Goal: Communication & Community: Answer question/provide support

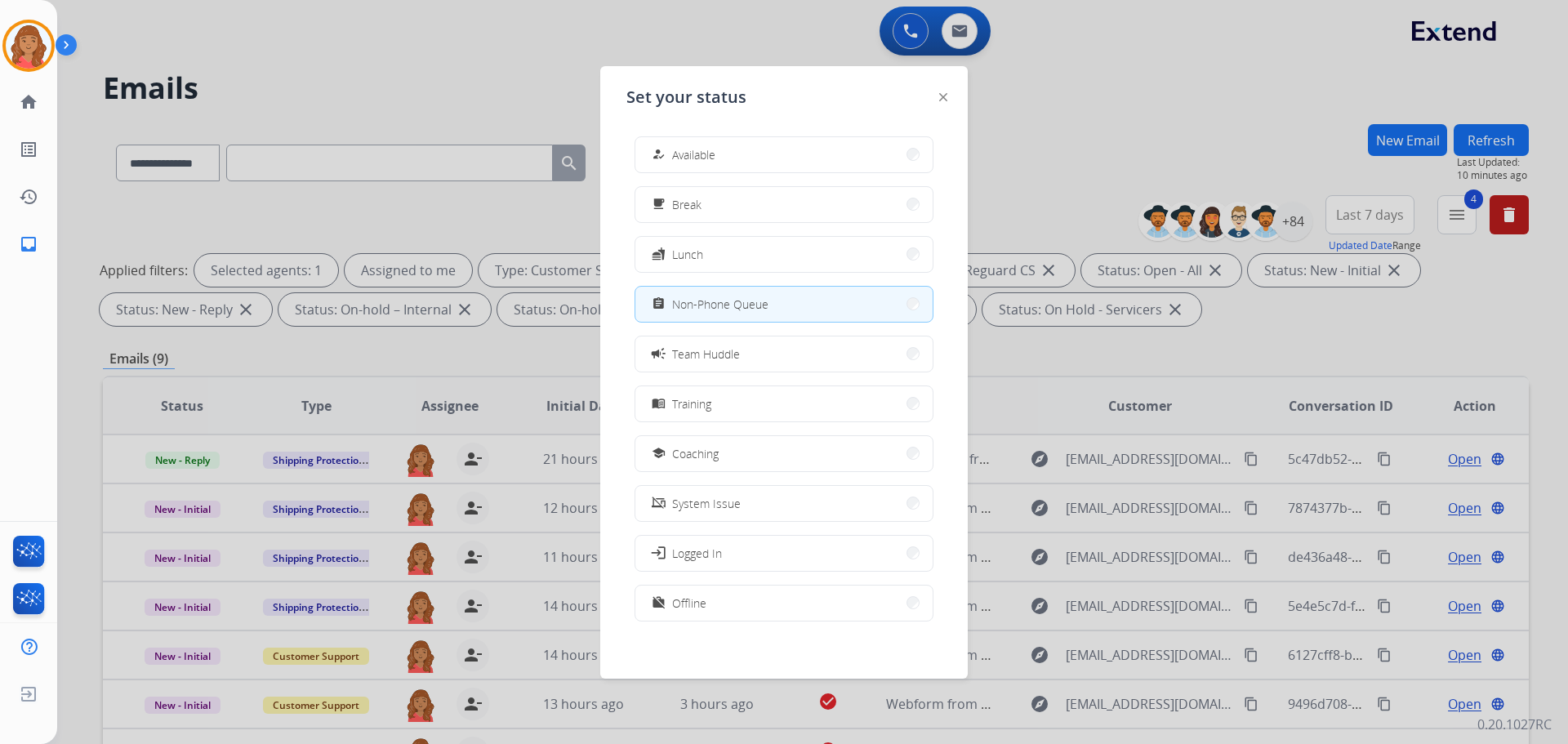
select select "**********"
click at [714, 200] on button "free_breakfast Break" at bounding box center [784, 205] width 297 height 35
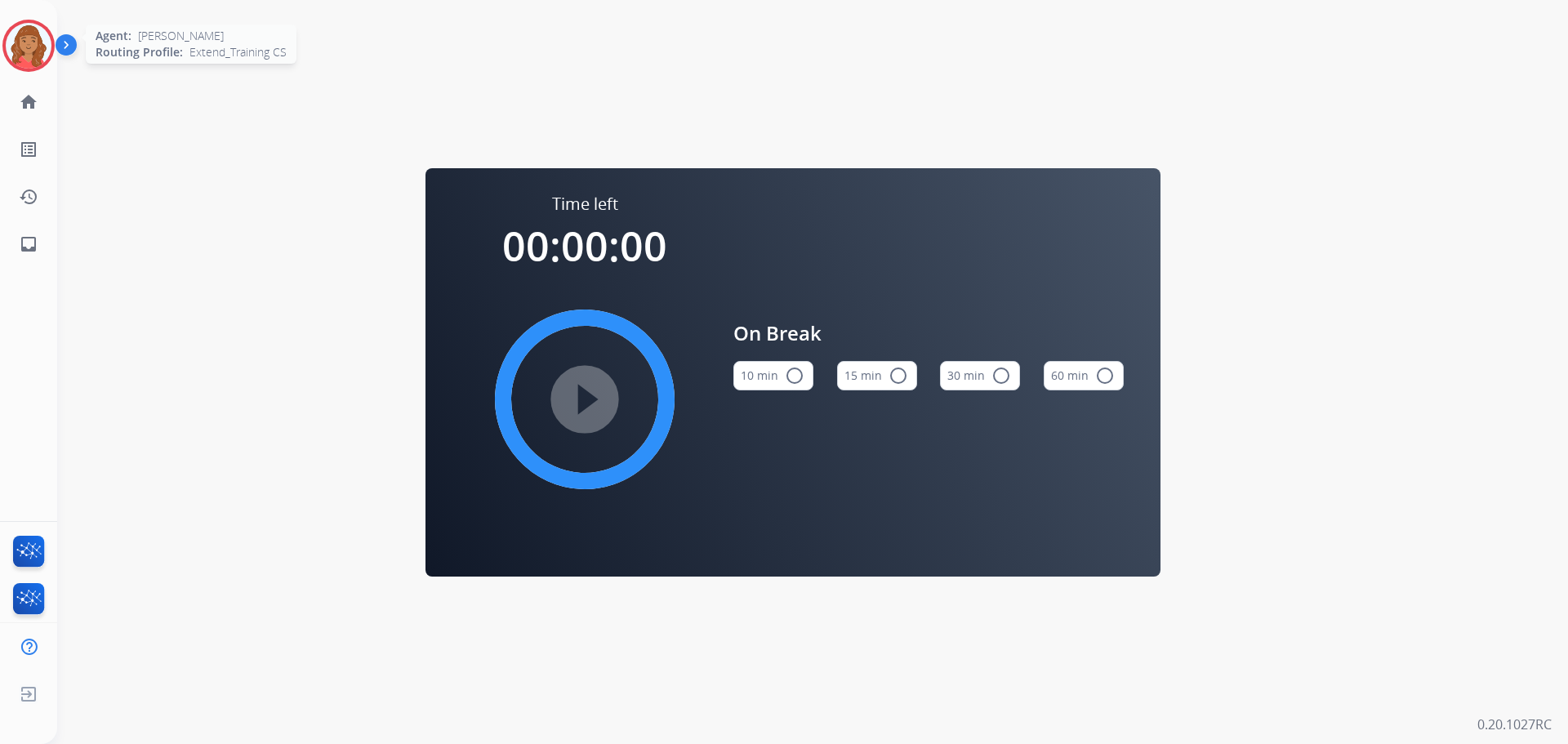
click at [34, 50] on img at bounding box center [28, 46] width 46 height 46
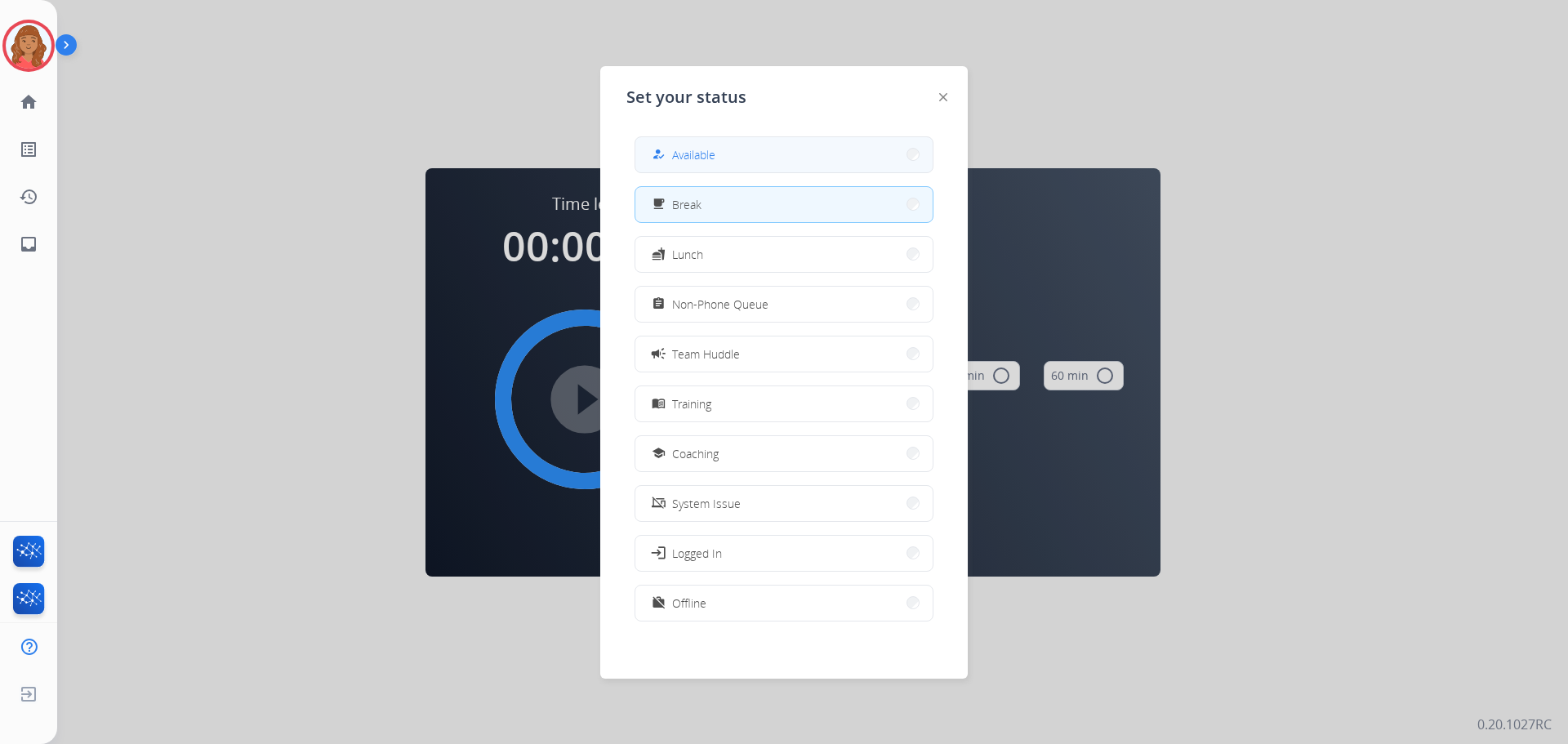
click at [702, 162] on span "Available" at bounding box center [694, 155] width 43 height 17
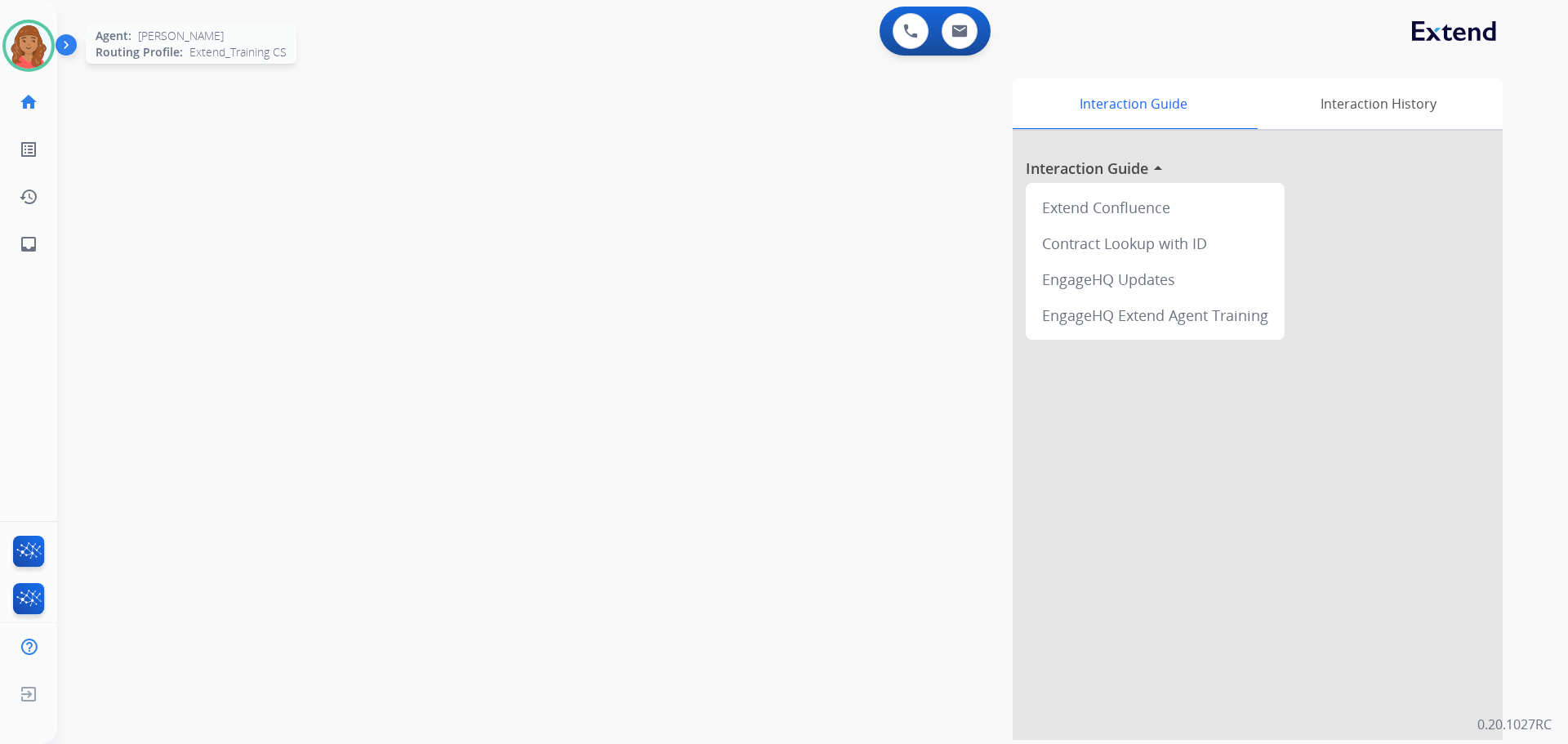
click at [35, 56] on img at bounding box center [28, 46] width 46 height 46
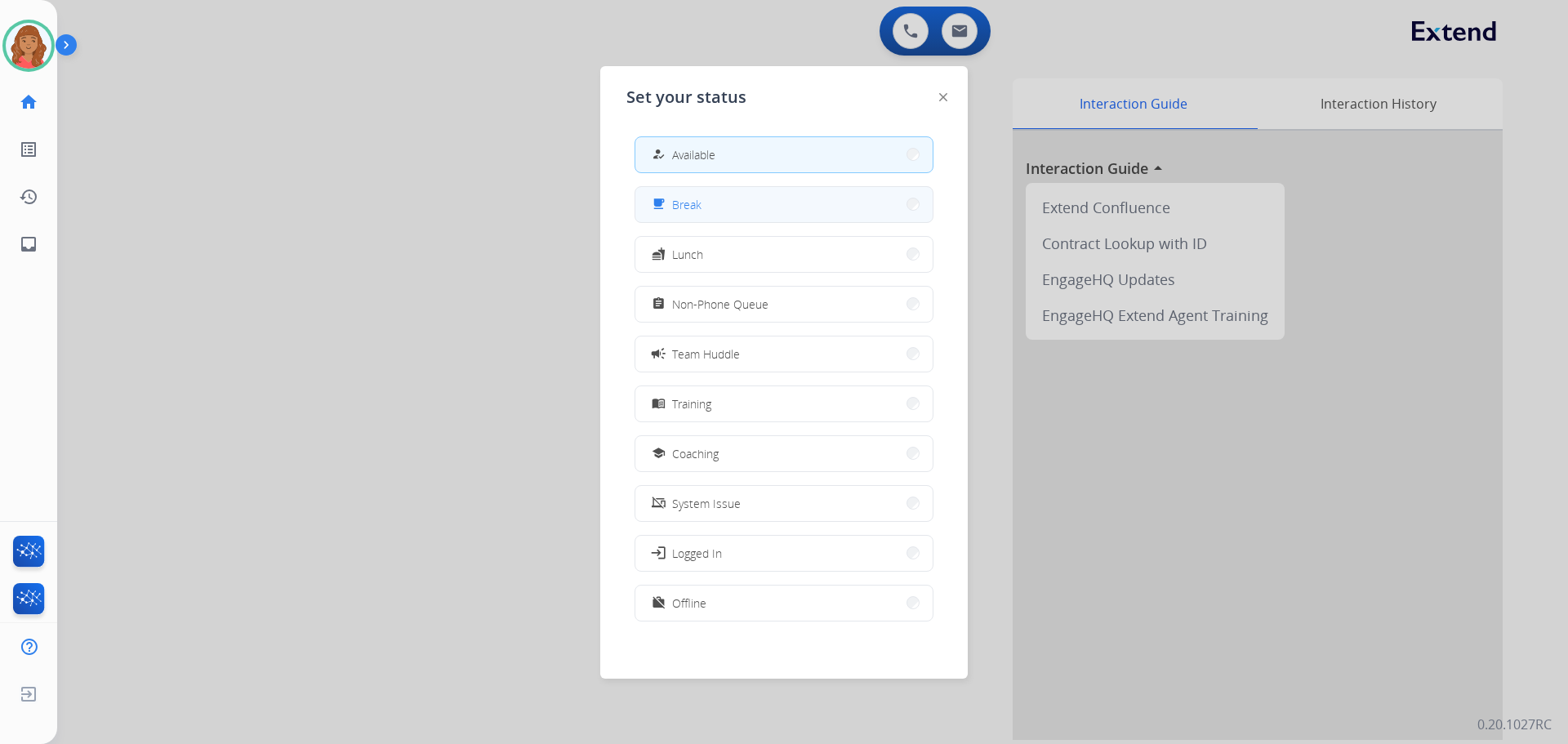
click at [648, 201] on button "free_breakfast Break" at bounding box center [784, 205] width 297 height 35
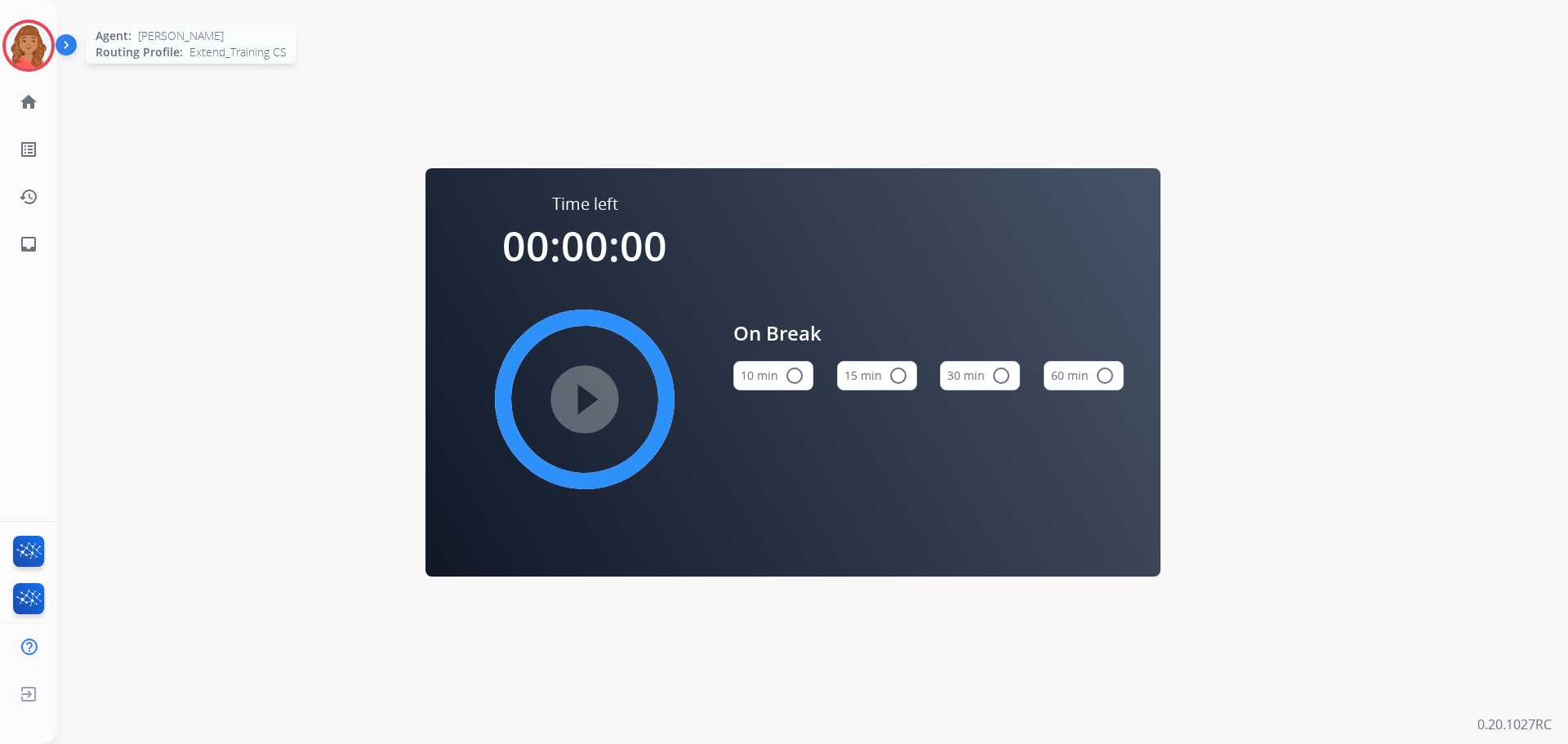
click at [30, 53] on img at bounding box center [28, 46] width 46 height 46
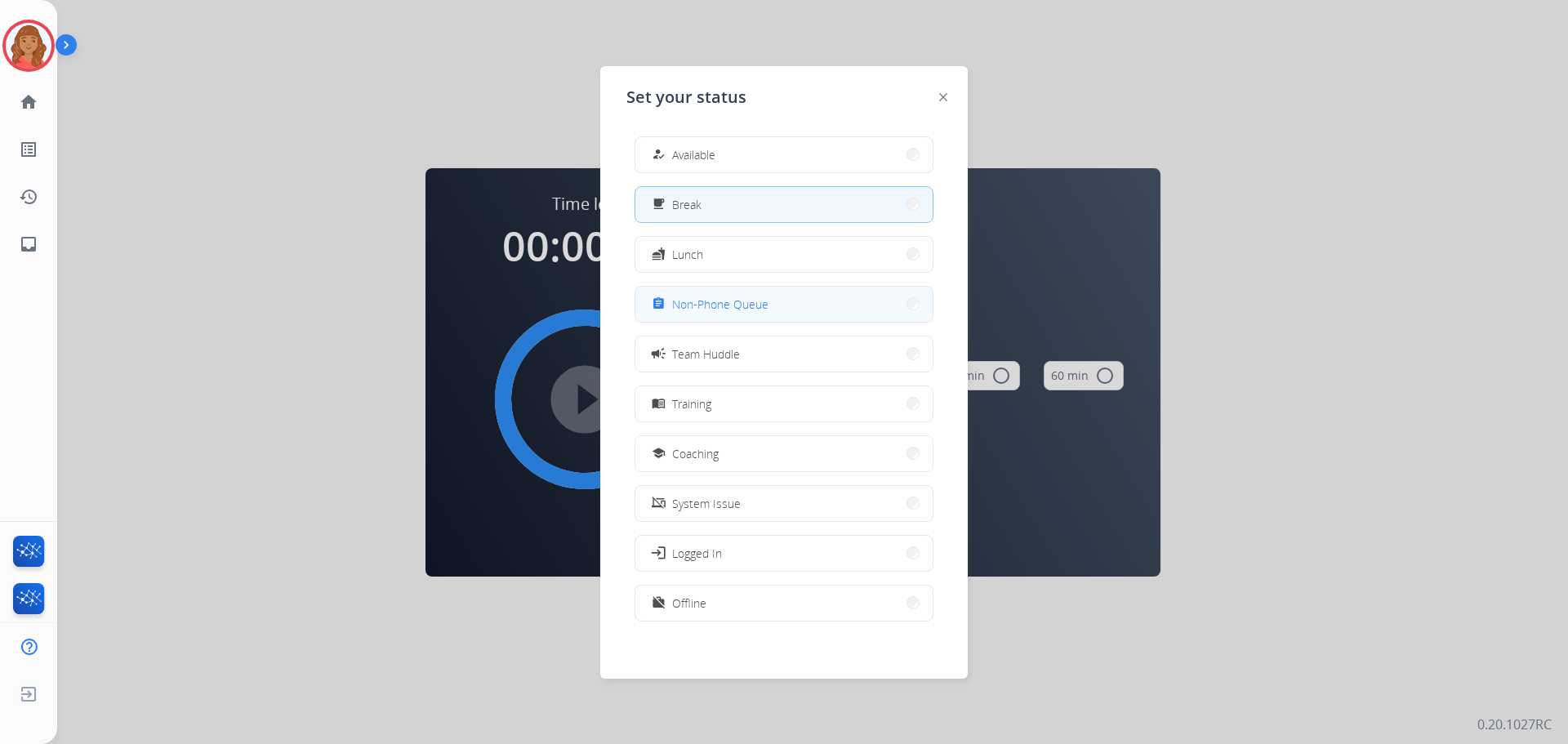
click at [700, 302] on span "Non-Phone Queue" at bounding box center [721, 304] width 97 height 17
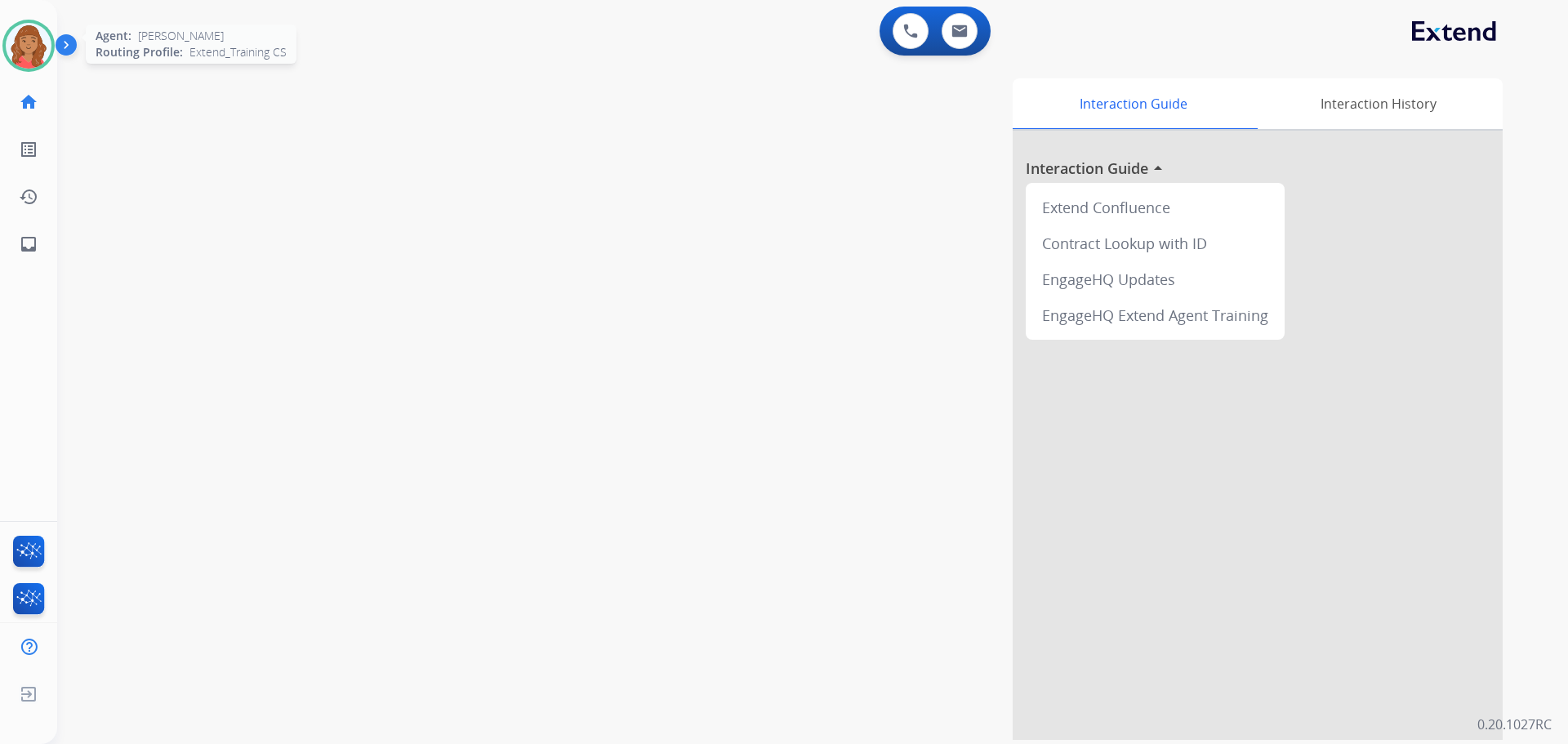
click at [39, 47] on img at bounding box center [28, 46] width 46 height 46
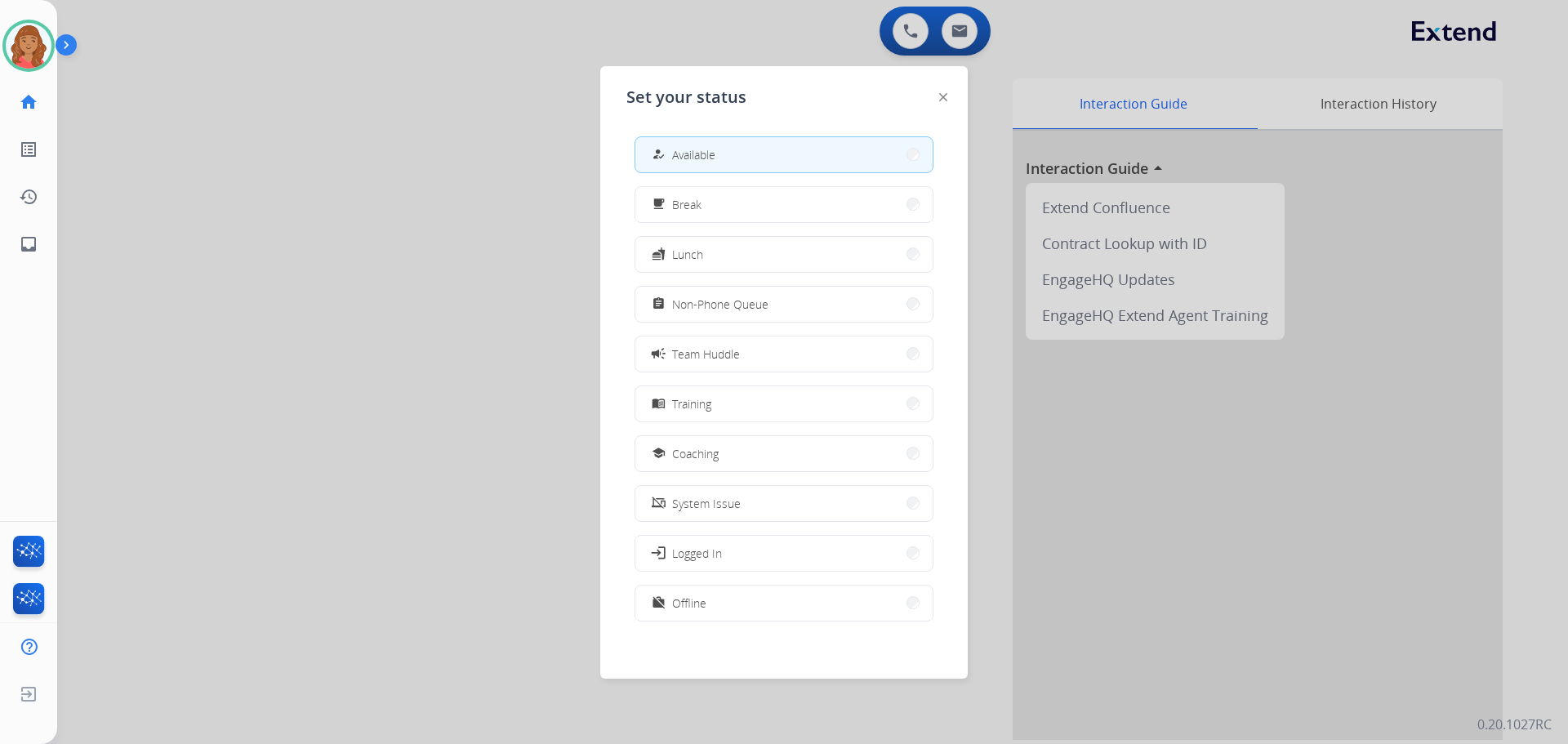
click at [713, 301] on span "Non-Phone Queue" at bounding box center [721, 304] width 97 height 17
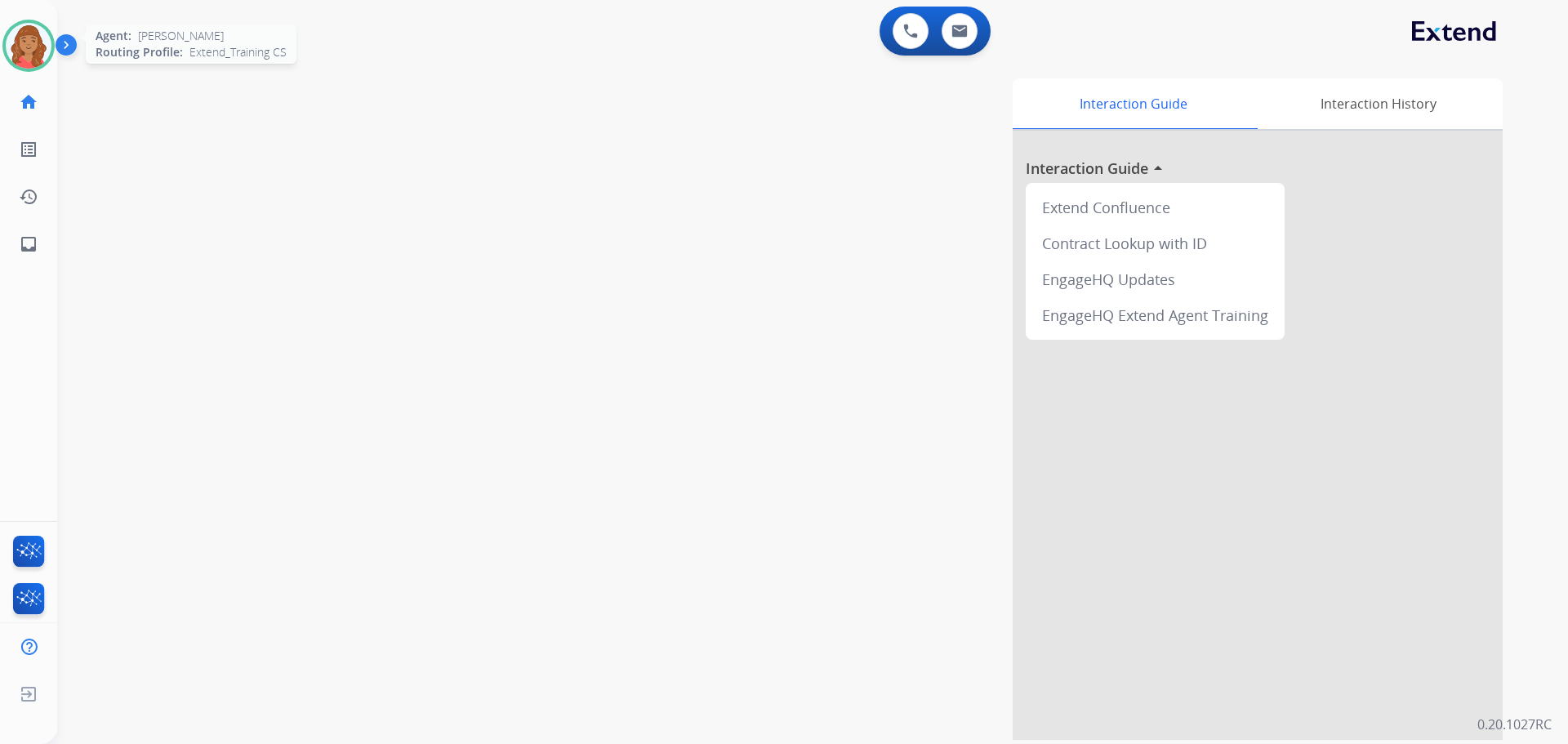
click at [42, 38] on img at bounding box center [28, 46] width 46 height 46
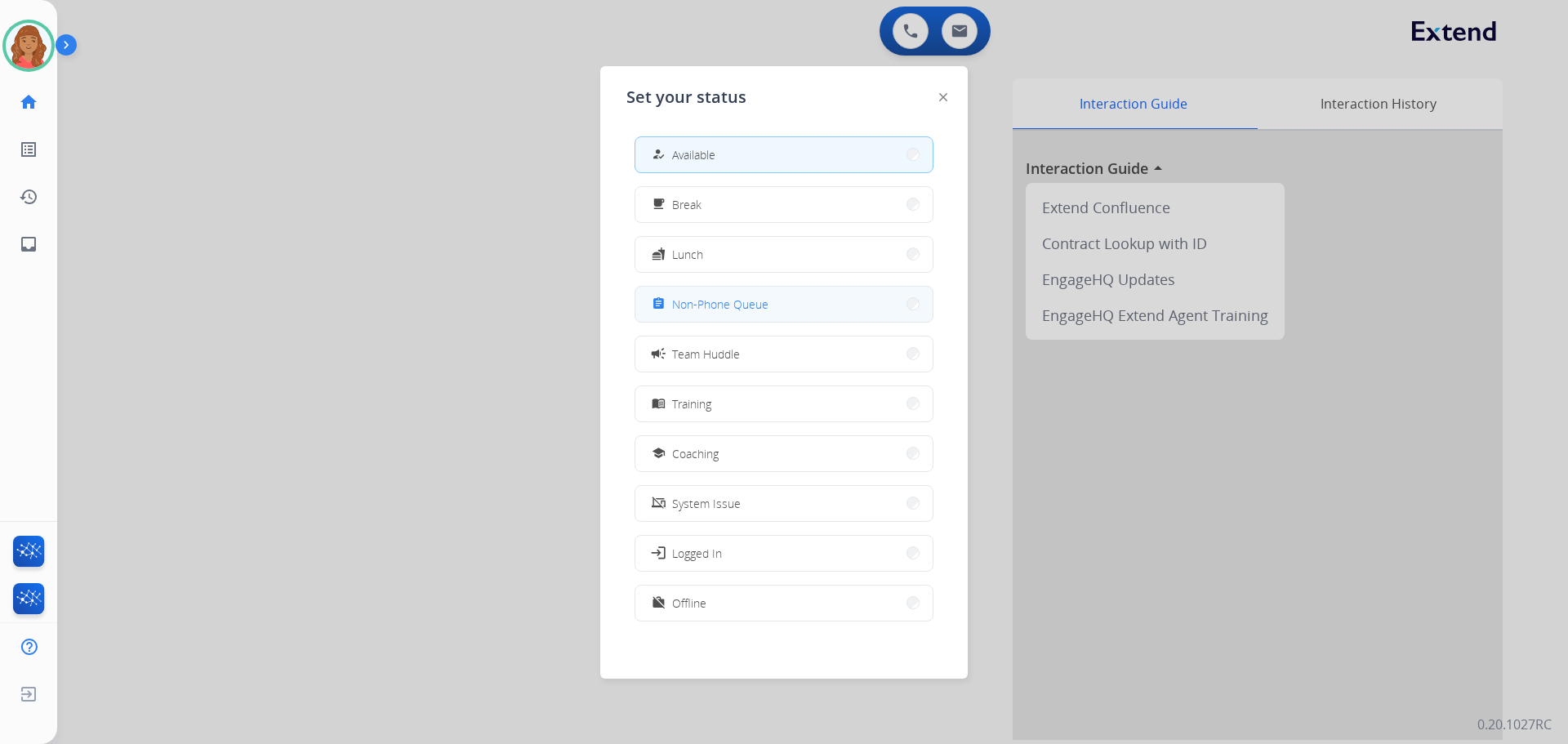
click at [692, 316] on button "assignment Non-Phone Queue" at bounding box center [784, 304] width 297 height 35
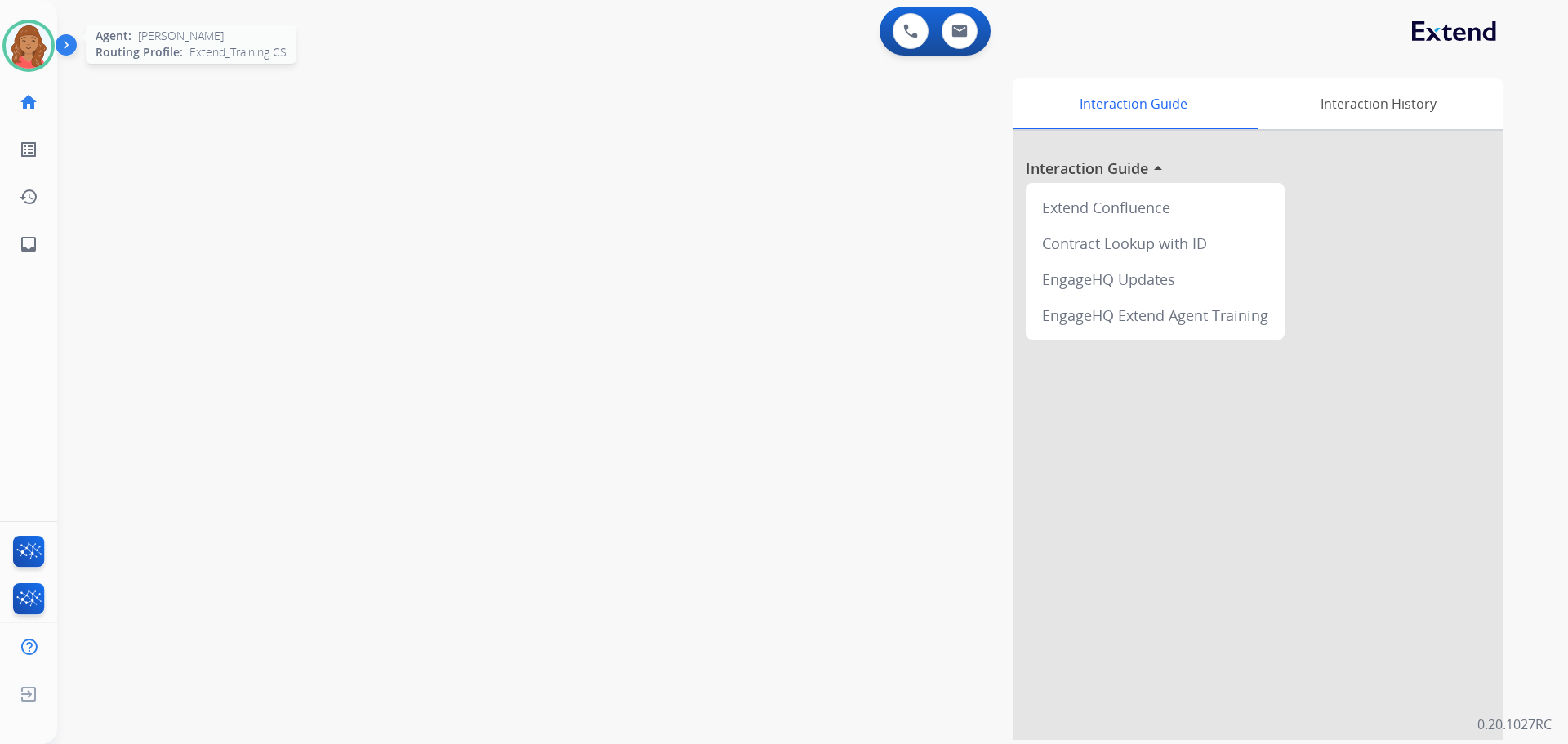
click at [10, 37] on img at bounding box center [28, 46] width 46 height 46
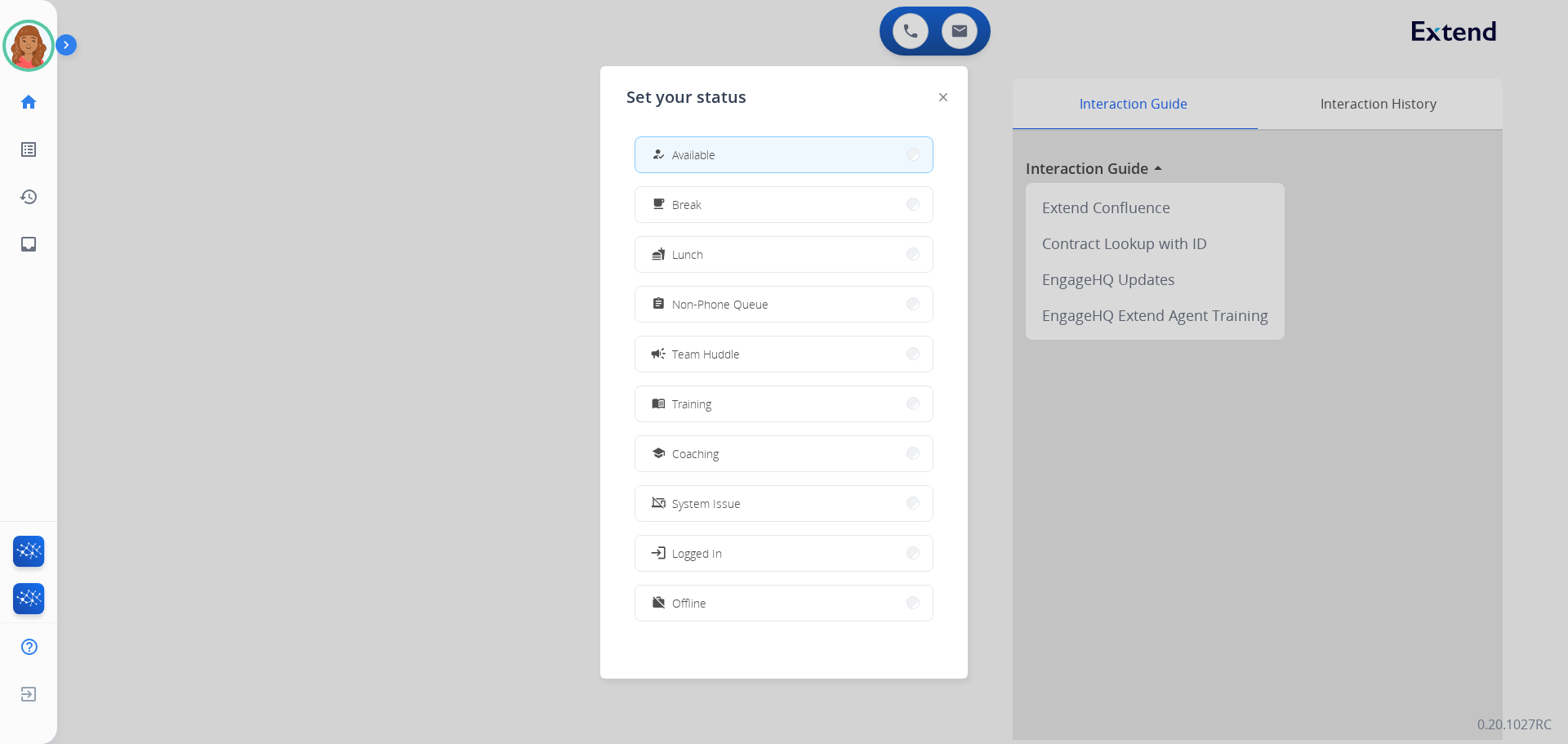
click at [733, 294] on button "assignment Non-Phone Queue" at bounding box center [784, 304] width 297 height 35
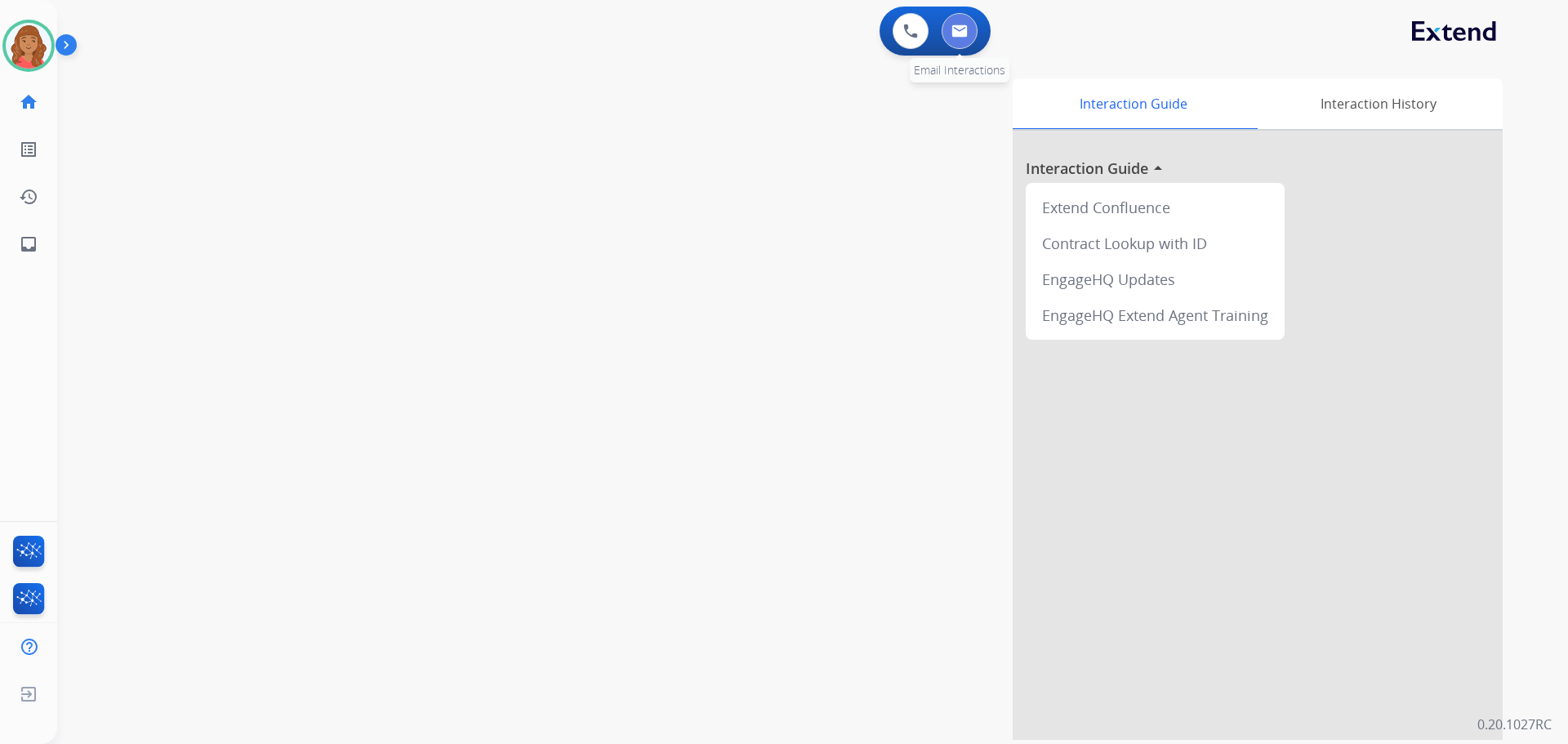
click at [962, 30] on img at bounding box center [960, 31] width 17 height 13
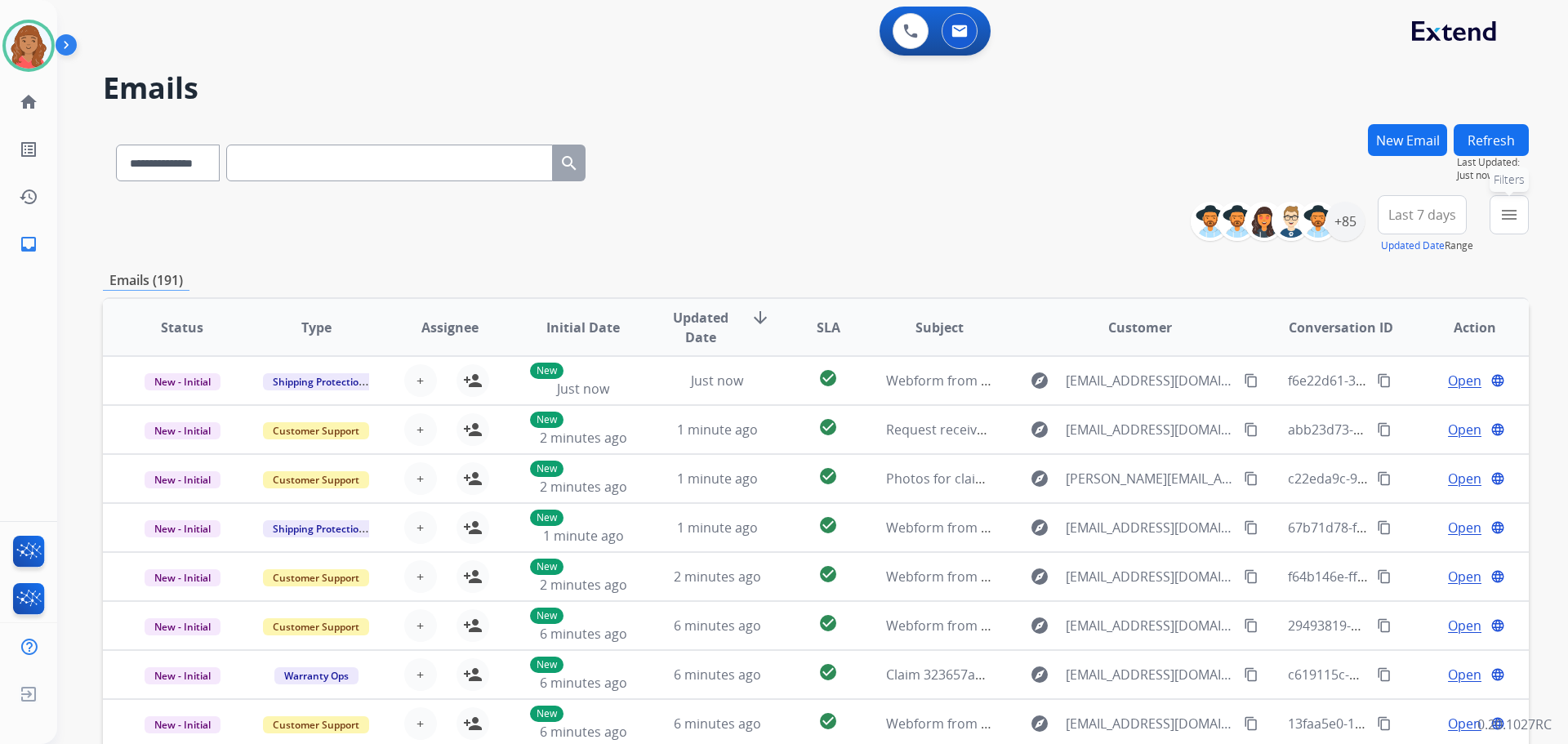
click at [1509, 212] on mat-icon "menu" at bounding box center [1509, 214] width 20 height 20
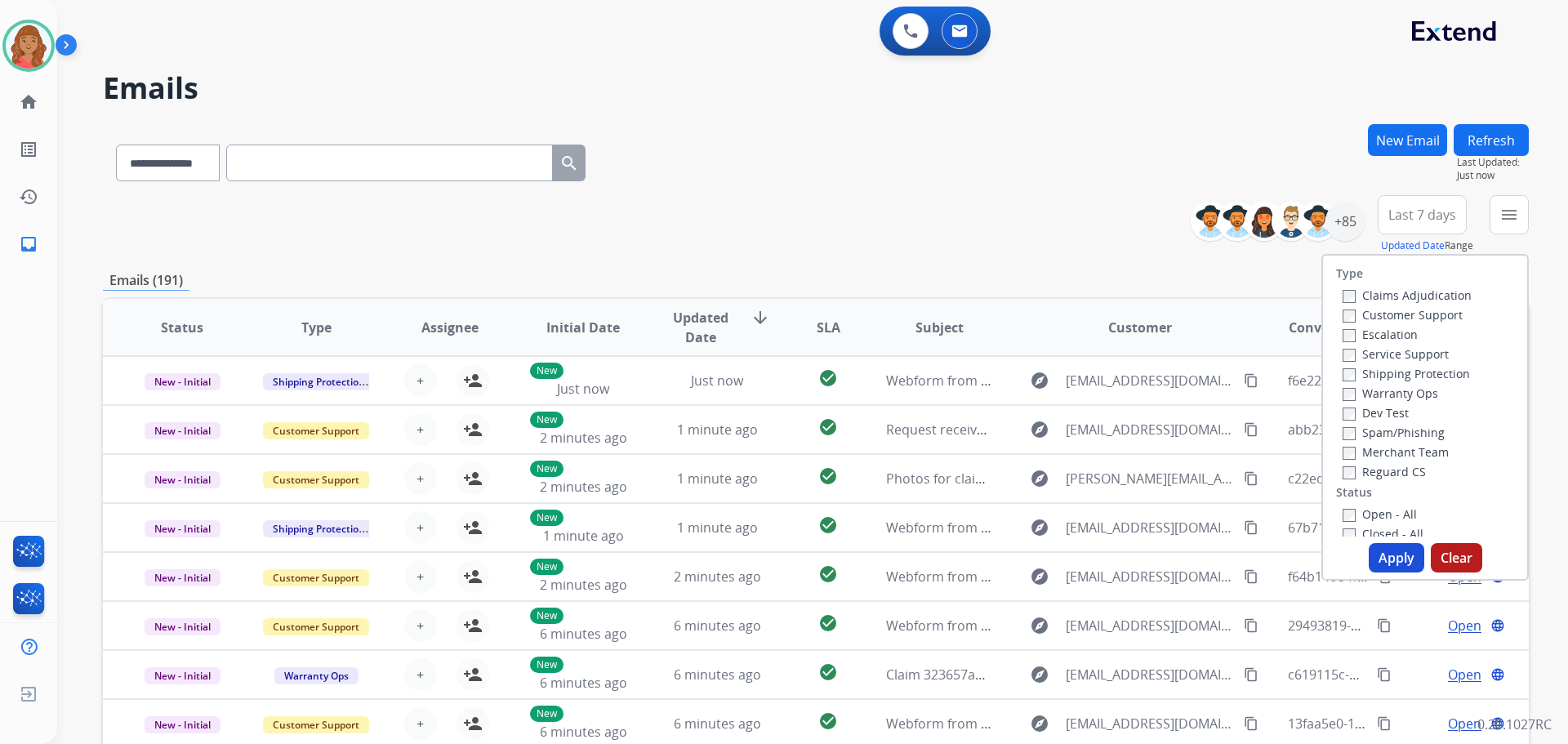
click at [1348, 310] on label "Customer Support" at bounding box center [1402, 315] width 120 height 16
click at [1386, 553] on button "Apply" at bounding box center [1397, 558] width 56 height 30
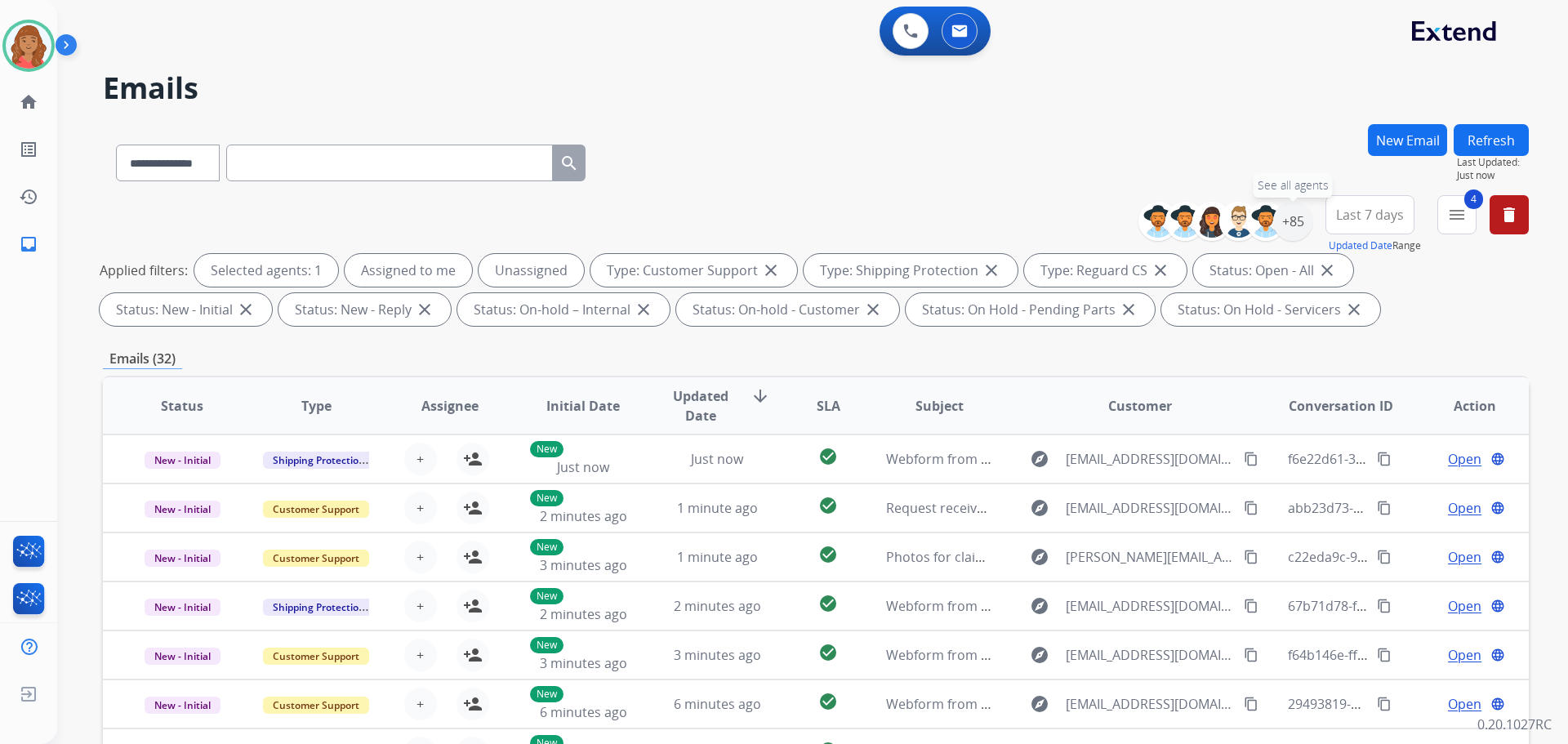
drag, startPoint x: 1289, startPoint y: 225, endPoint x: 1280, endPoint y: 245, distance: 21.9
click at [1289, 231] on div "+85" at bounding box center [1293, 222] width 39 height 39
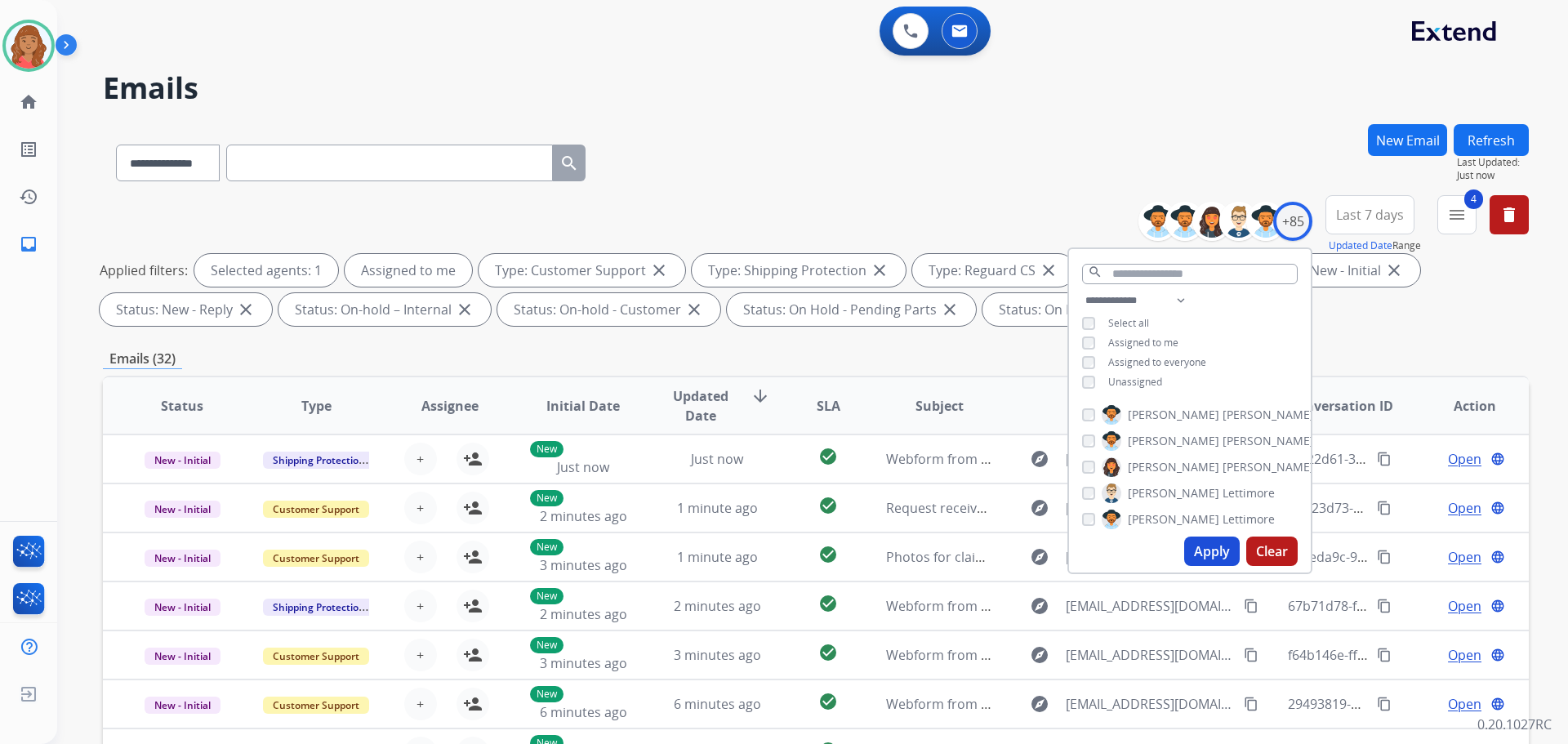
click at [1196, 548] on button "Apply" at bounding box center [1212, 551] width 56 height 30
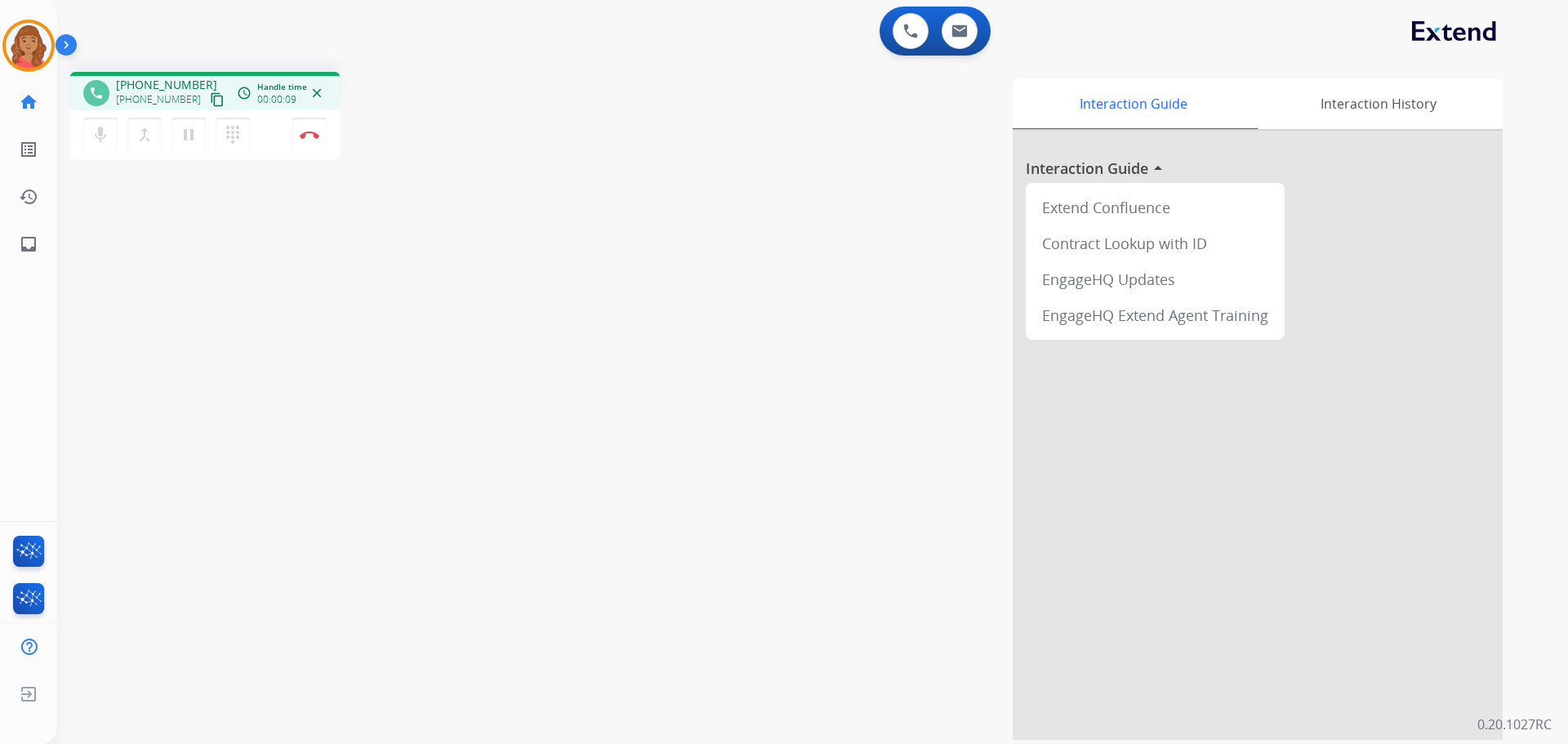
drag, startPoint x: 196, startPoint y: 103, endPoint x: 166, endPoint y: 118, distance: 33.5
click at [210, 103] on mat-icon "content_copy" at bounding box center [217, 100] width 15 height 15
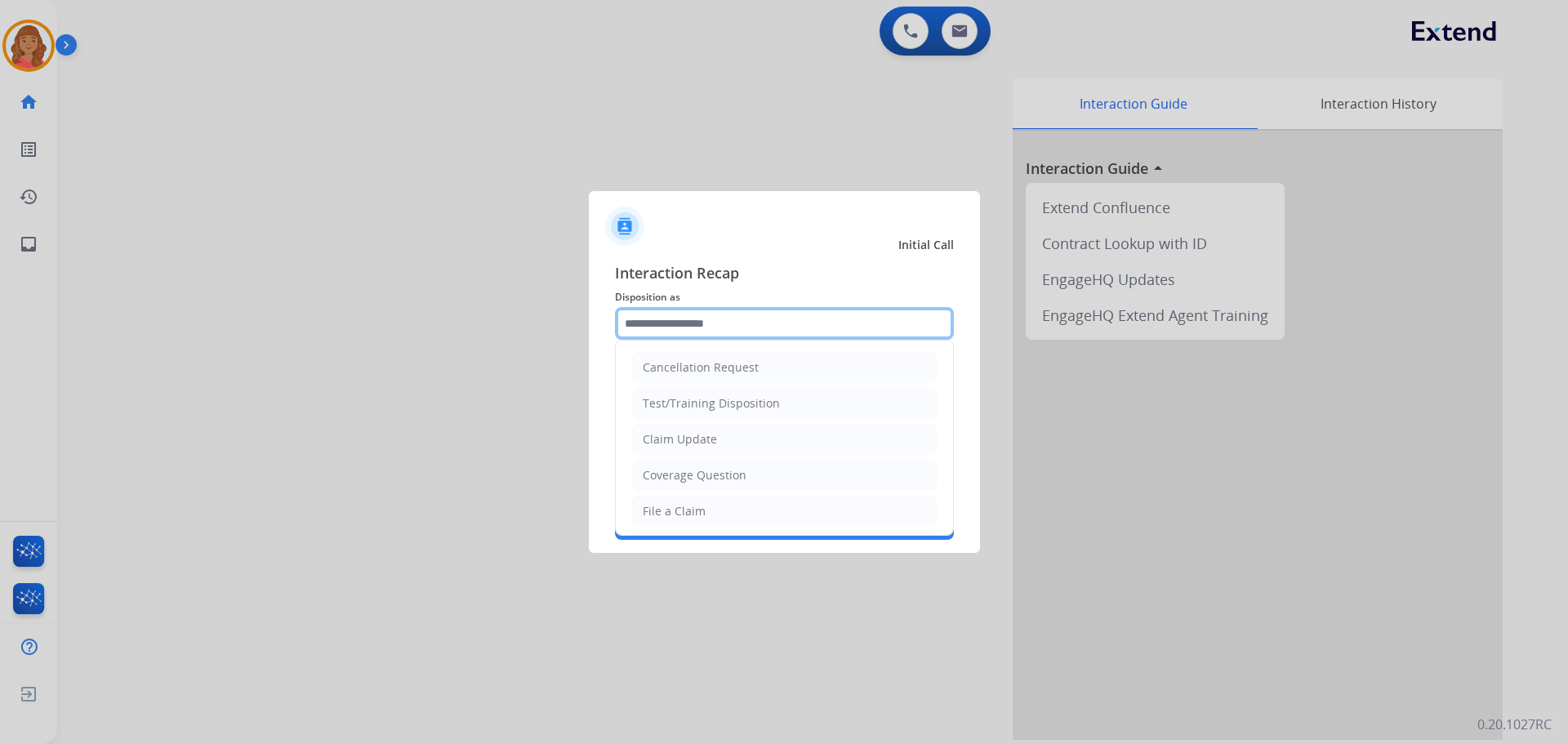
drag, startPoint x: 669, startPoint y: 336, endPoint x: 671, endPoint y: 370, distance: 34.1
click at [669, 340] on div "Cancellation Request Test/Training Disposition Claim Update Coverage Question F…" at bounding box center [785, 323] width 339 height 33
drag, startPoint x: 669, startPoint y: 505, endPoint x: 663, endPoint y: 480, distance: 25.7
click at [667, 505] on div "File a Claim" at bounding box center [674, 511] width 63 height 17
type input "**********"
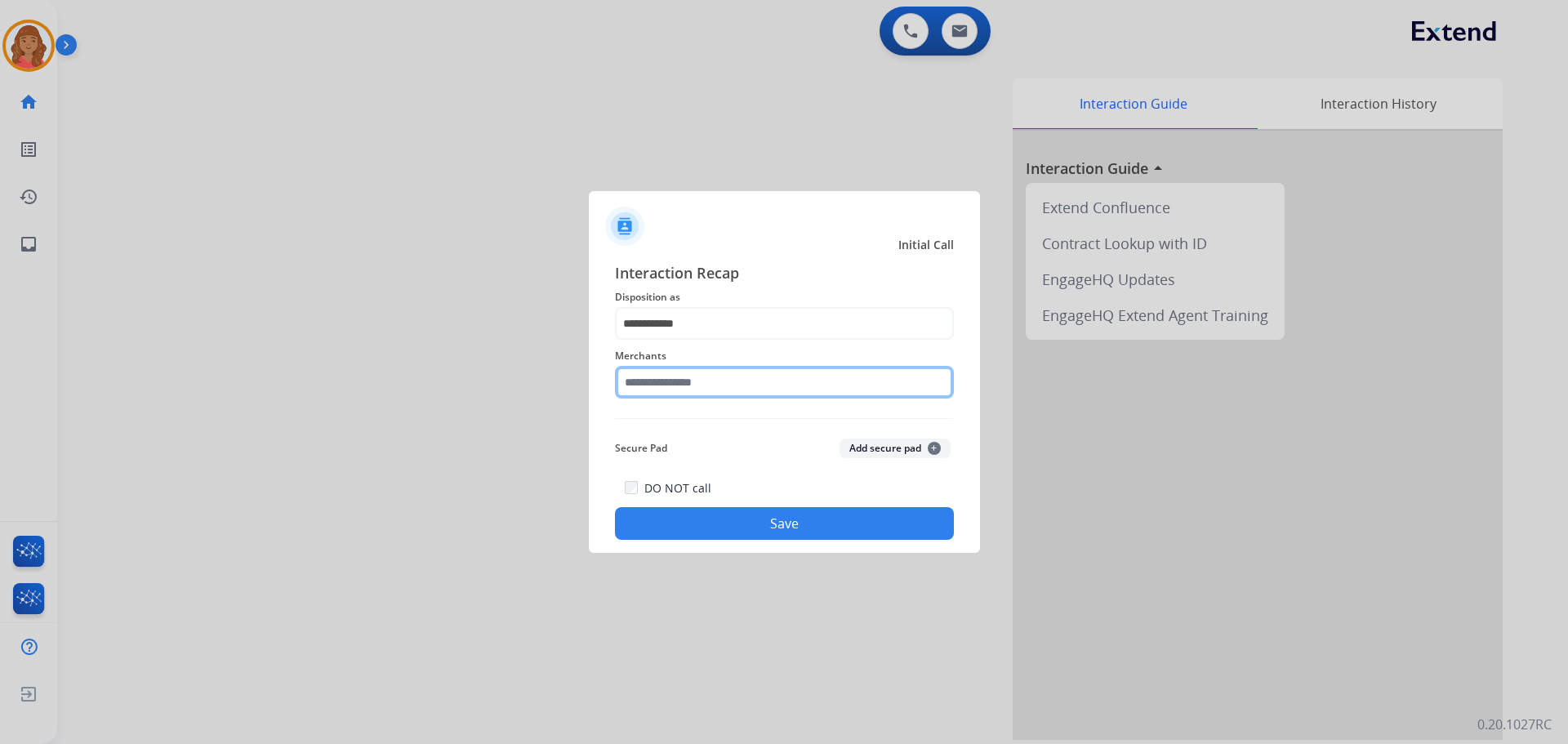
drag, startPoint x: 657, startPoint y: 386, endPoint x: 663, endPoint y: 397, distance: 12.5
click at [663, 397] on input "text" at bounding box center [785, 382] width 339 height 33
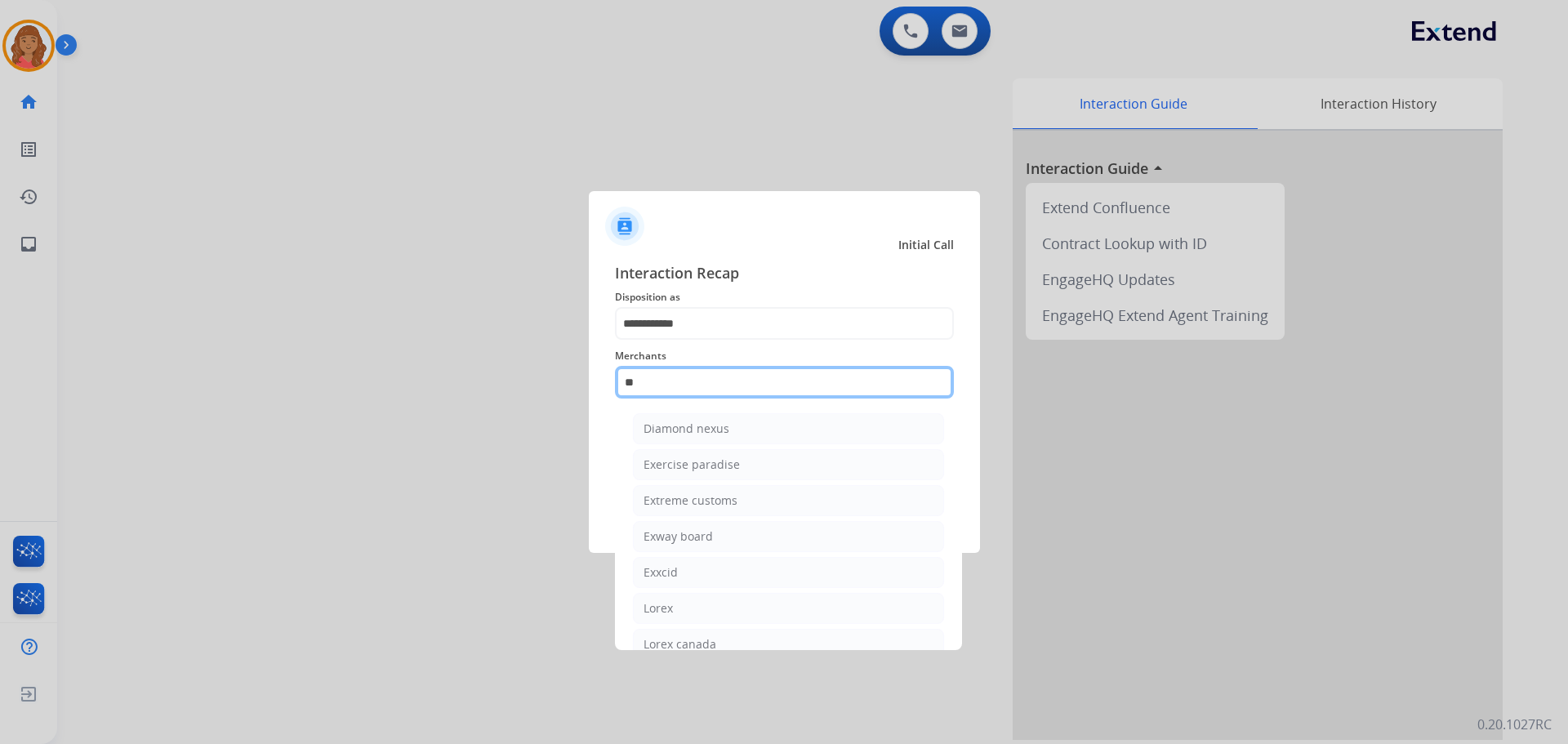
type input "*"
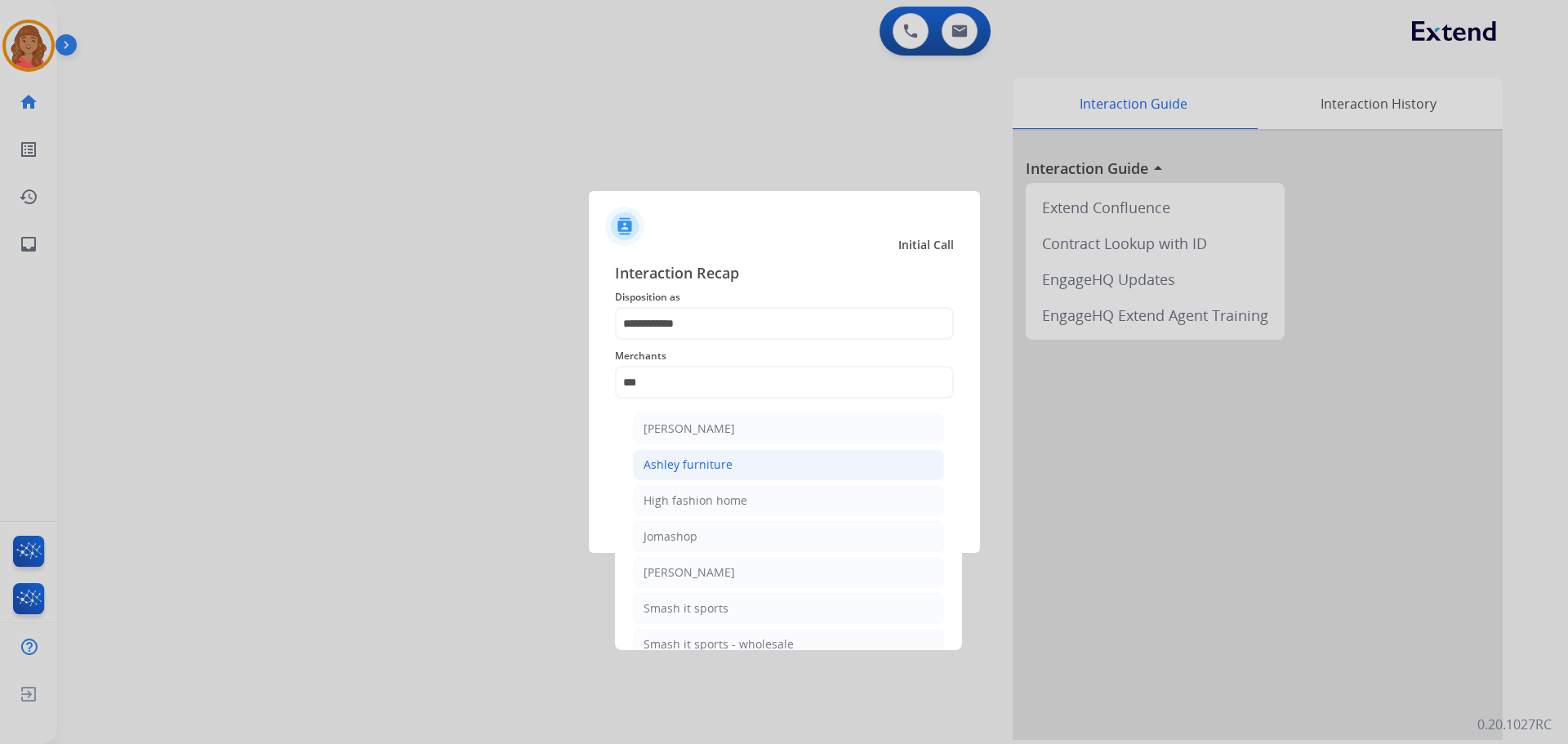
click at [679, 458] on div "Ashley furniture" at bounding box center [688, 465] width 89 height 17
type input "**********"
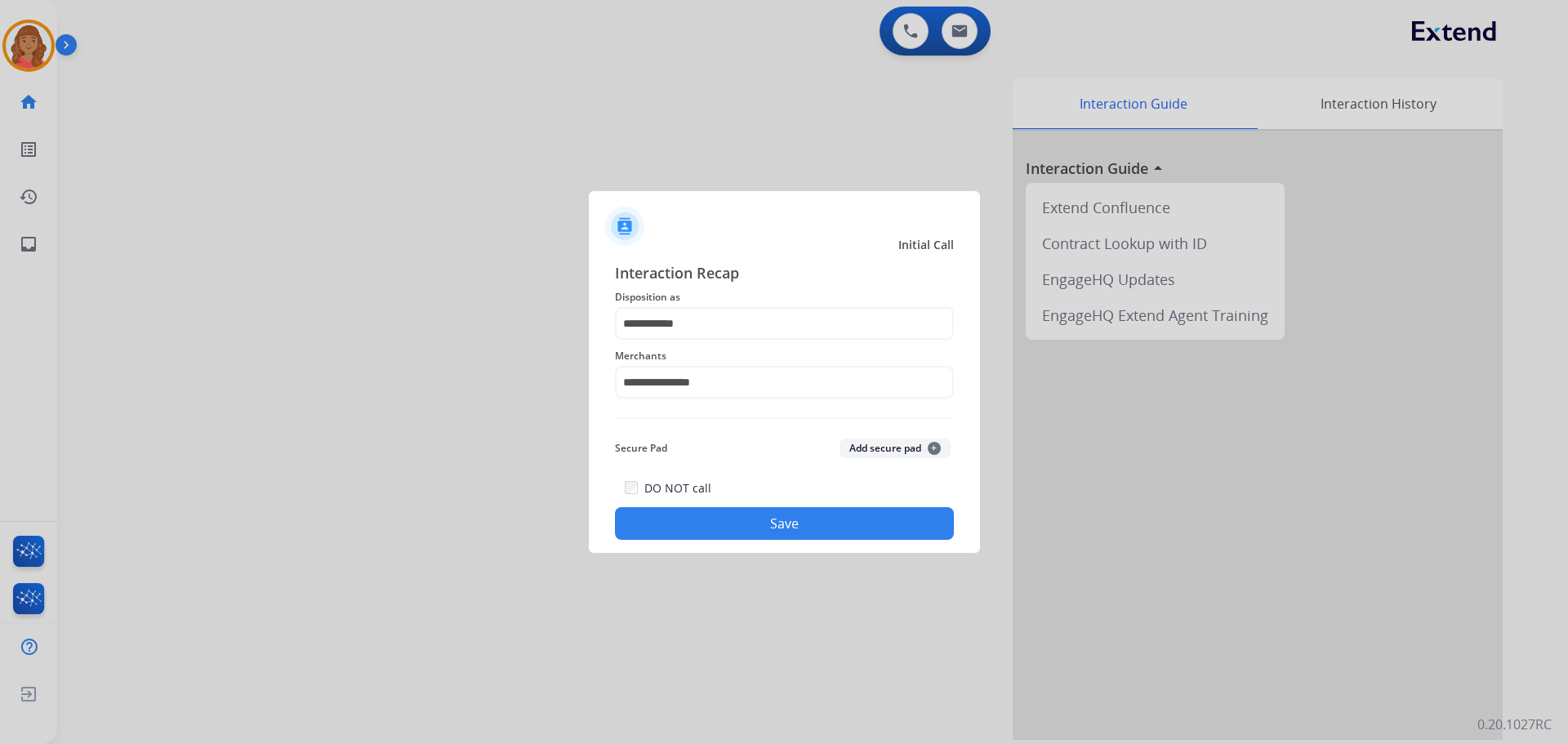
click at [712, 520] on button "Save" at bounding box center [785, 523] width 339 height 33
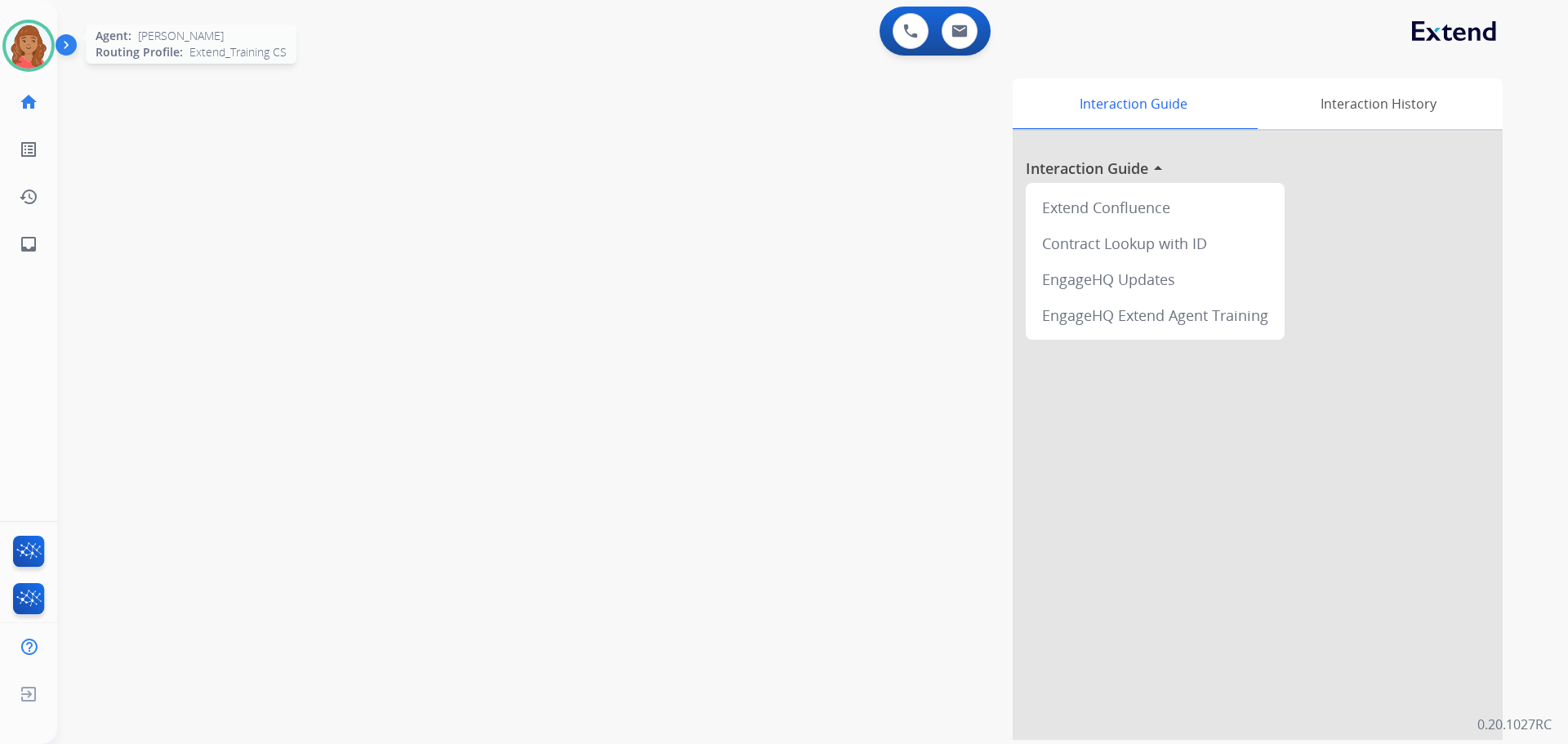
click at [22, 47] on img at bounding box center [28, 46] width 46 height 46
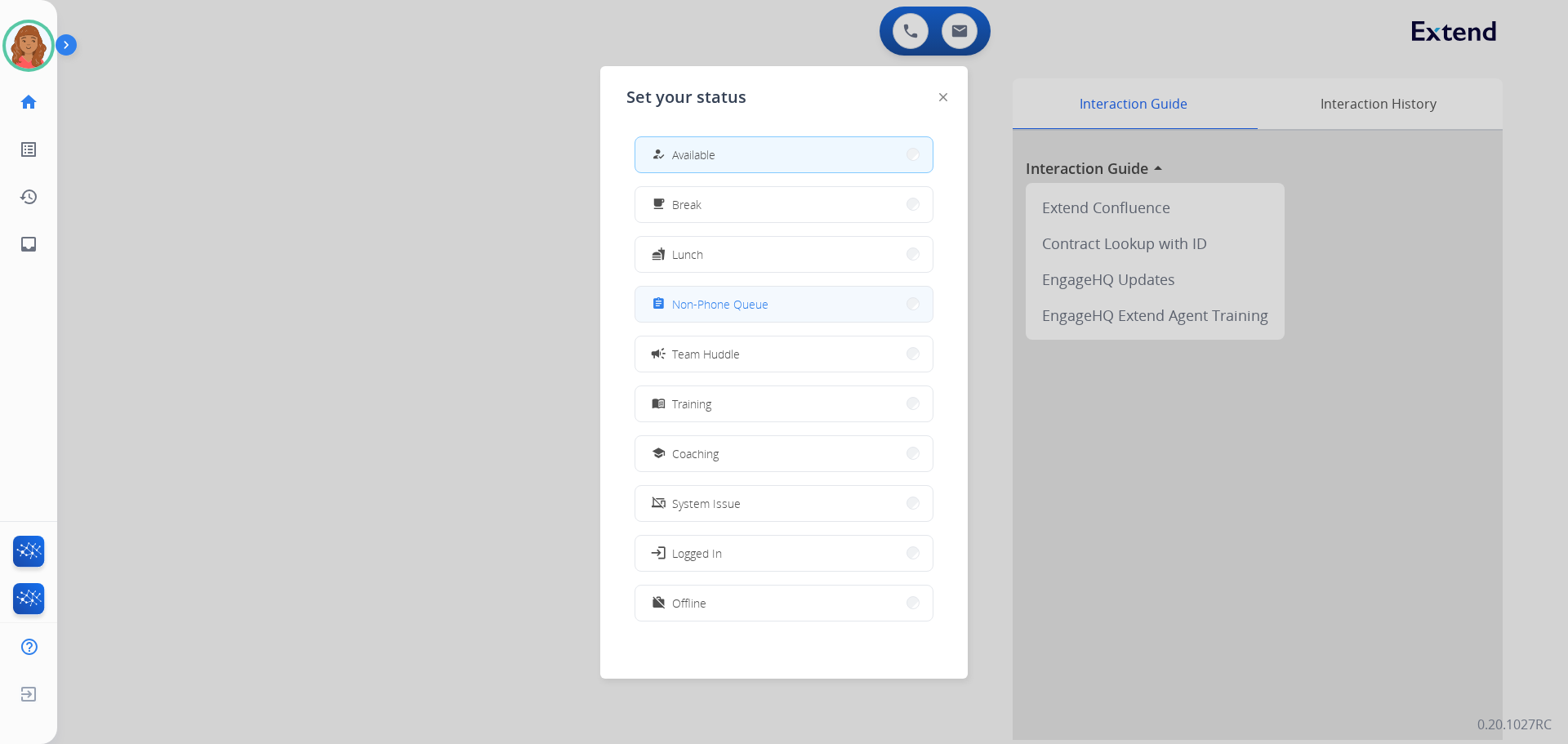
click at [677, 310] on span "Non-Phone Queue" at bounding box center [721, 304] width 97 height 17
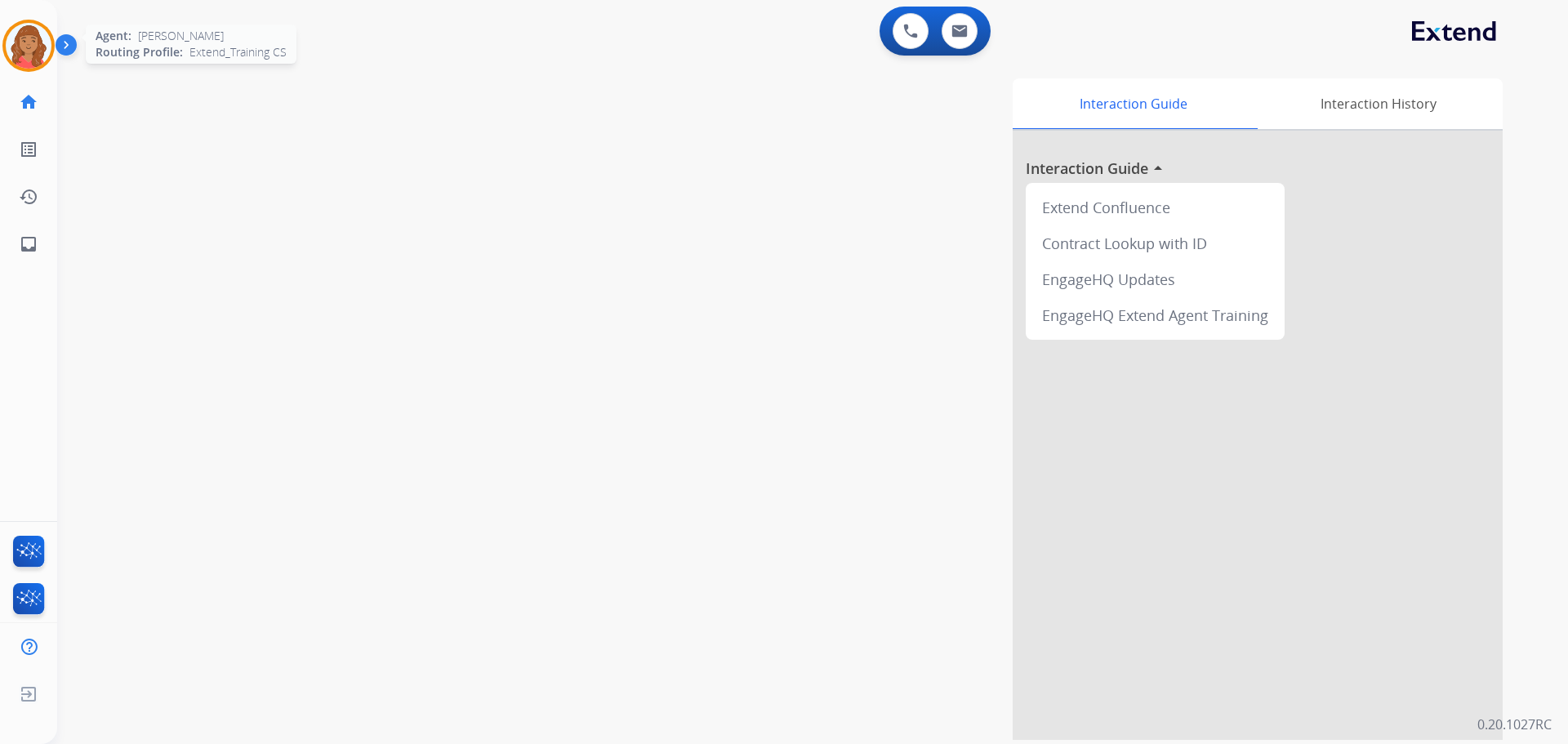
click at [36, 45] on img at bounding box center [28, 46] width 46 height 46
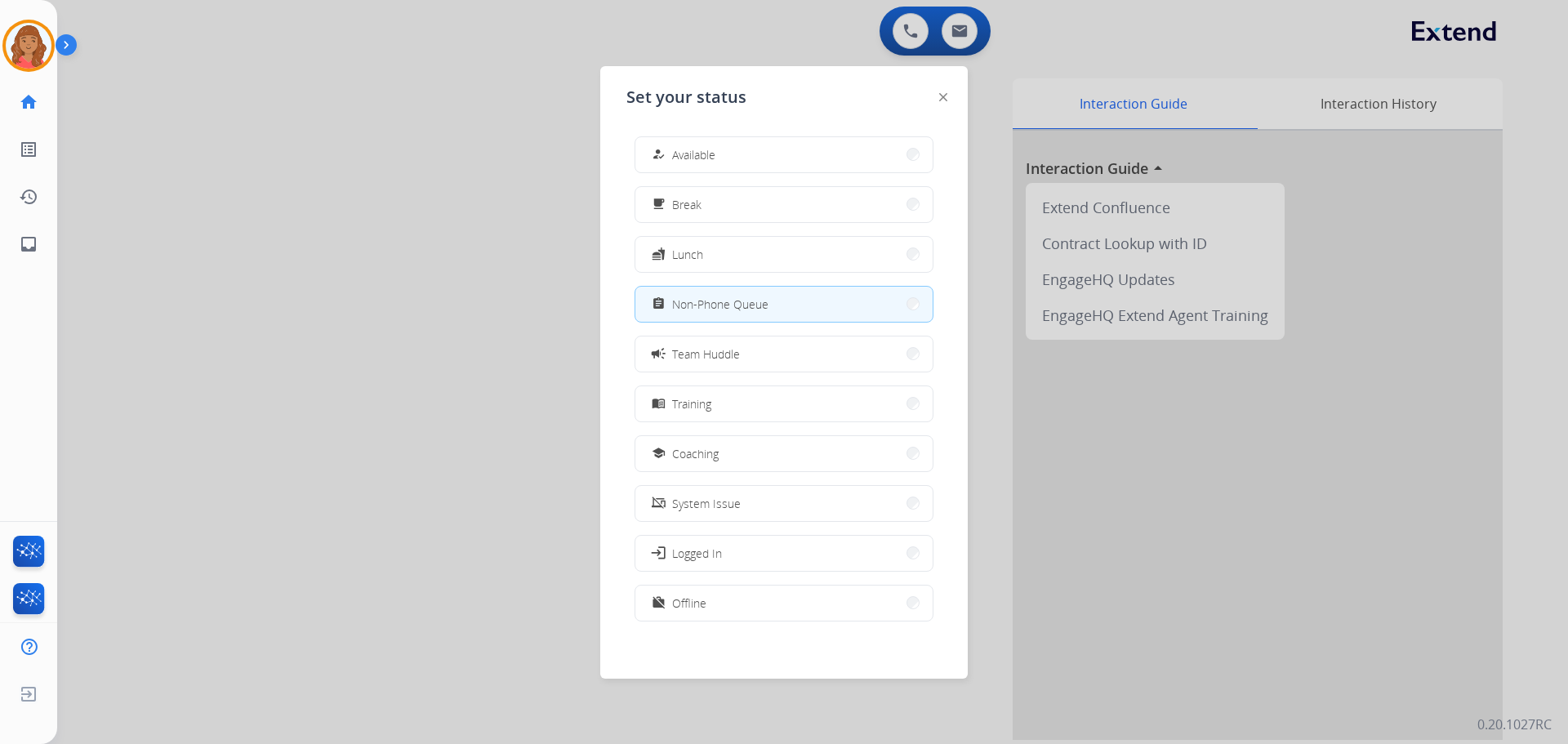
click at [961, 36] on div at bounding box center [784, 372] width 1568 height 744
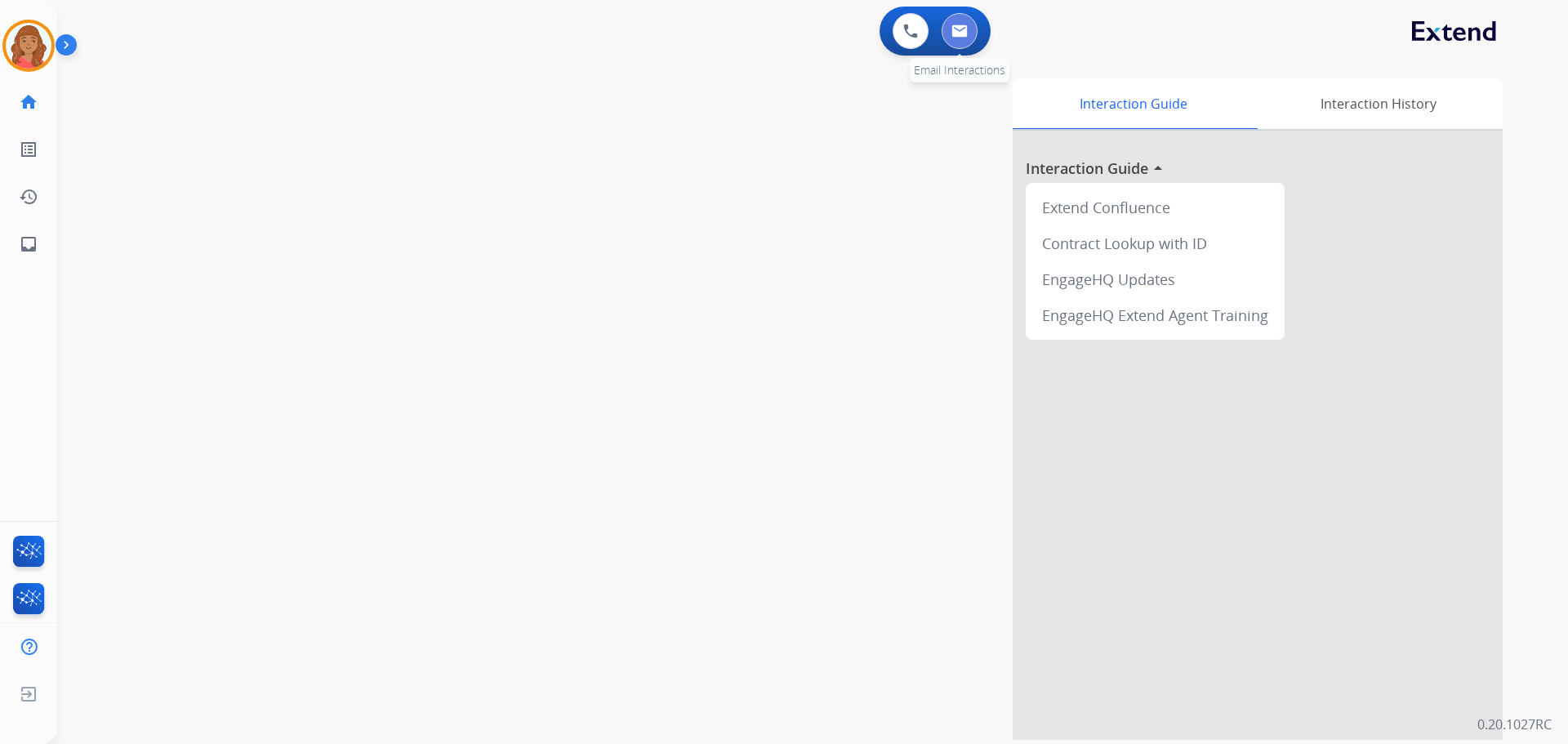
click at [955, 31] on img at bounding box center [960, 31] width 17 height 13
select select "**********"
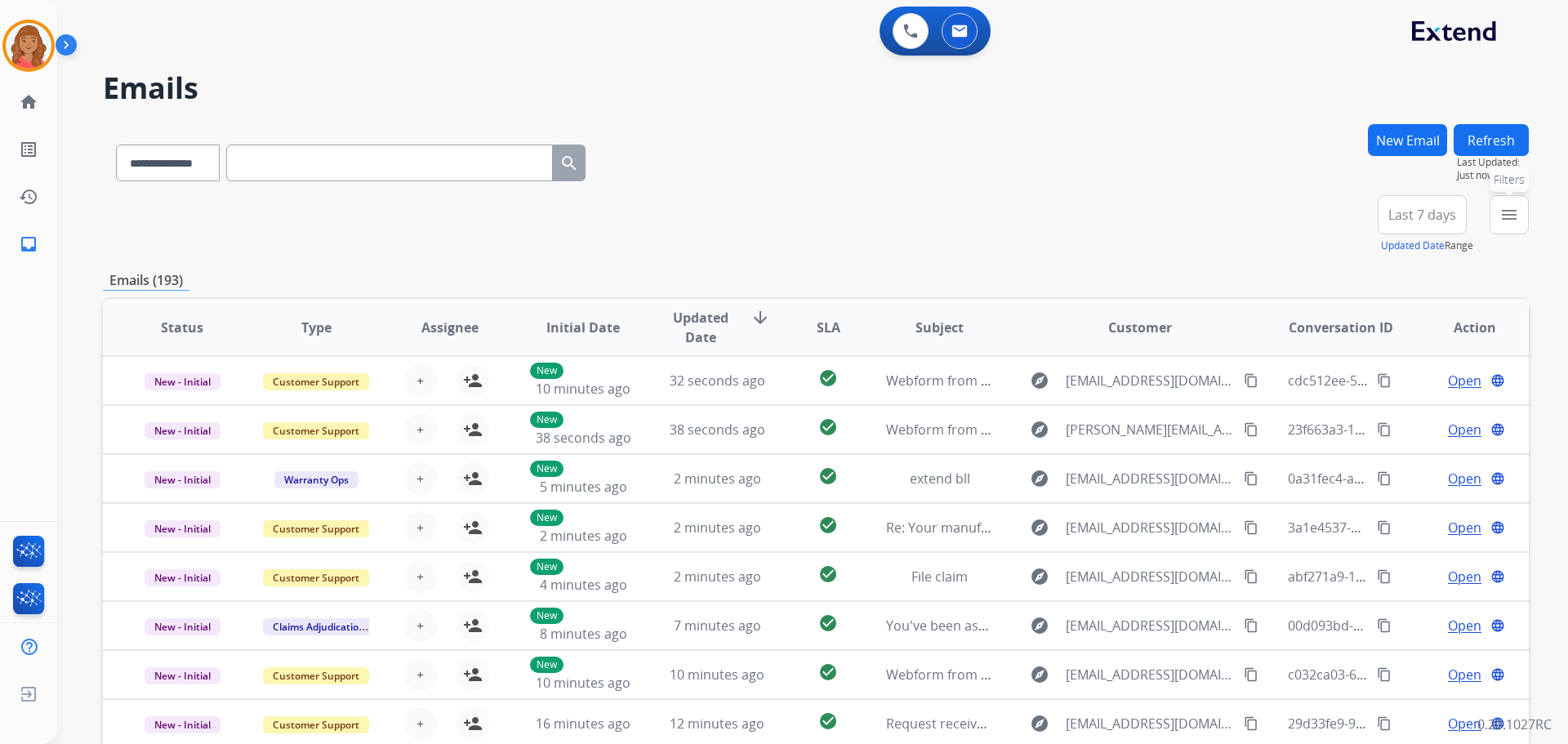
drag, startPoint x: 1508, startPoint y: 223, endPoint x: 1495, endPoint y: 235, distance: 17.7
click at [1508, 224] on button "menu Filters" at bounding box center [1509, 215] width 39 height 39
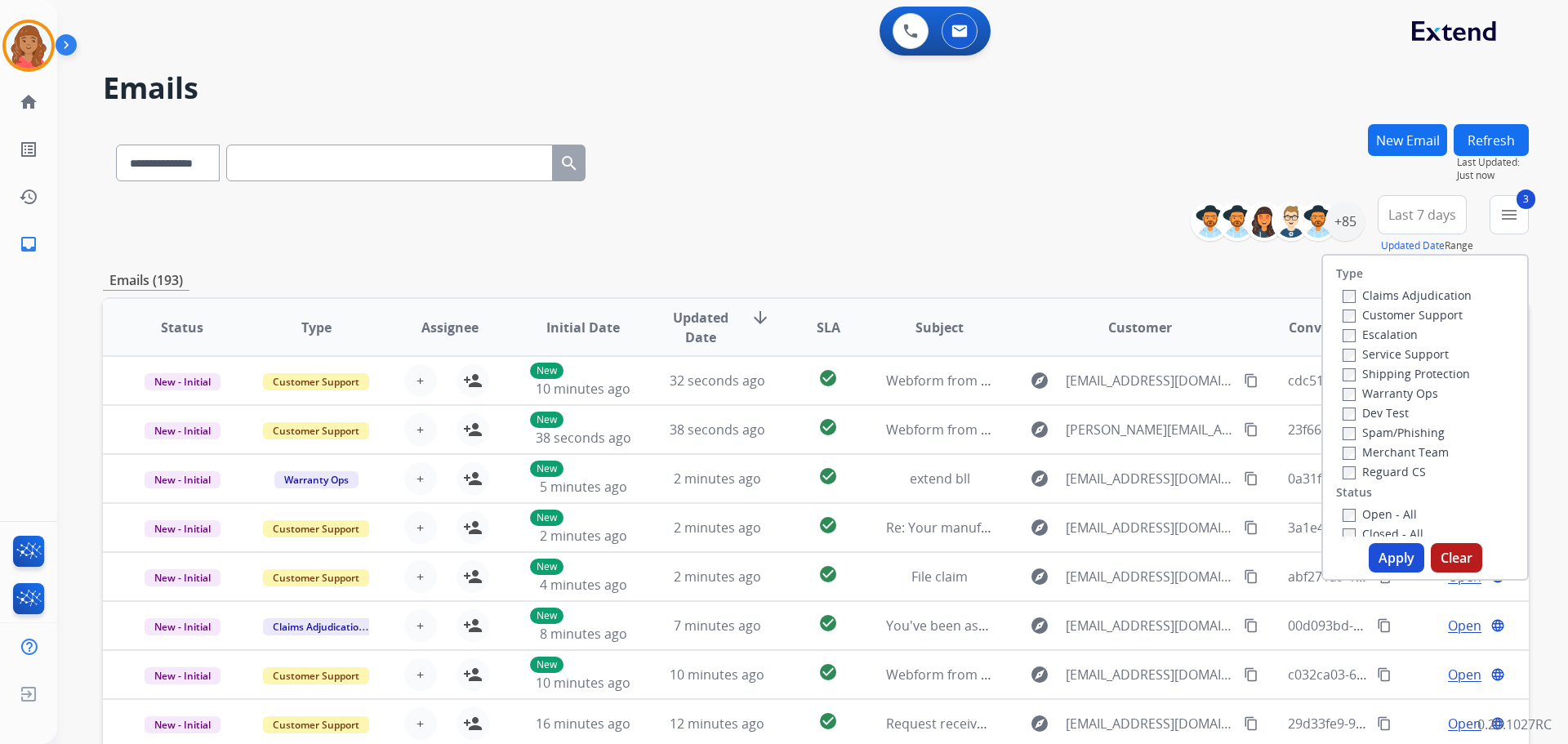
click at [1343, 527] on label "Closed - All" at bounding box center [1383, 534] width 81 height 16
click at [1386, 550] on button "Apply" at bounding box center [1397, 558] width 56 height 30
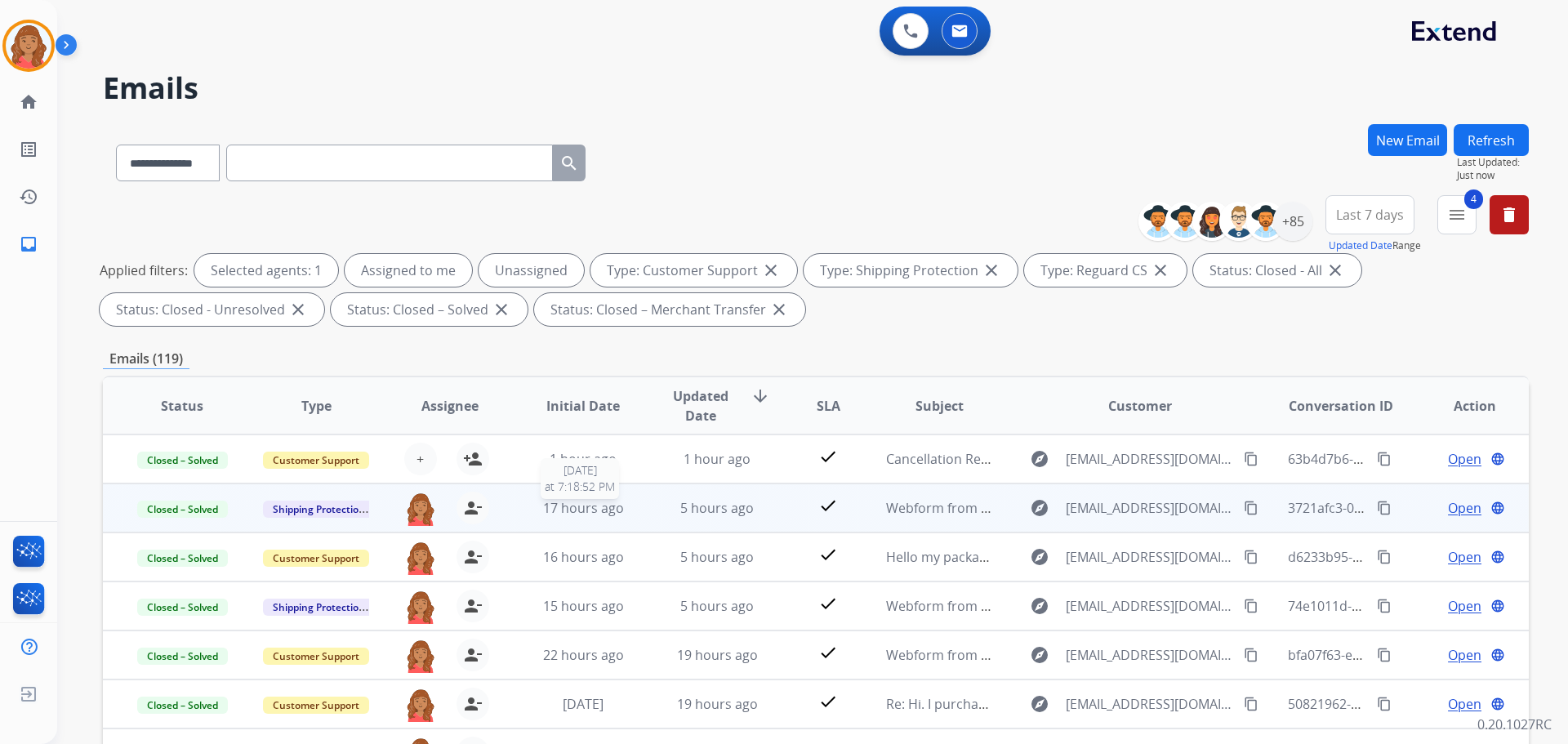
scroll to position [2, 0]
click at [597, 502] on span "17 hours ago" at bounding box center [583, 506] width 81 height 18
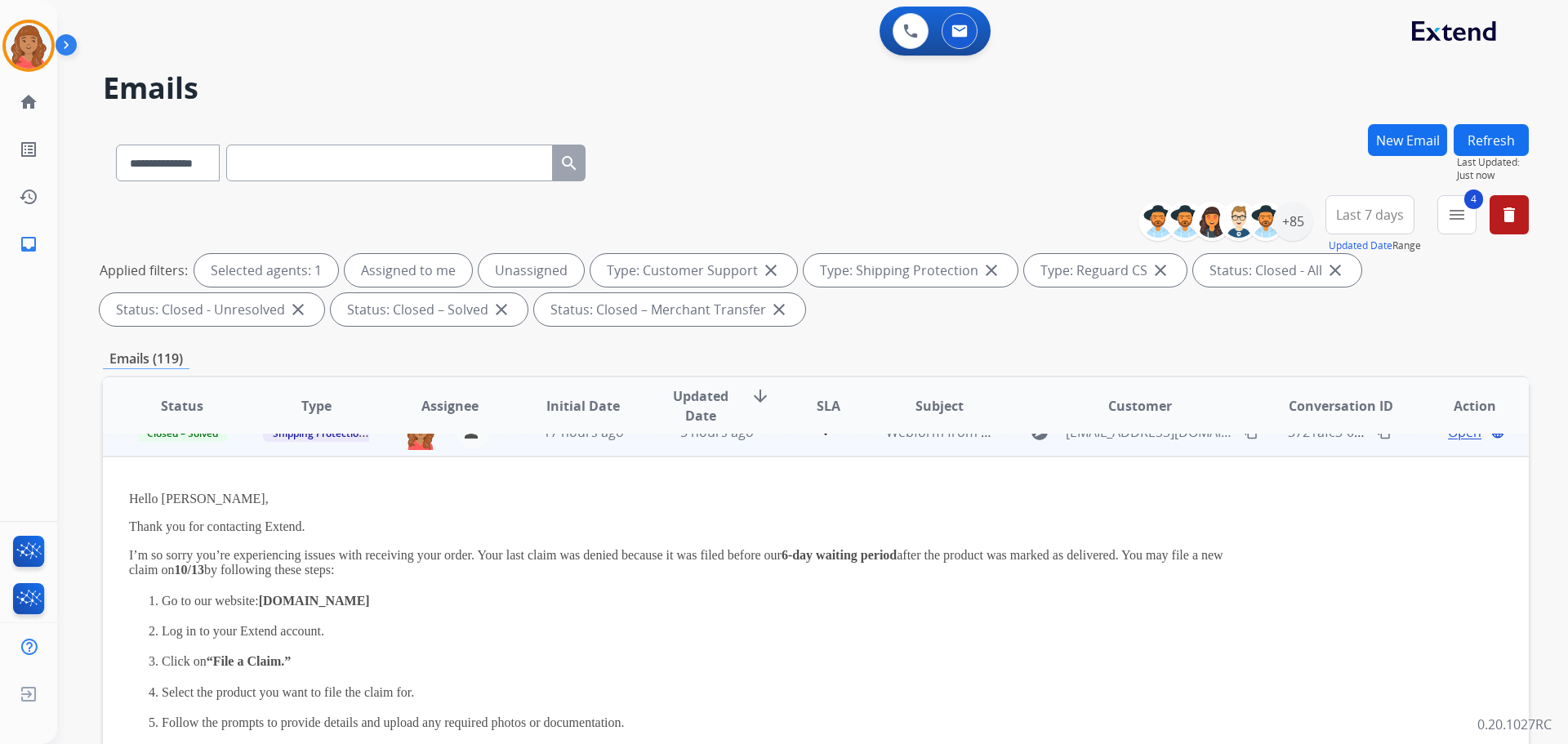
scroll to position [49, 0]
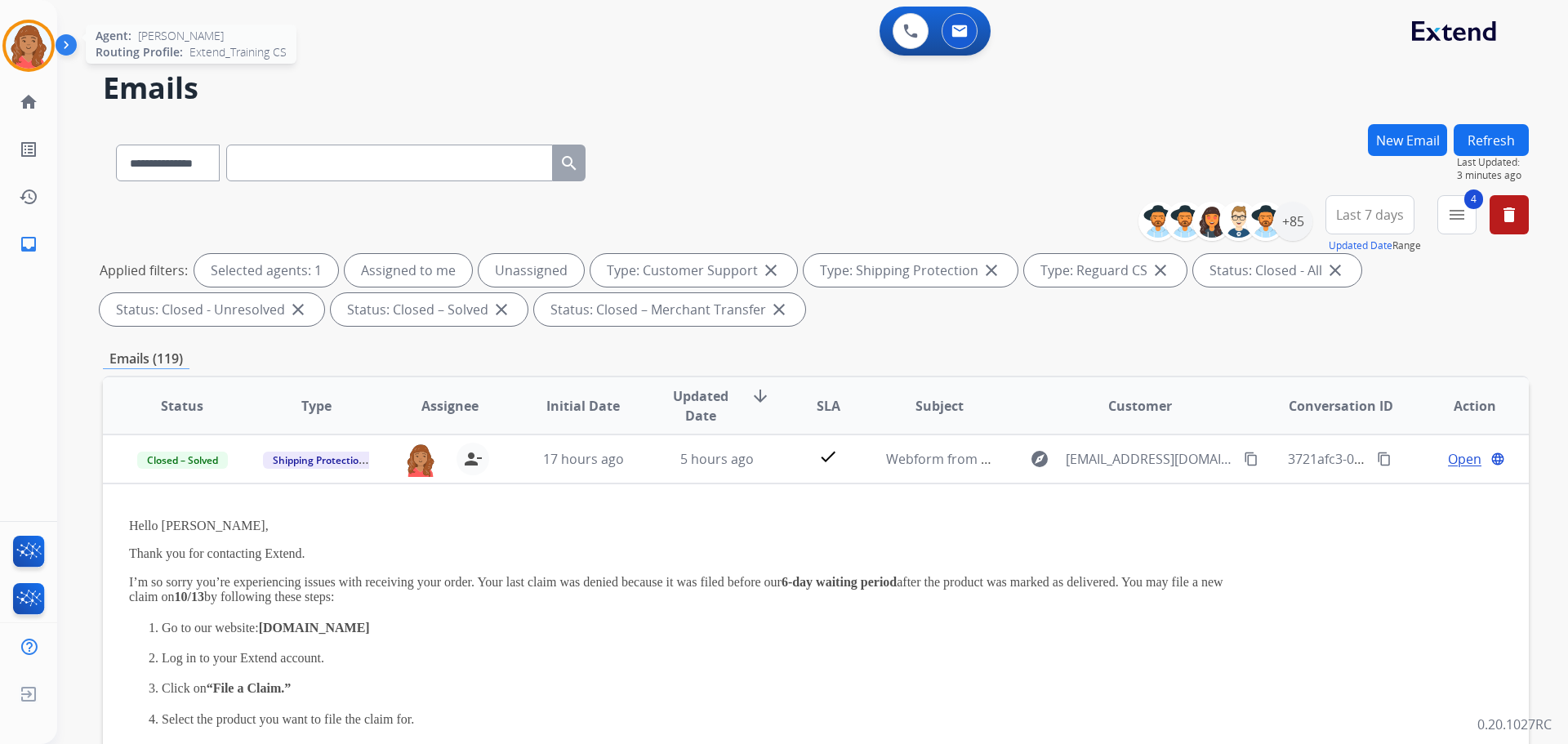
click at [25, 51] on img at bounding box center [28, 46] width 46 height 46
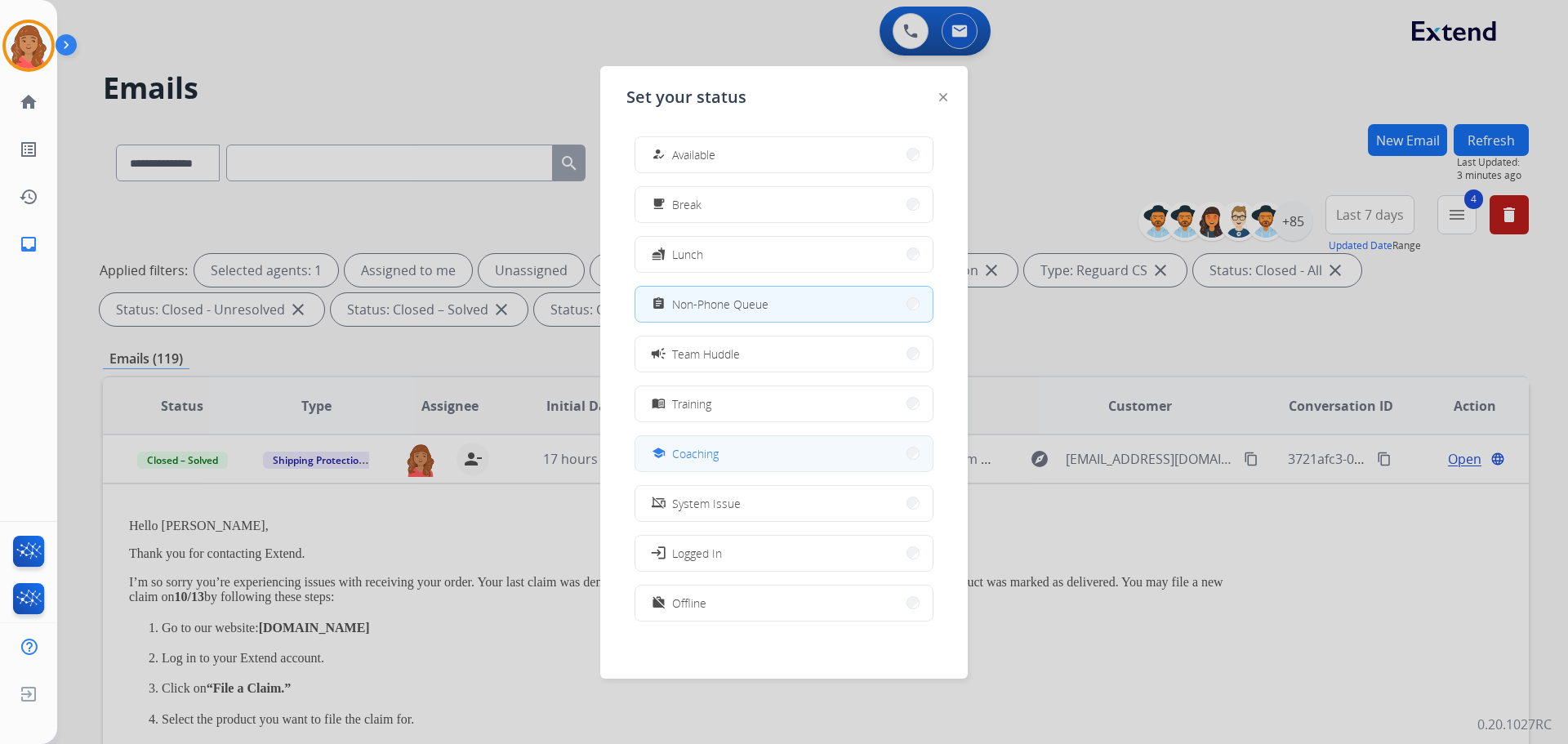
click at [702, 454] on span "Coaching" at bounding box center [696, 453] width 47 height 17
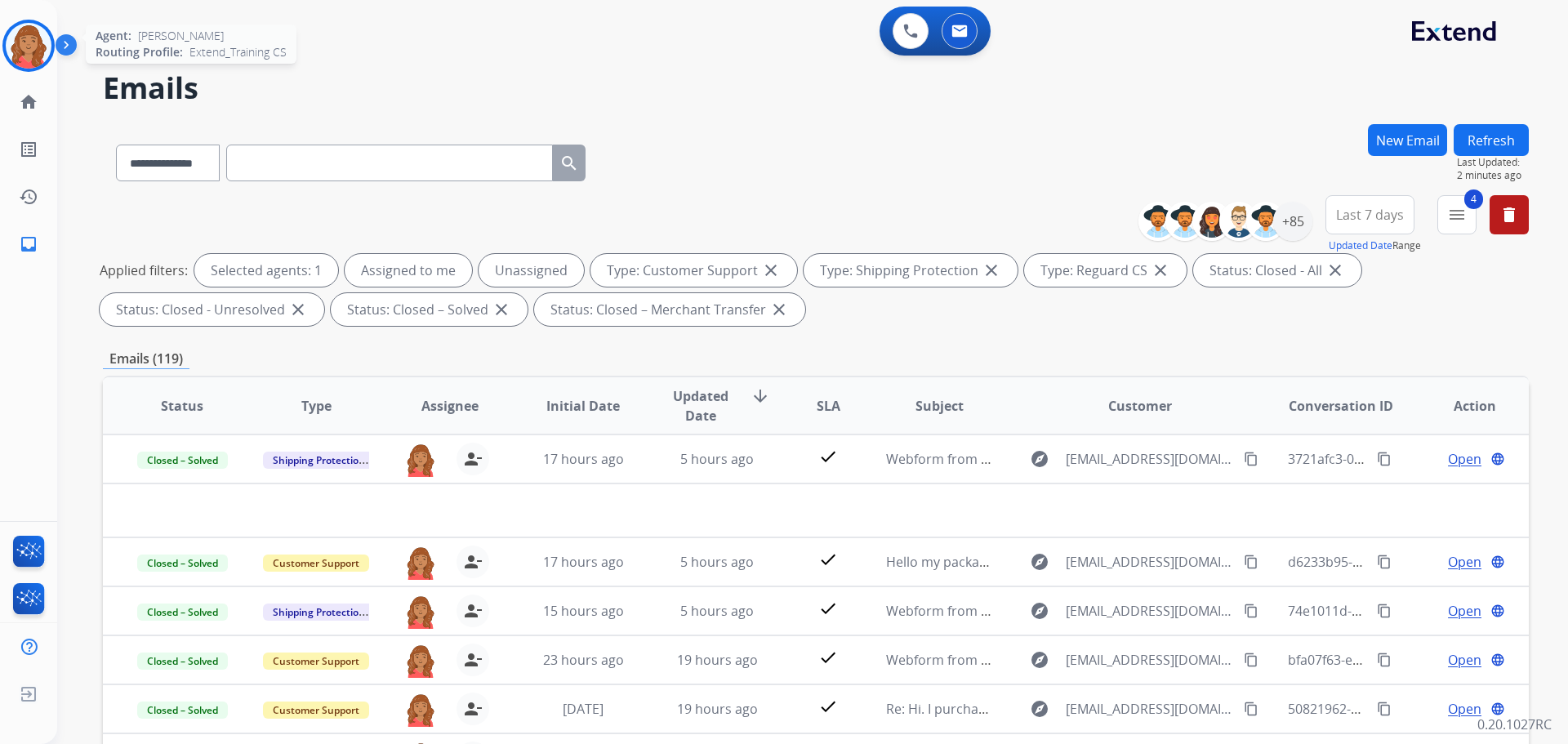
click at [27, 40] on img at bounding box center [28, 46] width 46 height 46
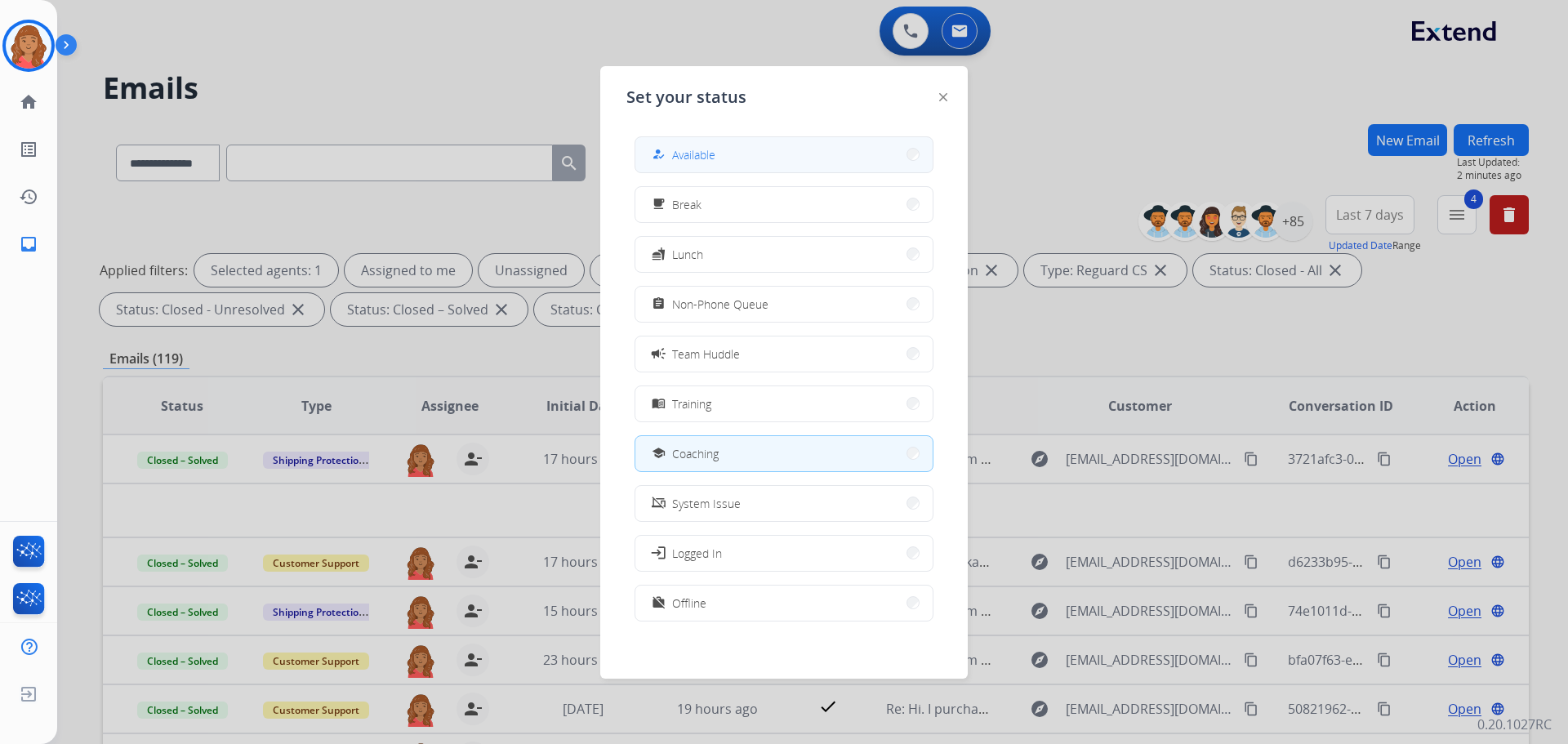
click at [694, 157] on span "Available" at bounding box center [694, 155] width 43 height 17
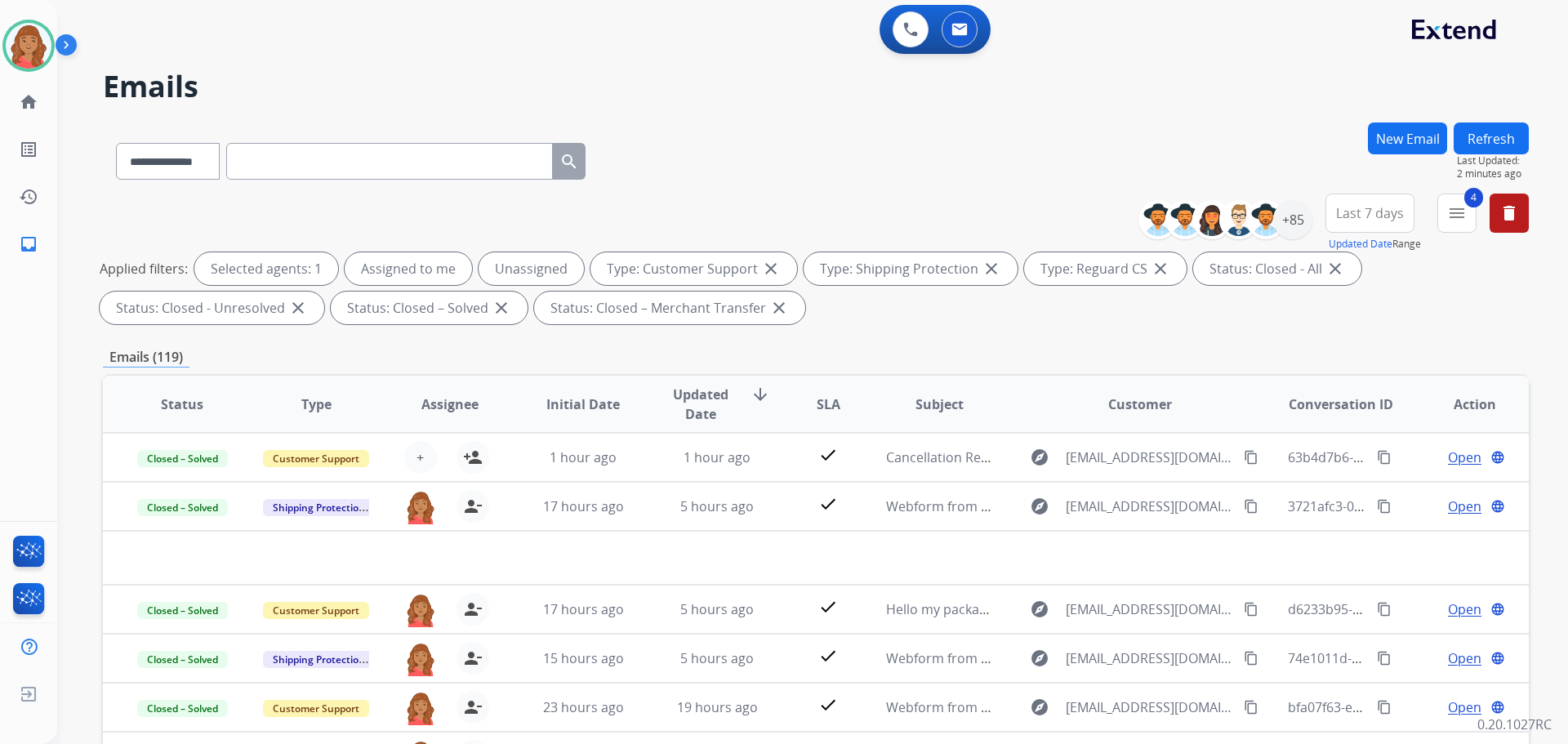
scroll to position [0, 0]
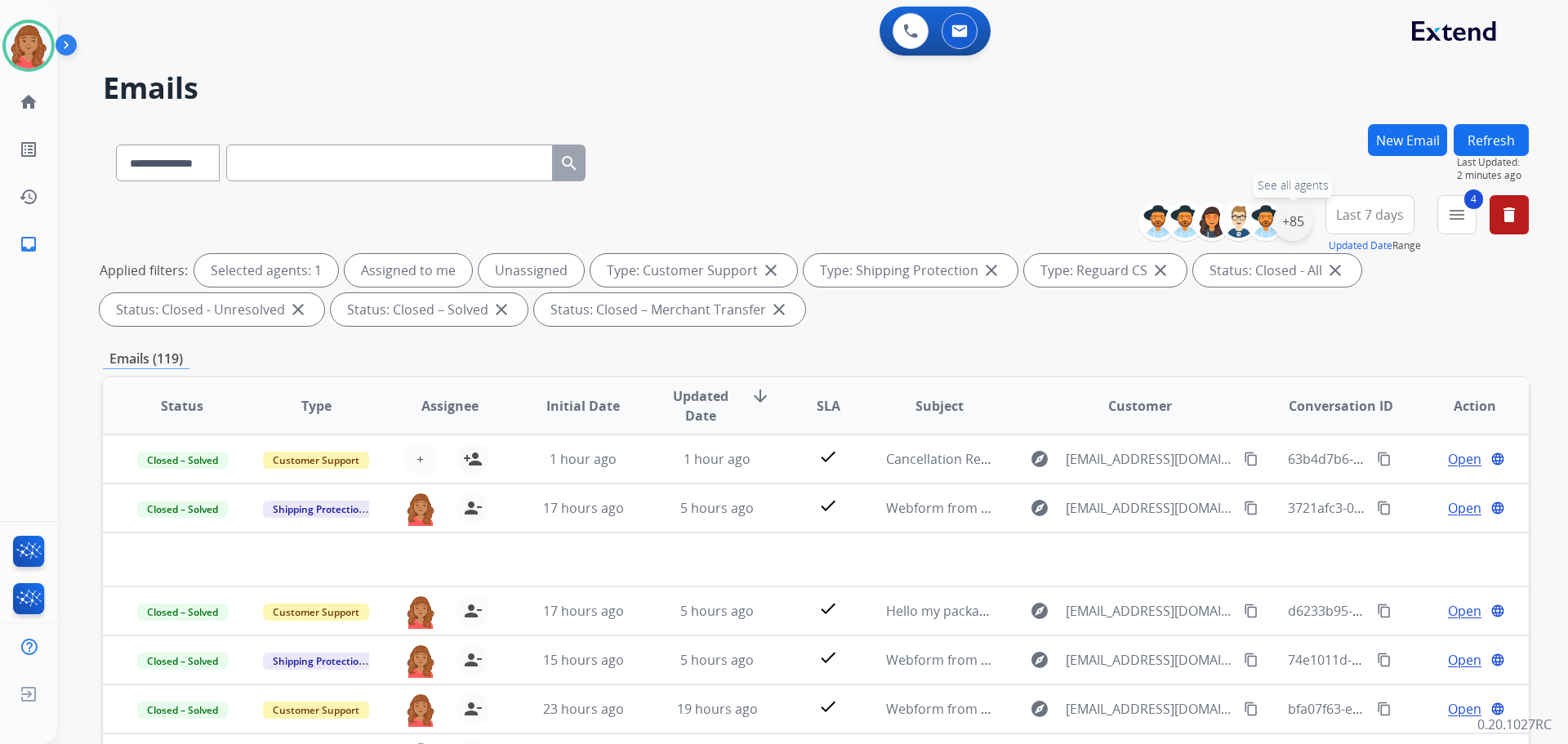
click at [1297, 223] on div "+85" at bounding box center [1293, 222] width 39 height 39
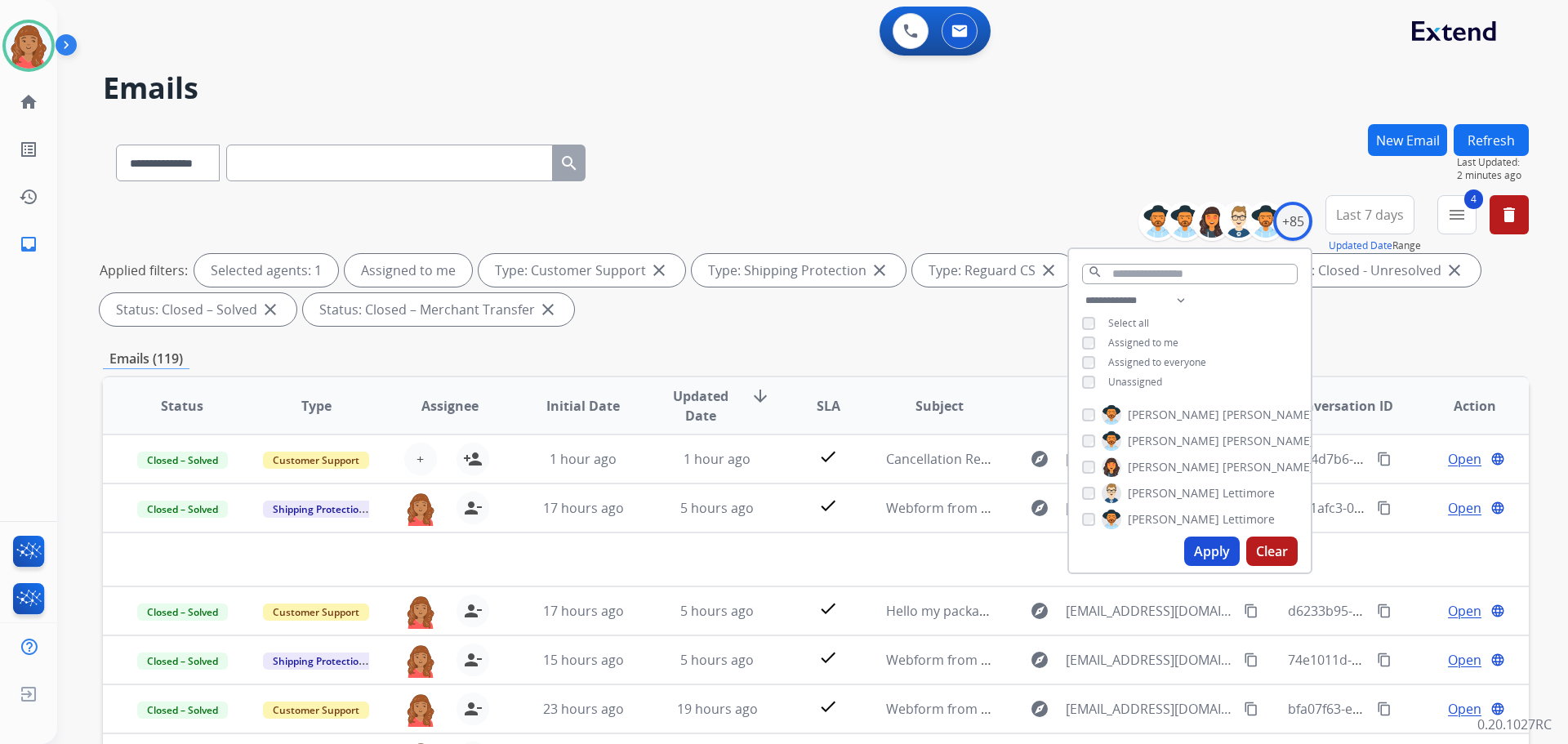
click at [1202, 555] on button "Apply" at bounding box center [1212, 551] width 56 height 30
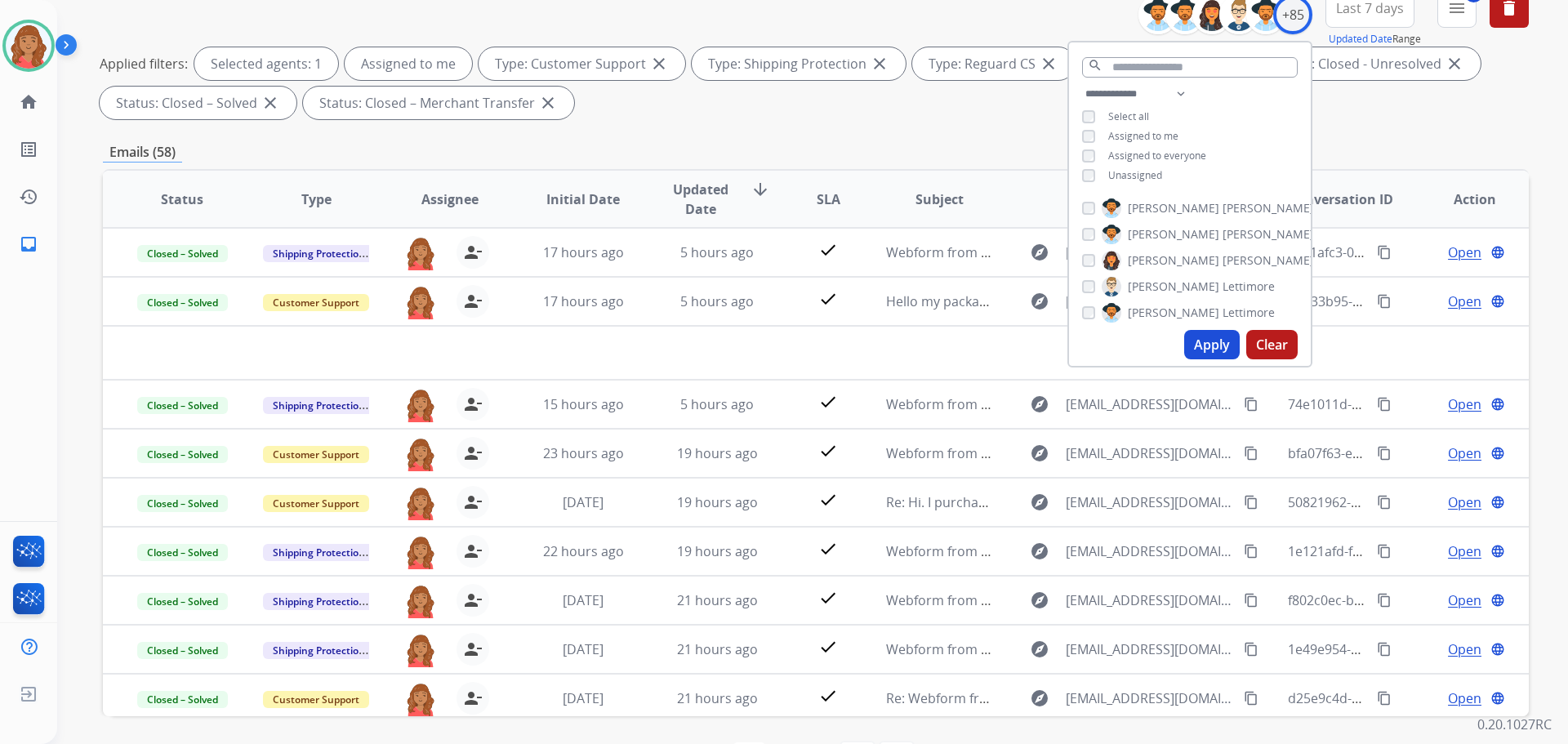
scroll to position [183, 0]
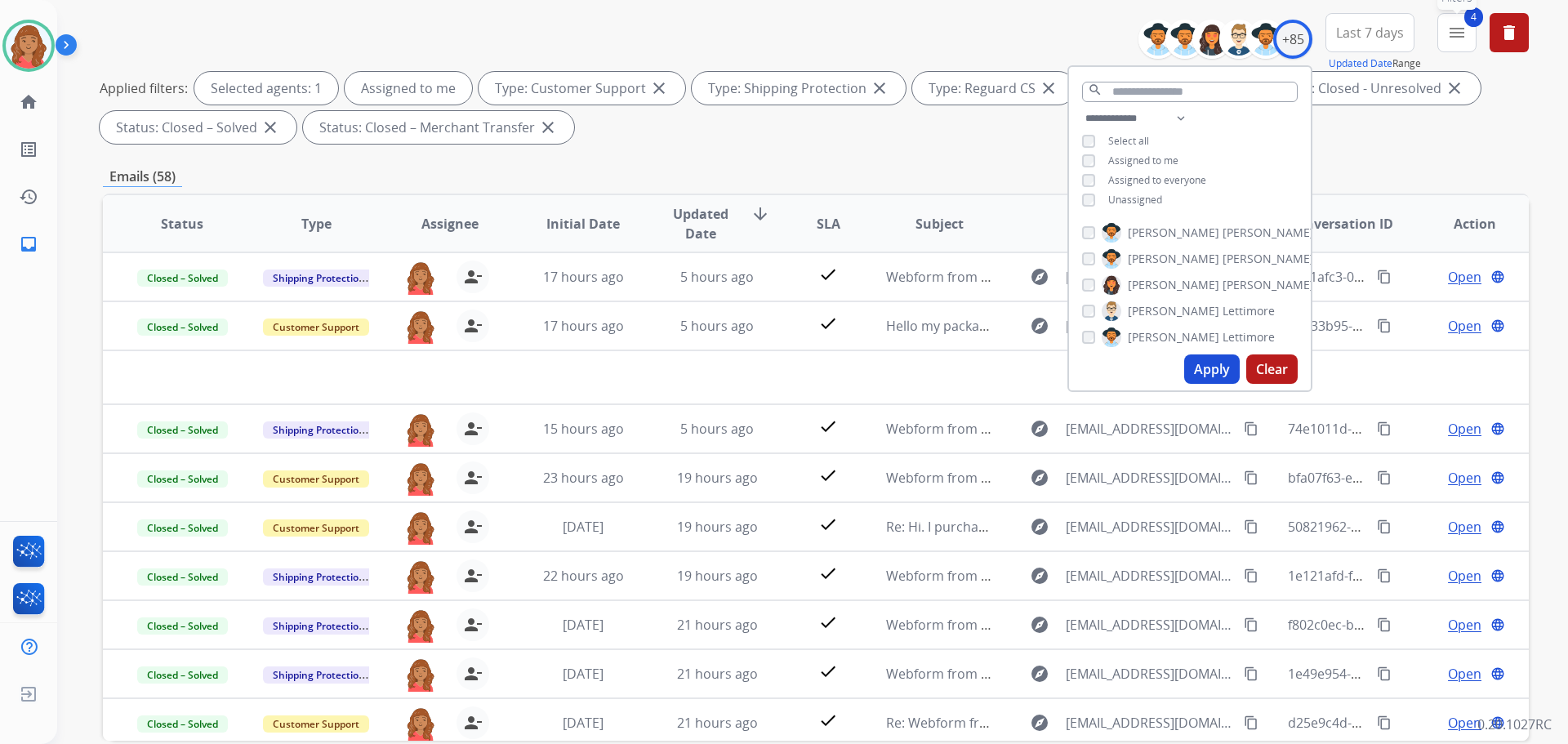
click at [1465, 47] on button "4 menu Filters" at bounding box center [1457, 33] width 39 height 39
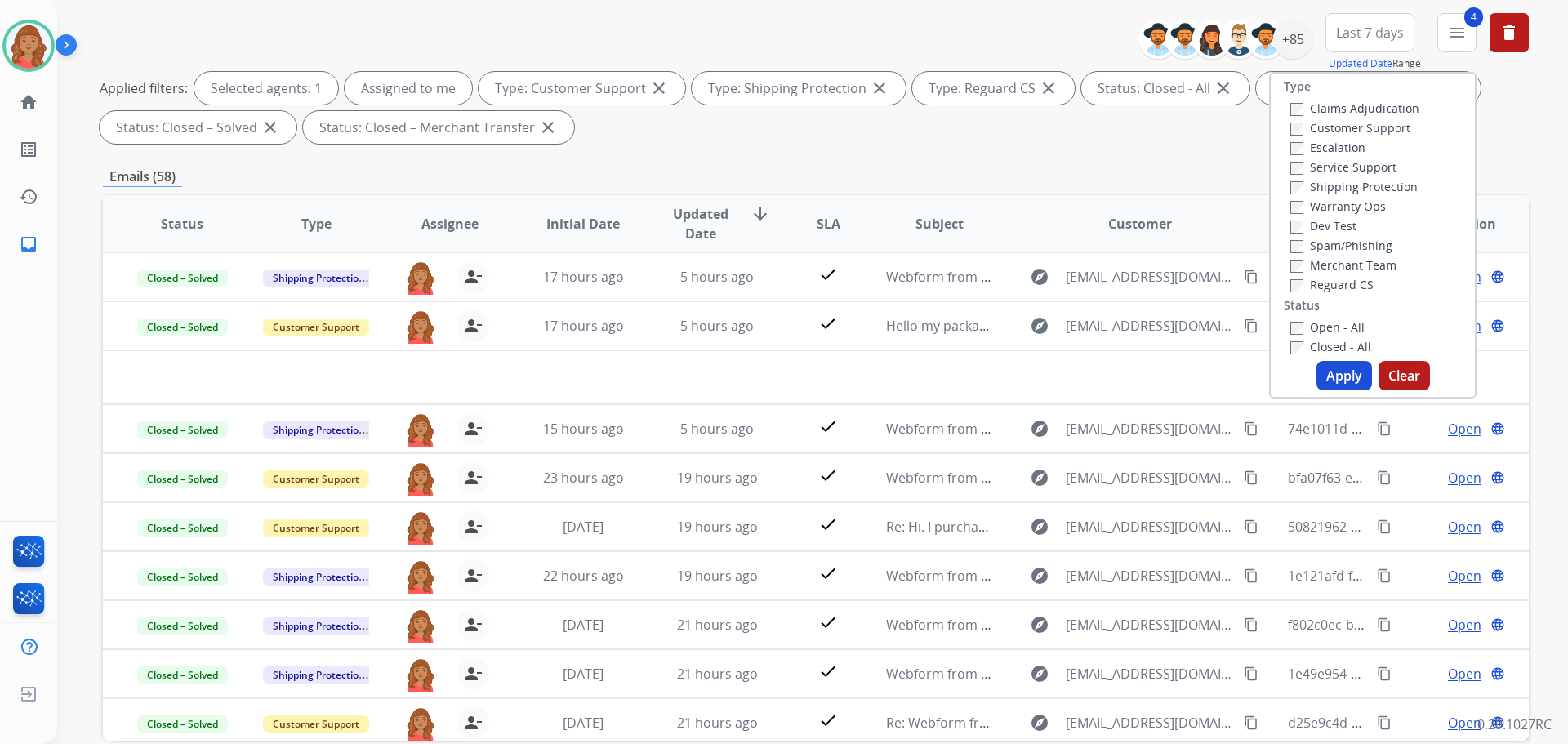
click at [1333, 367] on button "Apply" at bounding box center [1345, 376] width 56 height 30
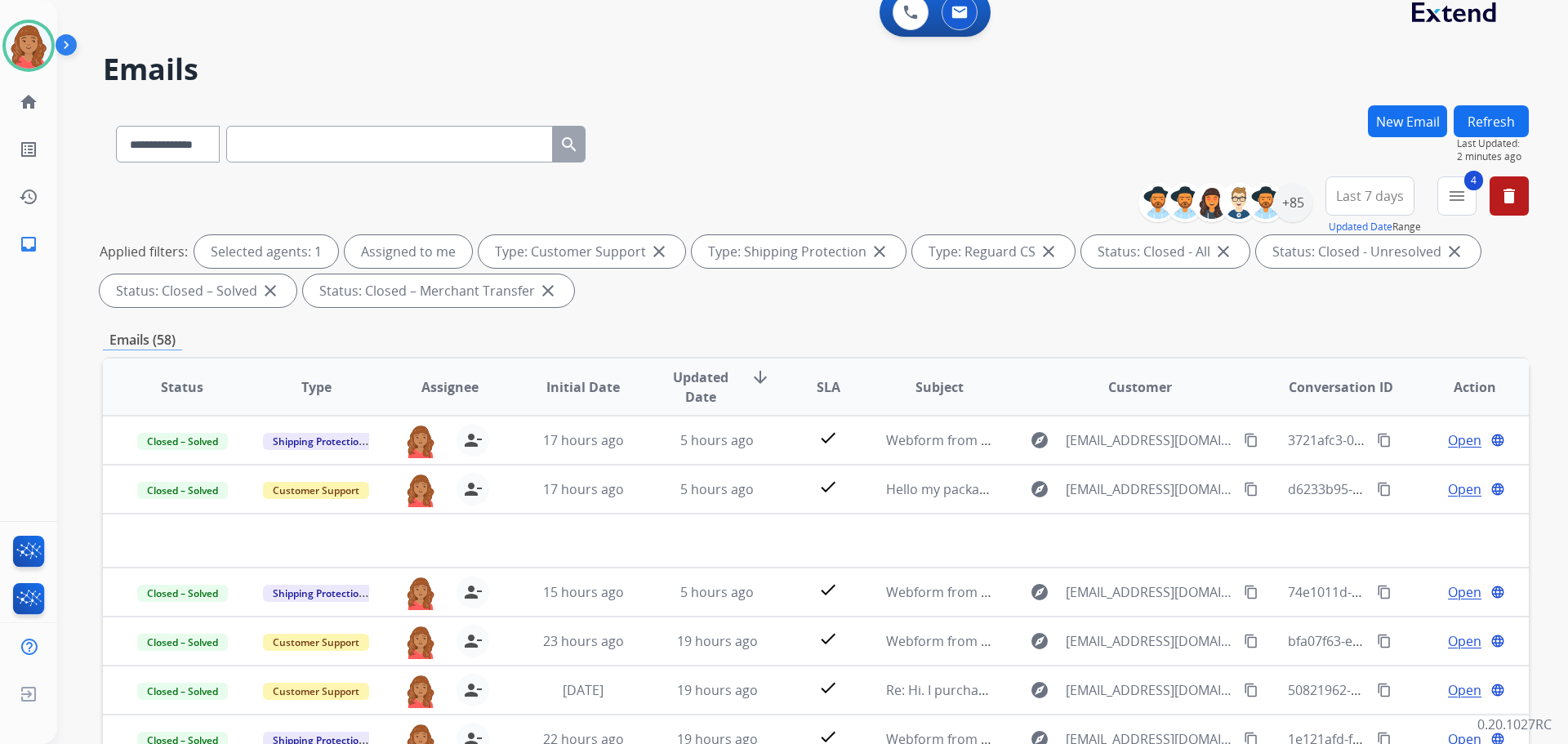
scroll to position [0, 0]
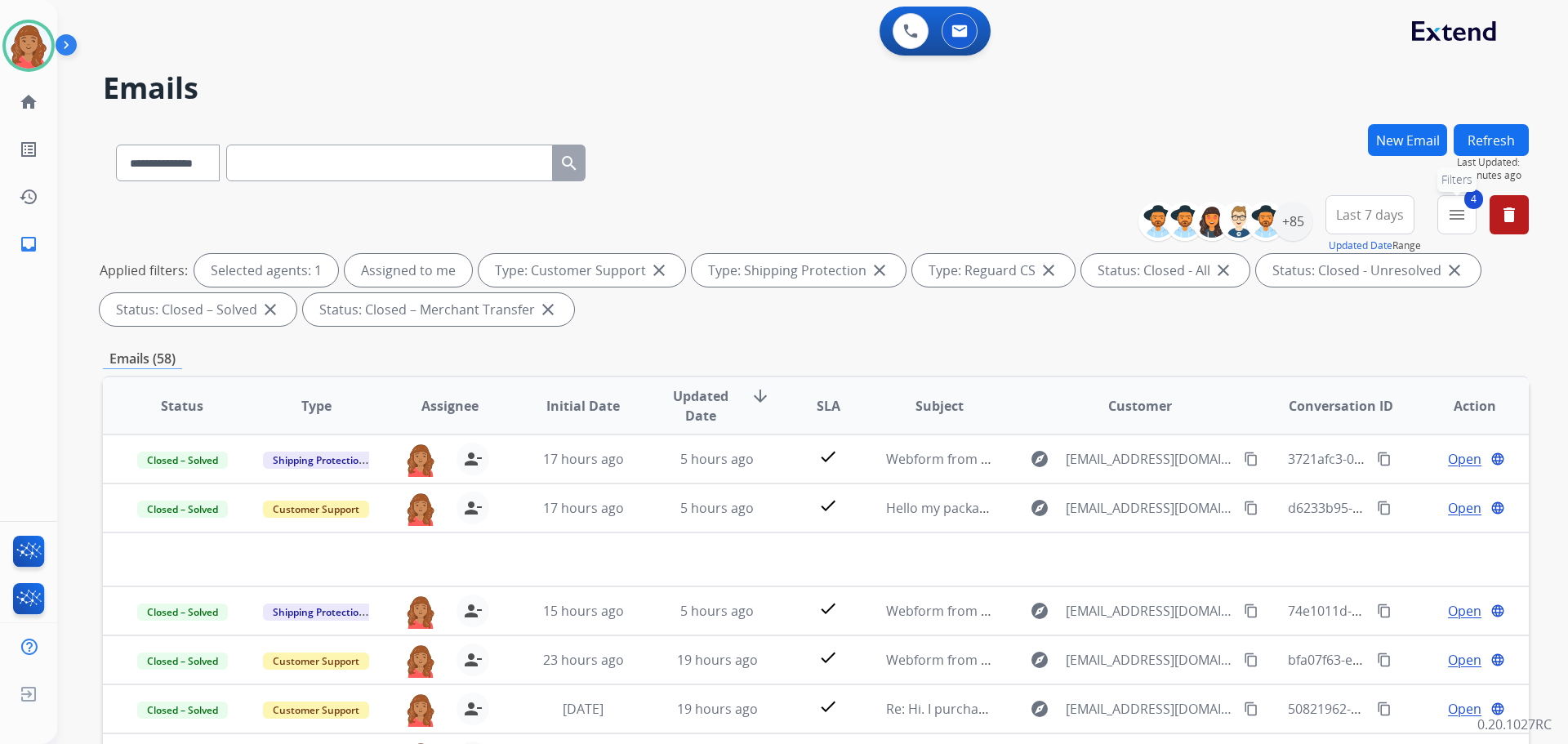
drag, startPoint x: 1461, startPoint y: 215, endPoint x: 1378, endPoint y: 304, distance: 121.7
click at [1461, 217] on mat-icon "menu" at bounding box center [1457, 214] width 20 height 20
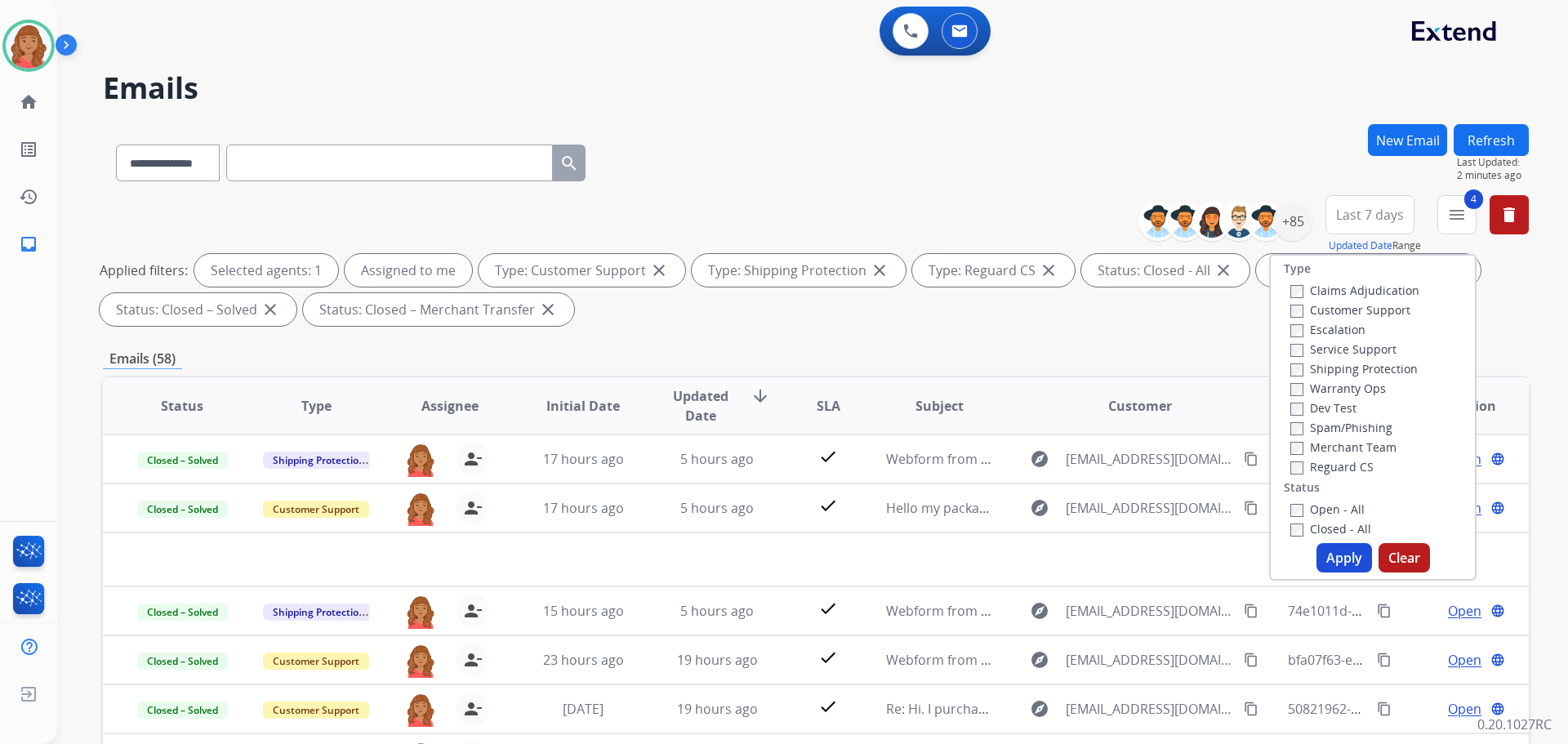
click at [1322, 560] on button "Apply" at bounding box center [1345, 558] width 56 height 30
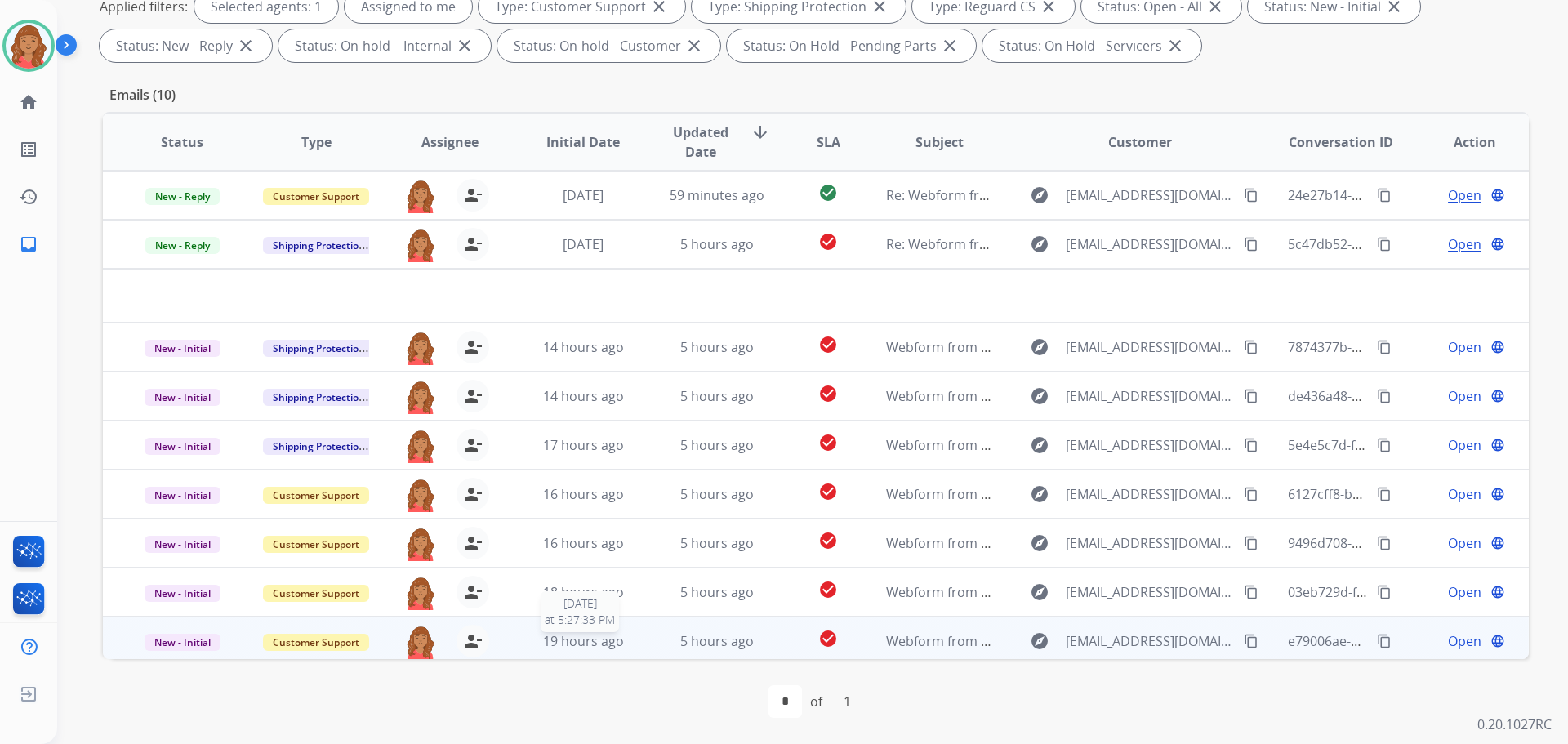
click at [582, 649] on span "19 hours ago" at bounding box center [583, 641] width 81 height 18
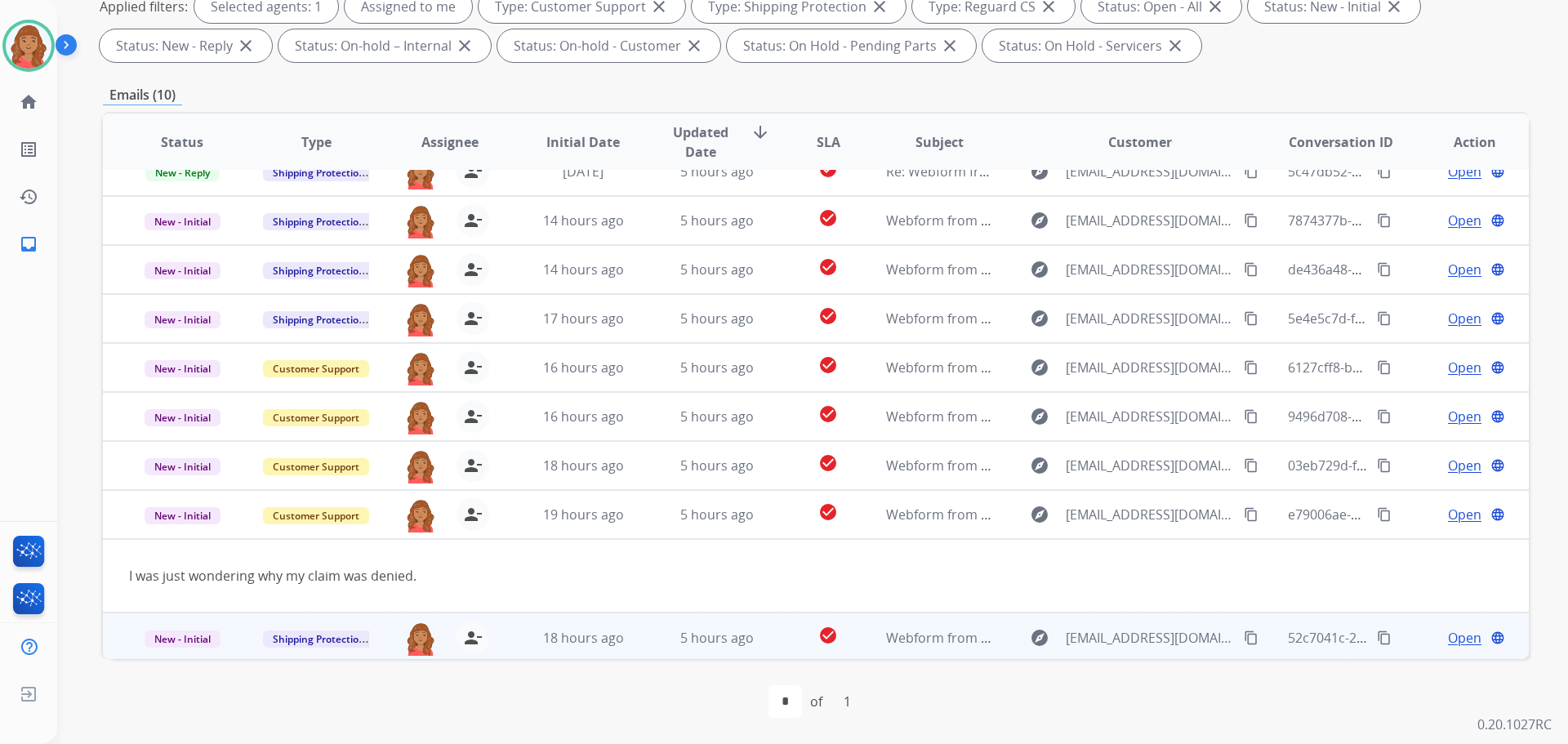
scroll to position [75, 0]
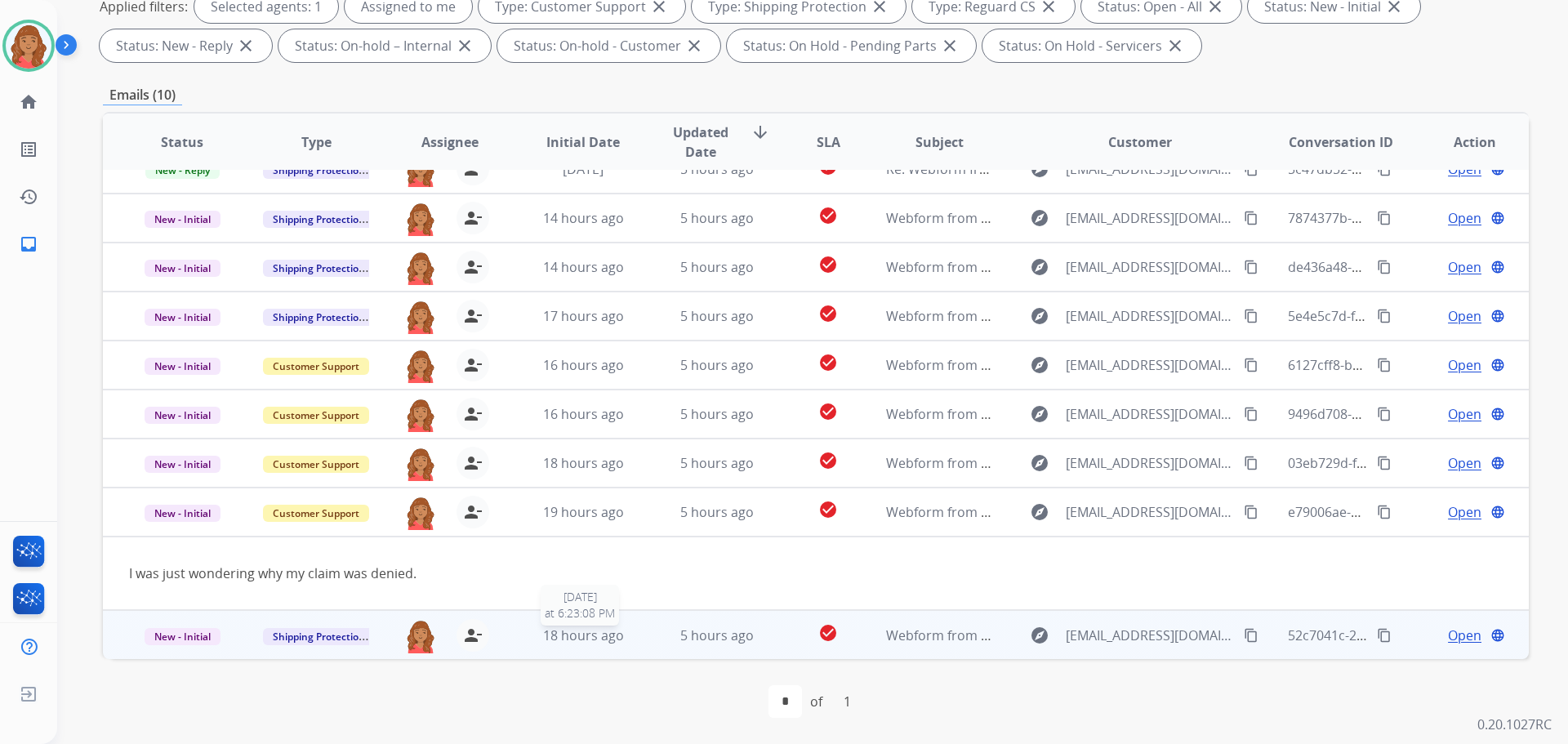
click at [560, 637] on span "18 hours ago" at bounding box center [583, 635] width 81 height 18
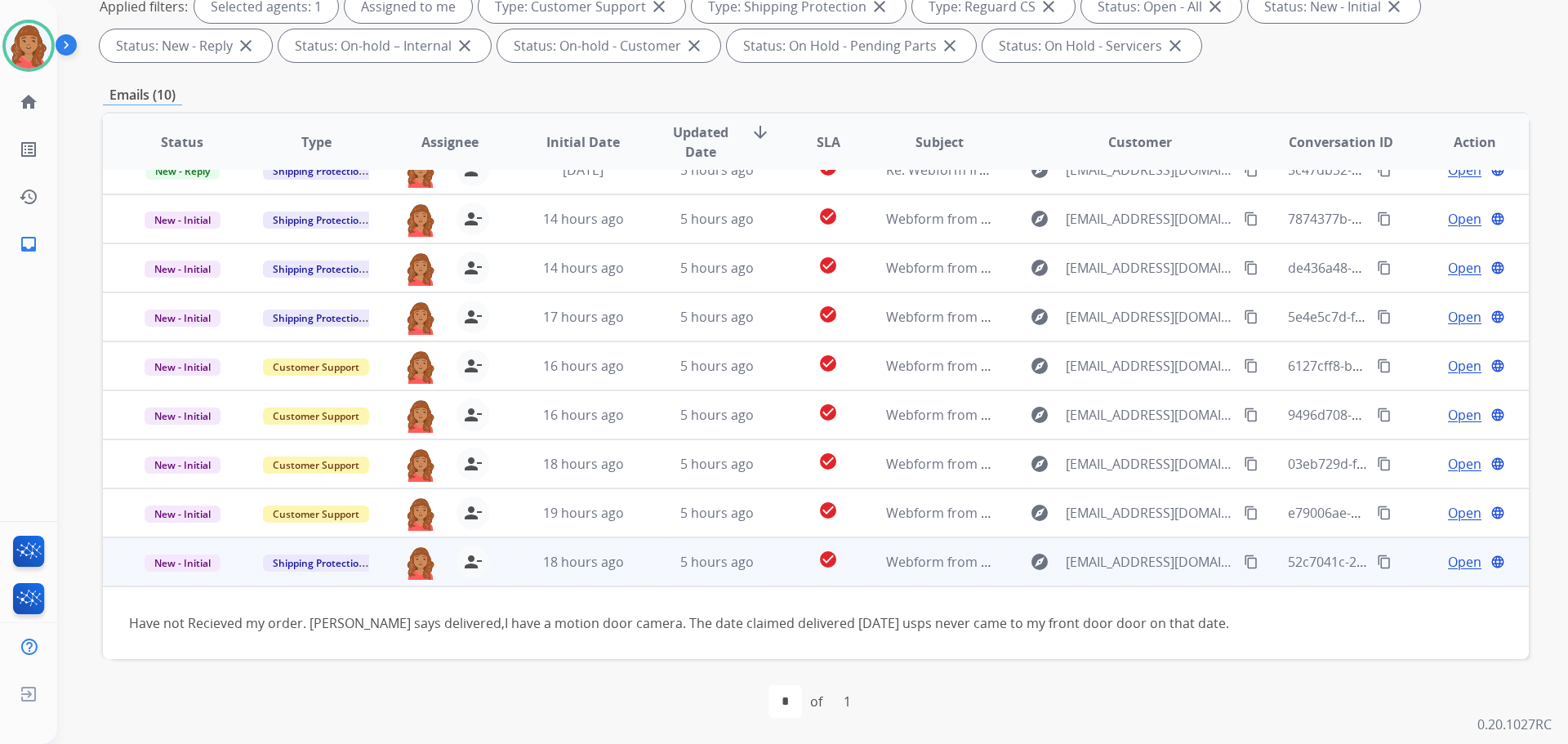
scroll to position [74, 0]
click at [1233, 643] on td "Have not Recieved my order. Tracking says delivered,I have a motion door camera…" at bounding box center [683, 623] width 1159 height 73
click at [1448, 556] on span "Open" at bounding box center [1465, 561] width 34 height 20
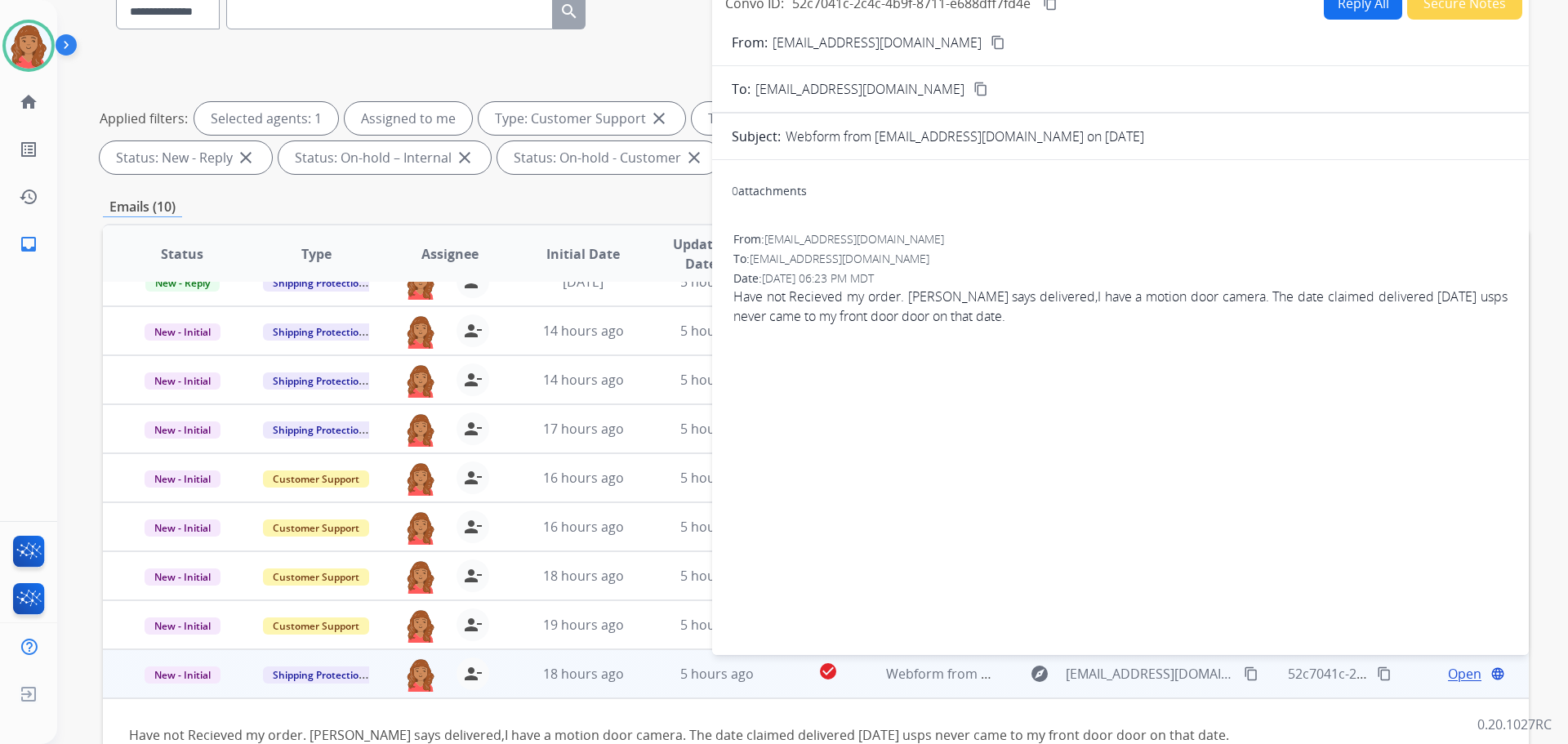
scroll to position [0, 0]
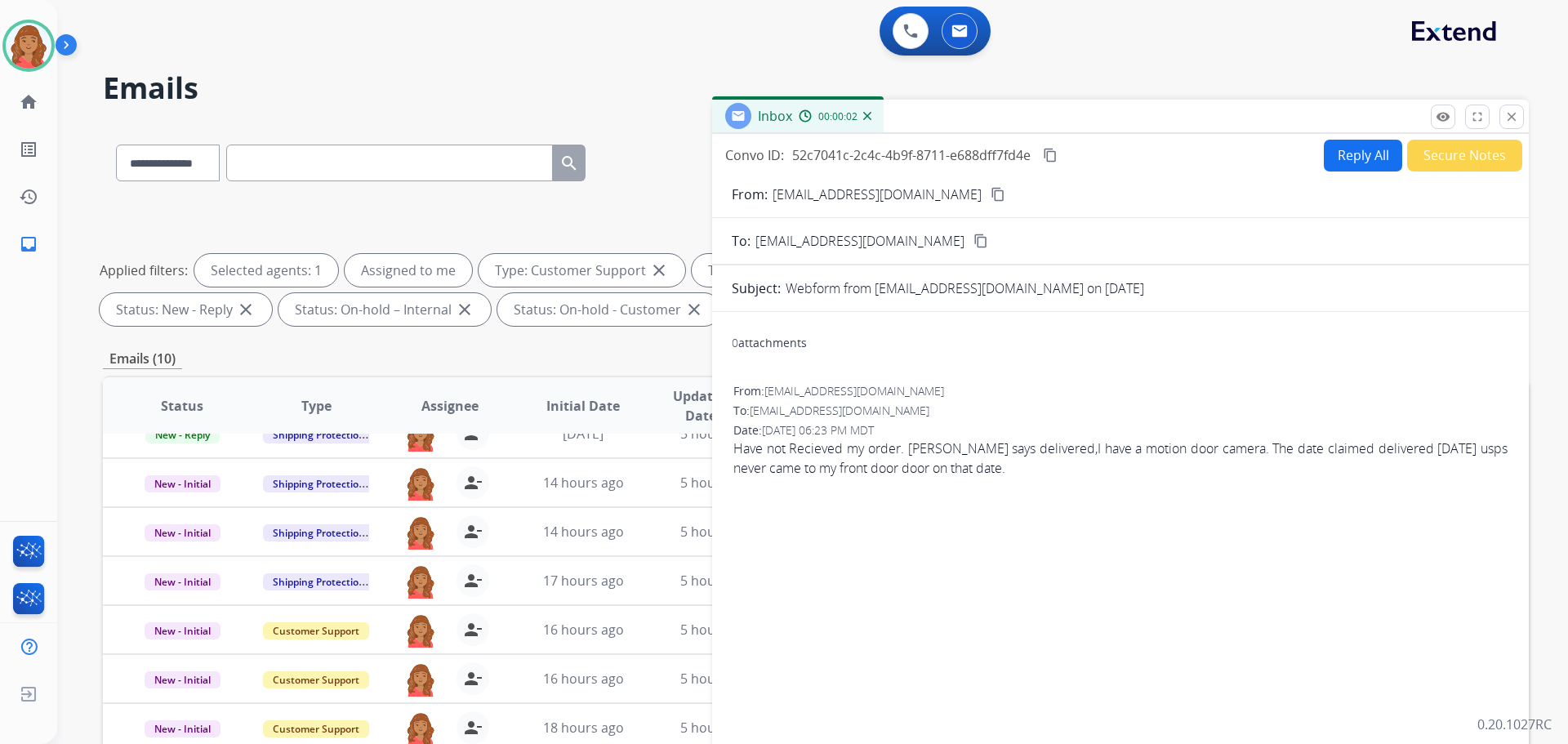
click at [1360, 158] on button "Reply All" at bounding box center [1363, 156] width 78 height 32
select select "**********"
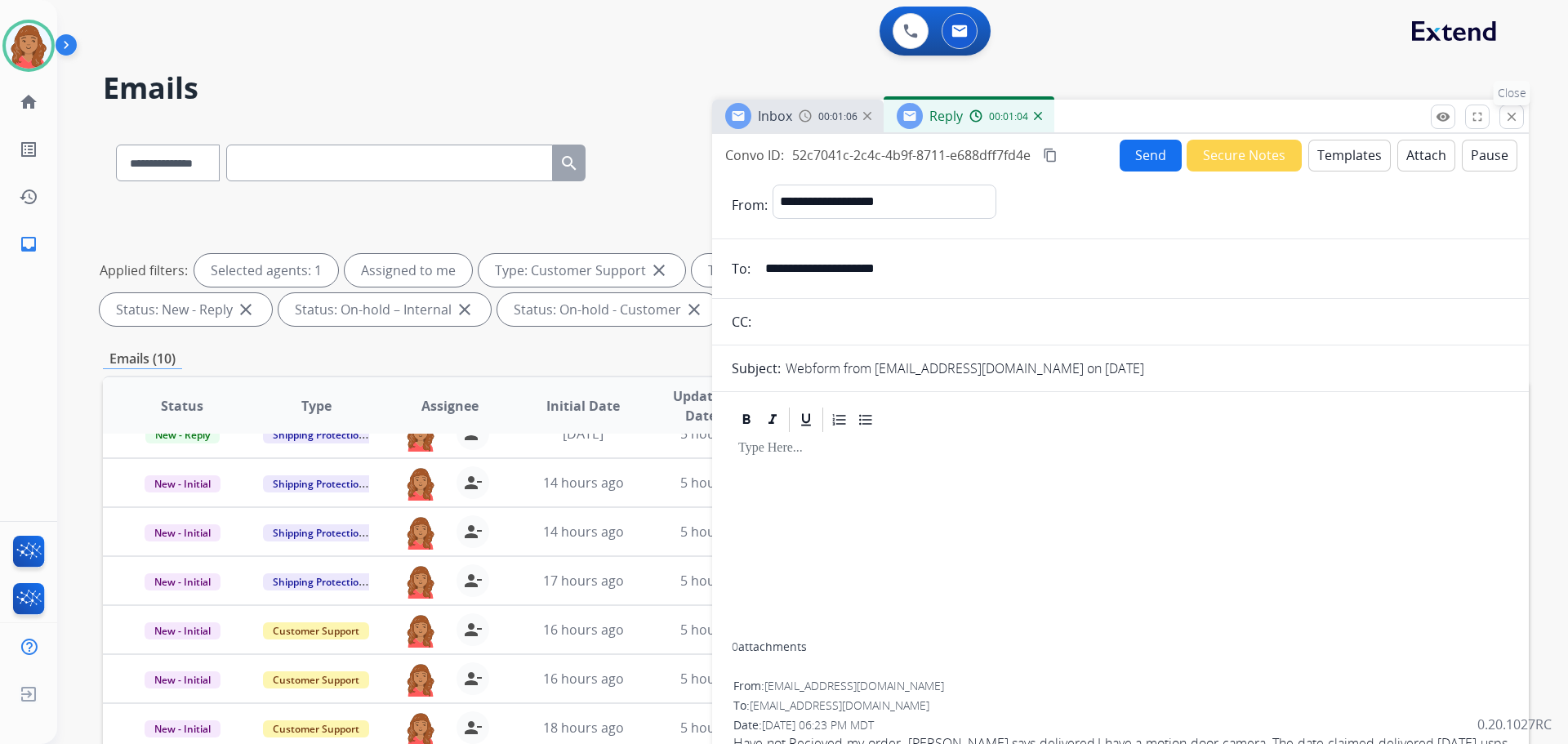
click at [1505, 120] on mat-icon "close" at bounding box center [1512, 117] width 15 height 15
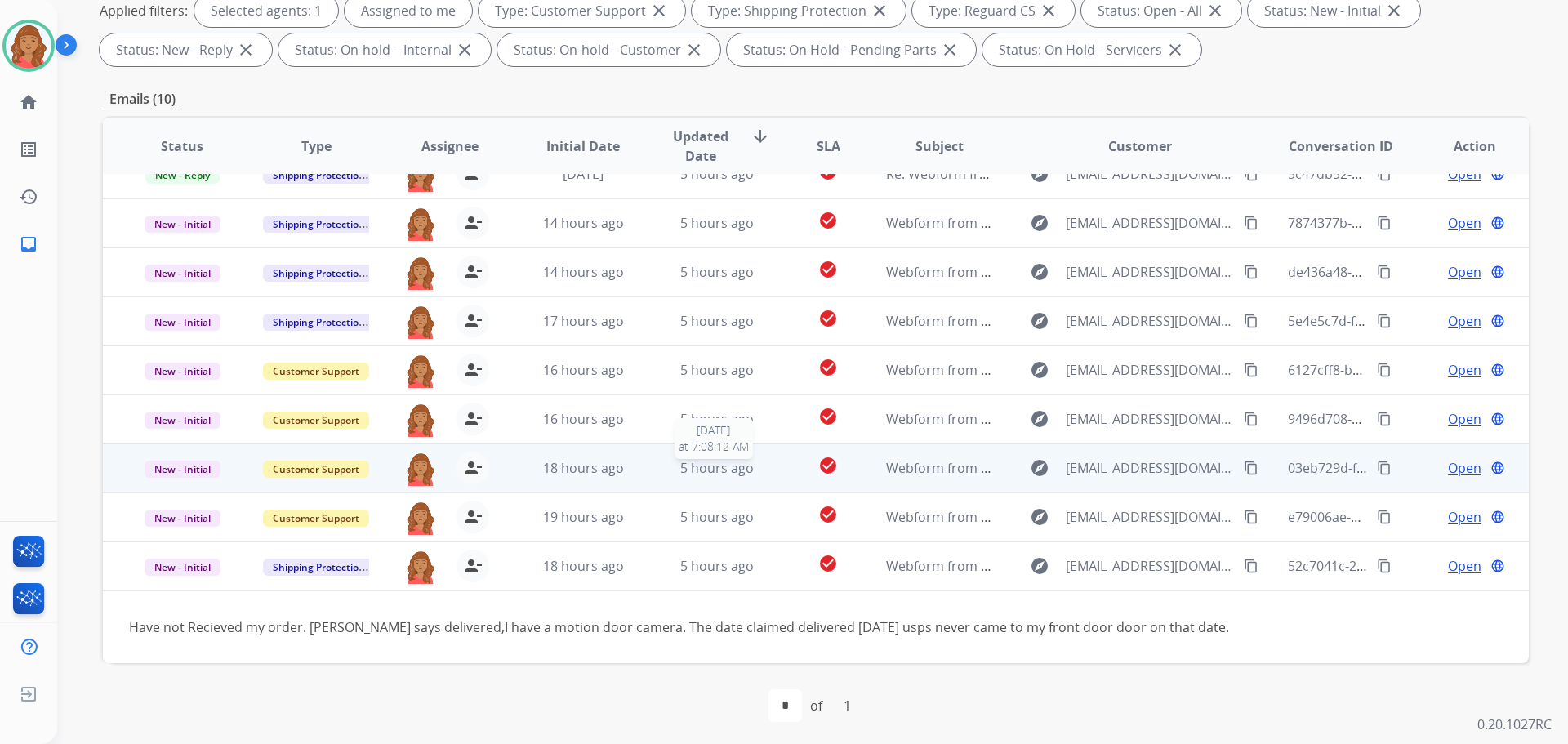
scroll to position [264, 0]
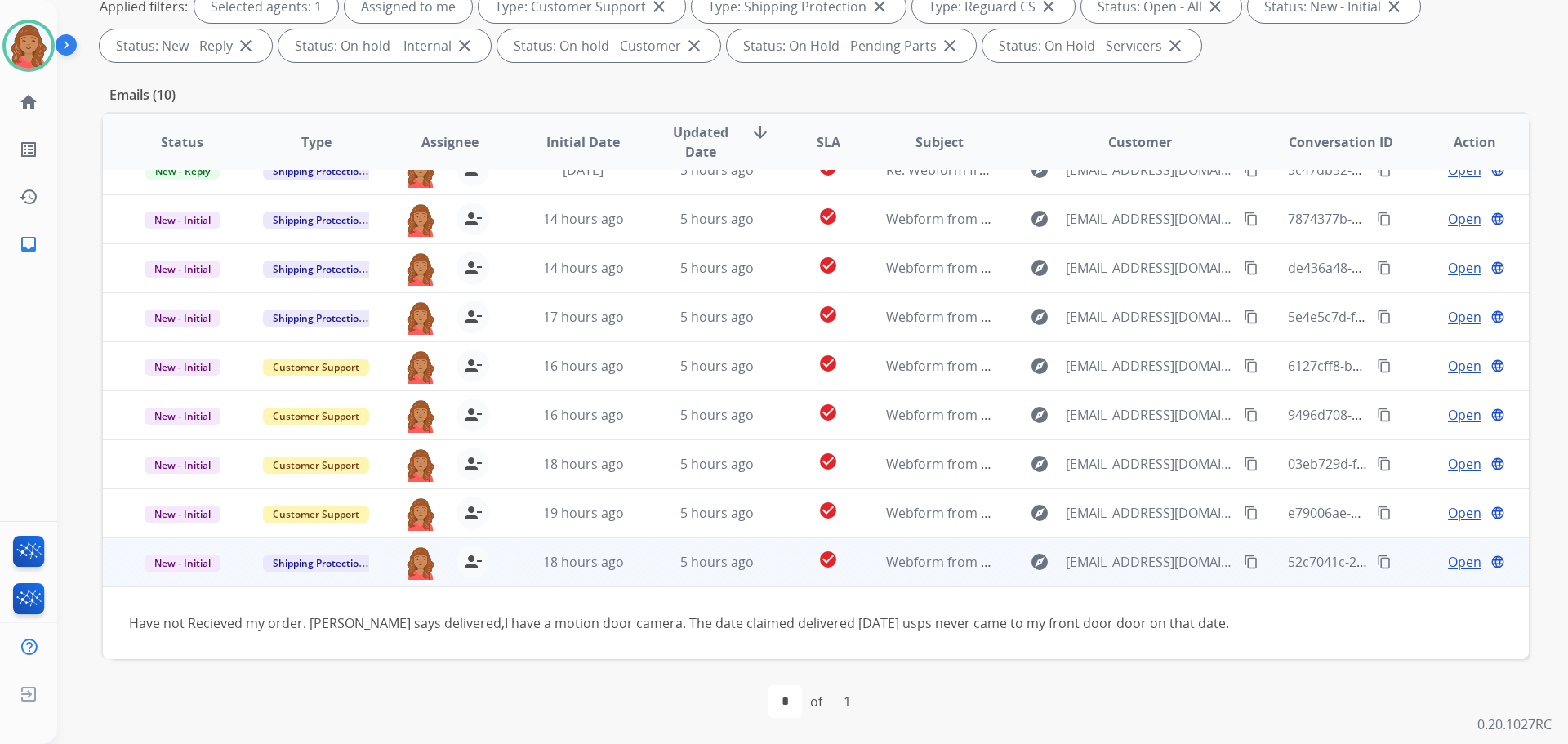
click at [1244, 566] on mat-icon "content_copy" at bounding box center [1251, 562] width 15 height 15
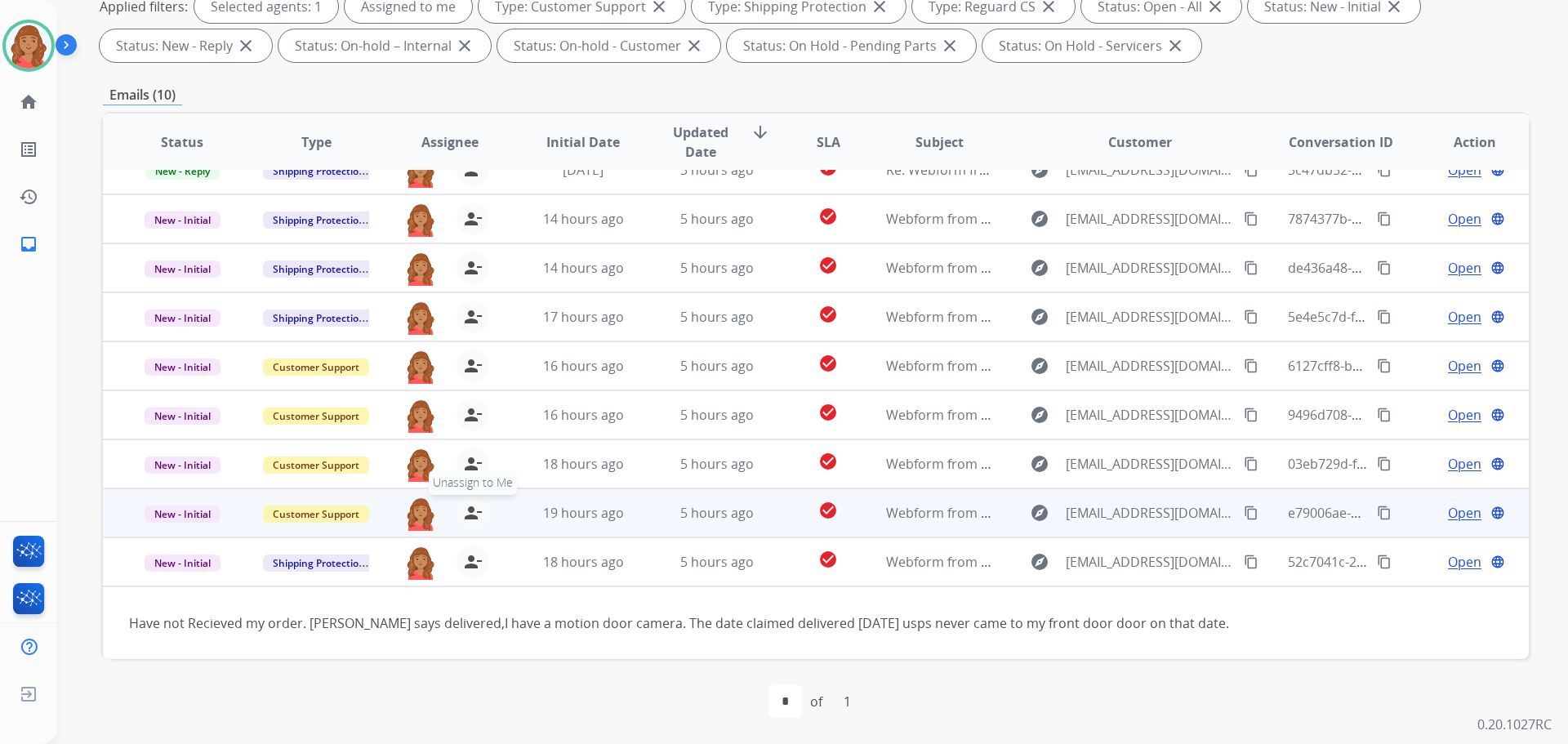
click at [463, 508] on mat-icon "person_remove" at bounding box center [472, 512] width 20 height 20
click at [419, 508] on span "+" at bounding box center [420, 512] width 7 height 20
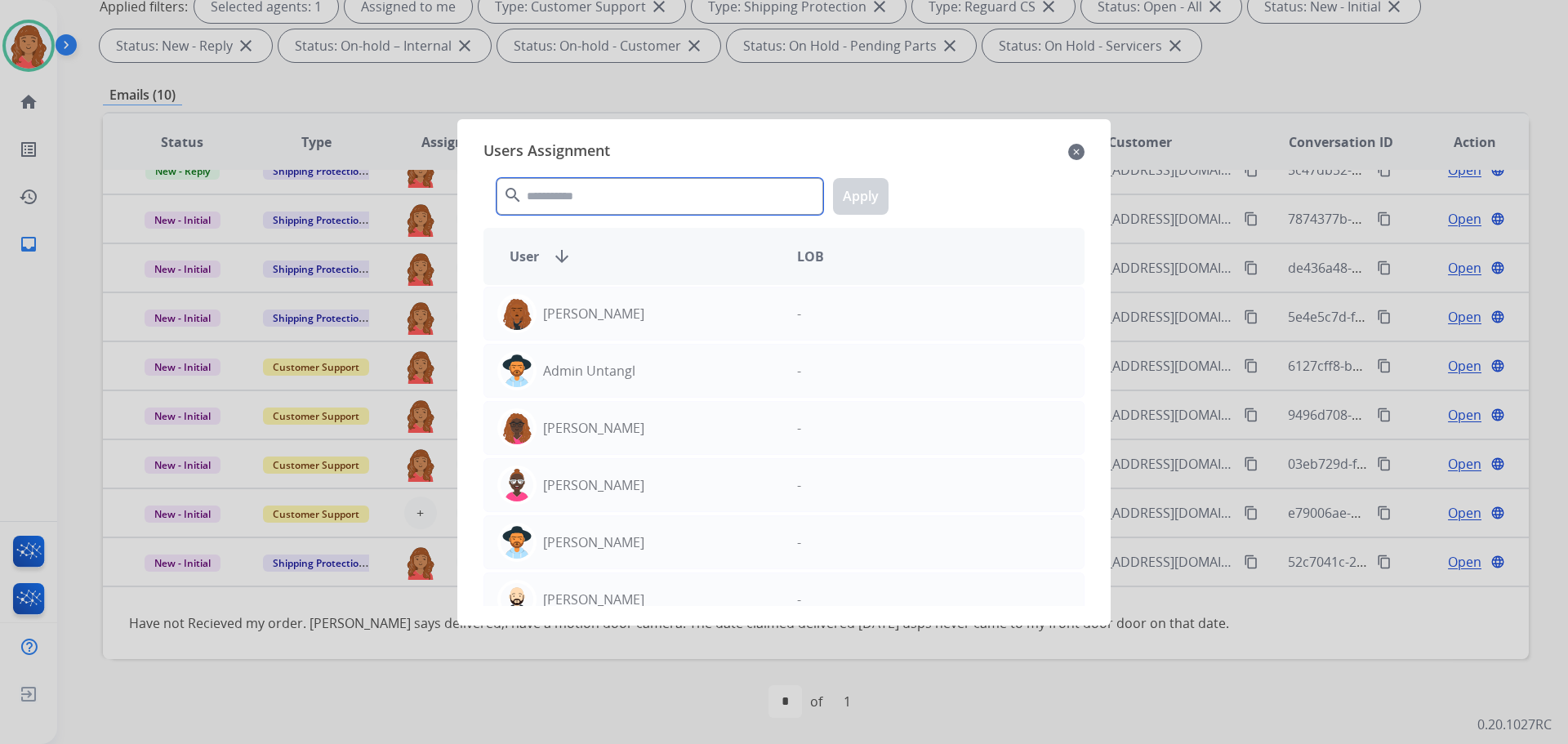
click at [548, 197] on input "text" at bounding box center [659, 196] width 327 height 36
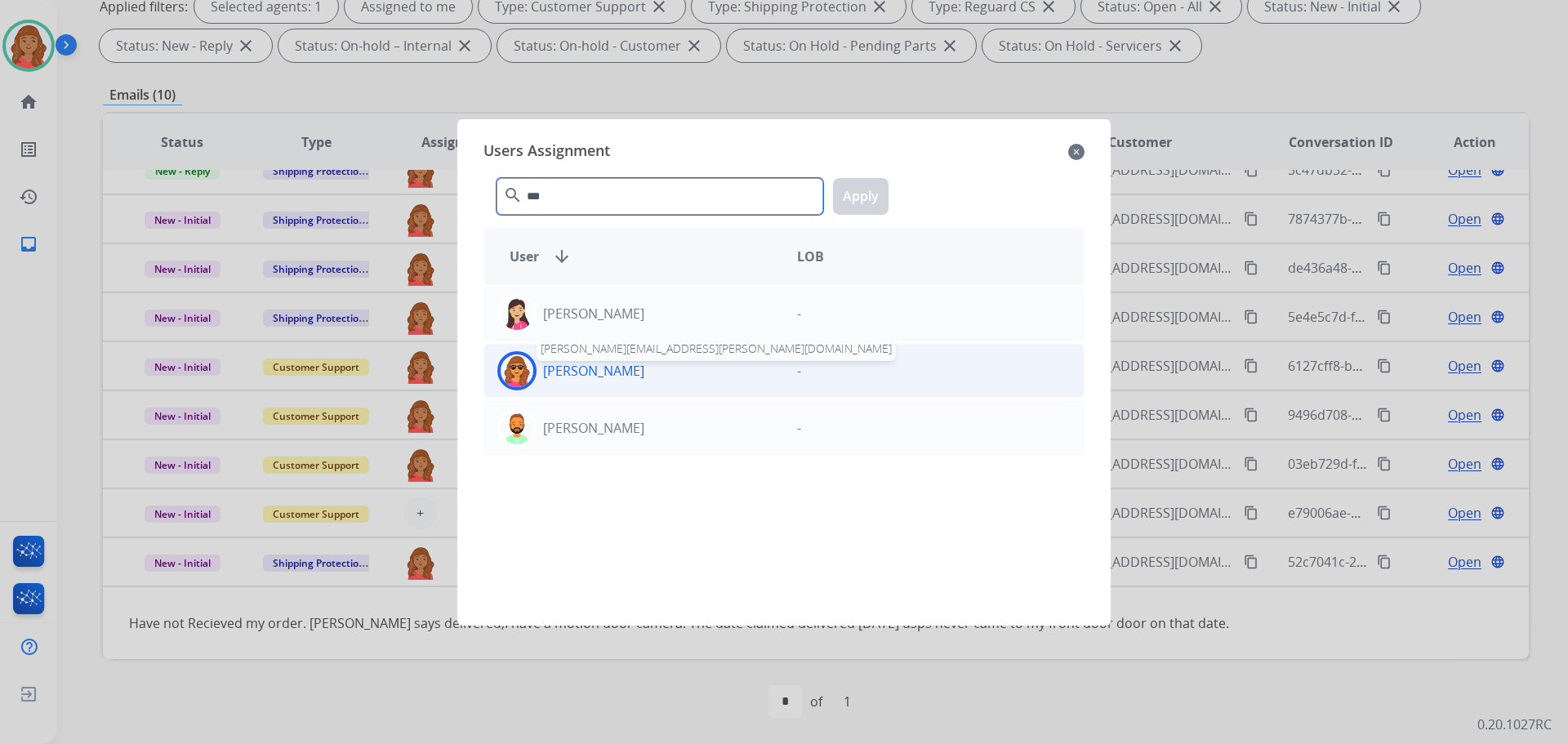
type input "***"
click at [583, 374] on p "Laurie Durante" at bounding box center [593, 371] width 101 height 20
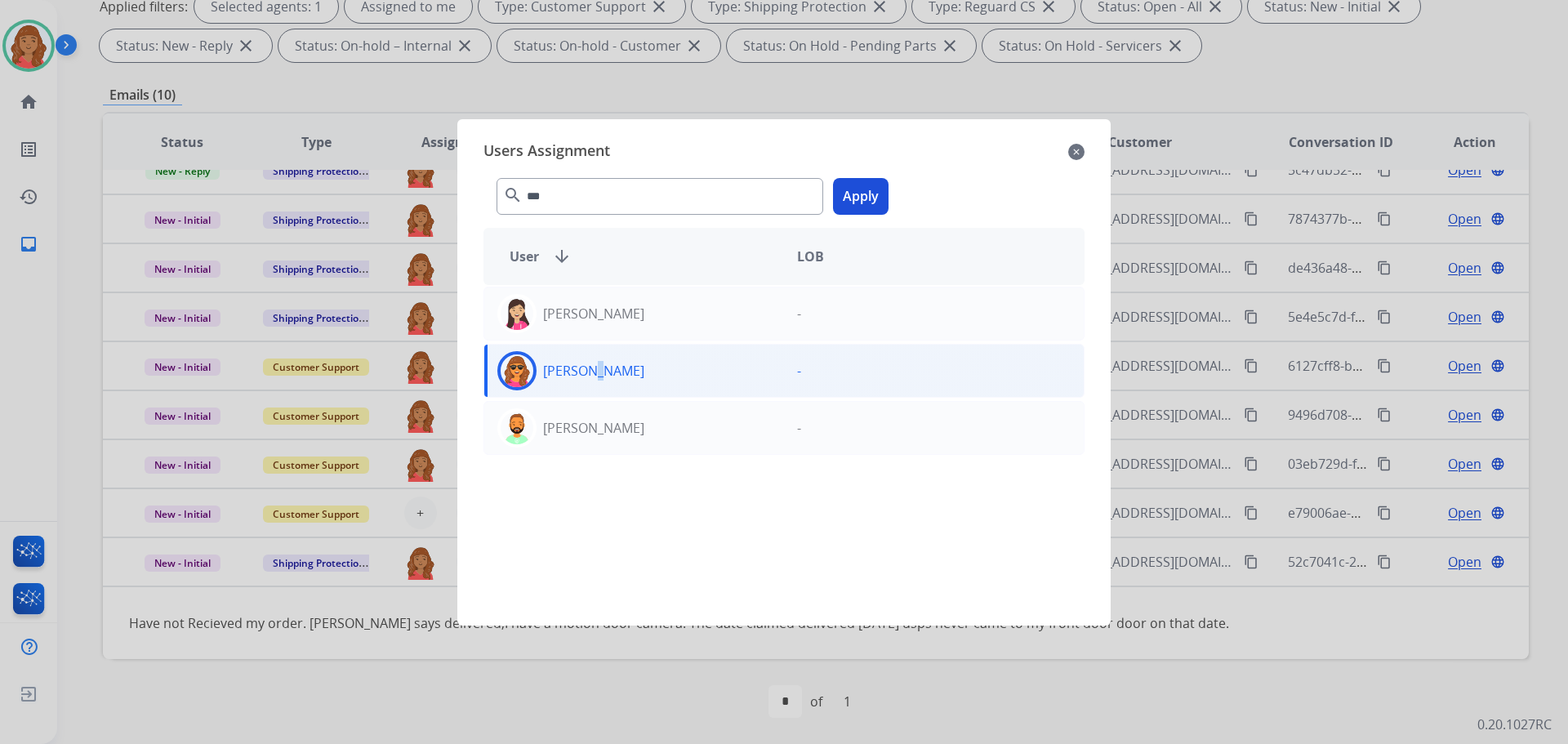
click at [848, 198] on button "Apply" at bounding box center [861, 196] width 56 height 36
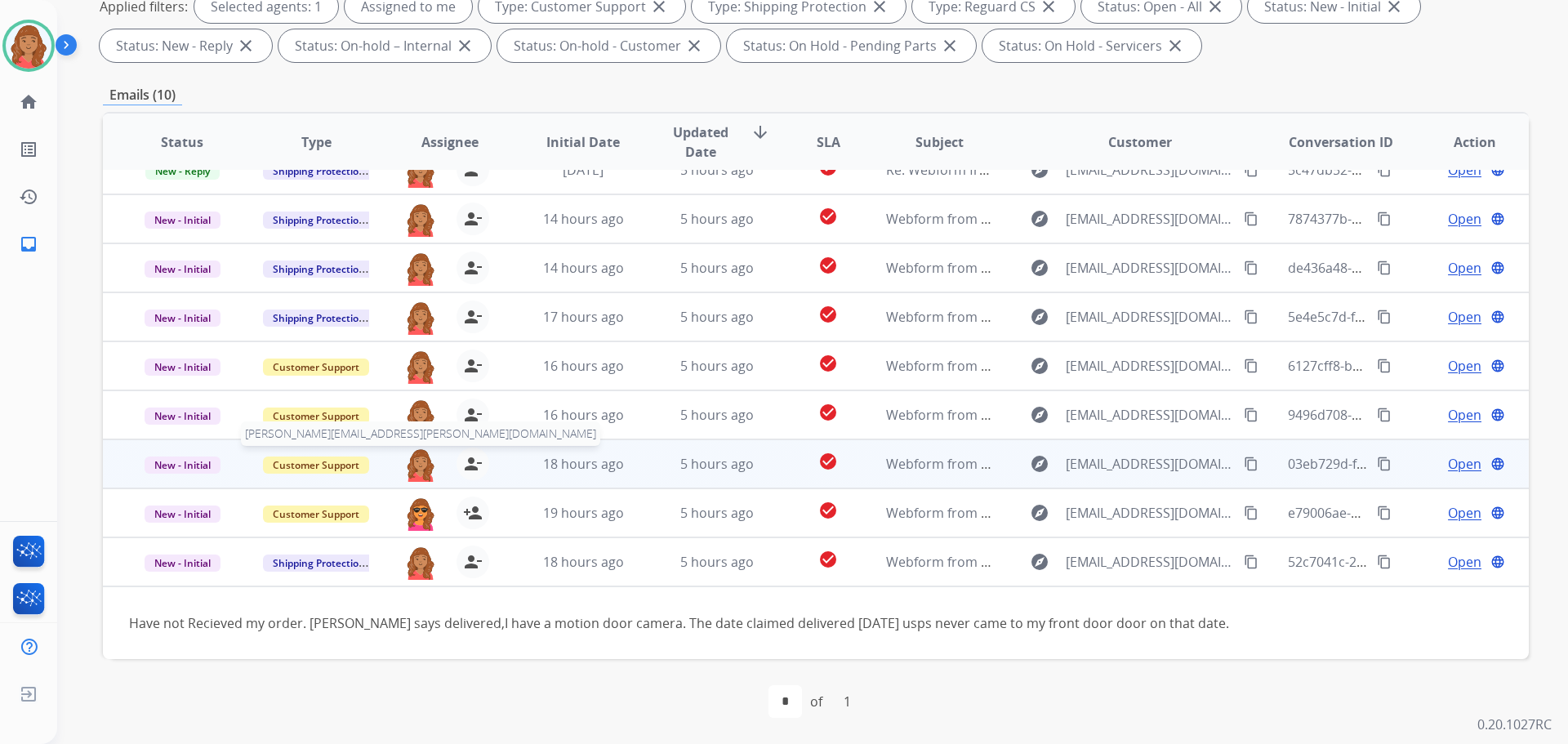
click at [423, 460] on img at bounding box center [420, 465] width 33 height 34
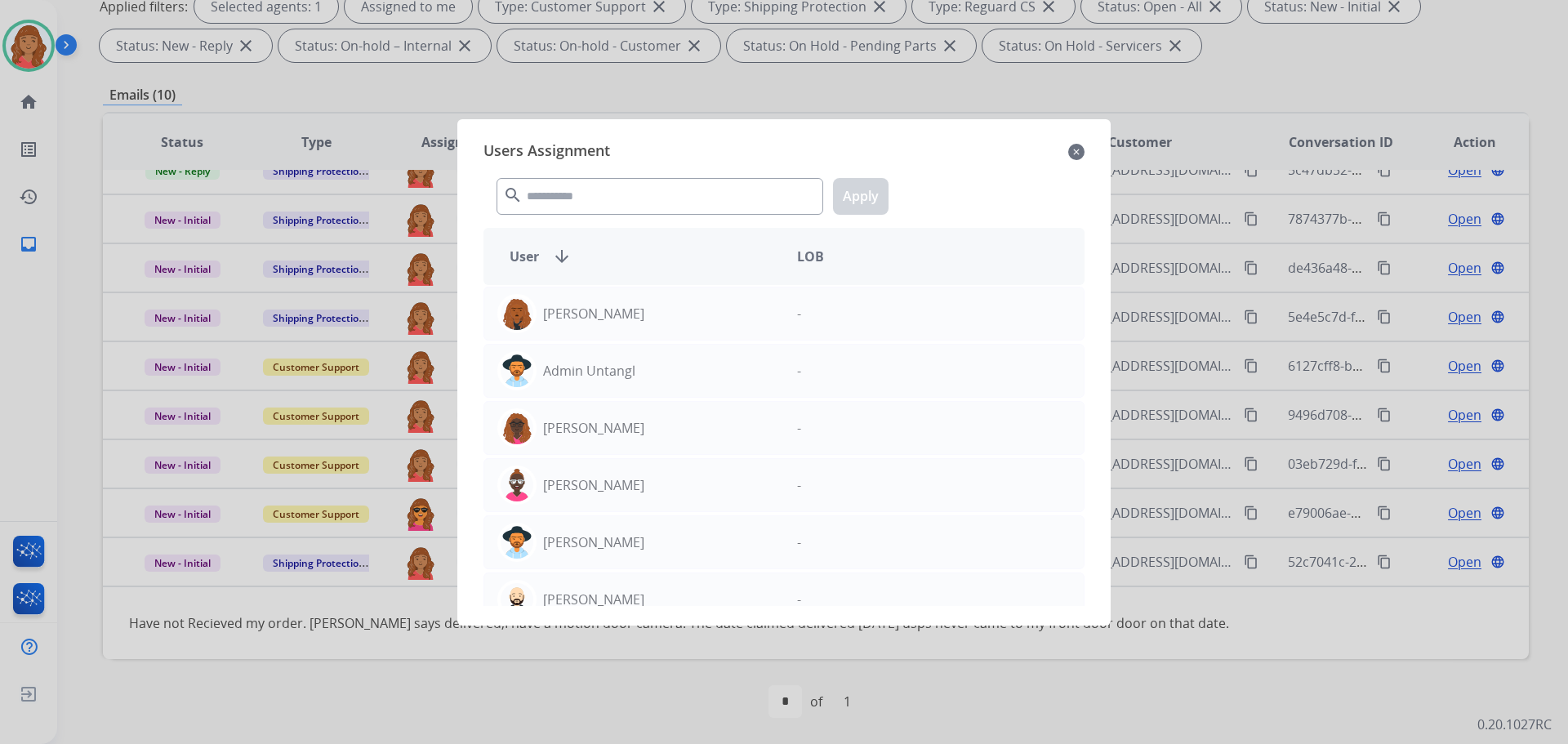
click at [437, 464] on div at bounding box center [784, 372] width 1568 height 744
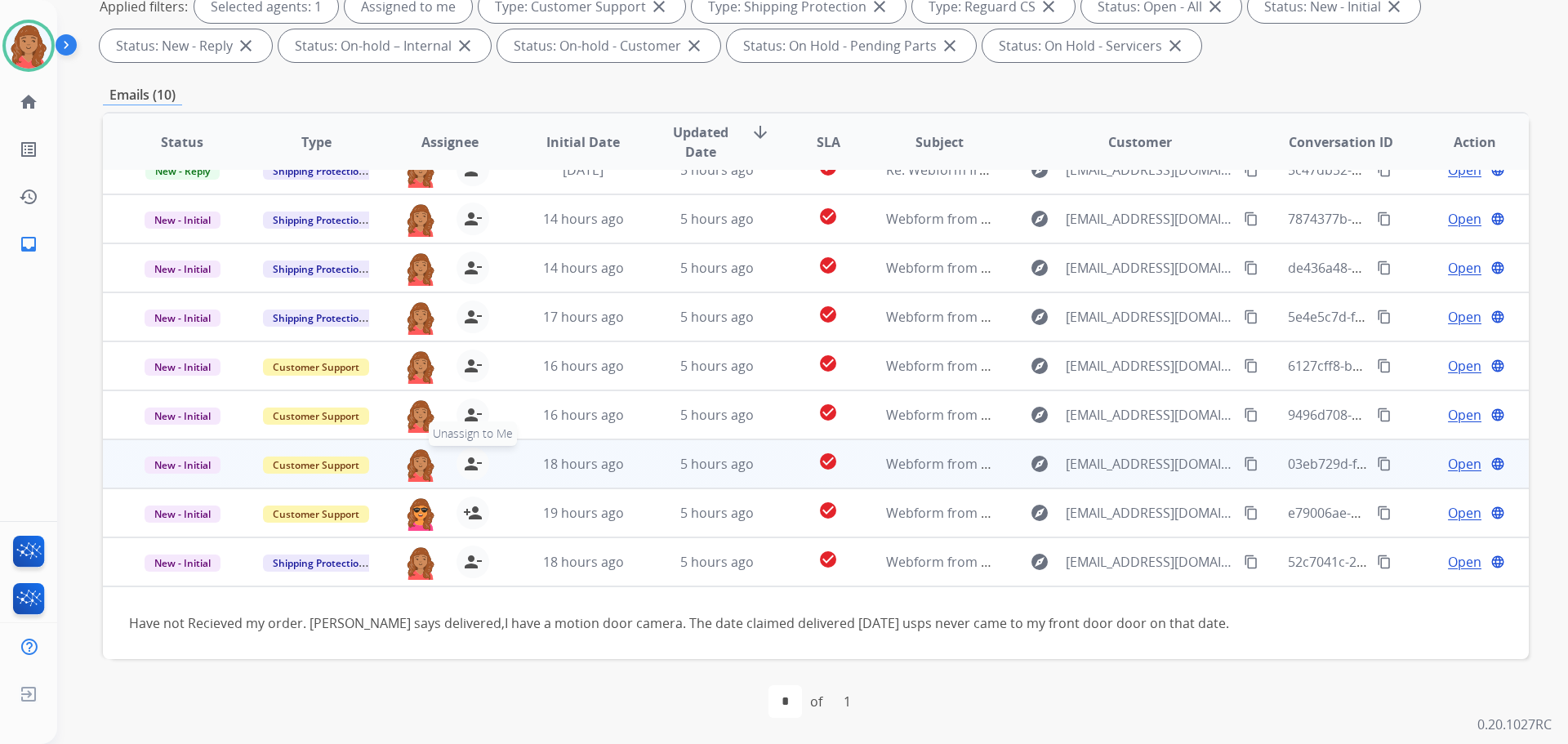
click at [468, 469] on mat-icon "person_remove" at bounding box center [472, 464] width 20 height 20
click at [416, 465] on span "+" at bounding box center [420, 464] width 7 height 20
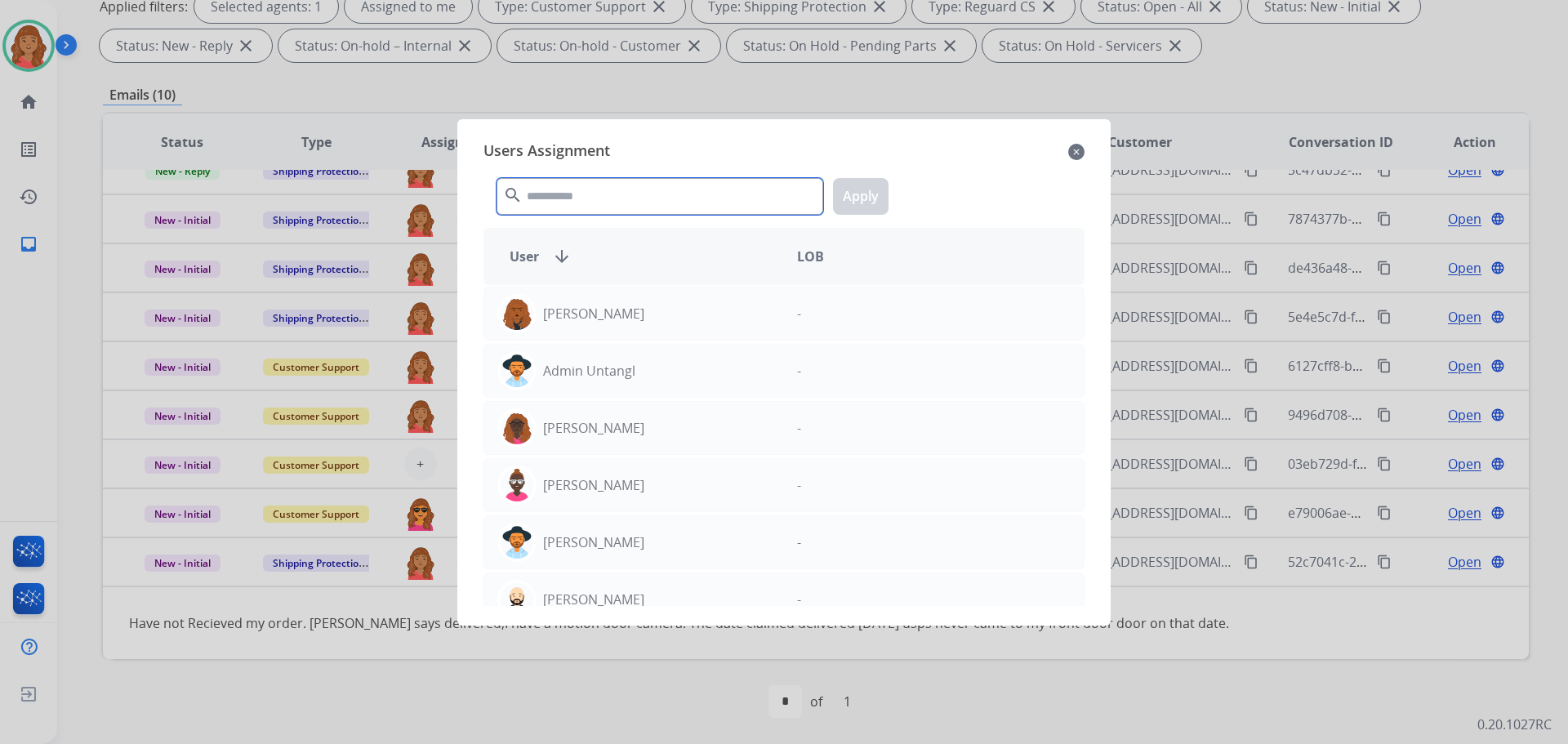
click at [593, 196] on input "text" at bounding box center [659, 196] width 327 height 36
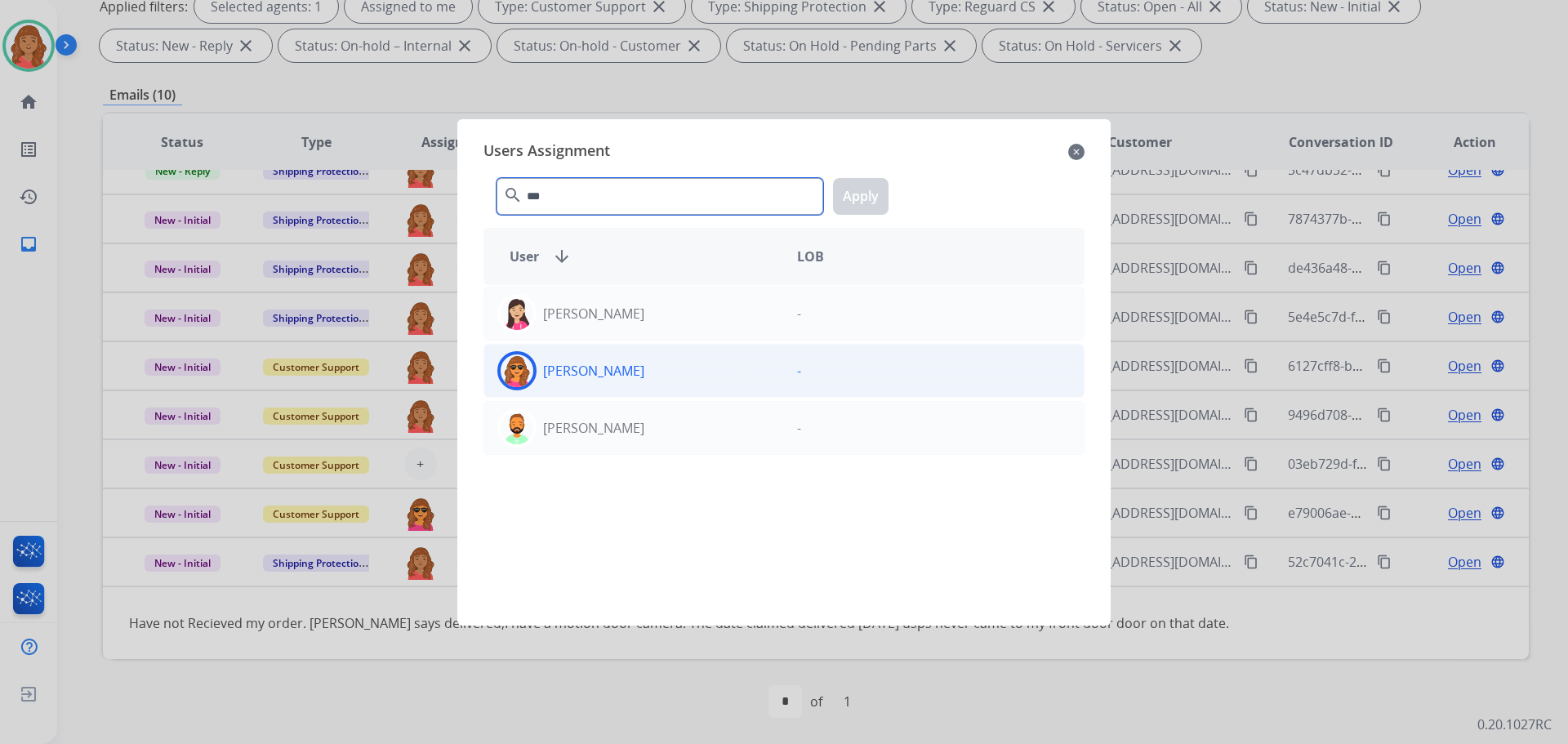
type input "***"
click at [567, 369] on p "Laurie Durante" at bounding box center [593, 371] width 101 height 20
click at [858, 200] on button "Apply" at bounding box center [861, 196] width 56 height 36
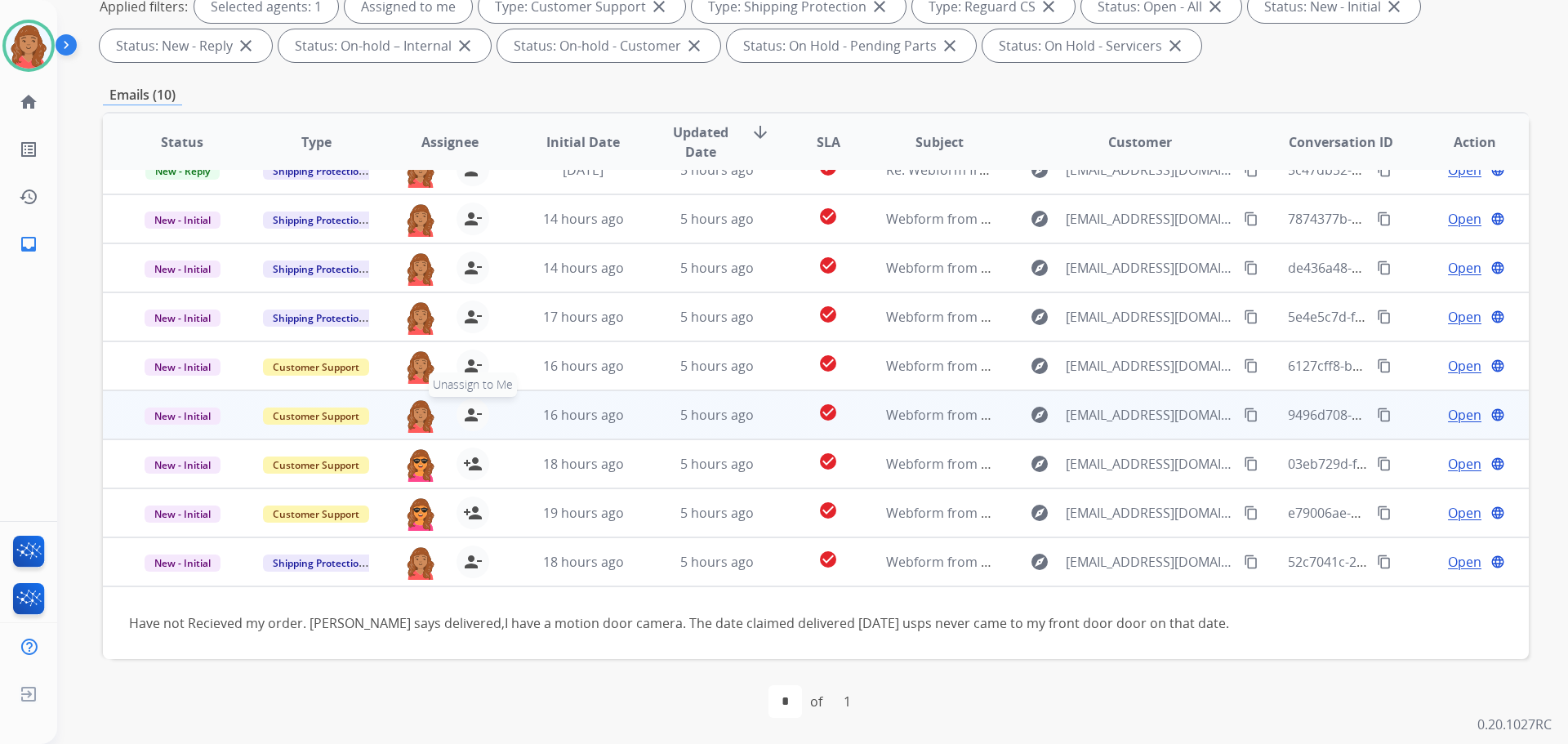
click at [463, 416] on mat-icon "person_remove" at bounding box center [472, 414] width 20 height 20
click at [421, 416] on span "+" at bounding box center [420, 414] width 7 height 20
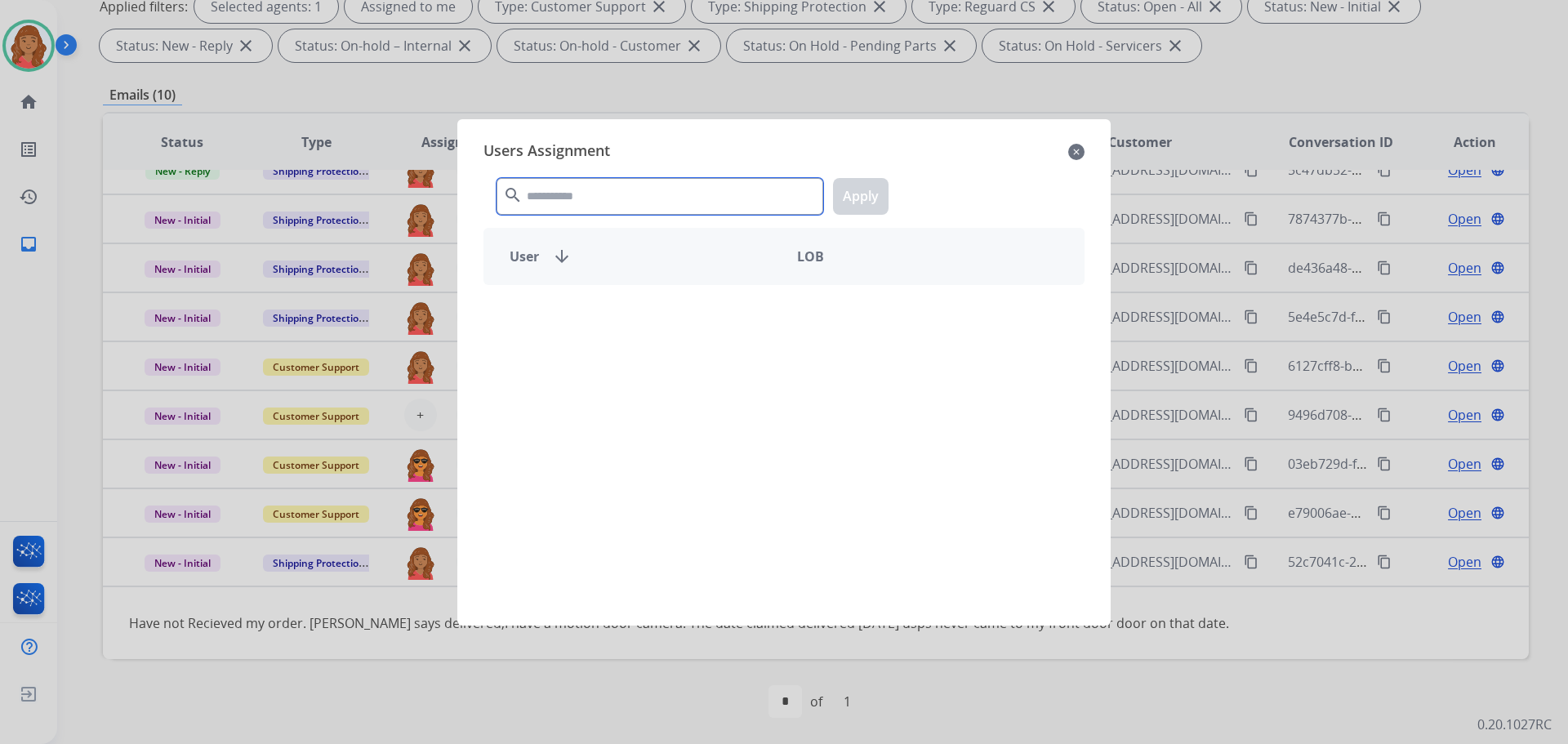
click at [626, 196] on input "text" at bounding box center [659, 196] width 327 height 36
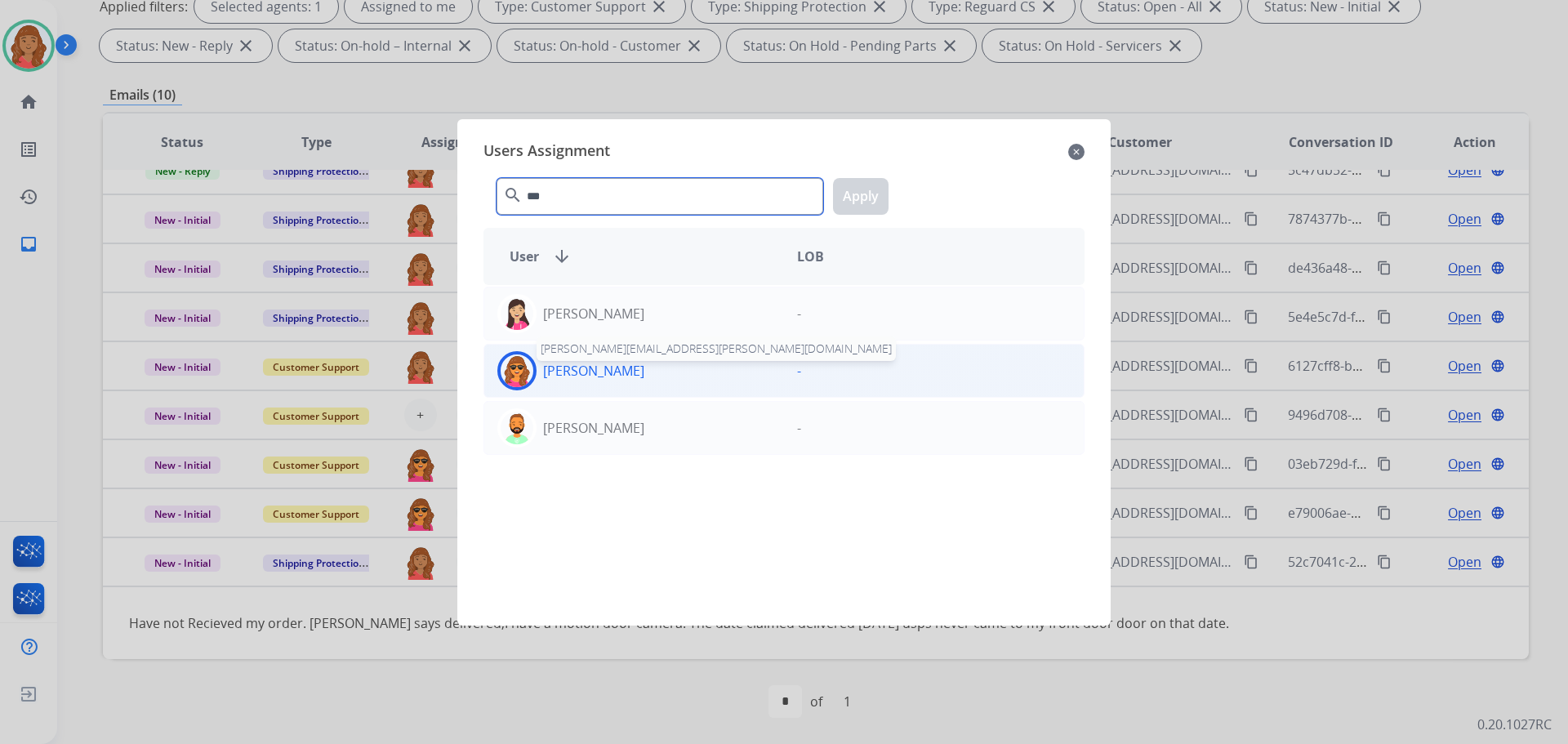
type input "***"
drag, startPoint x: 573, startPoint y: 372, endPoint x: 594, endPoint y: 377, distance: 21.6
click at [579, 374] on p "Laurie Durante" at bounding box center [593, 371] width 101 height 20
click at [635, 367] on p "Laurie Durante" at bounding box center [593, 371] width 101 height 20
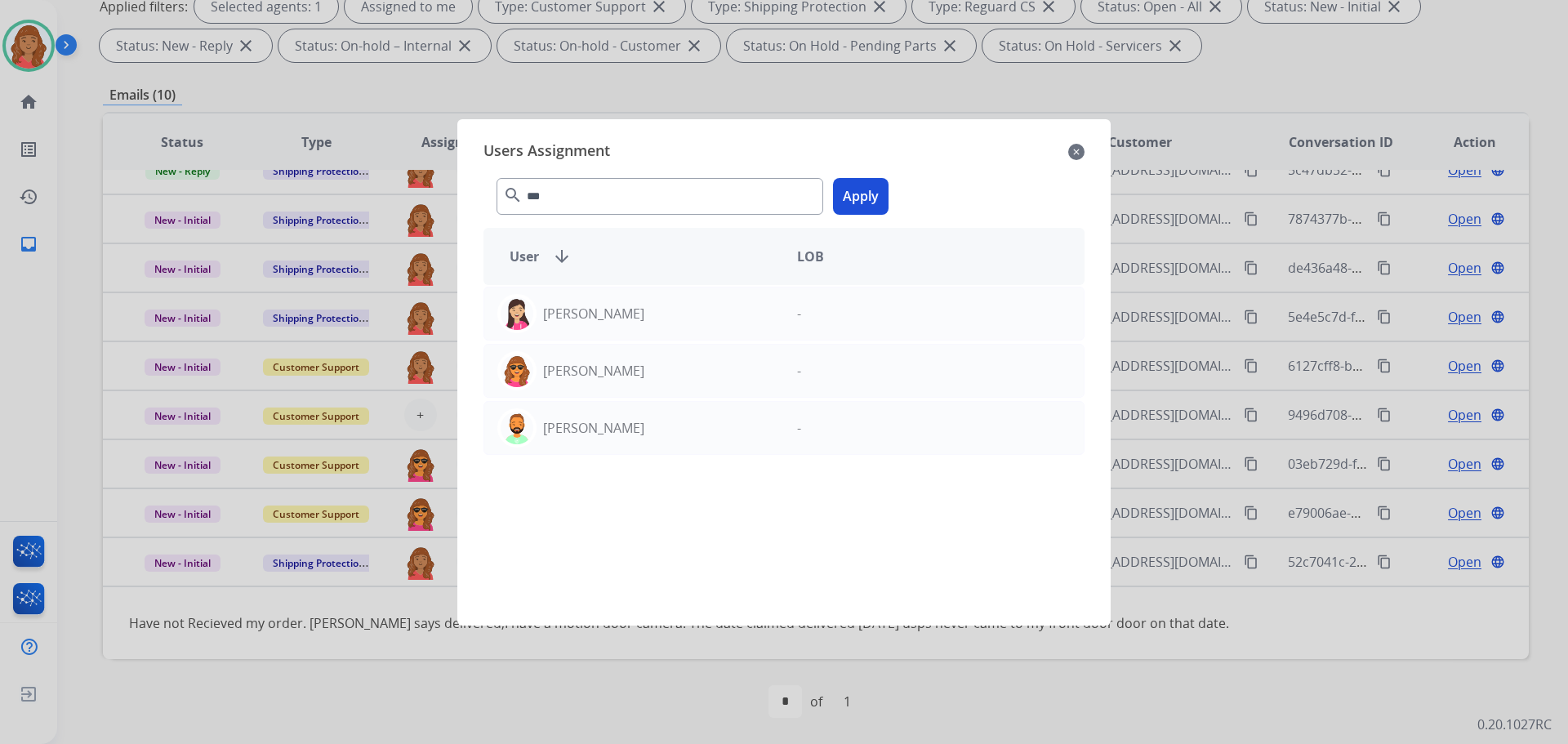
drag, startPoint x: 861, startPoint y: 190, endPoint x: 800, endPoint y: 225, distance: 70.3
click at [861, 191] on button "Apply" at bounding box center [861, 196] width 56 height 36
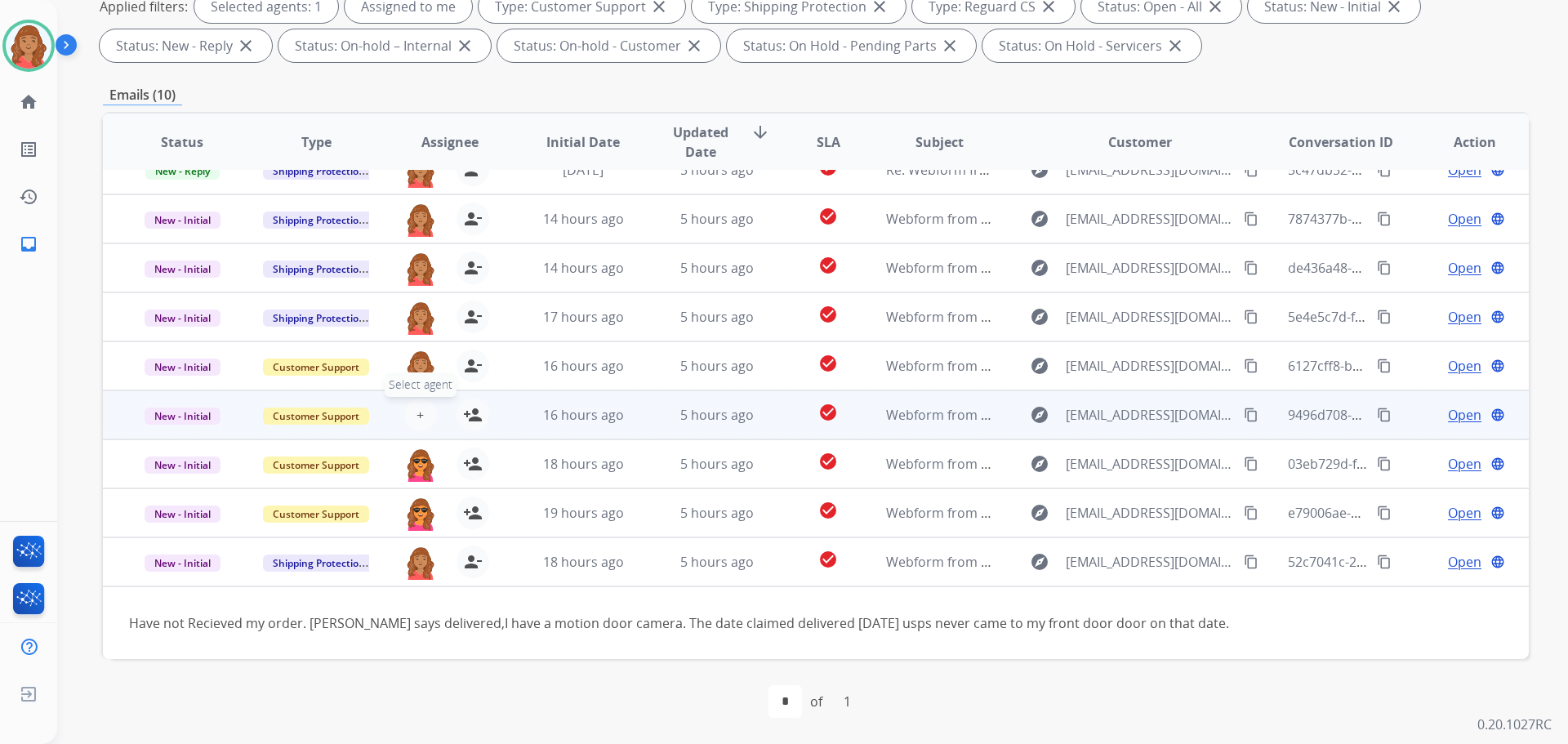
click at [416, 416] on span "+" at bounding box center [420, 414] width 7 height 20
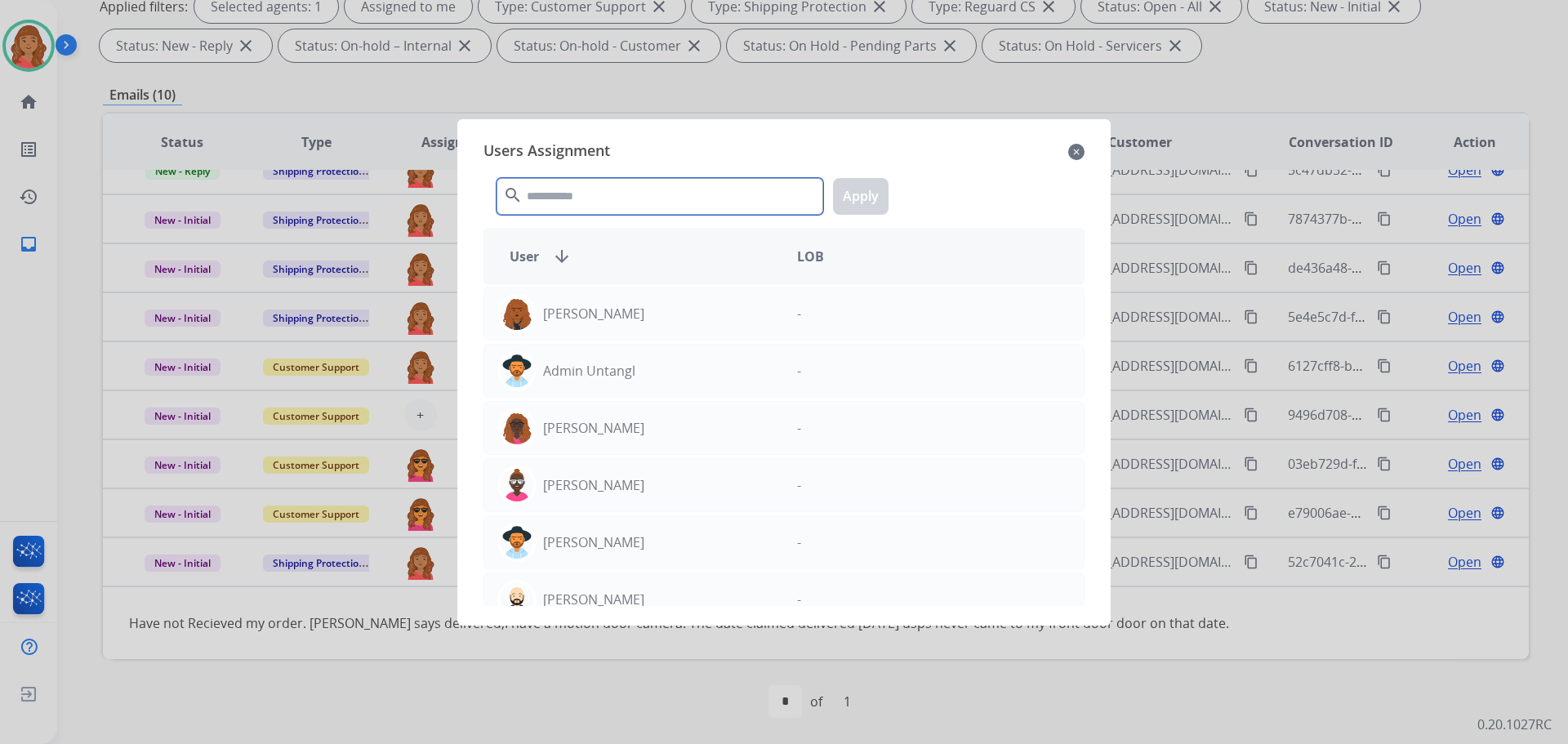
click at [593, 196] on input "text" at bounding box center [659, 196] width 327 height 36
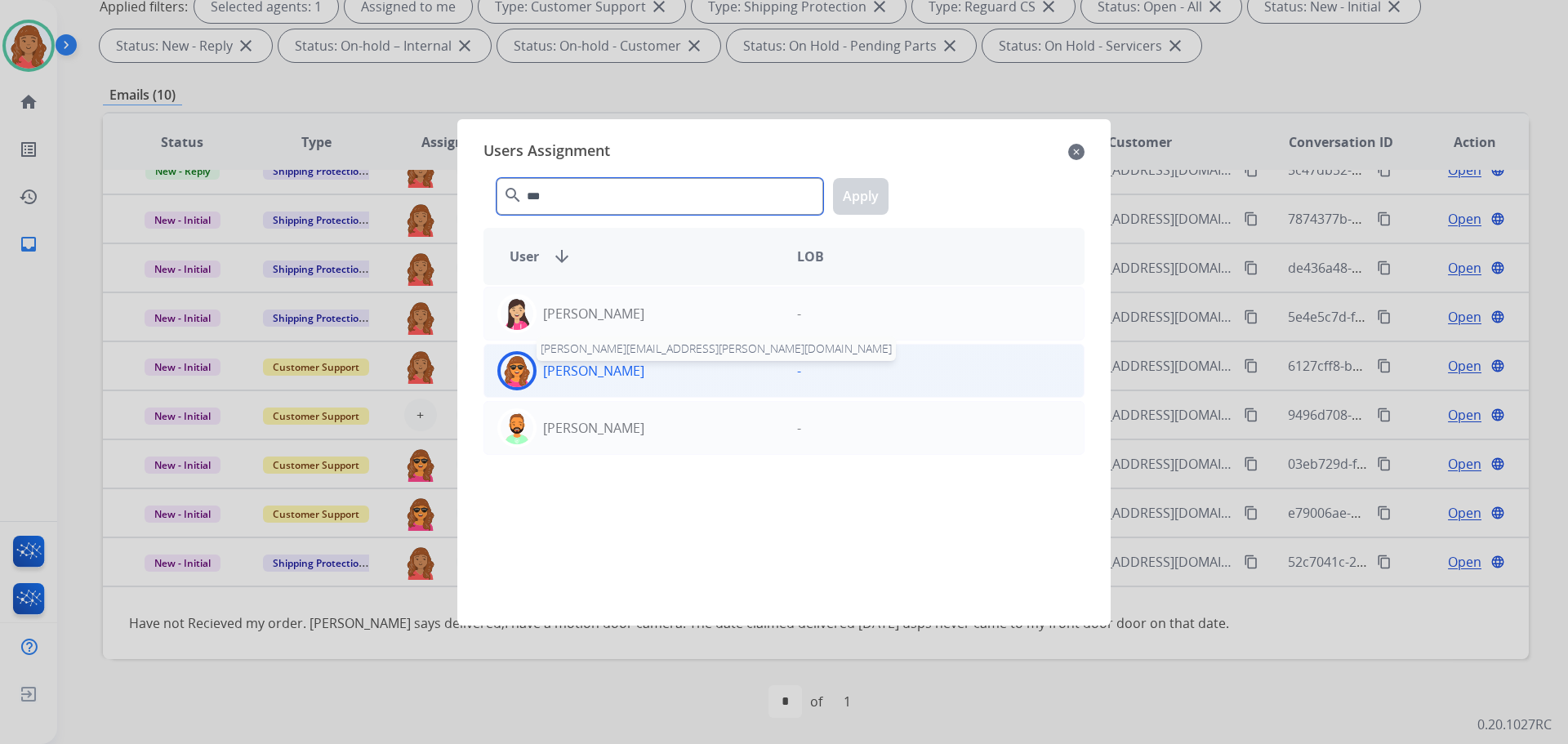
type input "***"
click at [570, 369] on p "Laurie Durante" at bounding box center [593, 371] width 101 height 20
click at [571, 368] on p "Laurie Durante" at bounding box center [593, 371] width 101 height 20
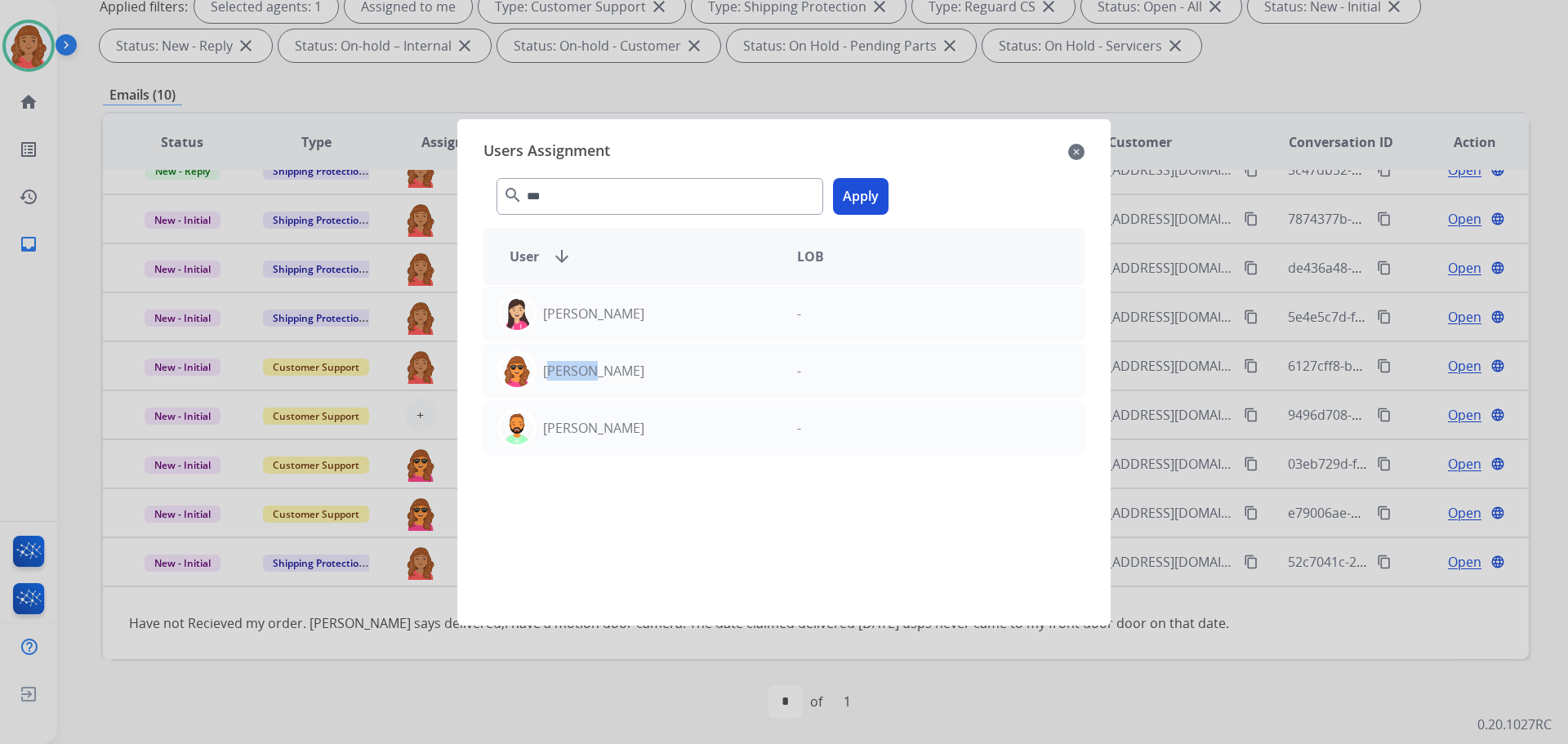
click at [863, 188] on button "Apply" at bounding box center [861, 196] width 56 height 36
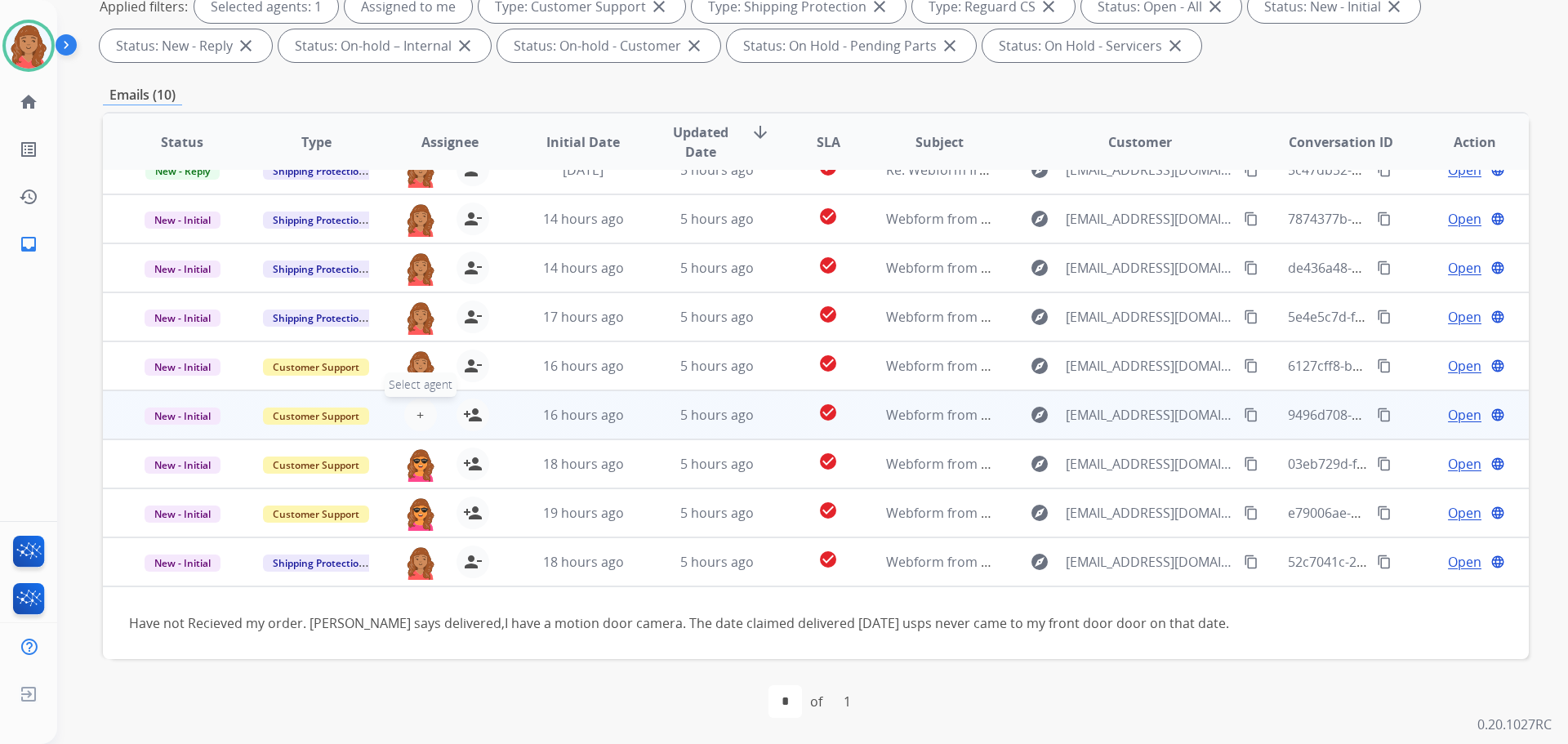
click at [413, 410] on button "+ Select agent" at bounding box center [420, 414] width 33 height 33
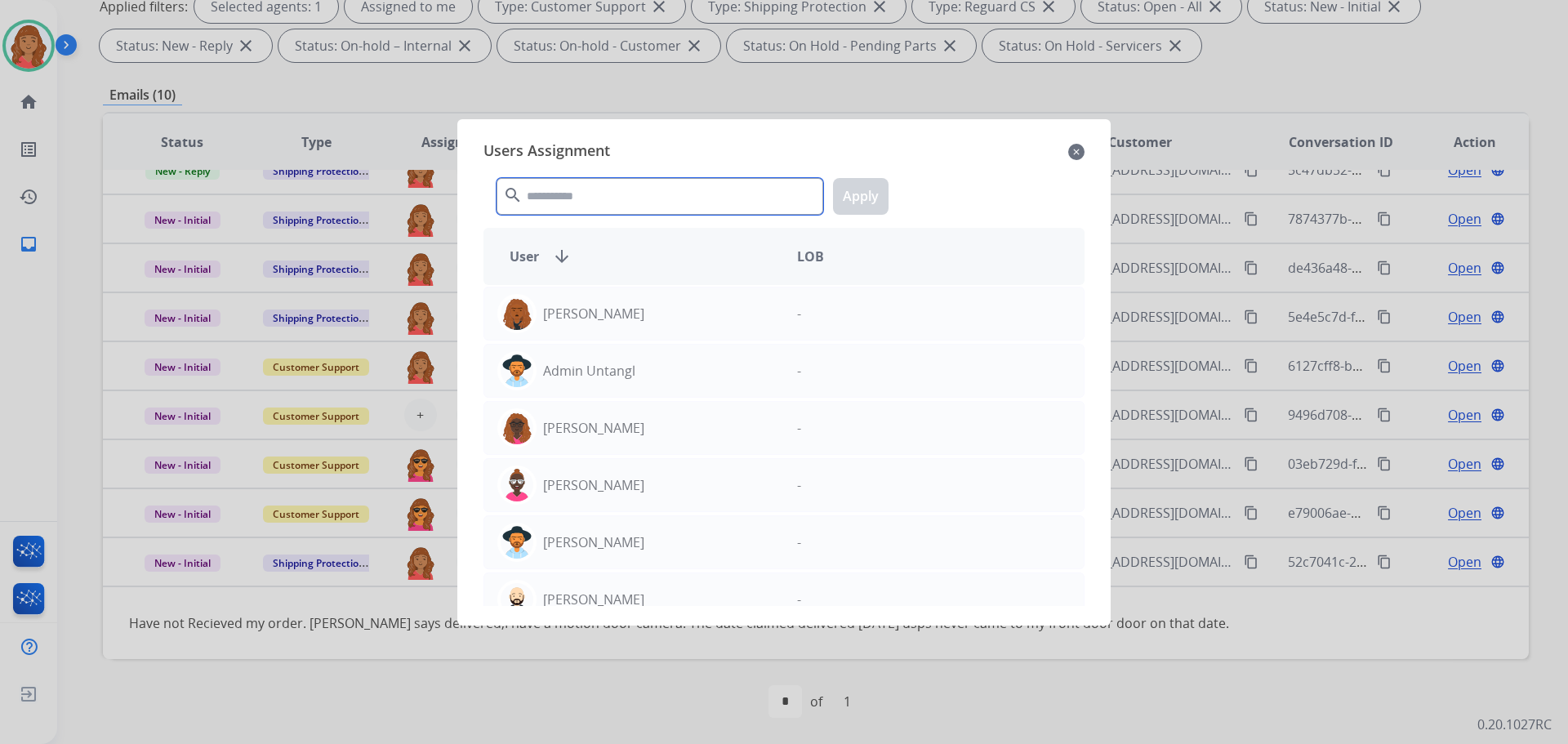
click at [601, 197] on input "text" at bounding box center [659, 196] width 327 height 36
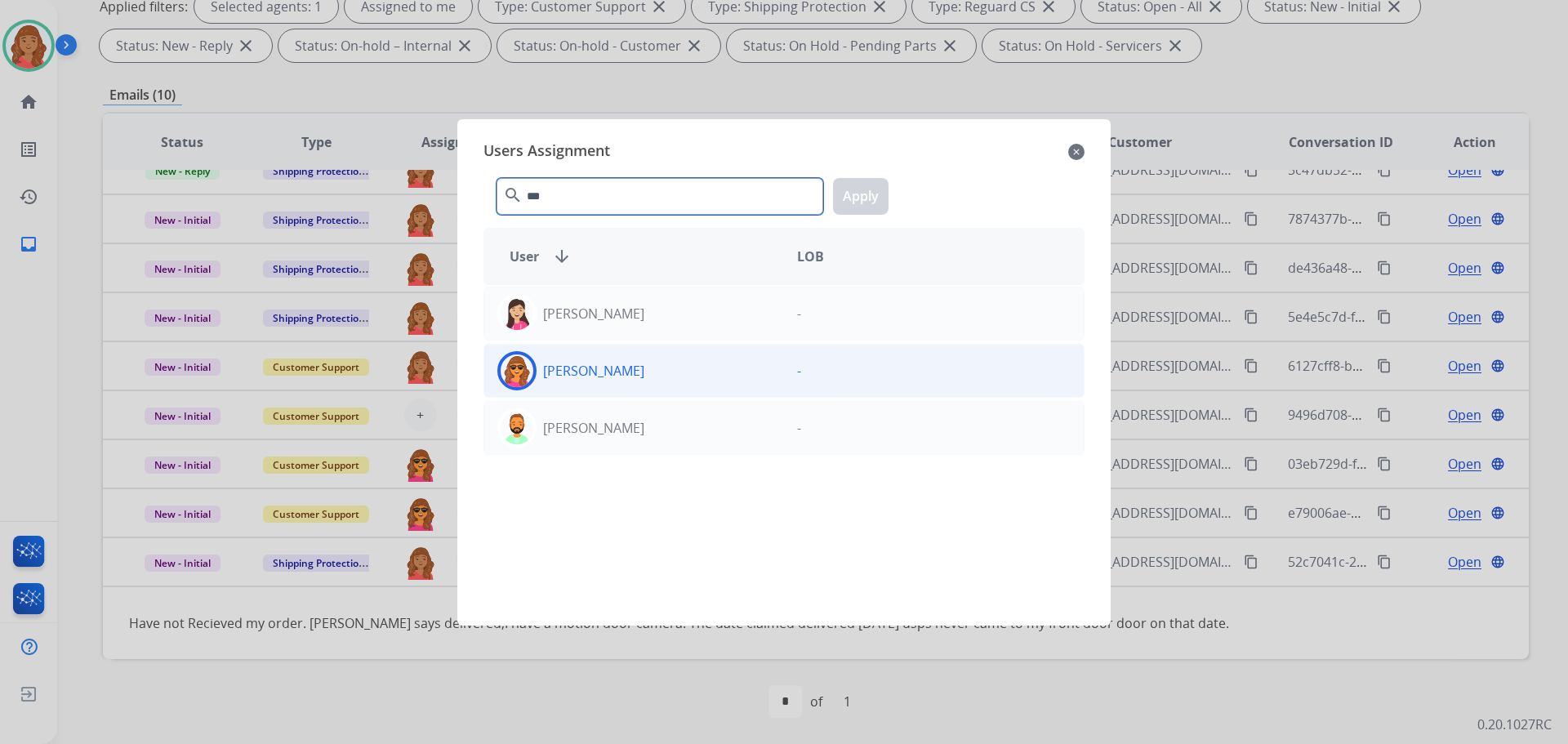
type input "***"
click at [528, 367] on img at bounding box center [517, 371] width 33 height 33
click at [873, 193] on button "Apply" at bounding box center [861, 196] width 56 height 36
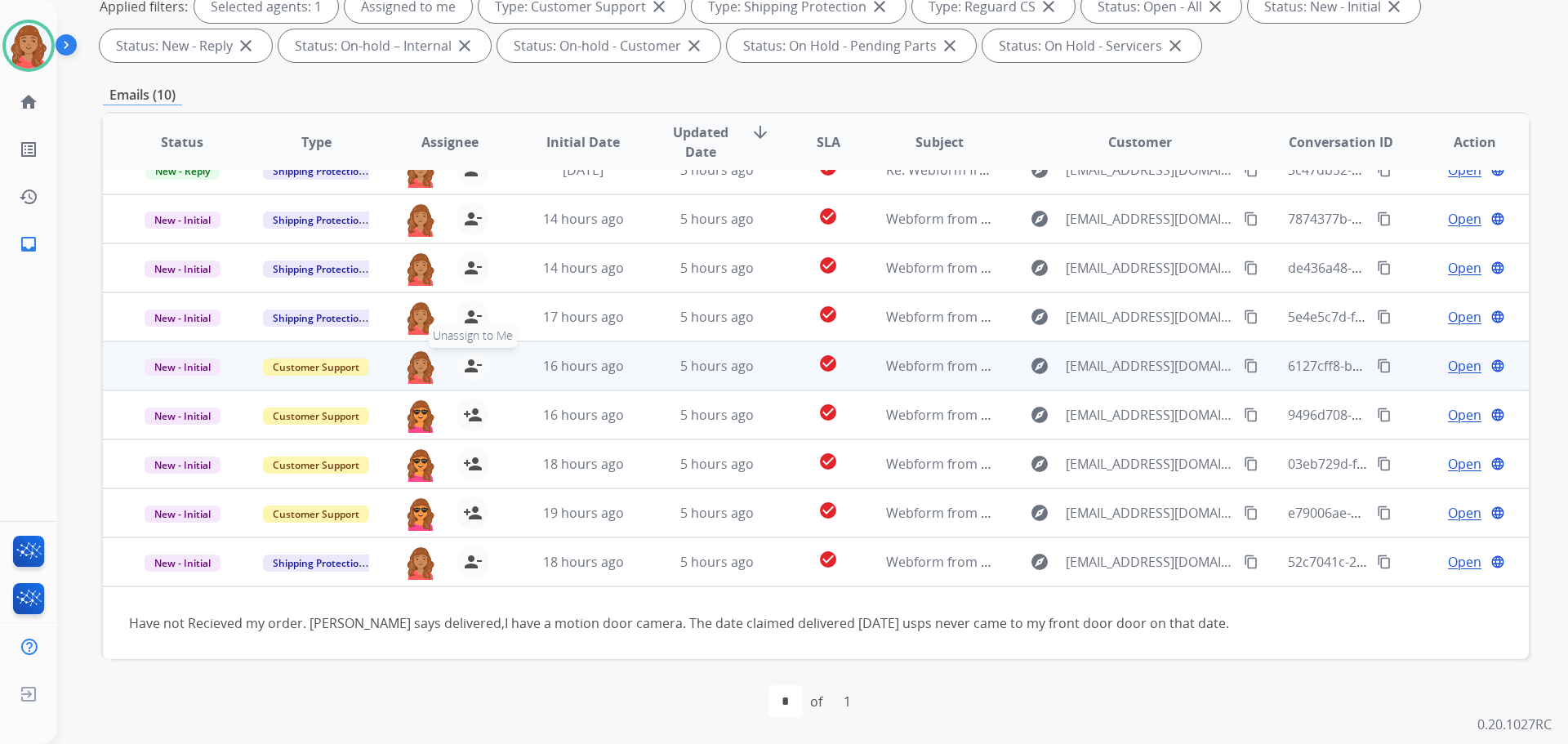
click at [467, 362] on mat-icon "person_remove" at bounding box center [472, 366] width 20 height 20
click at [419, 364] on span "+" at bounding box center [420, 366] width 7 height 20
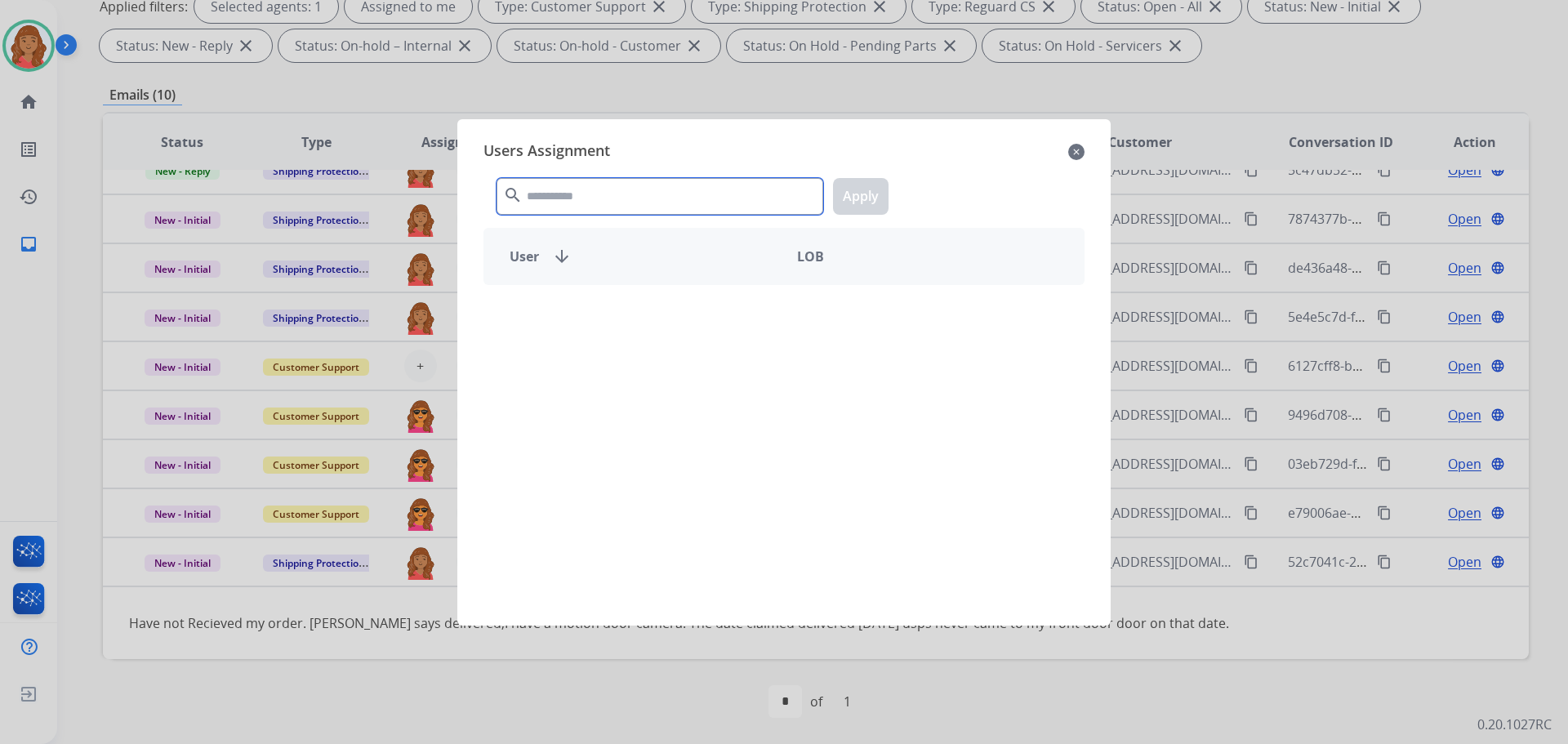
drag, startPoint x: 640, startPoint y: 180, endPoint x: 624, endPoint y: 194, distance: 21.3
click at [636, 184] on input "text" at bounding box center [659, 196] width 327 height 36
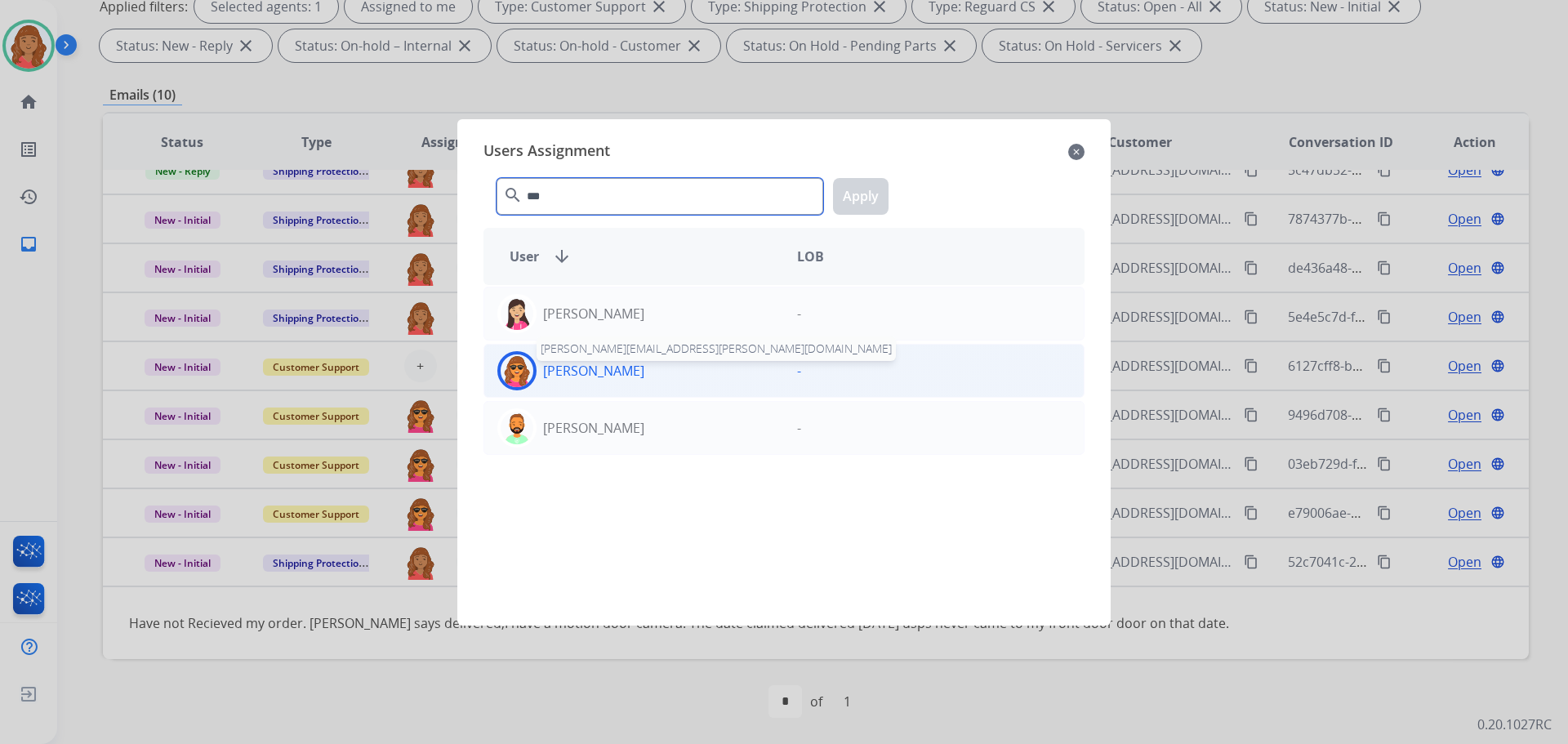
type input "***"
click at [564, 369] on p "Laurie Durante" at bounding box center [593, 371] width 101 height 20
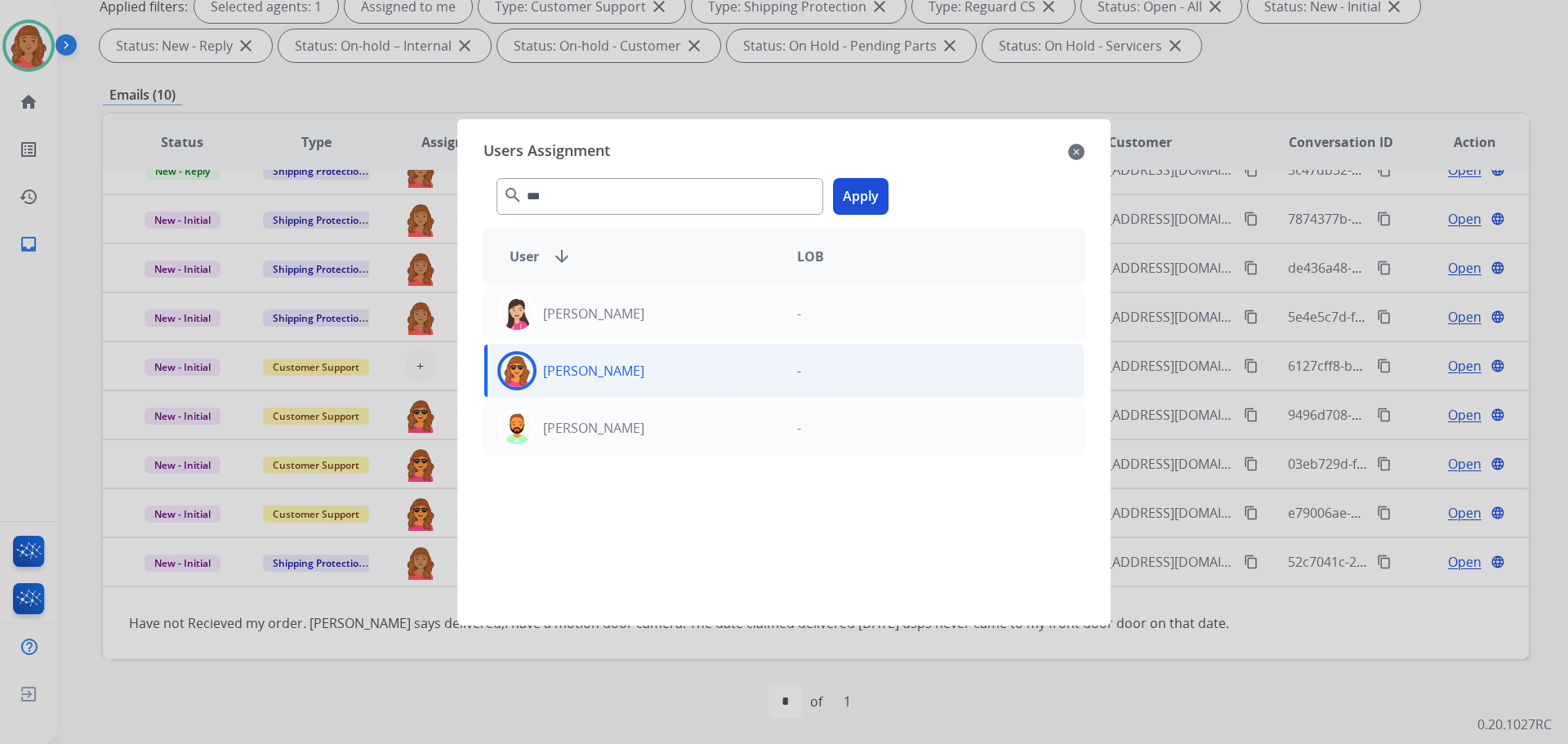
click at [856, 205] on button "Apply" at bounding box center [861, 196] width 56 height 36
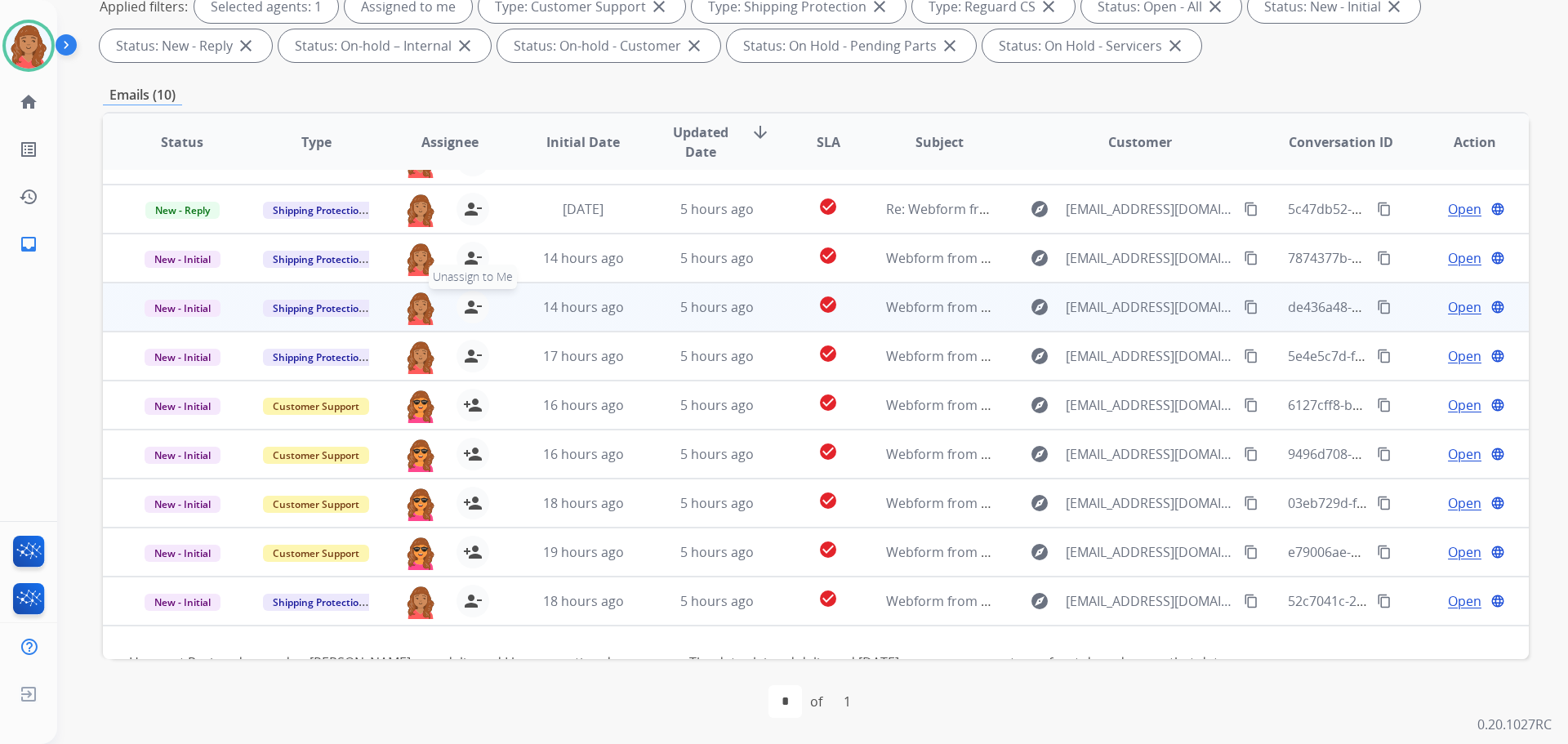
scroll to position [0, 0]
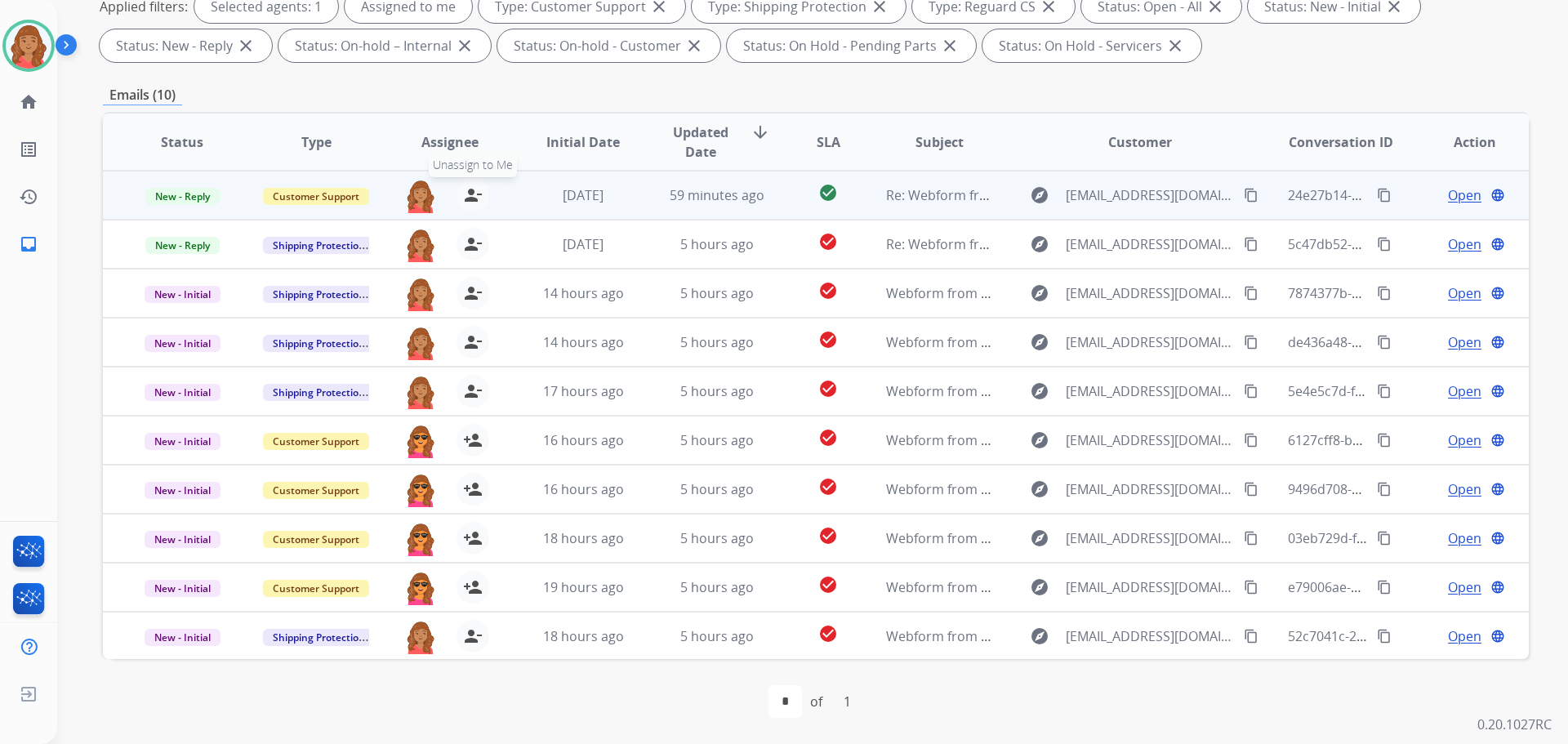
click at [473, 196] on mat-icon "person_remove" at bounding box center [472, 195] width 20 height 20
click at [418, 191] on span "+" at bounding box center [420, 195] width 7 height 20
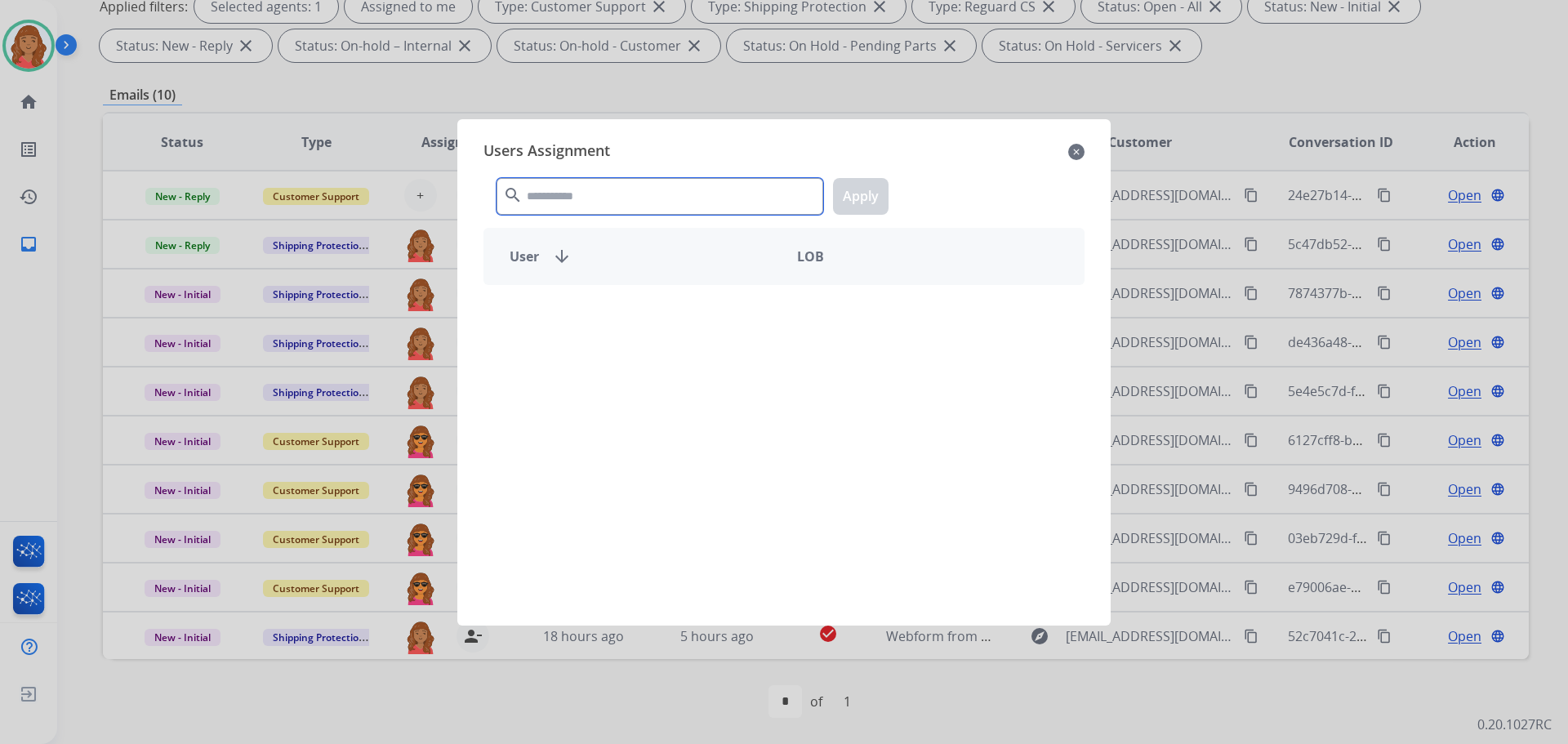
click at [641, 203] on input "text" at bounding box center [659, 196] width 327 height 36
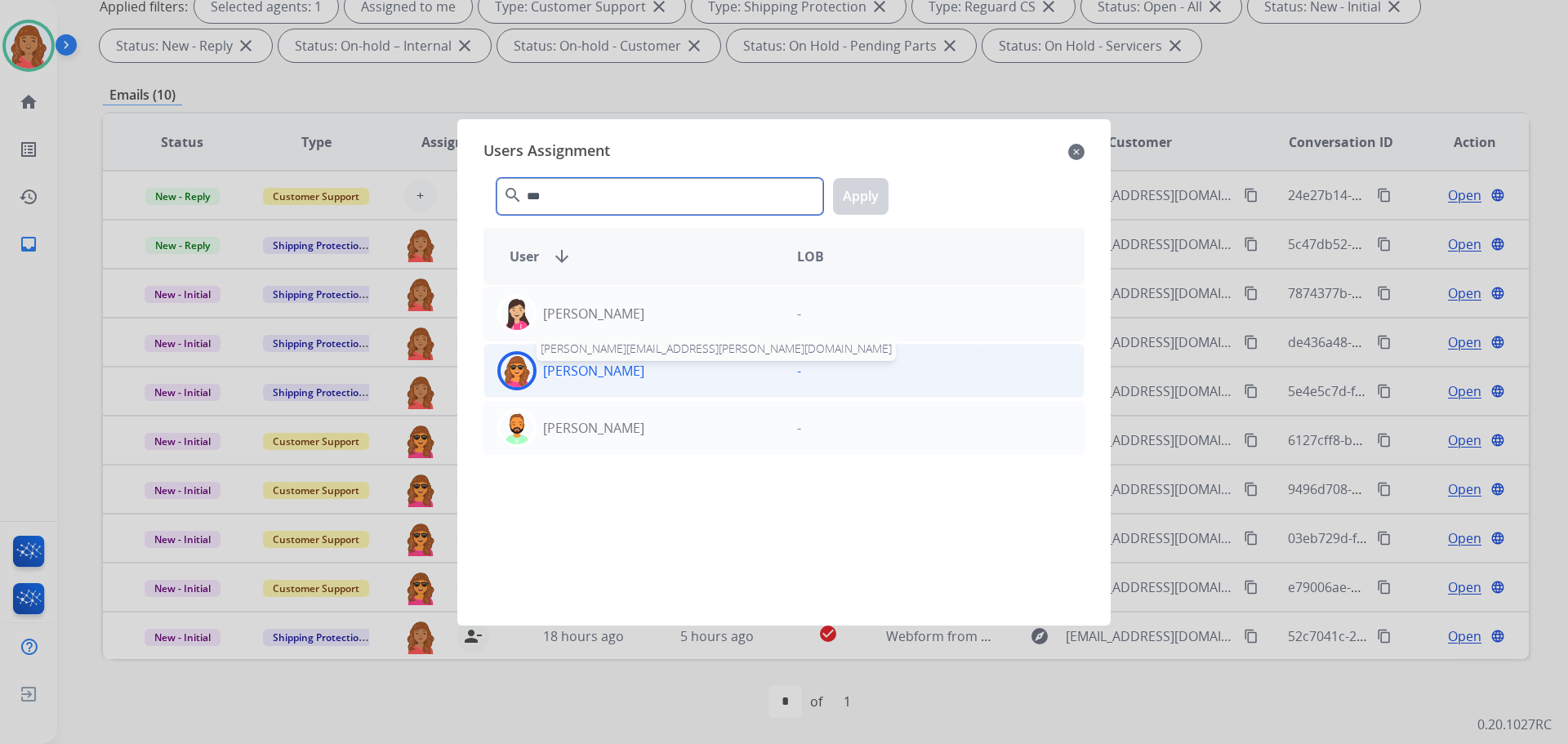
type input "***"
click at [565, 370] on p "Laurie Durante" at bounding box center [593, 371] width 101 height 20
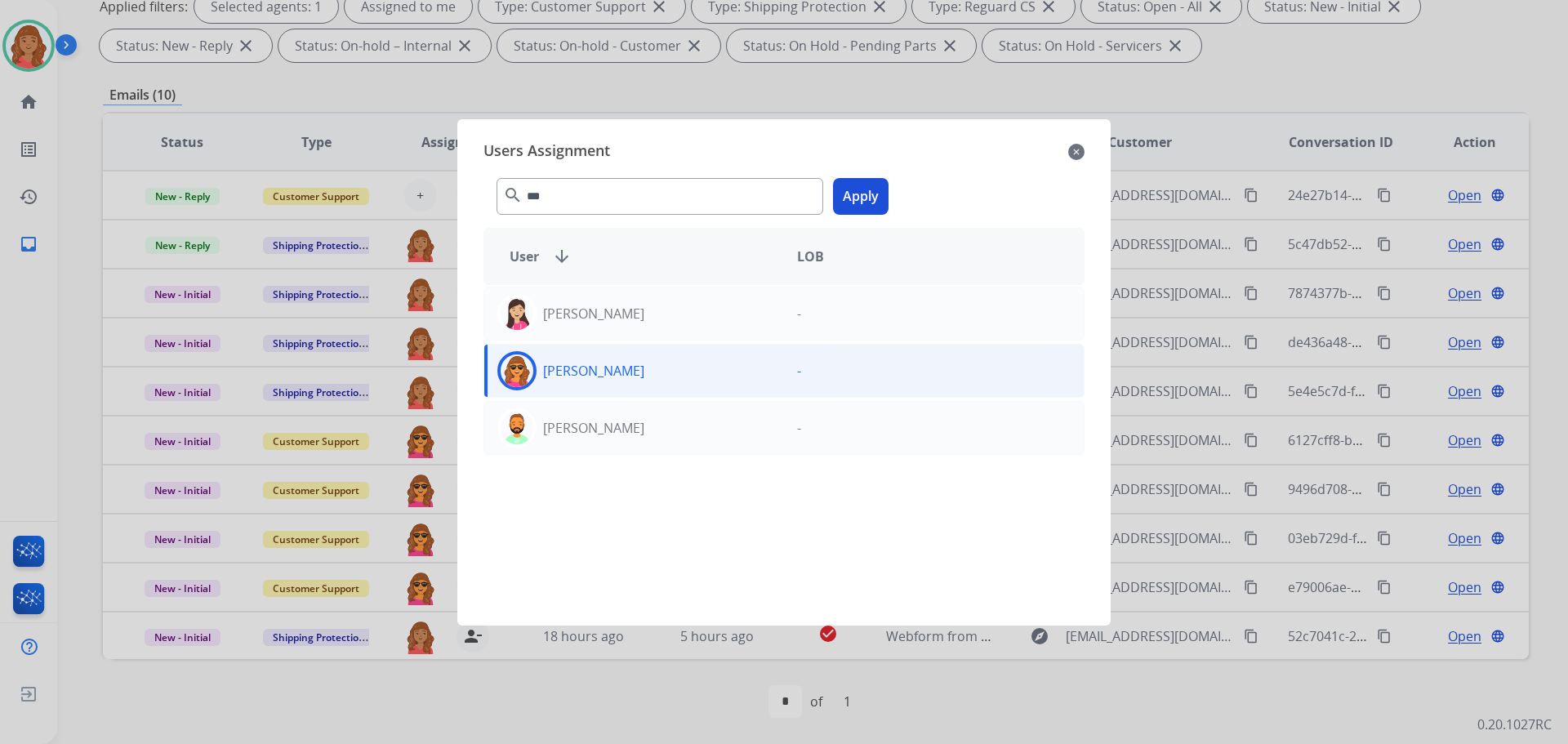
click at [853, 190] on button "Apply" at bounding box center [861, 196] width 56 height 36
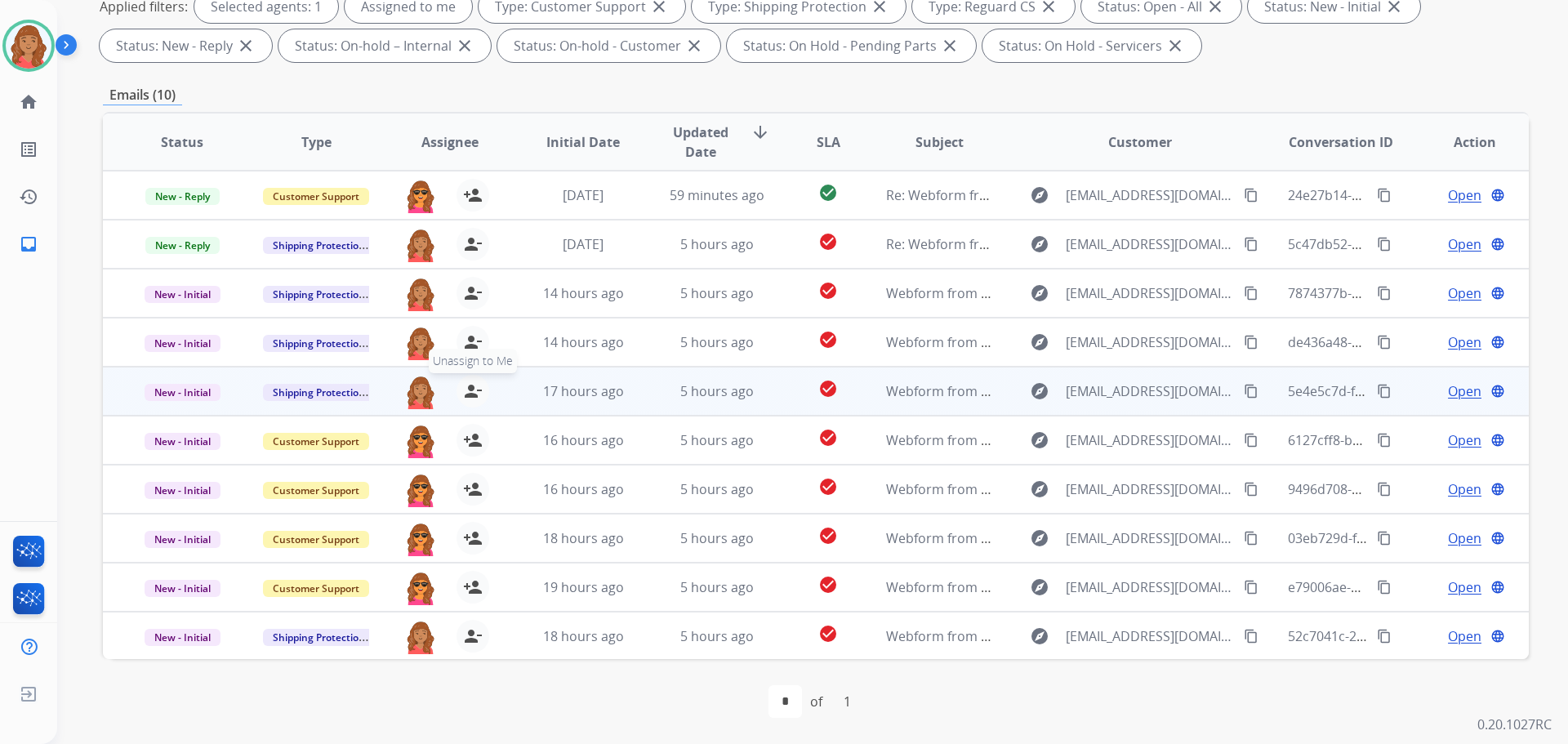
click at [470, 396] on mat-icon "person_remove" at bounding box center [472, 391] width 20 height 20
click at [423, 394] on button "+ Select agent" at bounding box center [420, 391] width 33 height 33
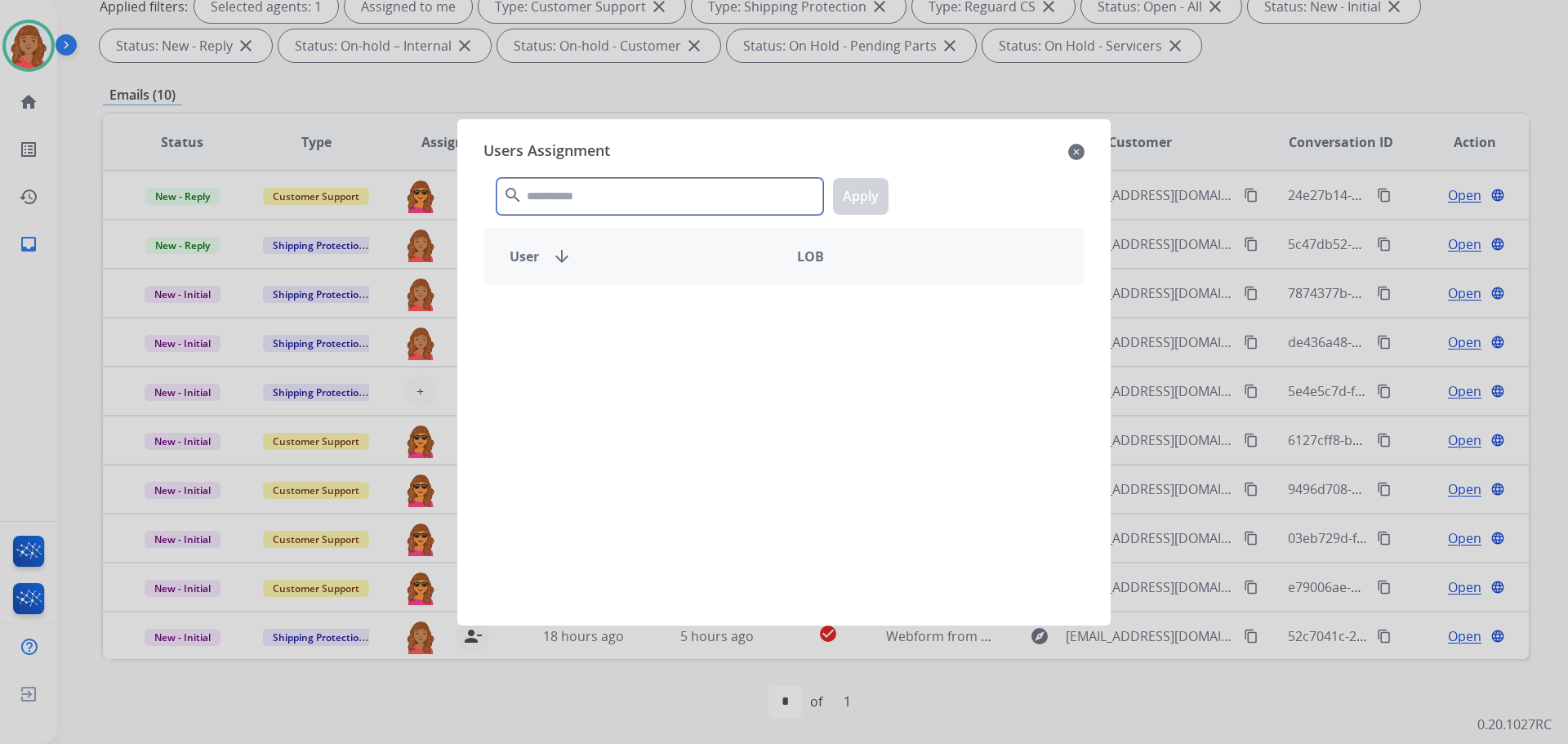
click at [564, 203] on input "text" at bounding box center [659, 196] width 327 height 36
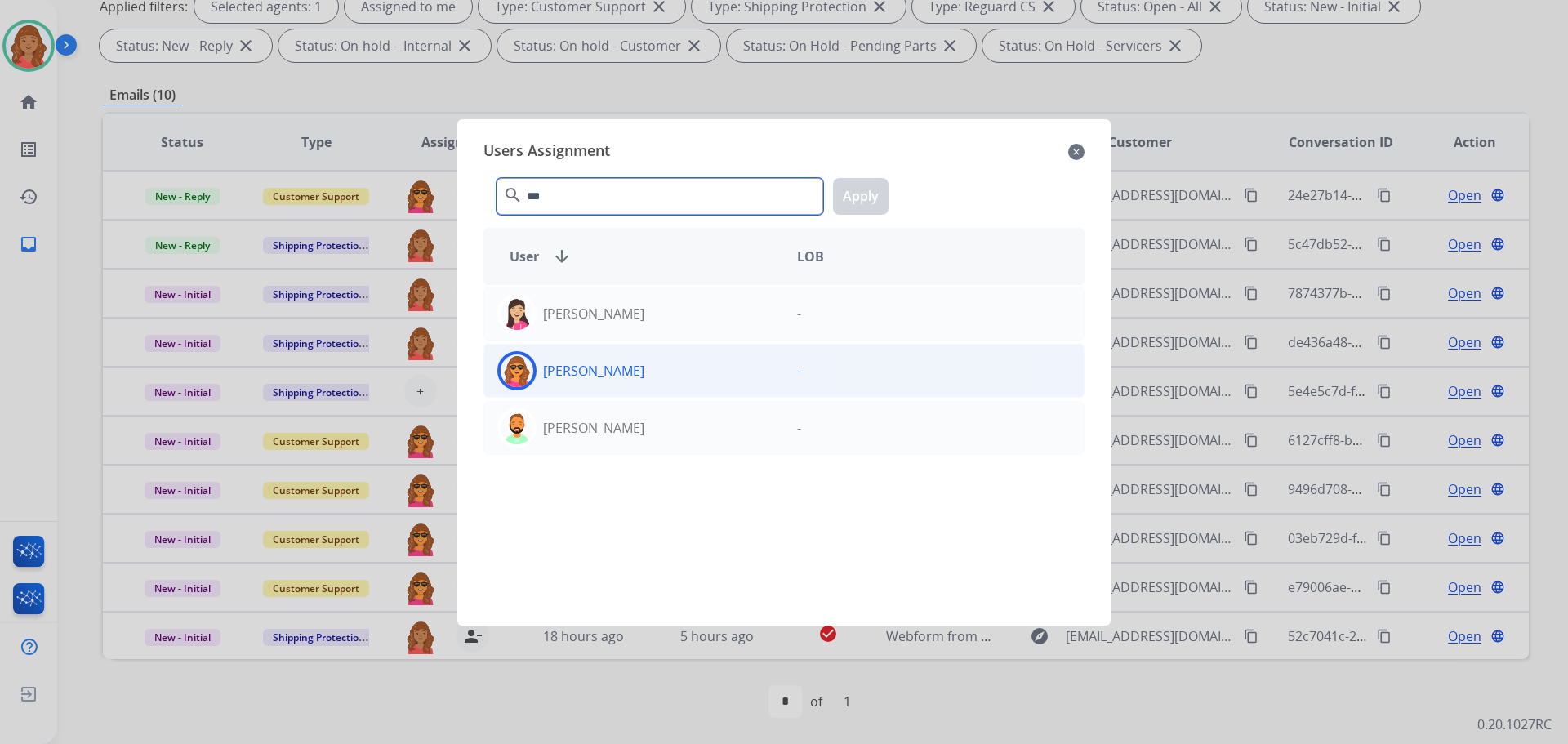
type input "***"
click at [537, 368] on div "Laurie Durante" at bounding box center [634, 371] width 300 height 39
click at [860, 199] on button "Apply" at bounding box center [861, 196] width 56 height 36
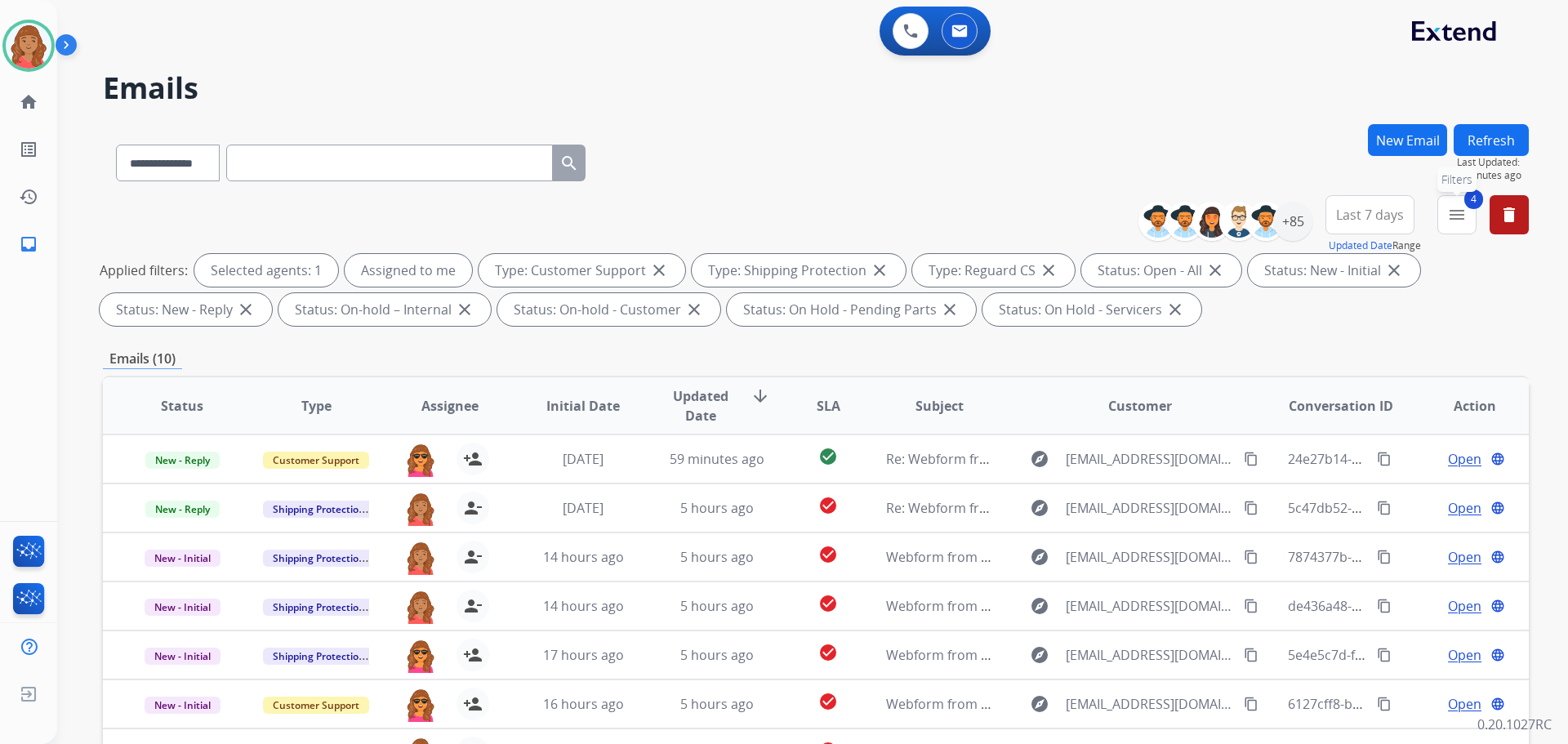
drag, startPoint x: 1458, startPoint y: 223, endPoint x: 1381, endPoint y: 290, distance: 102.1
click at [1457, 223] on mat-icon "menu" at bounding box center [1457, 214] width 20 height 20
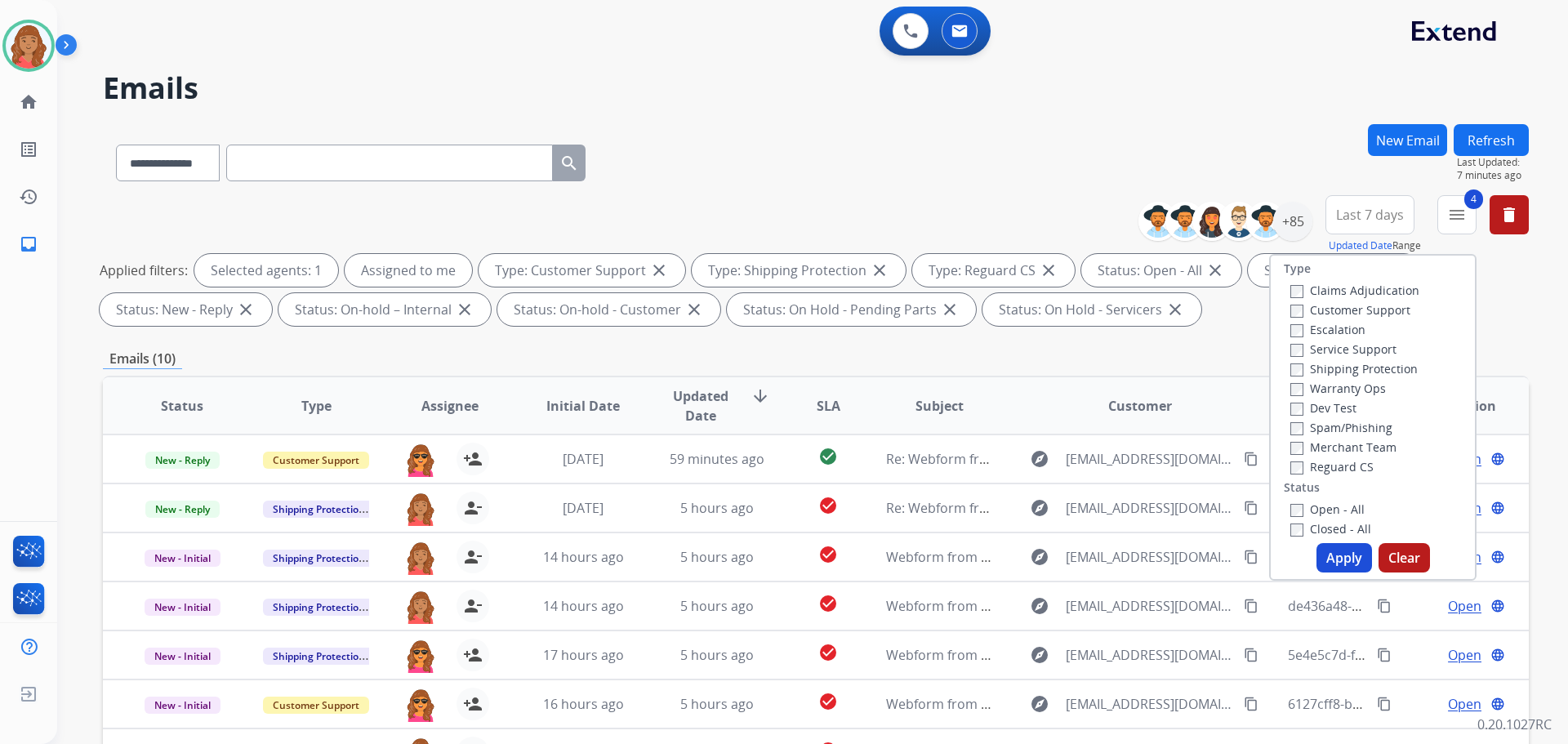
click at [1337, 561] on button "Apply" at bounding box center [1345, 558] width 56 height 30
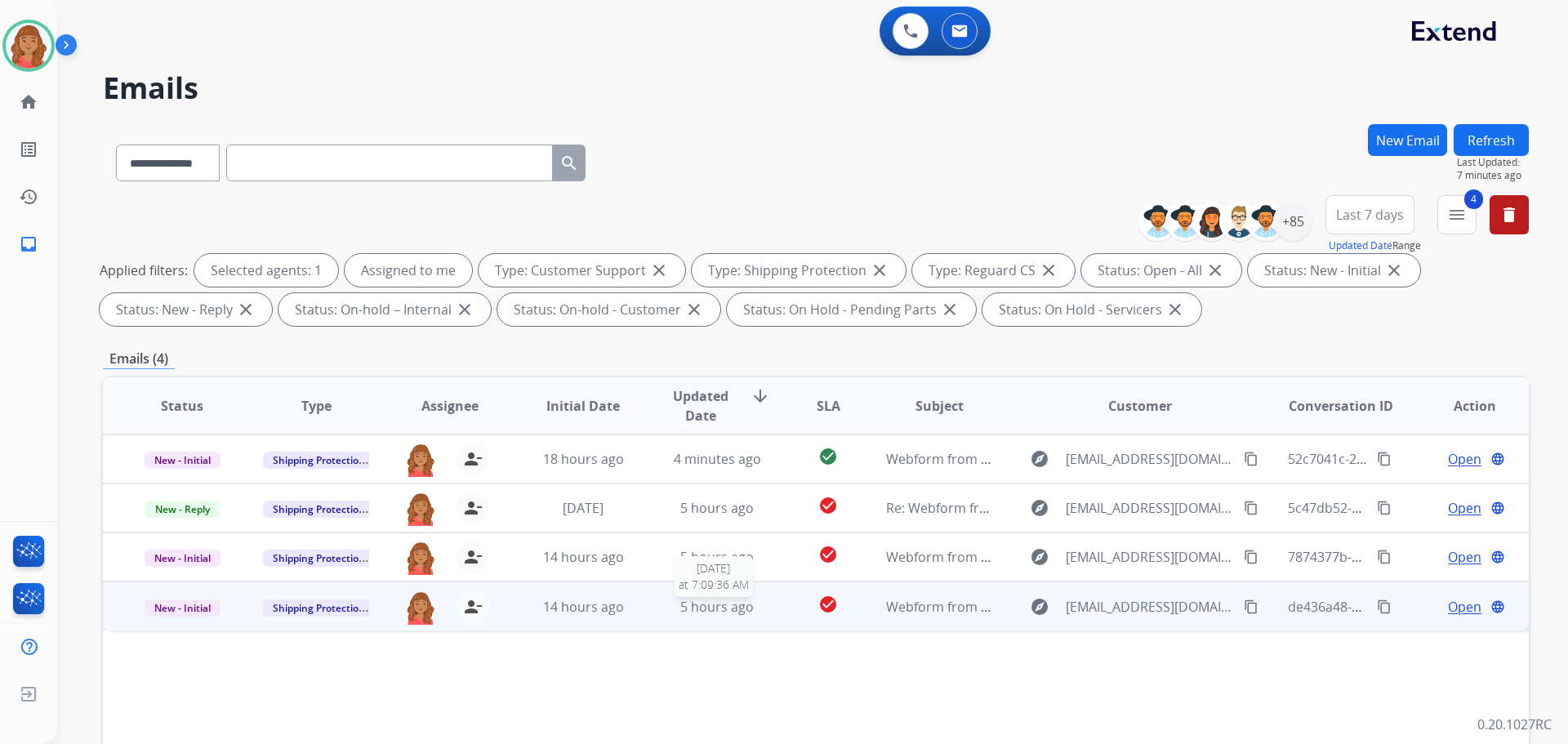
click at [708, 603] on span "5 hours ago" at bounding box center [717, 606] width 74 height 18
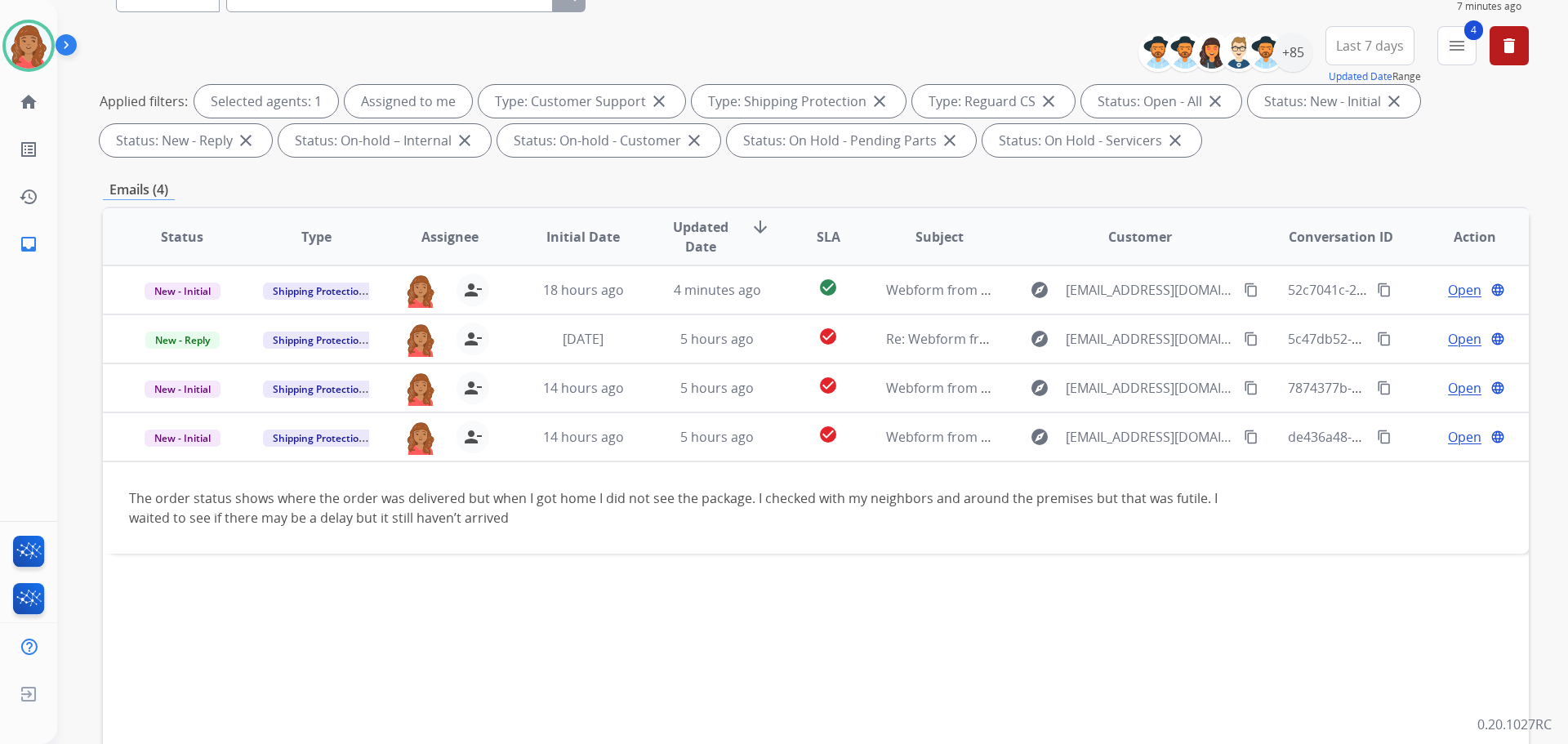
scroll to position [245, 0]
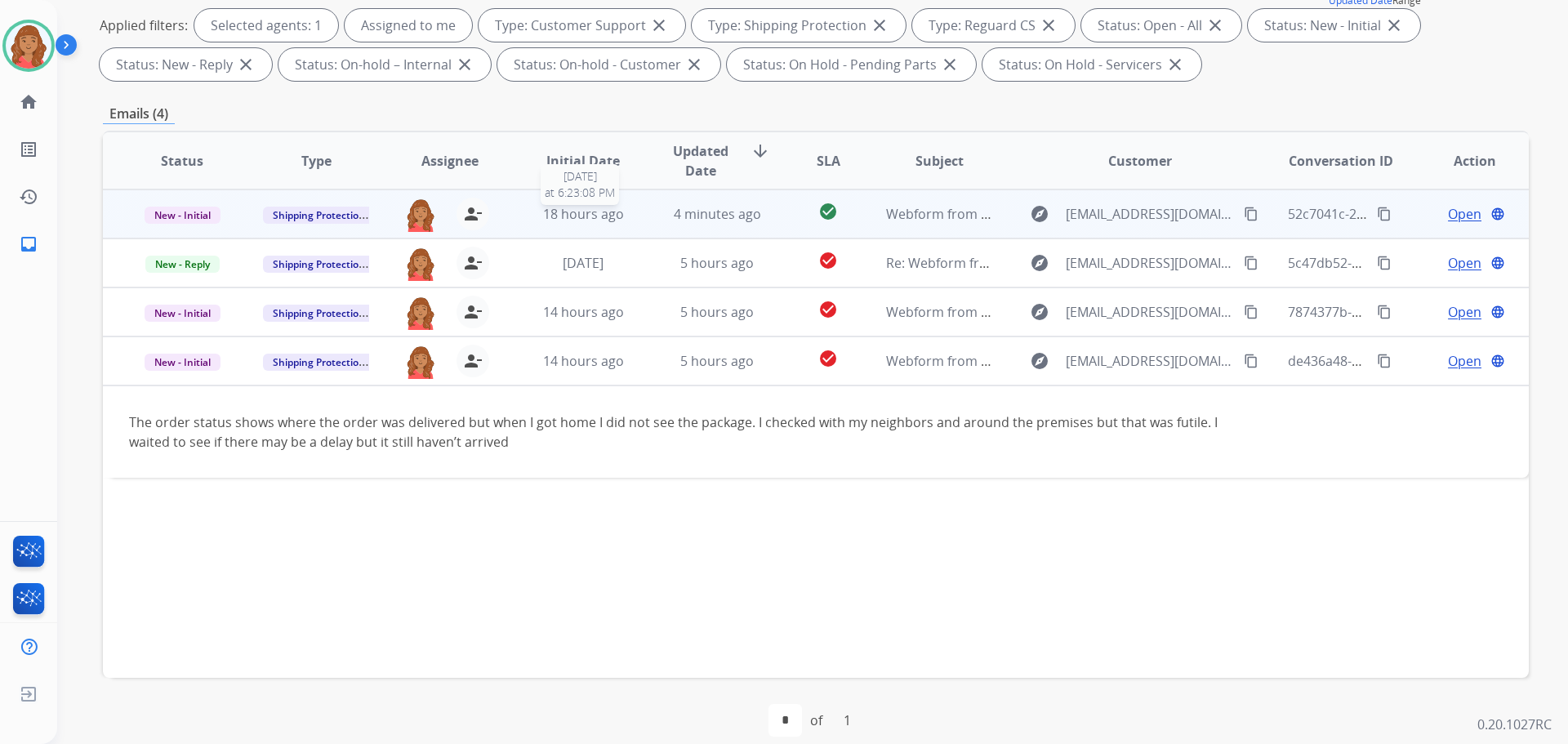
click at [601, 208] on span "18 hours ago" at bounding box center [583, 213] width 81 height 18
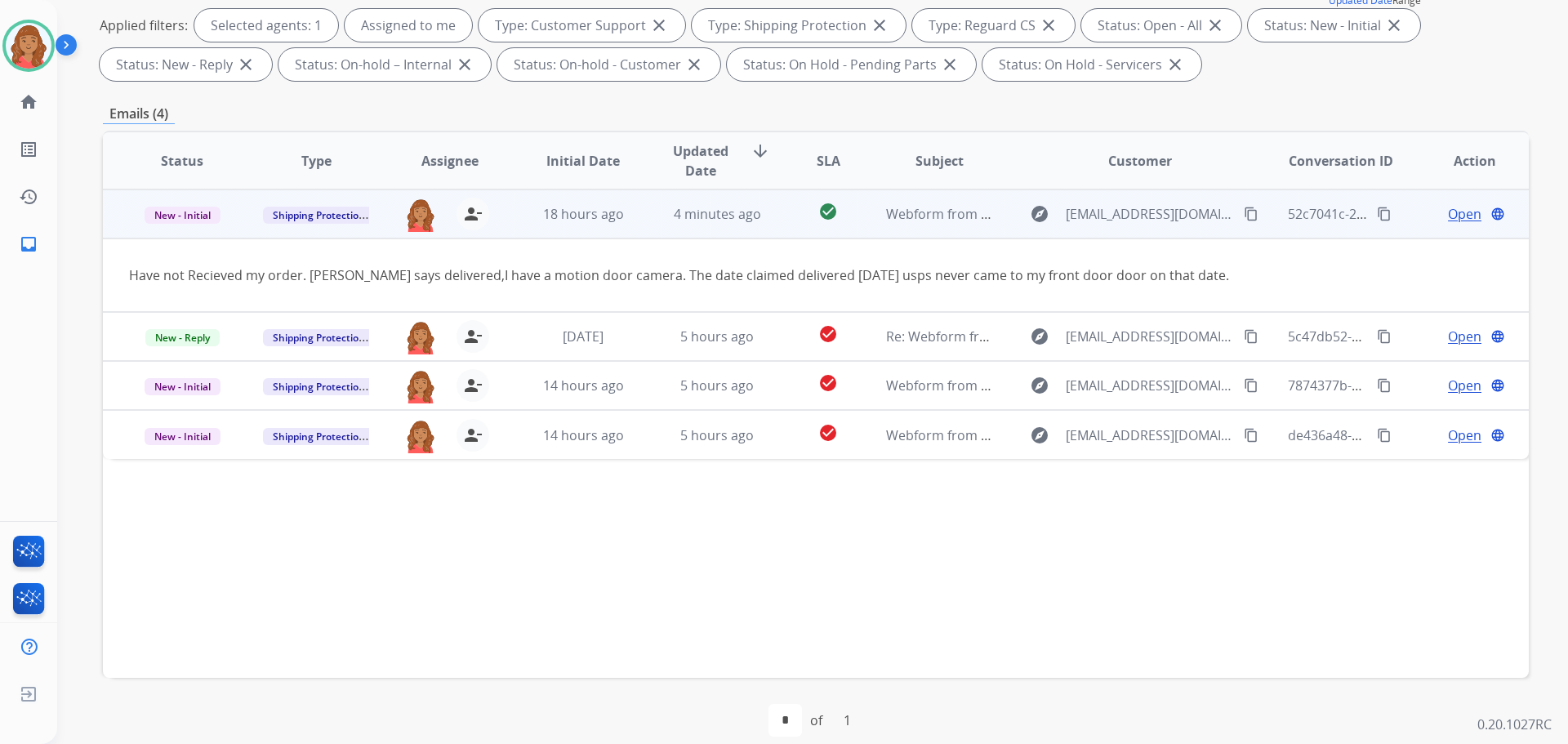
click at [1448, 213] on span "Open" at bounding box center [1465, 213] width 34 height 20
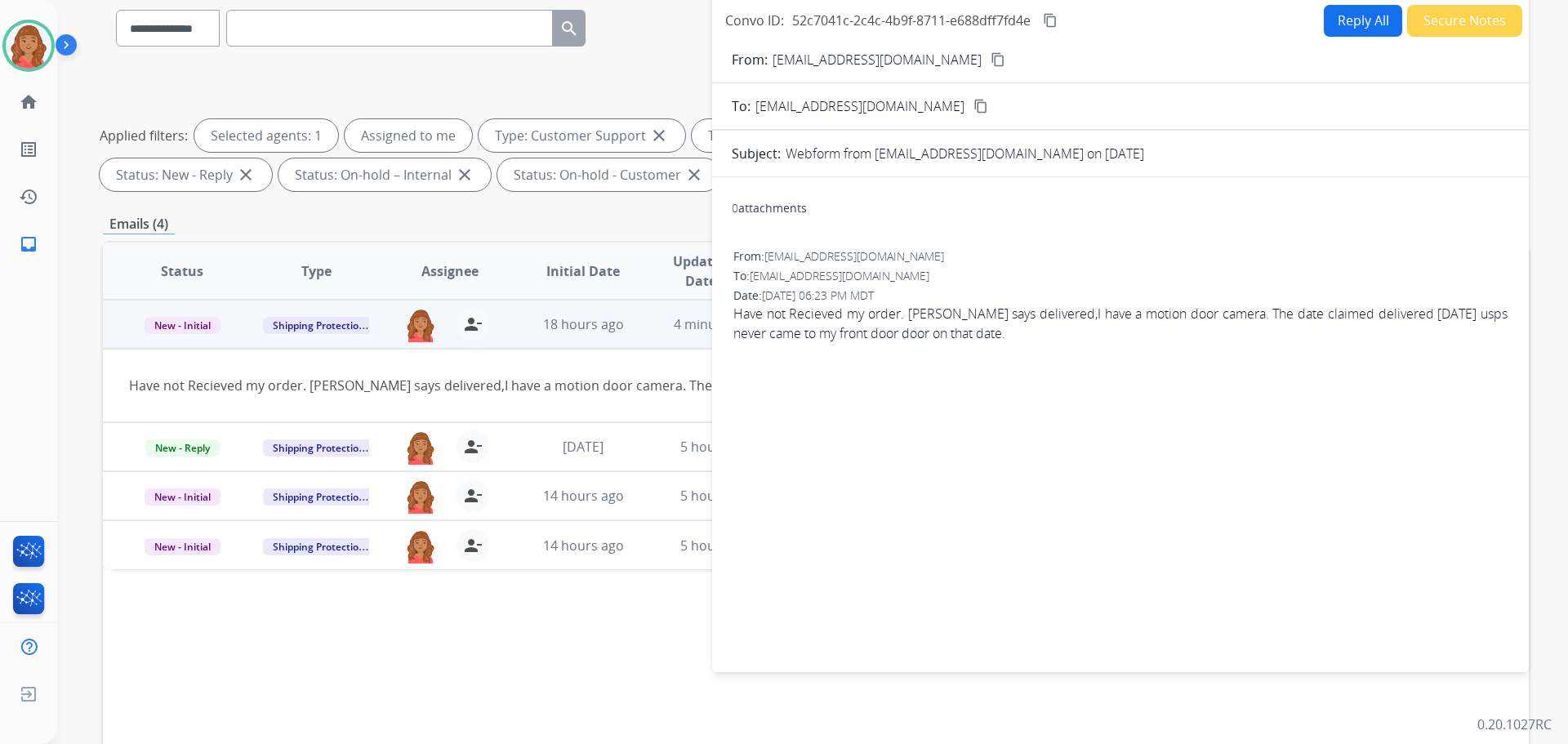
scroll to position [0, 0]
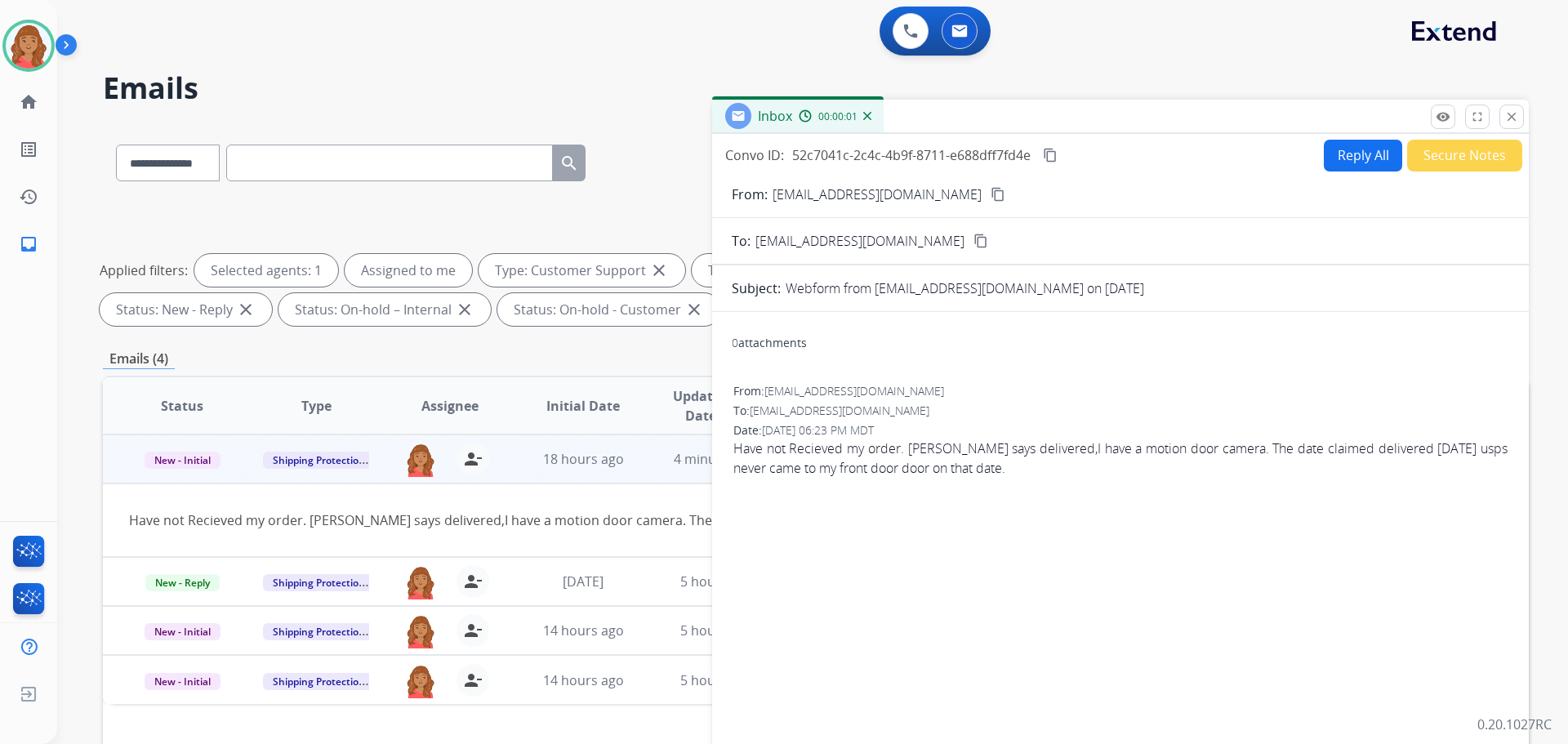
click at [1351, 165] on button "Reply All" at bounding box center [1363, 156] width 78 height 32
select select "**********"
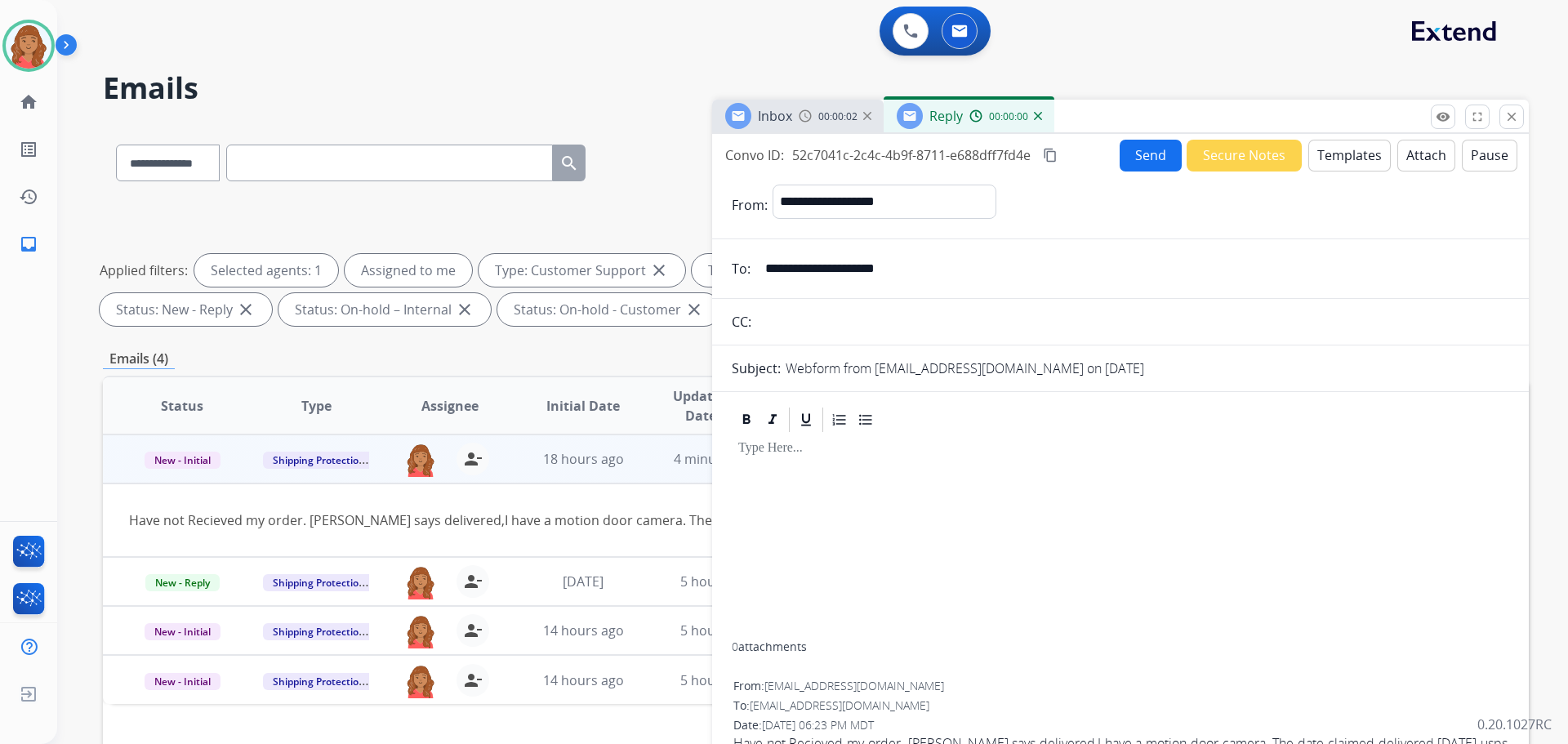
click at [1332, 165] on button "Templates" at bounding box center [1349, 156] width 83 height 32
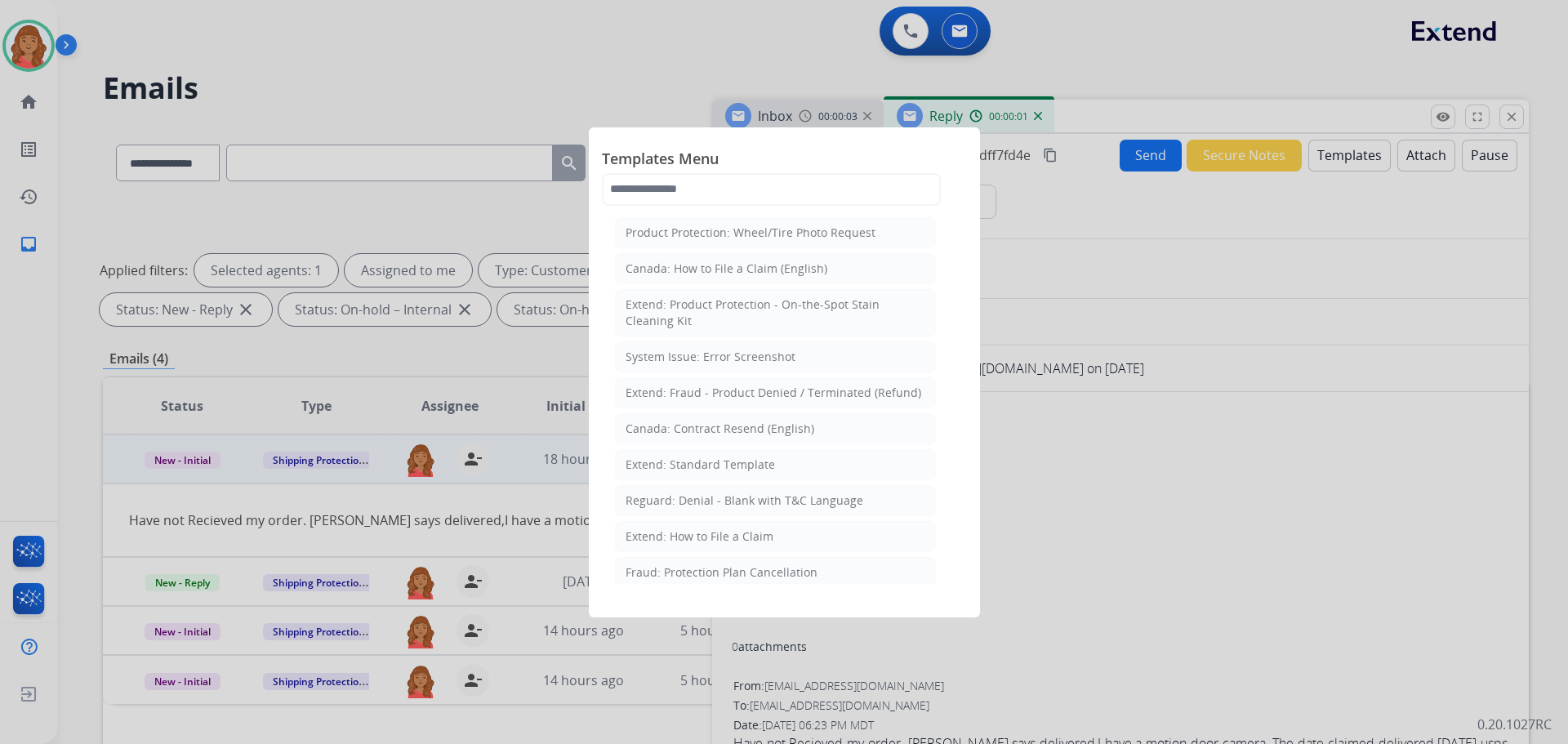
drag, startPoint x: 716, startPoint y: 458, endPoint x: 784, endPoint y: 524, distance: 94.8
click at [718, 459] on div "Extend: Standard Template" at bounding box center [700, 465] width 150 height 17
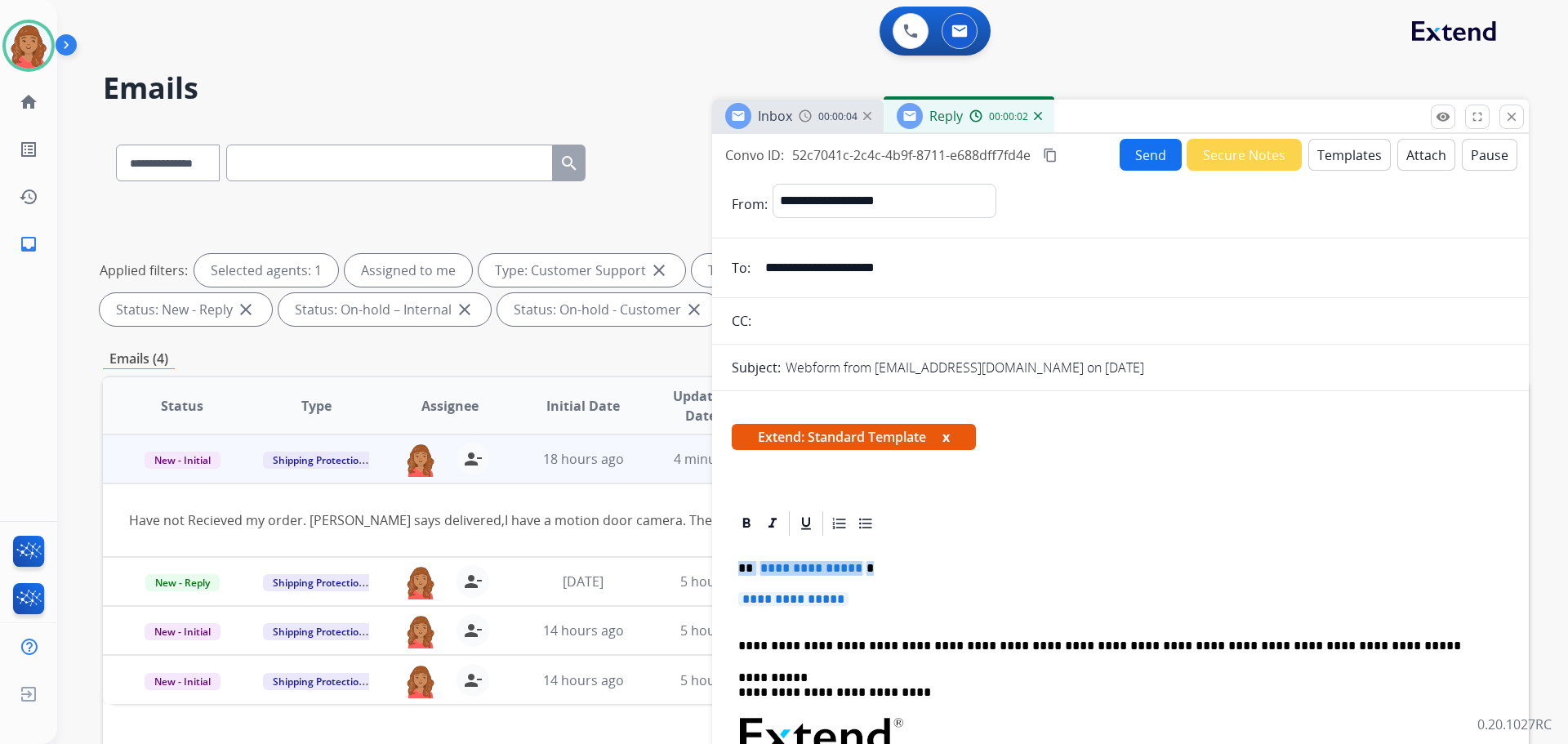
drag, startPoint x: 764, startPoint y: 578, endPoint x: 727, endPoint y: 556, distance: 43.0
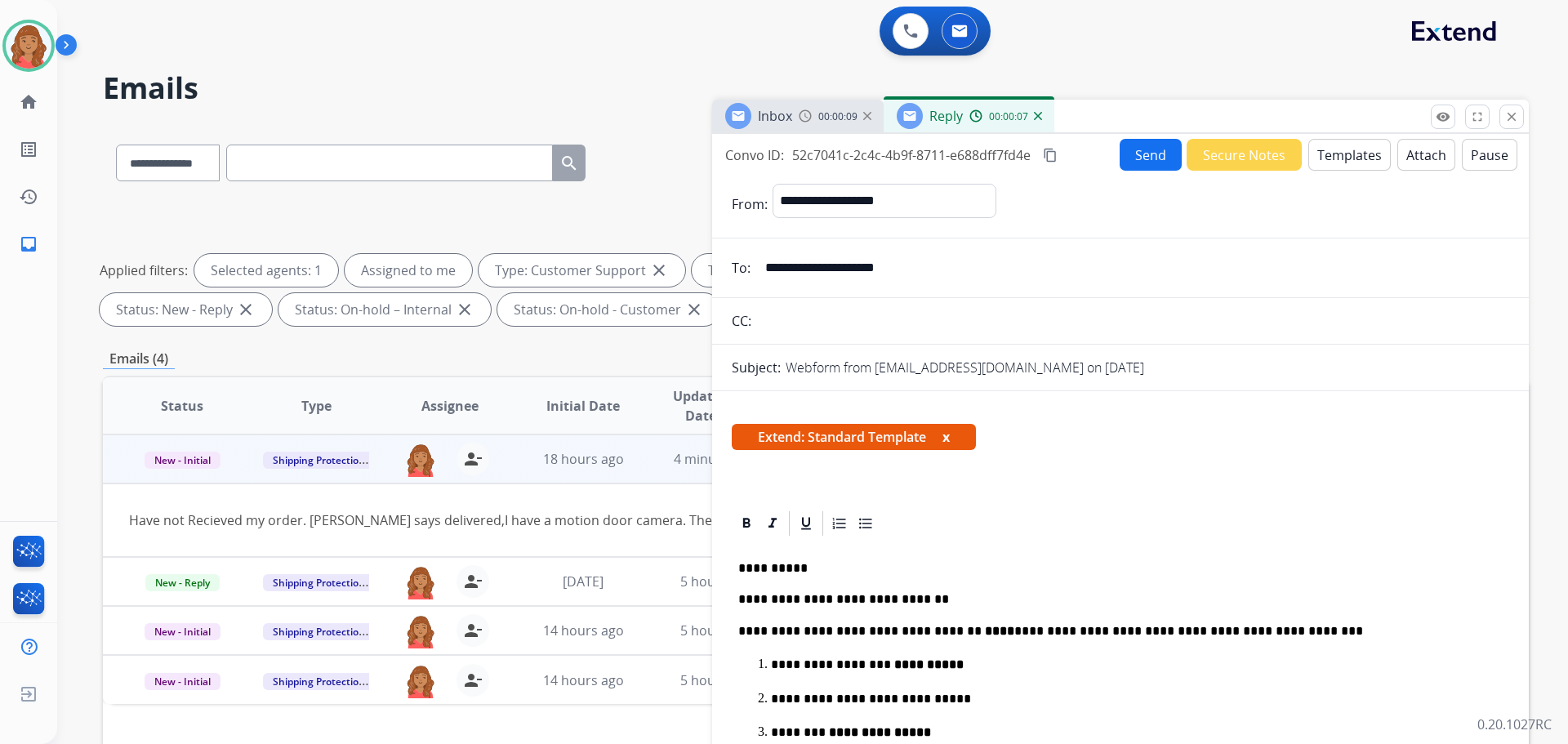
click at [1049, 156] on mat-icon "content_copy" at bounding box center [1050, 156] width 15 height 15
click at [1151, 166] on button "Send" at bounding box center [1151, 155] width 62 height 32
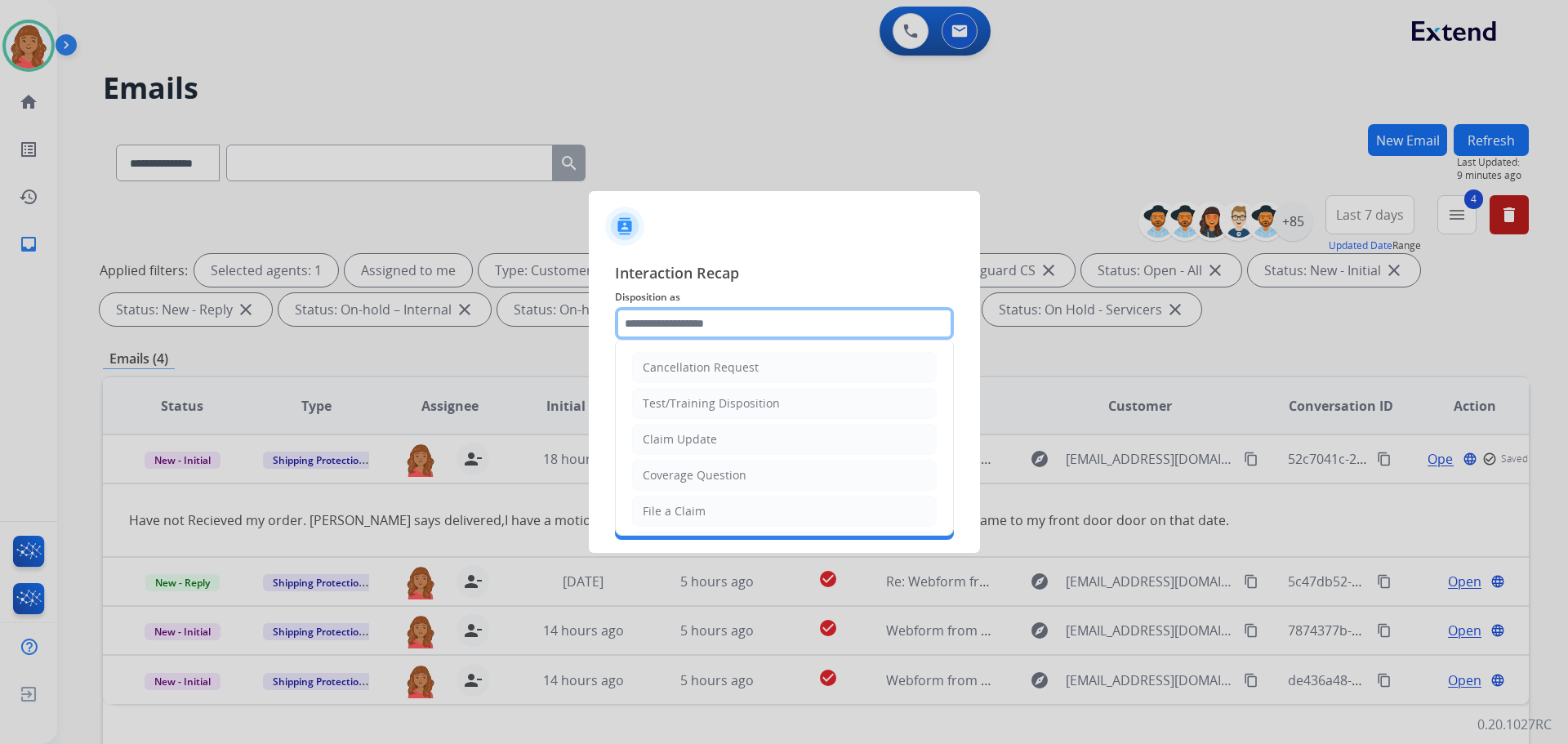
click at [785, 318] on input "text" at bounding box center [785, 323] width 339 height 33
drag, startPoint x: 665, startPoint y: 534, endPoint x: 669, endPoint y: 523, distance: 11.7
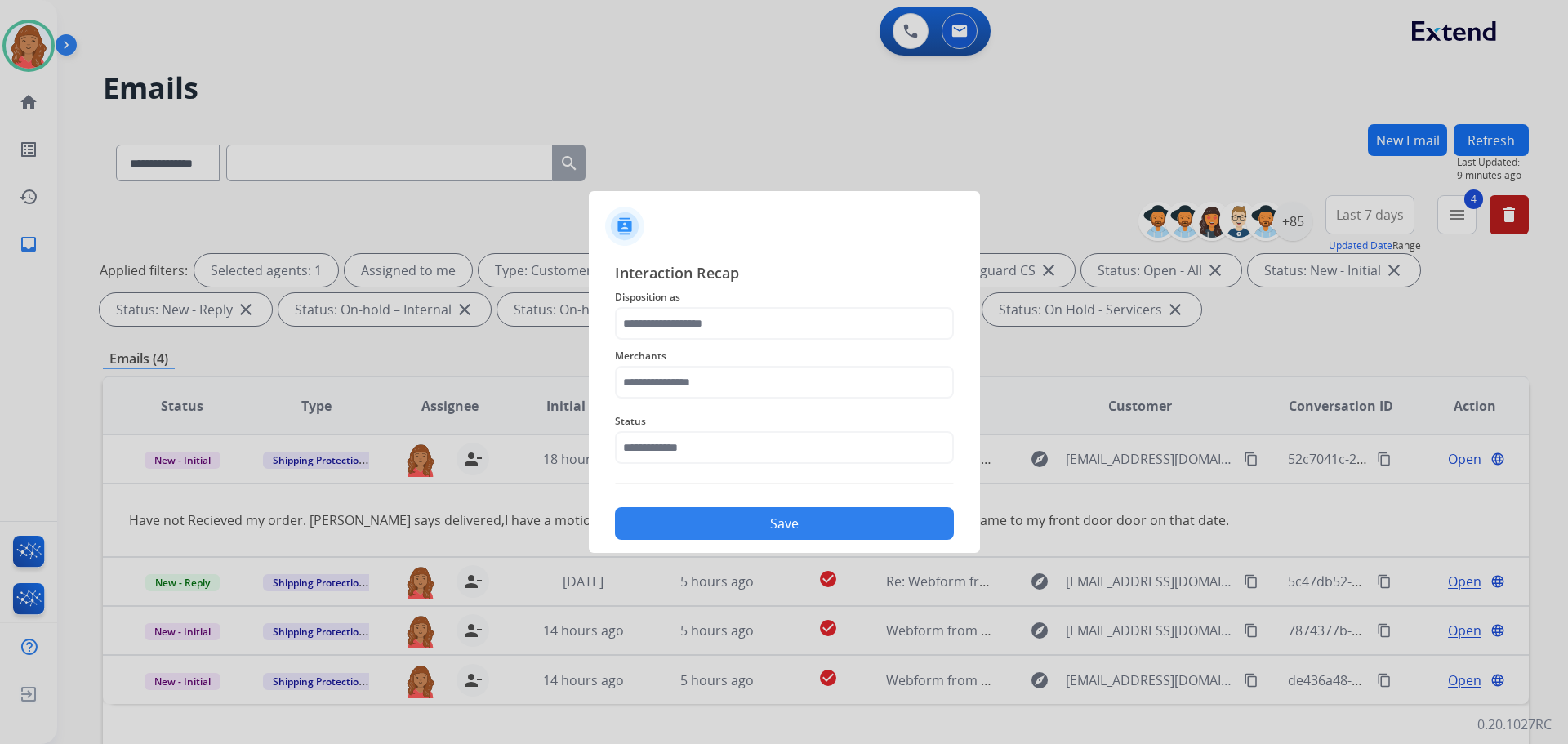
drag, startPoint x: 669, startPoint y: 523, endPoint x: 659, endPoint y: 510, distance: 16.4
click at [659, 510] on button "Save" at bounding box center [785, 523] width 339 height 33
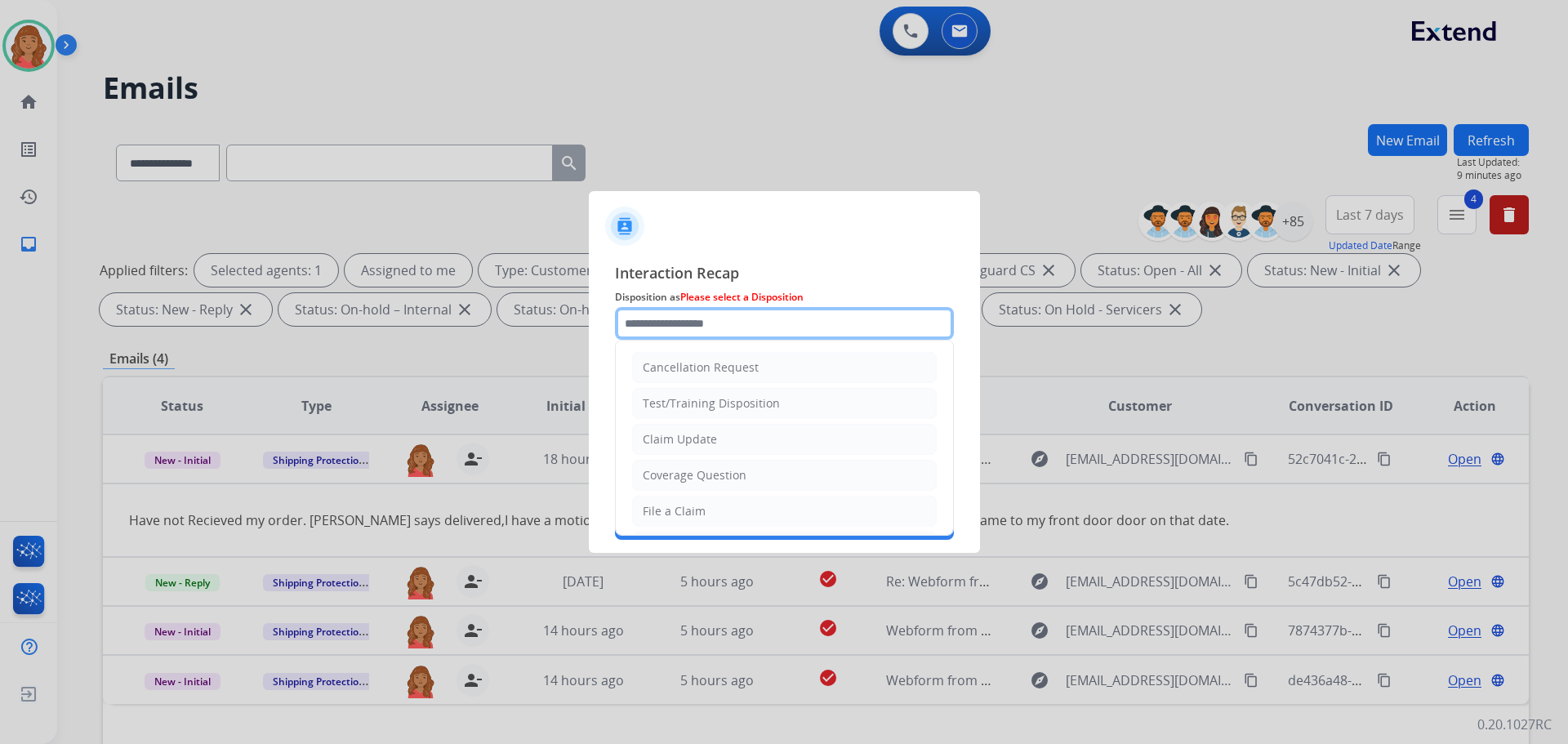
drag, startPoint x: 721, startPoint y: 319, endPoint x: 718, endPoint y: 330, distance: 11.4
click at [723, 319] on input "text" at bounding box center [785, 323] width 339 height 33
click at [689, 505] on div "File a Claim" at bounding box center [674, 511] width 63 height 17
type input "**********"
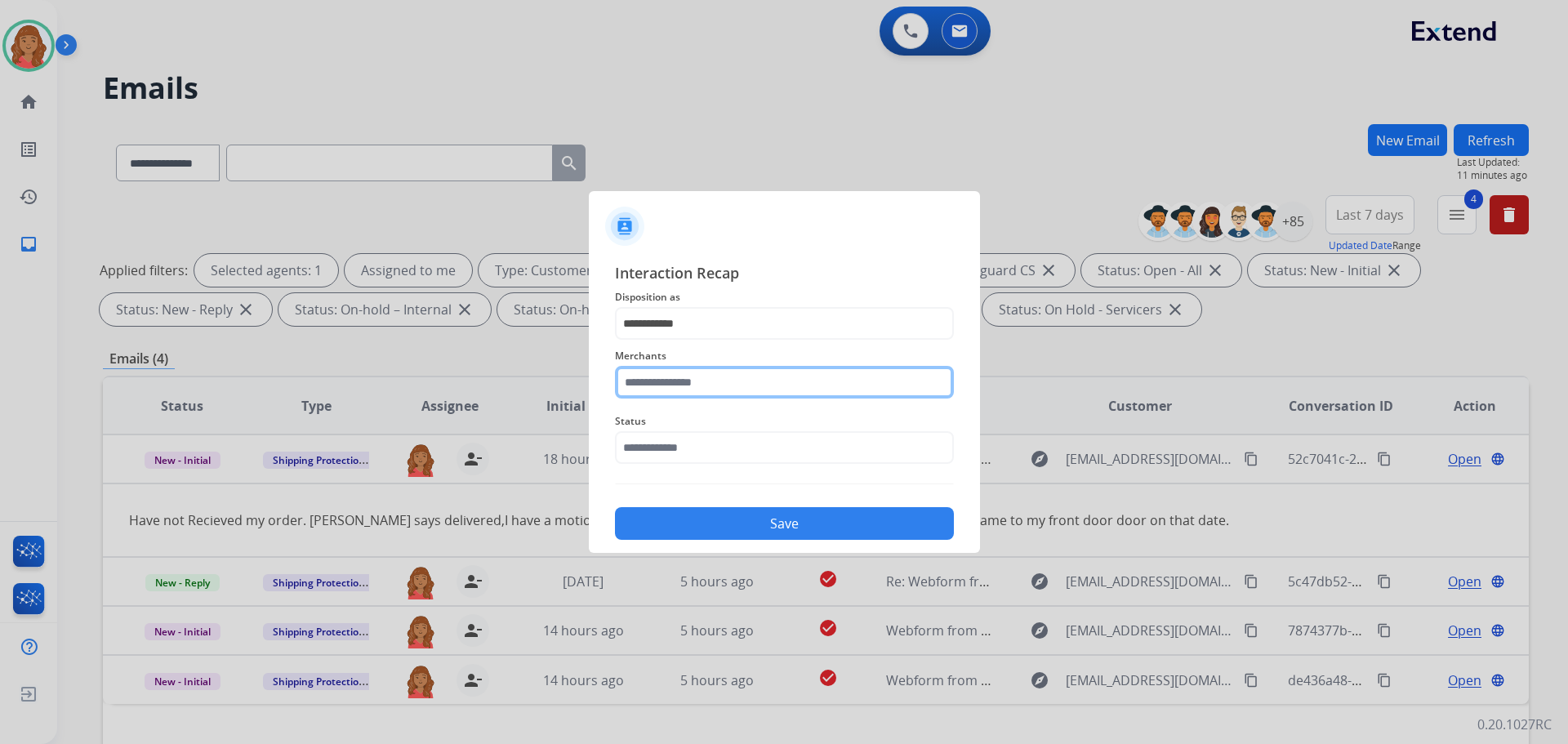
click at [683, 378] on input "text" at bounding box center [785, 382] width 339 height 33
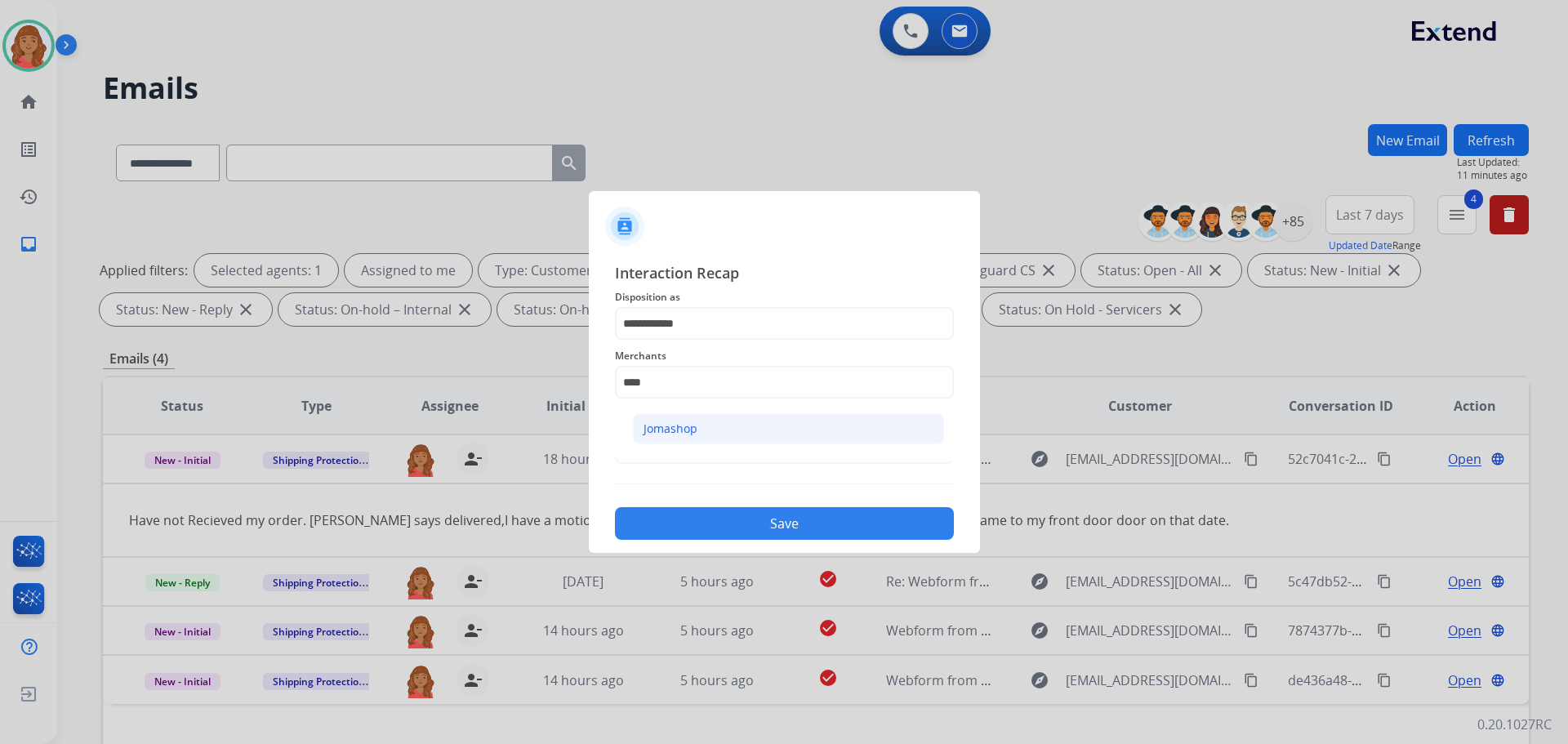
click at [752, 415] on ul "Jomashop" at bounding box center [789, 433] width 321 height 56
click at [757, 427] on li "Jomashop" at bounding box center [789, 428] width 311 height 31
type input "********"
click at [757, 459] on input "text" at bounding box center [785, 447] width 339 height 33
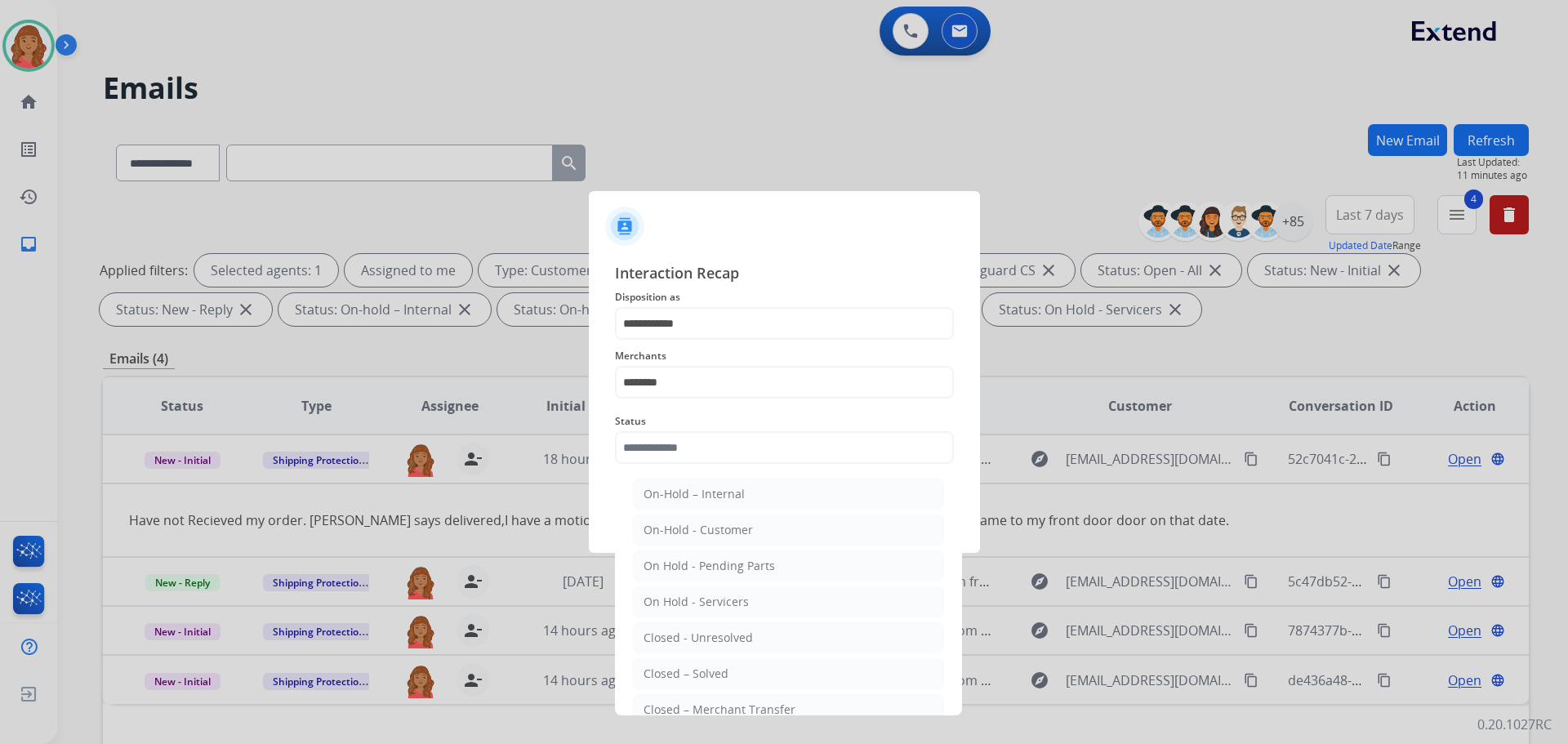
click at [732, 670] on li "Closed – Solved" at bounding box center [789, 673] width 311 height 31
type input "**********"
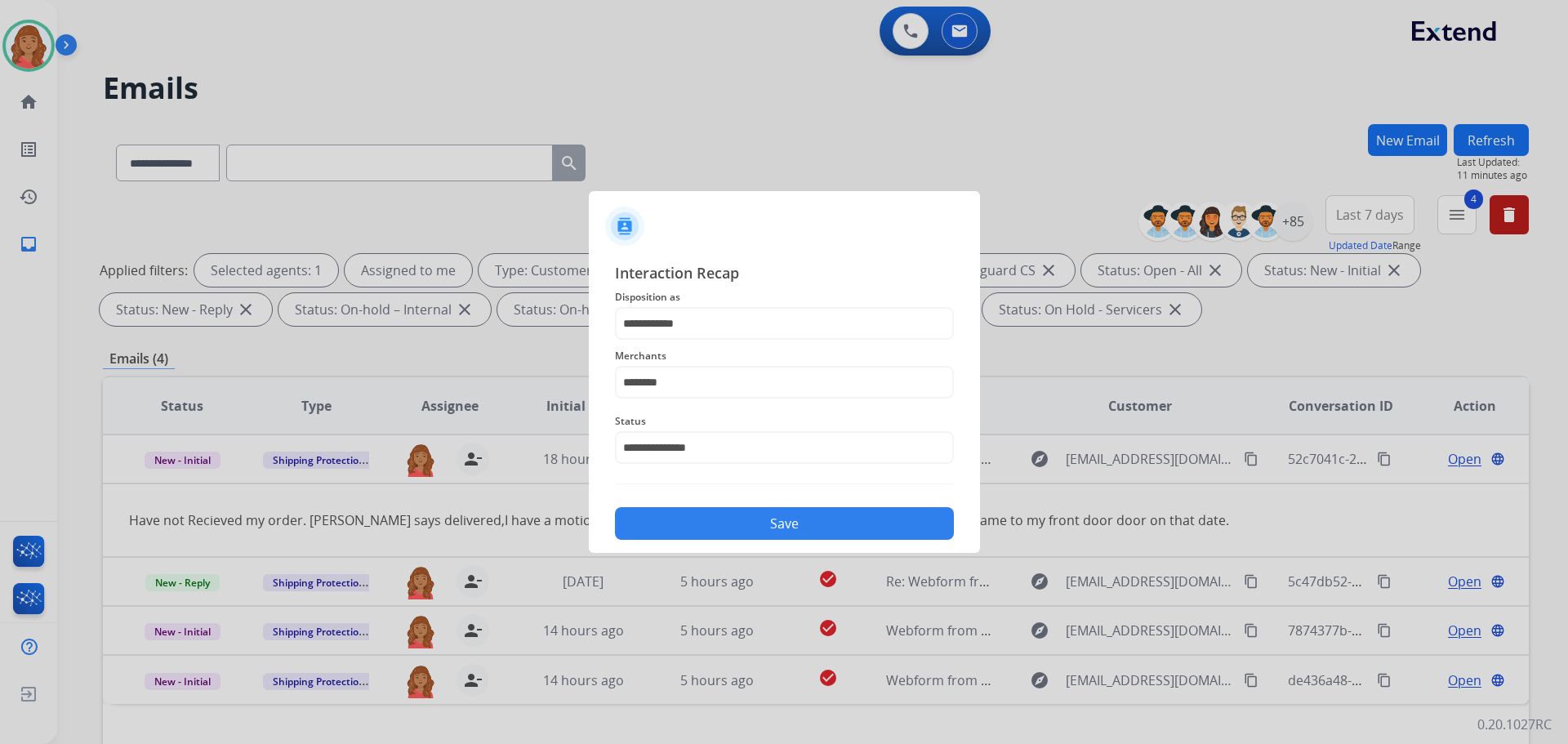
click at [757, 507] on div "Save" at bounding box center [785, 519] width 339 height 43
click at [757, 522] on button "Save" at bounding box center [785, 523] width 339 height 33
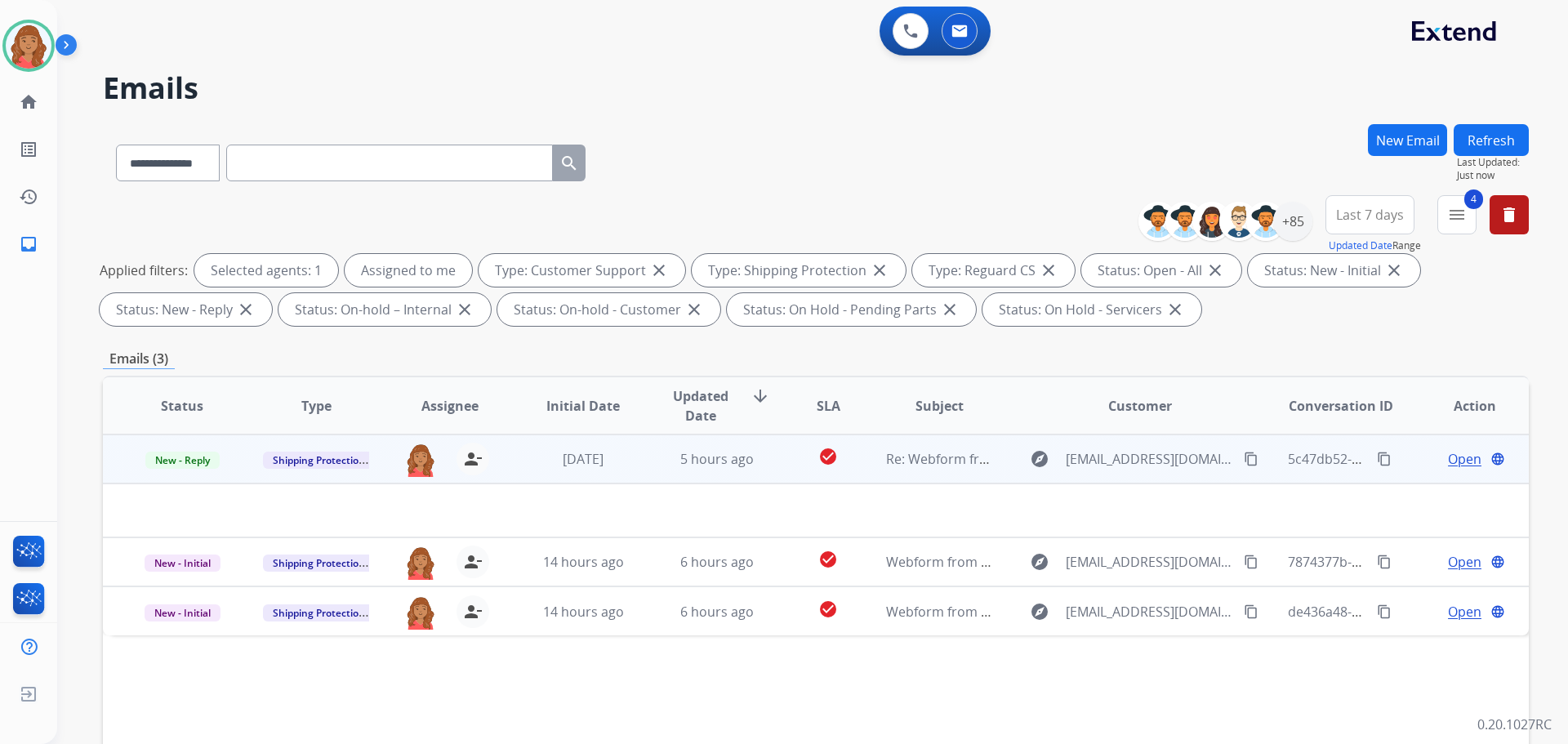
click at [1453, 456] on span "Open" at bounding box center [1465, 459] width 34 height 20
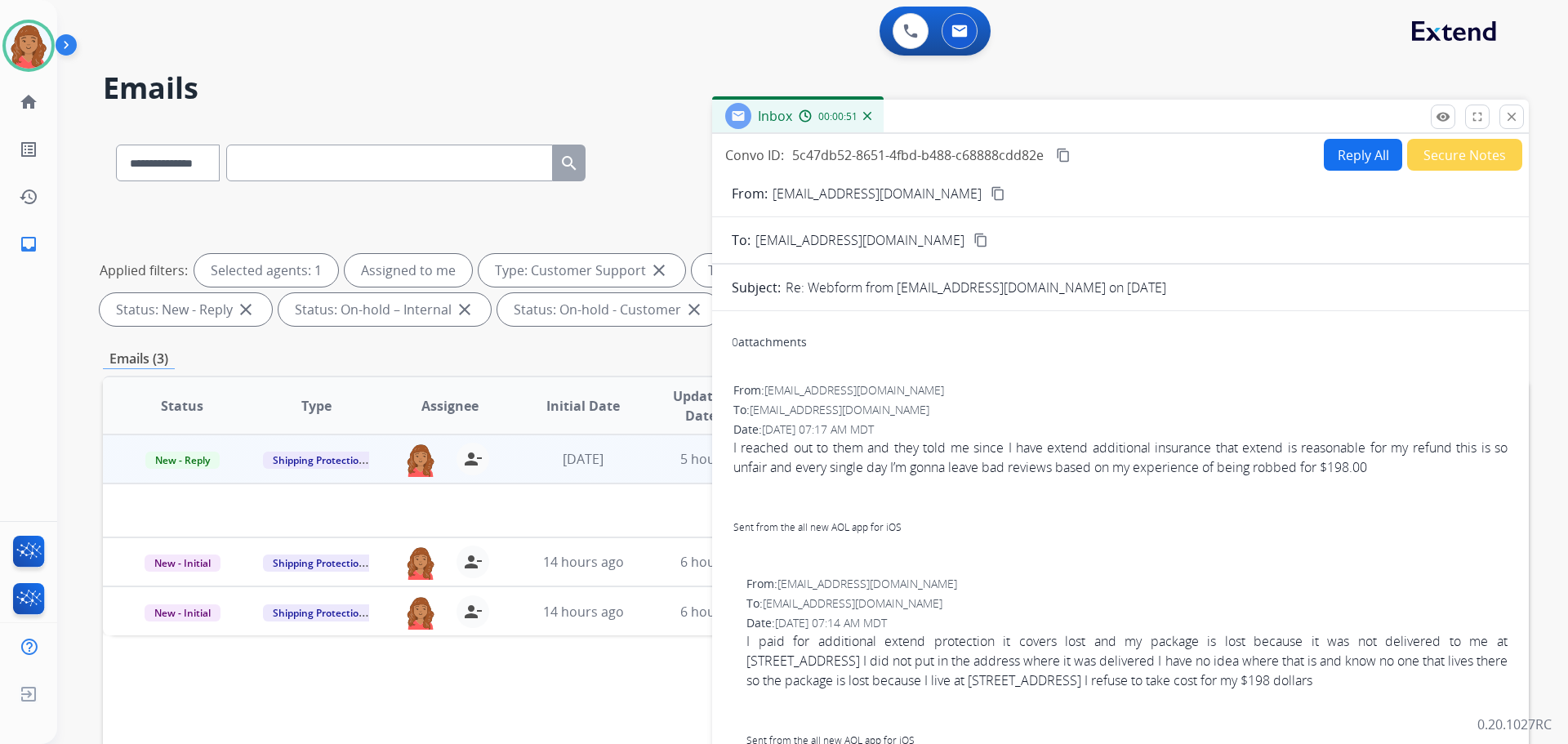
click at [1338, 161] on button "Reply All" at bounding box center [1363, 155] width 78 height 32
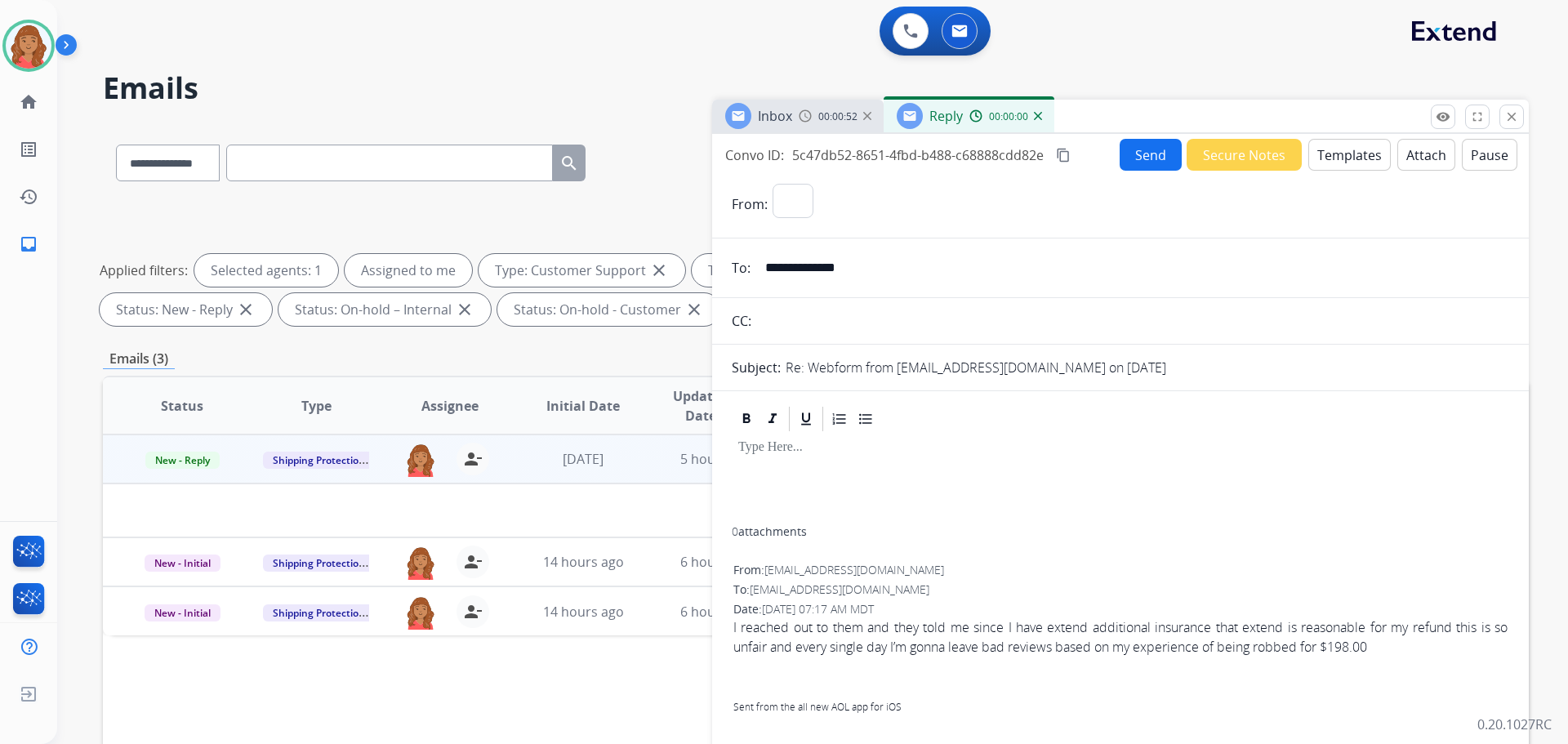
select select "**********"
click at [1345, 162] on button "Templates" at bounding box center [1349, 155] width 83 height 32
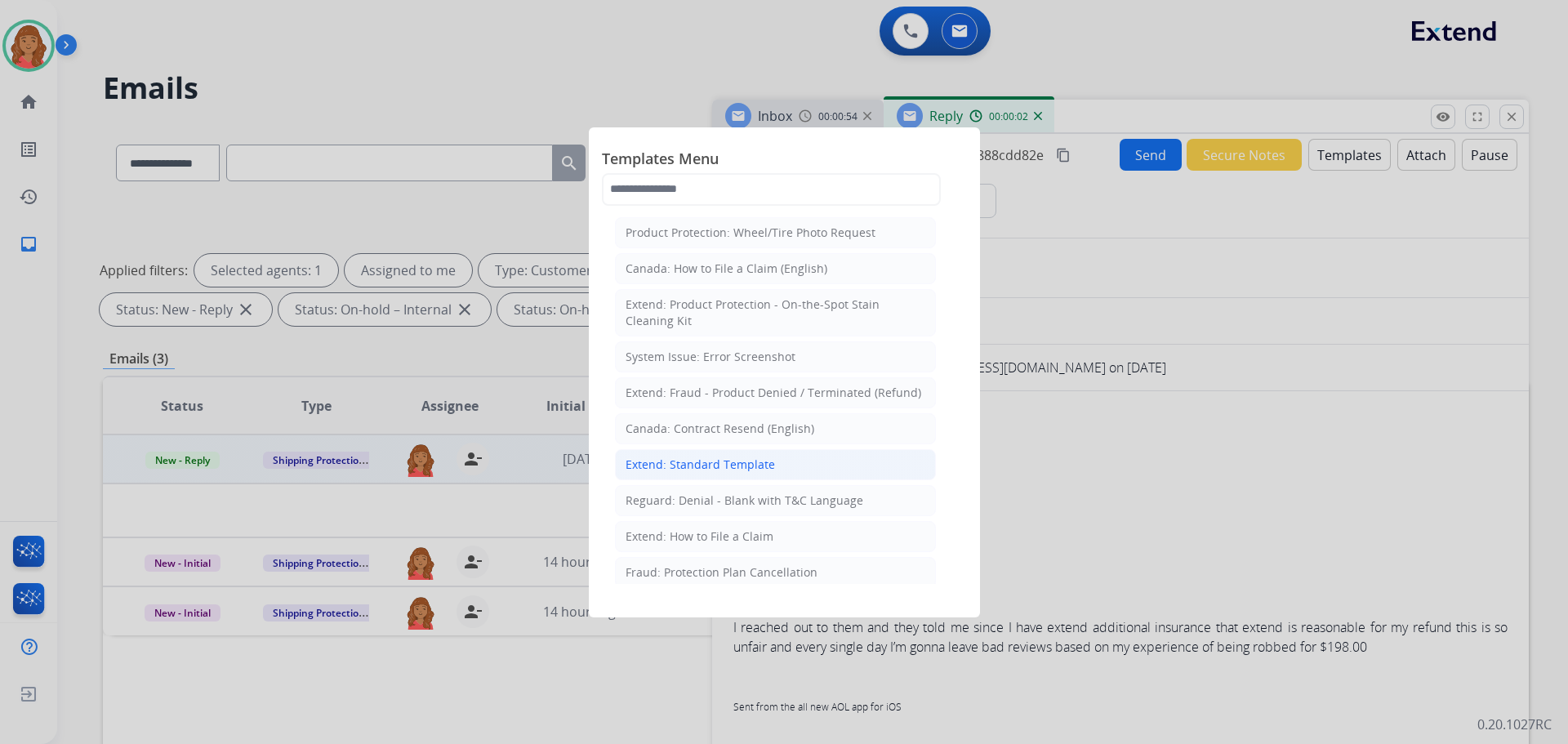
click at [743, 456] on li "Extend: Standard Template" at bounding box center [776, 465] width 321 height 31
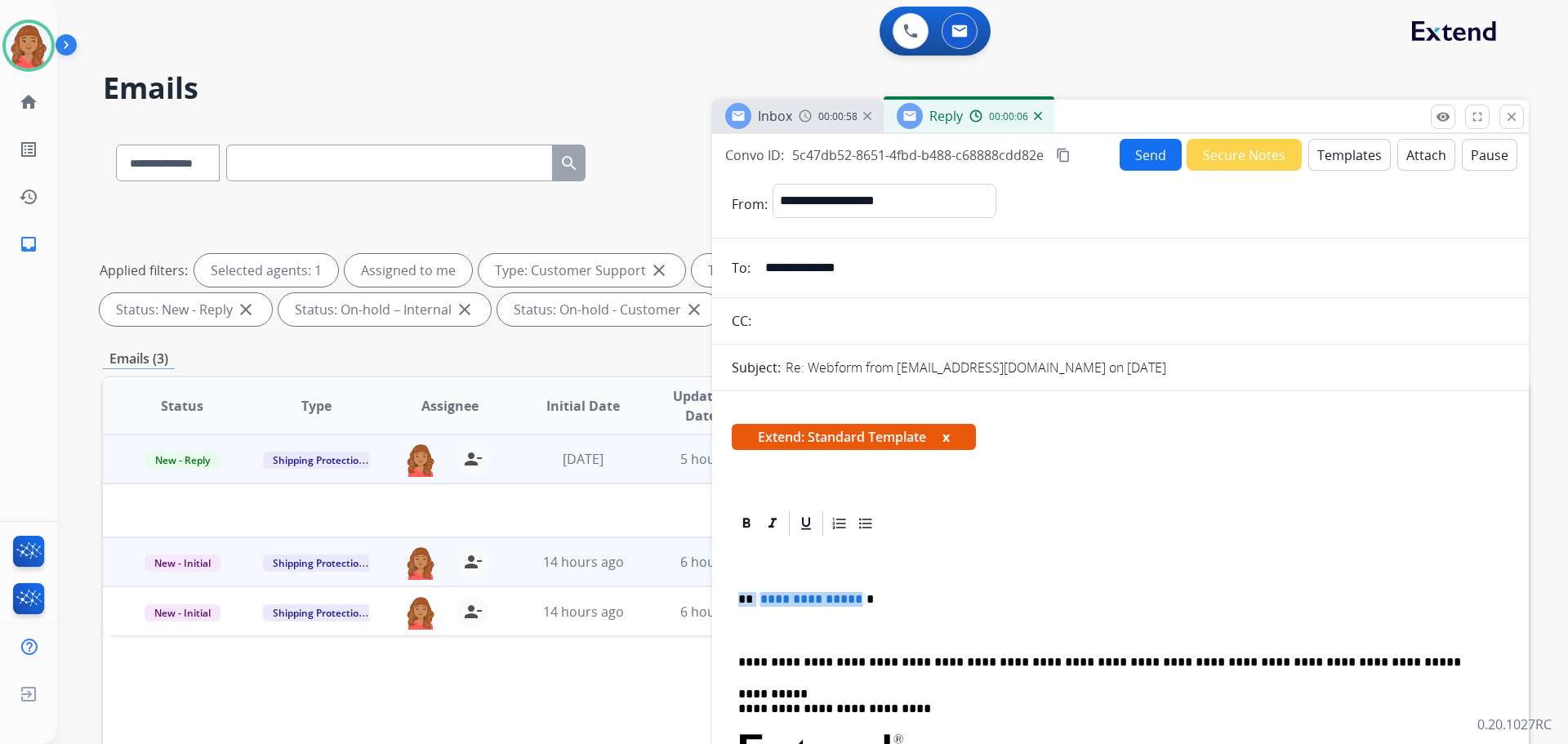
drag, startPoint x: 785, startPoint y: 598, endPoint x: 688, endPoint y: 578, distance: 99.0
click at [688, 578] on div "**********" at bounding box center [817, 565] width 1426 height 884
drag, startPoint x: 840, startPoint y: 269, endPoint x: 809, endPoint y: 274, distance: 31.4
click at [765, 270] on input "**********" at bounding box center [1133, 267] width 754 height 33
click at [857, 273] on input "**********" at bounding box center [1133, 267] width 754 height 33
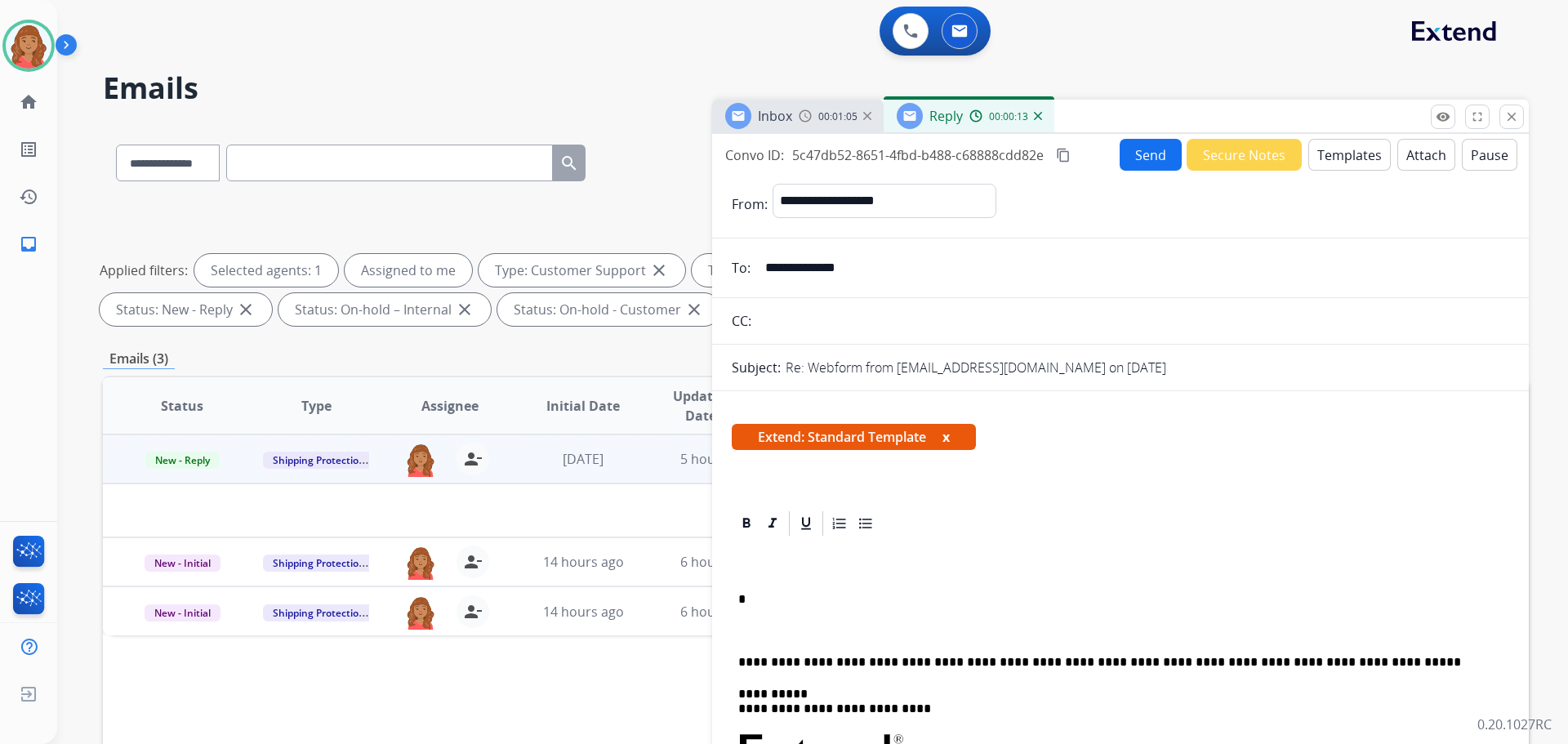
drag, startPoint x: 871, startPoint y: 264, endPoint x: 772, endPoint y: 276, distance: 99.7
click at [772, 276] on input "**********" at bounding box center [1133, 267] width 754 height 33
click at [787, 272] on input "**********" at bounding box center [1133, 267] width 754 height 33
click at [763, 265] on input "**********" at bounding box center [1133, 267] width 754 height 33
drag, startPoint x: 763, startPoint y: 265, endPoint x: 870, endPoint y: 262, distance: 107.0
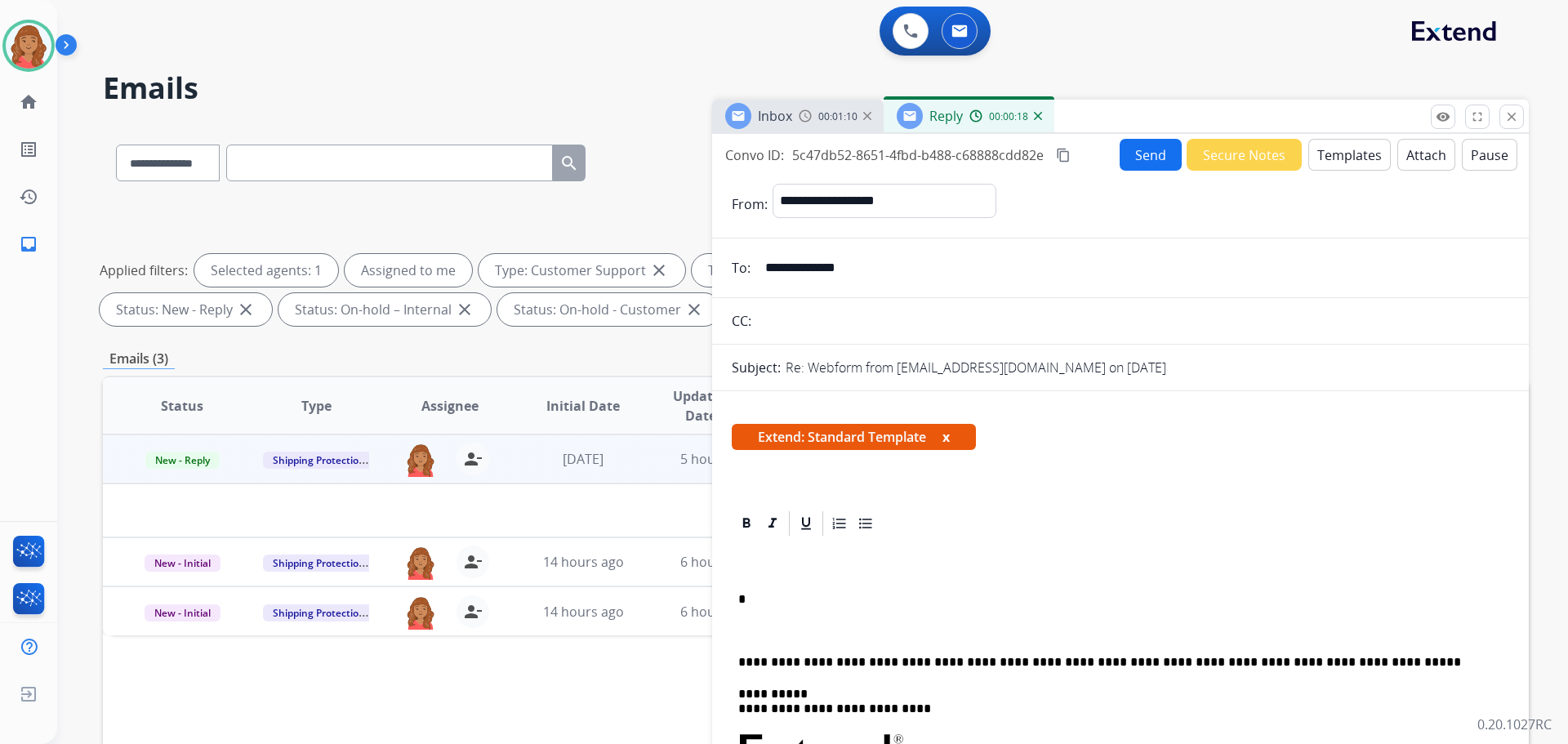
click at [855, 262] on input "**********" at bounding box center [1133, 267] width 754 height 33
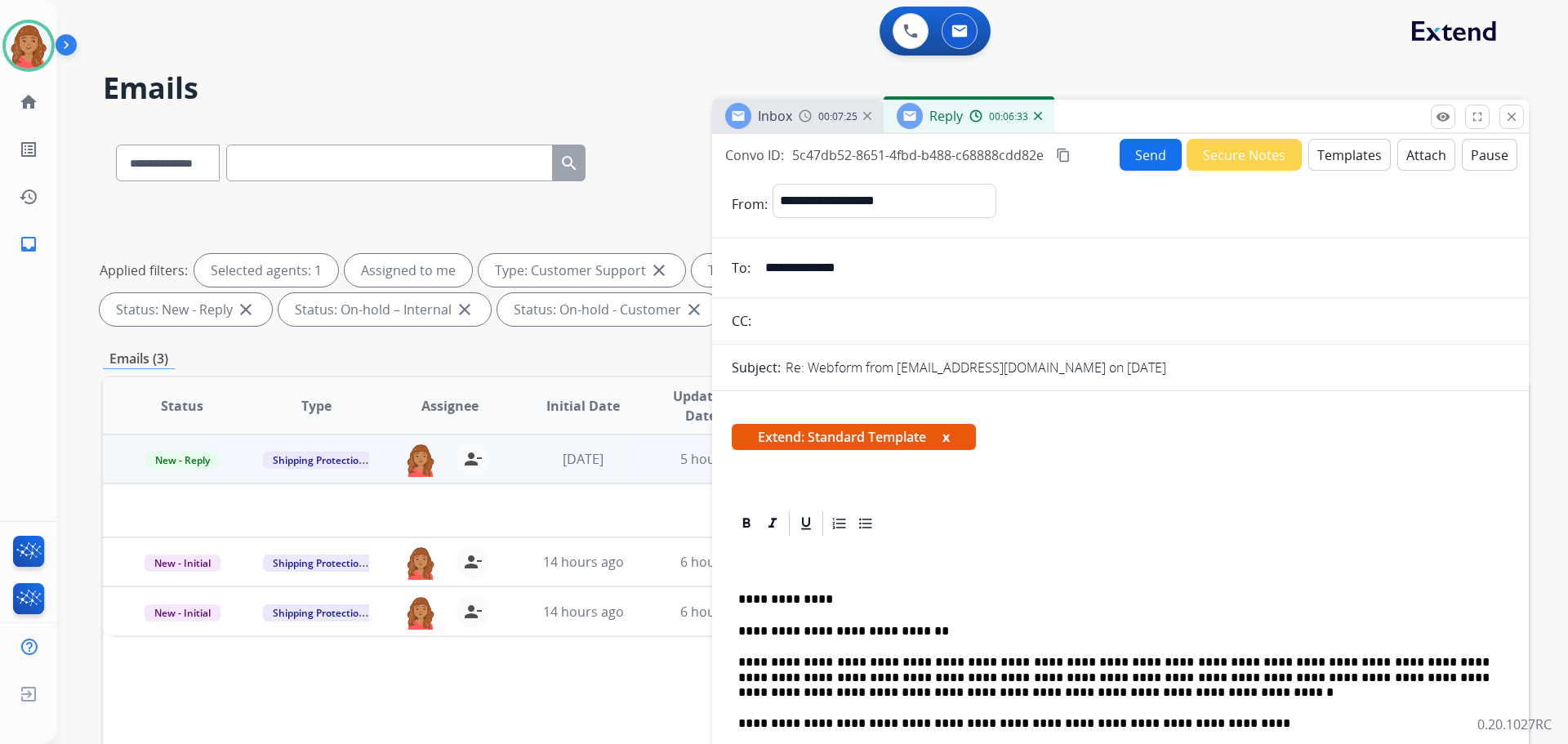
drag, startPoint x: 1069, startPoint y: 152, endPoint x: 1060, endPoint y: 156, distance: 9.8
click at [1067, 152] on mat-icon "content_copy" at bounding box center [1063, 156] width 15 height 15
click at [1120, 162] on button "Send" at bounding box center [1151, 155] width 62 height 32
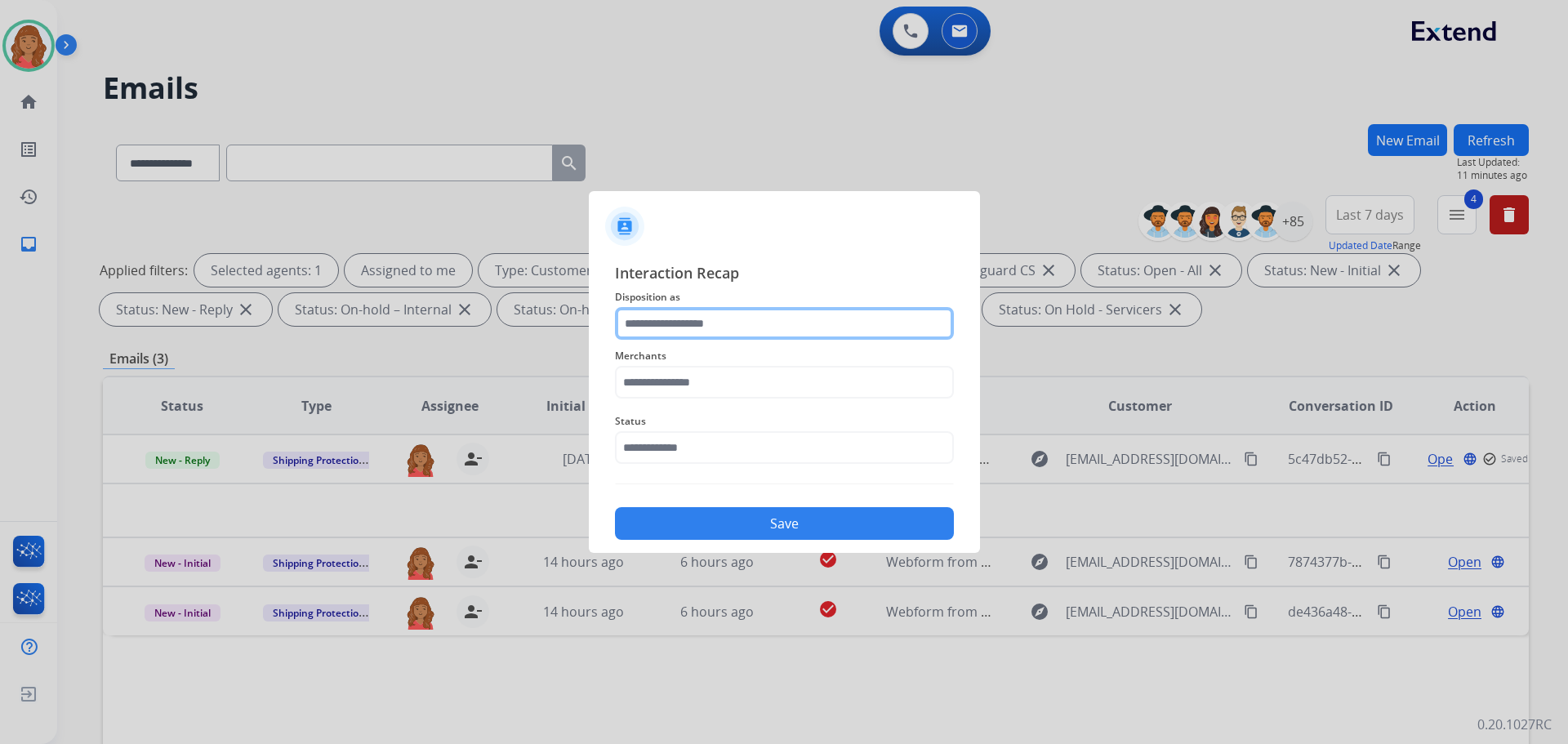
click at [721, 325] on input "text" at bounding box center [785, 323] width 339 height 33
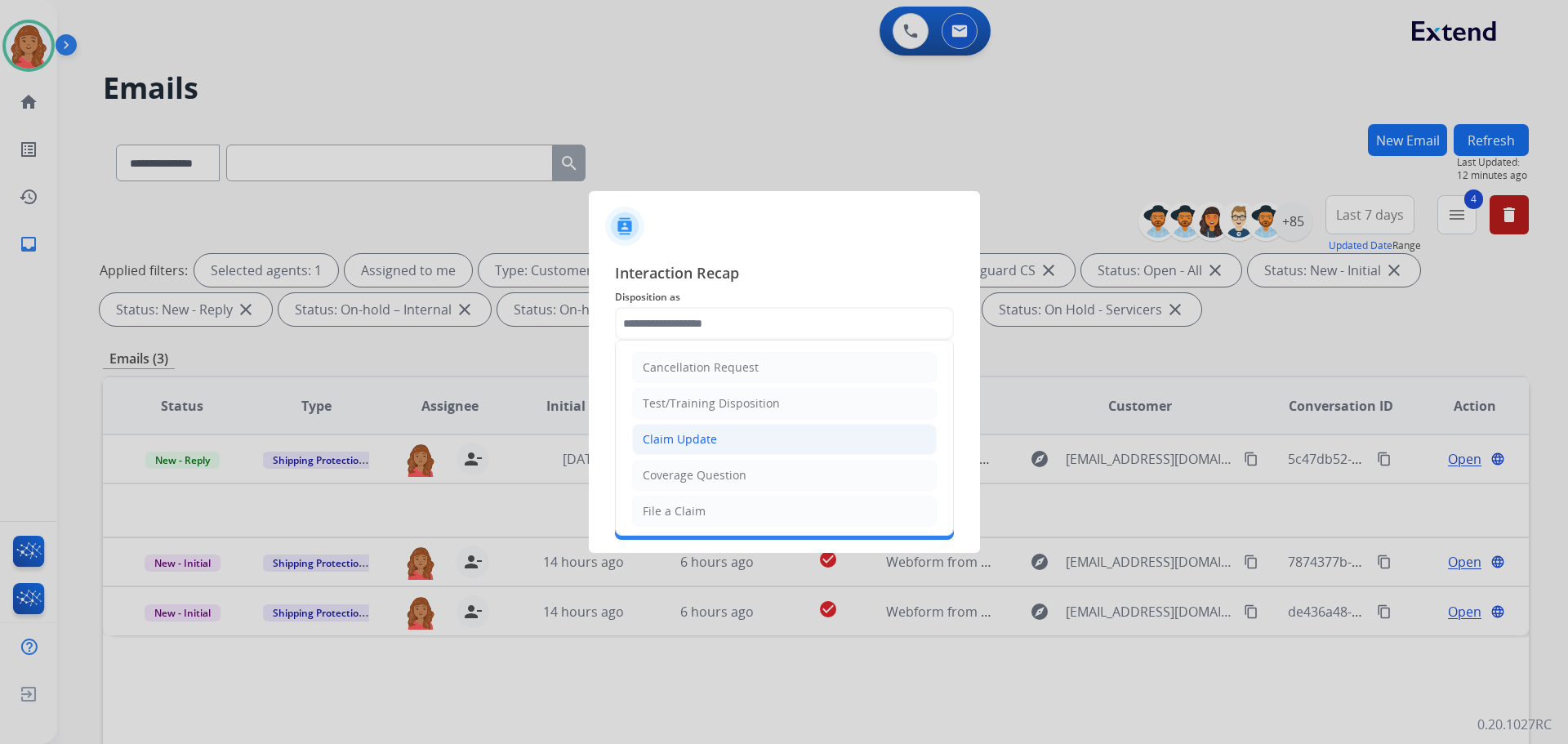
click at [701, 433] on div "Claim Update" at bounding box center [680, 440] width 74 height 17
type input "**********"
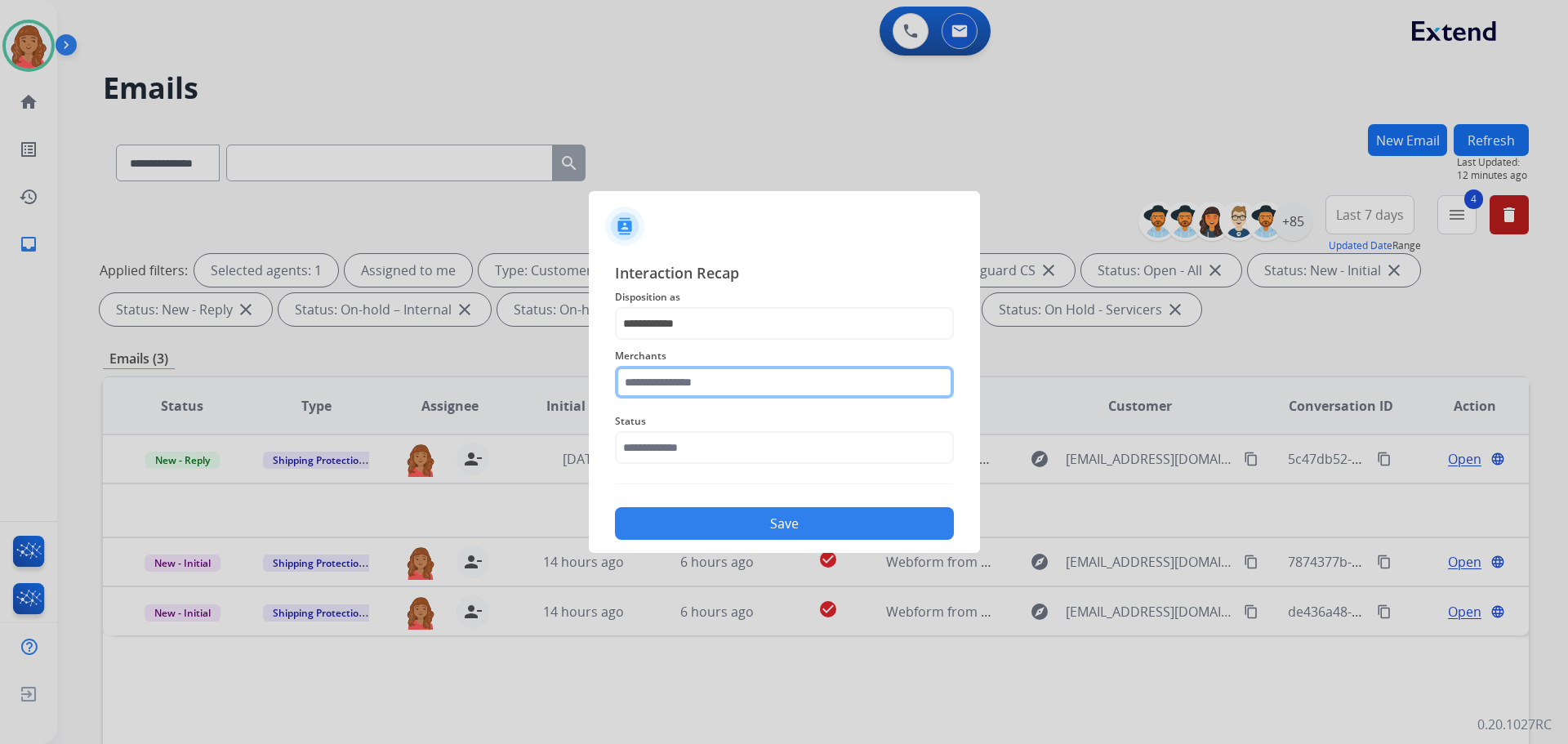
click at [681, 389] on input "text" at bounding box center [785, 382] width 339 height 33
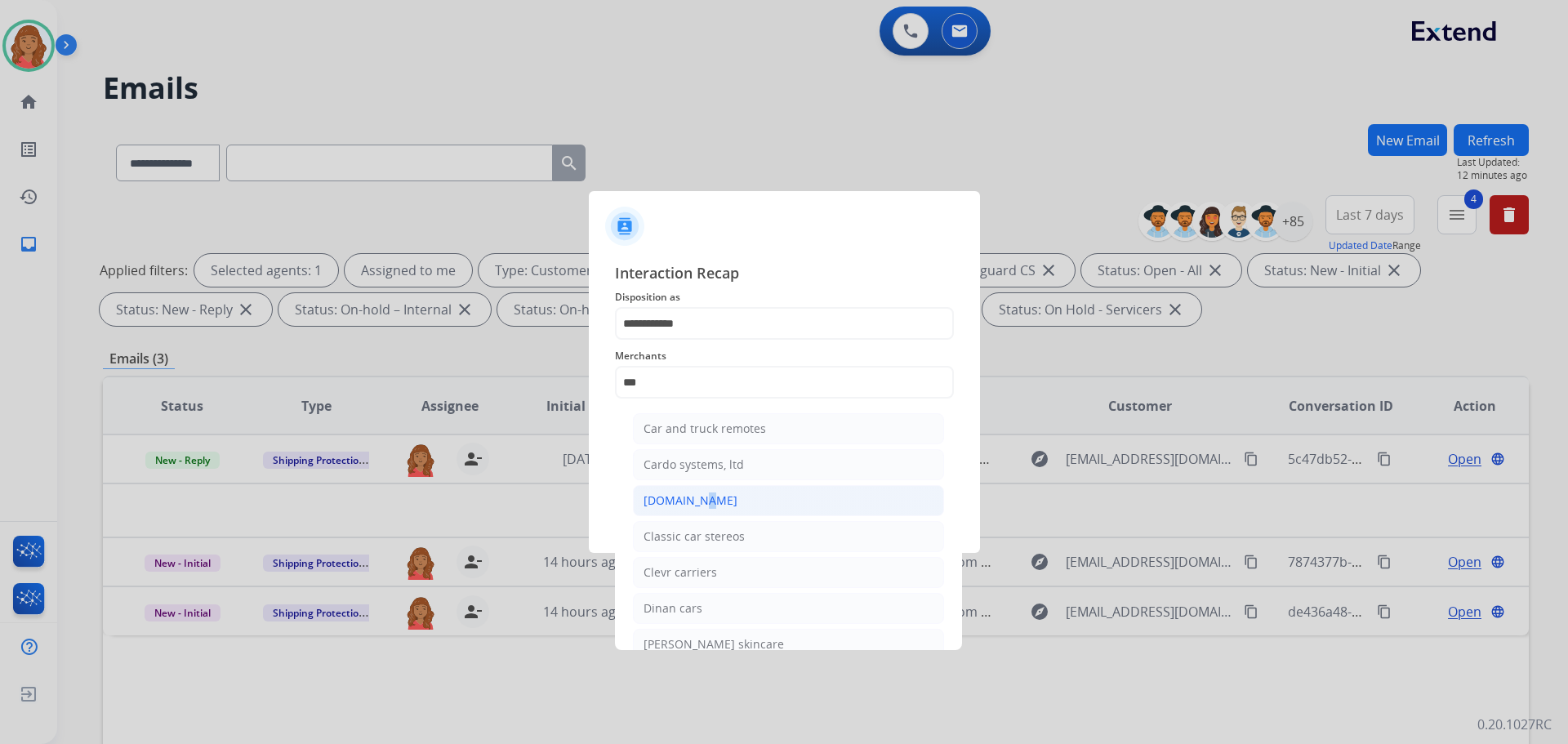
click at [694, 505] on div "[DOMAIN_NAME]" at bounding box center [690, 501] width 94 height 17
type input "**********"
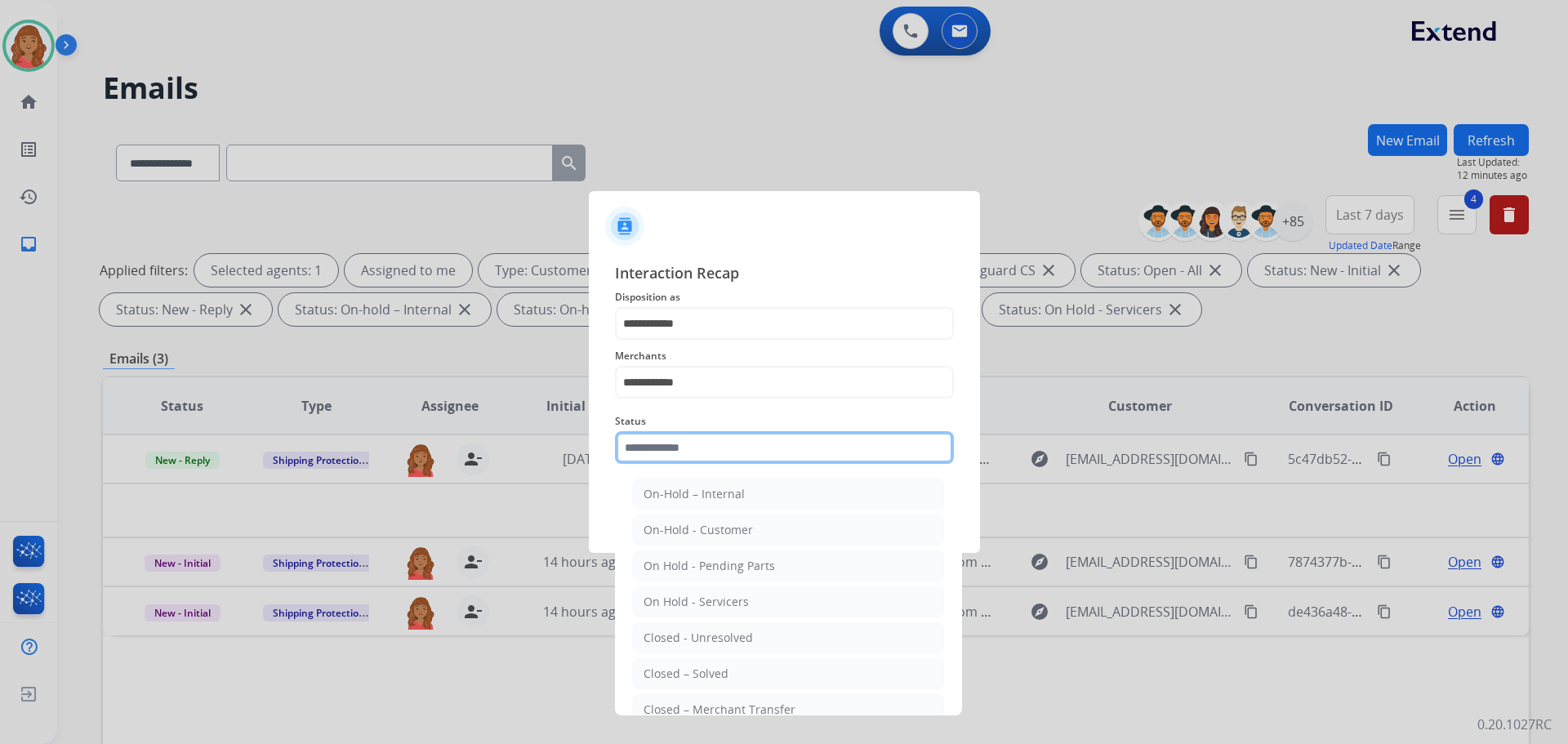
click at [663, 454] on input "text" at bounding box center [785, 447] width 339 height 33
click at [696, 675] on div "Closed – Solved" at bounding box center [685, 674] width 85 height 17
type input "**********"
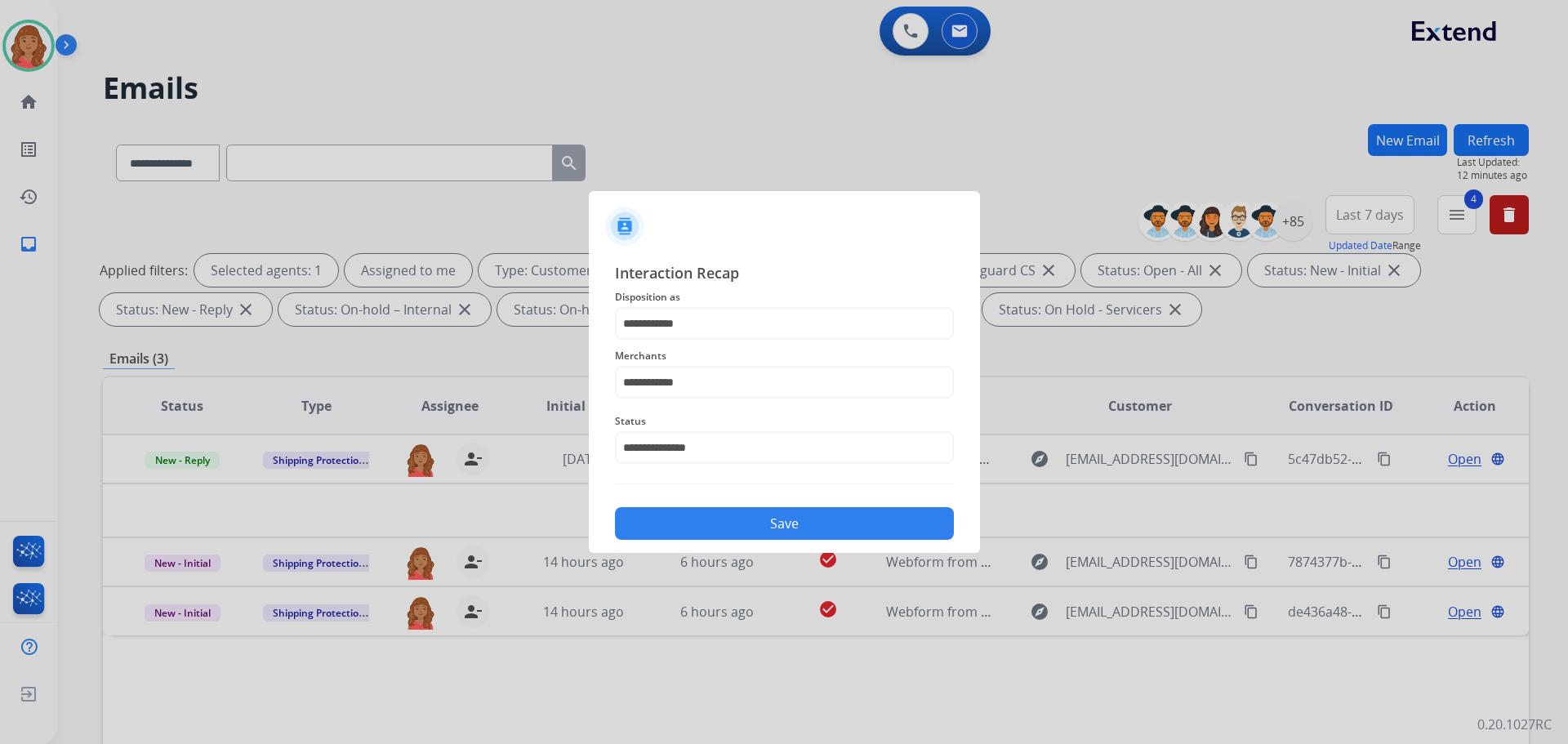
click at [683, 530] on button "Save" at bounding box center [785, 523] width 339 height 33
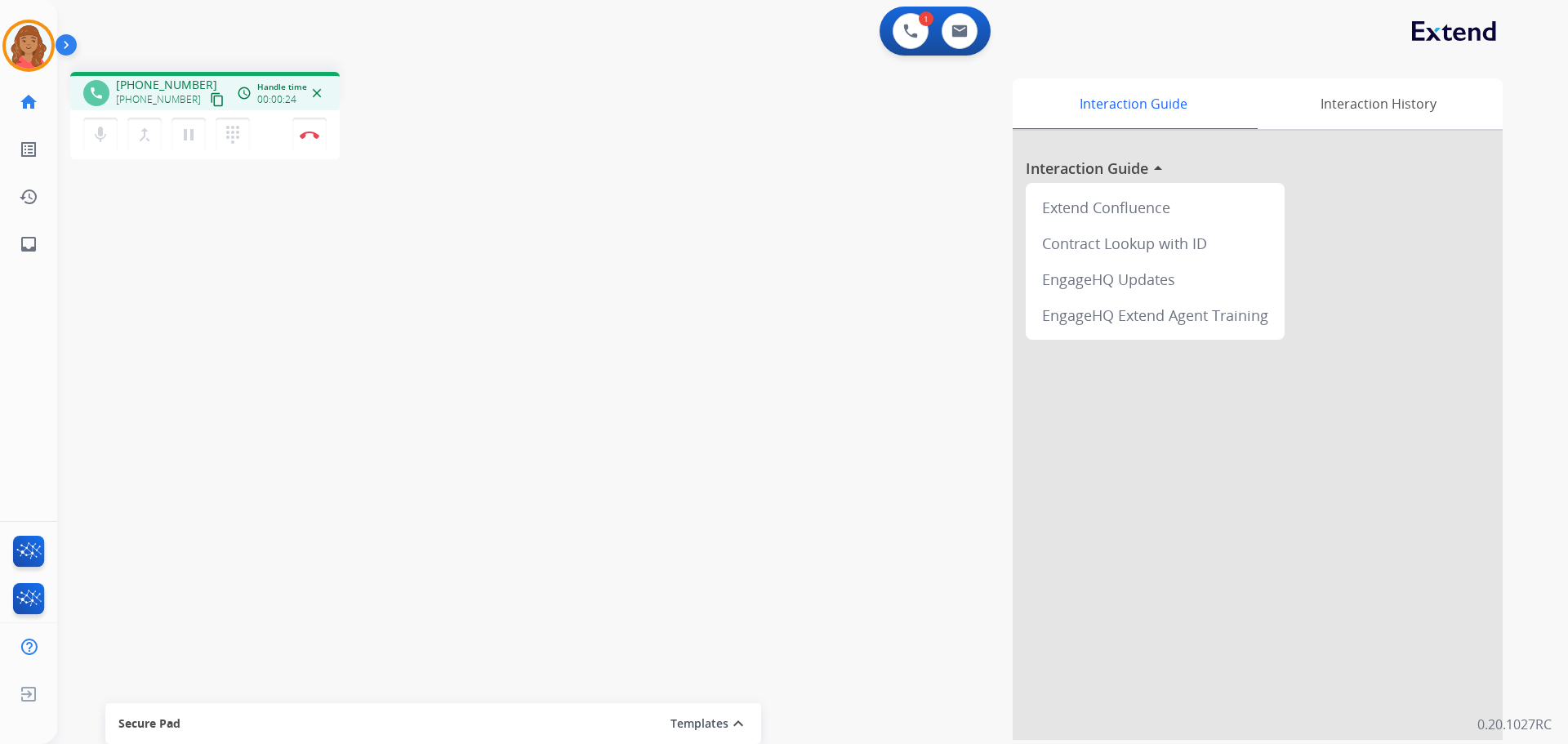
click at [210, 100] on mat-icon "content_copy" at bounding box center [217, 100] width 15 height 15
click at [210, 96] on mat-icon "content_copy" at bounding box center [217, 100] width 15 height 15
click at [210, 102] on mat-icon "content_copy" at bounding box center [217, 100] width 15 height 15
click at [195, 136] on mat-icon "pause" at bounding box center [188, 134] width 20 height 20
click at [97, 143] on mat-icon "mic" at bounding box center [100, 134] width 20 height 20
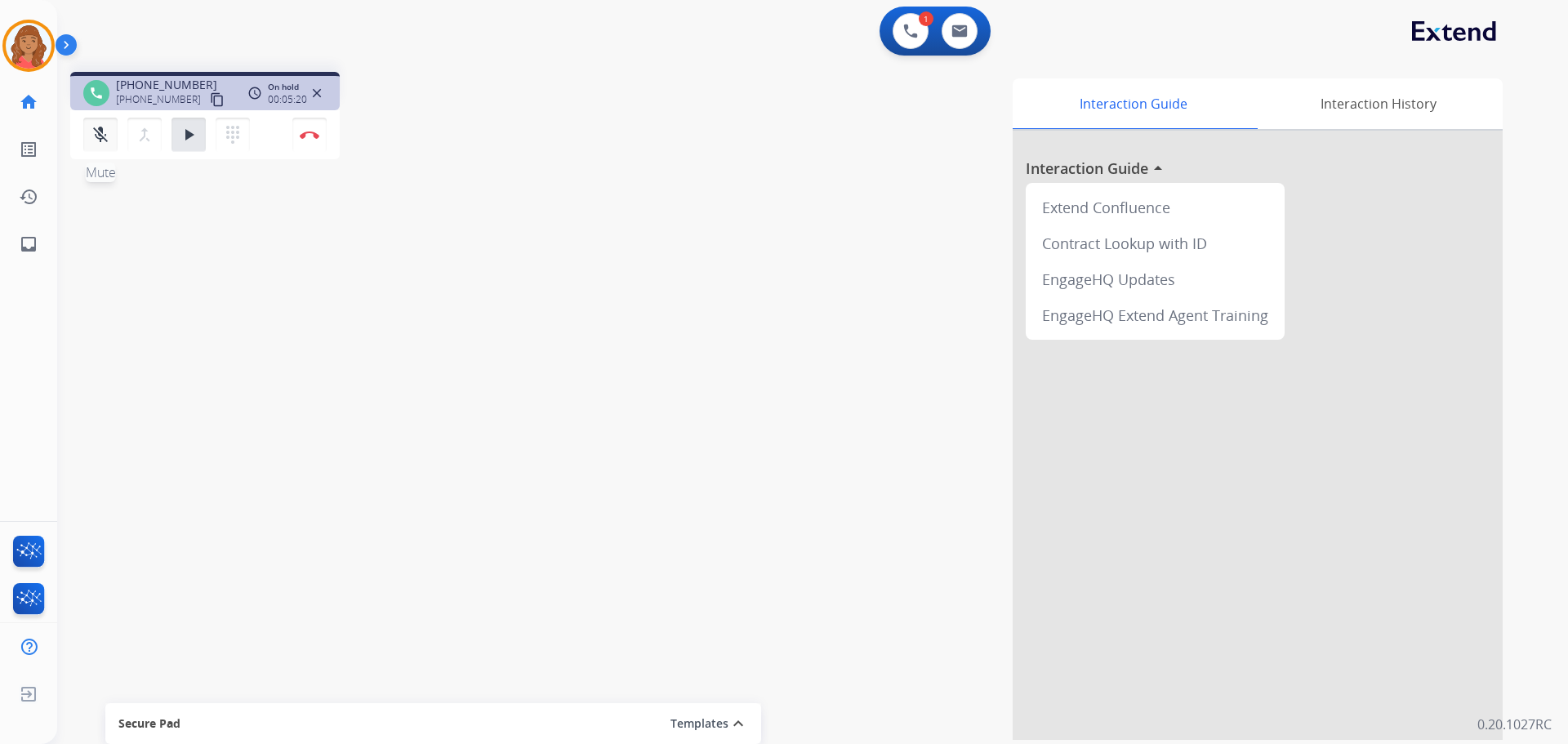
drag, startPoint x: 97, startPoint y: 142, endPoint x: 115, endPoint y: 144, distance: 18.1
click at [100, 142] on mat-icon "mic_off" at bounding box center [100, 134] width 20 height 20
click at [186, 142] on mat-icon "play_arrow" at bounding box center [188, 134] width 20 height 20
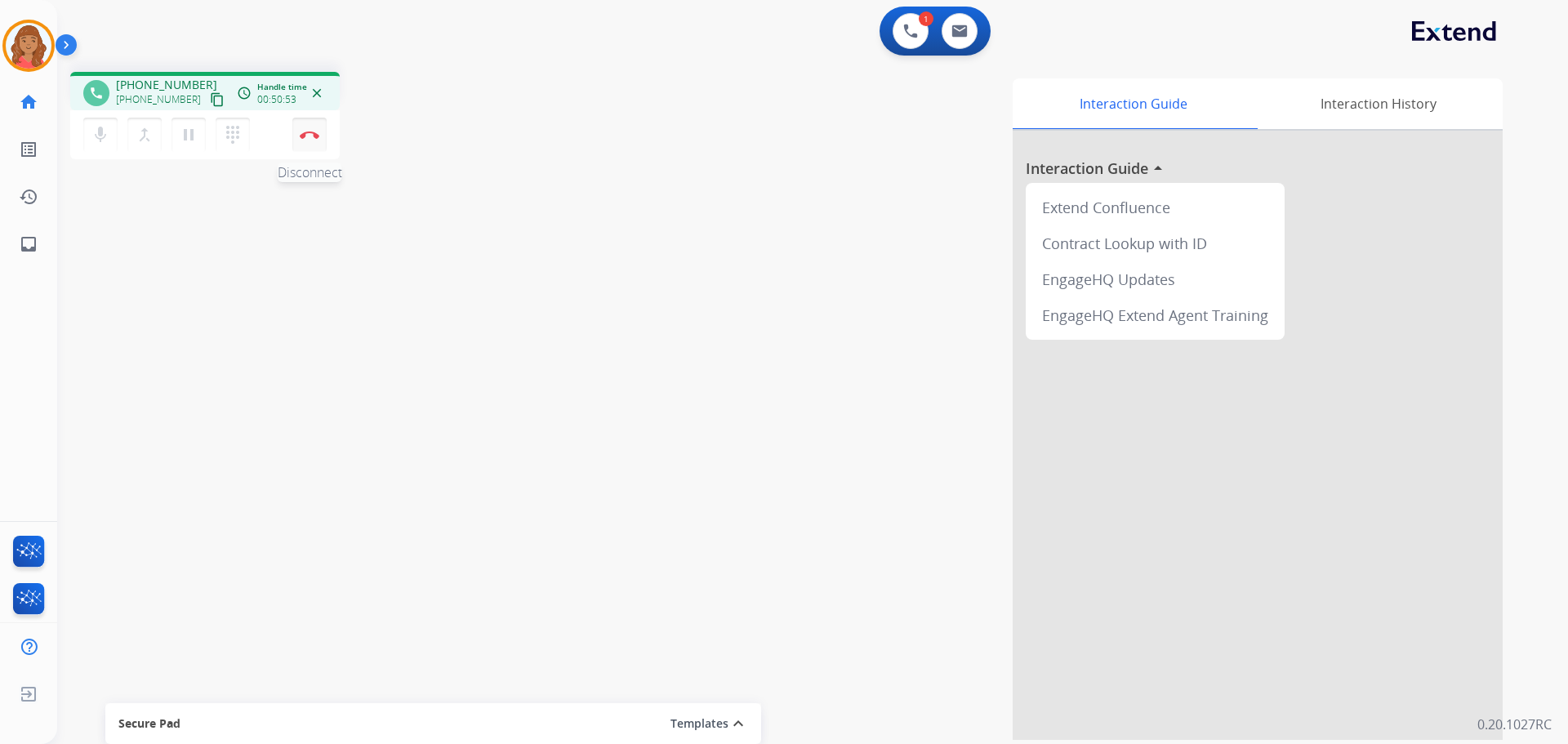
click at [315, 141] on button "Disconnect" at bounding box center [309, 134] width 34 height 34
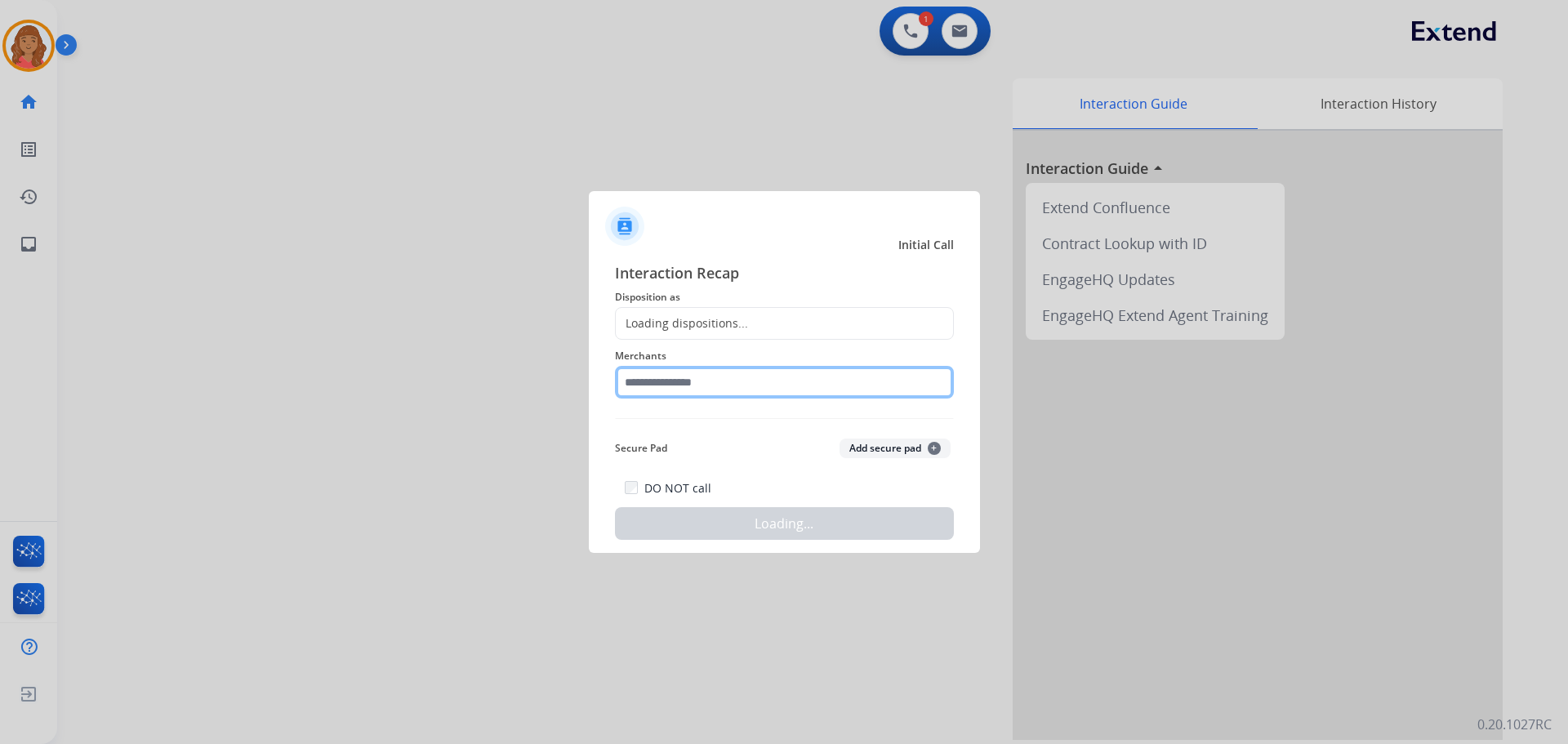
click at [665, 382] on input "text" at bounding box center [785, 382] width 339 height 33
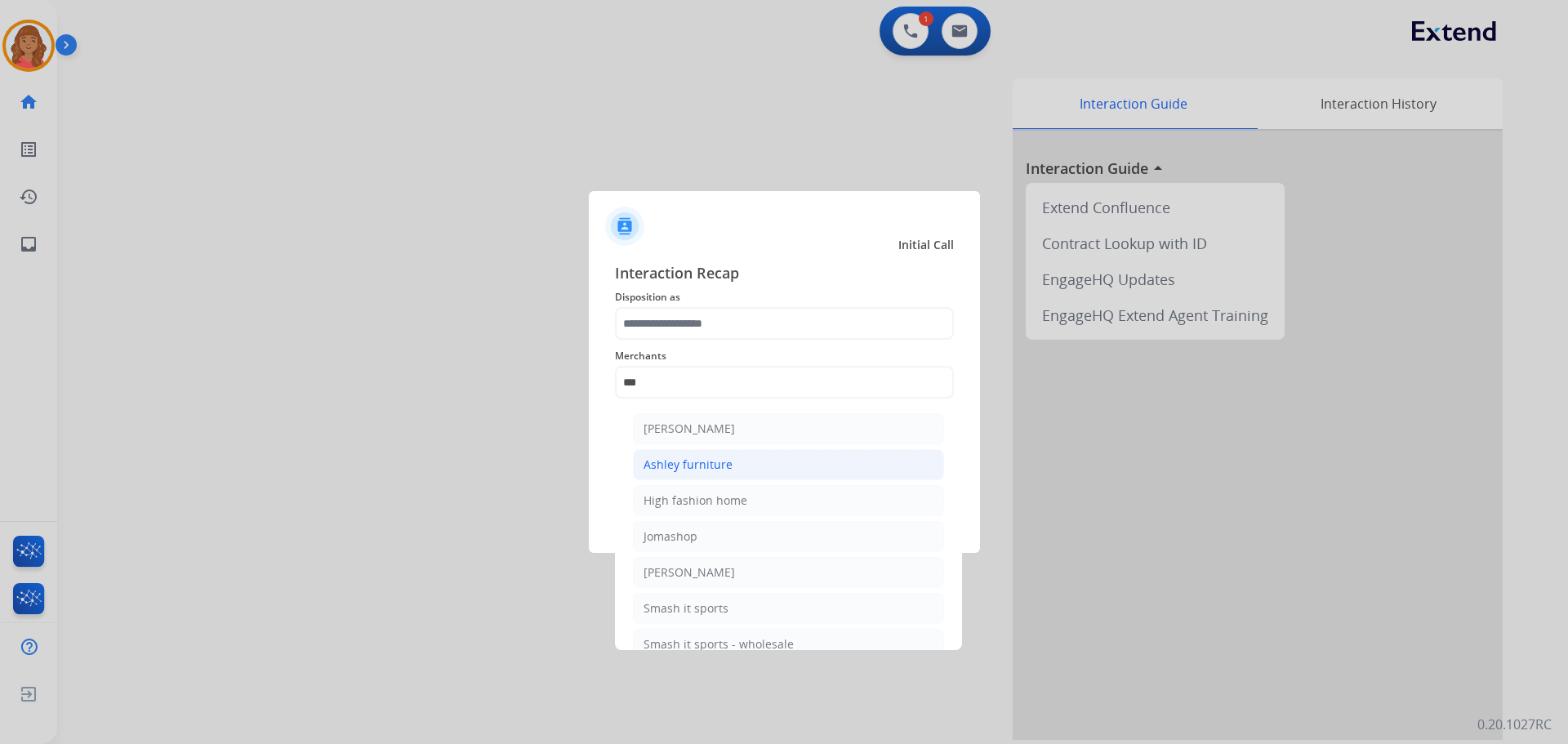
click at [723, 461] on div "Ashley furniture" at bounding box center [688, 465] width 89 height 17
type input "**********"
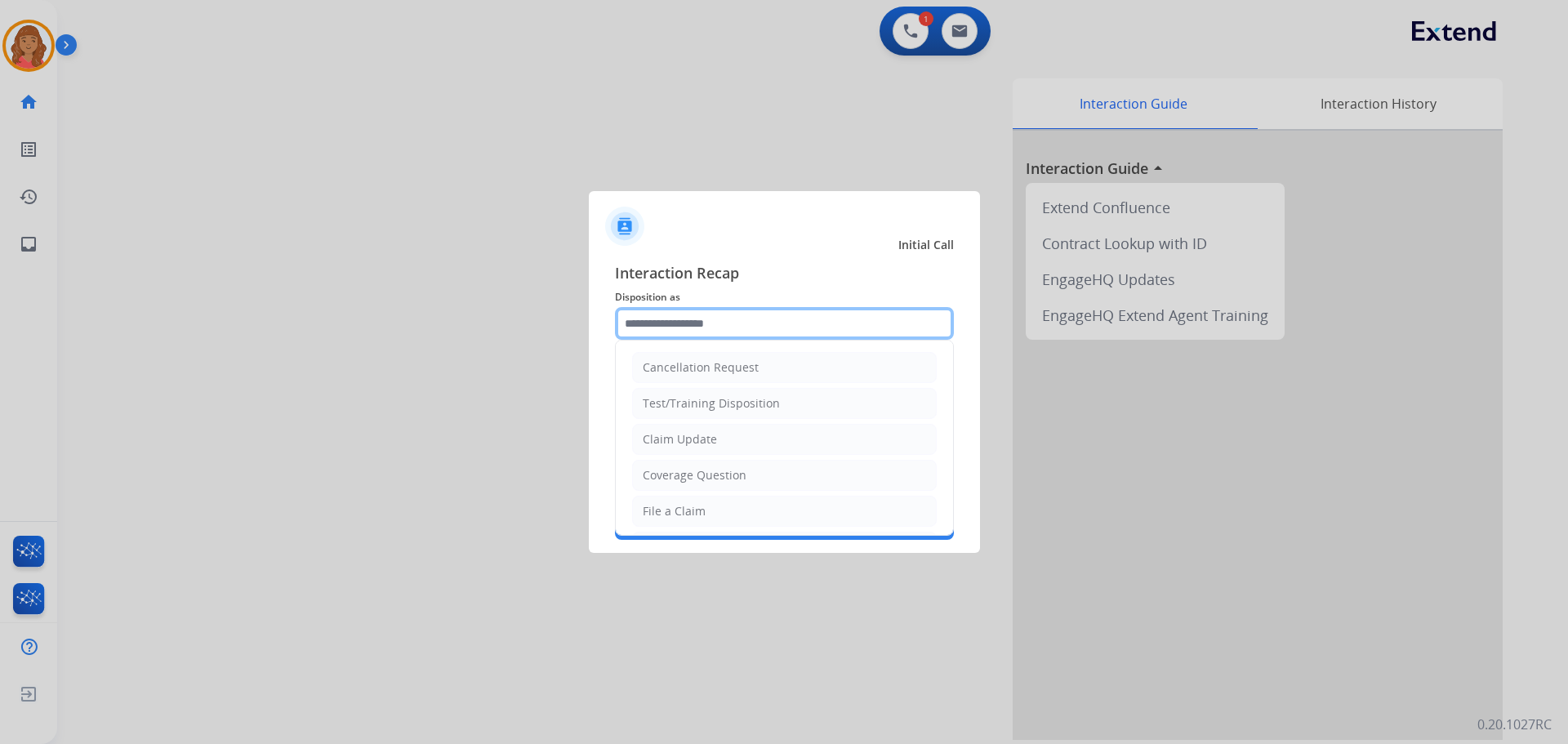
drag, startPoint x: 676, startPoint y: 311, endPoint x: 677, endPoint y: 327, distance: 16.0
click at [675, 311] on input "text" at bounding box center [785, 323] width 339 height 33
drag, startPoint x: 726, startPoint y: 505, endPoint x: 740, endPoint y: 522, distance: 22.0
click at [725, 505] on li "File a Claim" at bounding box center [784, 511] width 304 height 31
type input "**********"
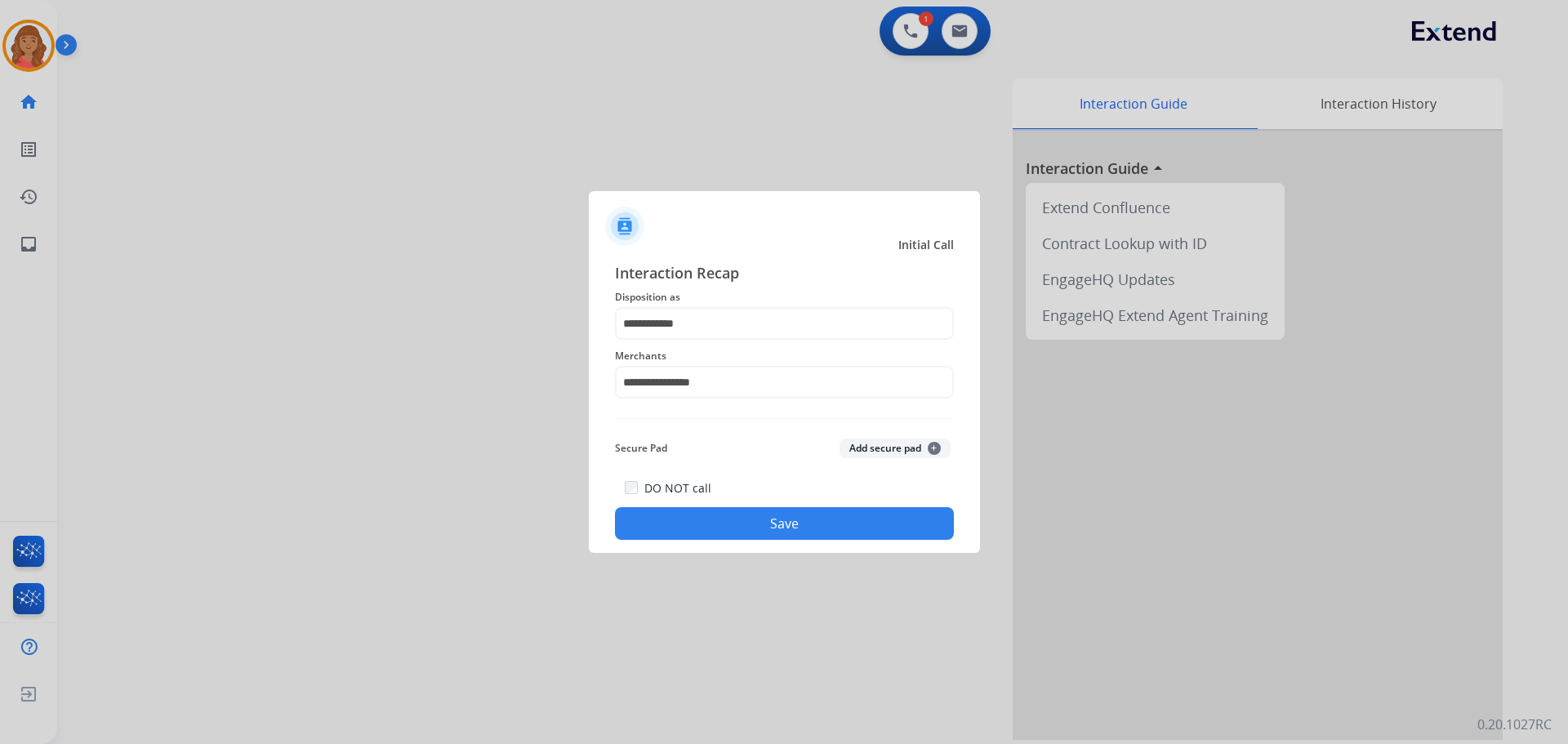
click at [750, 525] on button "Save" at bounding box center [785, 523] width 339 height 33
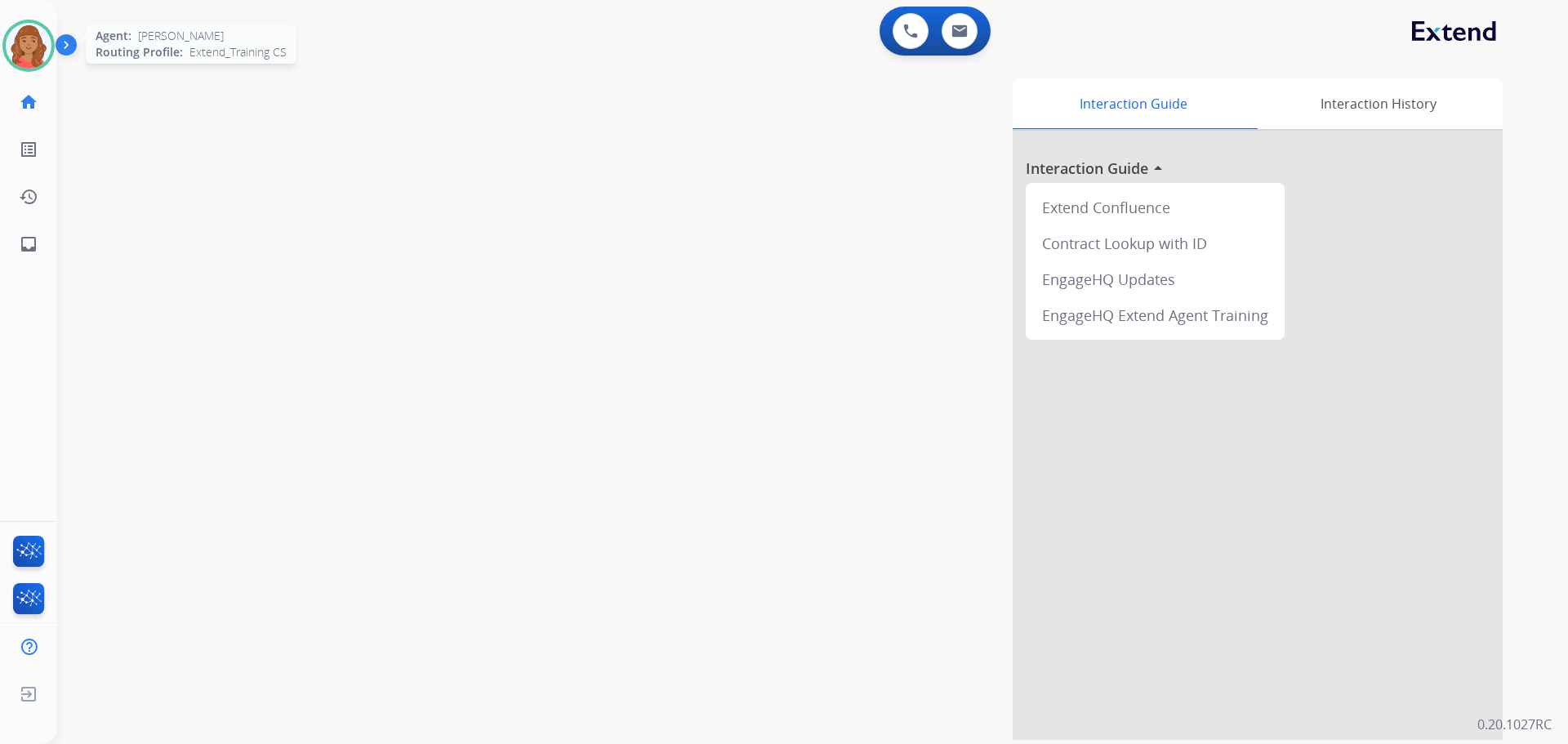
click at [23, 47] on img at bounding box center [28, 46] width 46 height 46
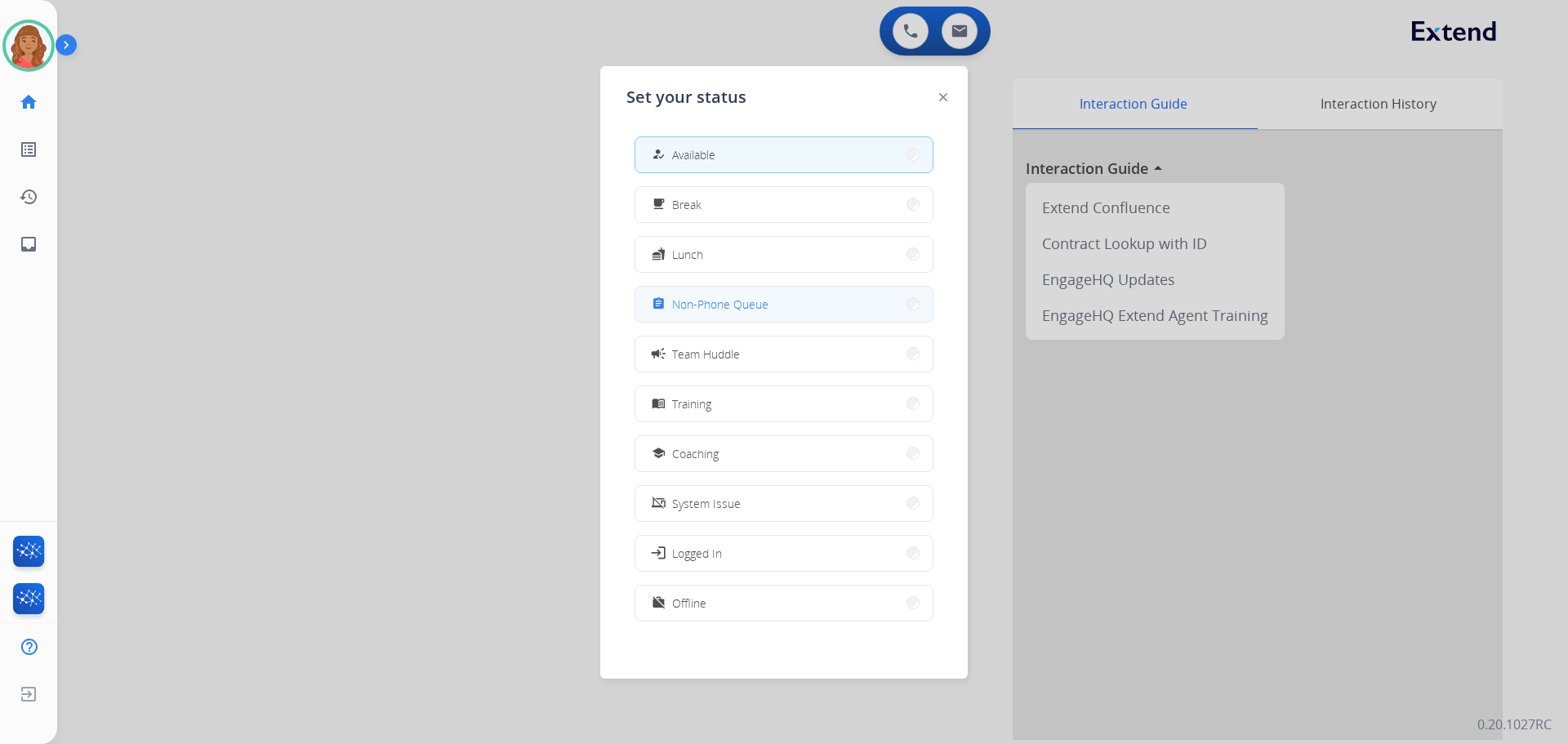
click at [725, 310] on span "Non-Phone Queue" at bounding box center [721, 304] width 97 height 17
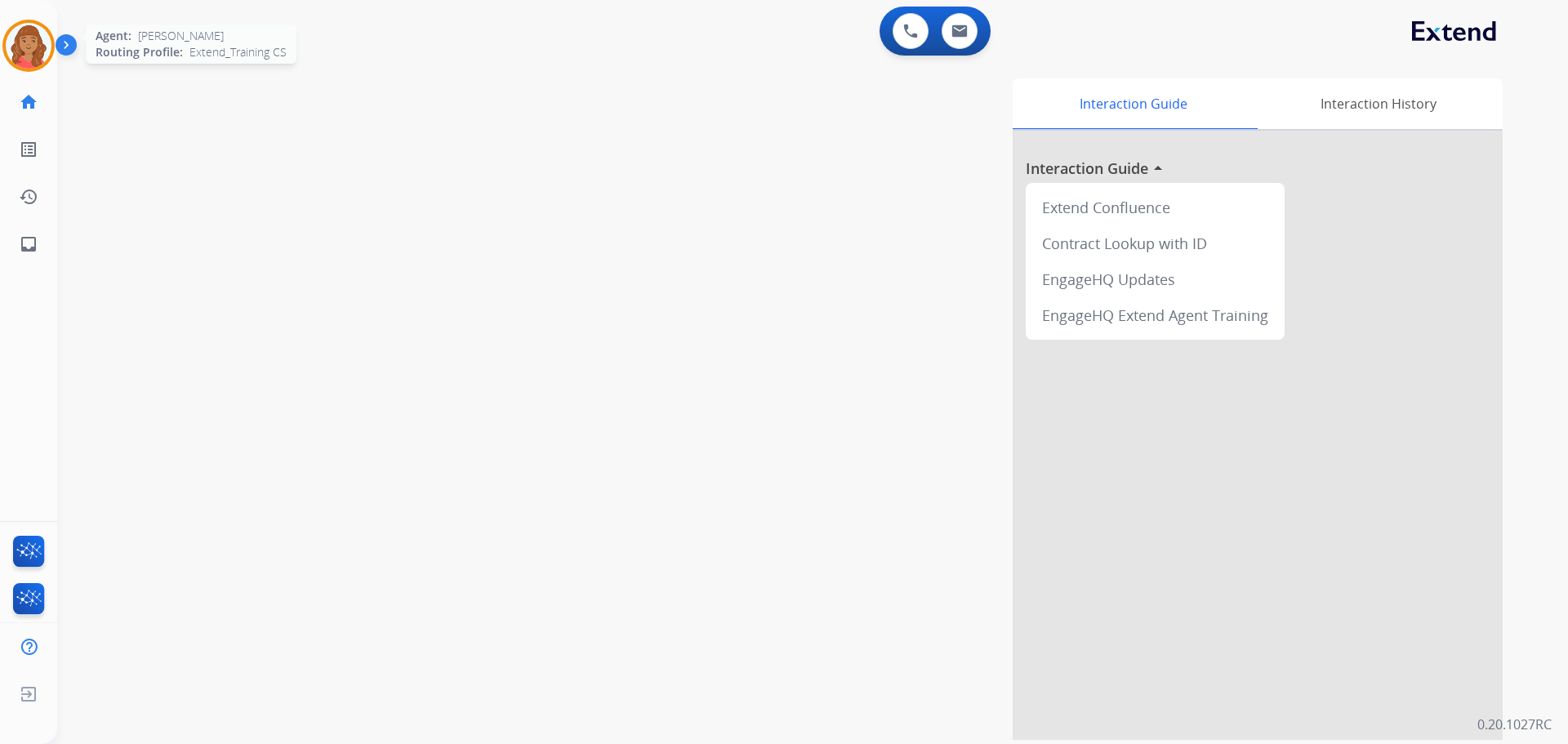
click at [36, 42] on img at bounding box center [28, 46] width 46 height 46
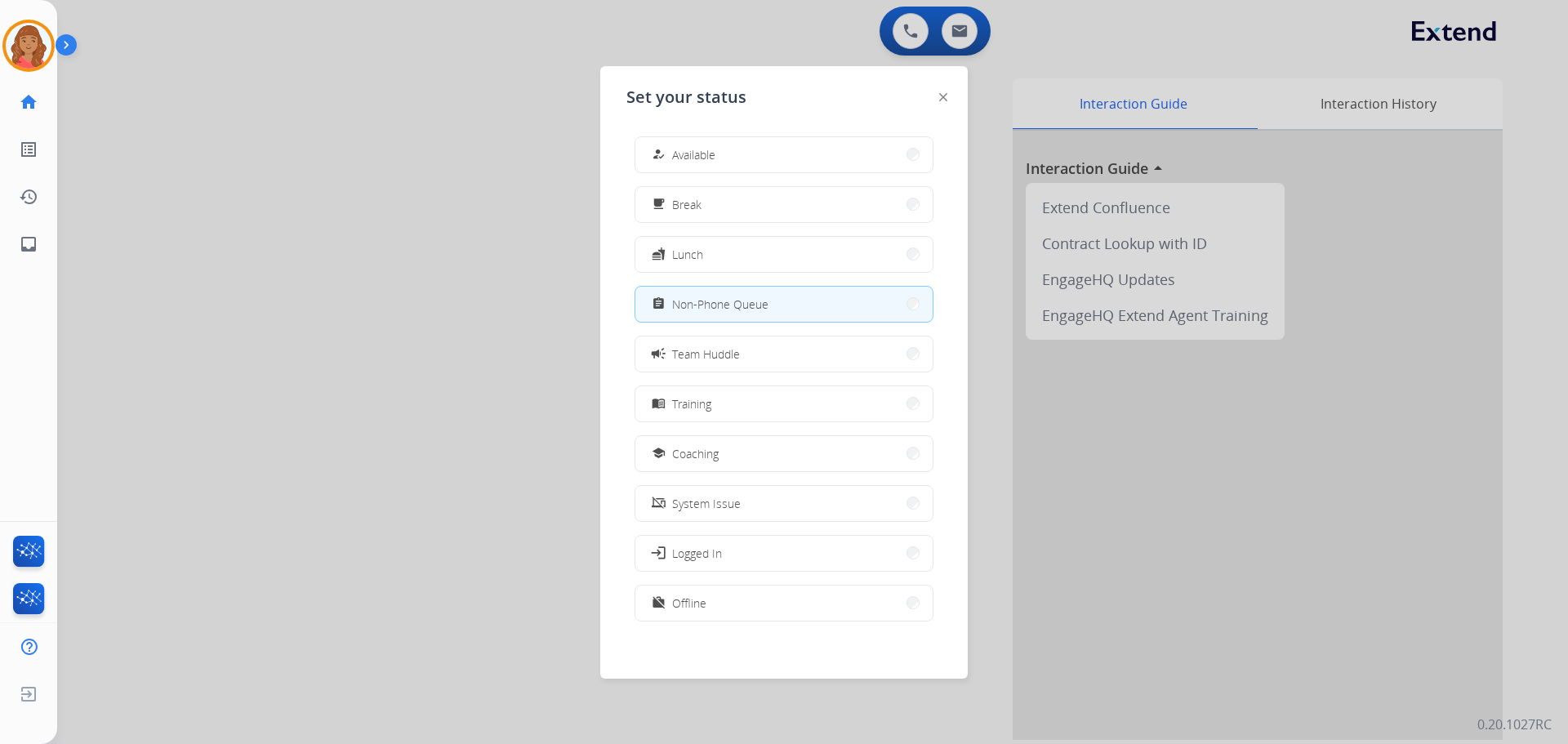
drag, startPoint x: 707, startPoint y: 156, endPoint x: 717, endPoint y: 168, distance: 15.6
click at [711, 156] on span "Available" at bounding box center [694, 155] width 43 height 17
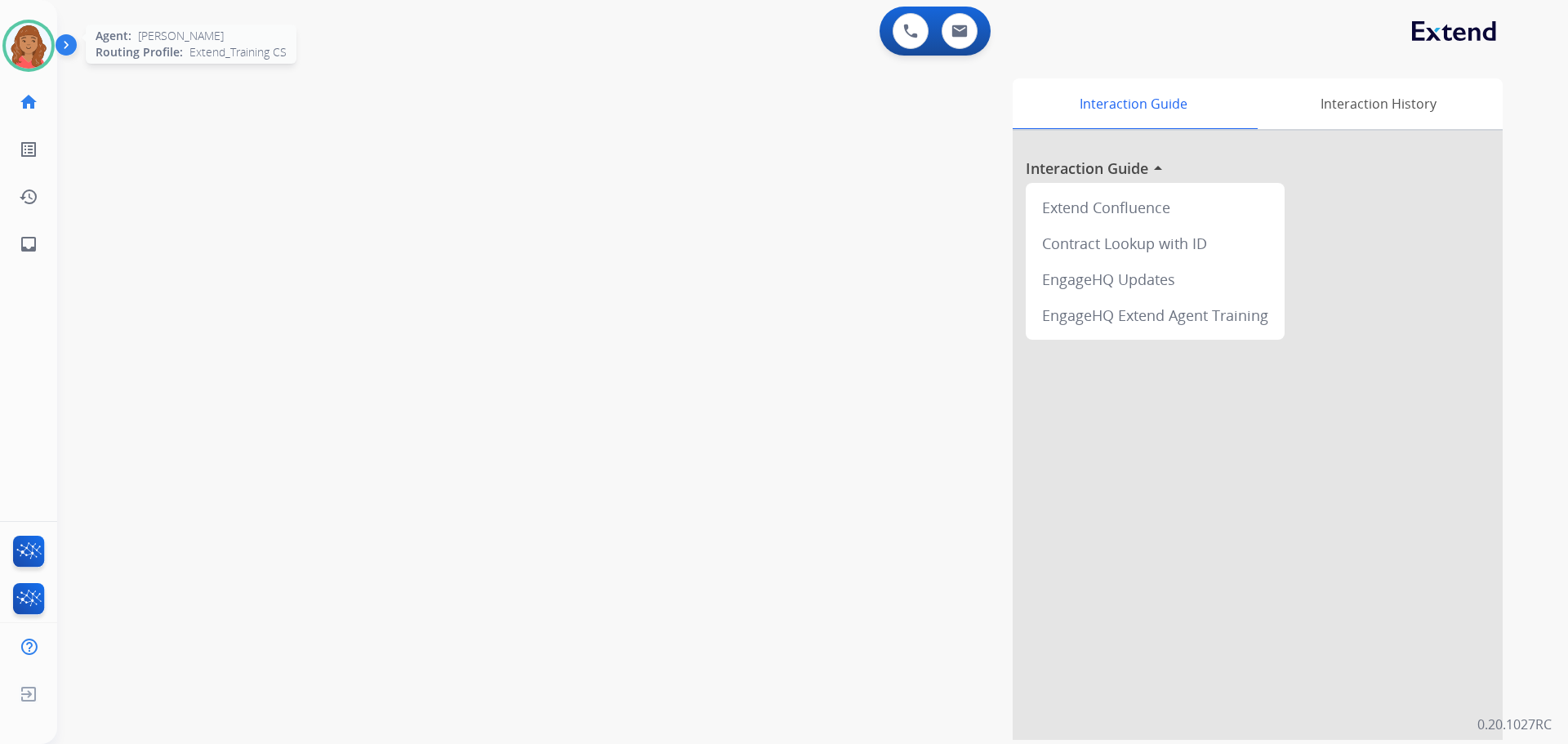
click at [33, 43] on img at bounding box center [28, 46] width 46 height 46
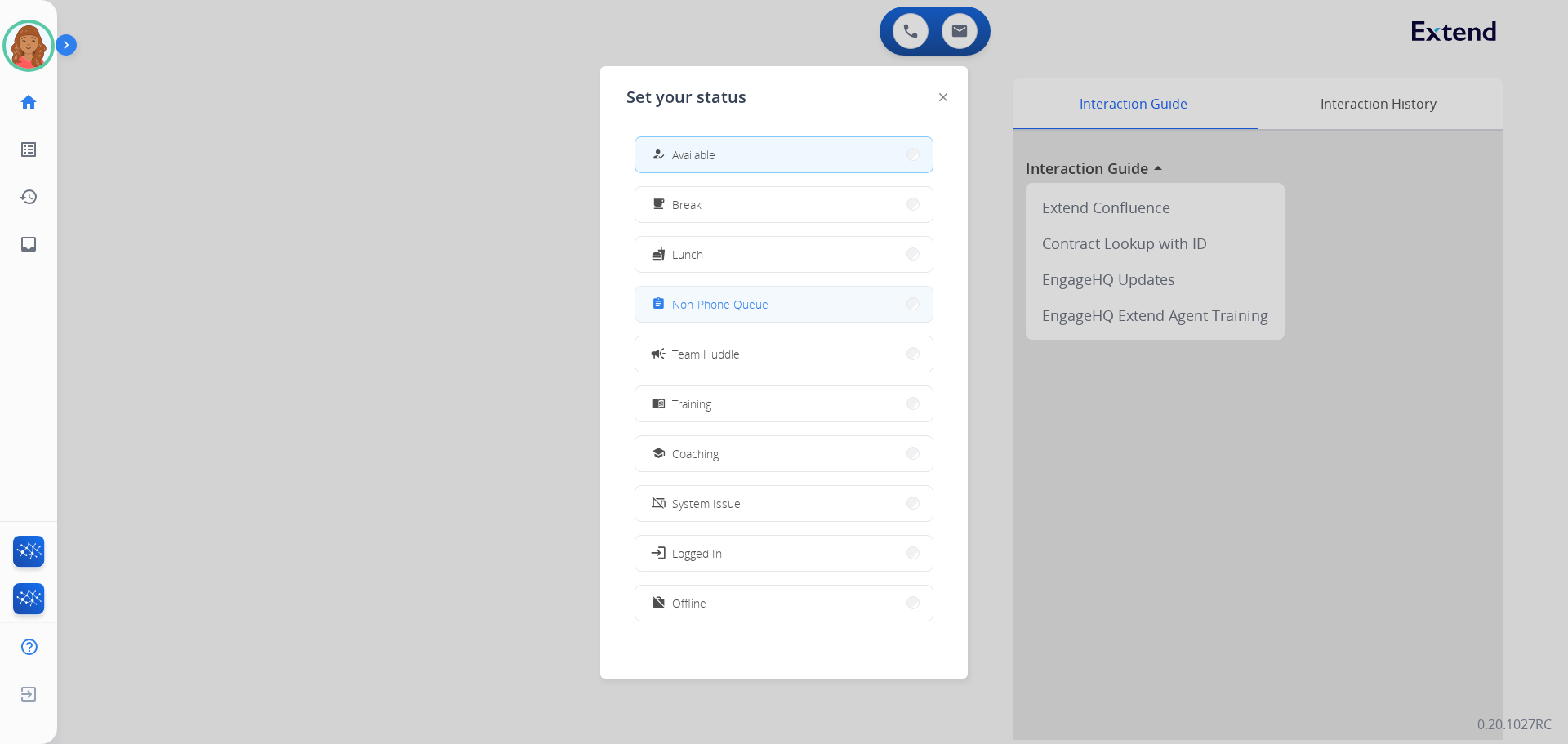
click at [678, 314] on button "assignment Non-Phone Queue" at bounding box center [784, 304] width 297 height 35
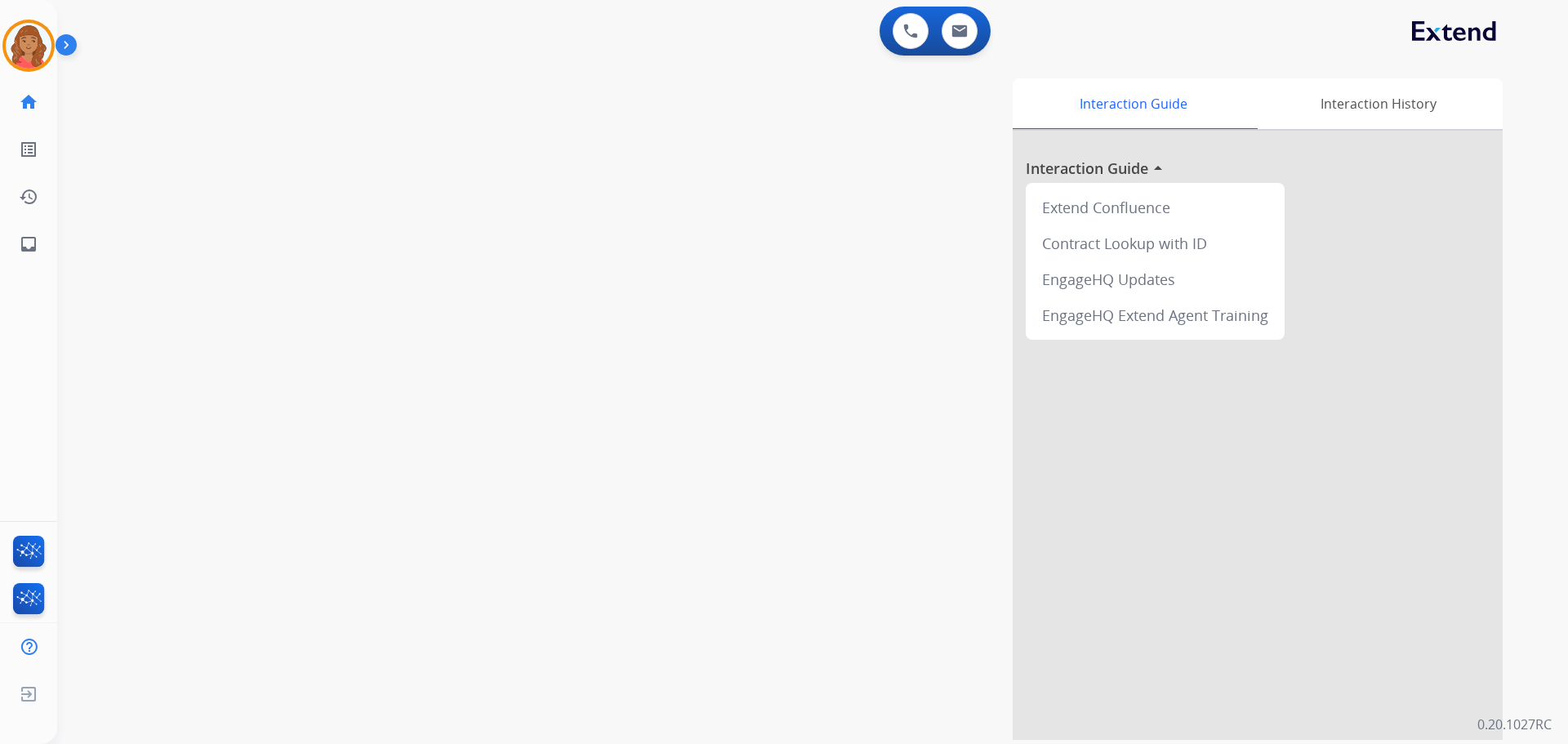
drag, startPoint x: 23, startPoint y: 54, endPoint x: 77, endPoint y: 55, distance: 54.0
click at [25, 53] on img at bounding box center [28, 46] width 46 height 46
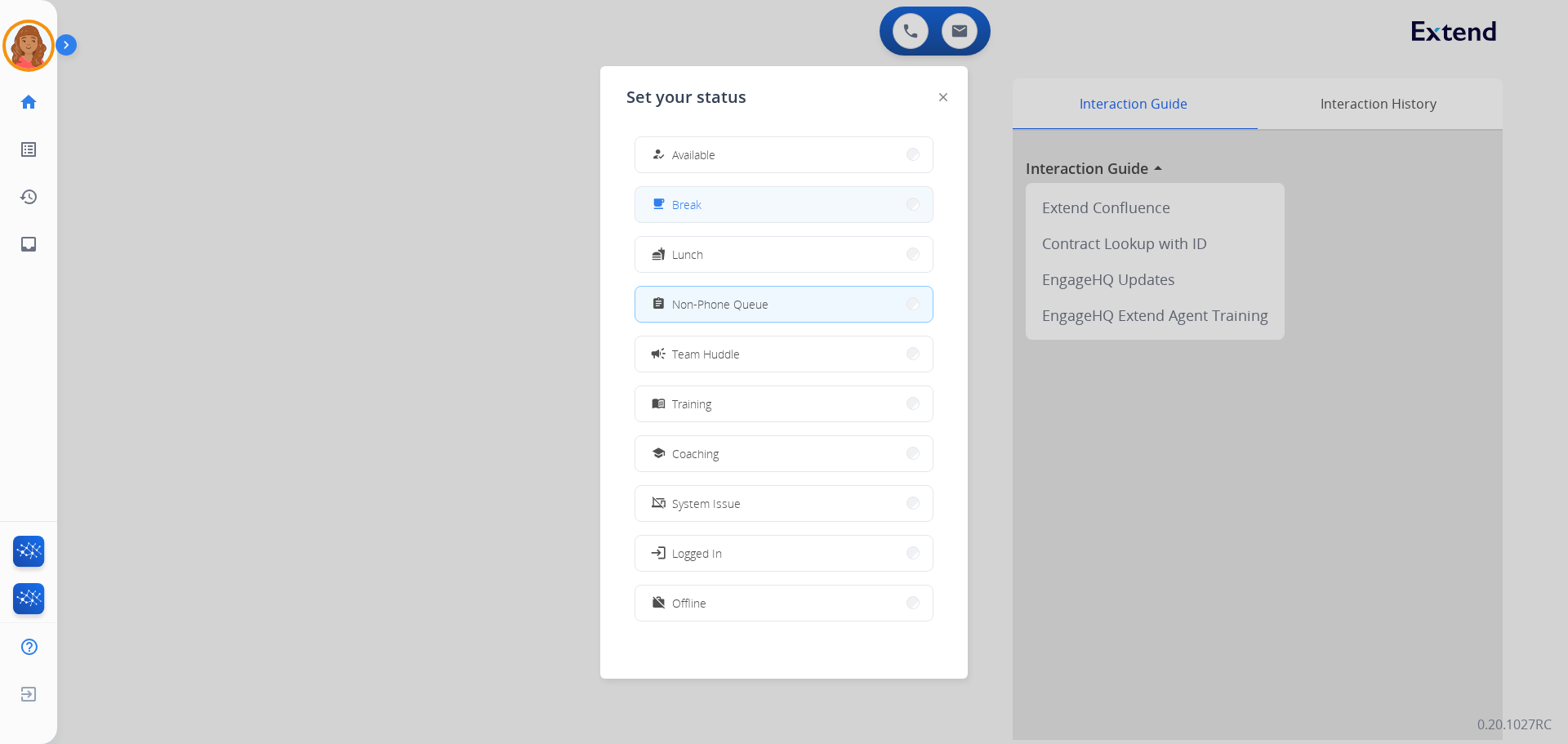
click at [698, 210] on span "Break" at bounding box center [687, 205] width 30 height 17
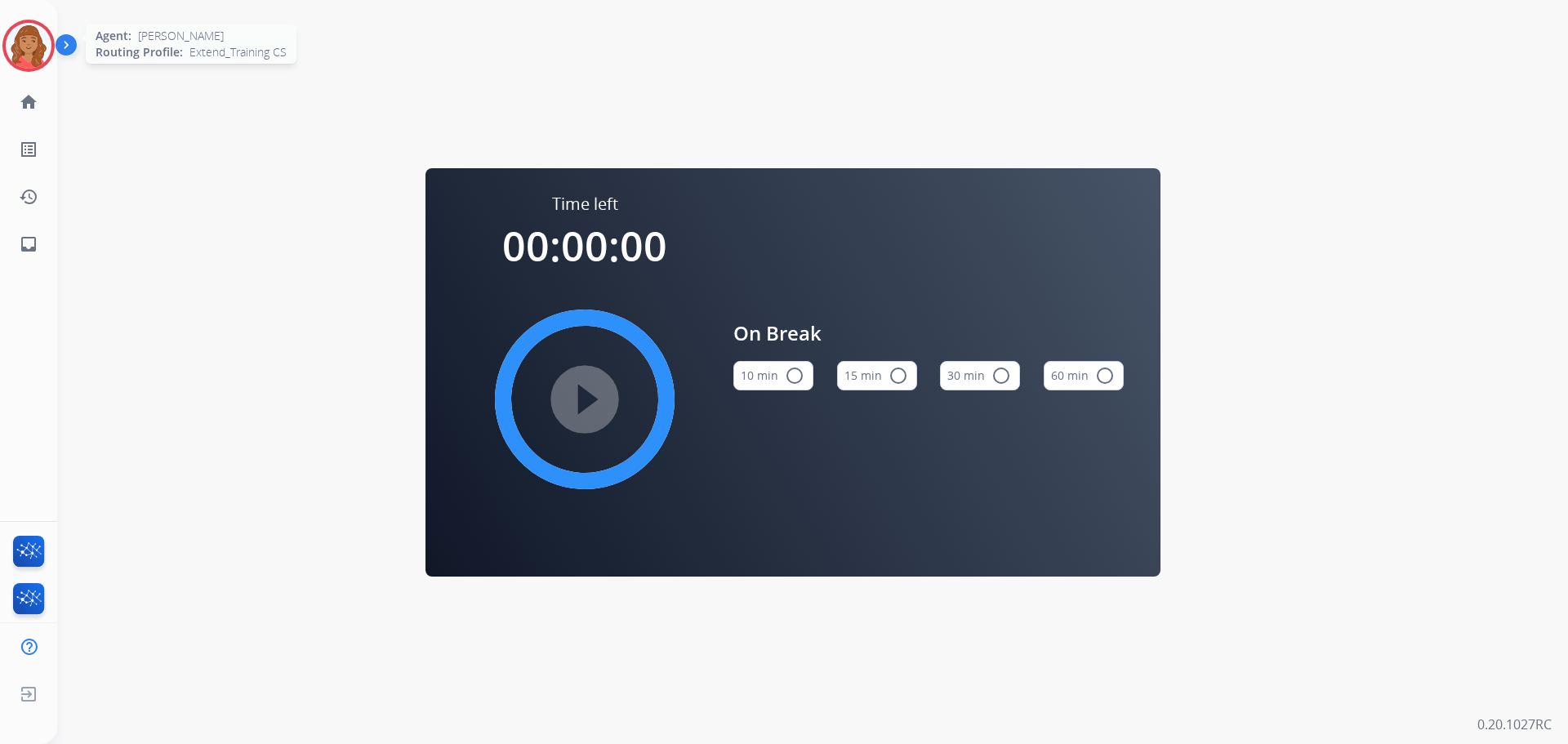
click at [27, 23] on div at bounding box center [29, 46] width 52 height 52
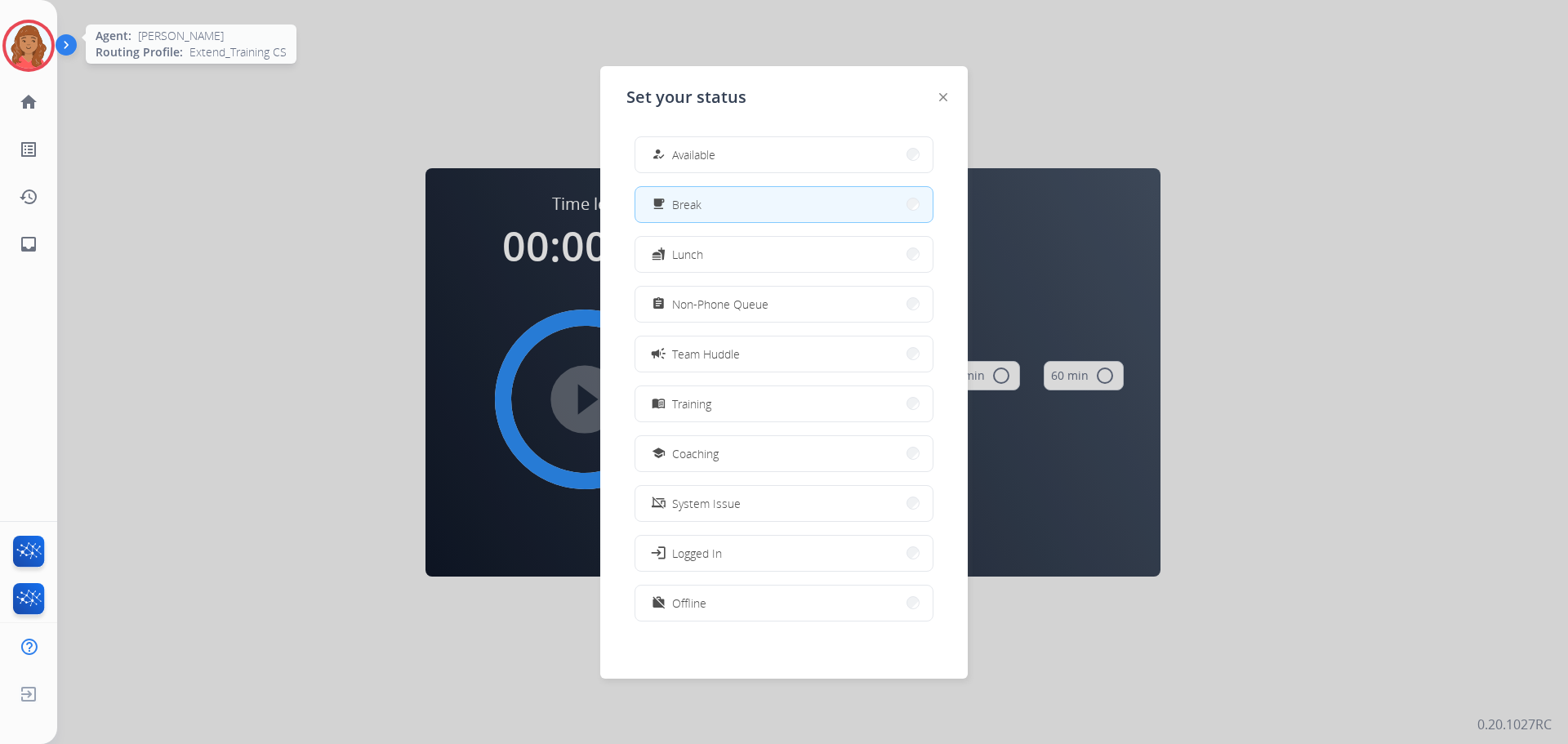
click at [28, 27] on img at bounding box center [28, 46] width 46 height 46
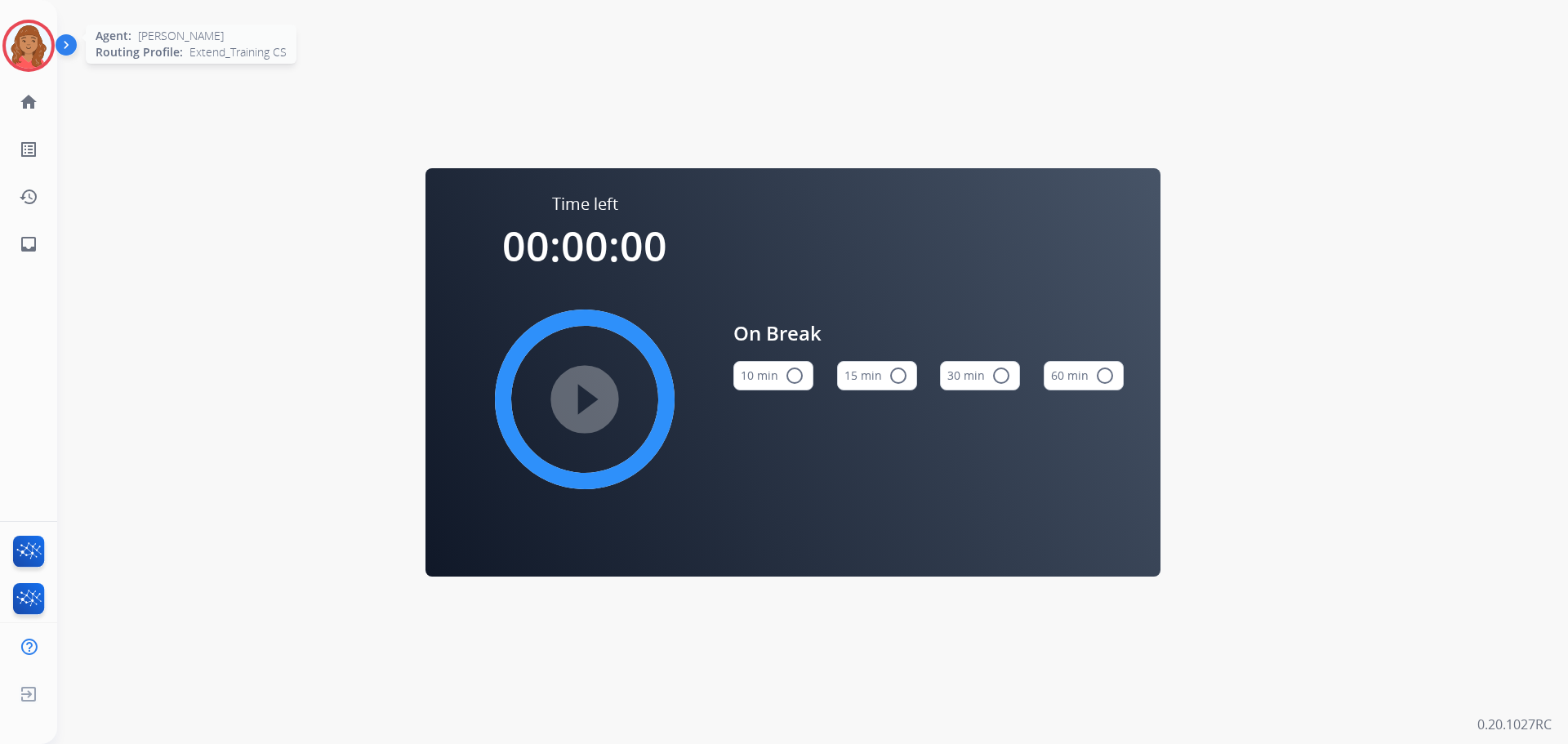
click at [26, 40] on img at bounding box center [28, 46] width 46 height 46
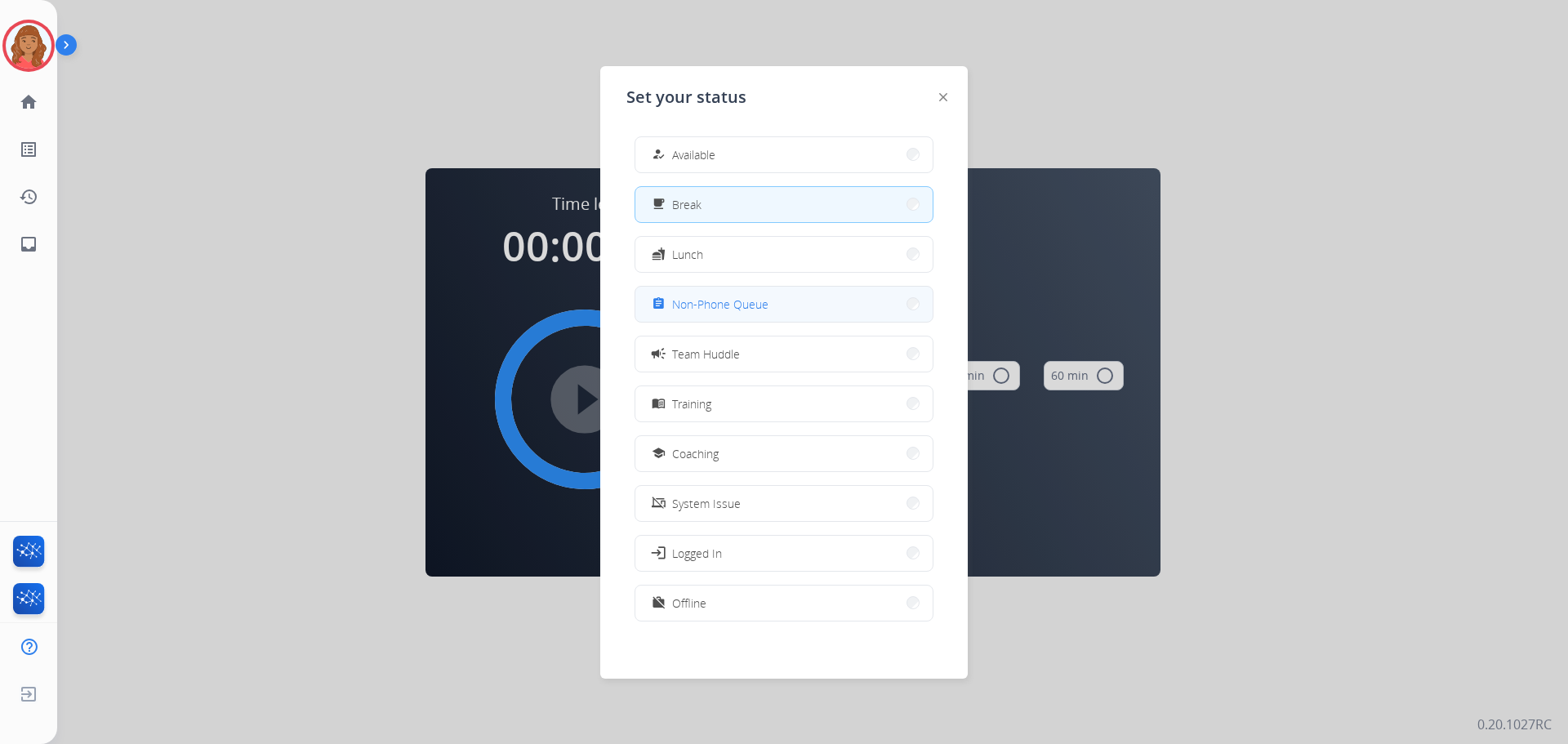
click at [702, 302] on span "Non-Phone Queue" at bounding box center [721, 304] width 97 height 17
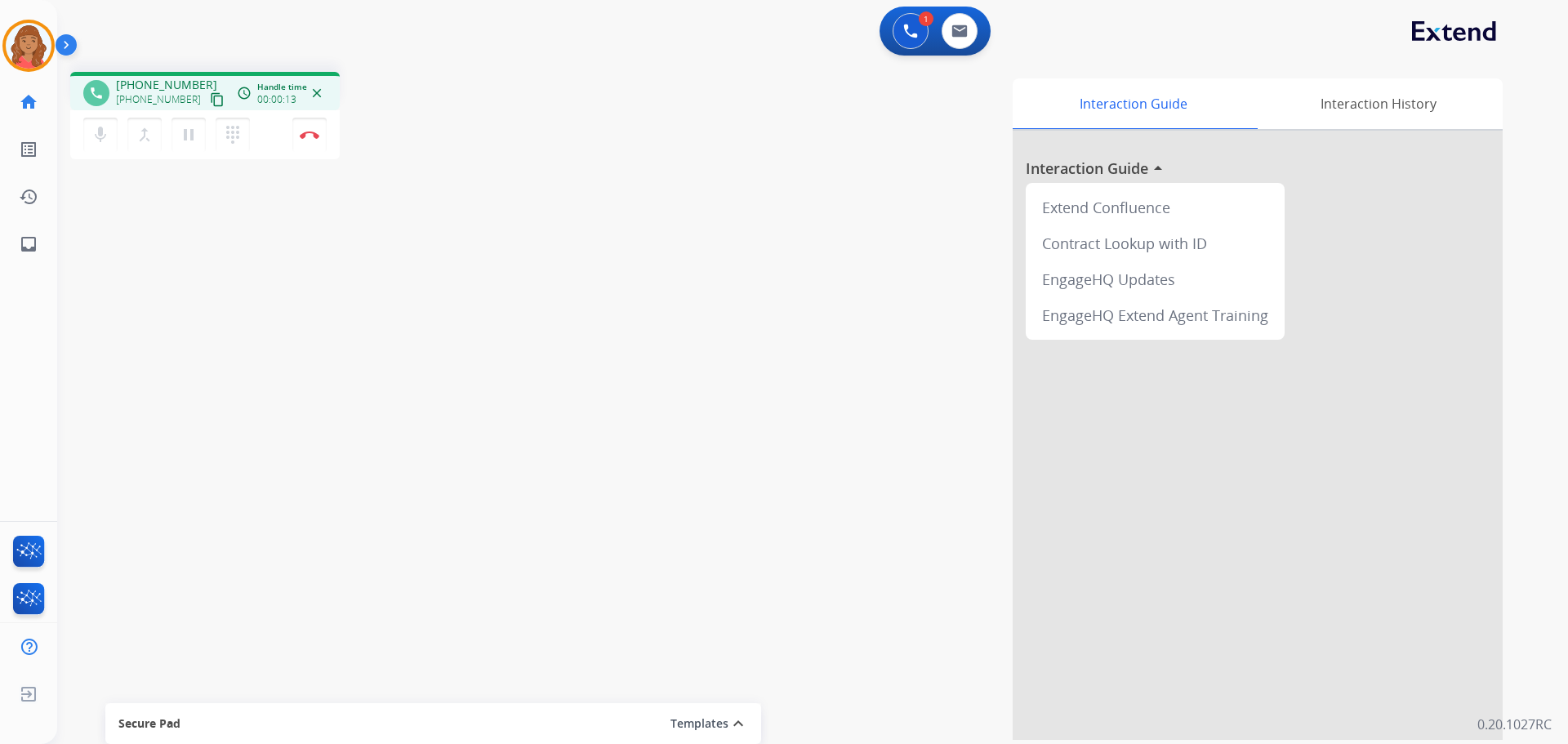
click at [210, 102] on mat-icon "content_copy" at bounding box center [217, 100] width 15 height 15
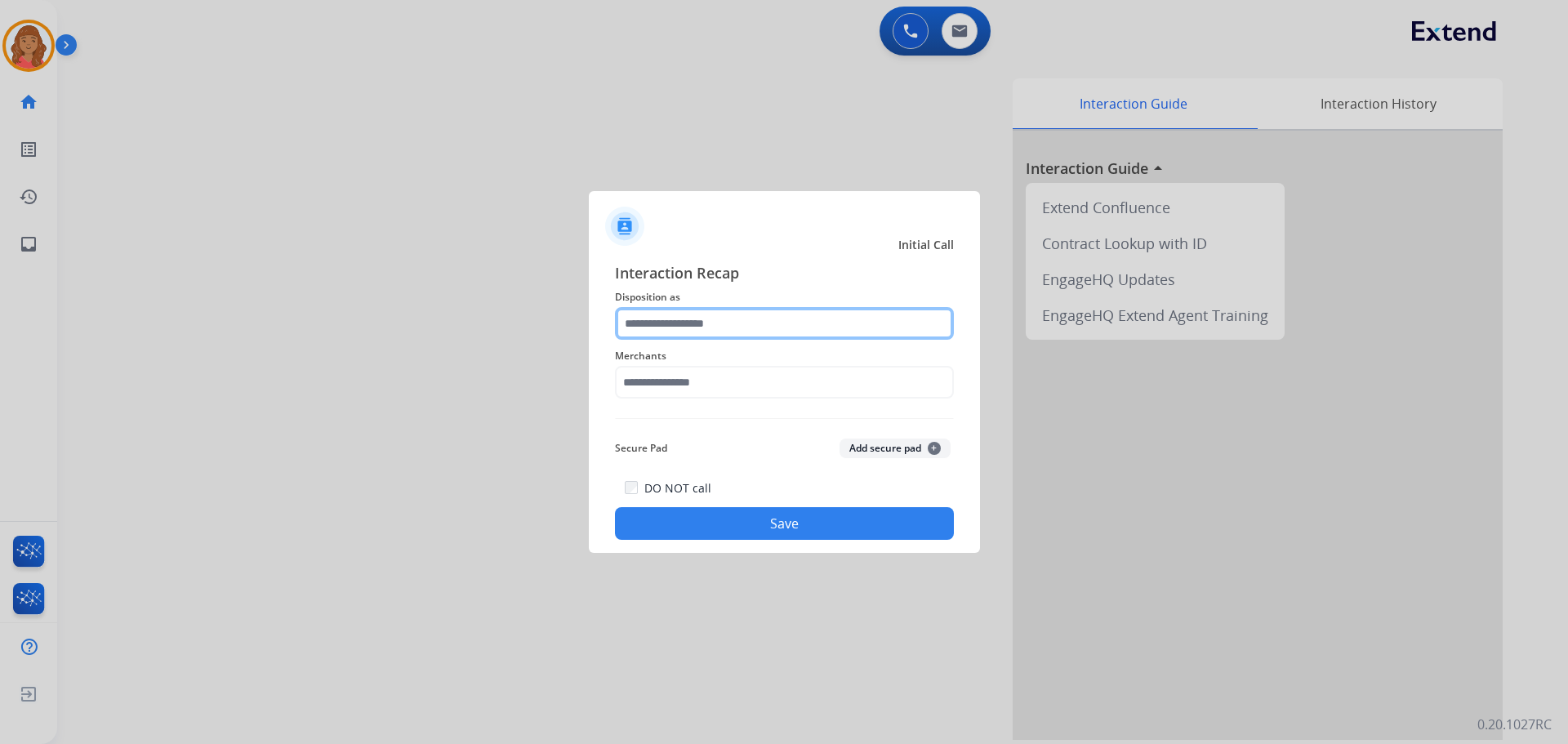
click at [667, 328] on input "text" at bounding box center [785, 323] width 339 height 33
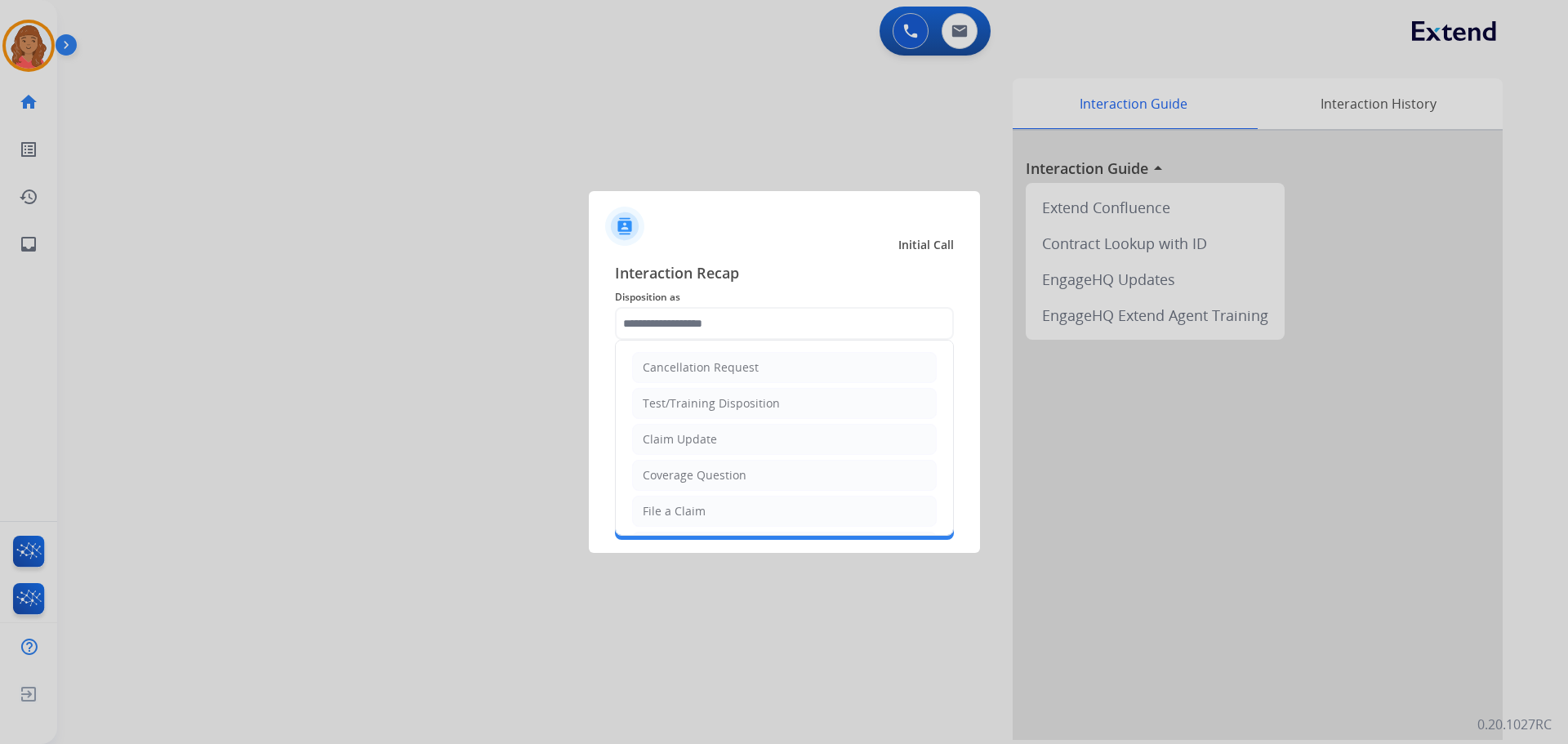
click at [672, 439] on div "Claim Update" at bounding box center [680, 440] width 74 height 17
type input "**********"
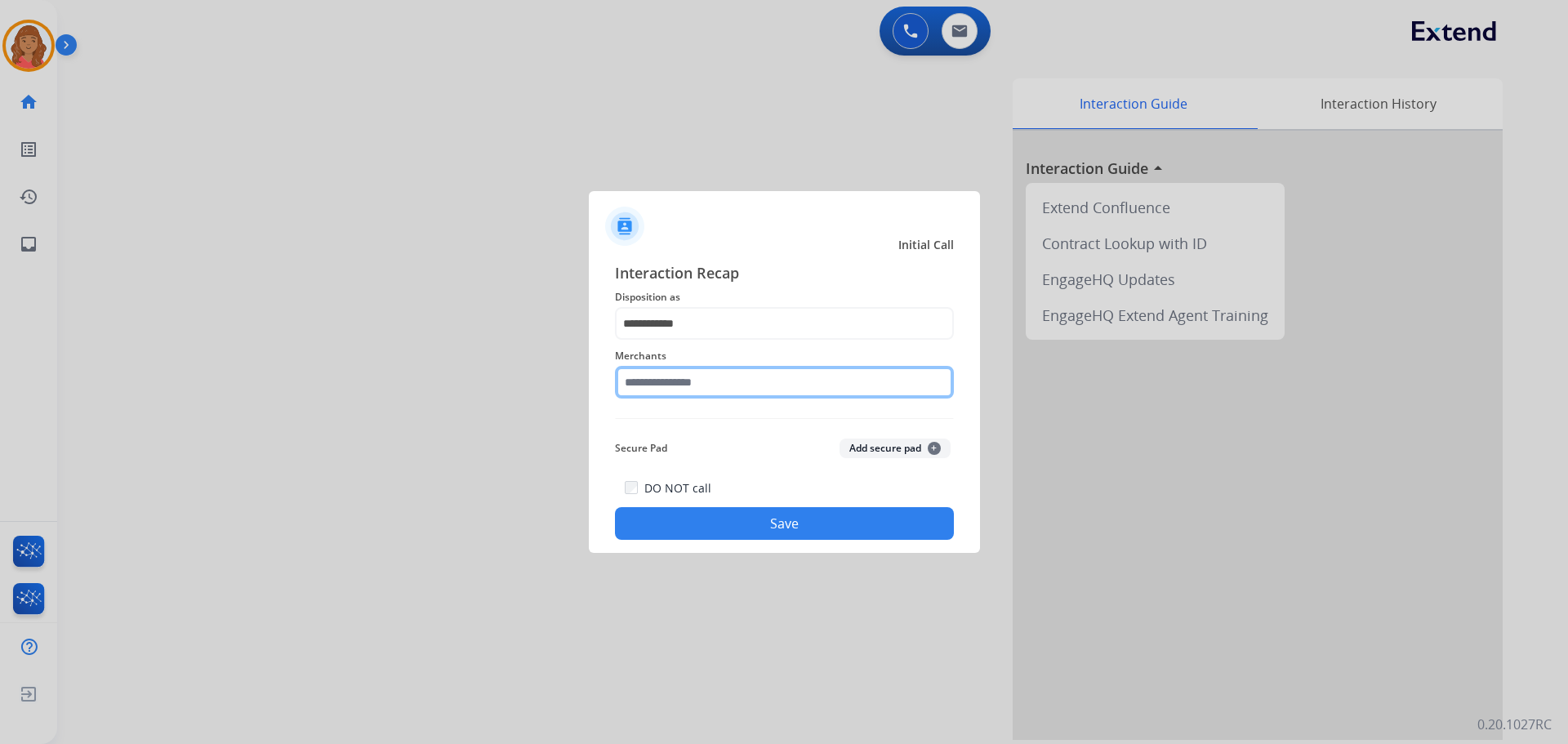
click at [660, 378] on input "text" at bounding box center [785, 382] width 339 height 33
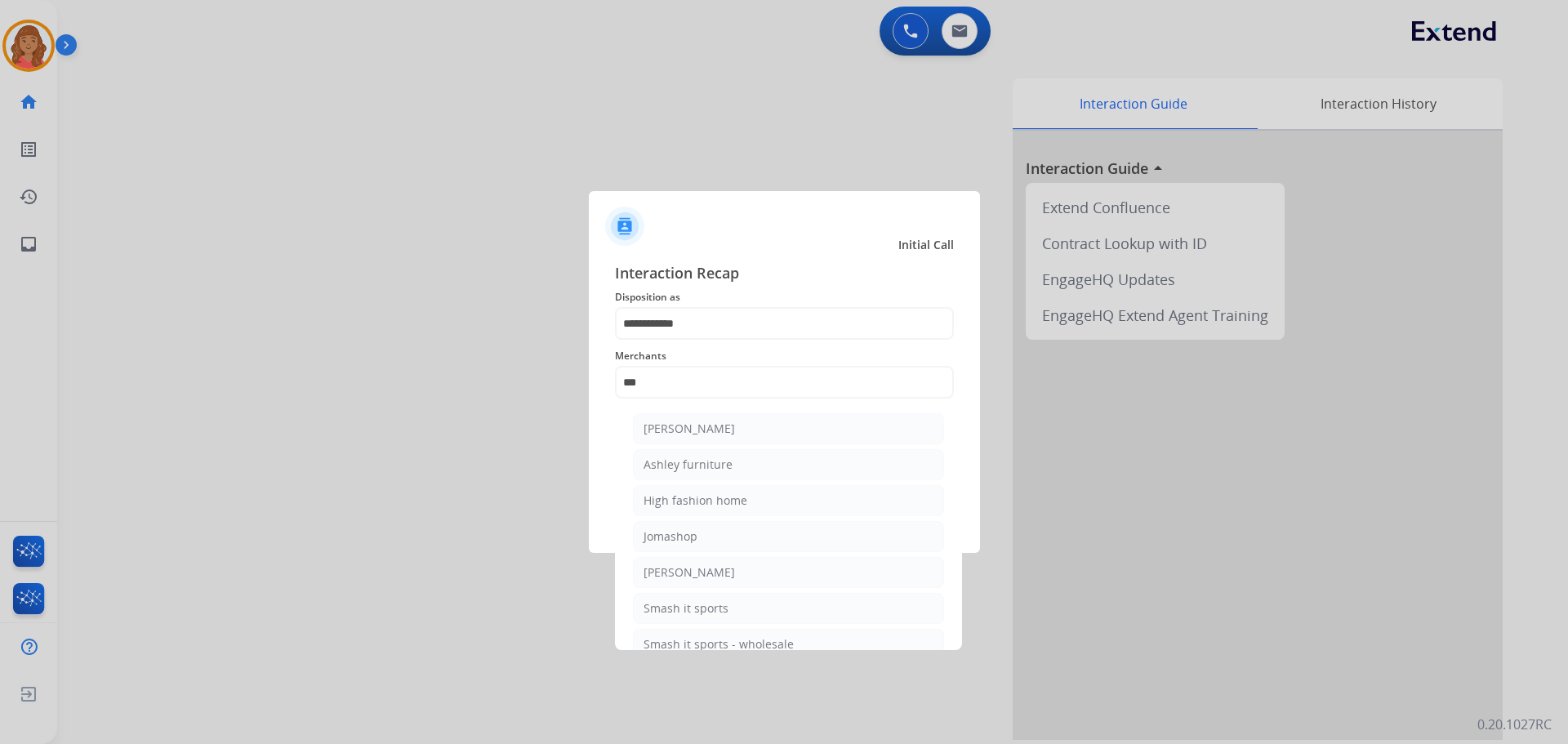
click at [676, 431] on div "[PERSON_NAME]" at bounding box center [689, 429] width 91 height 17
type input "**********"
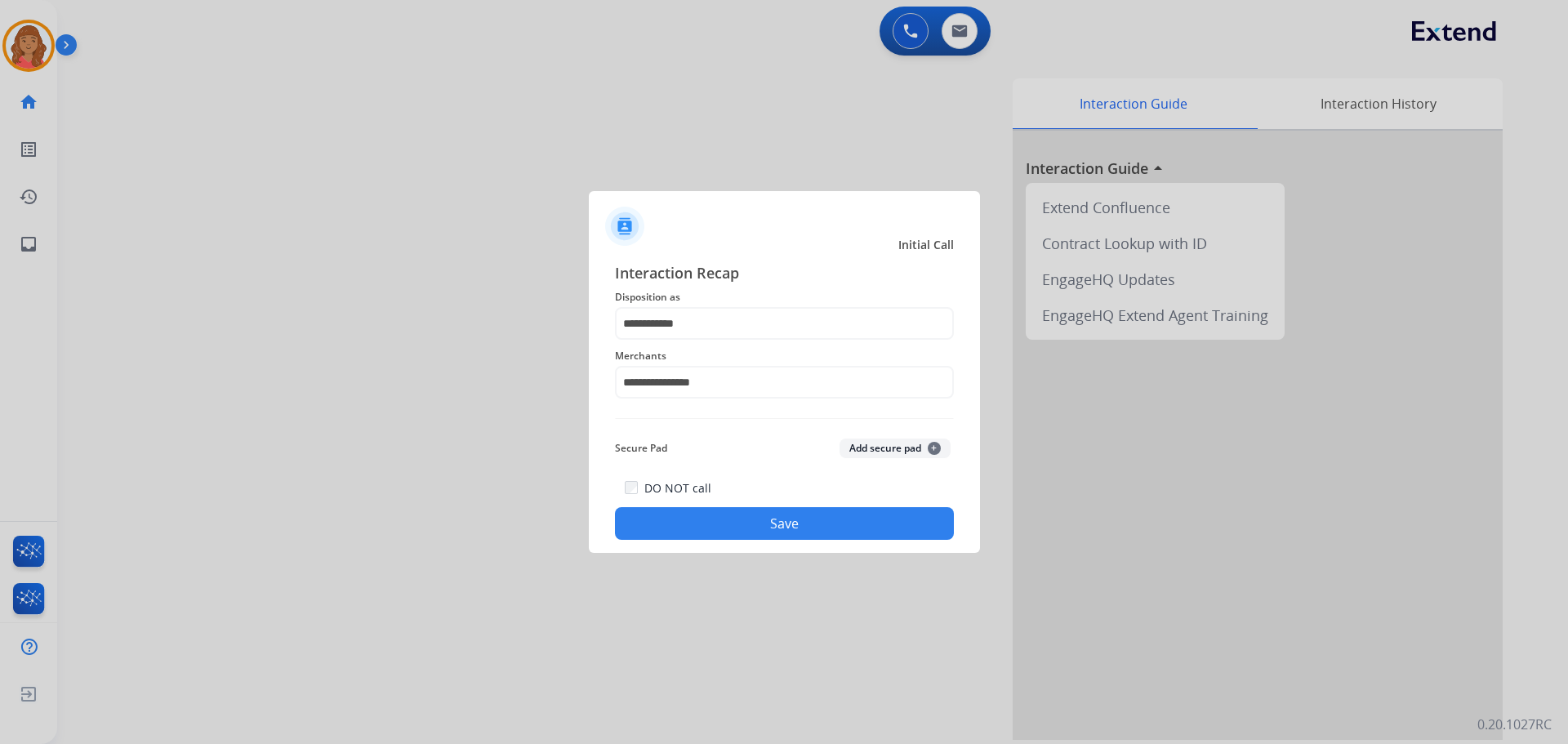
click at [740, 522] on button "Save" at bounding box center [785, 523] width 339 height 33
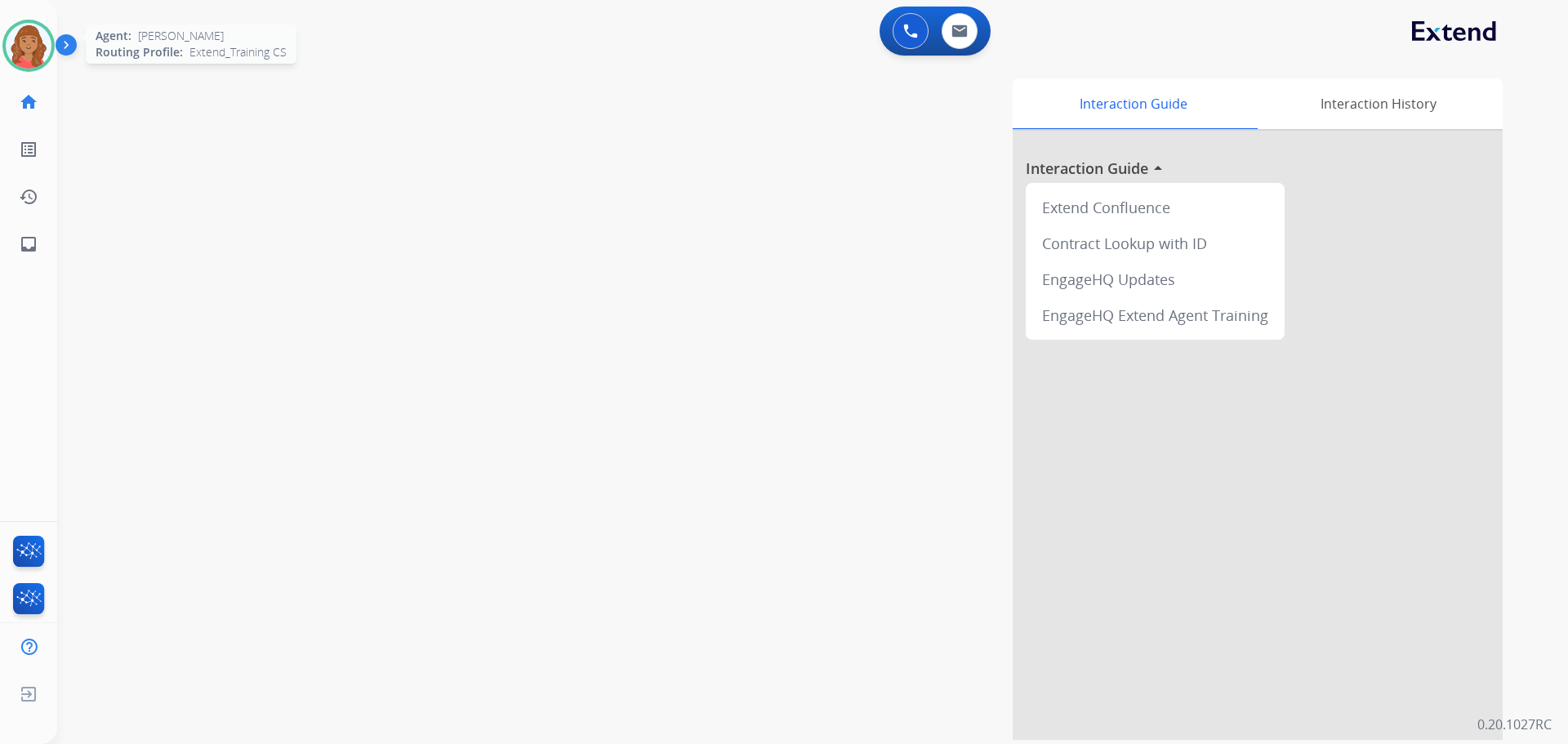
click at [24, 59] on img at bounding box center [28, 46] width 46 height 46
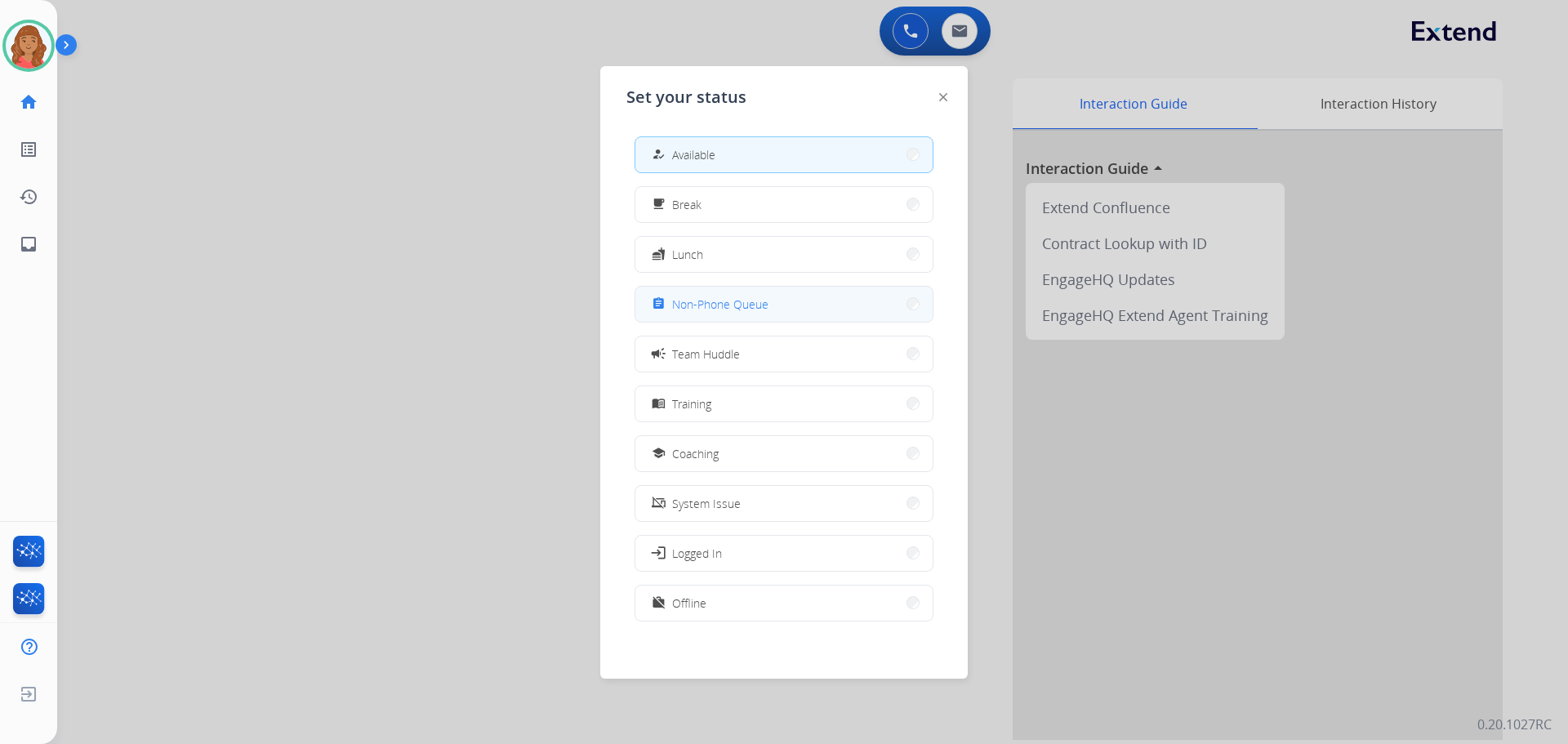
drag, startPoint x: 693, startPoint y: 312, endPoint x: 715, endPoint y: 358, distance: 51.0
click at [693, 311] on span "Non-Phone Queue" at bounding box center [721, 304] width 97 height 17
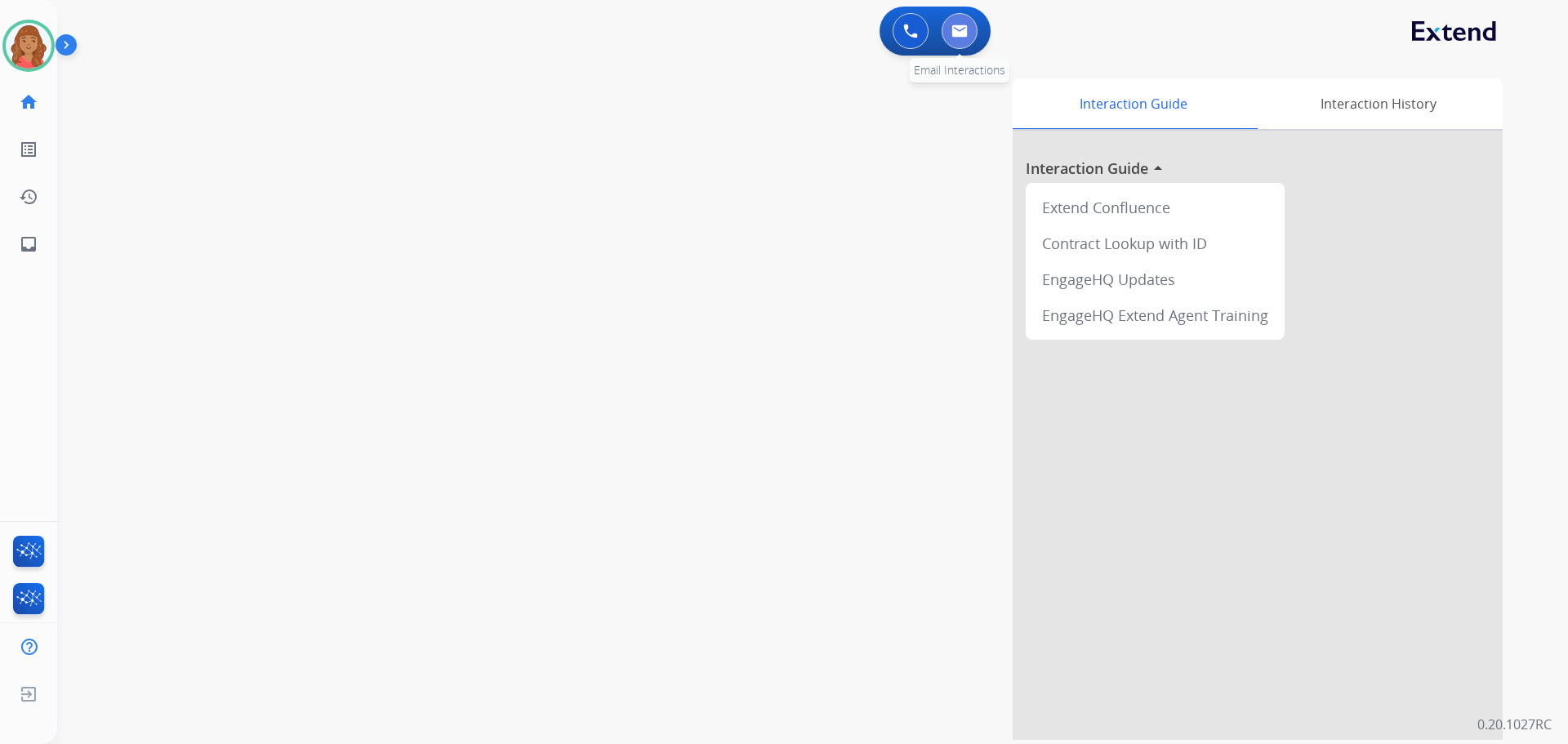
click at [961, 31] on img at bounding box center [960, 31] width 17 height 13
select select "**********"
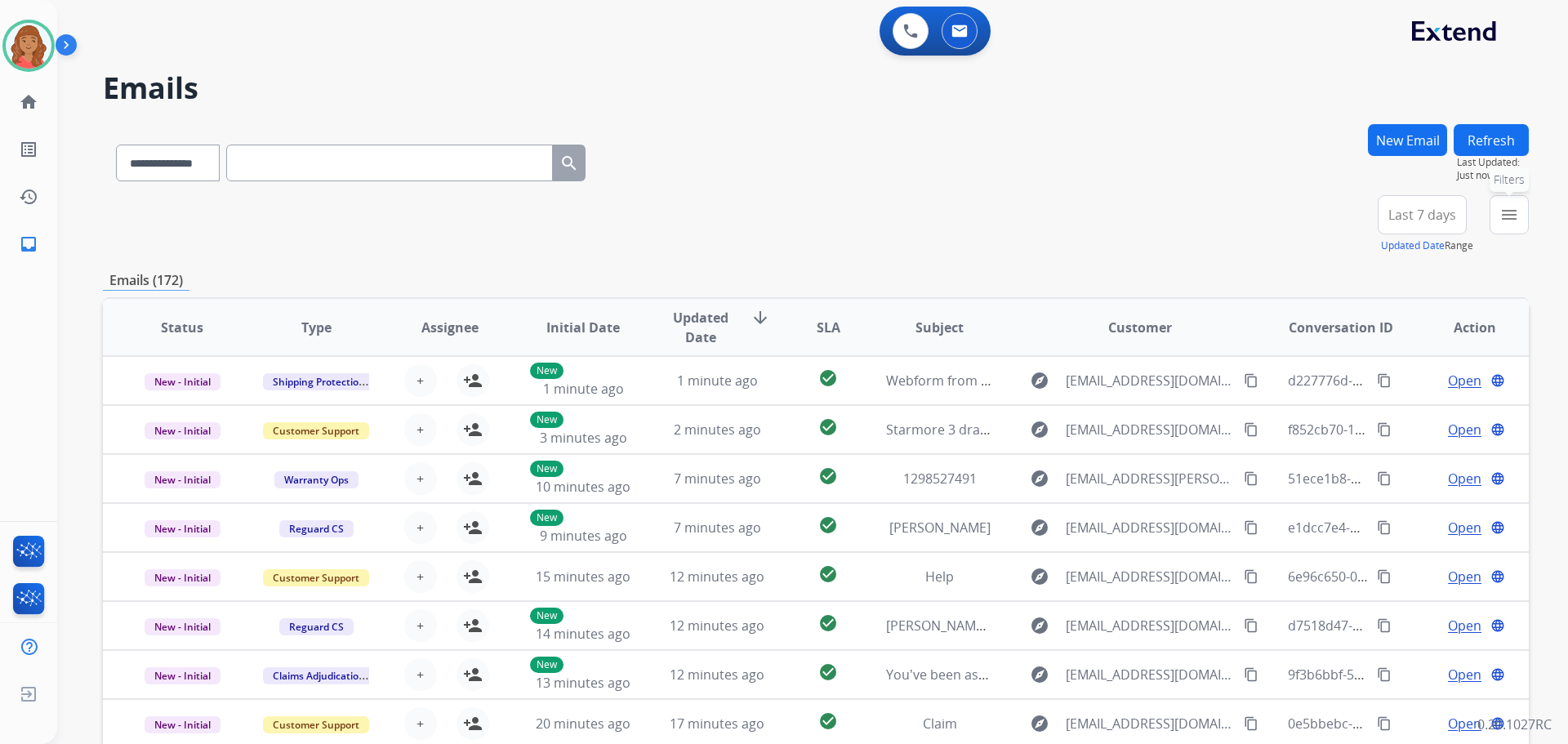
click at [1504, 213] on mat-icon "menu" at bounding box center [1509, 214] width 20 height 20
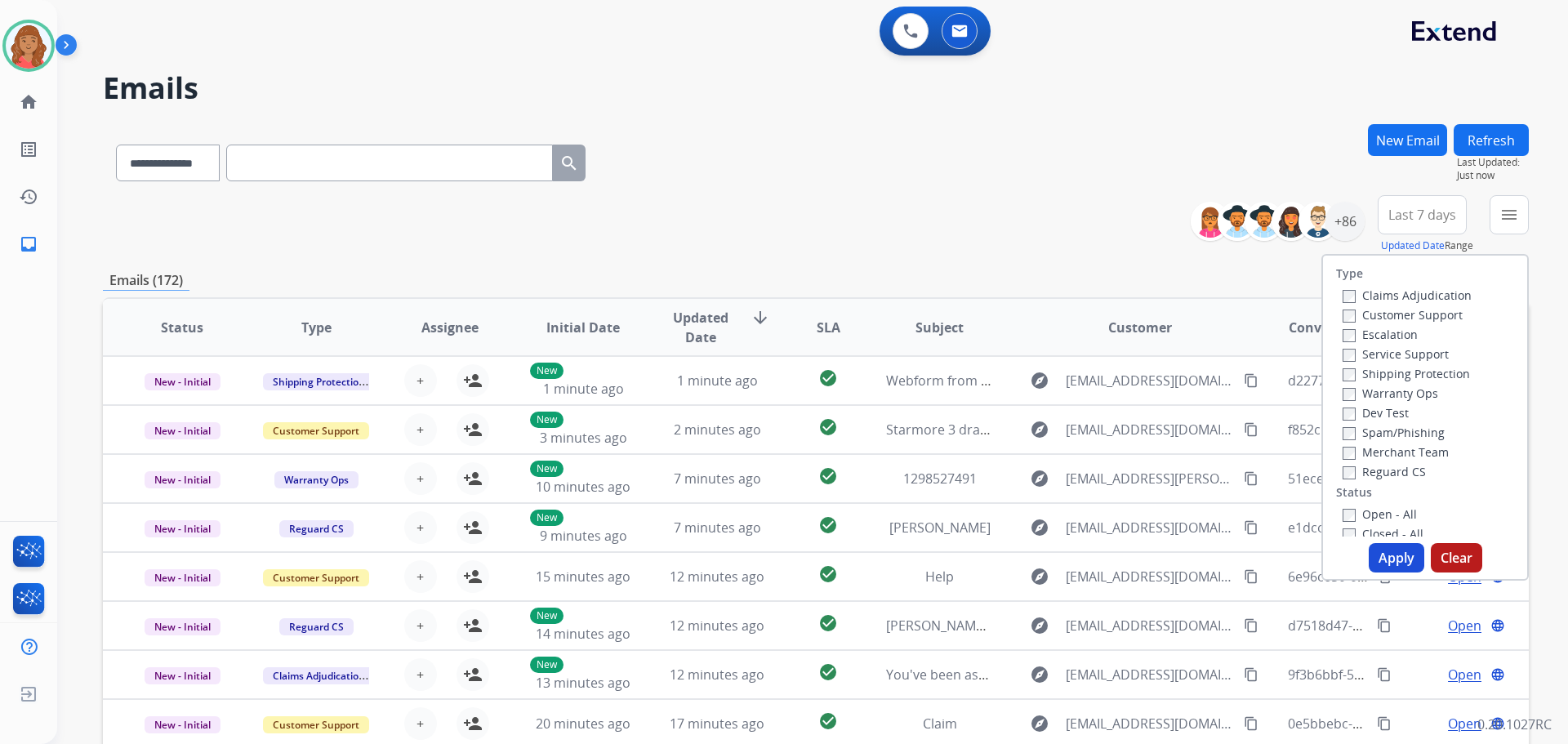
click at [1345, 318] on label "Customer Support" at bounding box center [1402, 315] width 120 height 16
click at [1382, 553] on button "Apply" at bounding box center [1397, 558] width 56 height 30
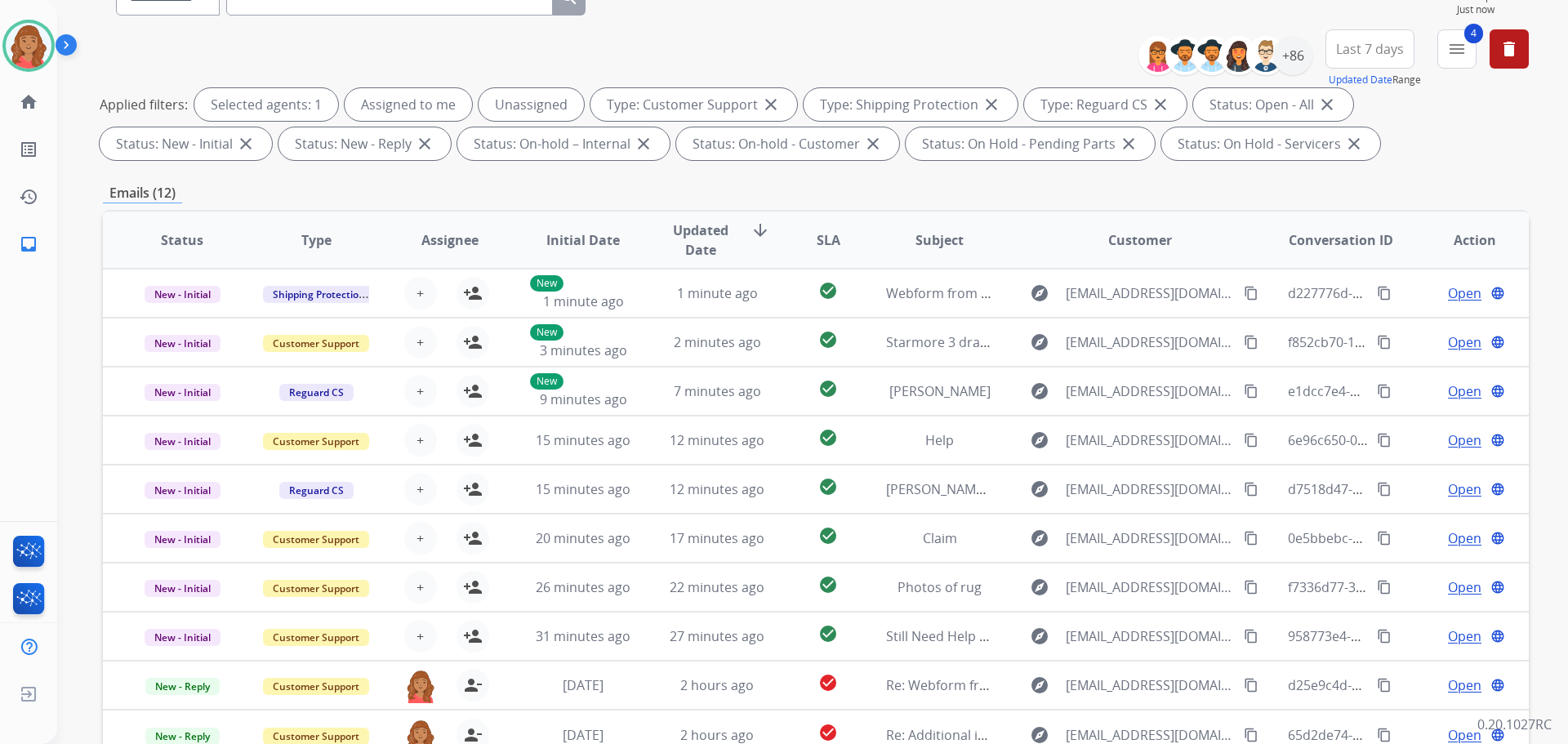
scroll to position [19, 0]
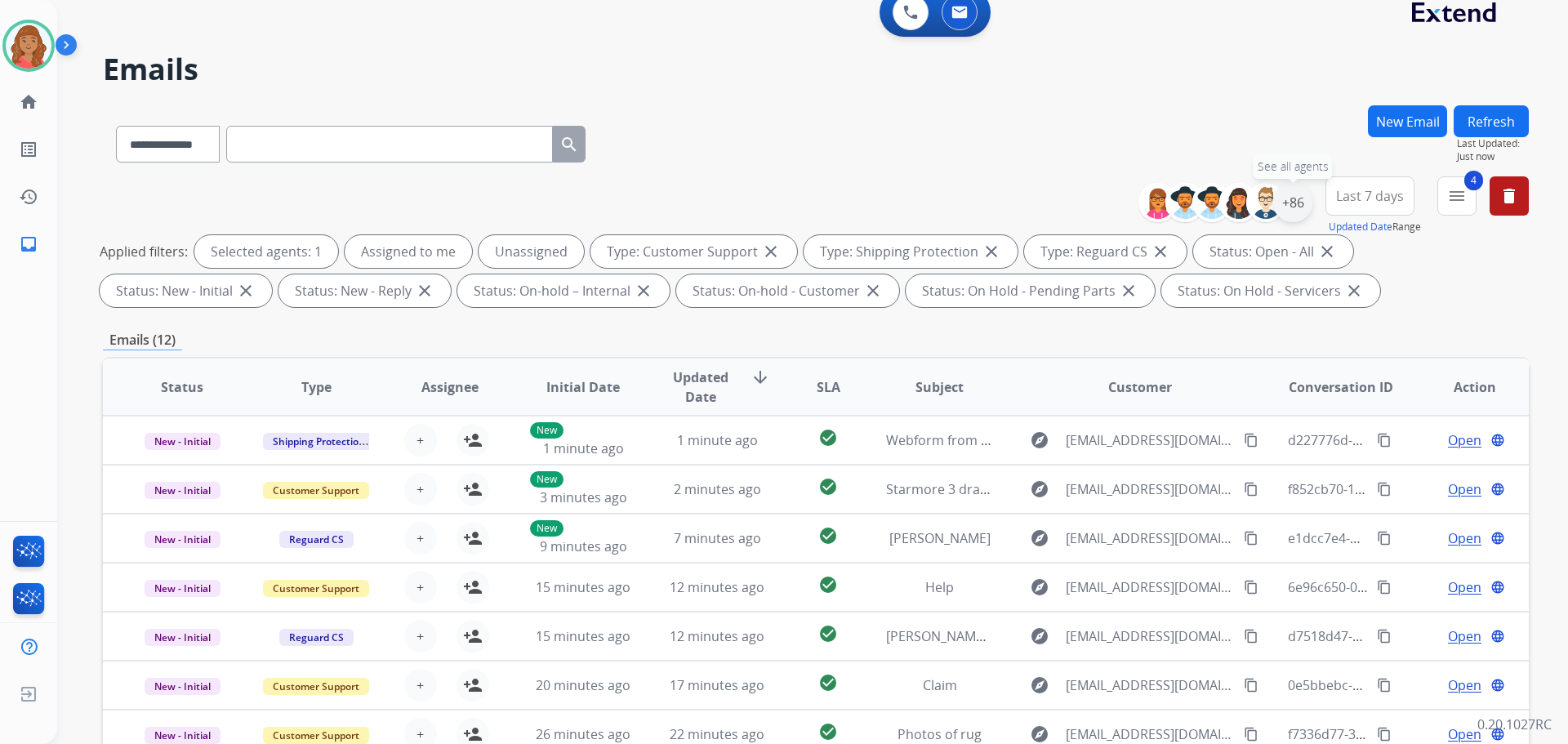
click at [1289, 204] on div "+86" at bounding box center [1293, 203] width 39 height 39
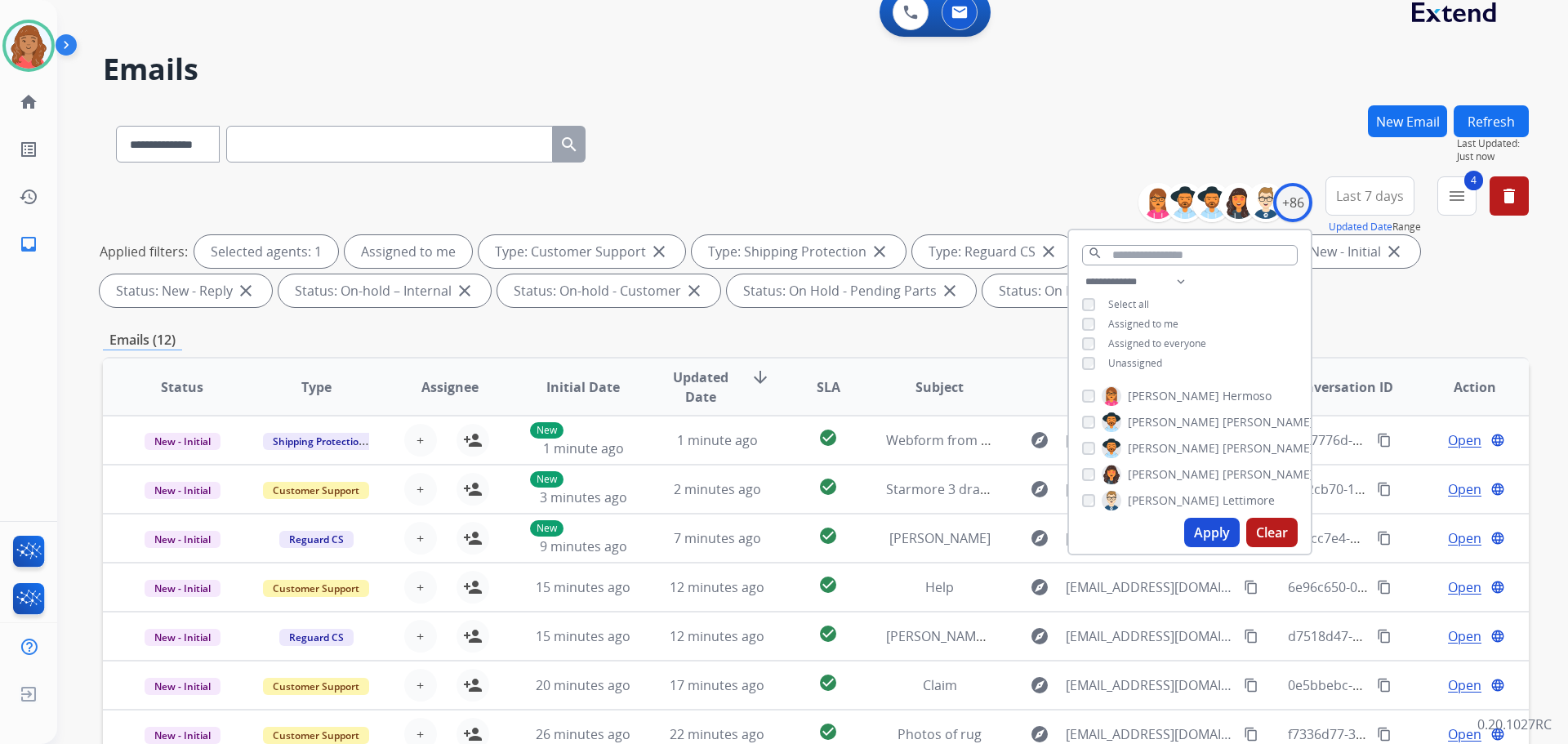
click at [1198, 524] on button "Apply" at bounding box center [1212, 533] width 56 height 30
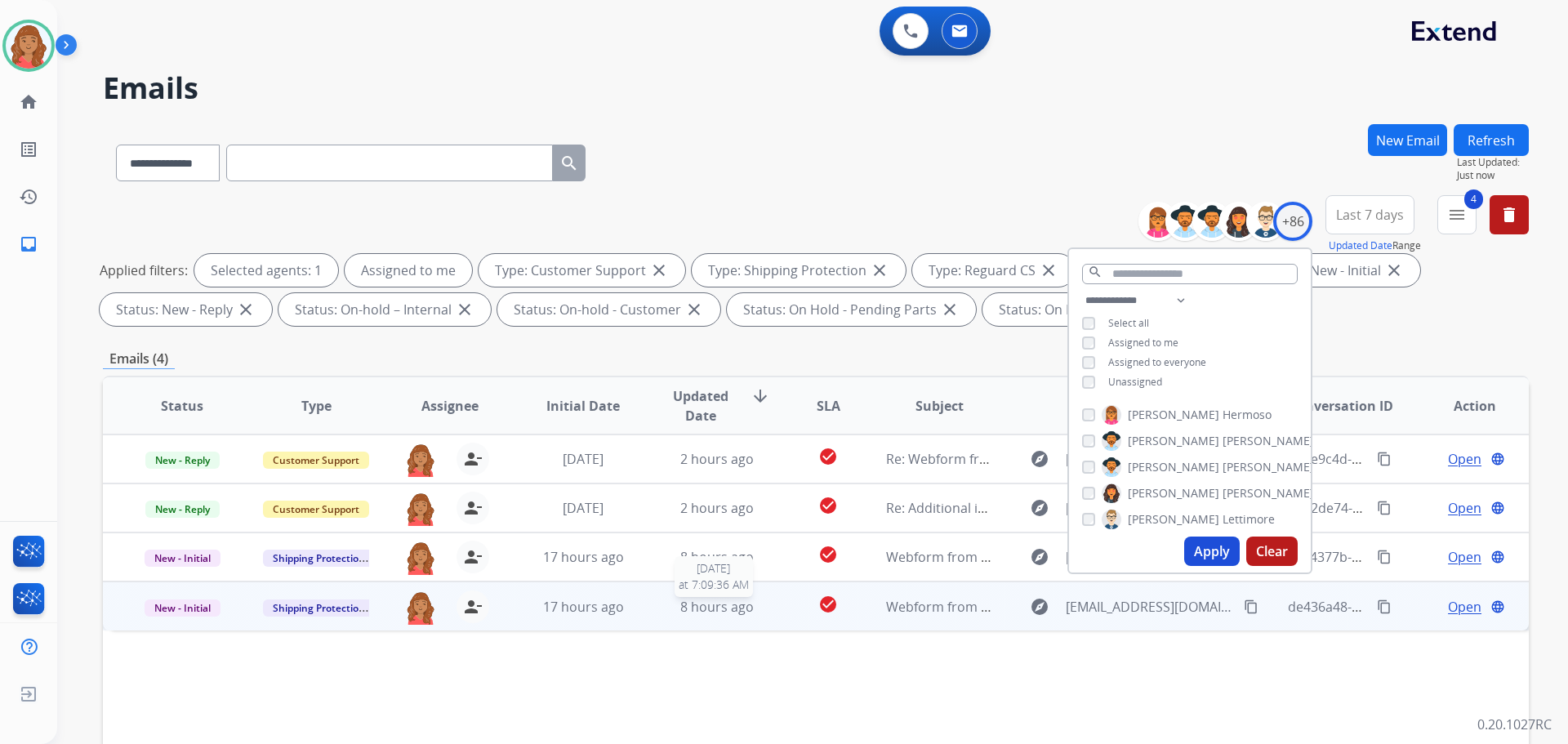
click at [702, 611] on span "8 hours ago" at bounding box center [717, 606] width 74 height 18
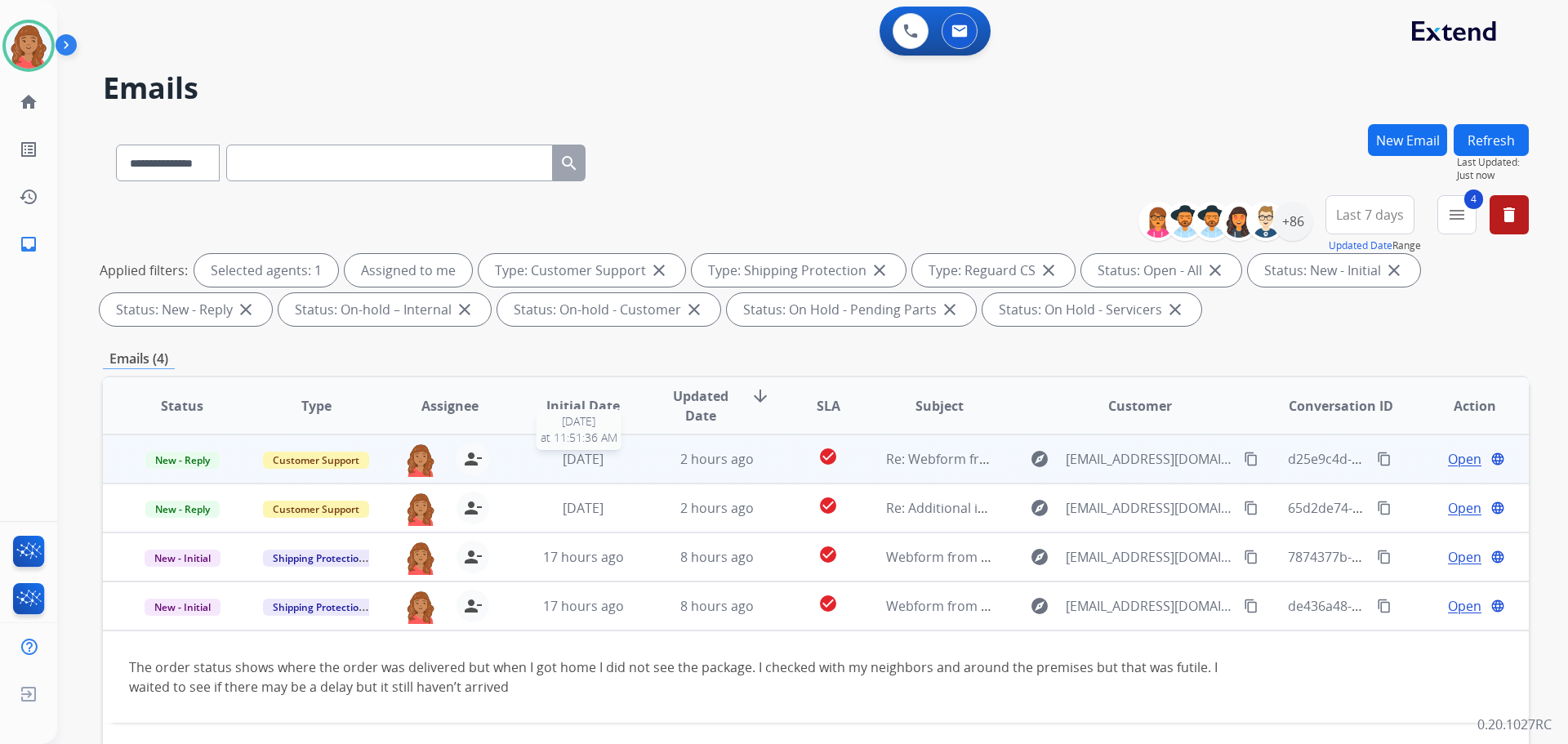
click at [629, 456] on div "[DATE]" at bounding box center [583, 459] width 107 height 20
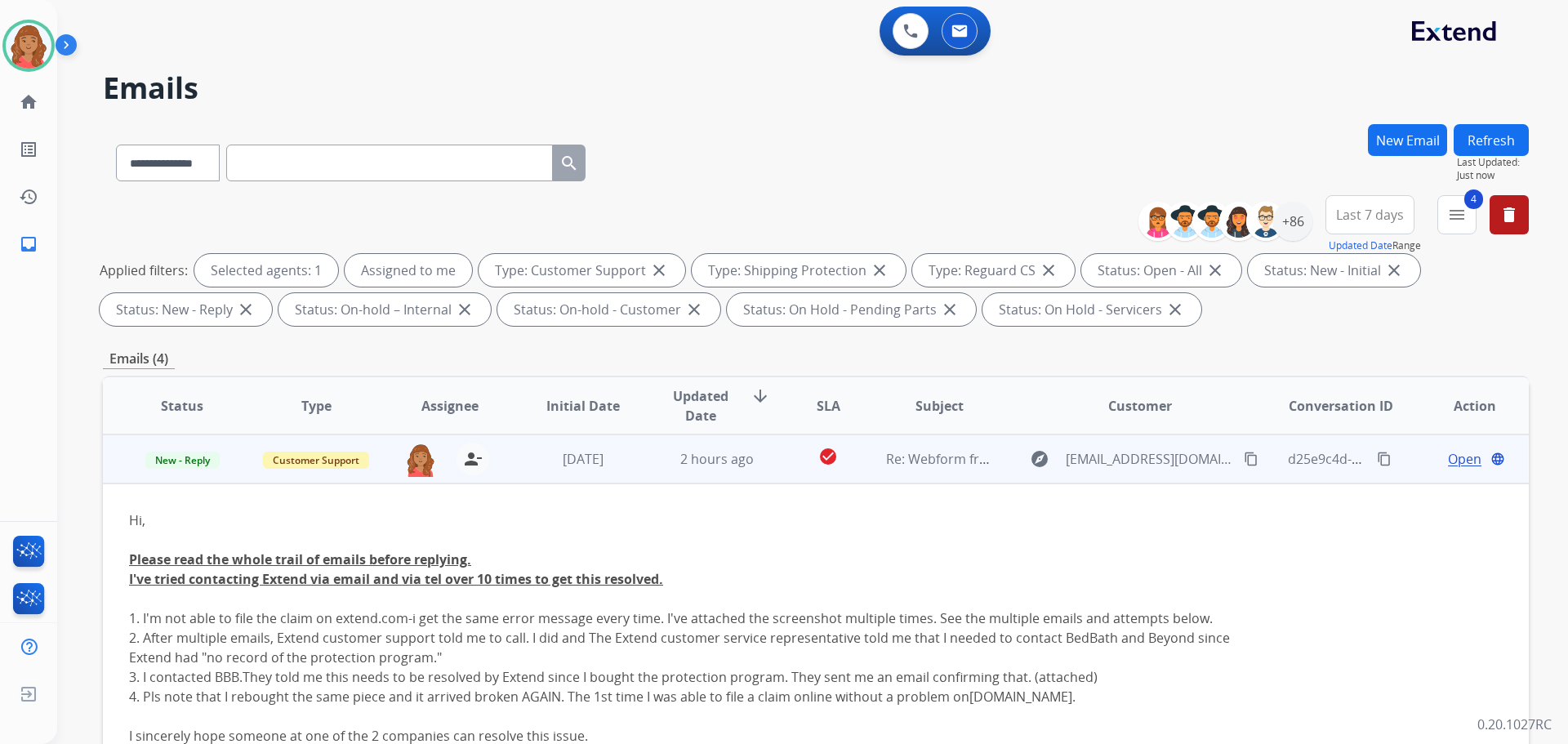
click at [1455, 465] on span "Open" at bounding box center [1465, 459] width 34 height 20
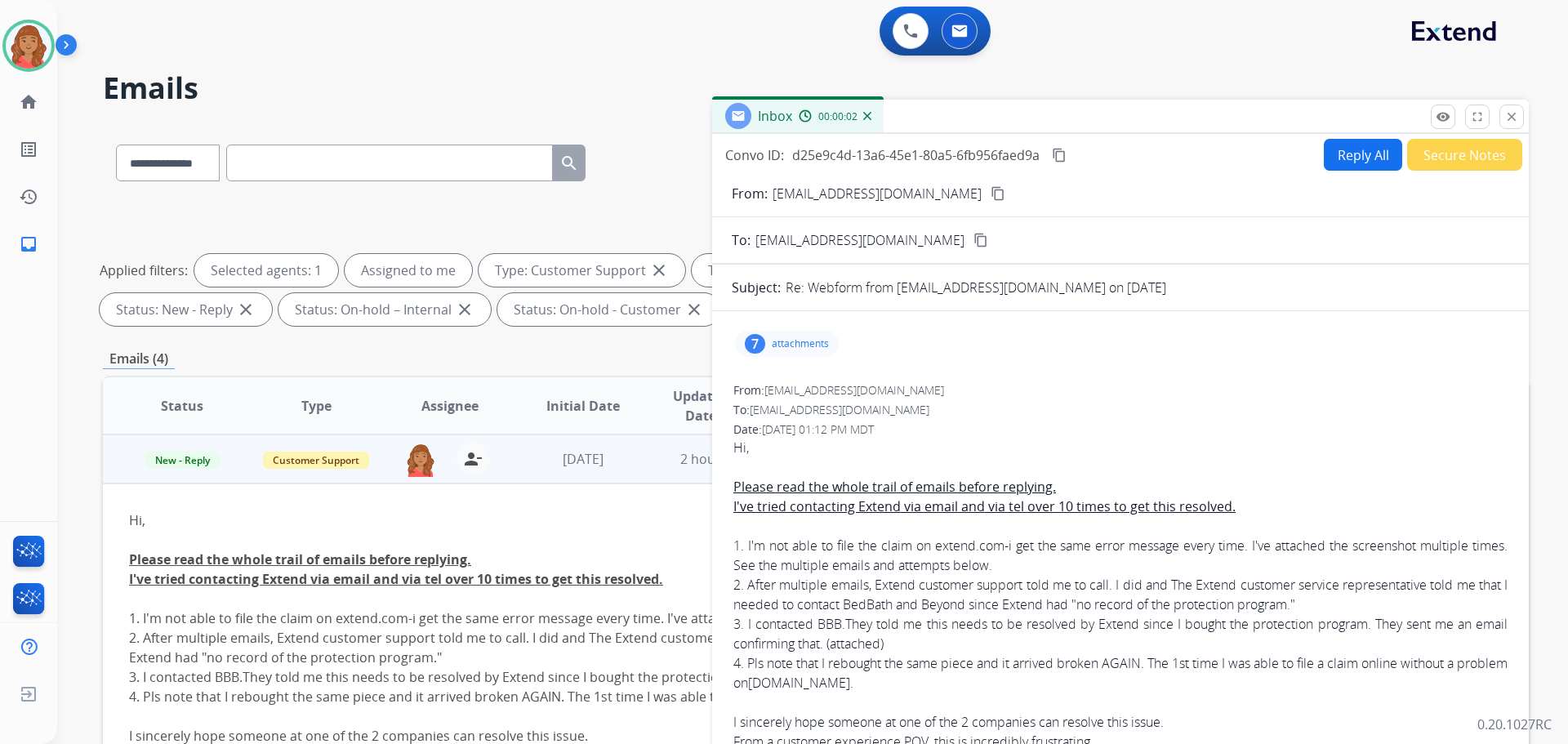
click at [1370, 161] on button "Reply All" at bounding box center [1363, 155] width 78 height 32
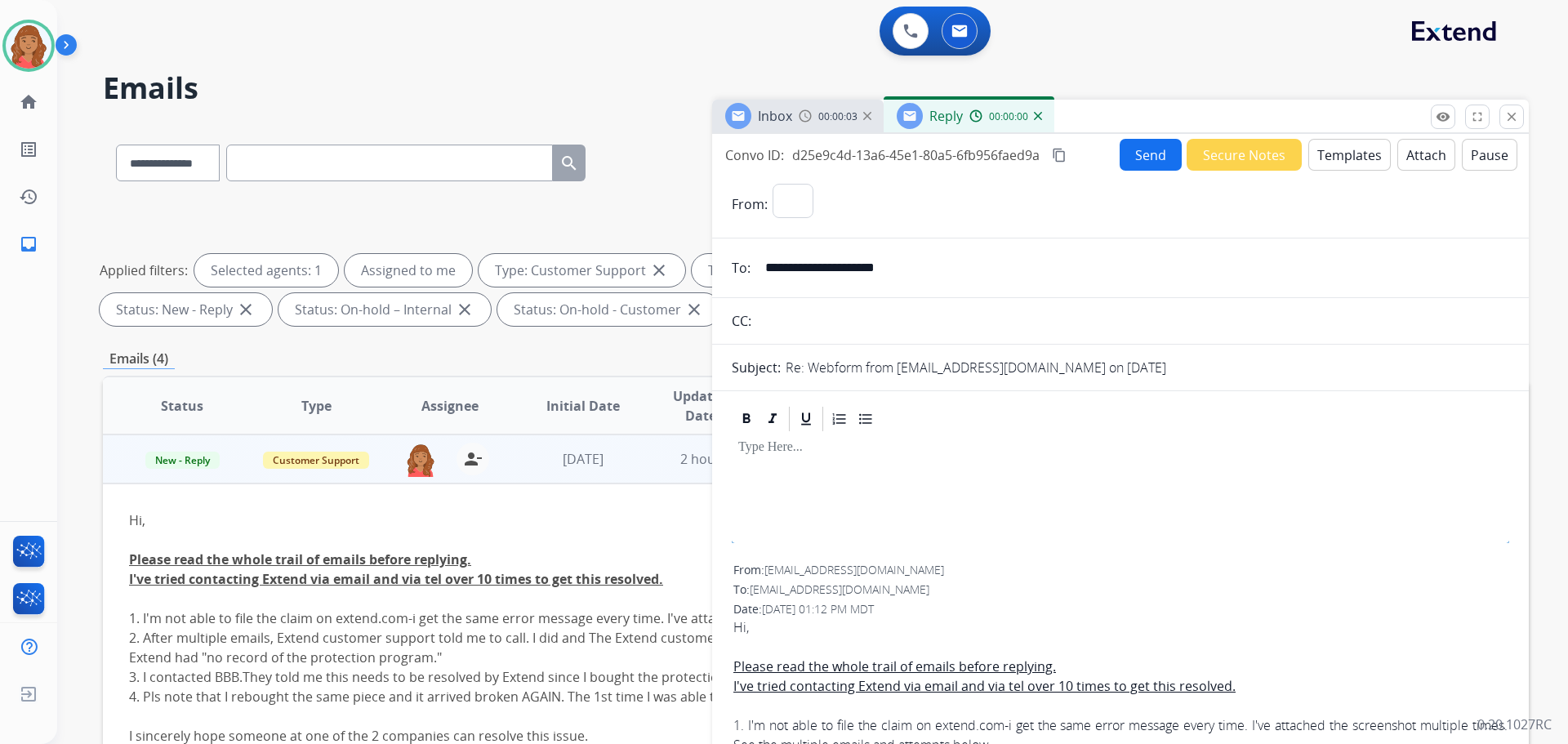
click at [1323, 156] on button "Templates" at bounding box center [1349, 155] width 83 height 32
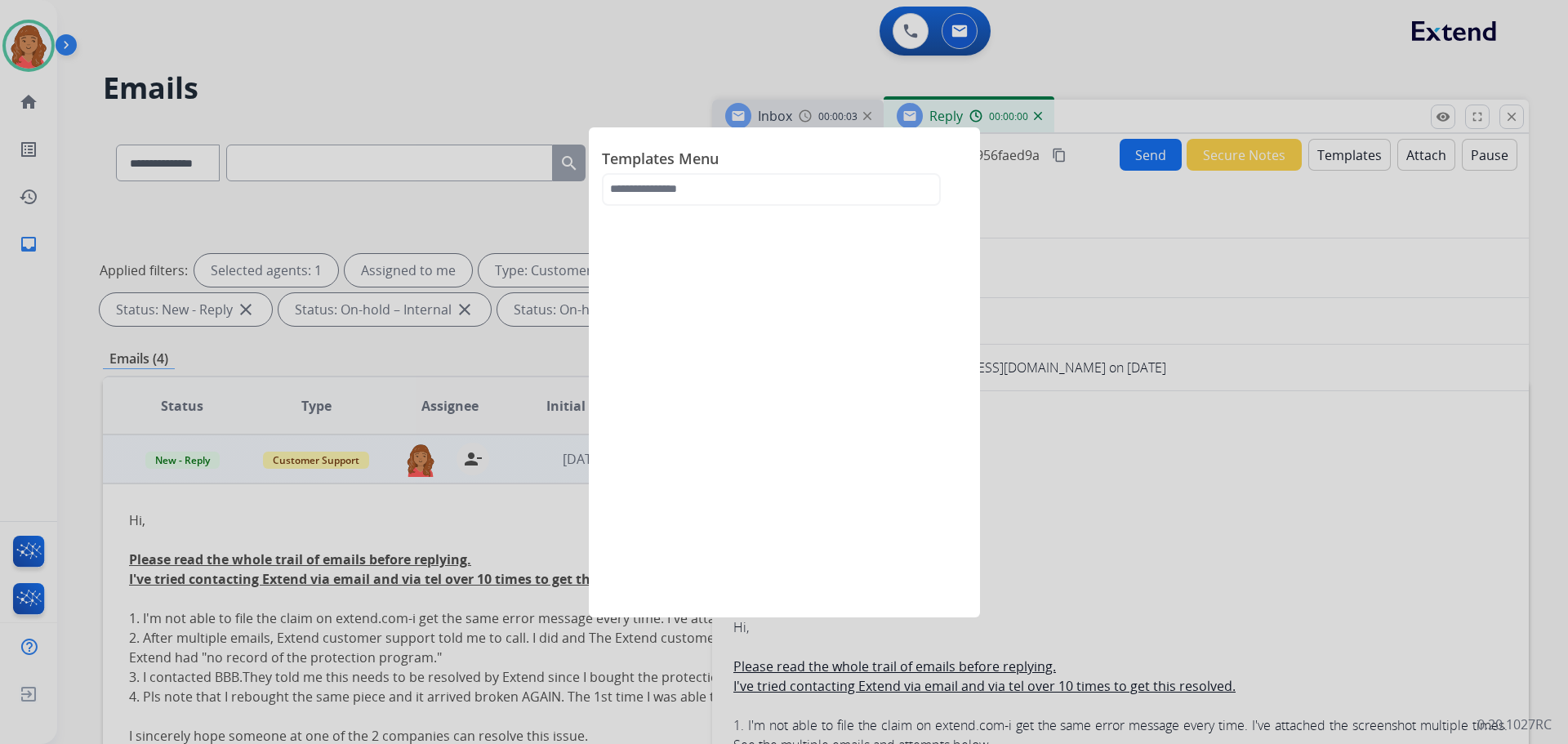
select select "**********"
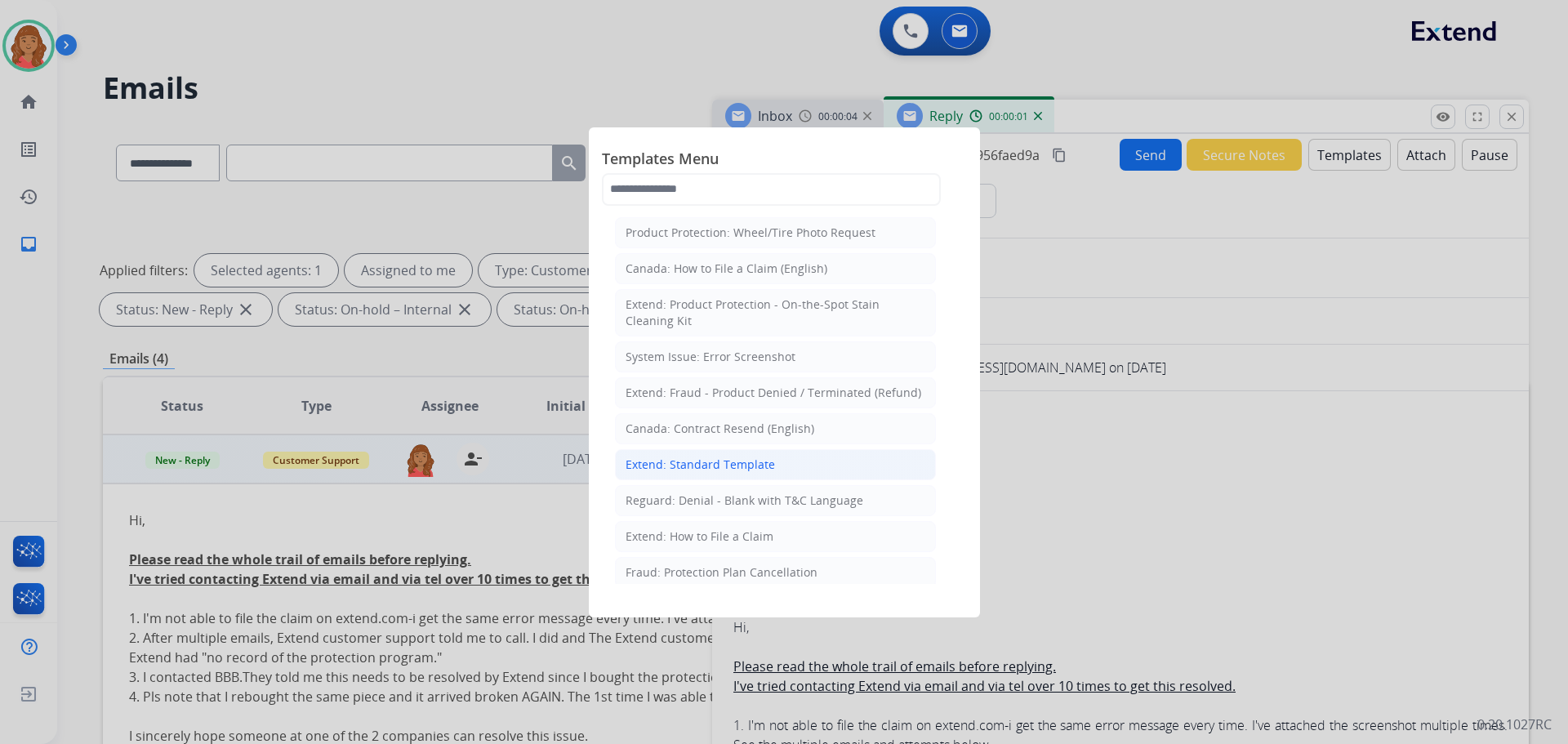
click at [697, 458] on div "Extend: Standard Template" at bounding box center [700, 465] width 150 height 17
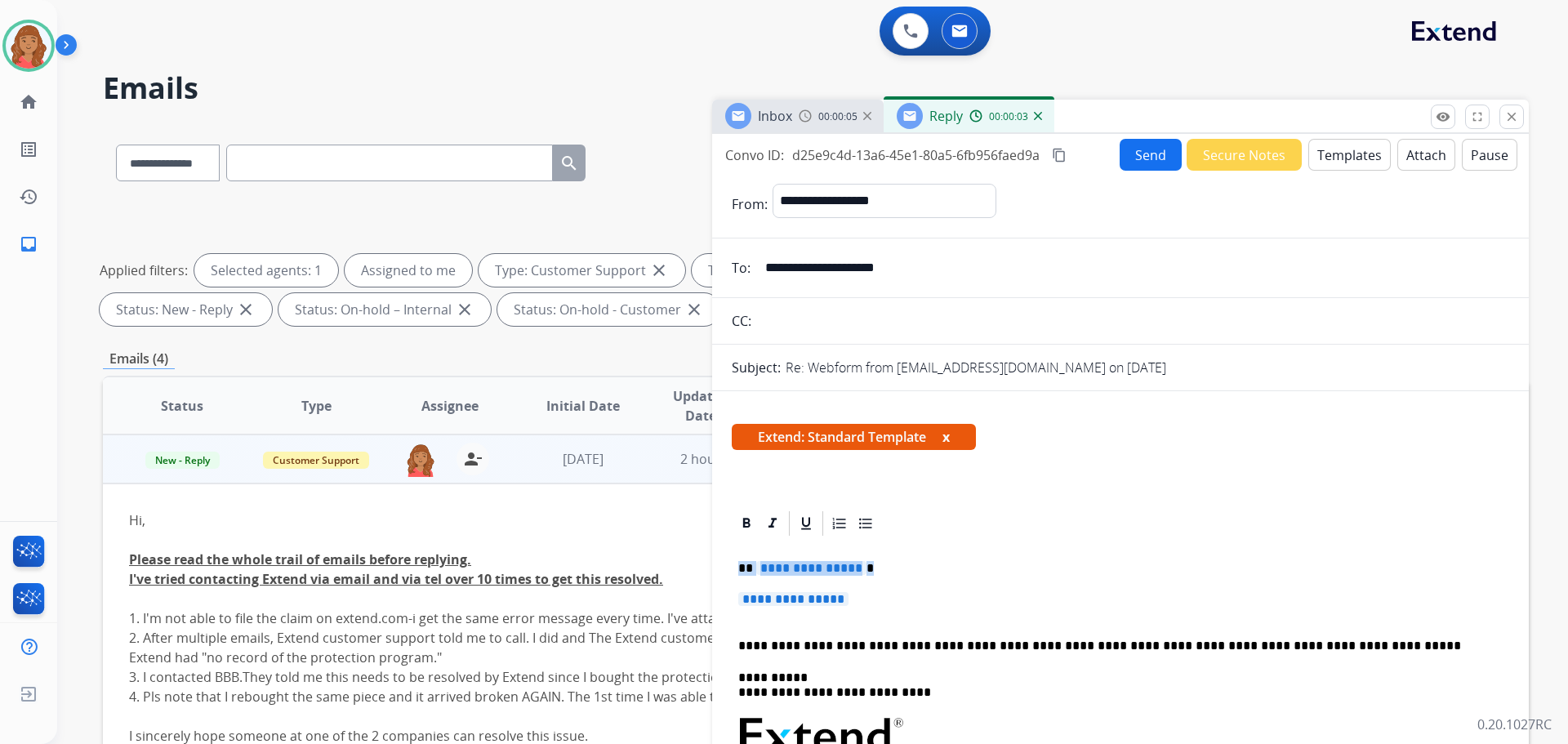
drag, startPoint x: 836, startPoint y: 595, endPoint x: 716, endPoint y: 563, distance: 124.2
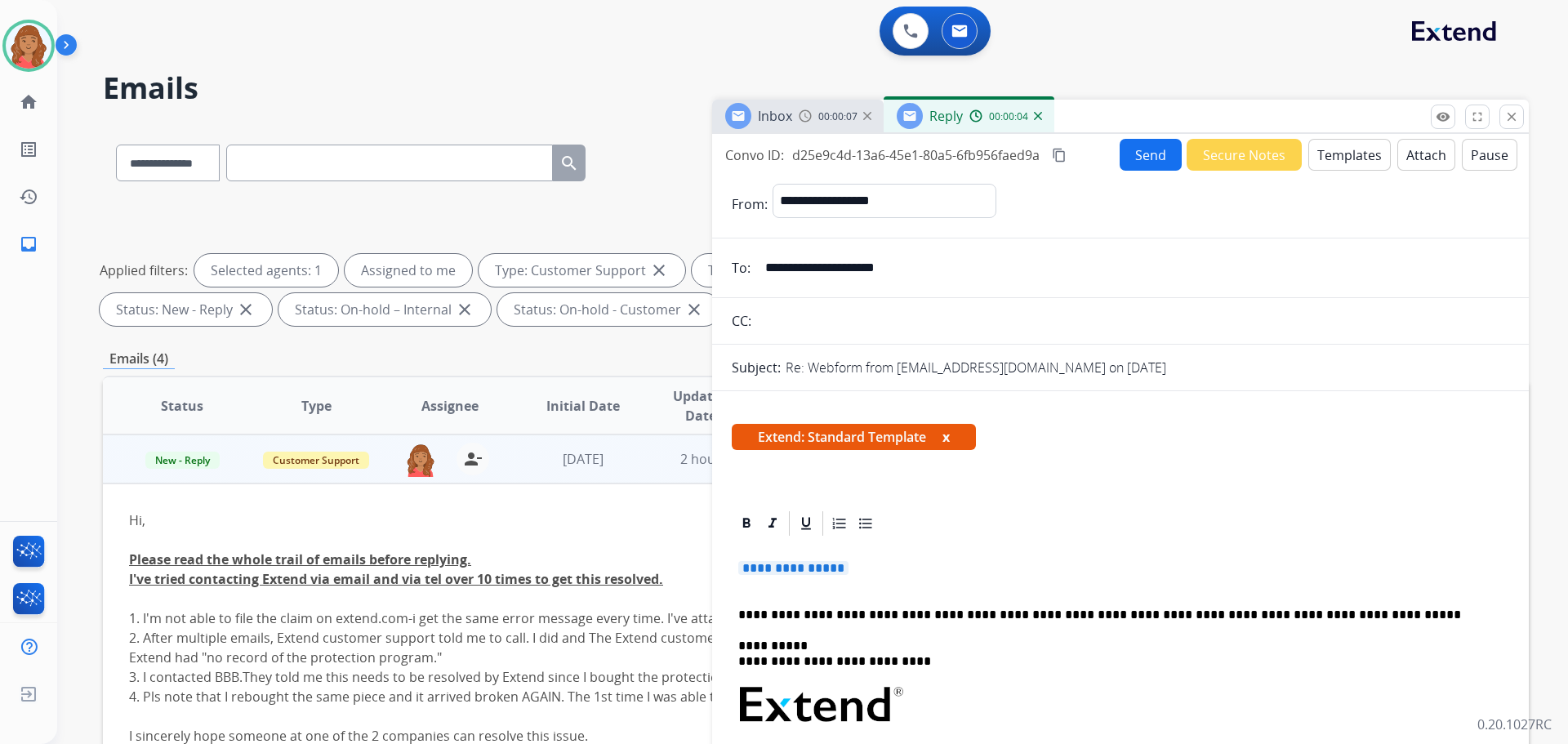
drag, startPoint x: 815, startPoint y: 566, endPoint x: 696, endPoint y: 547, distance: 120.5
click at [689, 546] on div "**********" at bounding box center [817, 565] width 1426 height 884
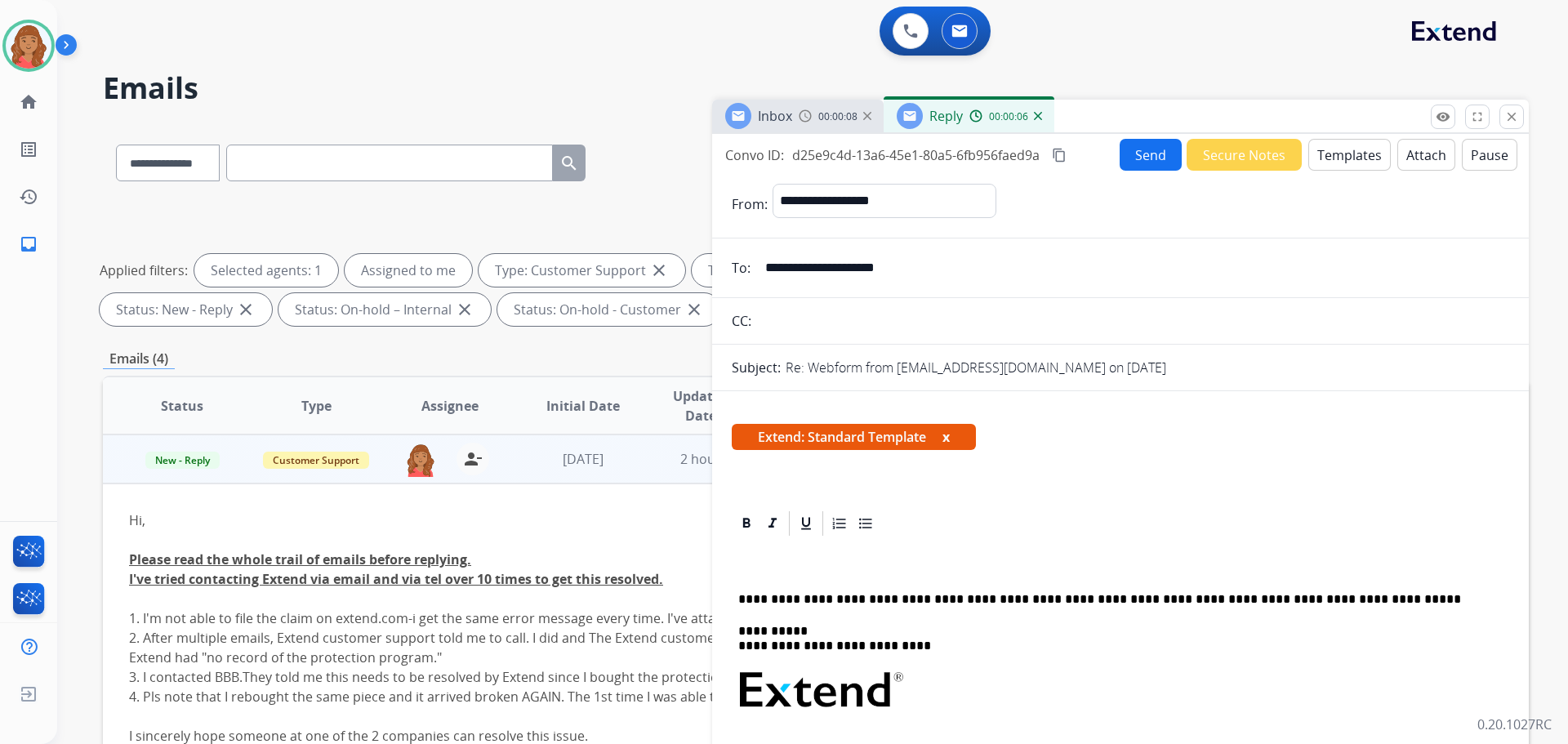
click at [1056, 149] on mat-icon "content_copy" at bounding box center [1060, 156] width 15 height 15
drag, startPoint x: 858, startPoint y: 264, endPoint x: 762, endPoint y: 267, distance: 96.0
click at [762, 267] on input "**********" at bounding box center [1133, 267] width 754 height 33
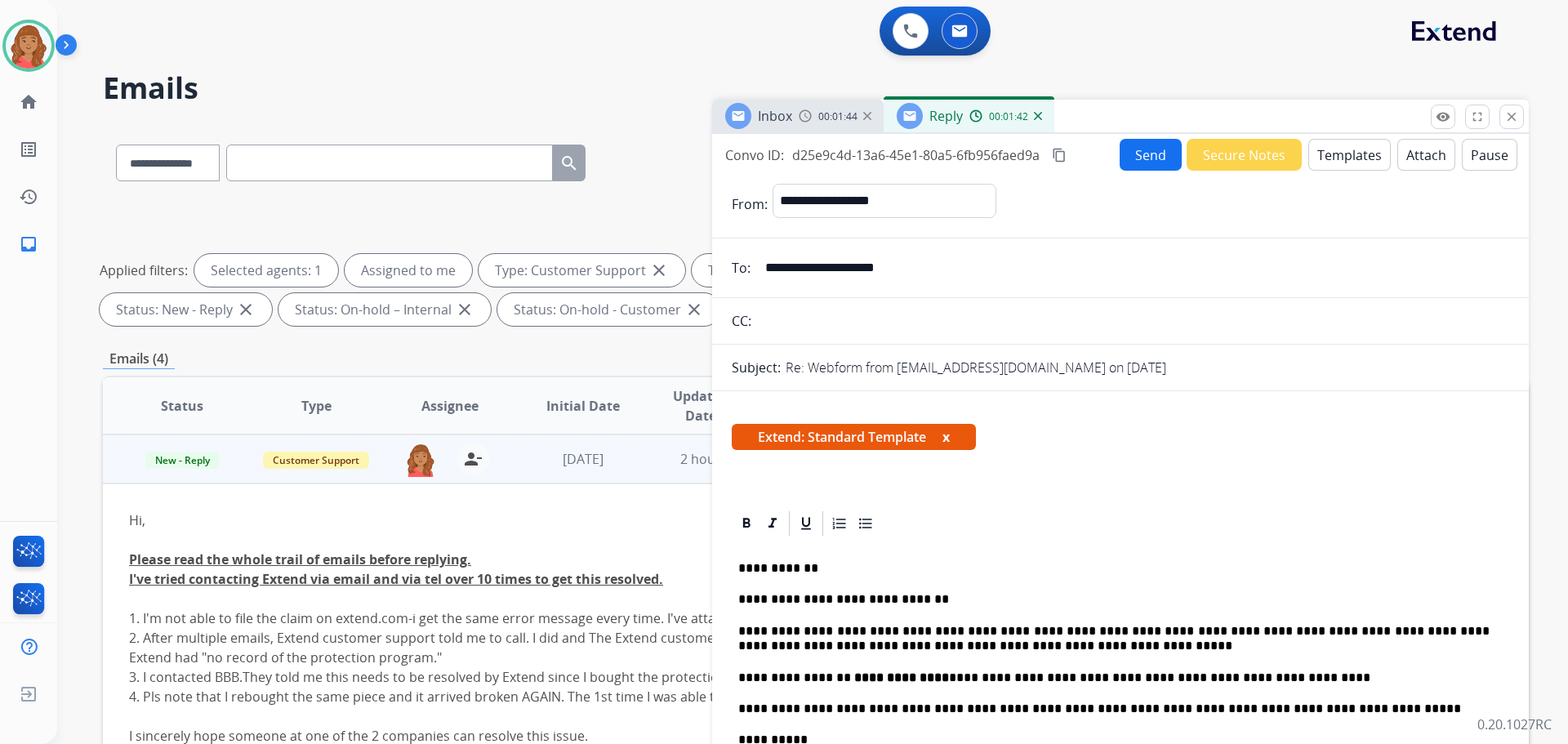
click at [1056, 155] on mat-icon "content_copy" at bounding box center [1060, 156] width 15 height 15
click at [1147, 154] on button "Send" at bounding box center [1151, 155] width 62 height 32
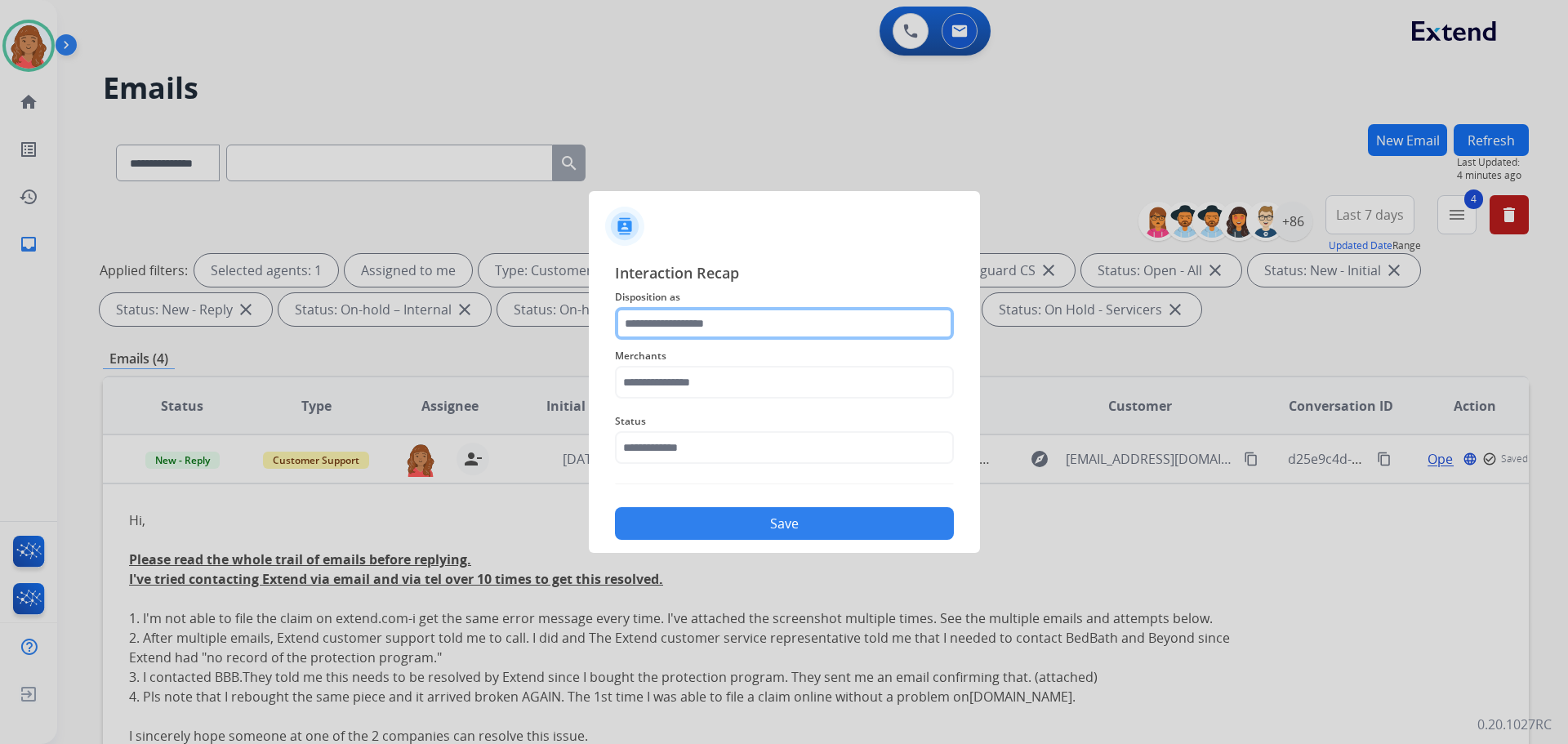
click at [695, 322] on input "text" at bounding box center [785, 323] width 339 height 33
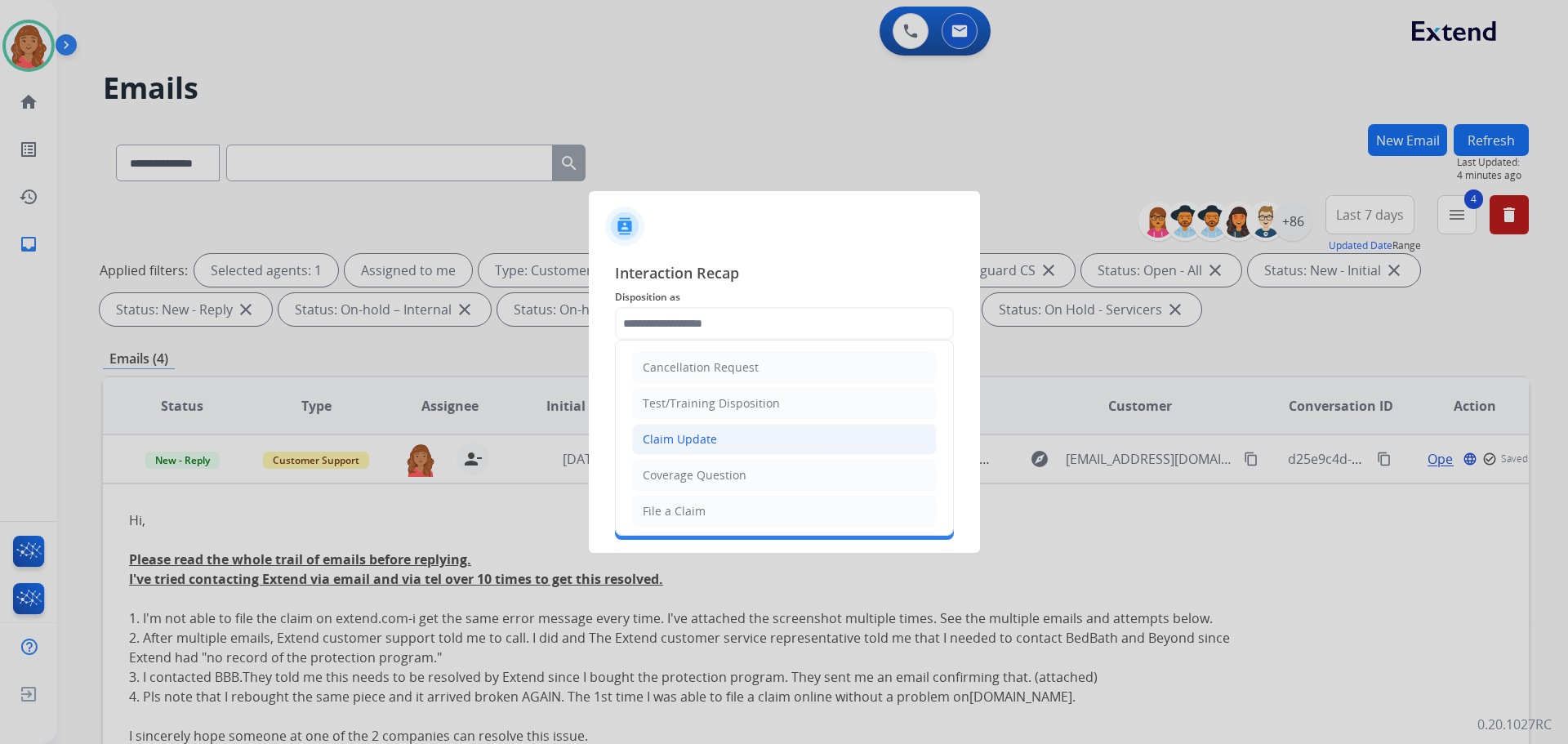
click at [683, 436] on div "Claim Update" at bounding box center [680, 440] width 74 height 17
type input "**********"
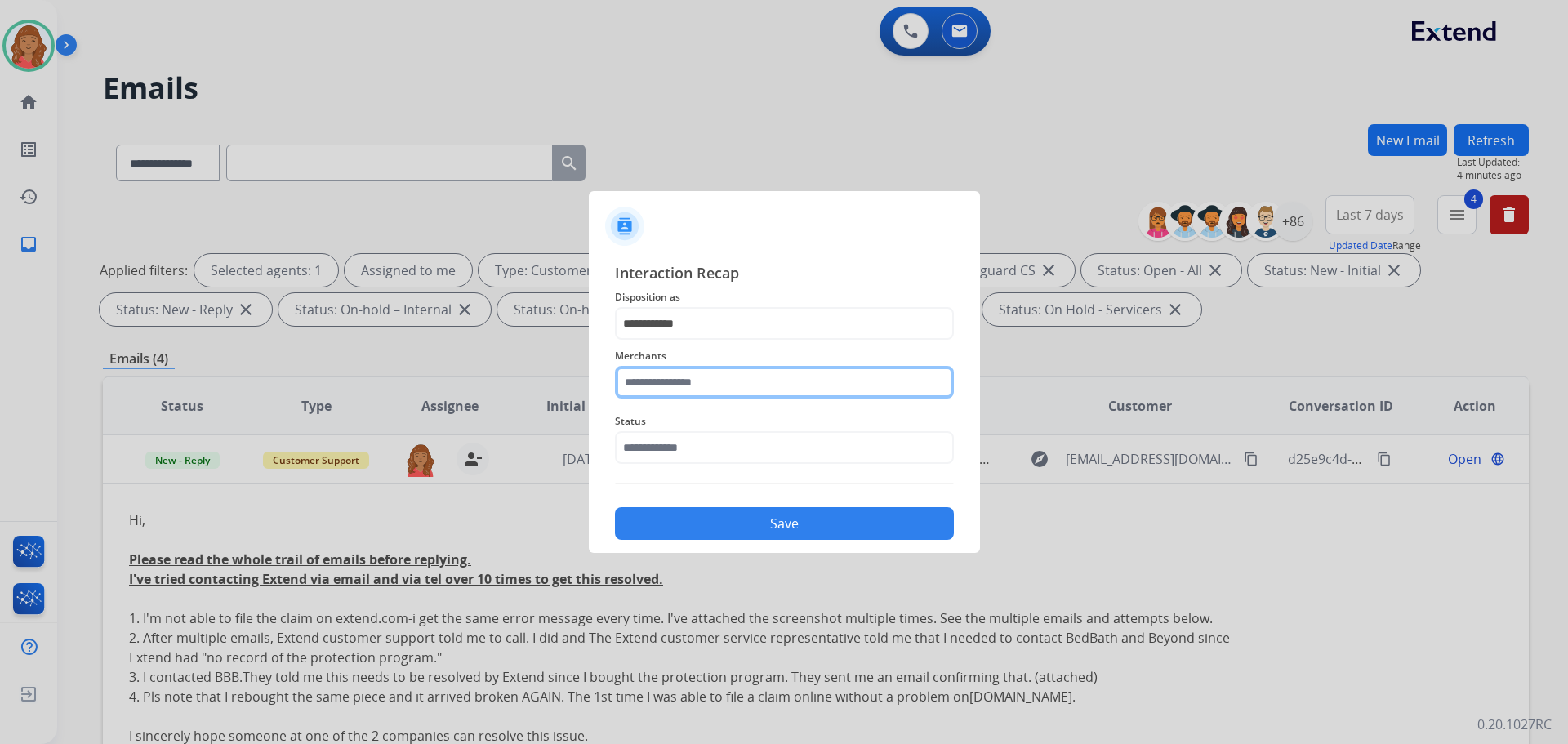
click at [693, 384] on input "text" at bounding box center [785, 382] width 339 height 33
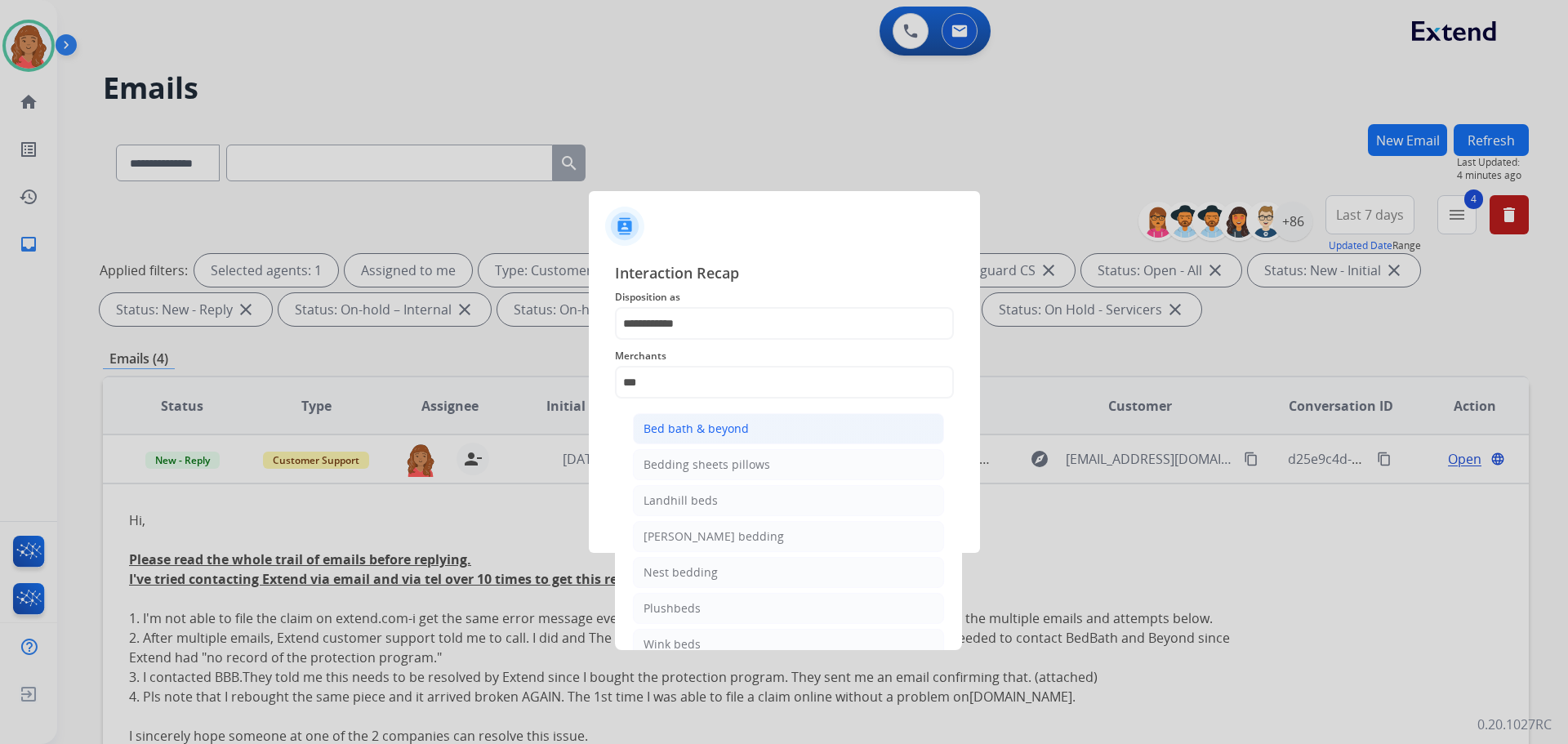
click at [686, 431] on div "Bed bath & beyond" at bounding box center [696, 429] width 105 height 17
type input "**********"
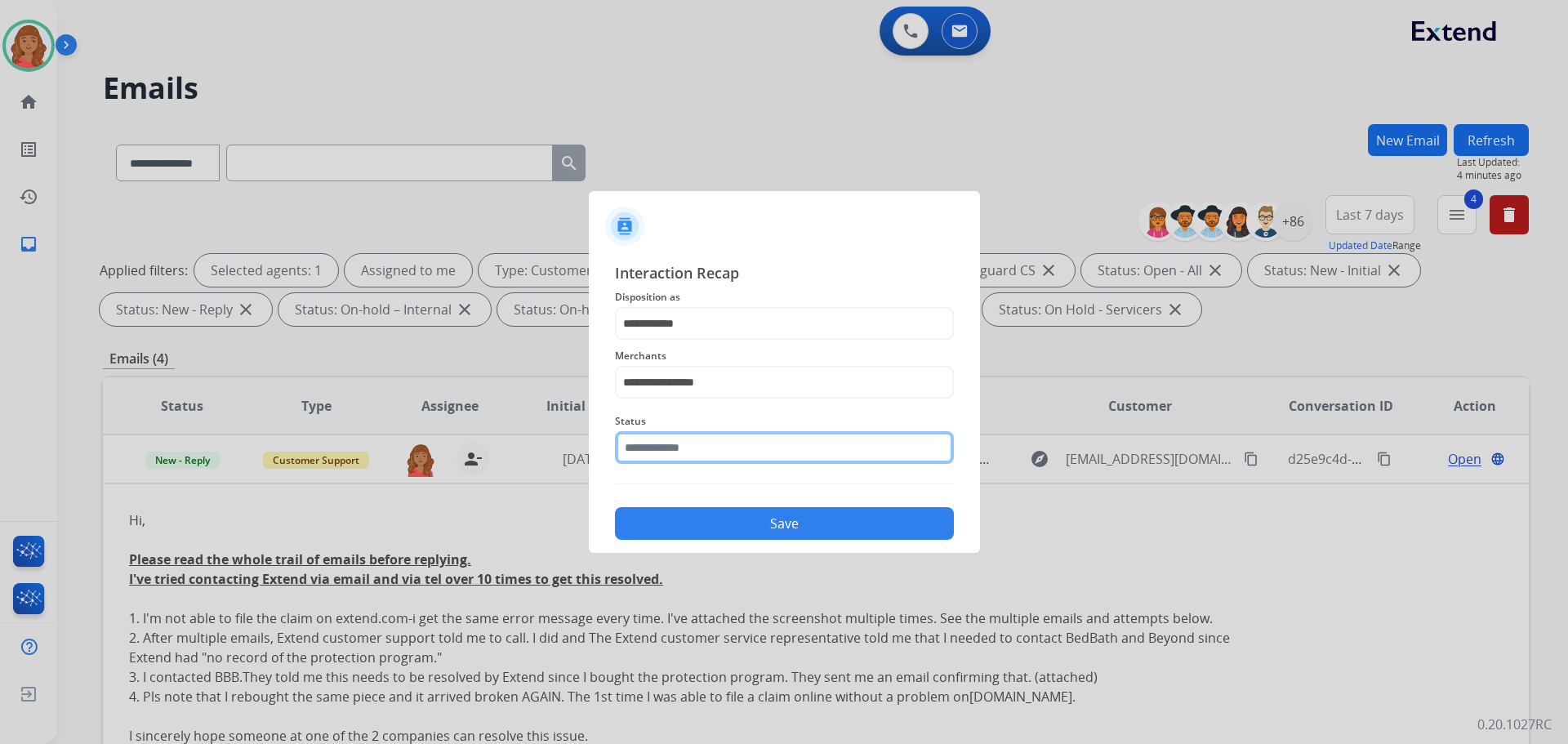
click at [663, 461] on input "text" at bounding box center [785, 447] width 339 height 33
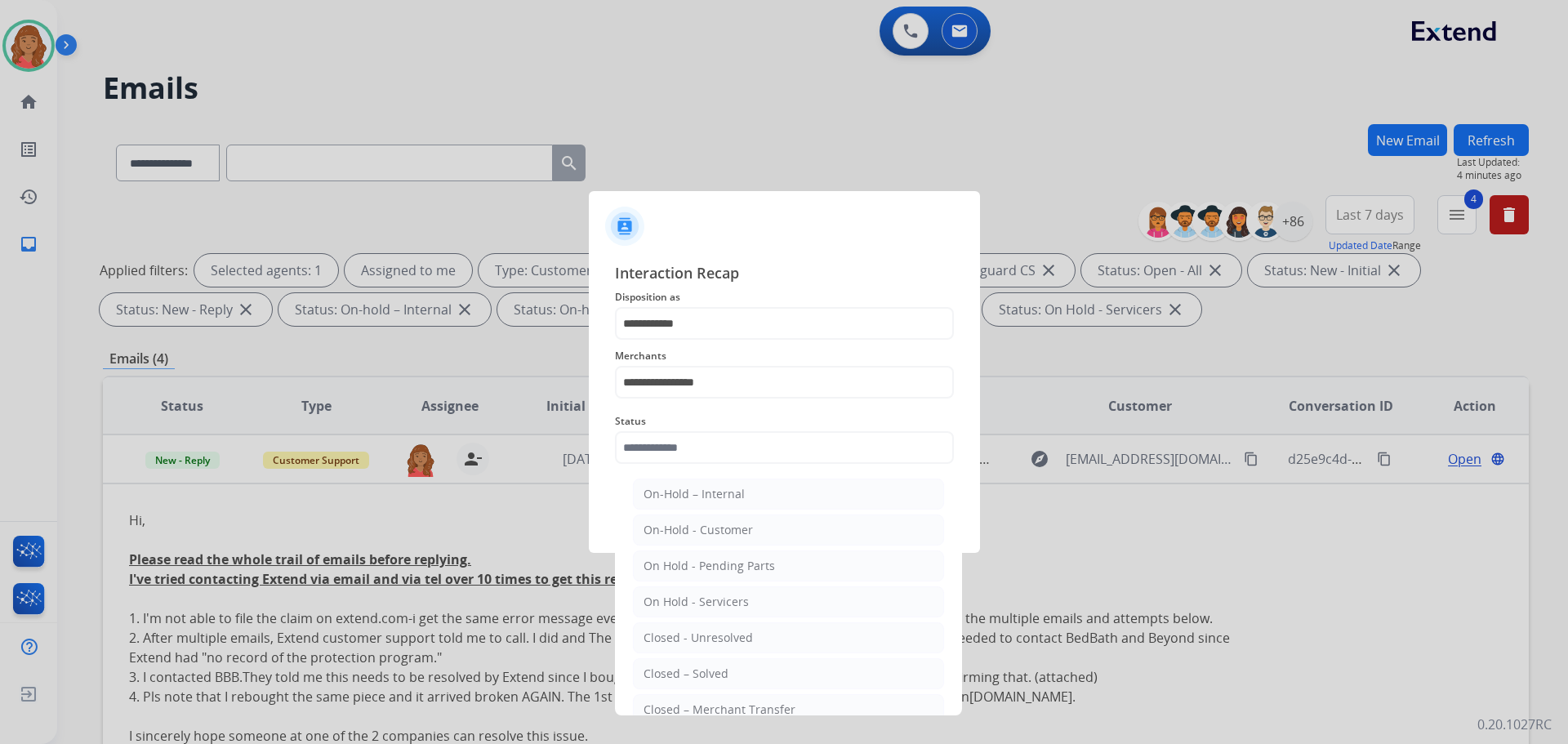
drag, startPoint x: 671, startPoint y: 675, endPoint x: 683, endPoint y: 646, distance: 31.4
click at [676, 672] on div "Closed – Solved" at bounding box center [685, 674] width 85 height 17
type input "**********"
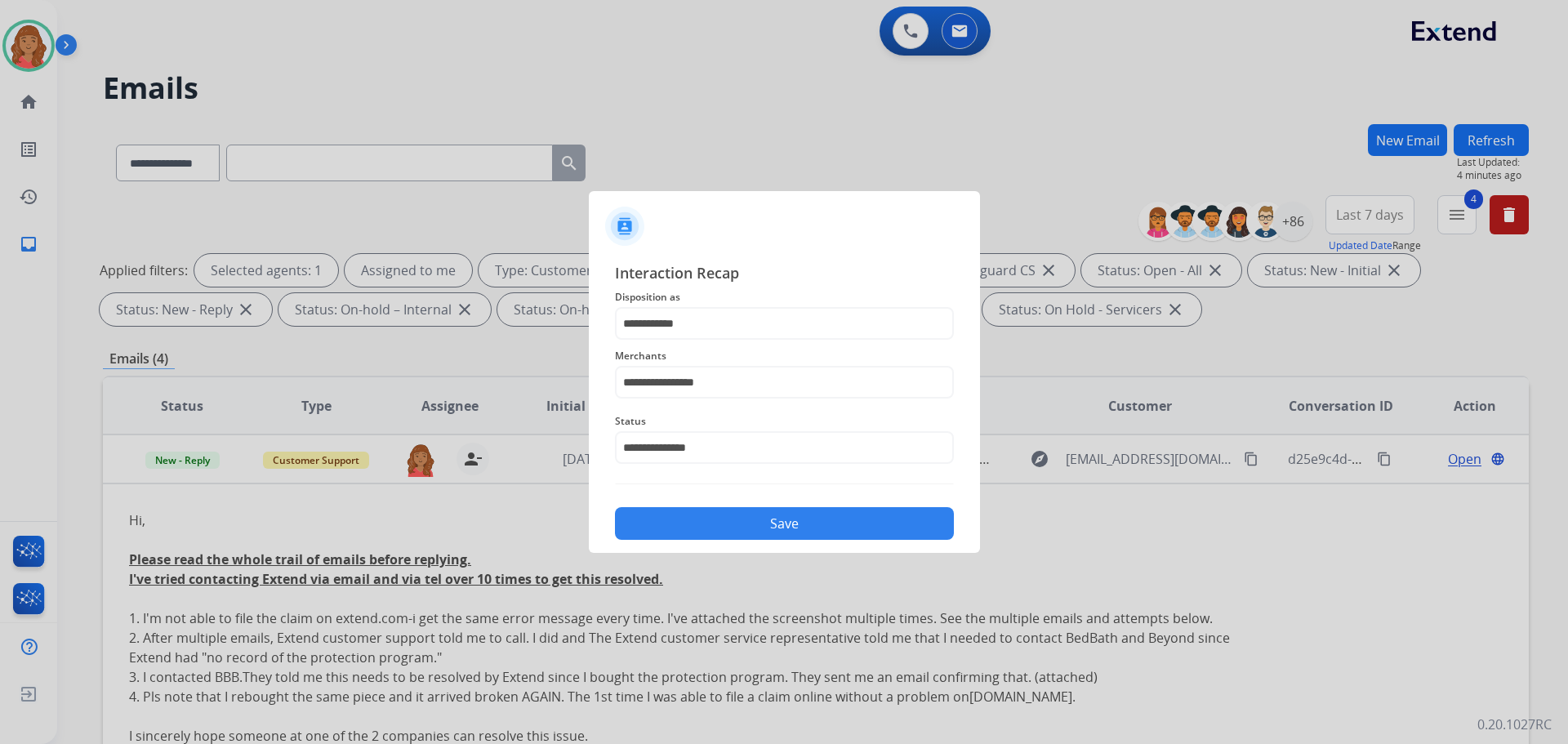
click at [692, 515] on button "Save" at bounding box center [785, 523] width 339 height 33
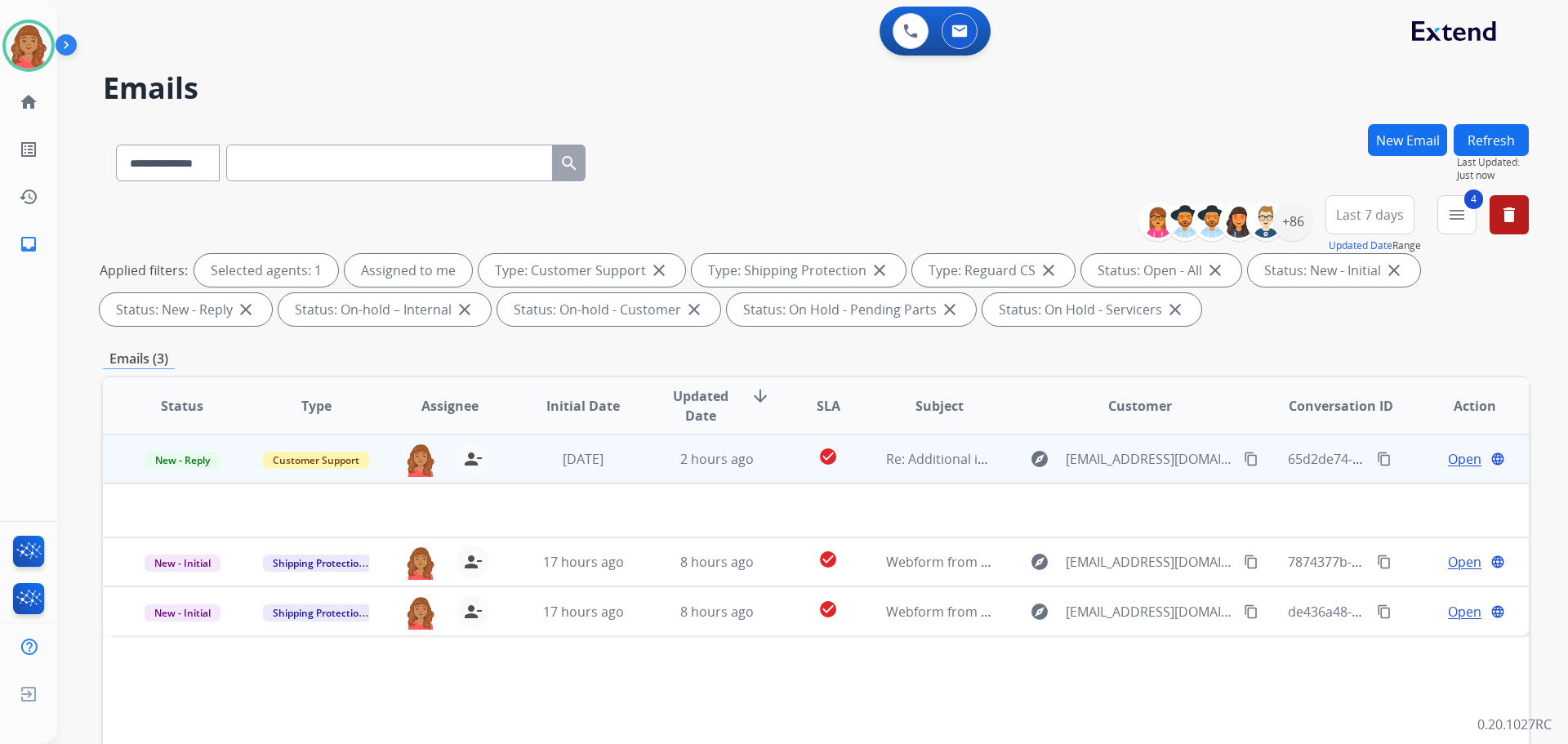
click at [646, 459] on td "2 hours ago" at bounding box center [705, 459] width 134 height 49
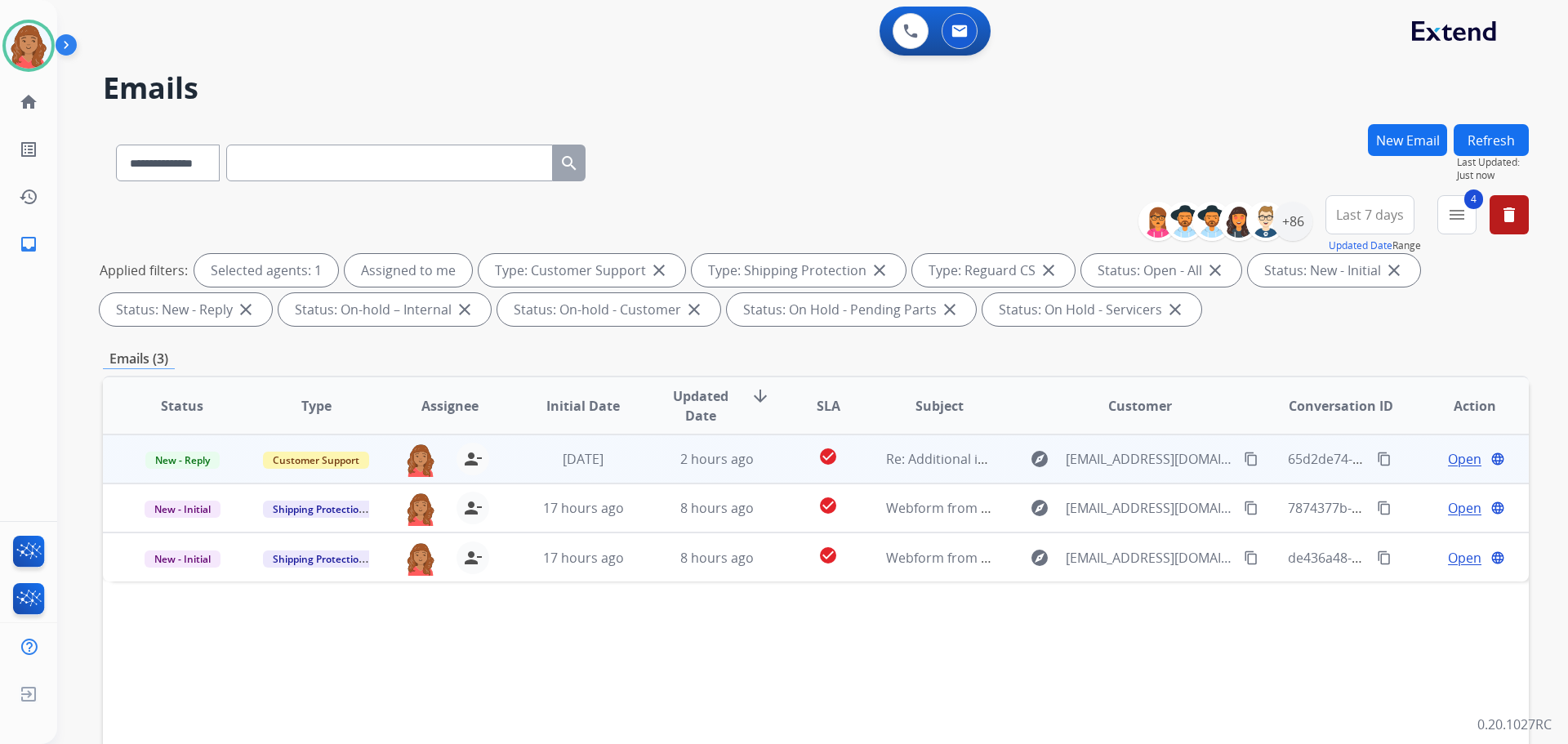
click at [646, 461] on td "2 hours ago" at bounding box center [705, 459] width 134 height 49
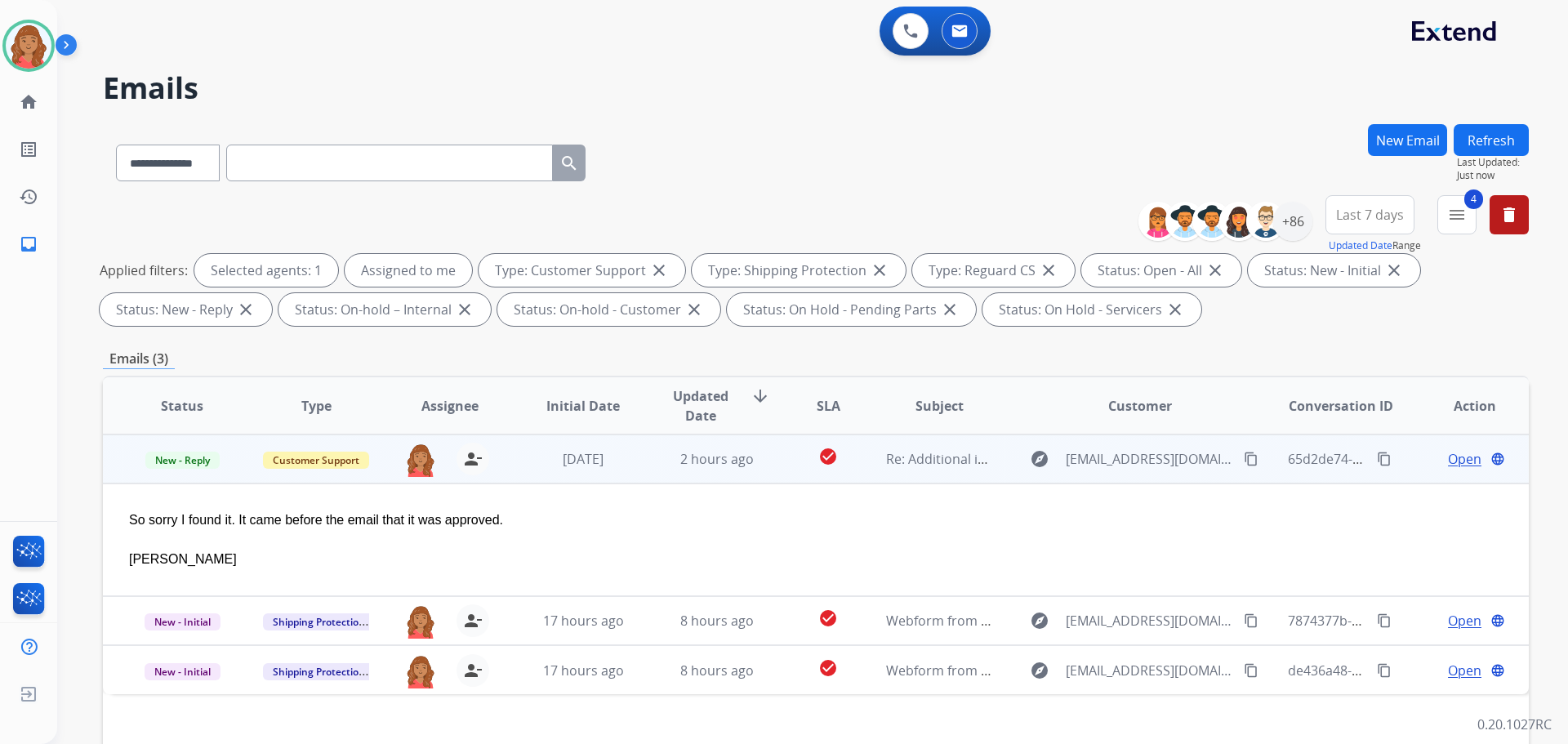
click at [1448, 456] on span "Open" at bounding box center [1465, 459] width 34 height 20
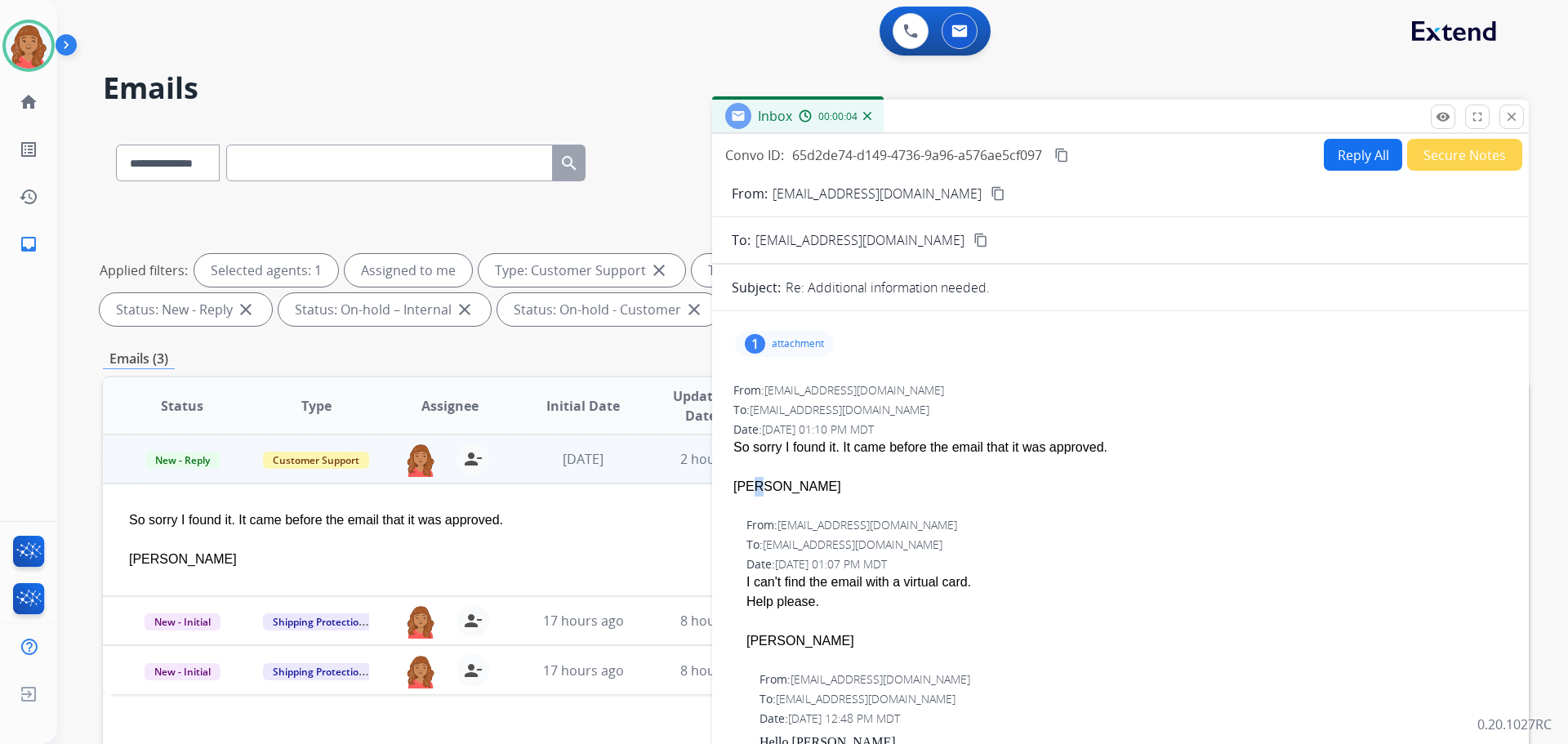
drag, startPoint x: 764, startPoint y: 480, endPoint x: 745, endPoint y: 480, distance: 19.0
click at [745, 480] on div "[PERSON_NAME]" at bounding box center [1121, 486] width 775 height 20
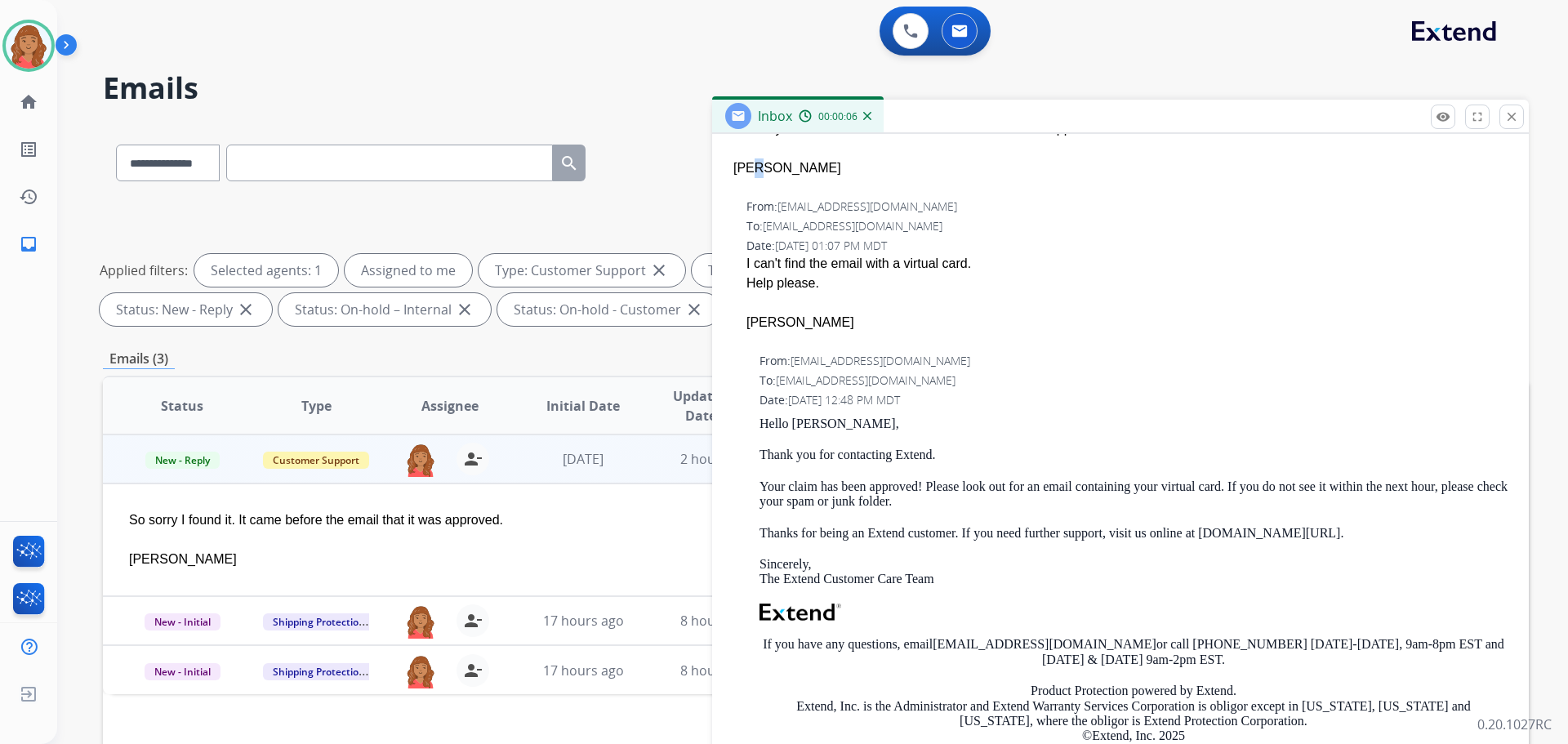
scroll to position [327, 0]
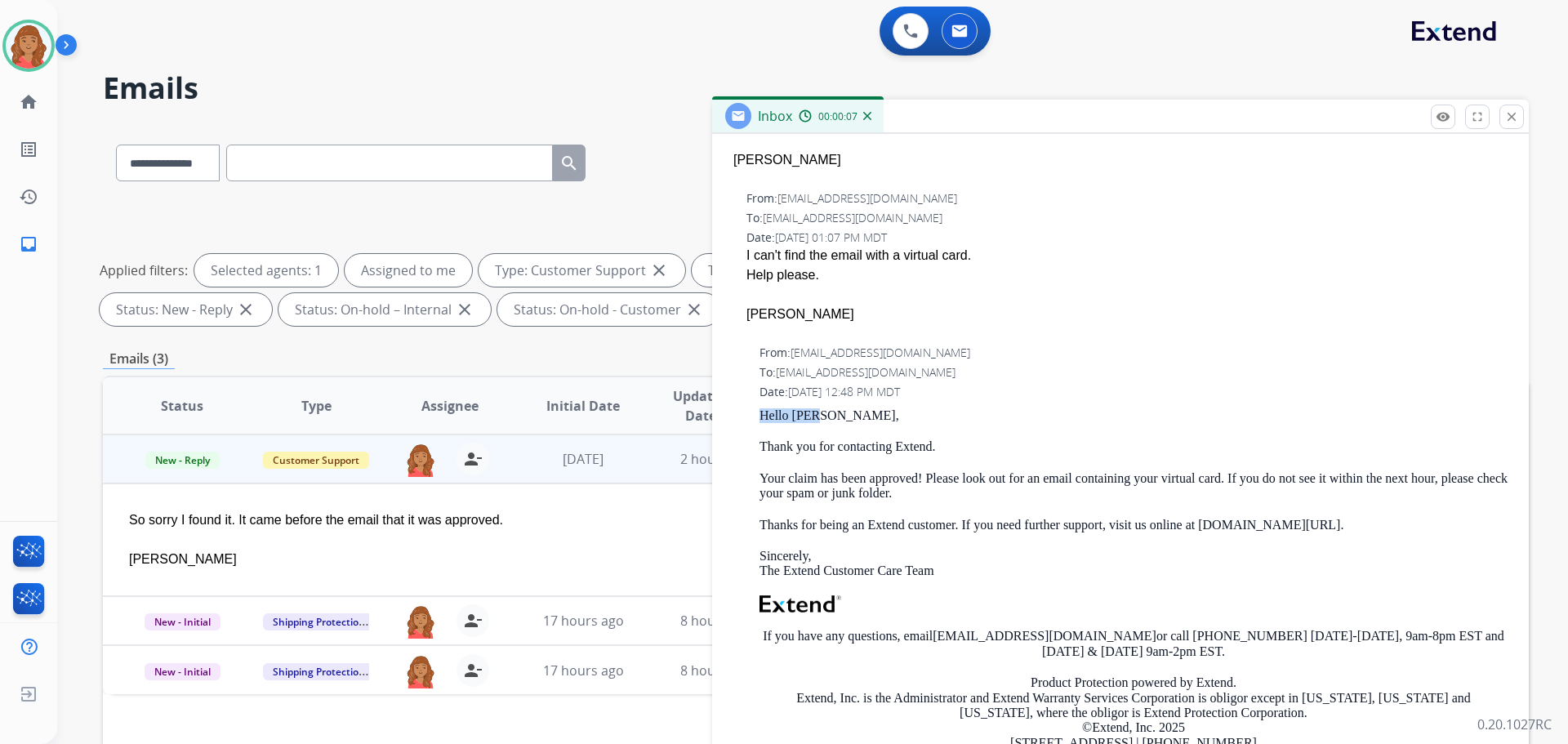
drag, startPoint x: 828, startPoint y: 415, endPoint x: 742, endPoint y: 410, distance: 86.1
click at [742, 410] on div "From: support@extend.com To: rdtdan@hotmail.com Date: 10/07/2025 - 12:48 PM MDT…" at bounding box center [1120, 590] width 777 height 495
copy p "Hello Dan,"
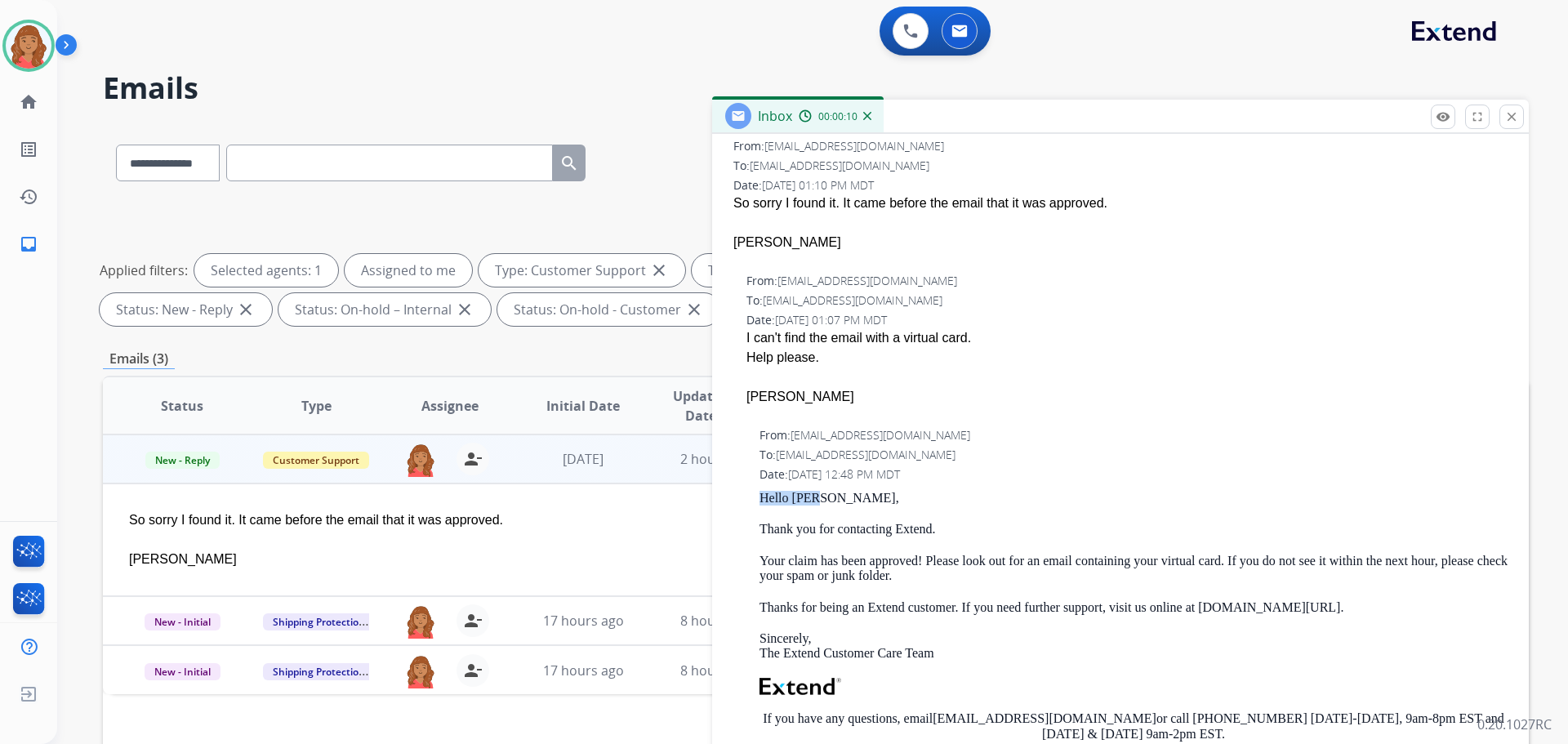
scroll to position [0, 0]
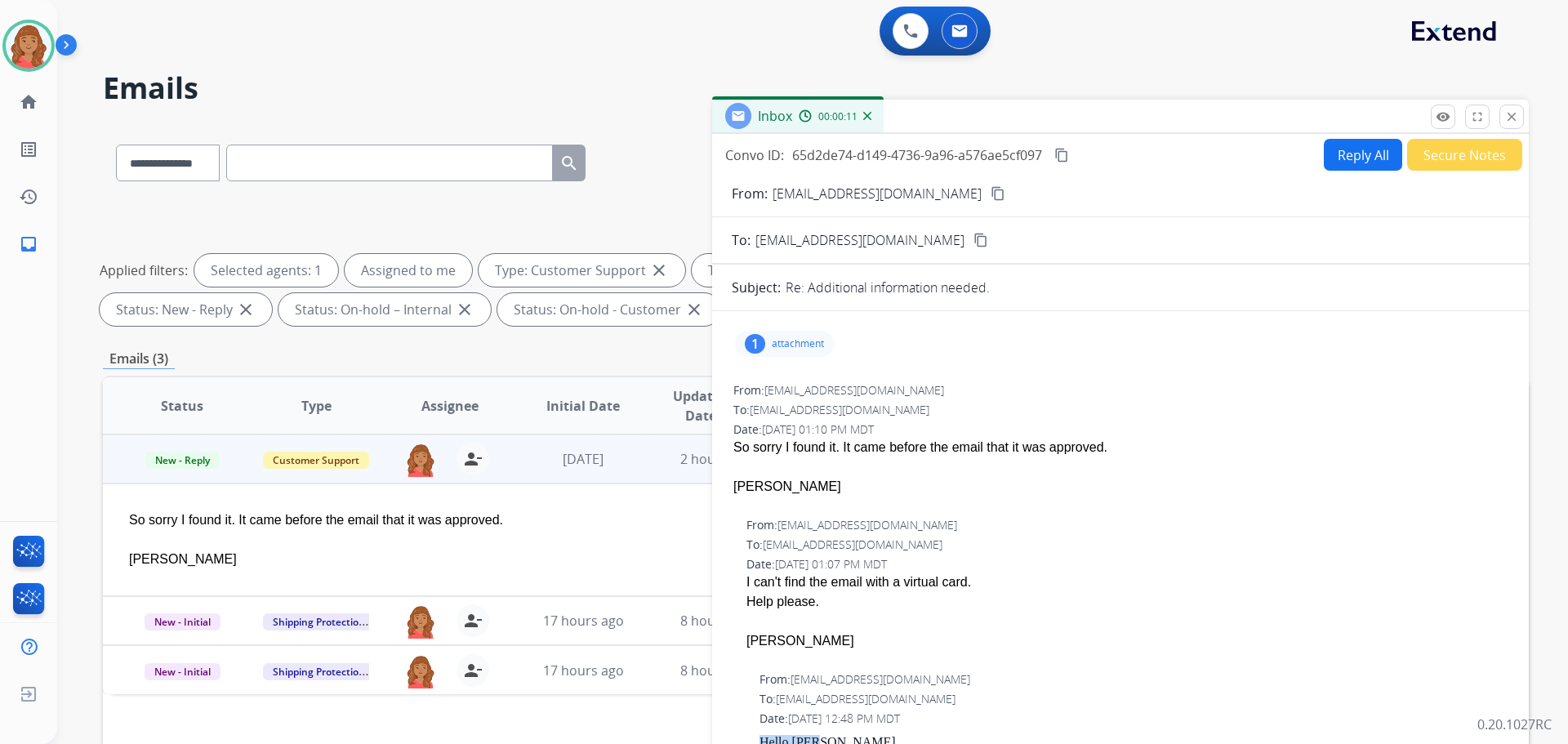
click at [1345, 143] on button "Reply All" at bounding box center [1363, 155] width 78 height 32
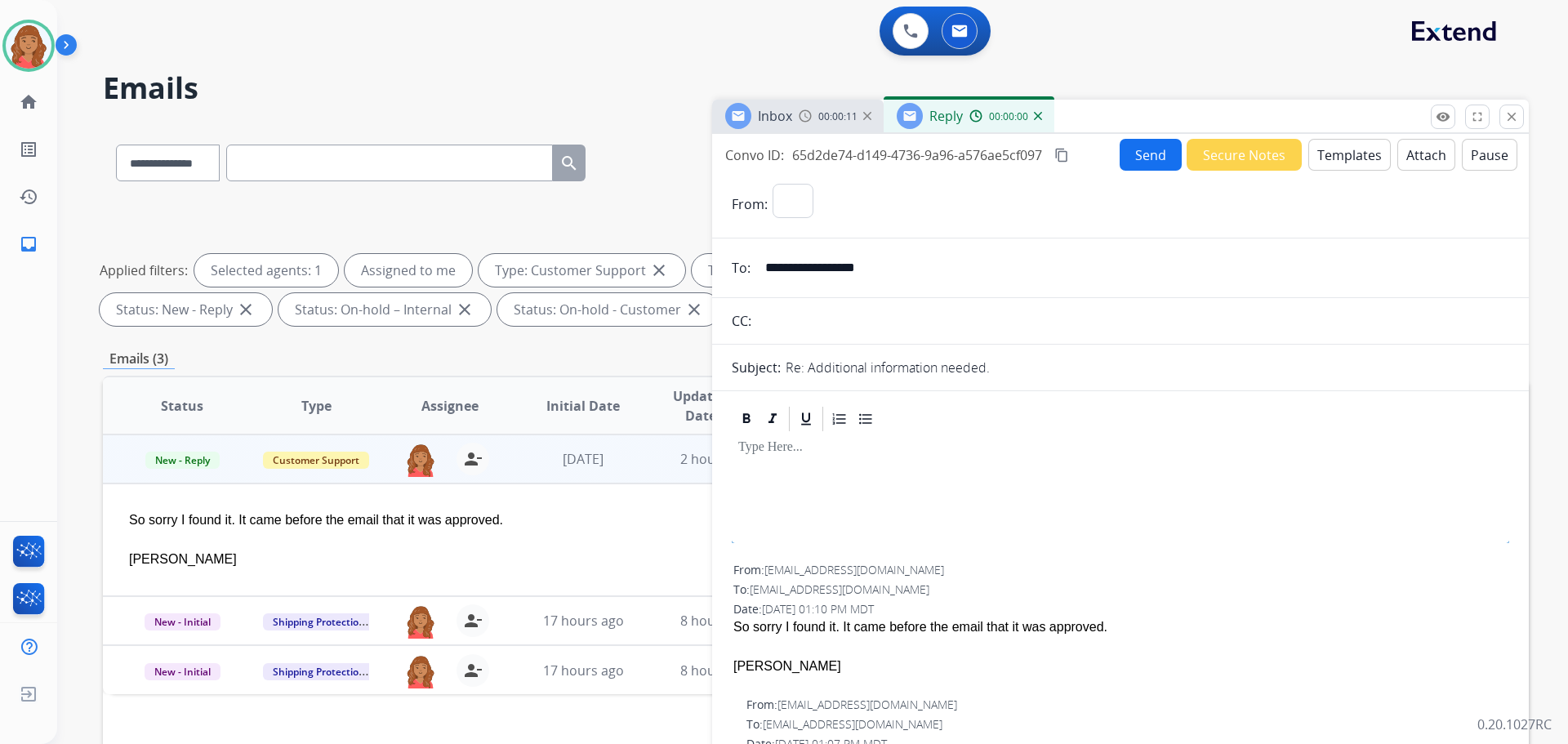
select select "**********"
click at [1360, 146] on button "Templates" at bounding box center [1349, 155] width 83 height 32
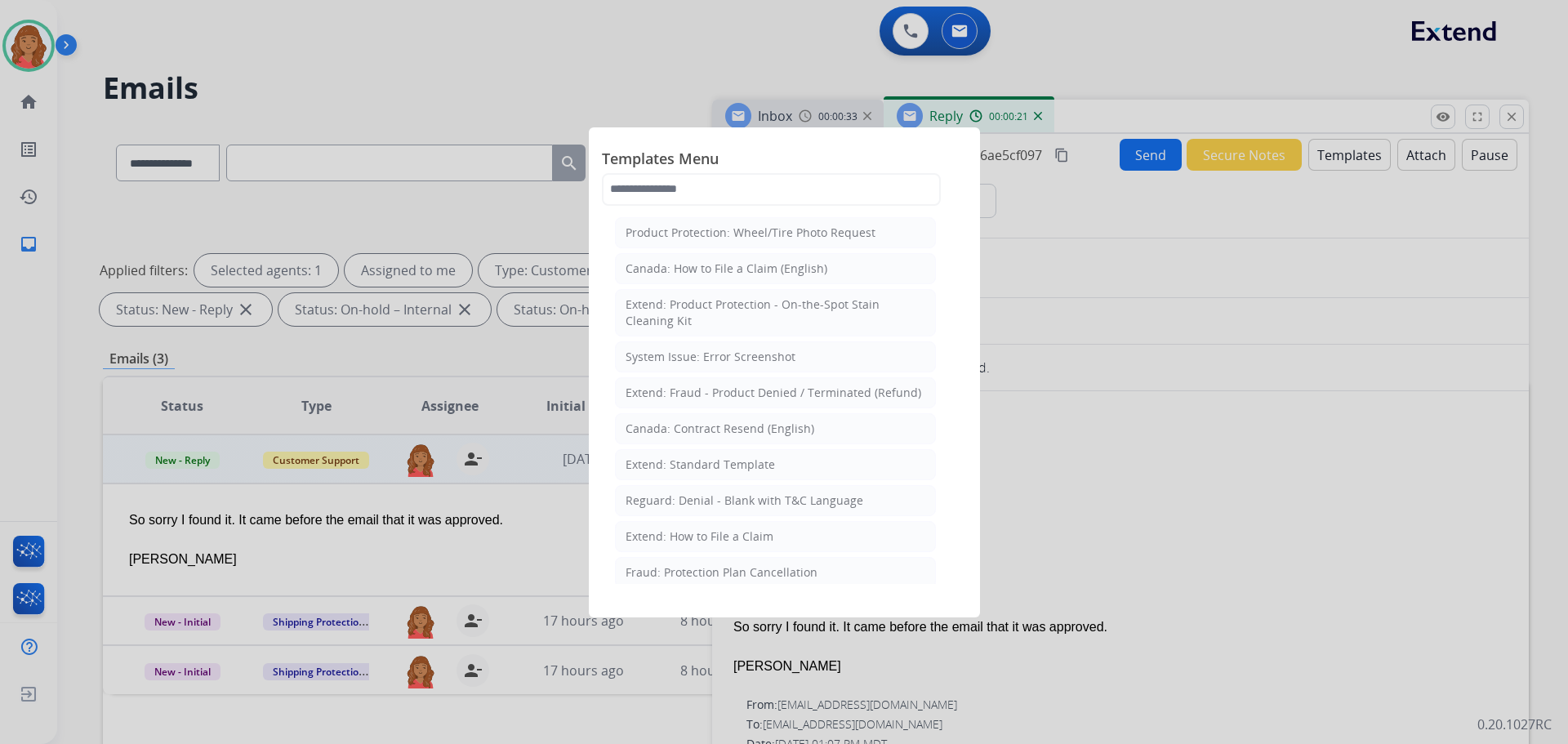
click at [676, 459] on div "Extend: Standard Template" at bounding box center [700, 465] width 150 height 17
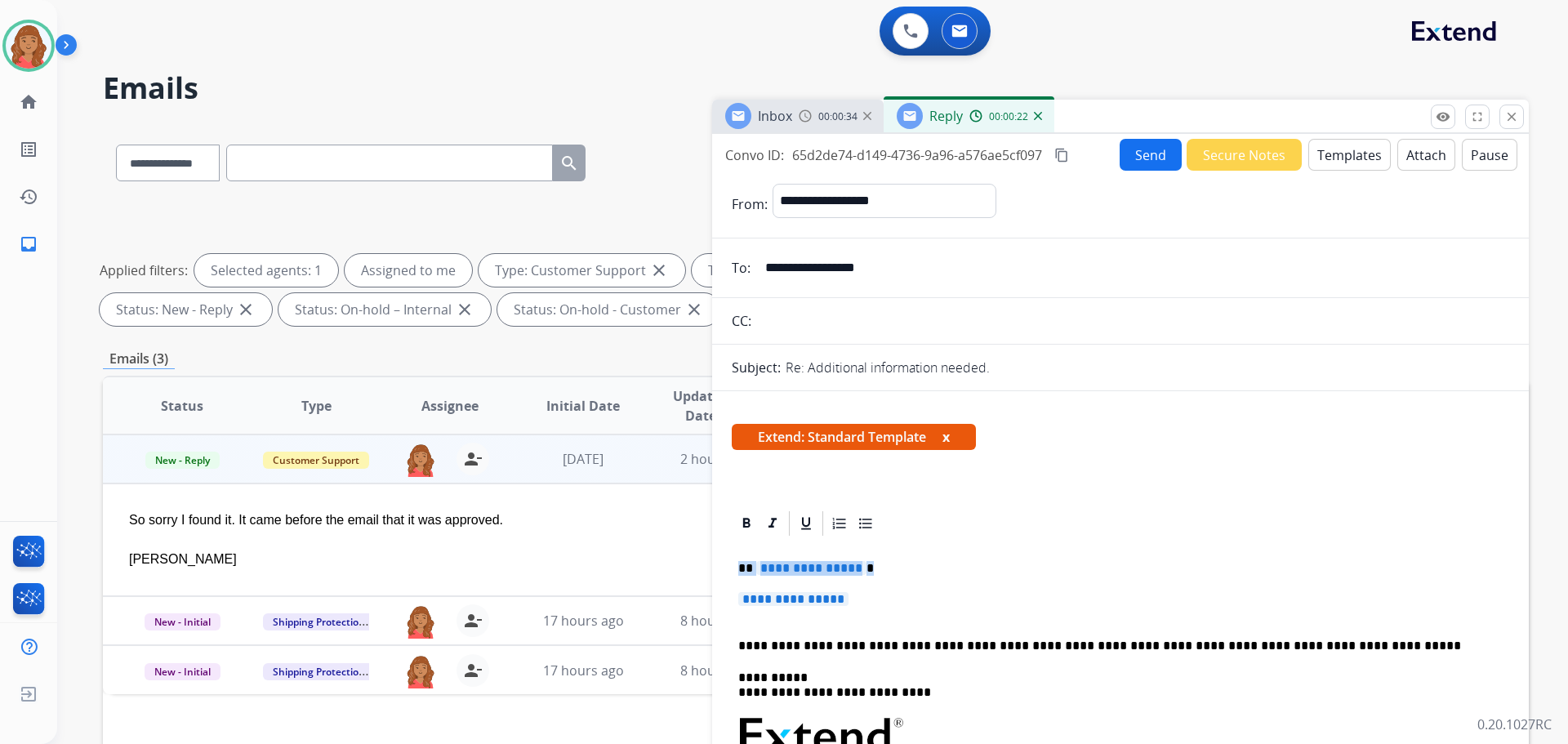
drag, startPoint x: 863, startPoint y: 603, endPoint x: 711, endPoint y: 551, distance: 160.6
click at [711, 551] on div "**********" at bounding box center [817, 565] width 1426 height 884
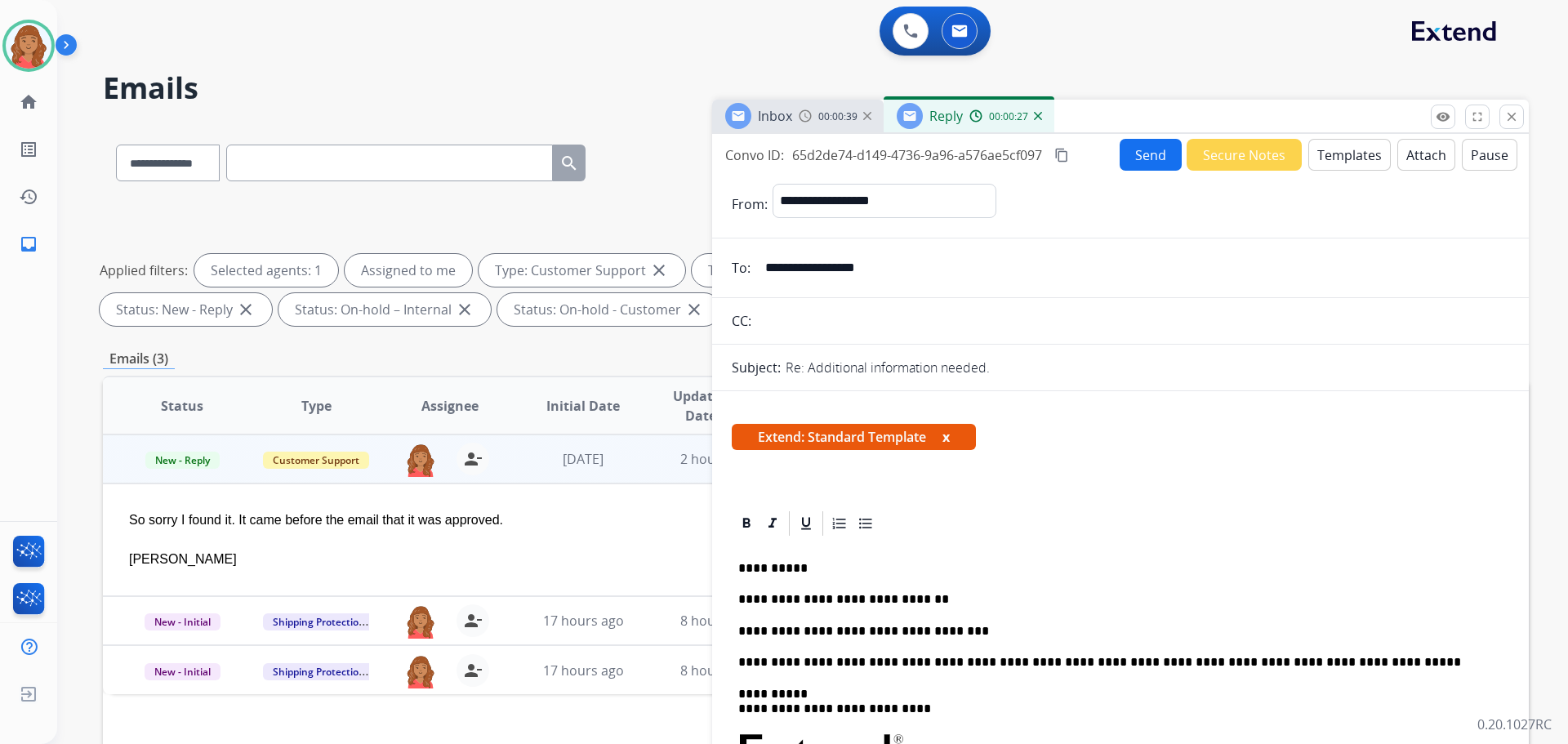
click at [1120, 154] on button "Send" at bounding box center [1151, 155] width 62 height 32
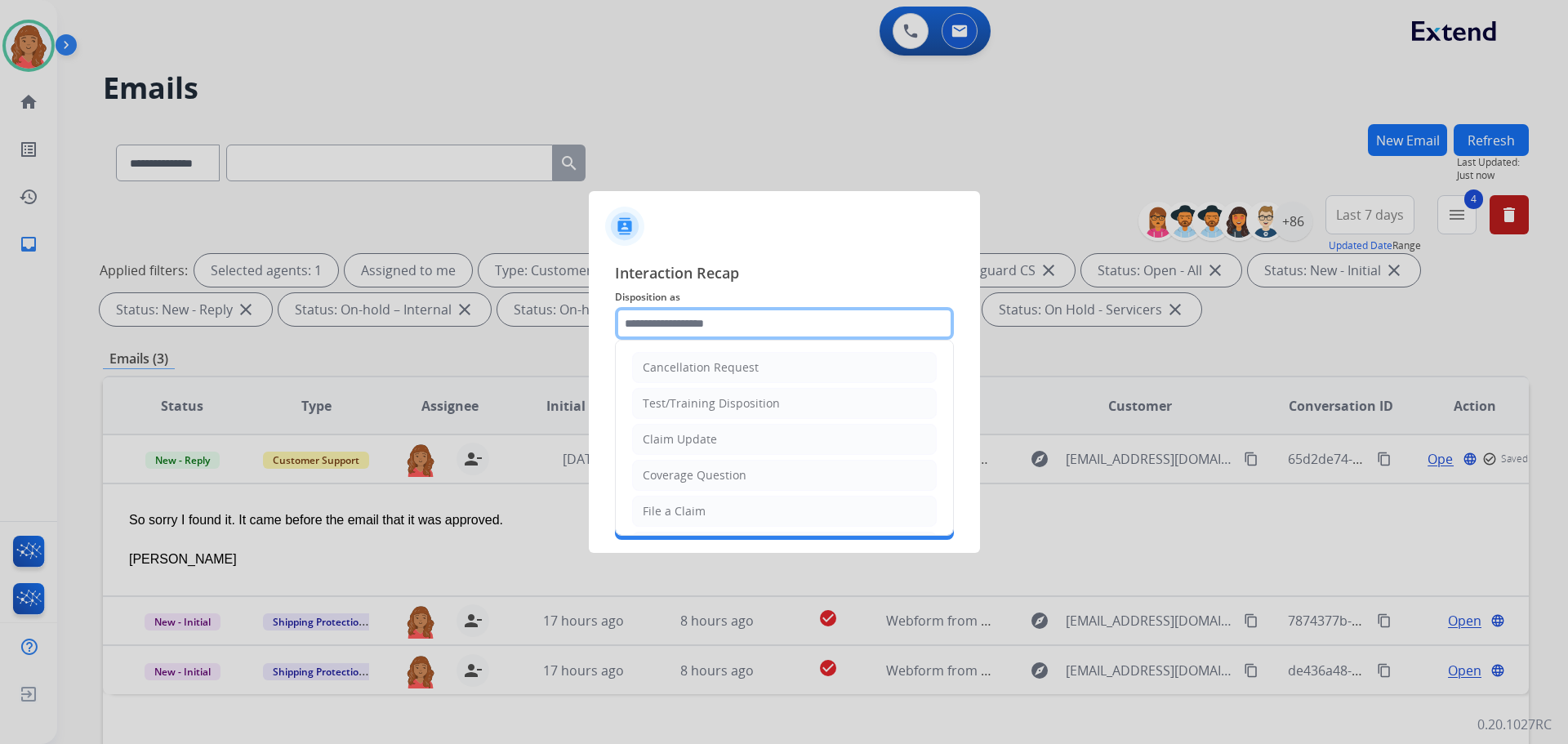
click at [702, 329] on input "text" at bounding box center [785, 323] width 339 height 33
click at [692, 437] on div "Claim Update" at bounding box center [680, 440] width 74 height 17
type input "**********"
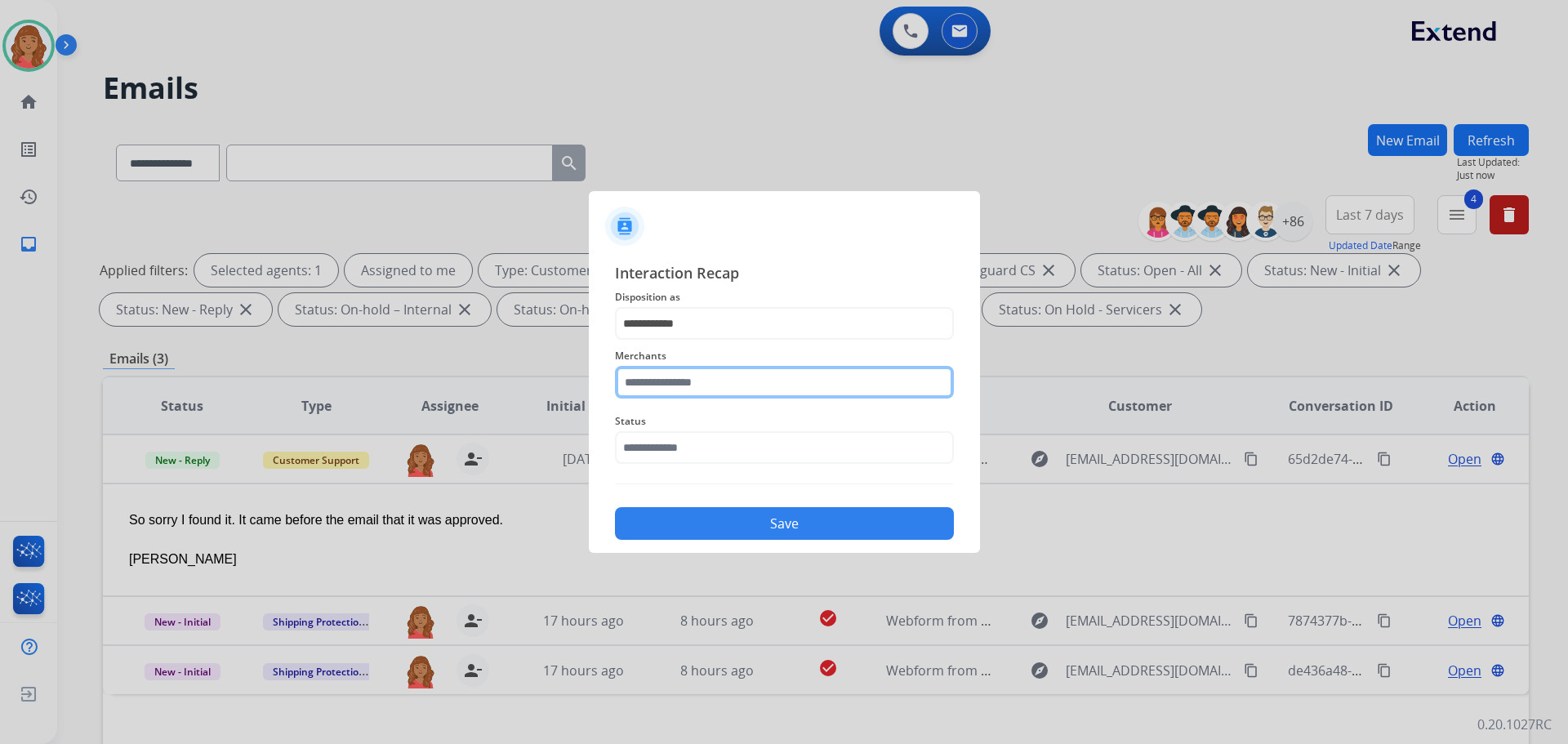
drag, startPoint x: 697, startPoint y: 383, endPoint x: 697, endPoint y: 397, distance: 14.0
click at [697, 387] on input "text" at bounding box center [785, 382] width 339 height 33
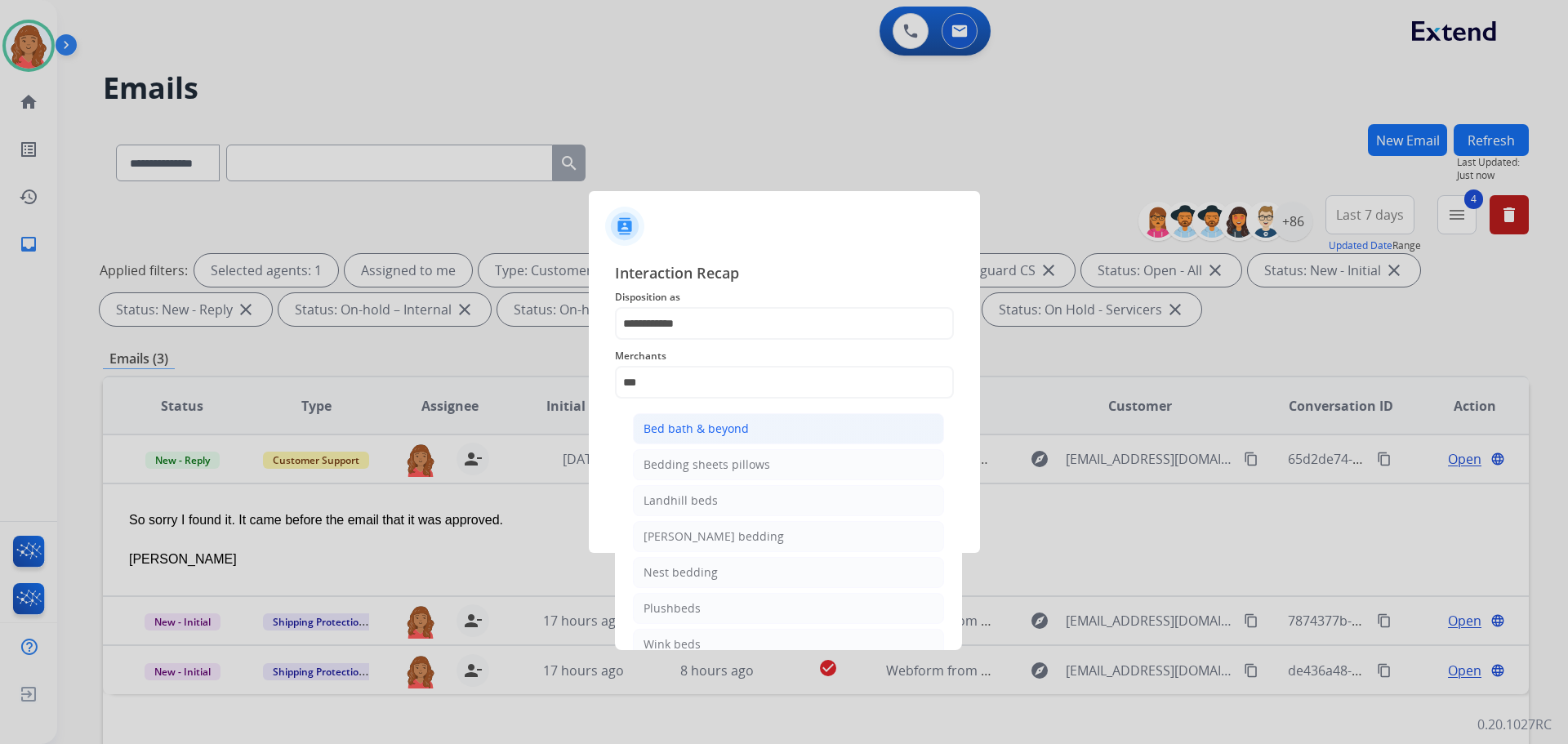
drag, startPoint x: 673, startPoint y: 410, endPoint x: 677, endPoint y: 423, distance: 13.6
click at [673, 412] on ul "Bed bath & beyond Bedding sheets pillows Landhill beds Milliard bedding Nest be…" at bounding box center [789, 540] width 321 height 271
click at [681, 431] on div "Bed bath & beyond" at bounding box center [696, 429] width 105 height 17
type input "**********"
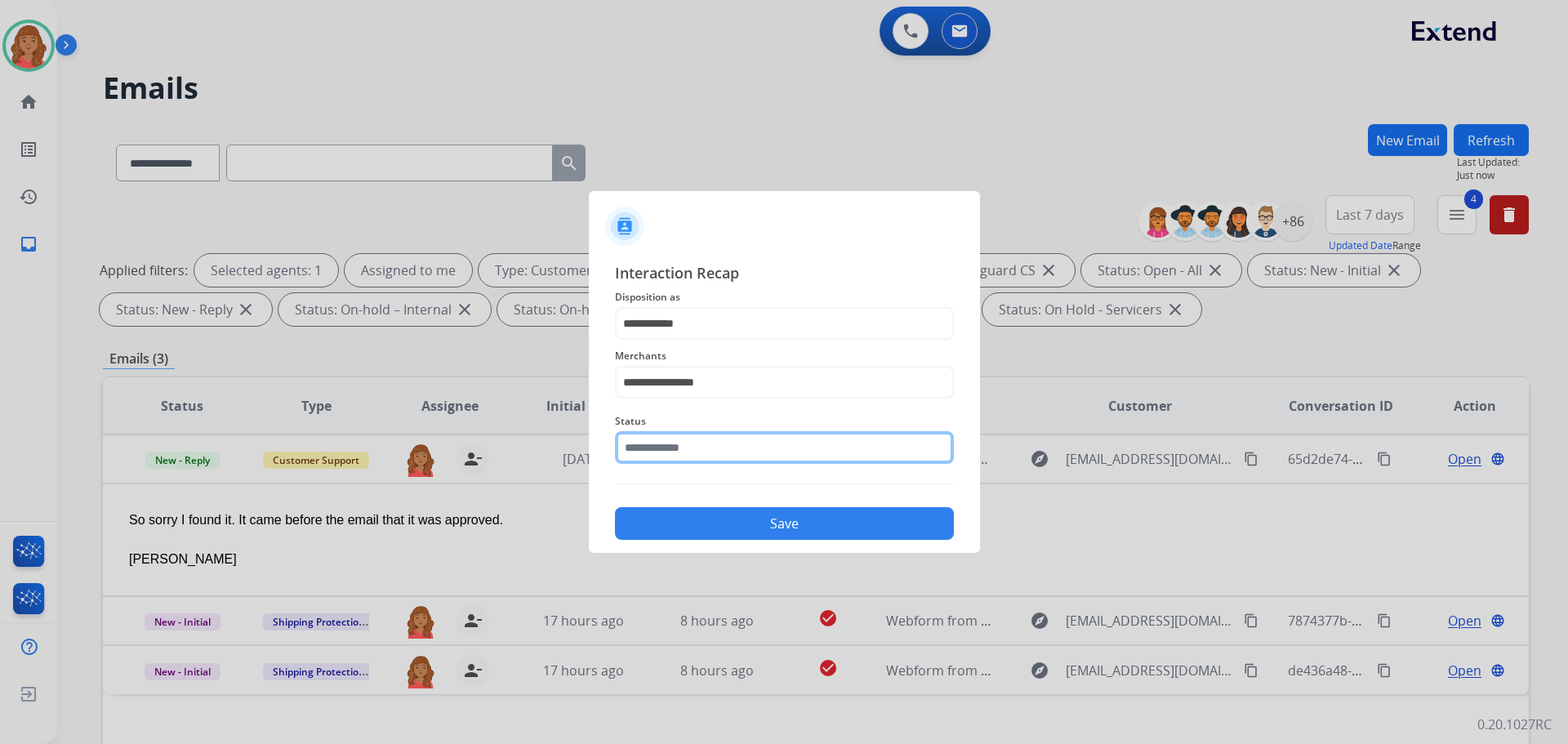
drag, startPoint x: 664, startPoint y: 457, endPoint x: 664, endPoint y: 467, distance: 10.0
click at [664, 462] on input "text" at bounding box center [785, 447] width 339 height 33
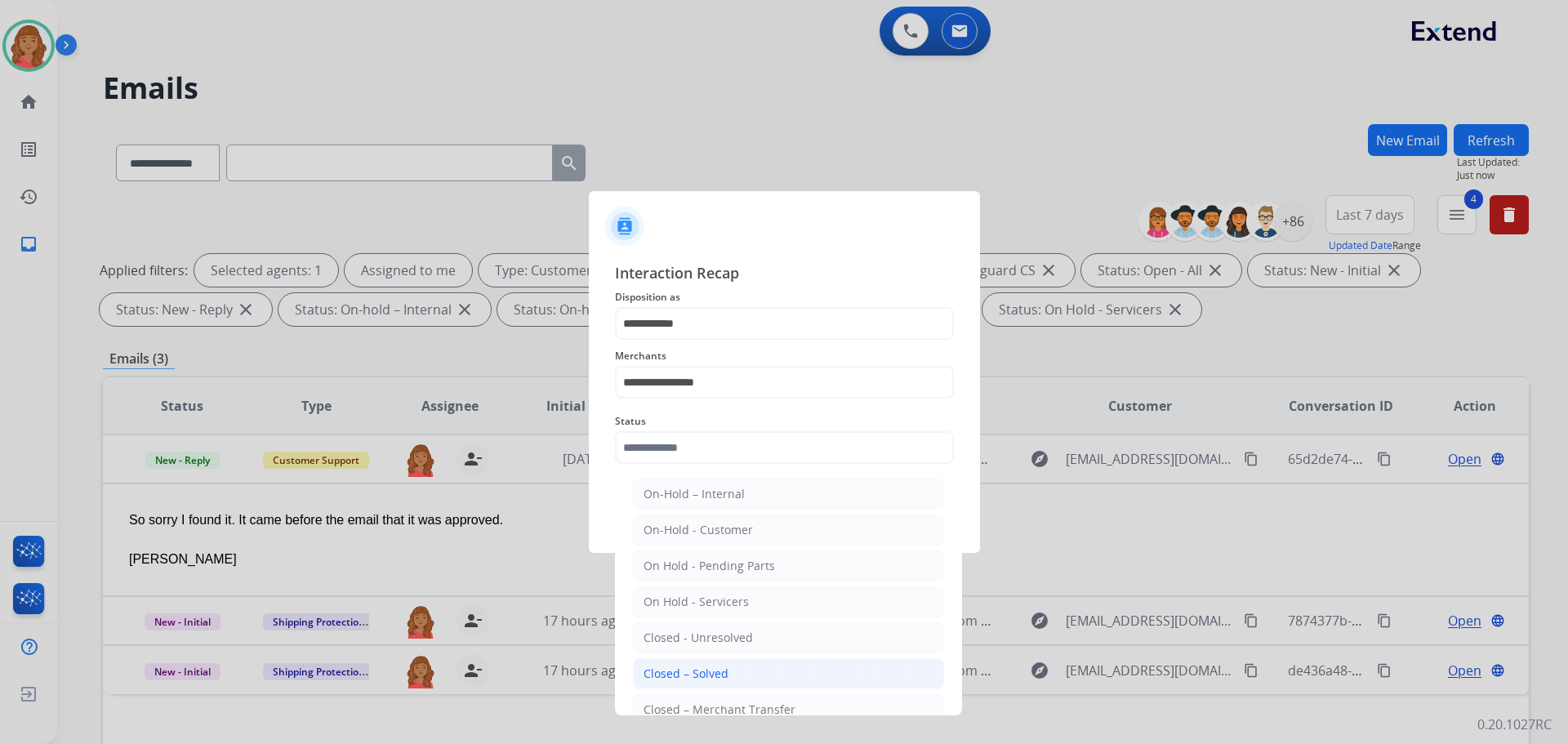
click at [681, 671] on div "Closed – Solved" at bounding box center [685, 674] width 85 height 17
type input "**********"
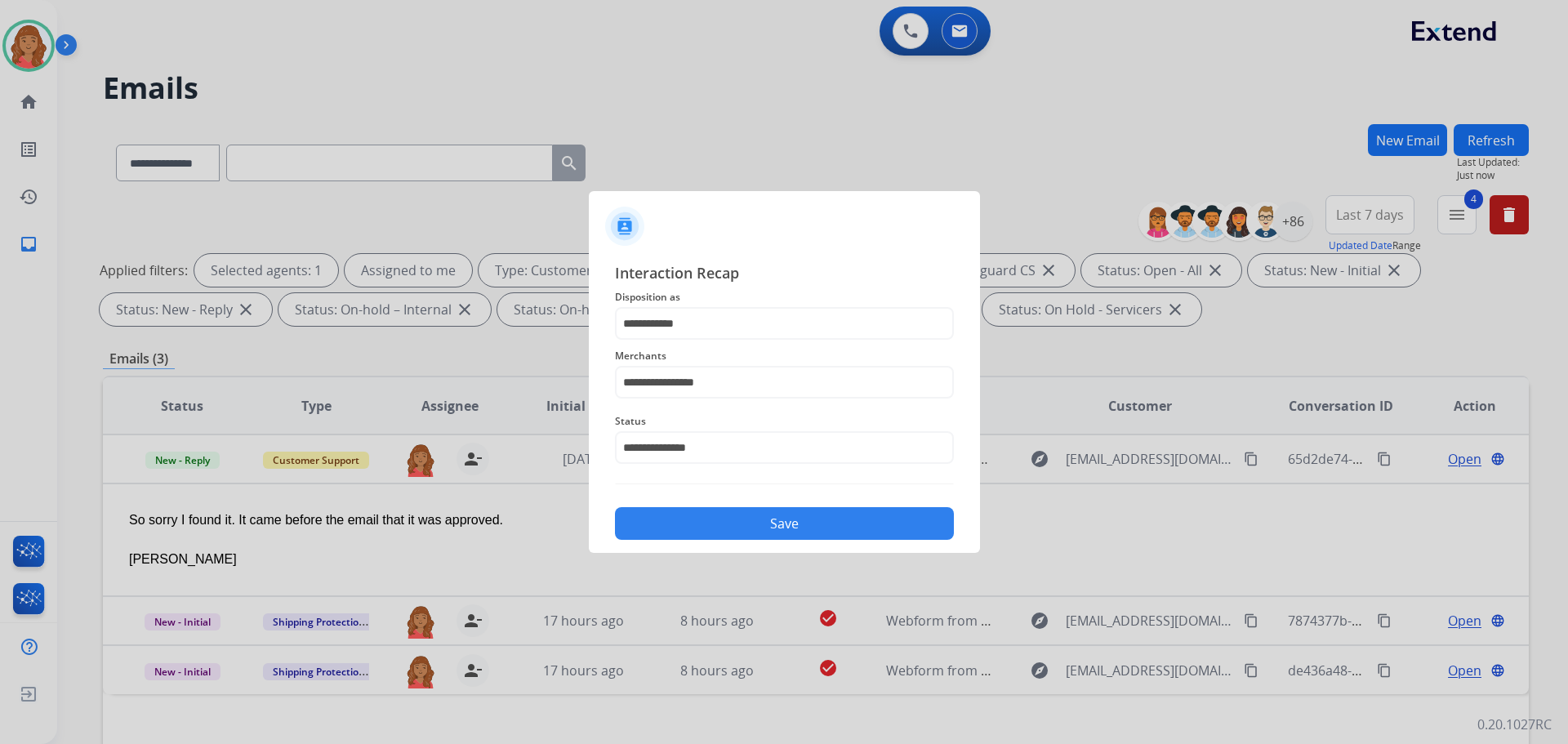
click at [698, 507] on div "Save" at bounding box center [785, 519] width 339 height 43
click at [698, 526] on button "Save" at bounding box center [785, 523] width 339 height 33
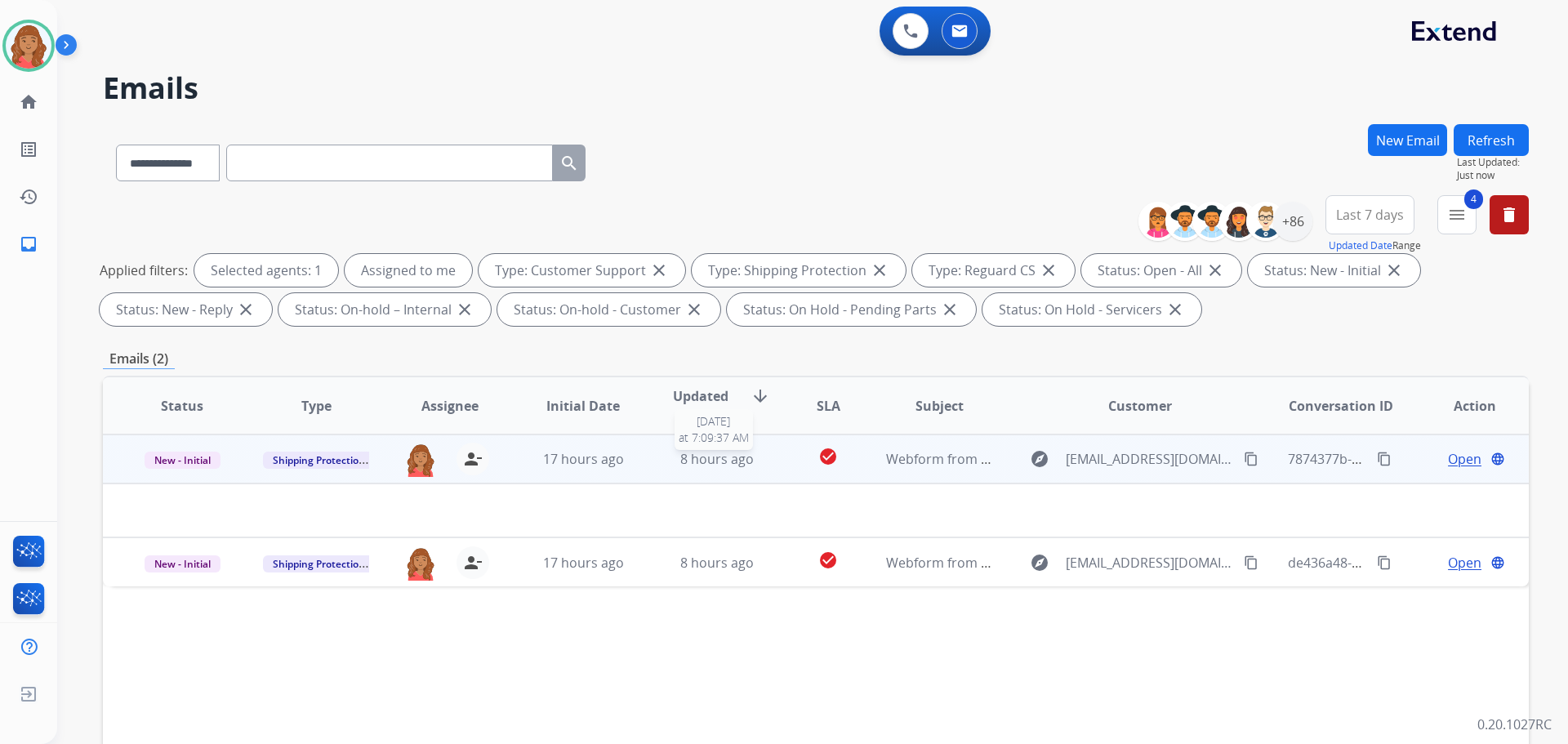
click at [730, 463] on span "8 hours ago" at bounding box center [717, 458] width 74 height 18
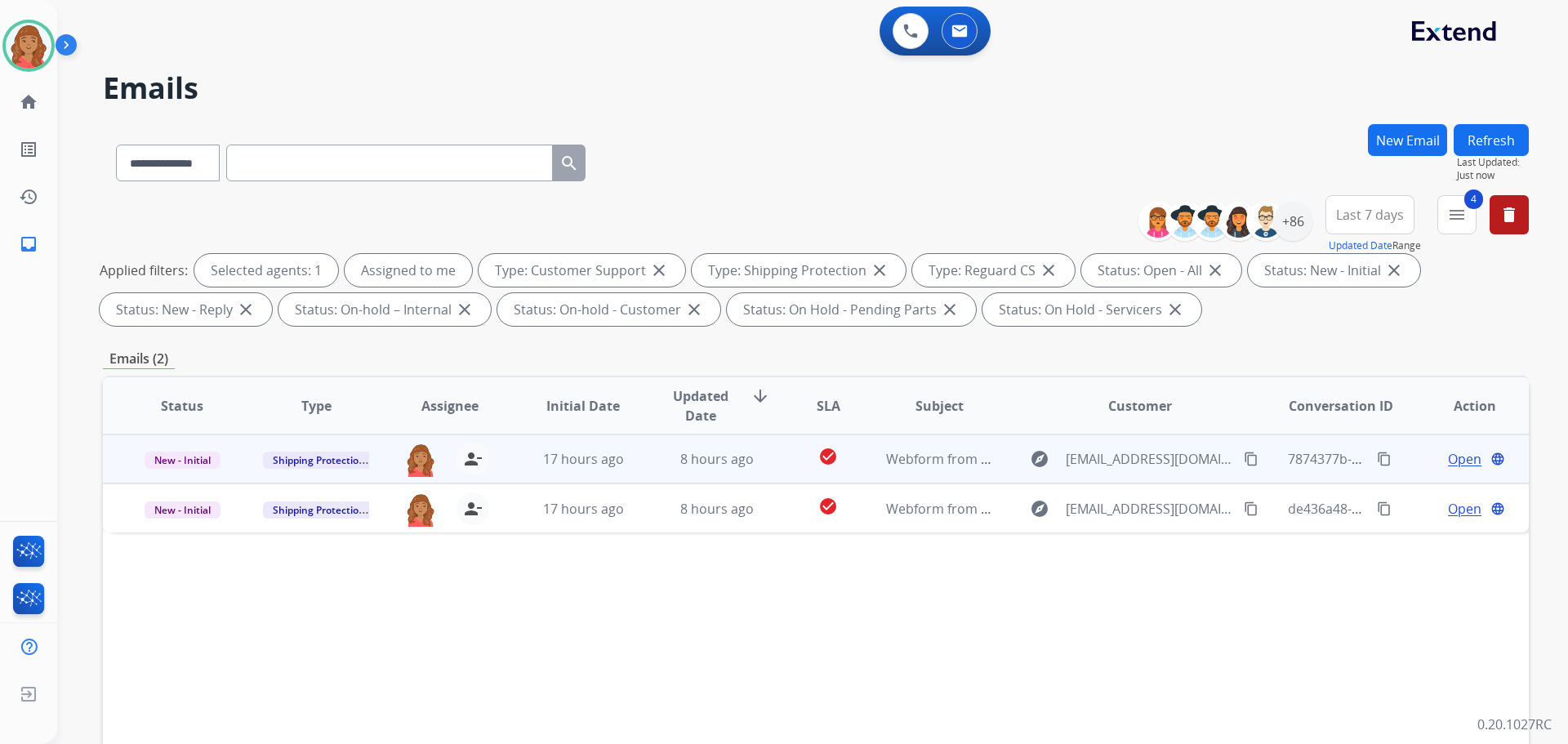
click at [1453, 455] on span "Open" at bounding box center [1465, 459] width 34 height 20
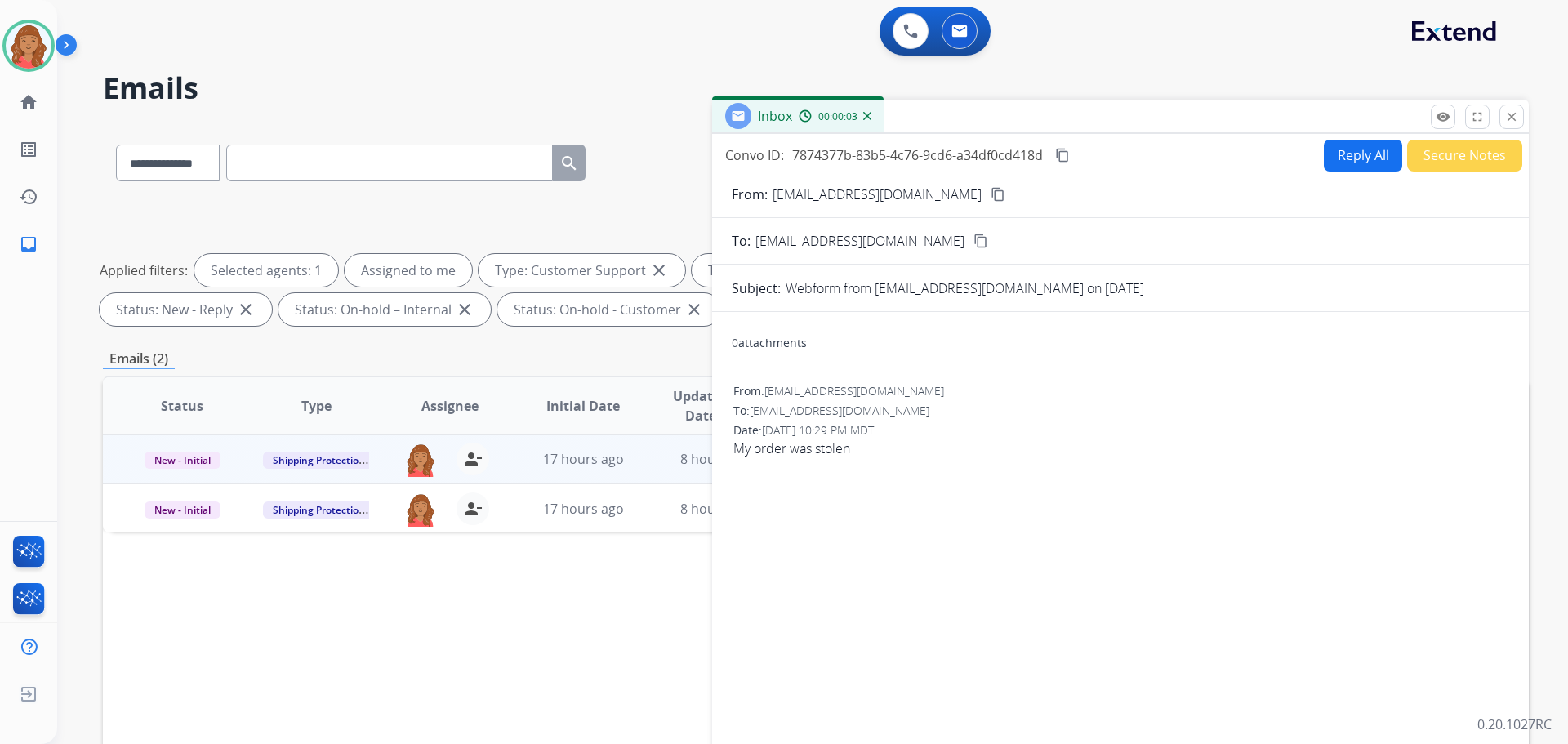
click at [1348, 157] on button "Reply All" at bounding box center [1363, 156] width 78 height 32
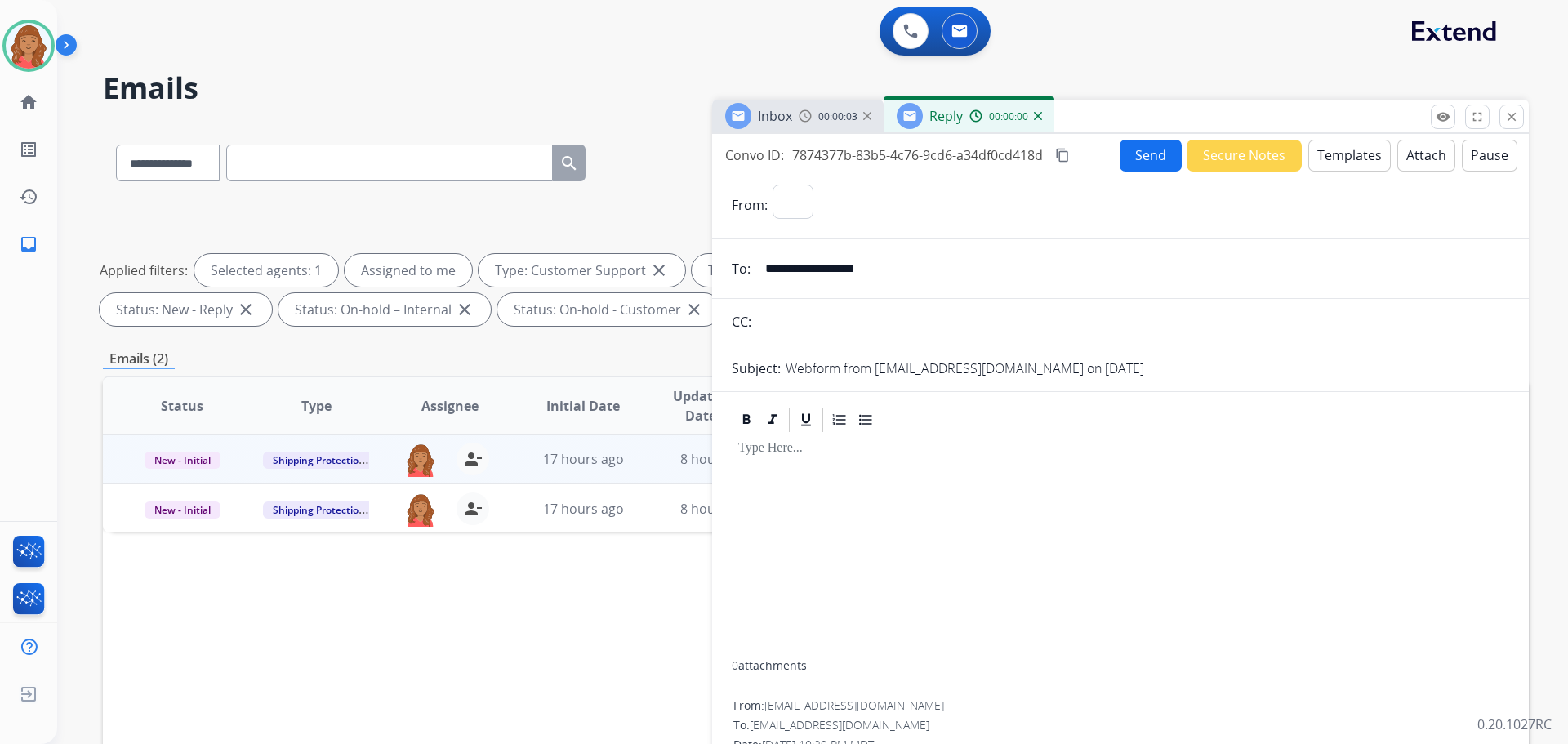
select select "**********"
click at [1334, 156] on button "Templates" at bounding box center [1349, 156] width 83 height 32
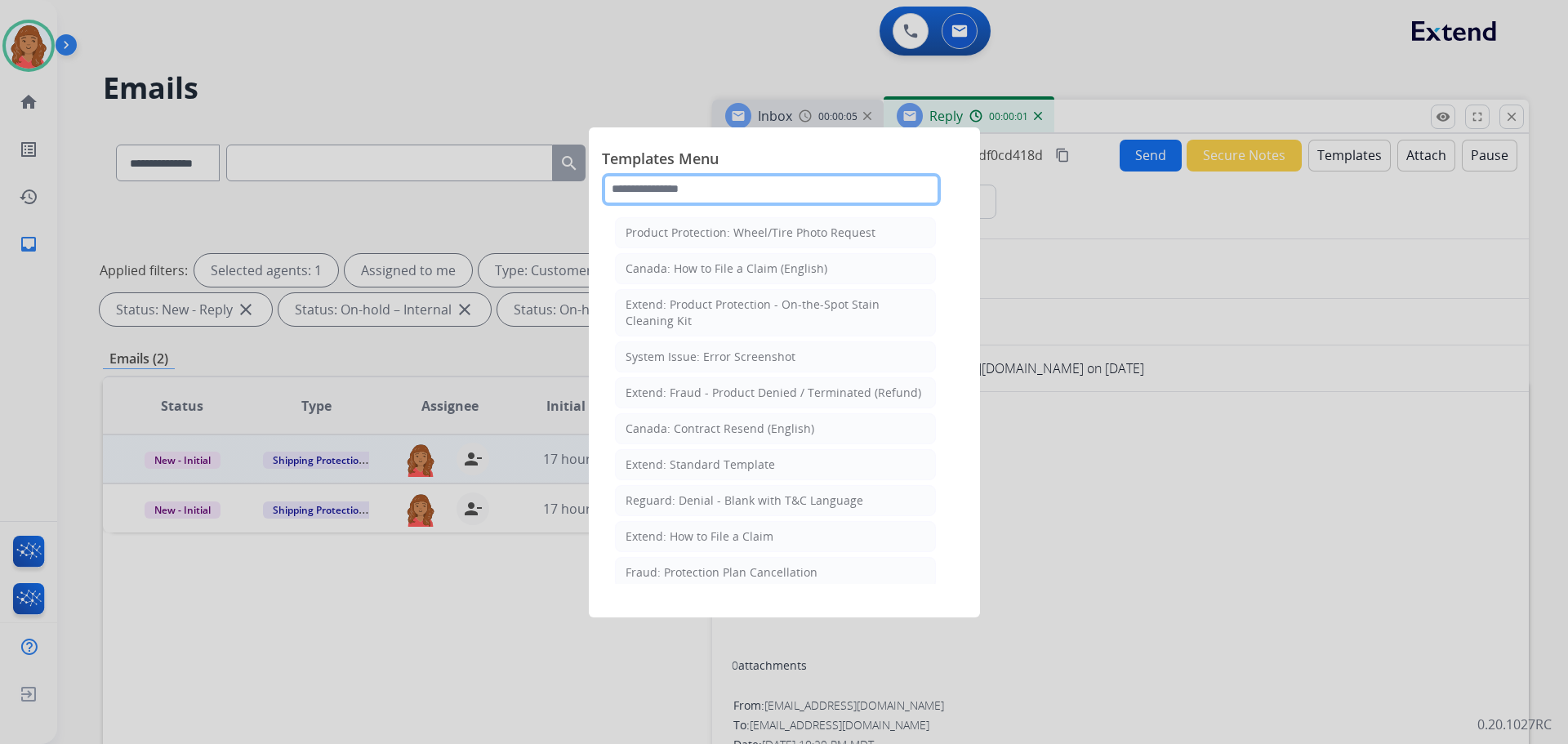
click at [729, 191] on input "text" at bounding box center [772, 189] width 339 height 33
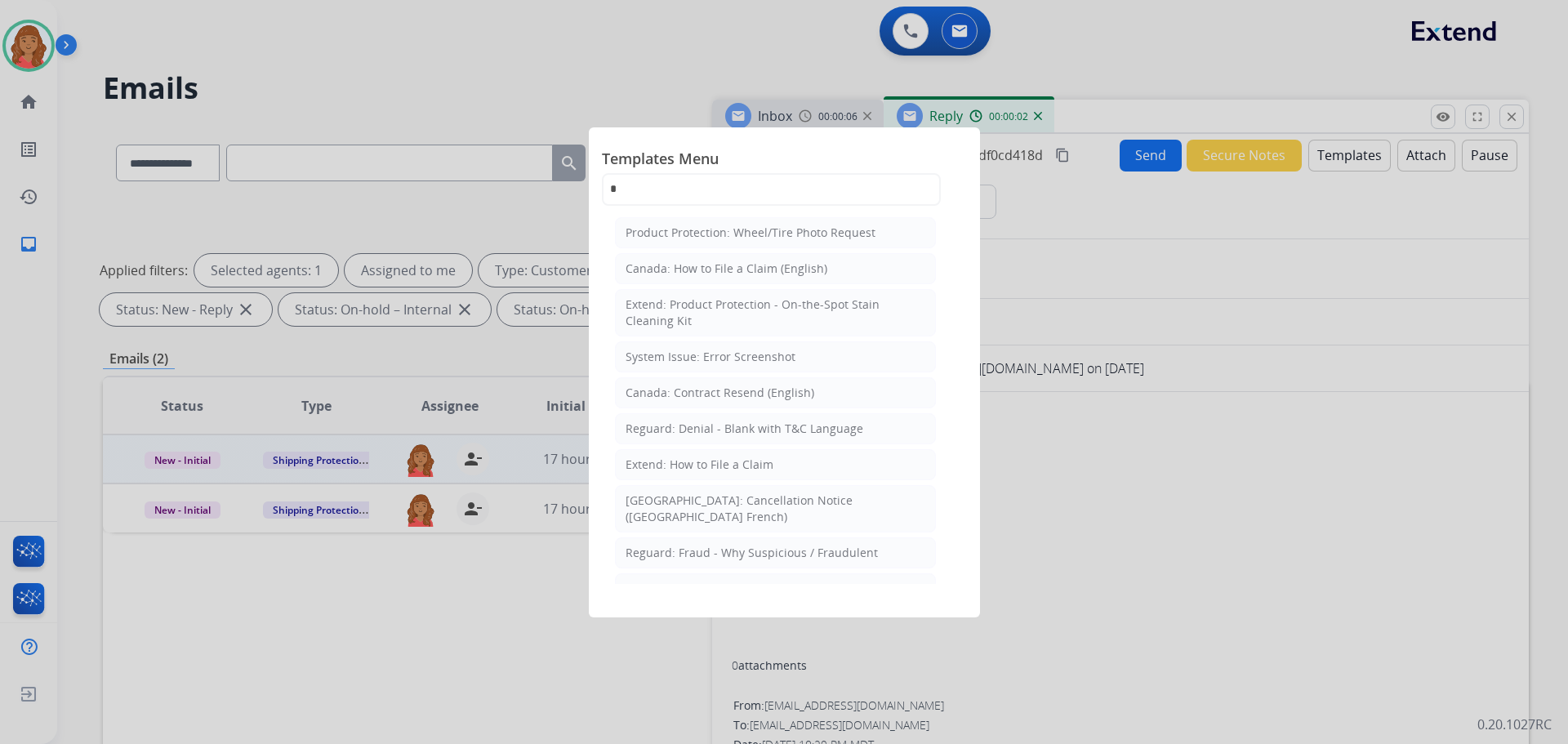
select select "**********"
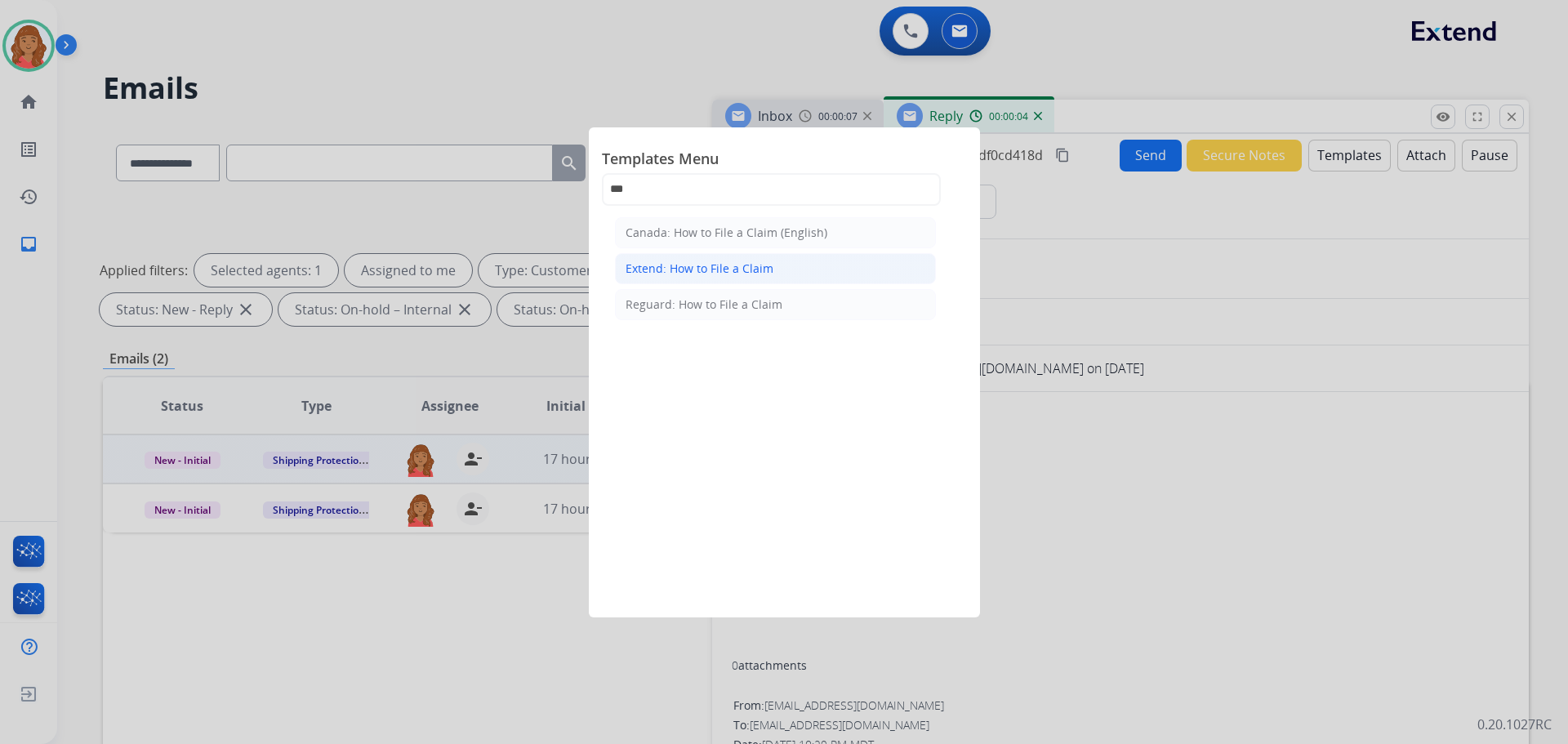
type input "***"
click at [706, 274] on div "Extend: How to File a Claim" at bounding box center [699, 269] width 148 height 17
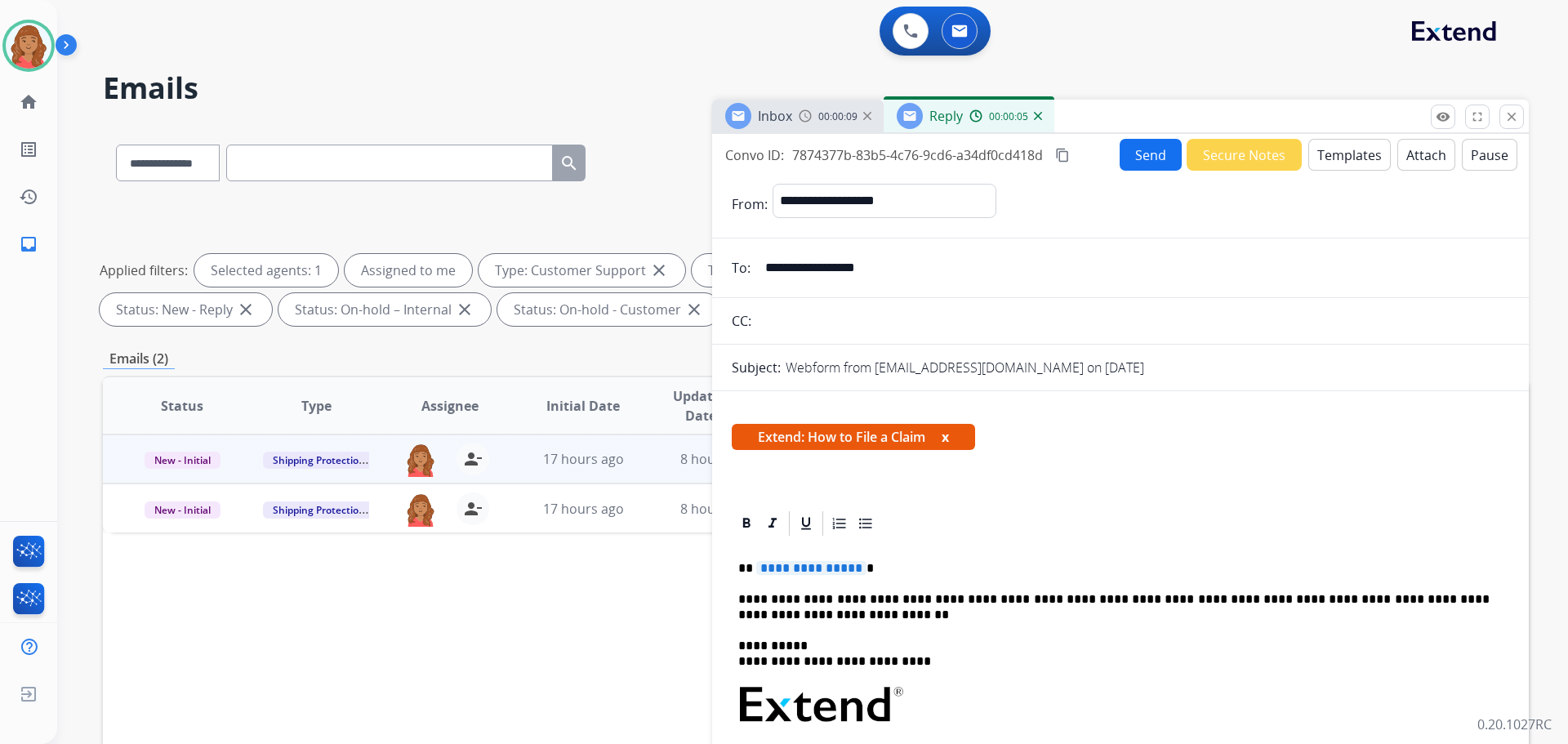
click at [852, 568] on span "**********" at bounding box center [811, 568] width 110 height 14
click at [1144, 150] on button "Send" at bounding box center [1151, 155] width 62 height 32
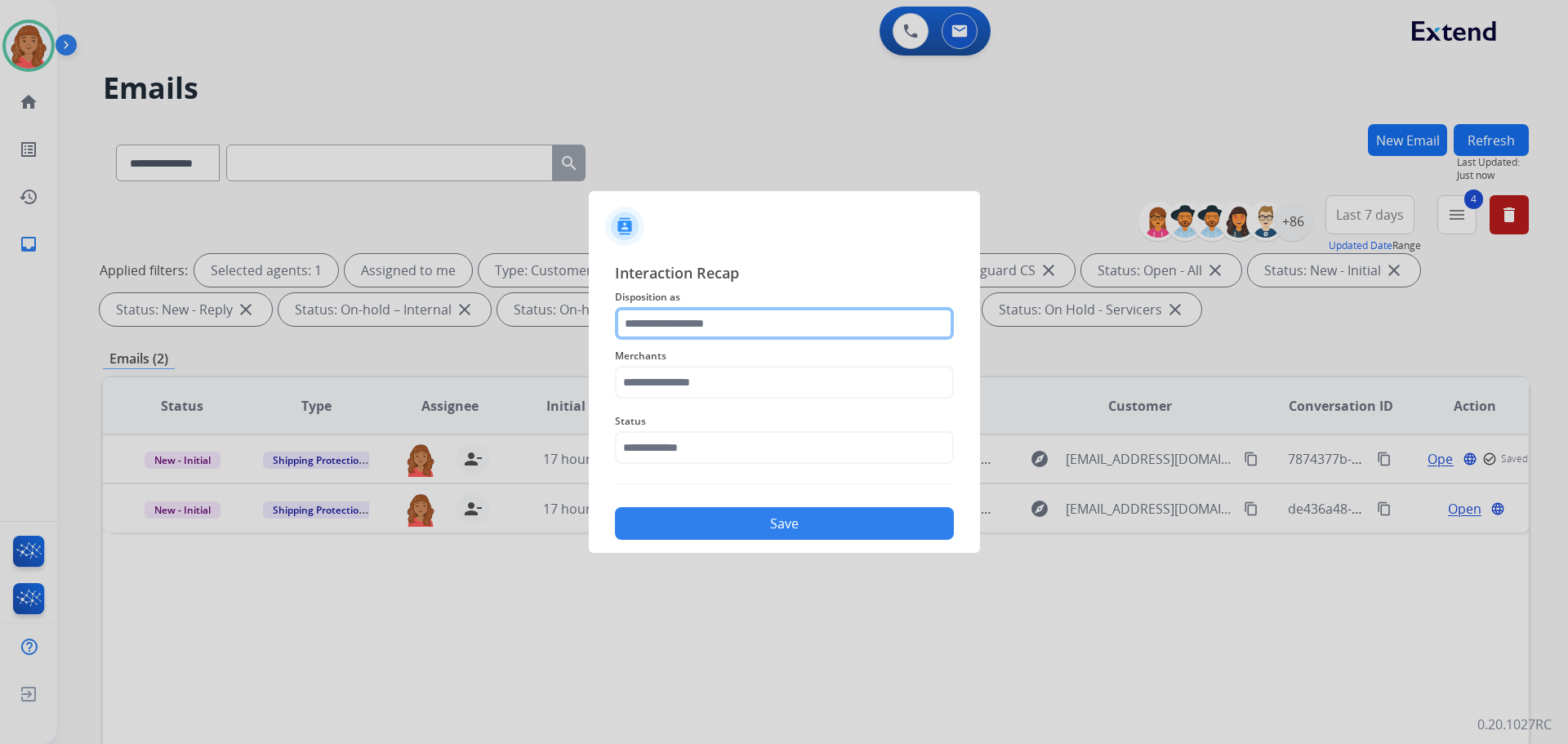
click at [694, 323] on input "text" at bounding box center [785, 323] width 339 height 33
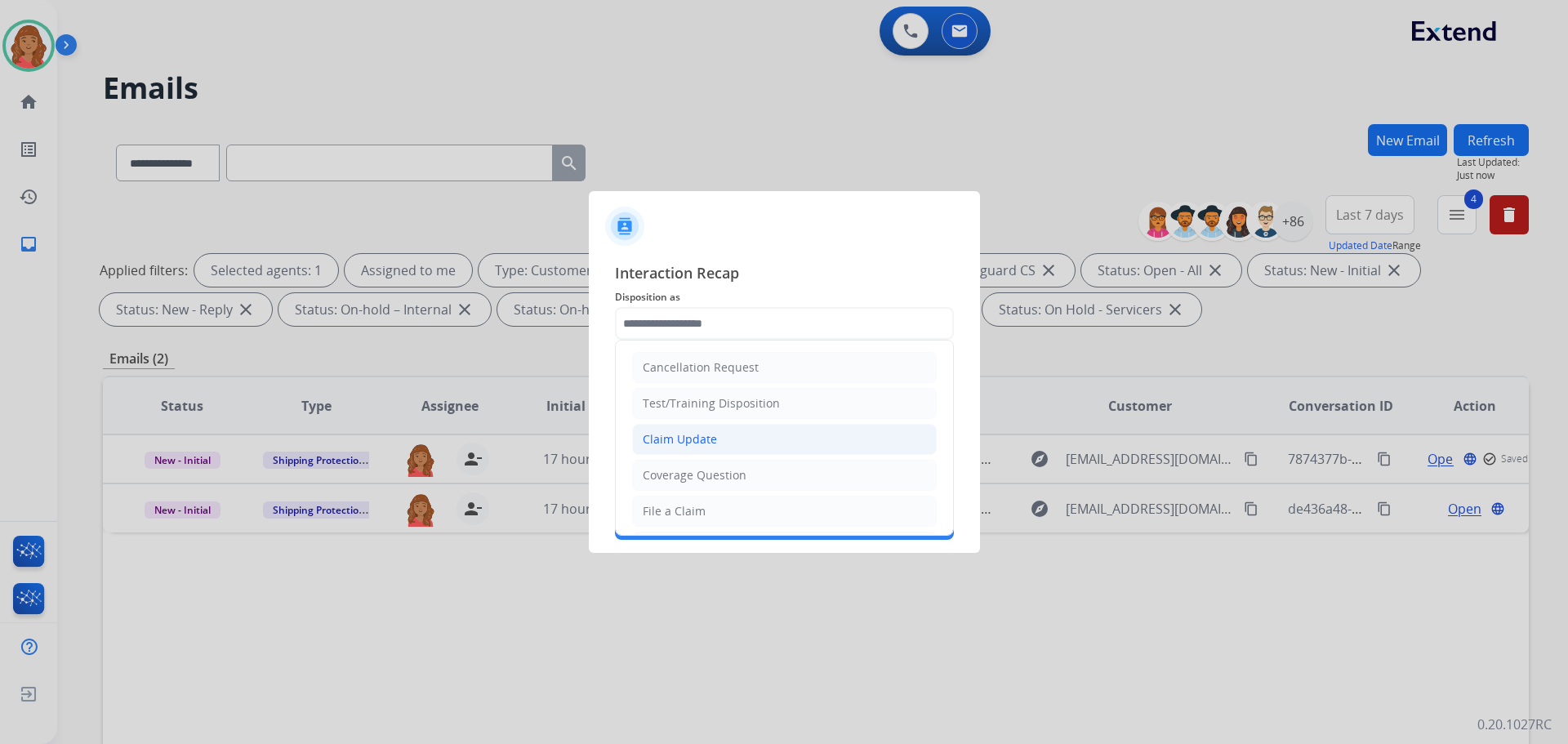
click at [685, 438] on div "Claim Update" at bounding box center [680, 440] width 74 height 17
type input "**********"
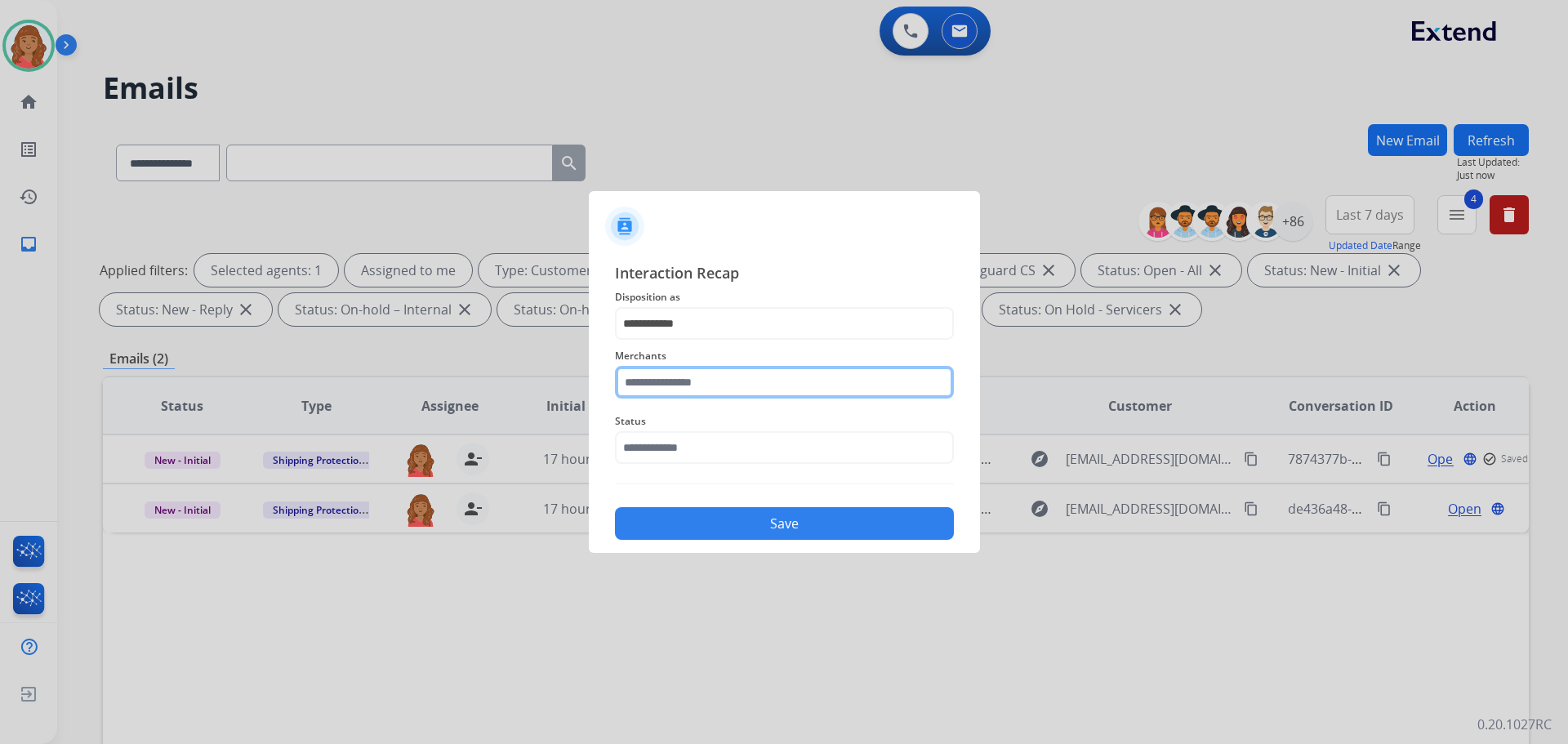
drag, startPoint x: 685, startPoint y: 380, endPoint x: 688, endPoint y: 393, distance: 13.3
click at [686, 383] on input "text" at bounding box center [785, 382] width 339 height 33
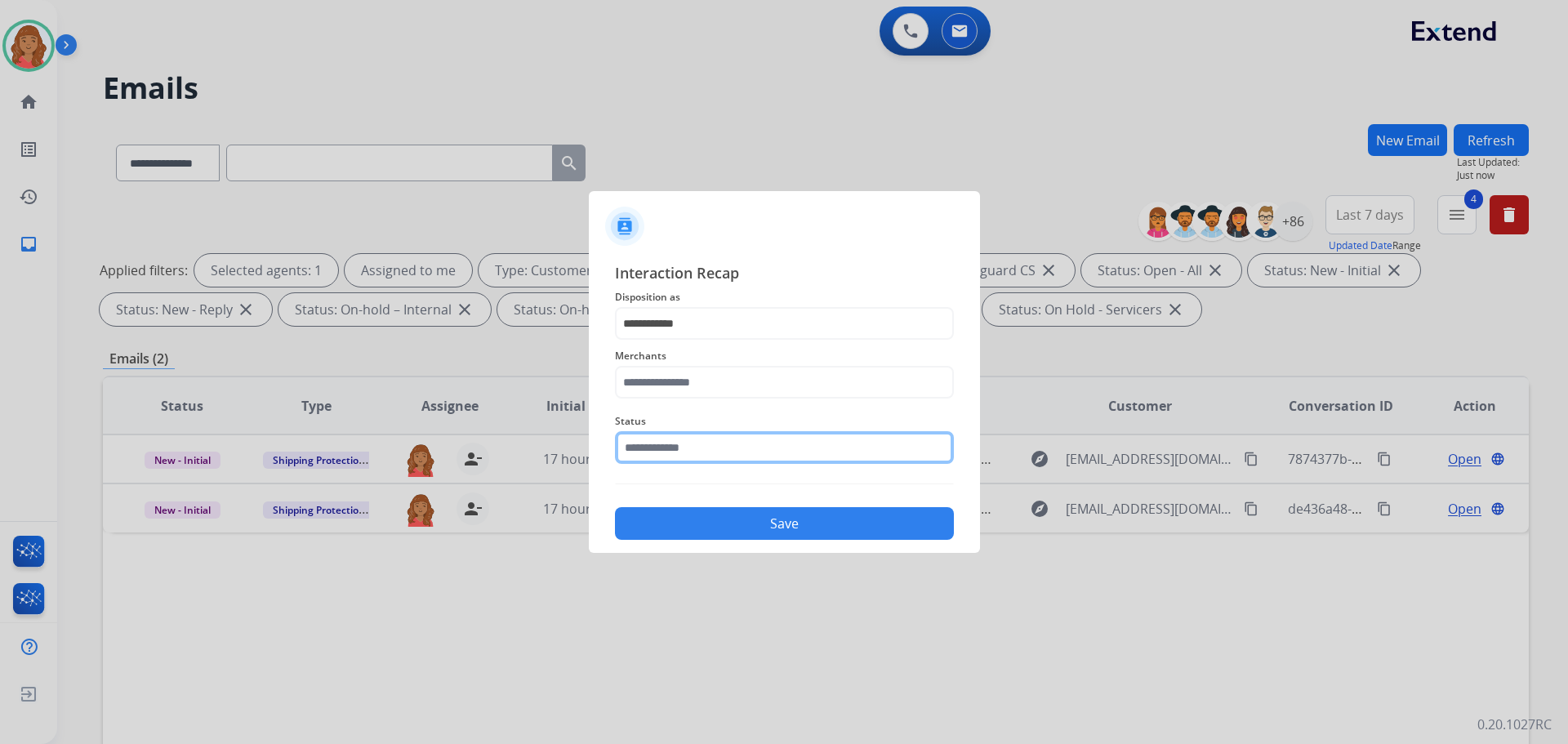
click at [682, 446] on input "text" at bounding box center [785, 447] width 339 height 33
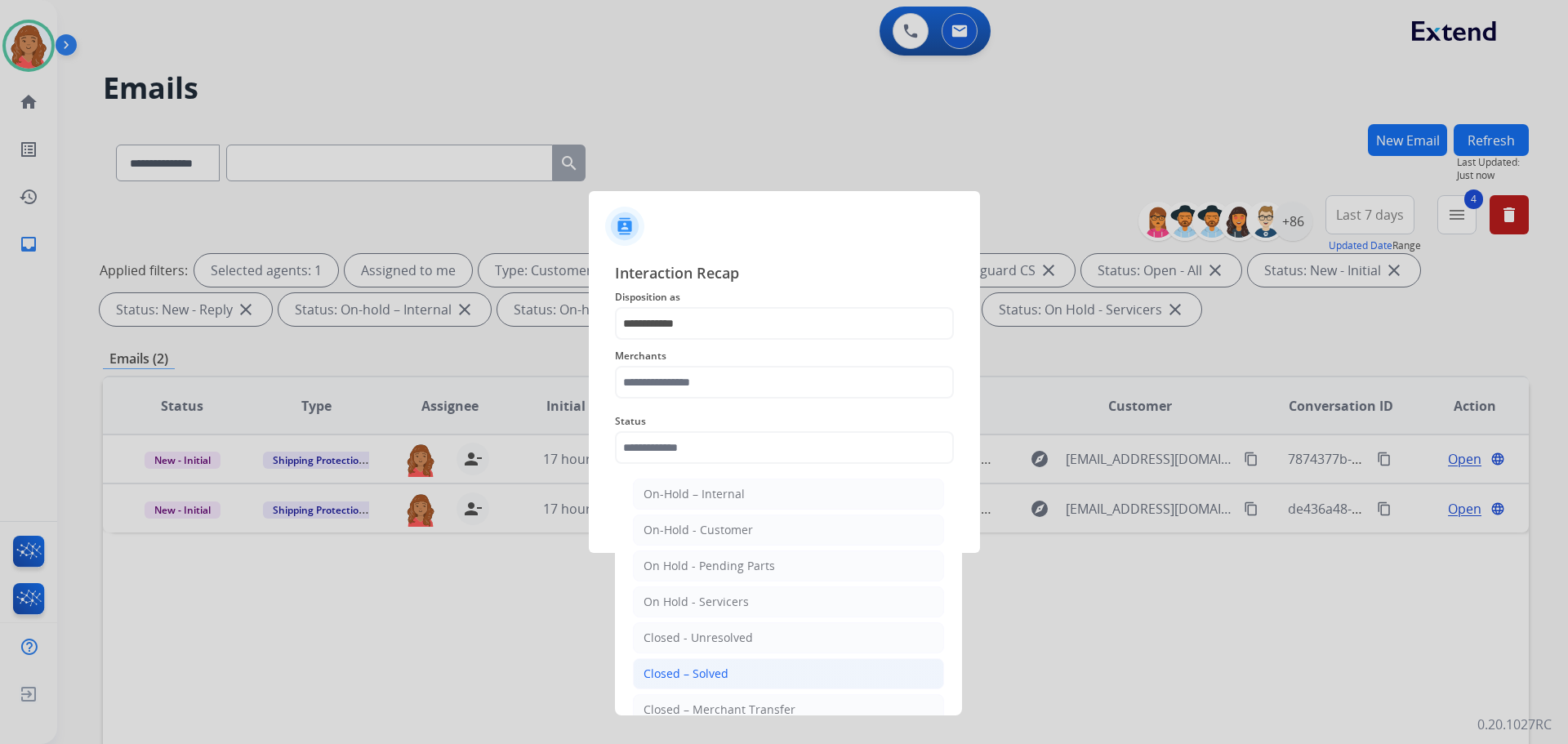
click at [689, 672] on div "Closed – Solved" at bounding box center [685, 674] width 85 height 17
type input "**********"
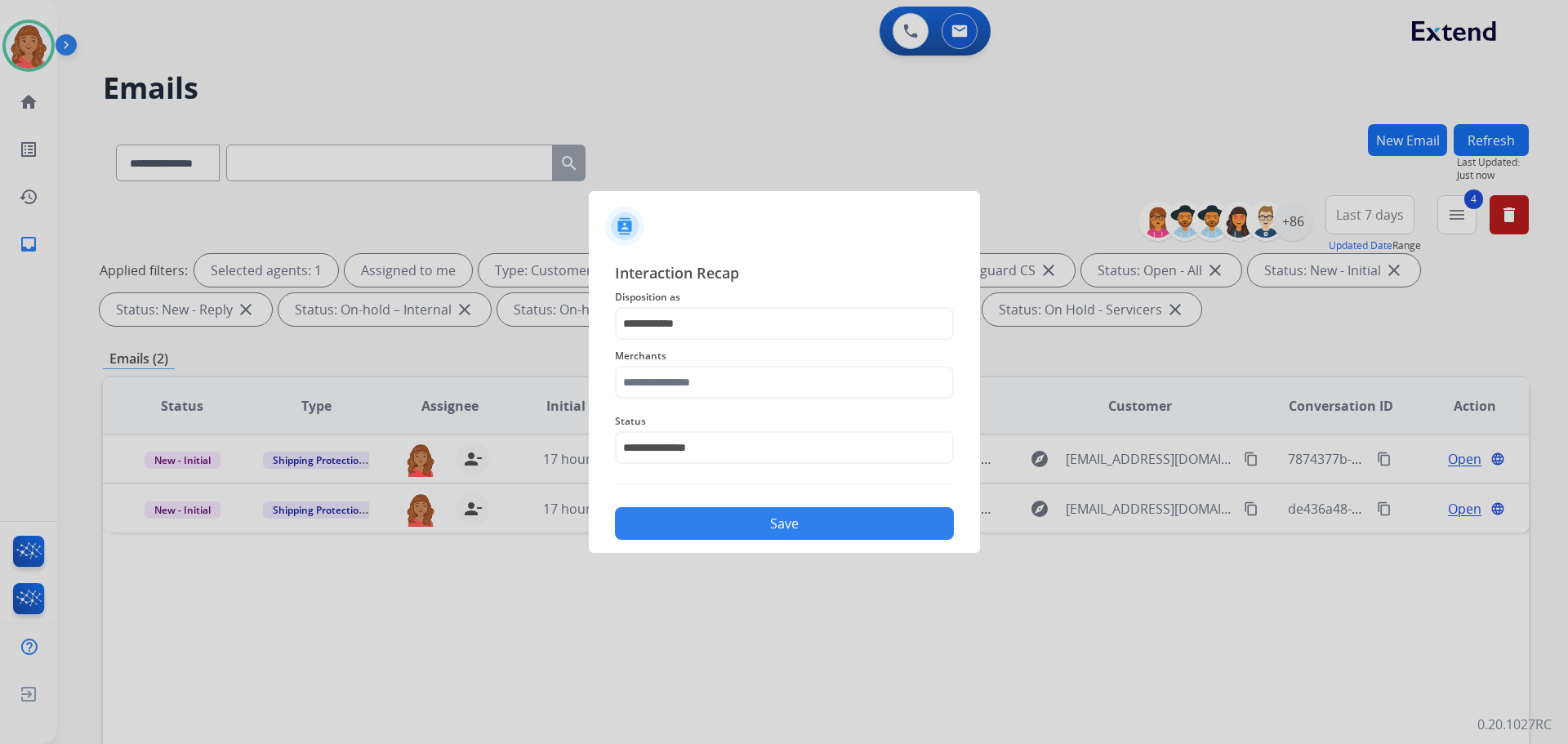
click at [705, 520] on button "Save" at bounding box center [785, 523] width 339 height 33
click at [676, 375] on input "text" at bounding box center [785, 382] width 339 height 33
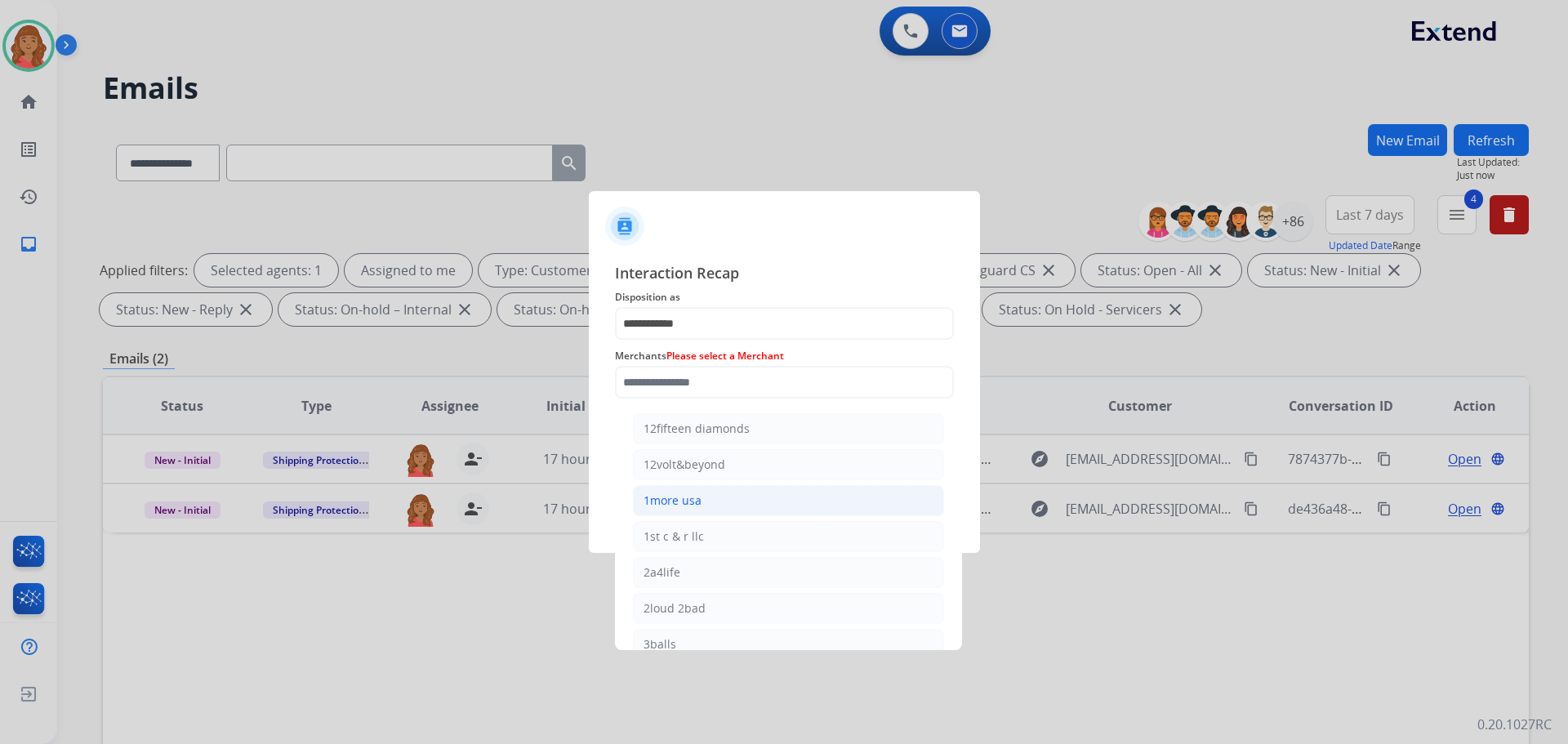
click at [681, 504] on div "1more usa" at bounding box center [672, 501] width 58 height 17
type input "*********"
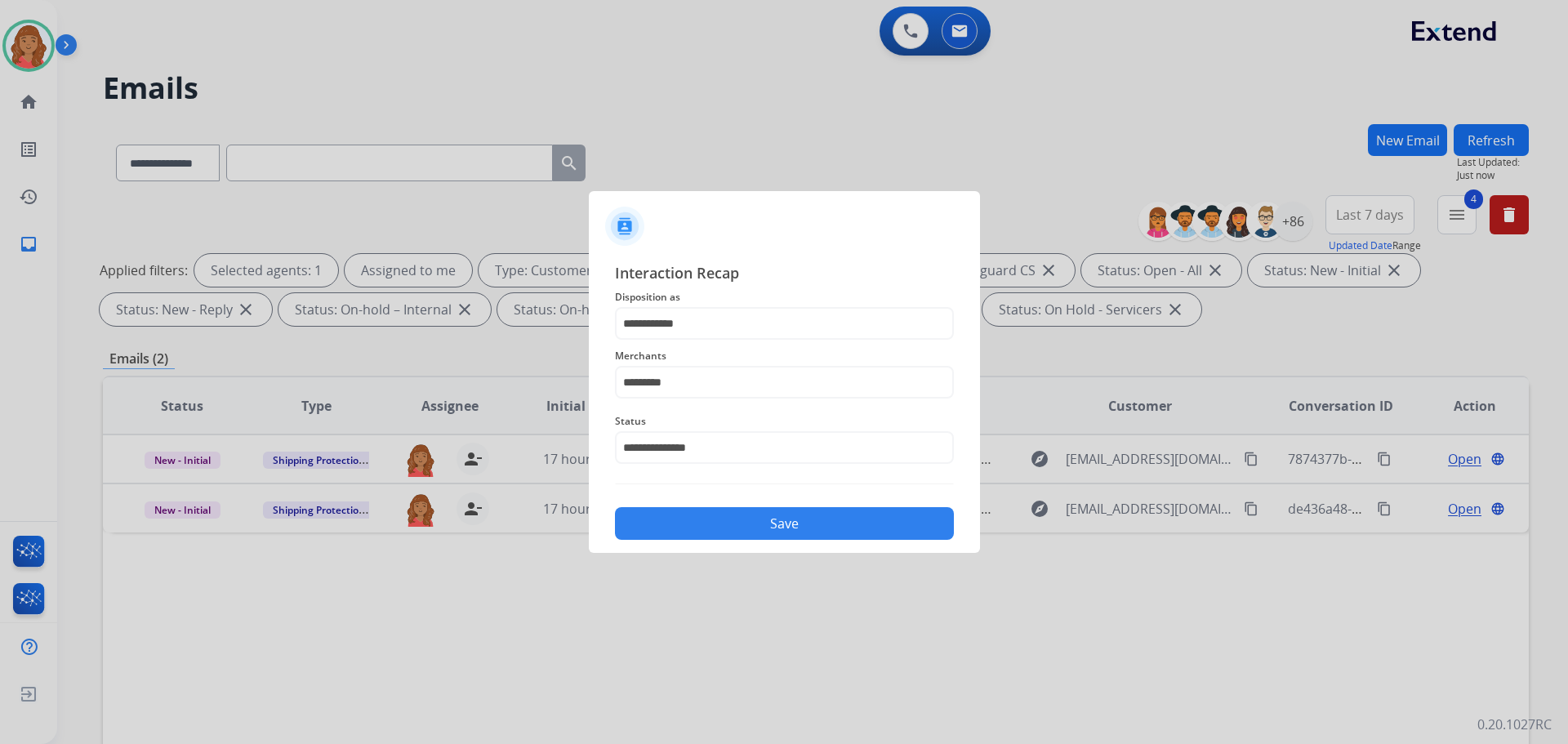
click at [691, 501] on div "Save" at bounding box center [785, 519] width 339 height 43
click at [698, 511] on button "Save" at bounding box center [785, 523] width 339 height 33
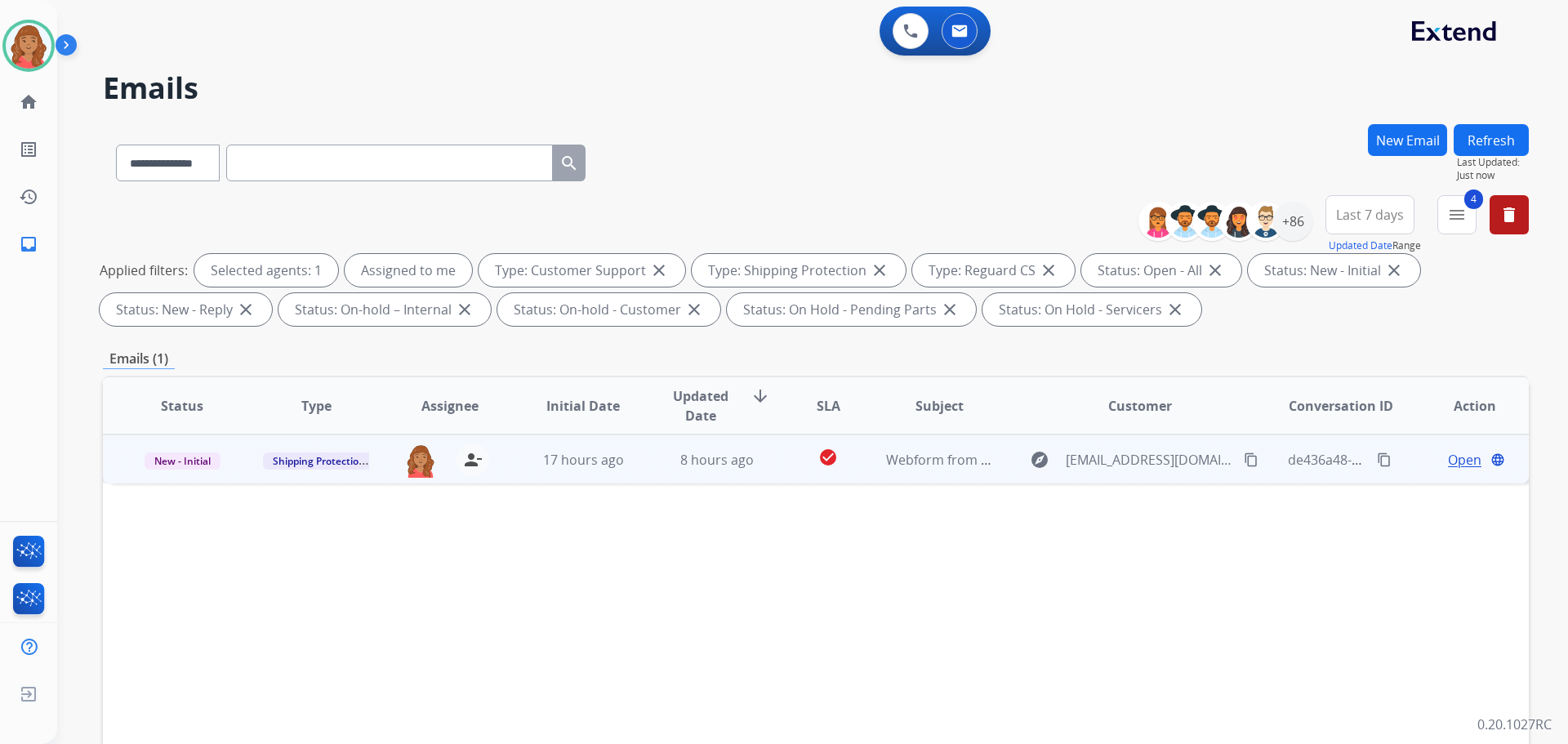
click at [565, 469] on td "17 hours ago" at bounding box center [571, 459] width 134 height 49
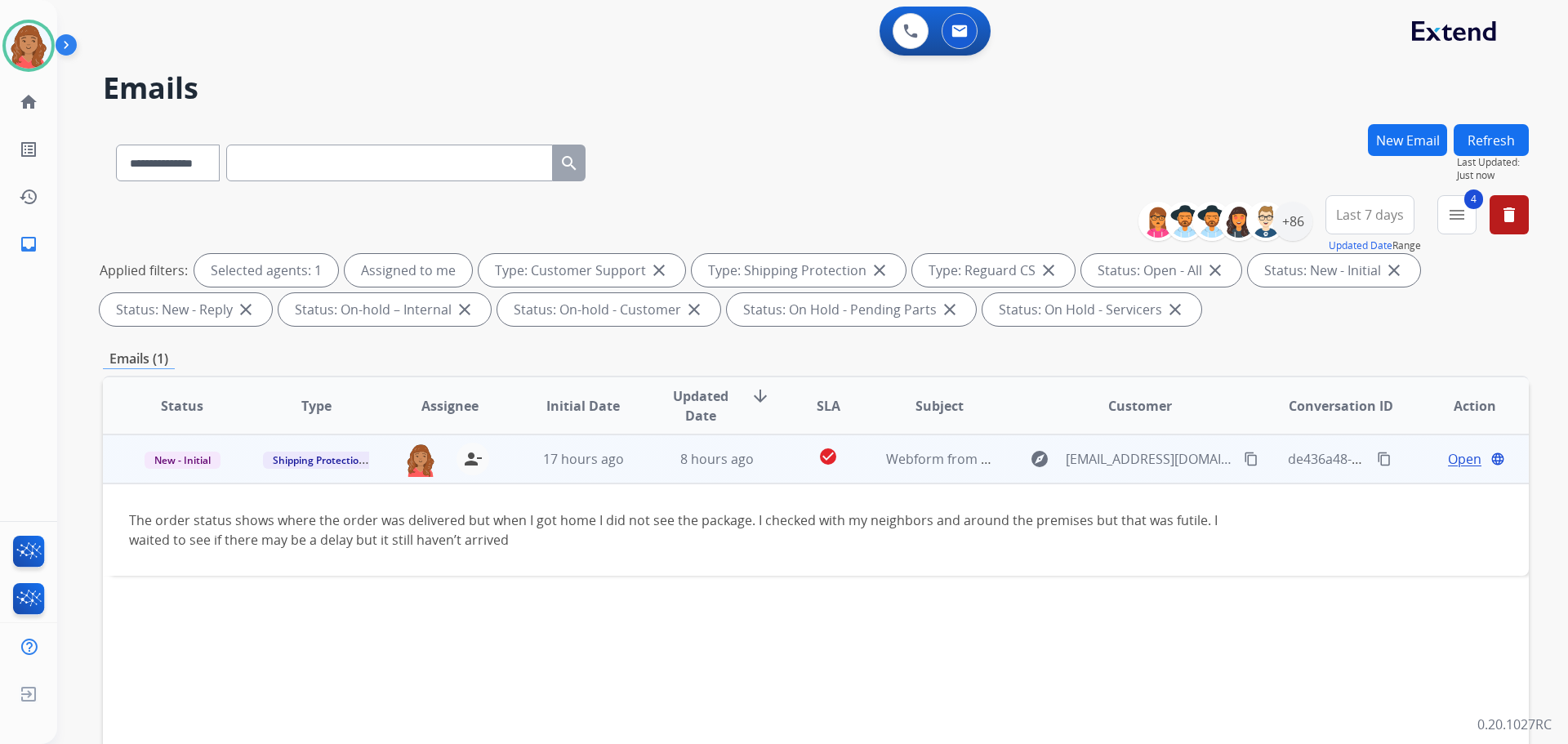
click at [1468, 458] on span "Open" at bounding box center [1465, 459] width 34 height 20
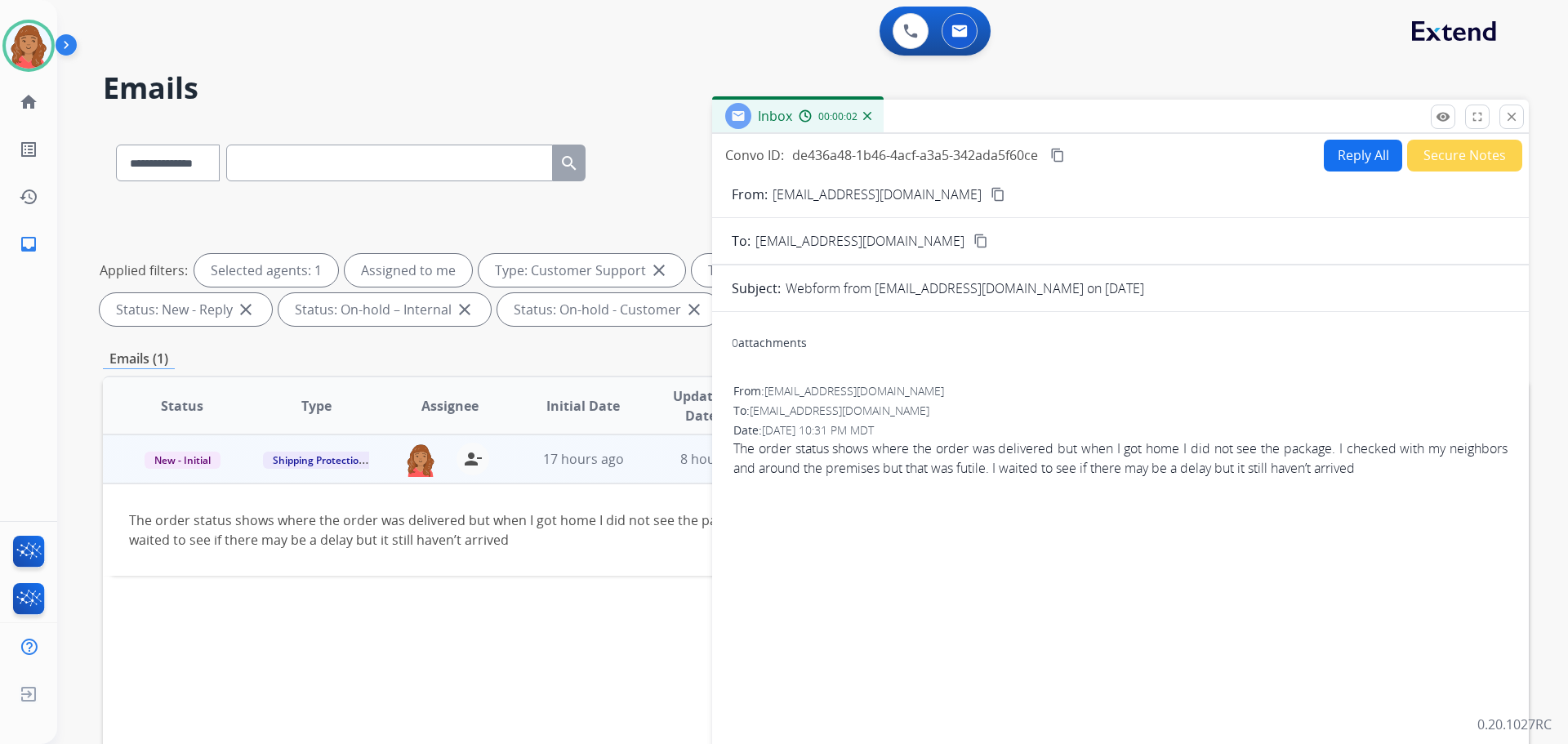
click at [1324, 156] on button "Reply All" at bounding box center [1363, 156] width 78 height 32
select select "**********"
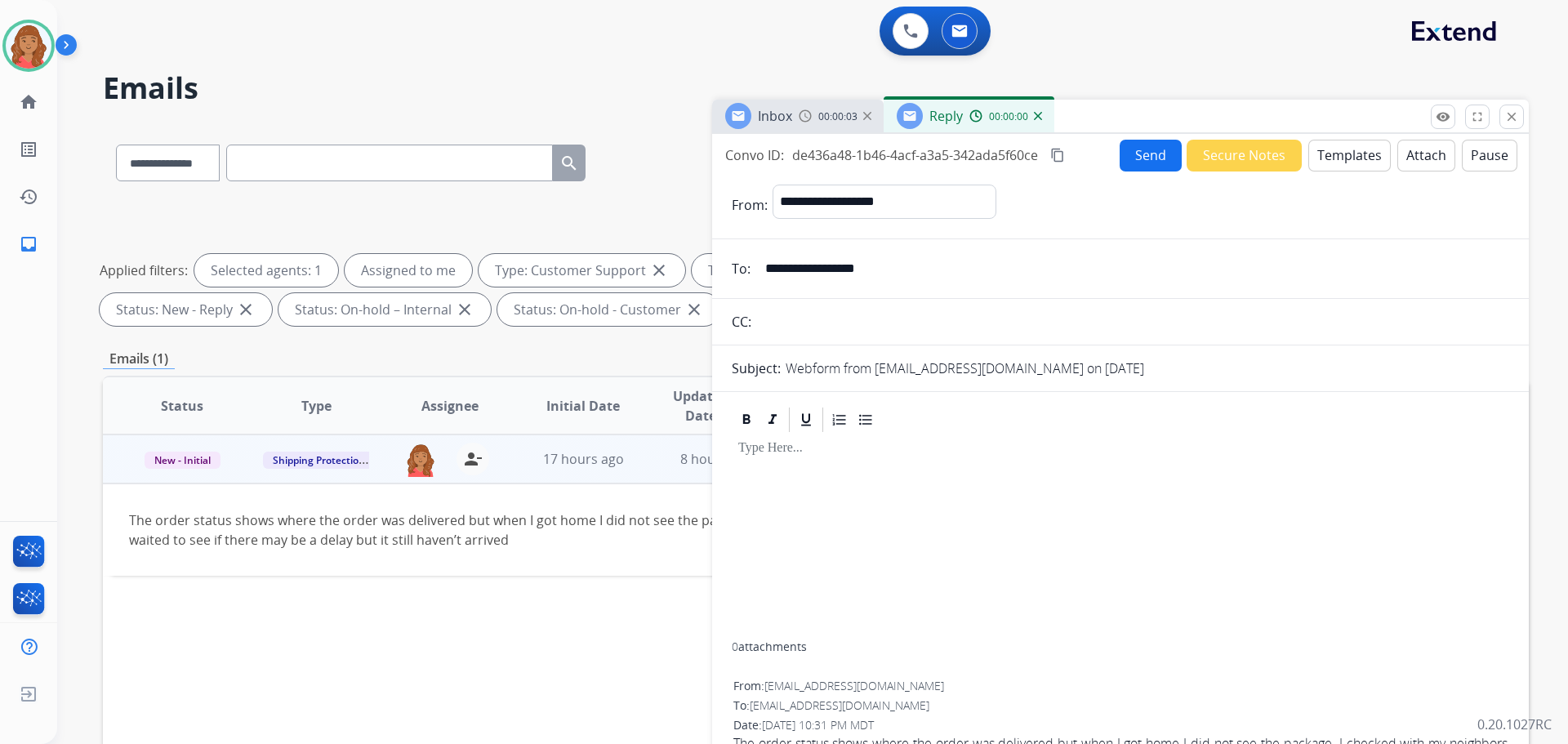
click at [1321, 162] on button "Templates" at bounding box center [1349, 156] width 83 height 32
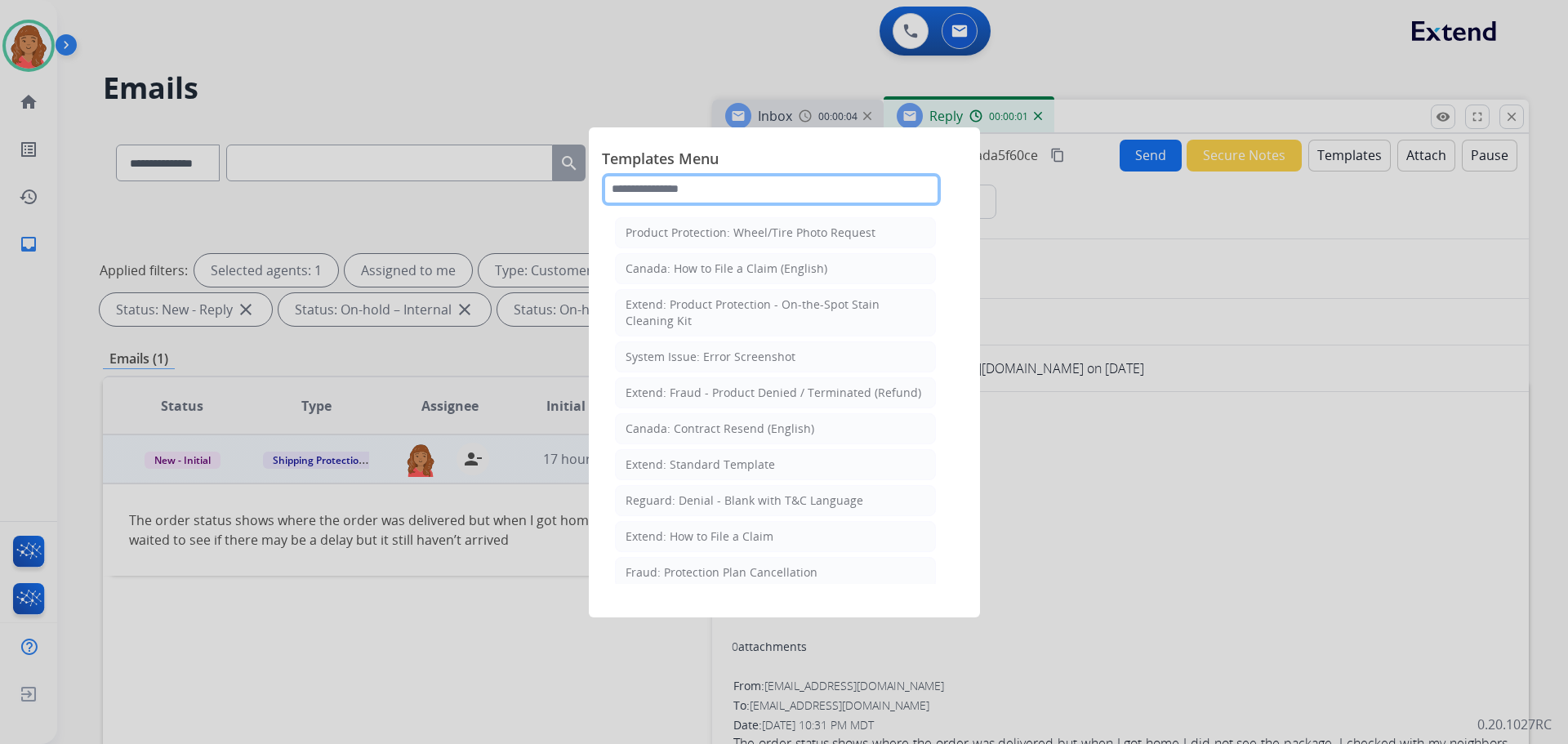
click at [674, 190] on input "text" at bounding box center [772, 189] width 339 height 33
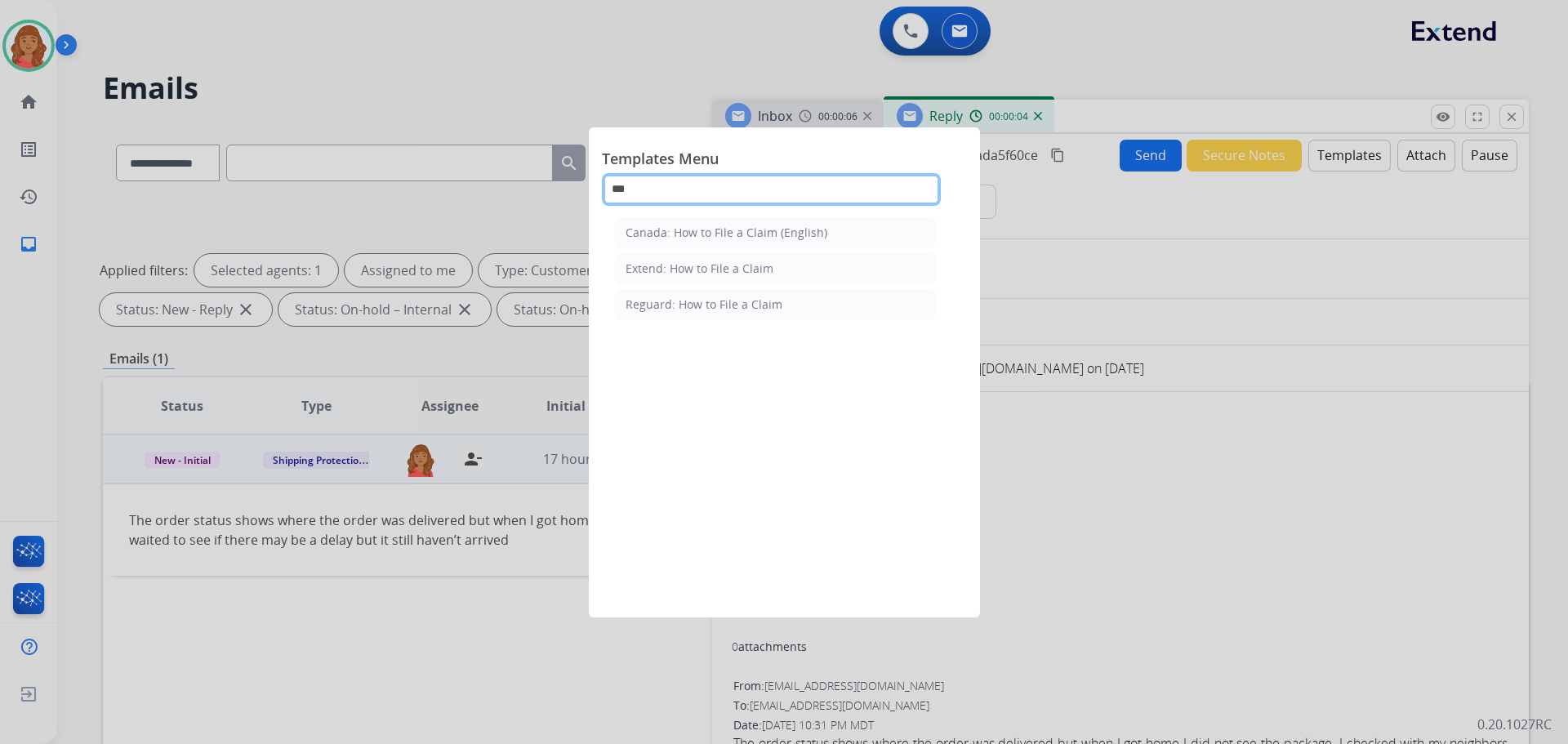
type input "***"
click at [700, 270] on div "Extend: How to File a Claim" at bounding box center [699, 269] width 148 height 17
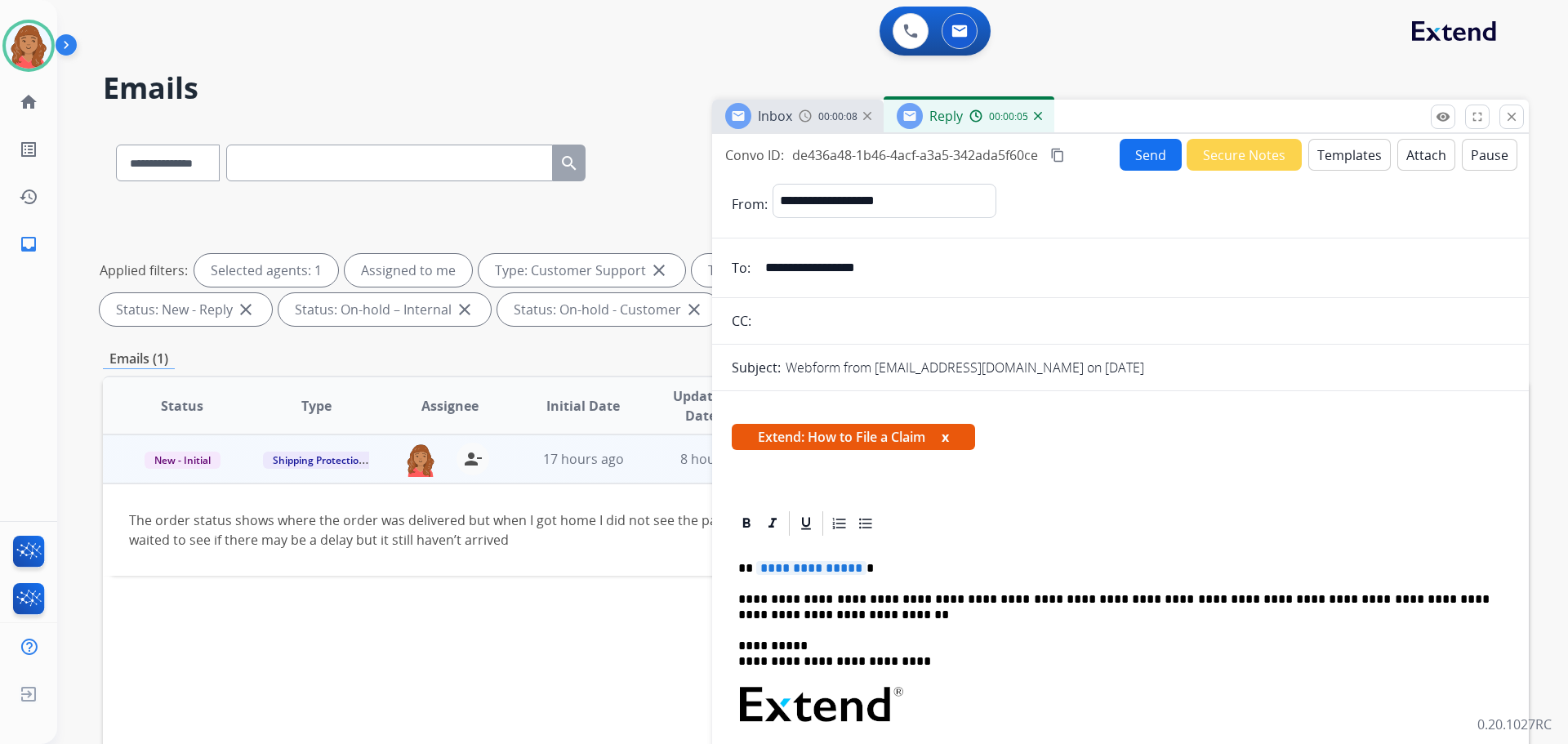
click at [855, 568] on span "**********" at bounding box center [811, 568] width 110 height 14
click at [1146, 153] on button "Send" at bounding box center [1151, 155] width 62 height 32
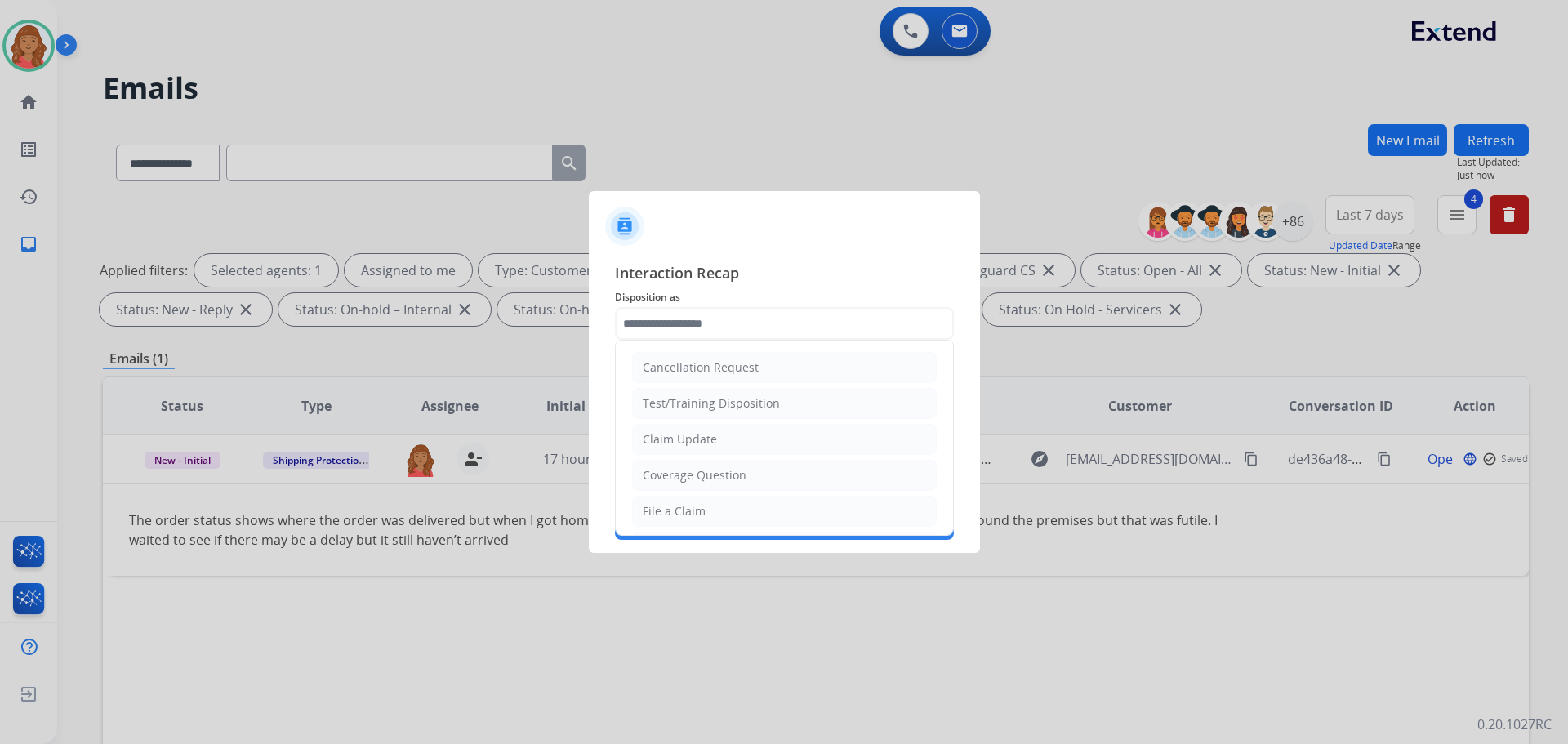
click at [714, 326] on input "text" at bounding box center [785, 323] width 339 height 33
click at [688, 436] on div "Claim Update" at bounding box center [680, 440] width 74 height 17
type input "**********"
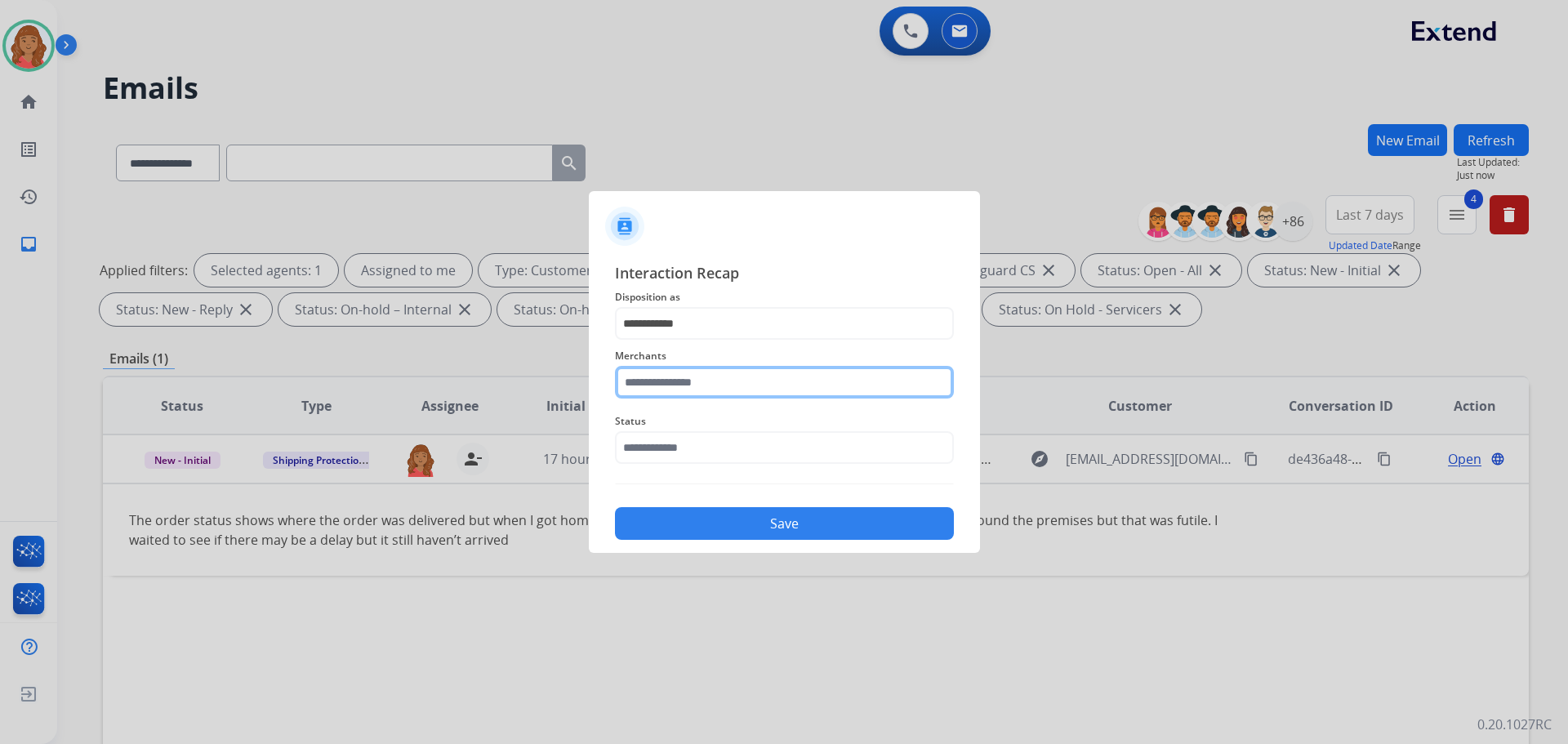
click at [689, 388] on input "text" at bounding box center [785, 382] width 339 height 33
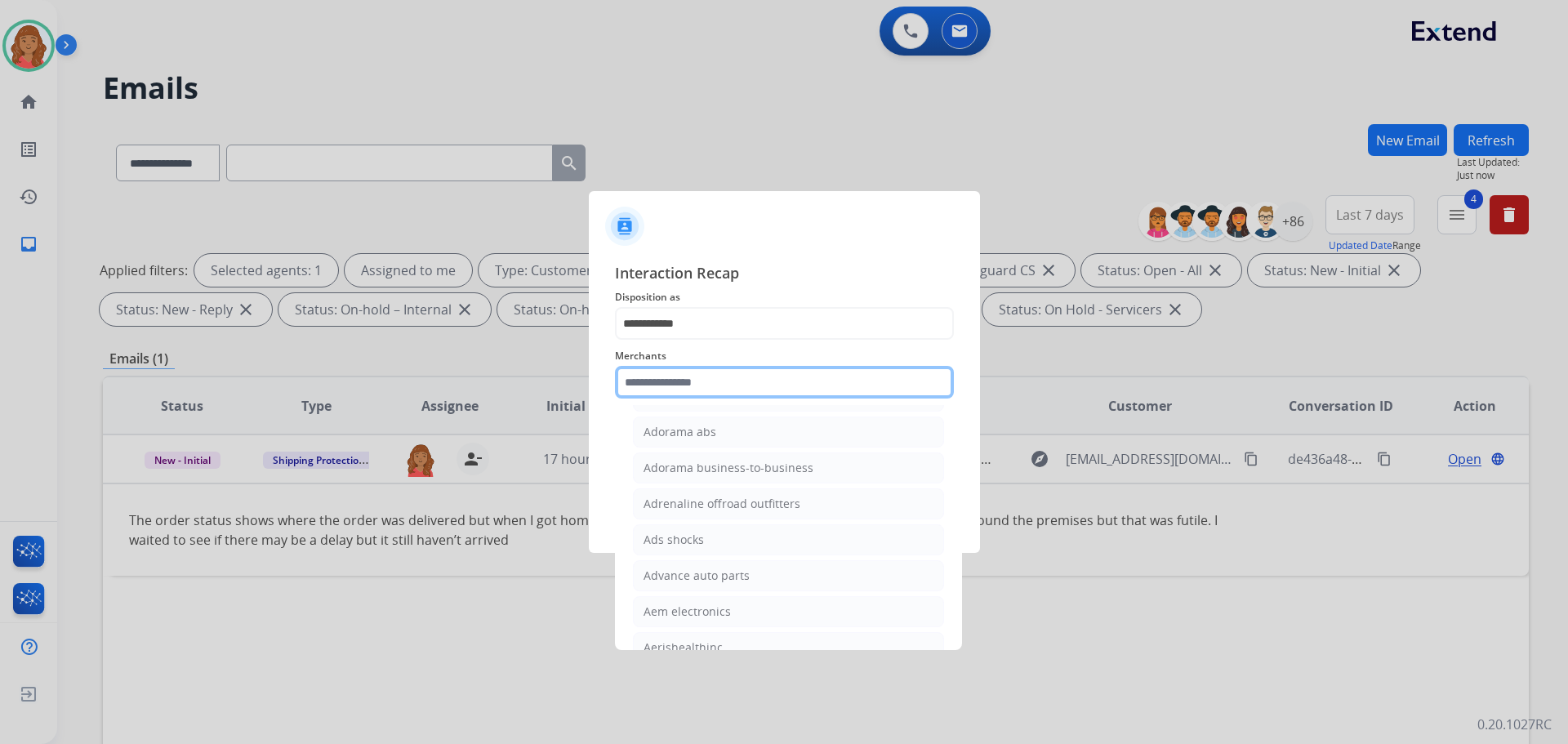
scroll to position [572, 0]
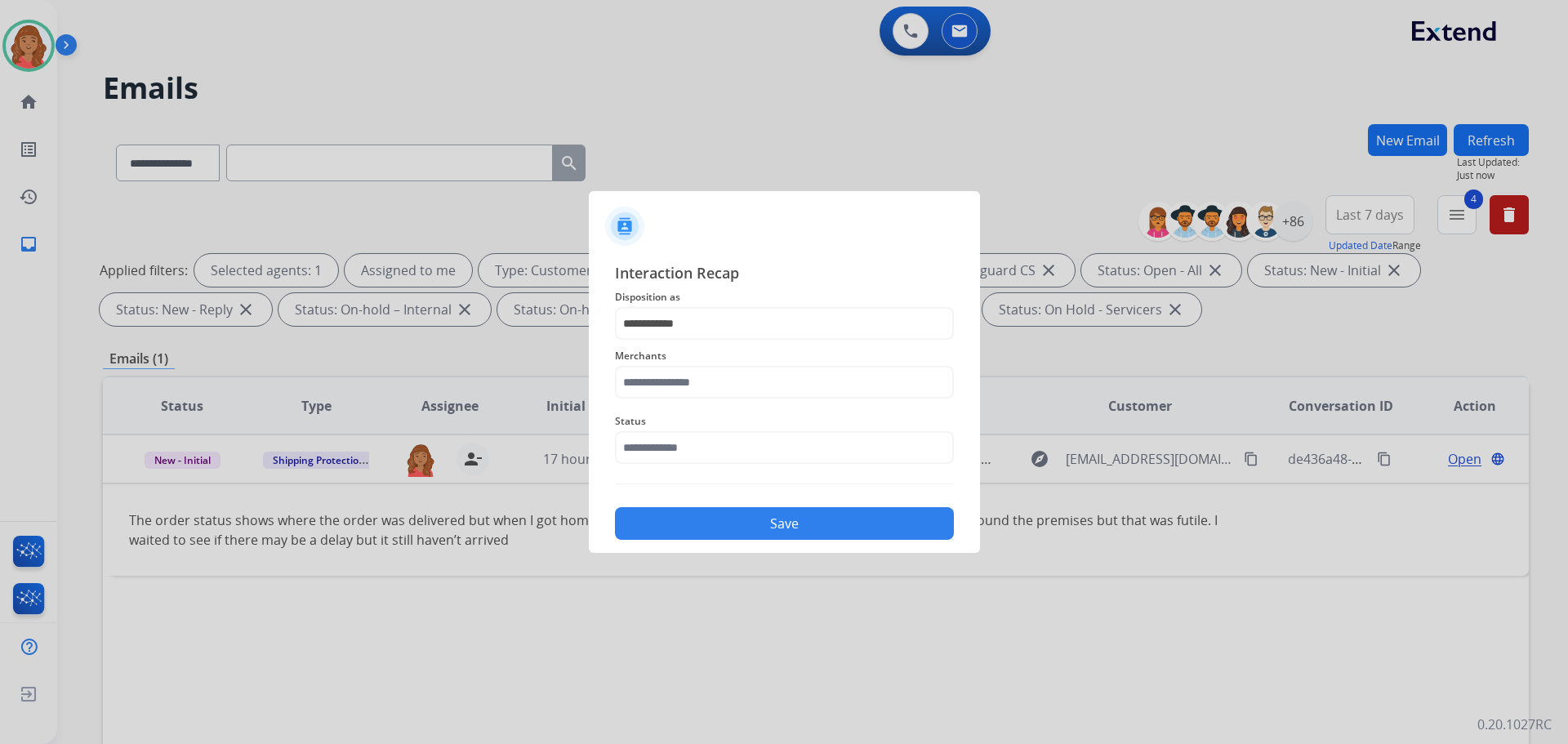
click at [683, 515] on button "Save" at bounding box center [785, 523] width 339 height 33
click at [684, 442] on input "text" at bounding box center [785, 447] width 339 height 33
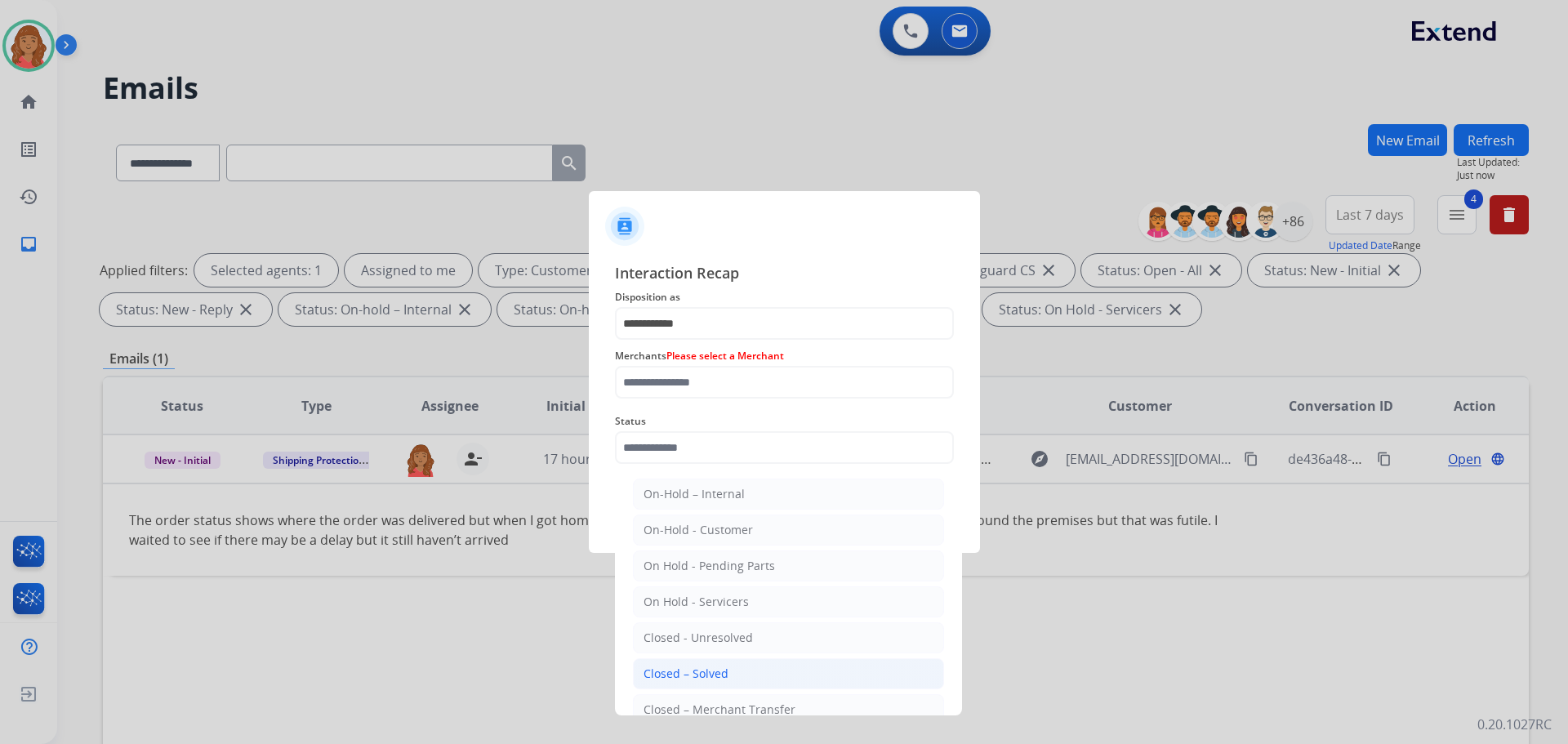
click at [693, 664] on li "Closed – Solved" at bounding box center [789, 673] width 311 height 31
type input "**********"
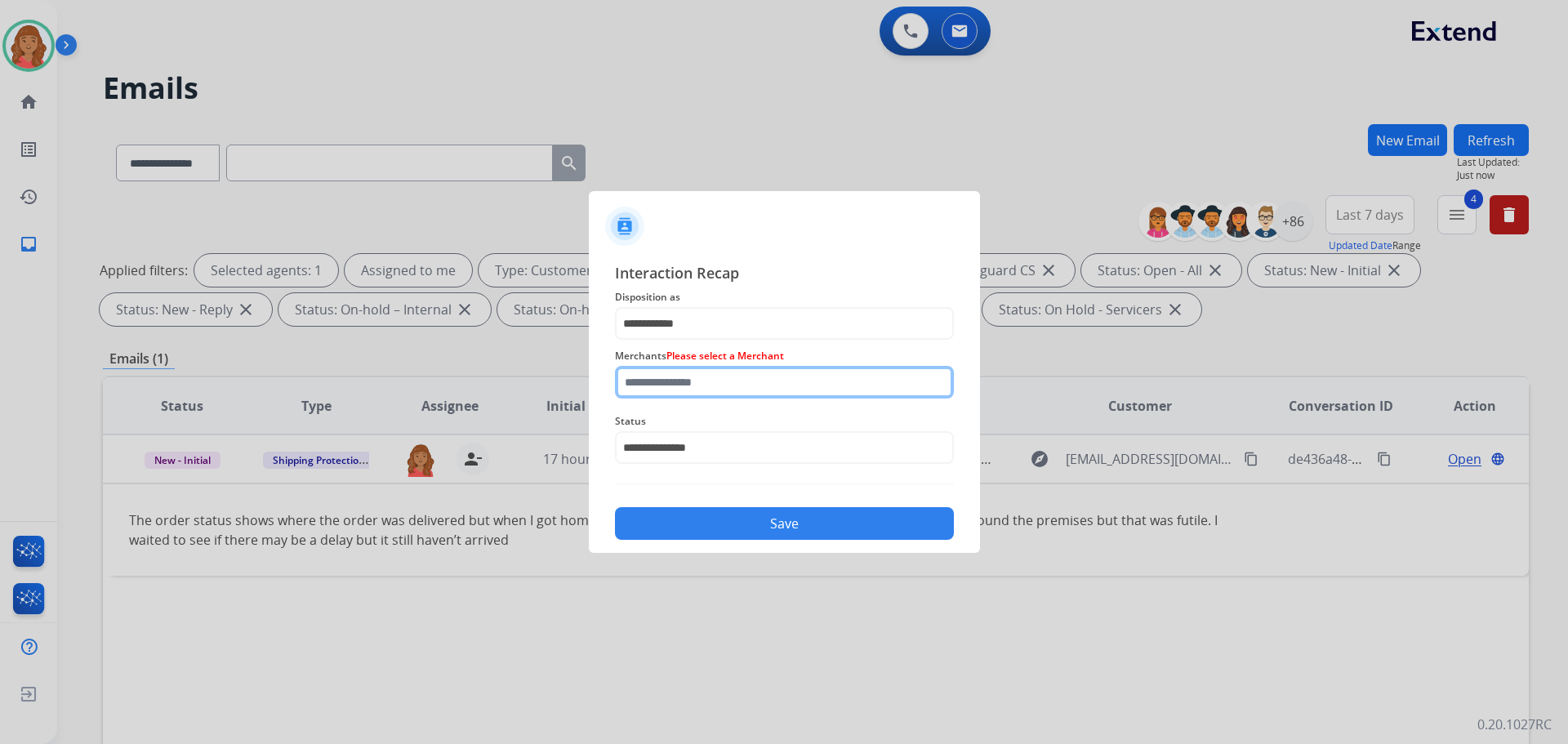
click at [685, 389] on input "text" at bounding box center [785, 382] width 339 height 33
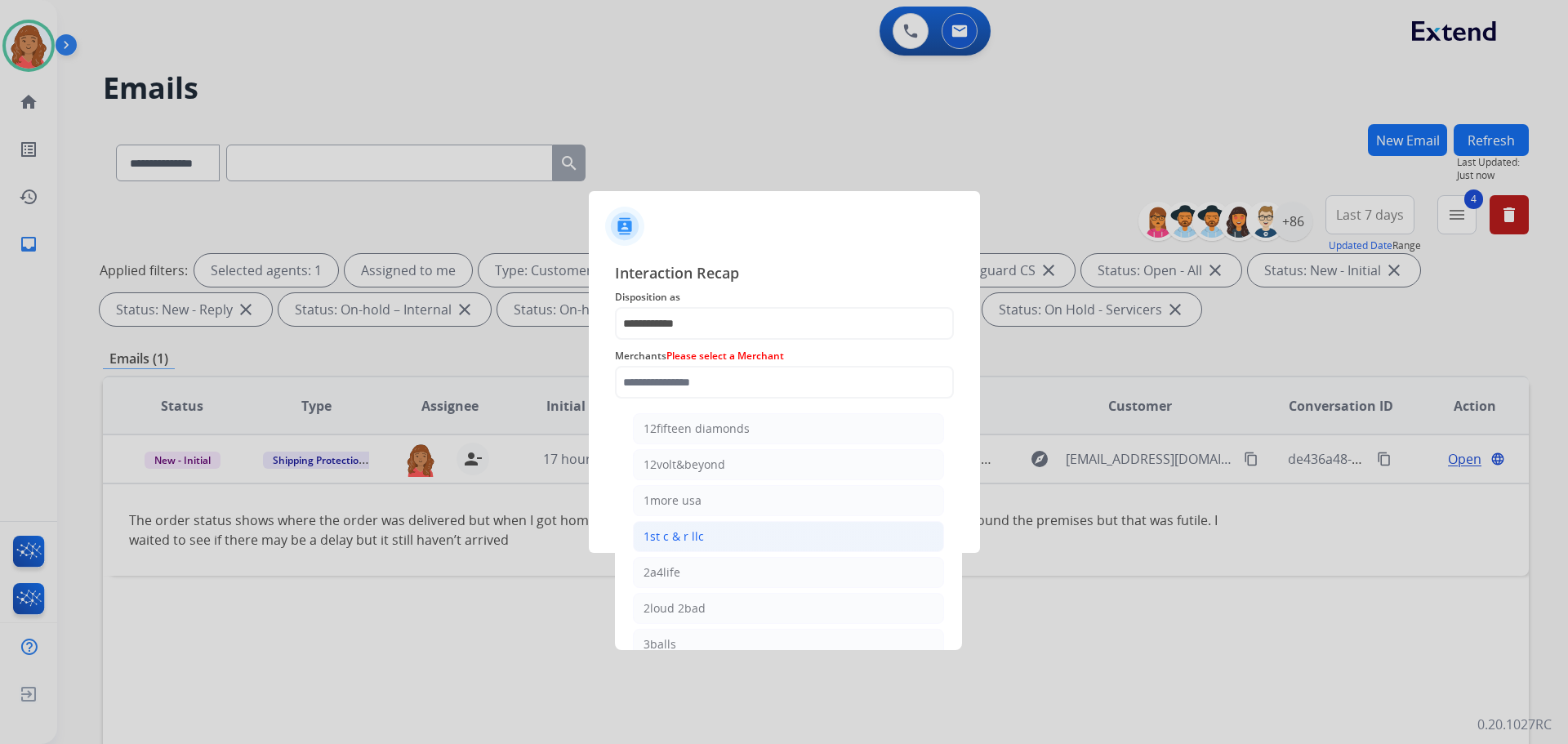
click at [695, 544] on div "1st c & r llc" at bounding box center [673, 537] width 61 height 17
type input "**********"
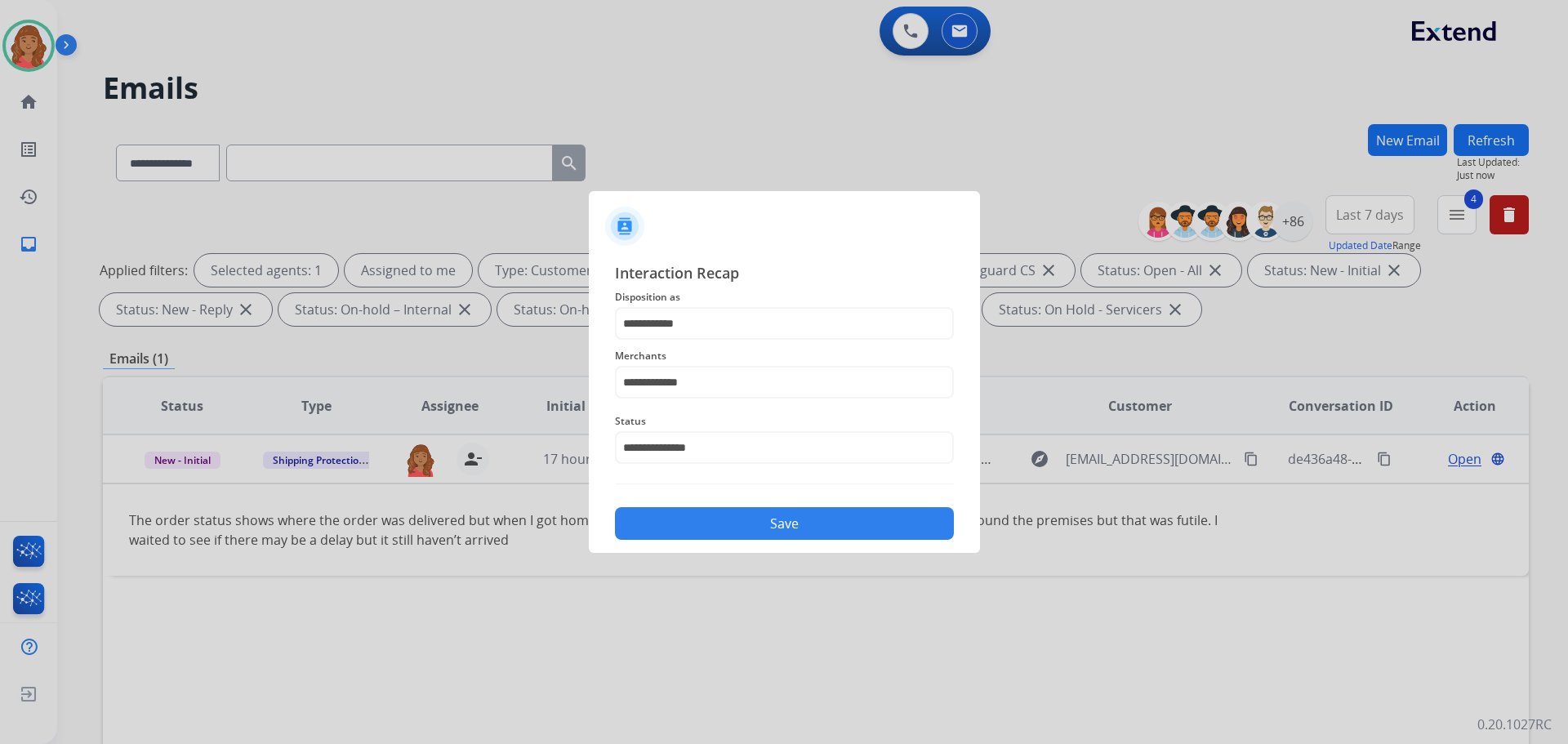
click at [700, 504] on div "Save" at bounding box center [785, 519] width 339 height 43
click at [700, 512] on button "Save" at bounding box center [785, 523] width 339 height 33
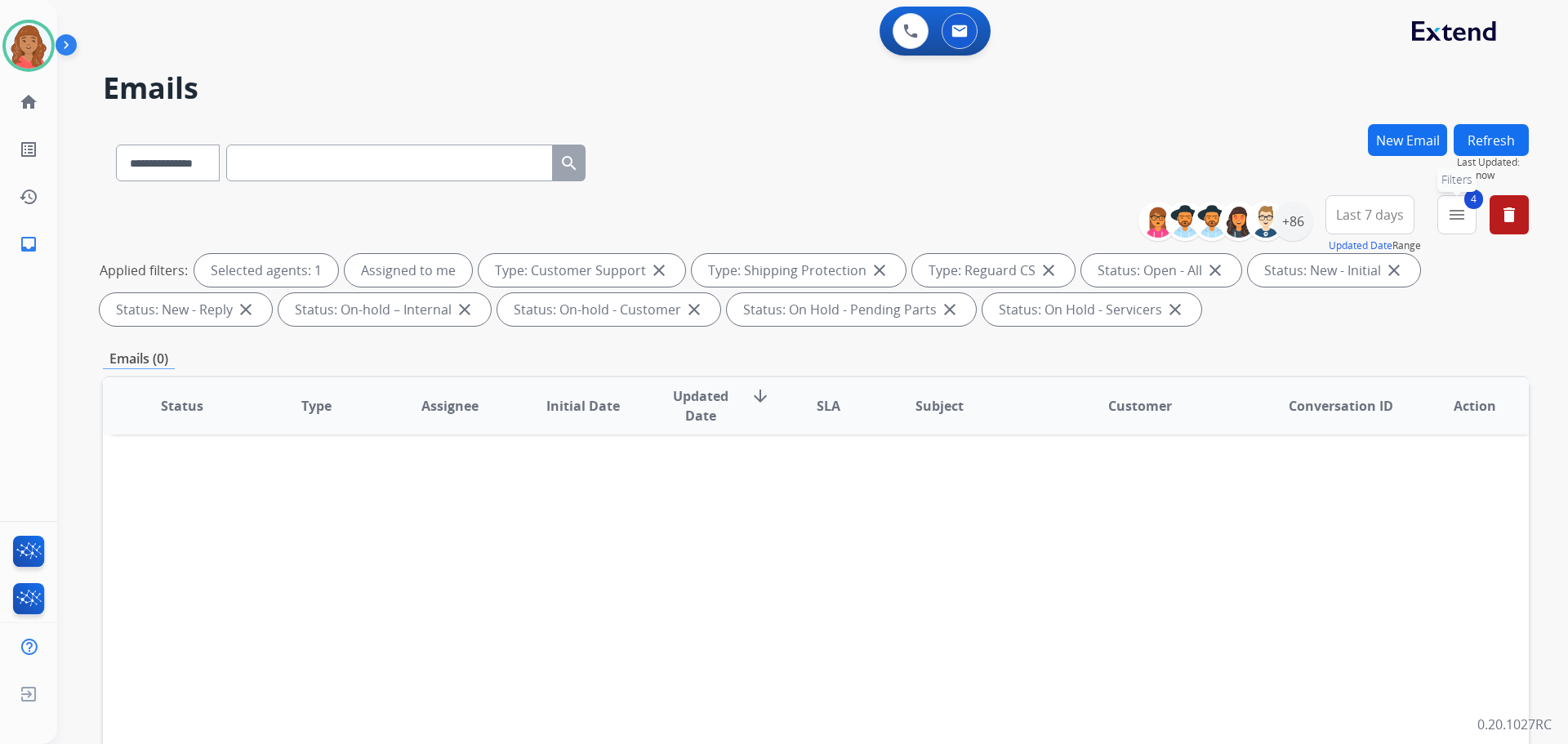
click at [1465, 211] on mat-icon "menu" at bounding box center [1457, 214] width 20 height 20
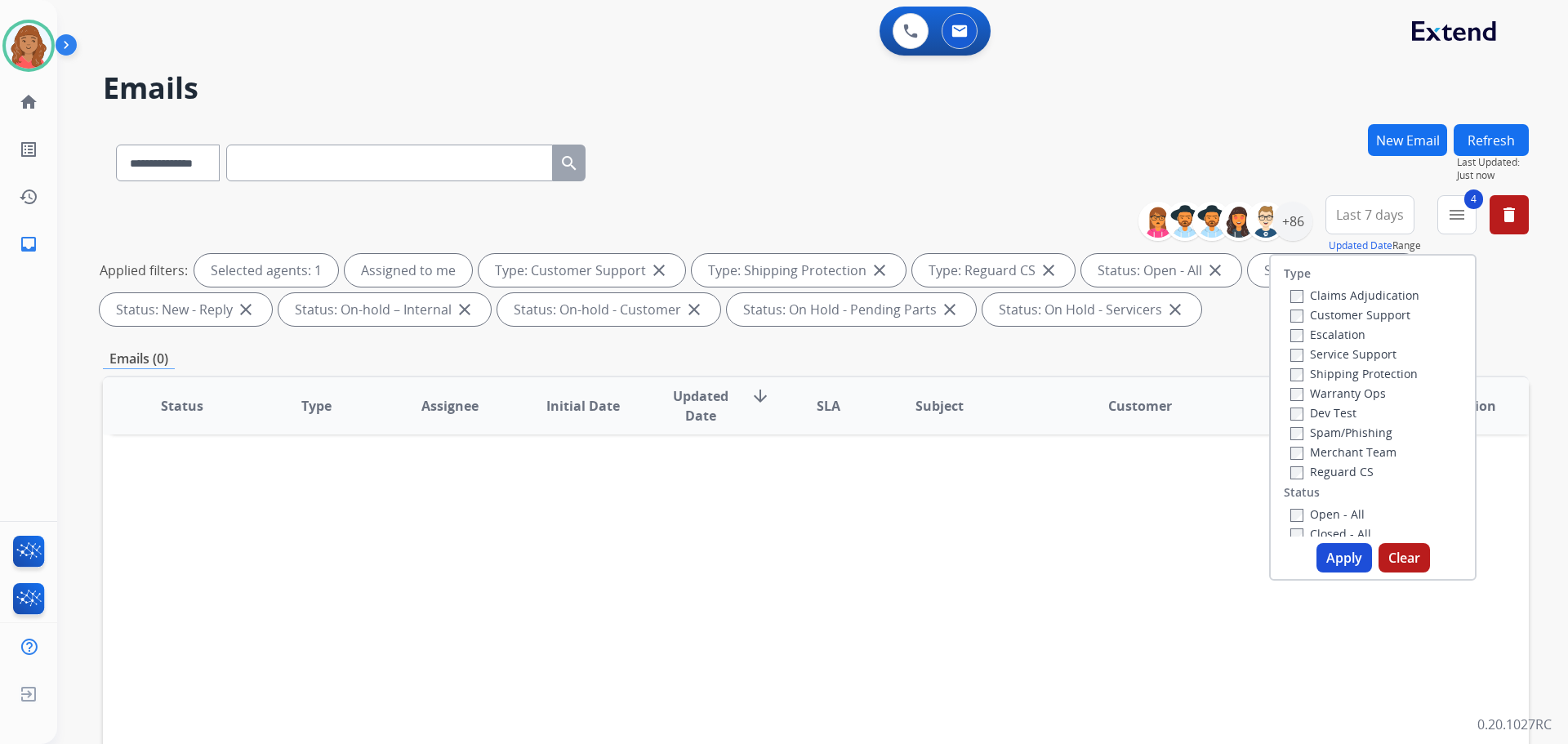
click at [1291, 528] on label "Closed - All" at bounding box center [1331, 534] width 81 height 16
click at [1322, 539] on div "Type Claims Adjudication Customer Support Escalation Service Support Shipping P…" at bounding box center [1372, 417] width 208 height 327
click at [1330, 559] on button "Apply" at bounding box center [1345, 558] width 56 height 30
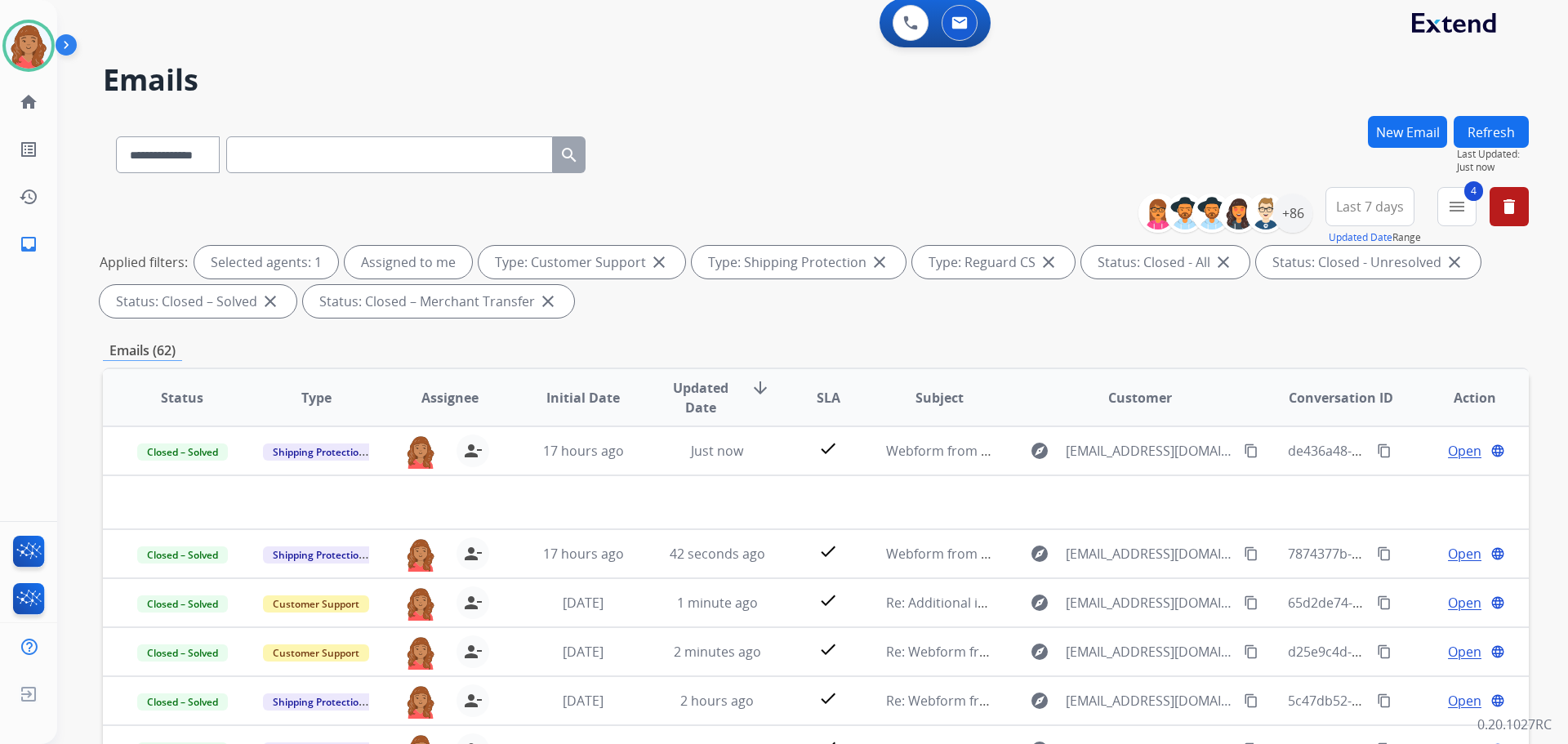
scroll to position [0, 0]
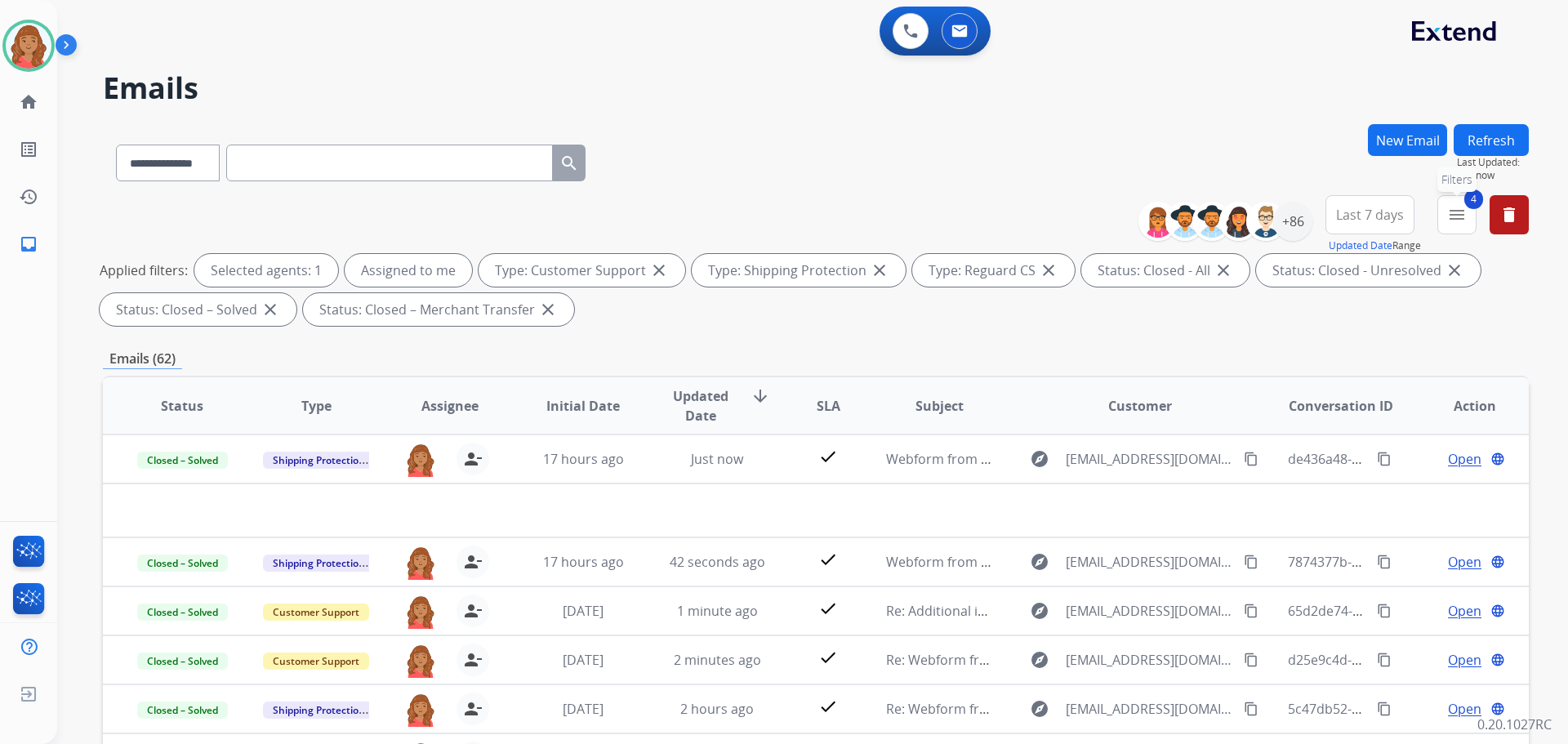
drag, startPoint x: 1468, startPoint y: 214, endPoint x: 1448, endPoint y: 237, distance: 30.5
click at [1468, 215] on button "4 menu Filters" at bounding box center [1457, 215] width 39 height 39
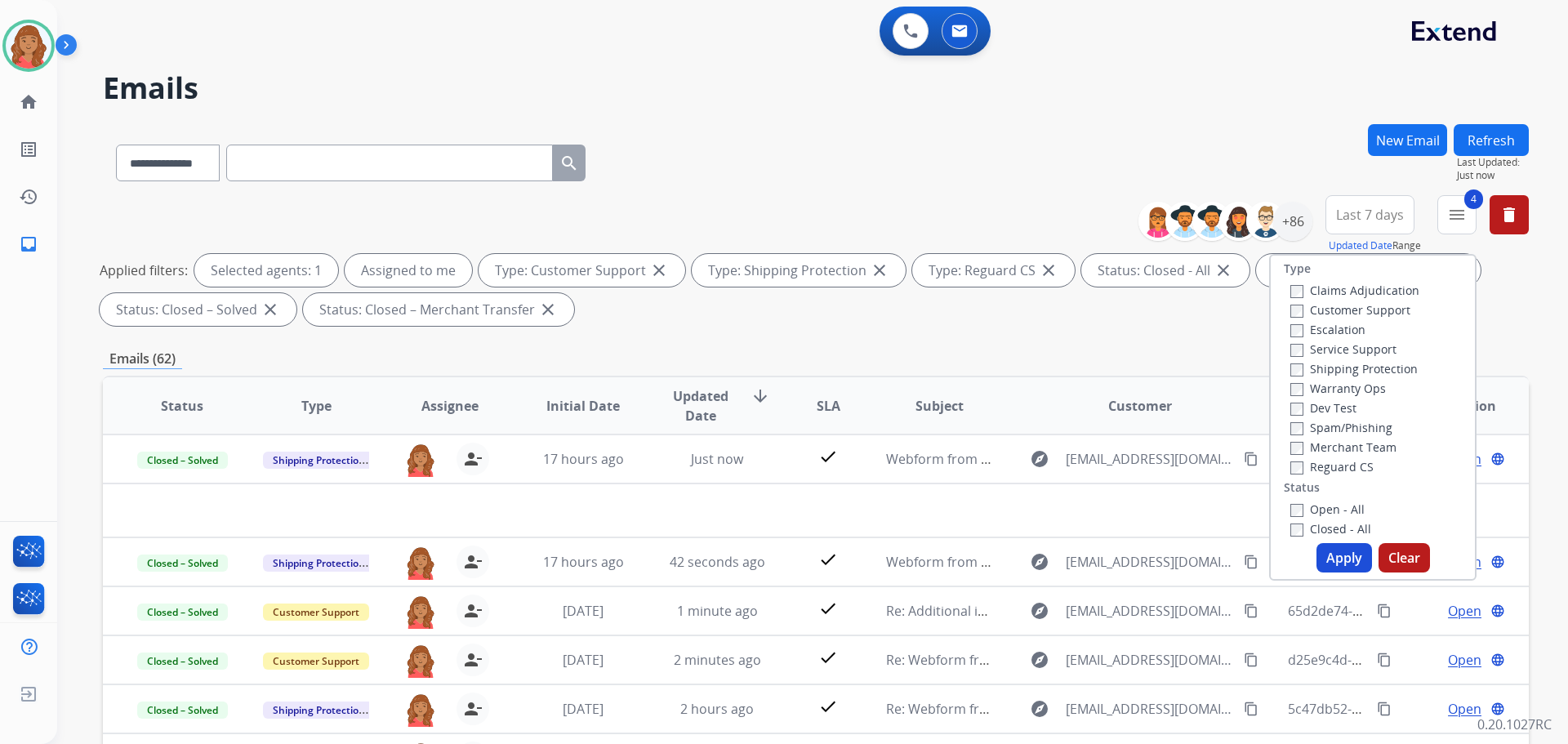
click at [1320, 547] on button "Apply" at bounding box center [1345, 558] width 56 height 30
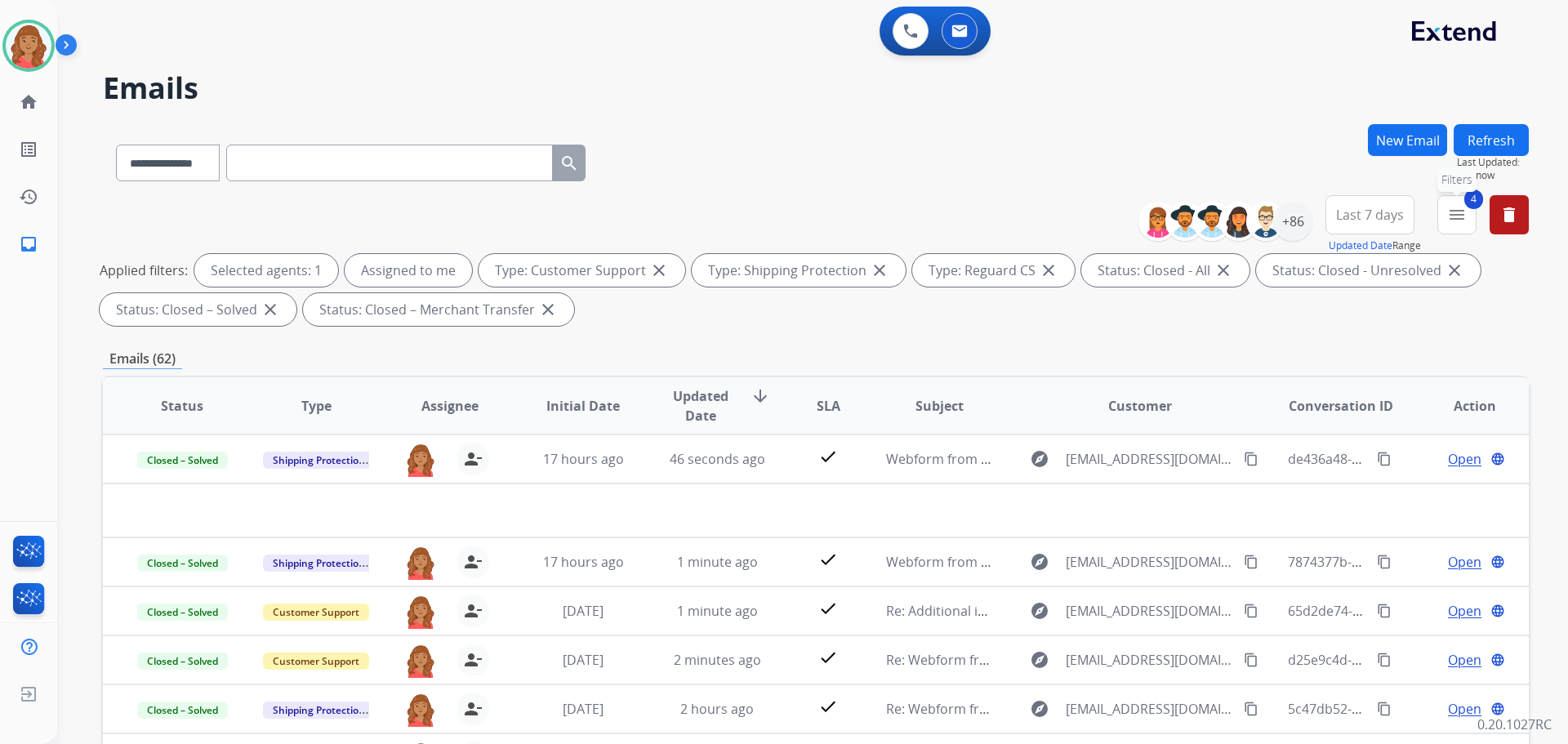
click at [1459, 222] on mat-icon "menu" at bounding box center [1457, 214] width 20 height 20
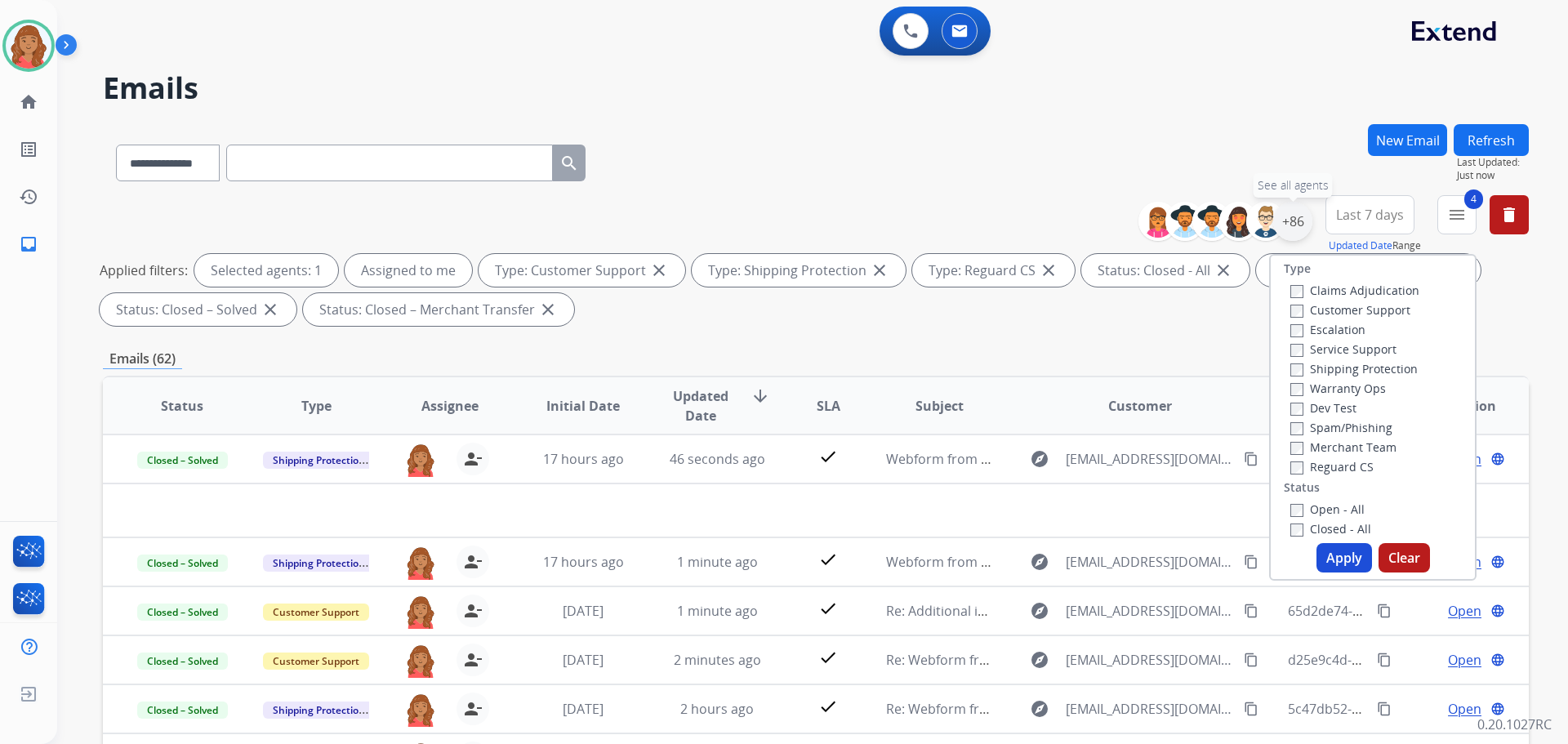
click at [1290, 219] on div "+86" at bounding box center [1293, 222] width 39 height 39
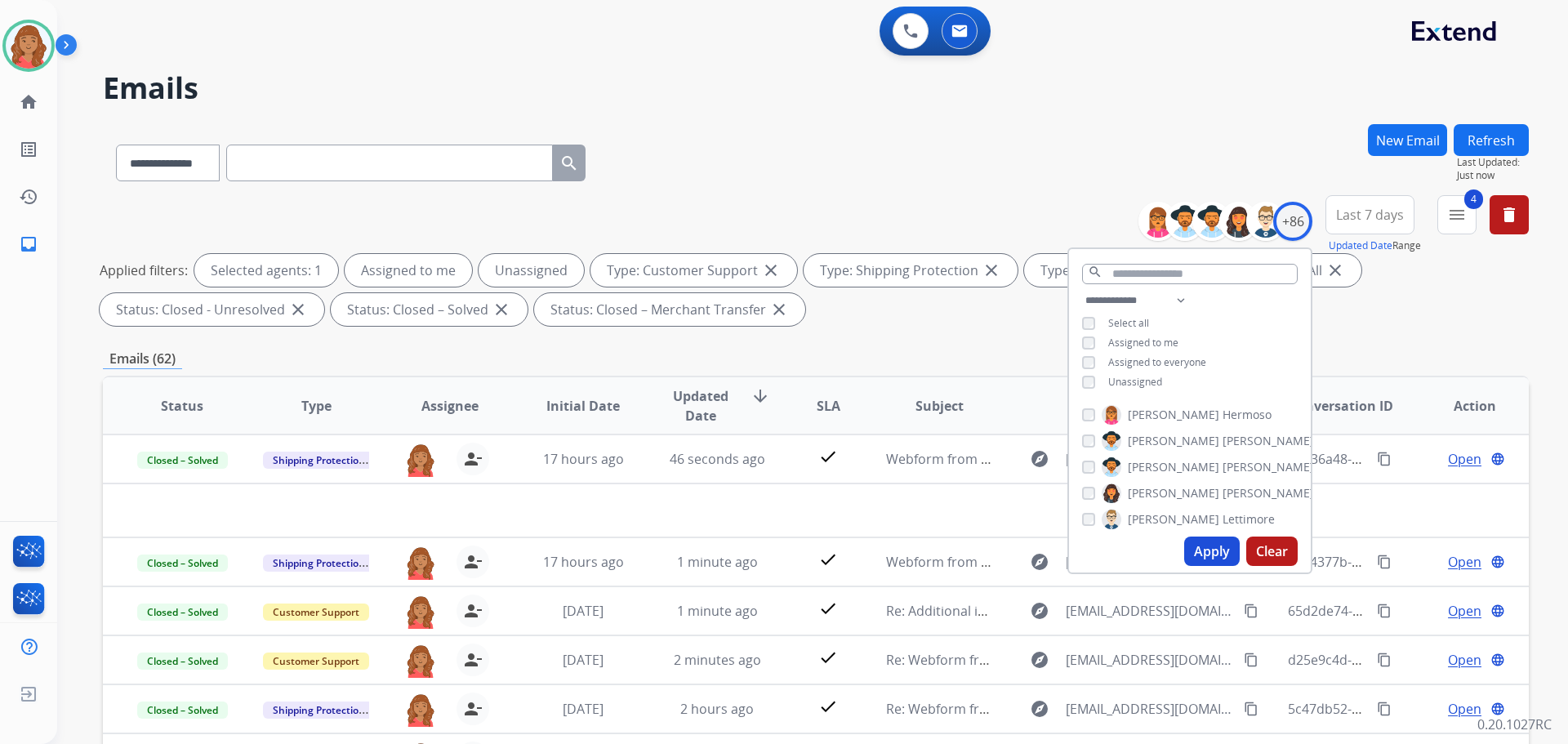
click at [1216, 556] on button "Apply" at bounding box center [1212, 551] width 56 height 30
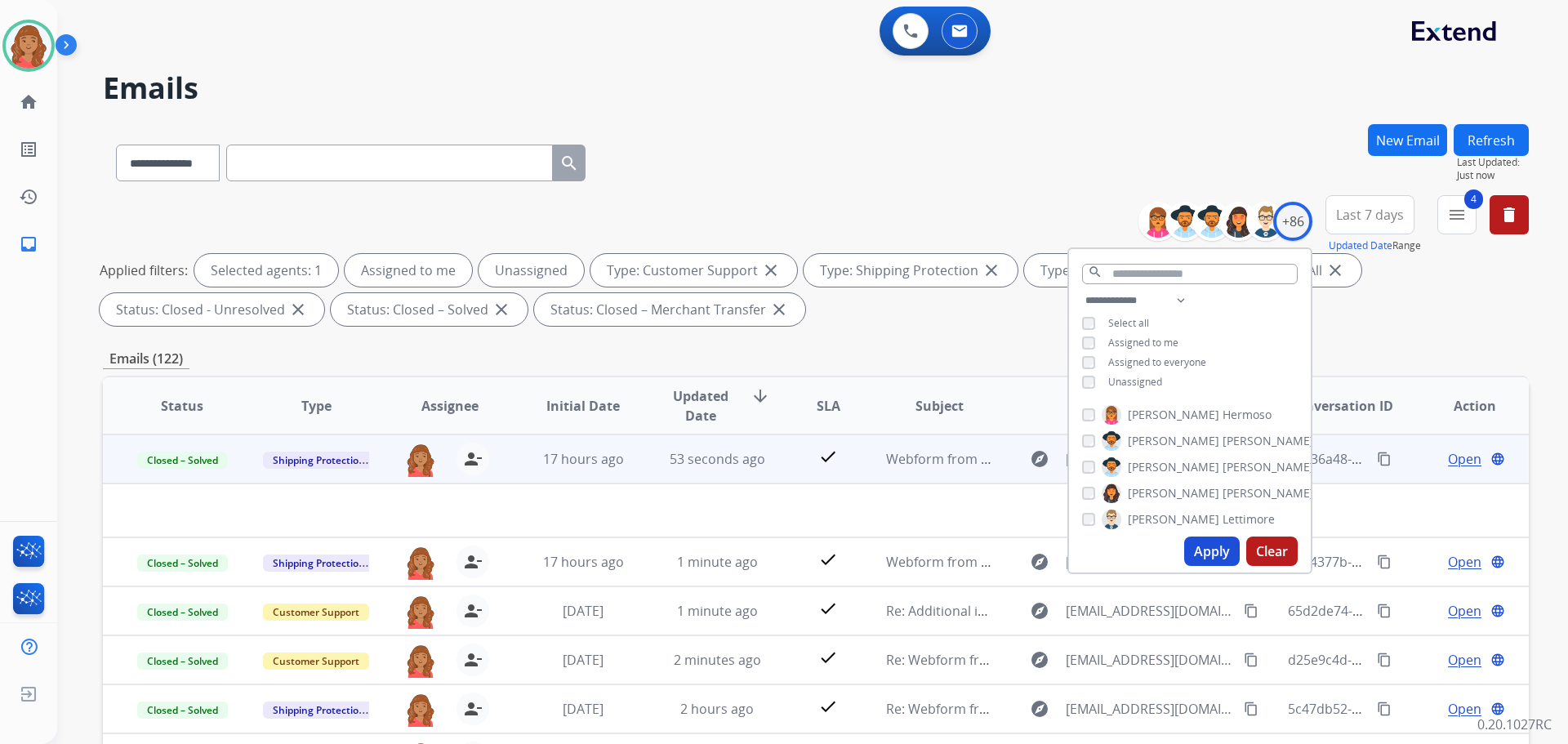
click at [480, 506] on td at bounding box center [683, 510] width 1159 height 54
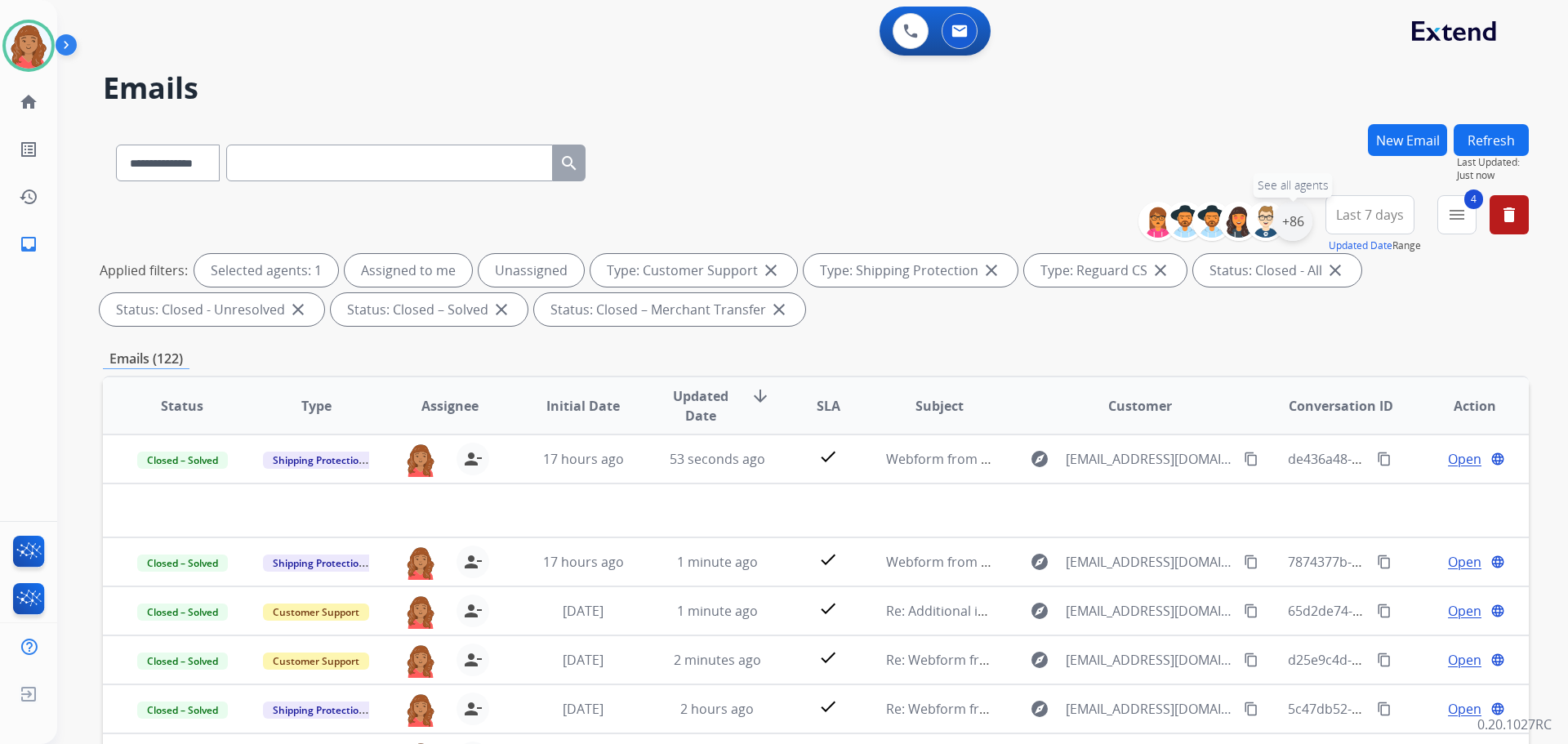
click at [1291, 233] on div "+86" at bounding box center [1293, 222] width 39 height 39
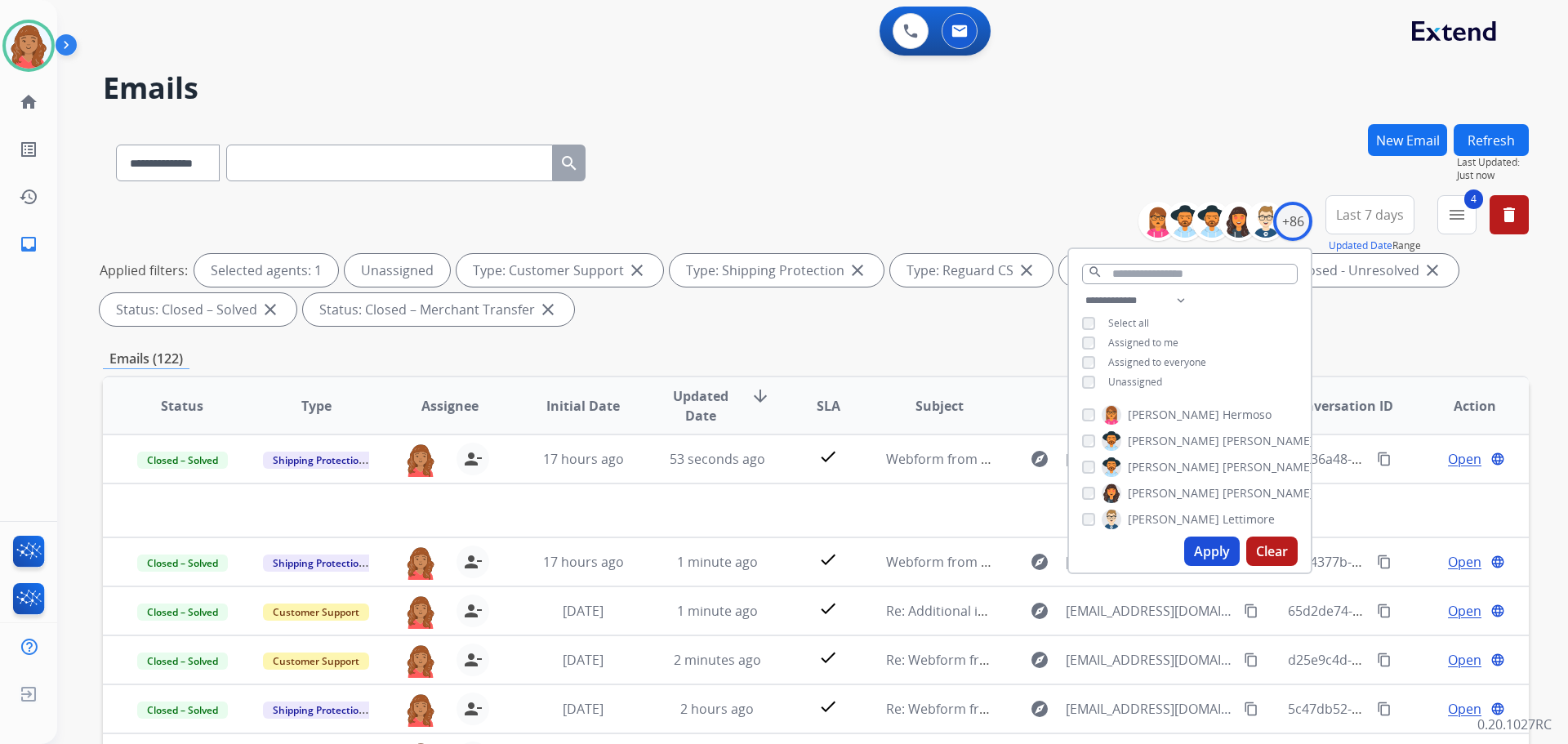
click at [1204, 549] on button "Apply" at bounding box center [1212, 551] width 56 height 30
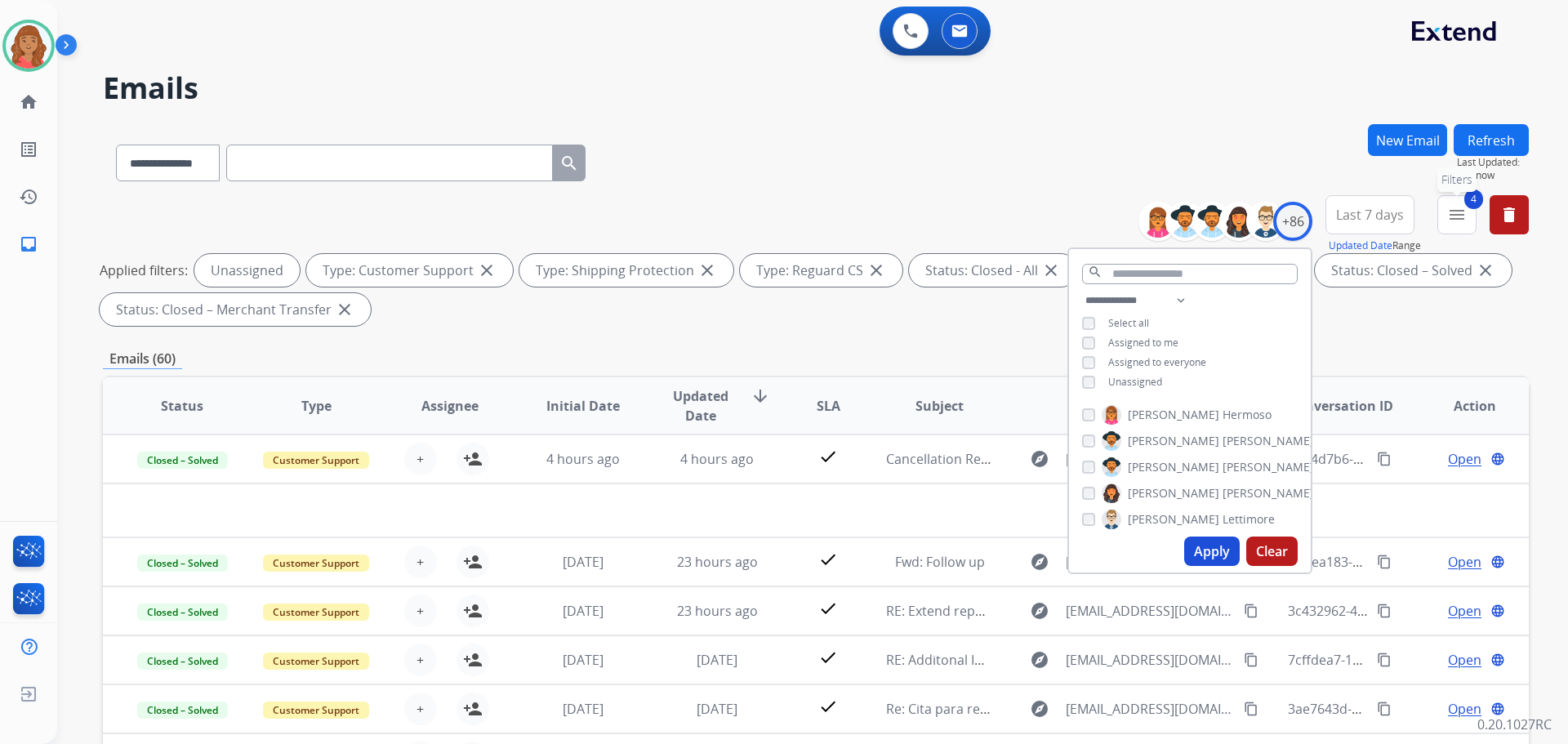
click at [1465, 221] on mat-icon "menu" at bounding box center [1457, 214] width 20 height 20
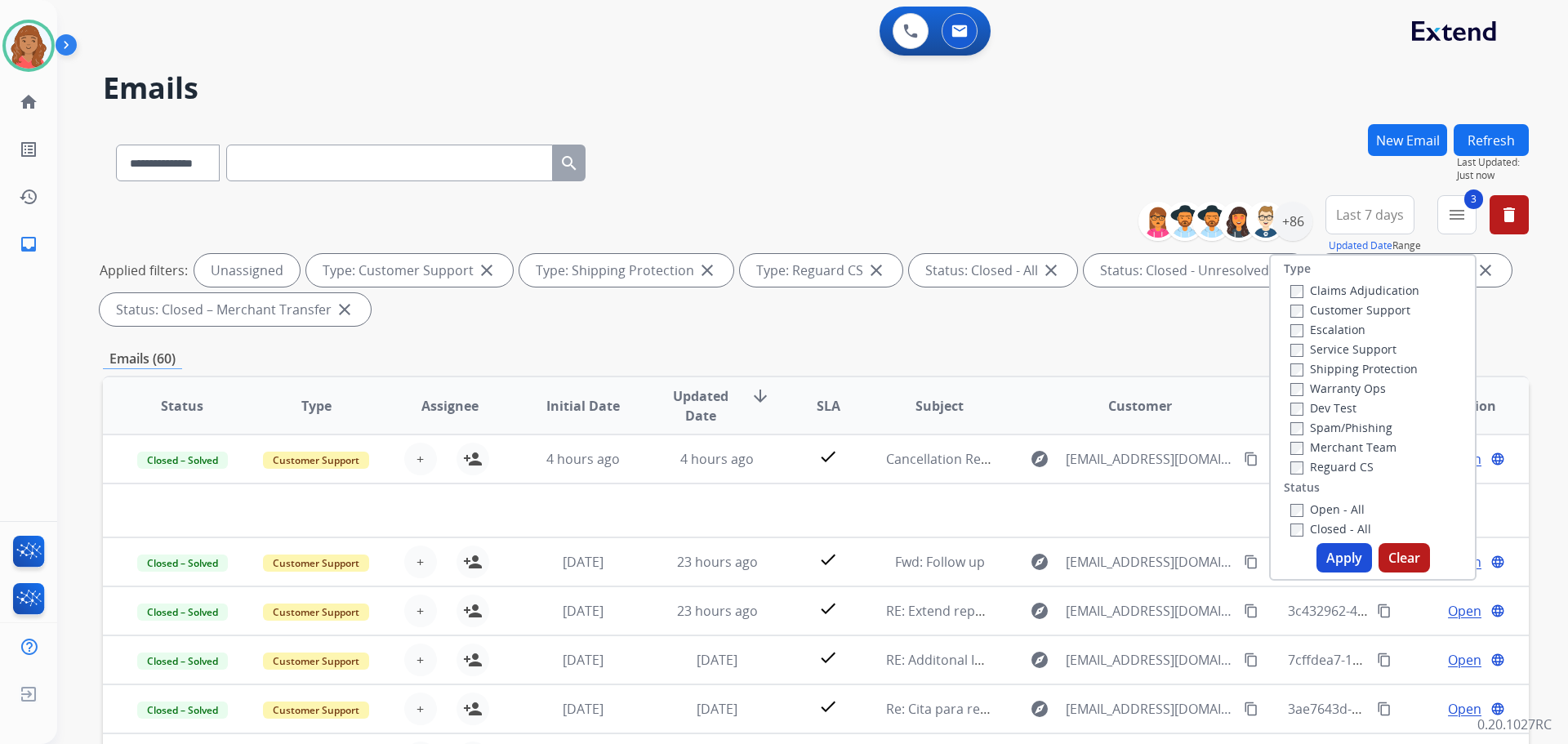
click at [1346, 570] on button "Apply" at bounding box center [1345, 558] width 56 height 30
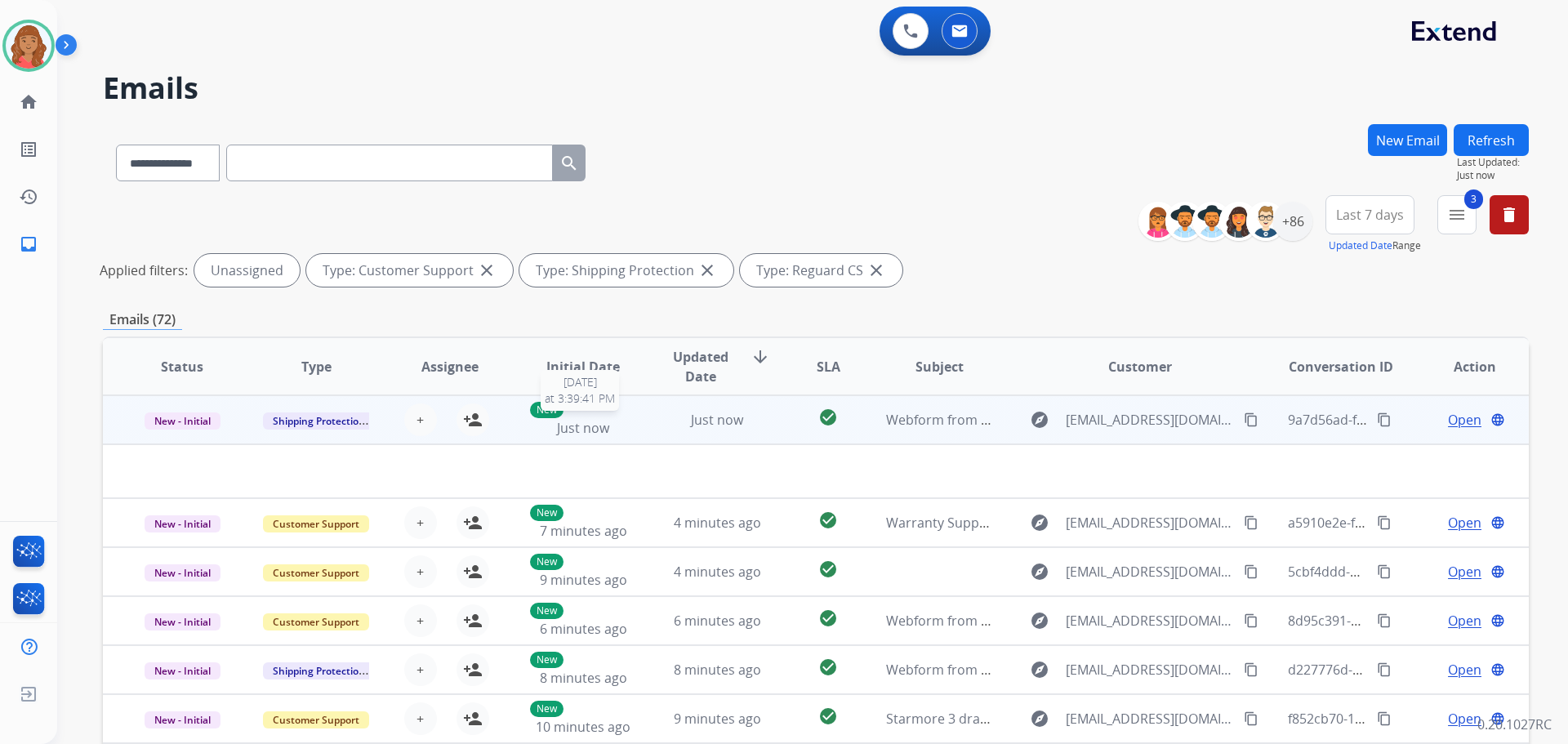
drag, startPoint x: 629, startPoint y: 436, endPoint x: 616, endPoint y: 434, distance: 13.2
click at [630, 436] on div "New Just now" at bounding box center [583, 420] width 107 height 36
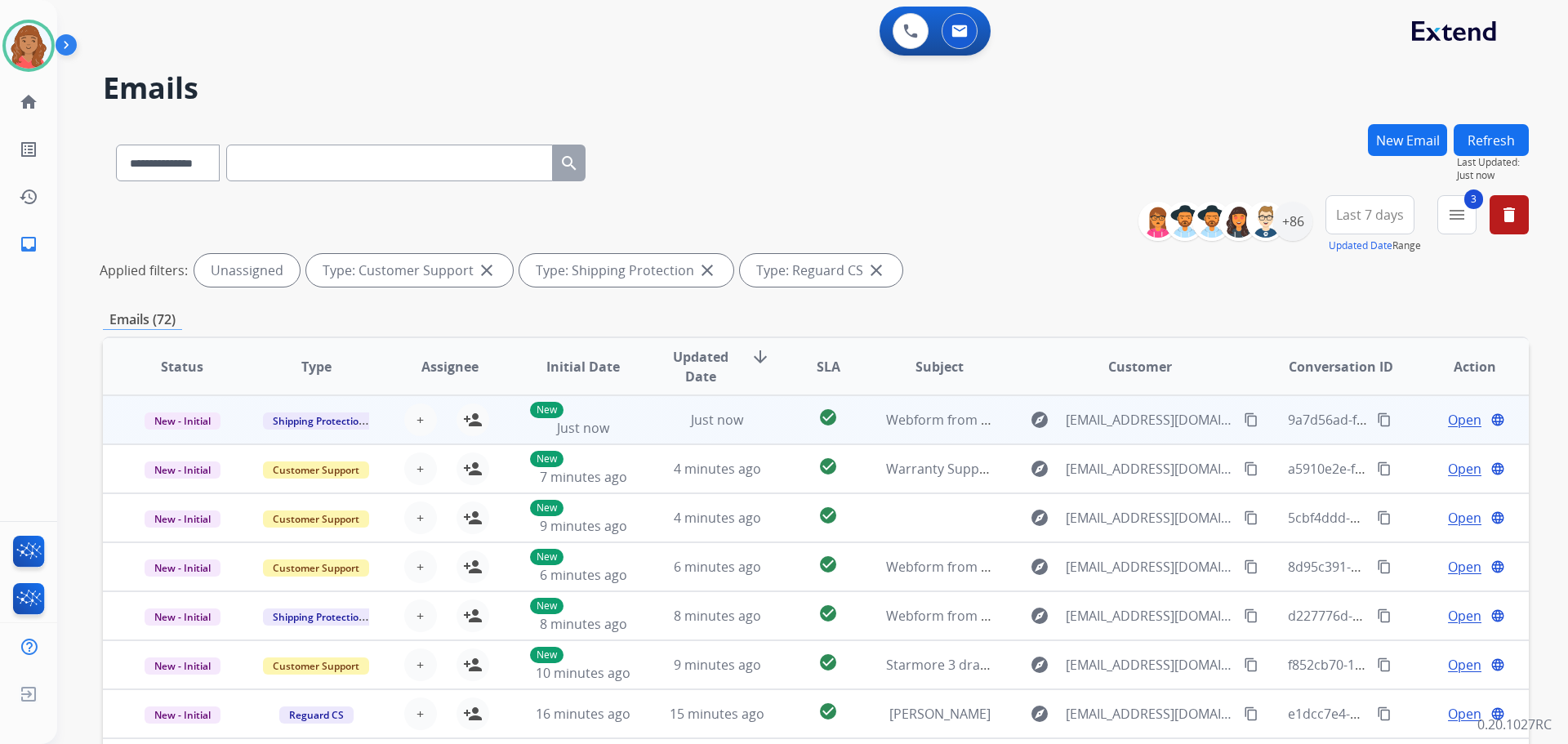
click at [775, 424] on td "check_circle" at bounding box center [816, 420] width 89 height 49
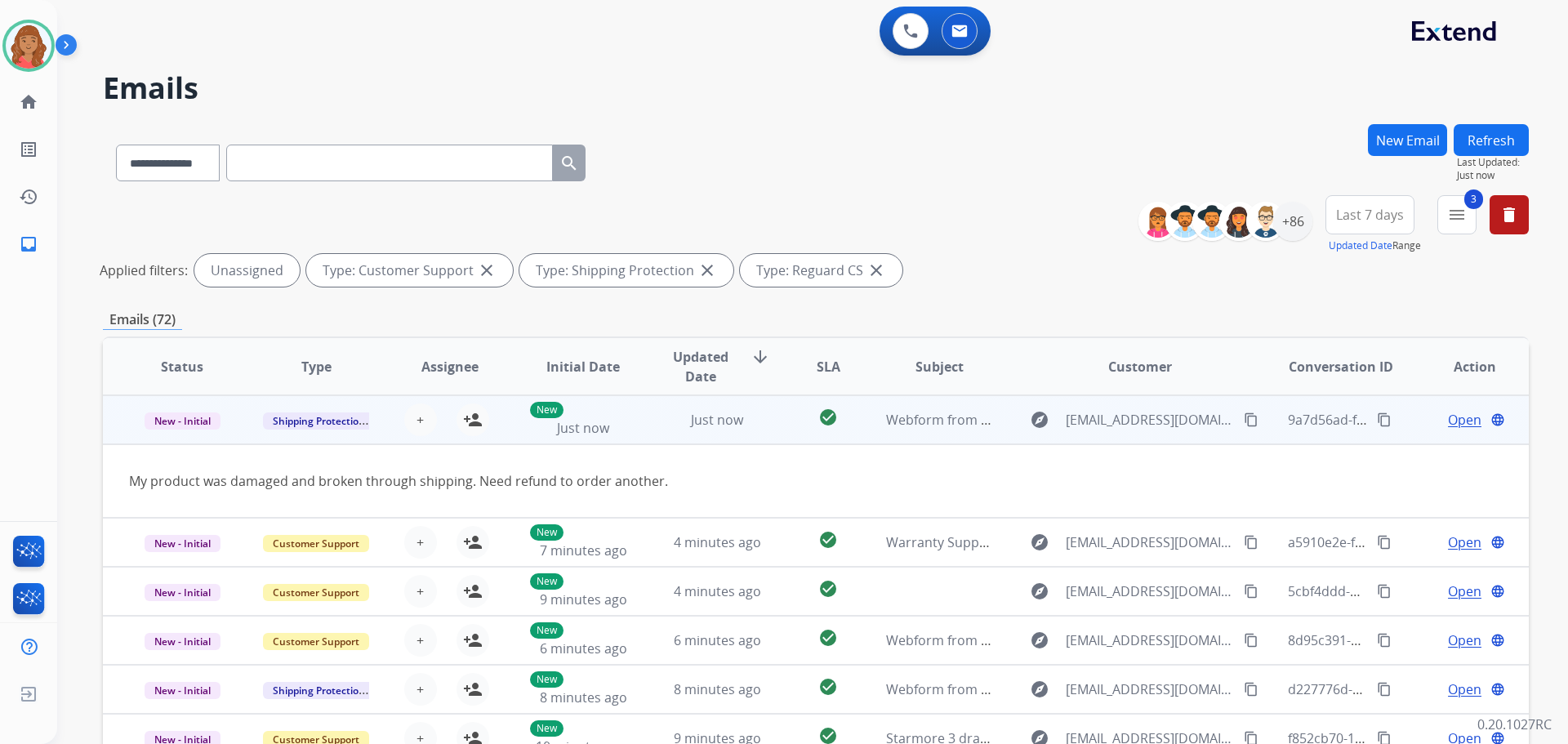
click at [1448, 416] on span "Open" at bounding box center [1465, 419] width 34 height 20
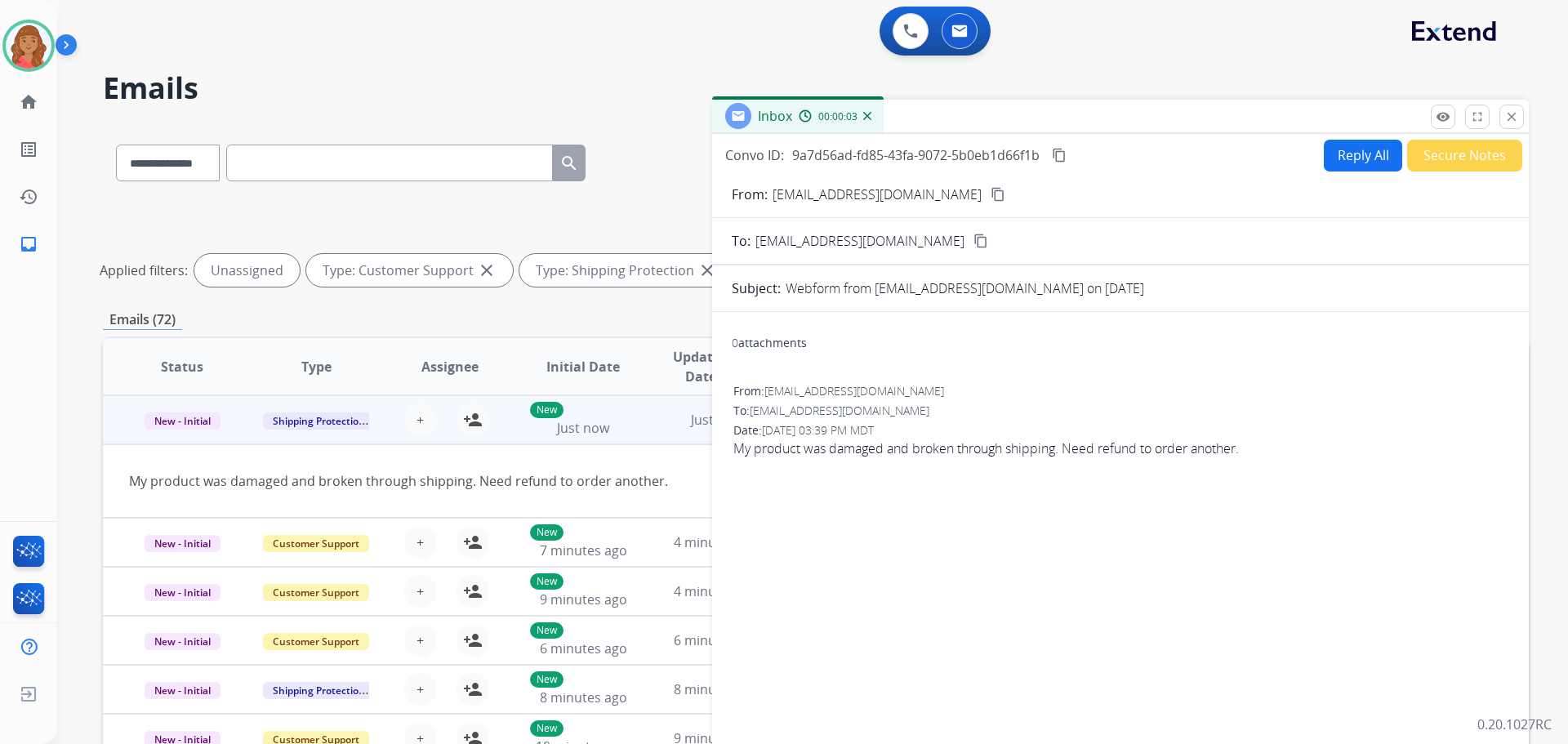
click at [1354, 160] on button "Reply All" at bounding box center [1363, 156] width 78 height 32
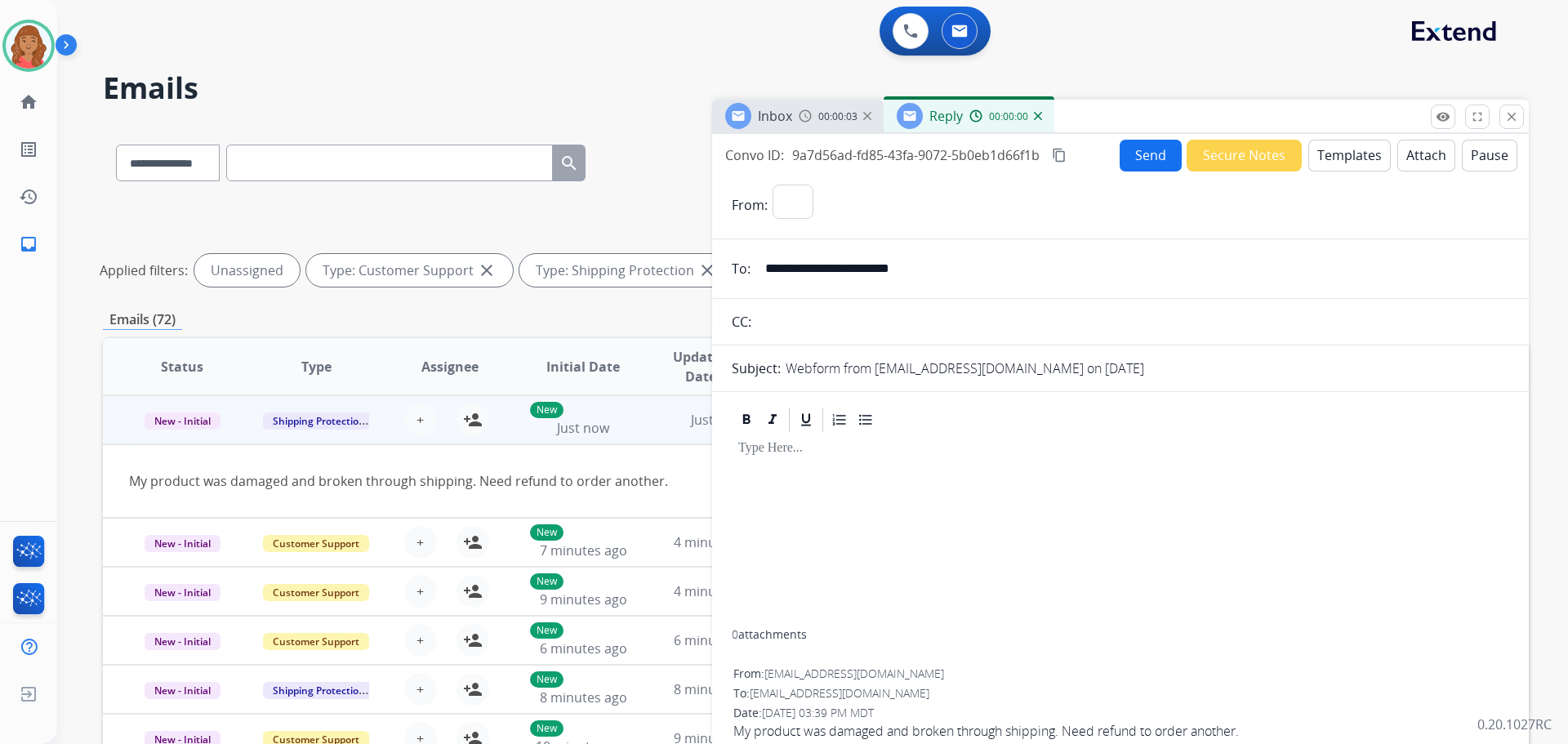
select select "**********"
click at [1324, 153] on button "Templates" at bounding box center [1349, 156] width 83 height 32
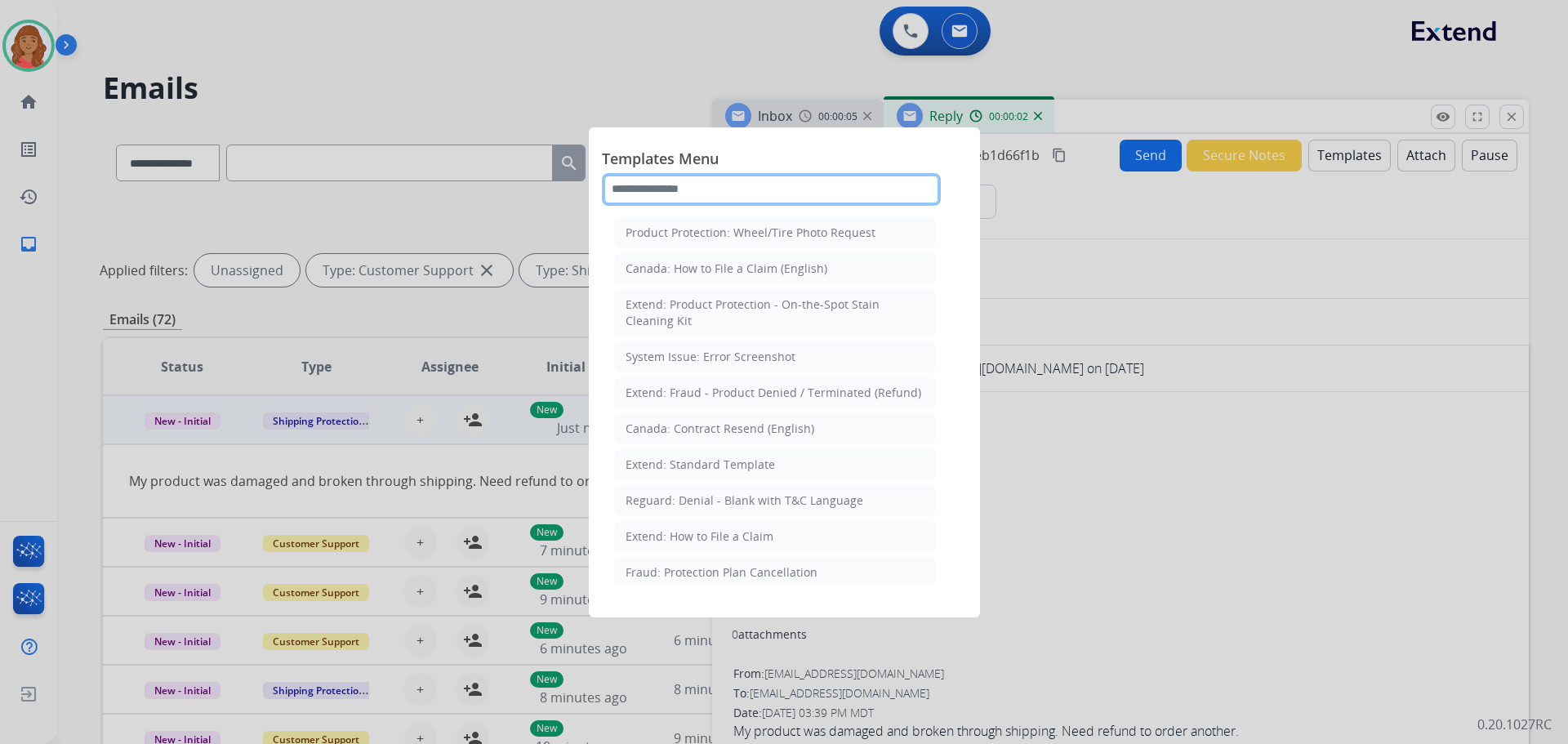
click at [696, 184] on input "text" at bounding box center [772, 189] width 339 height 33
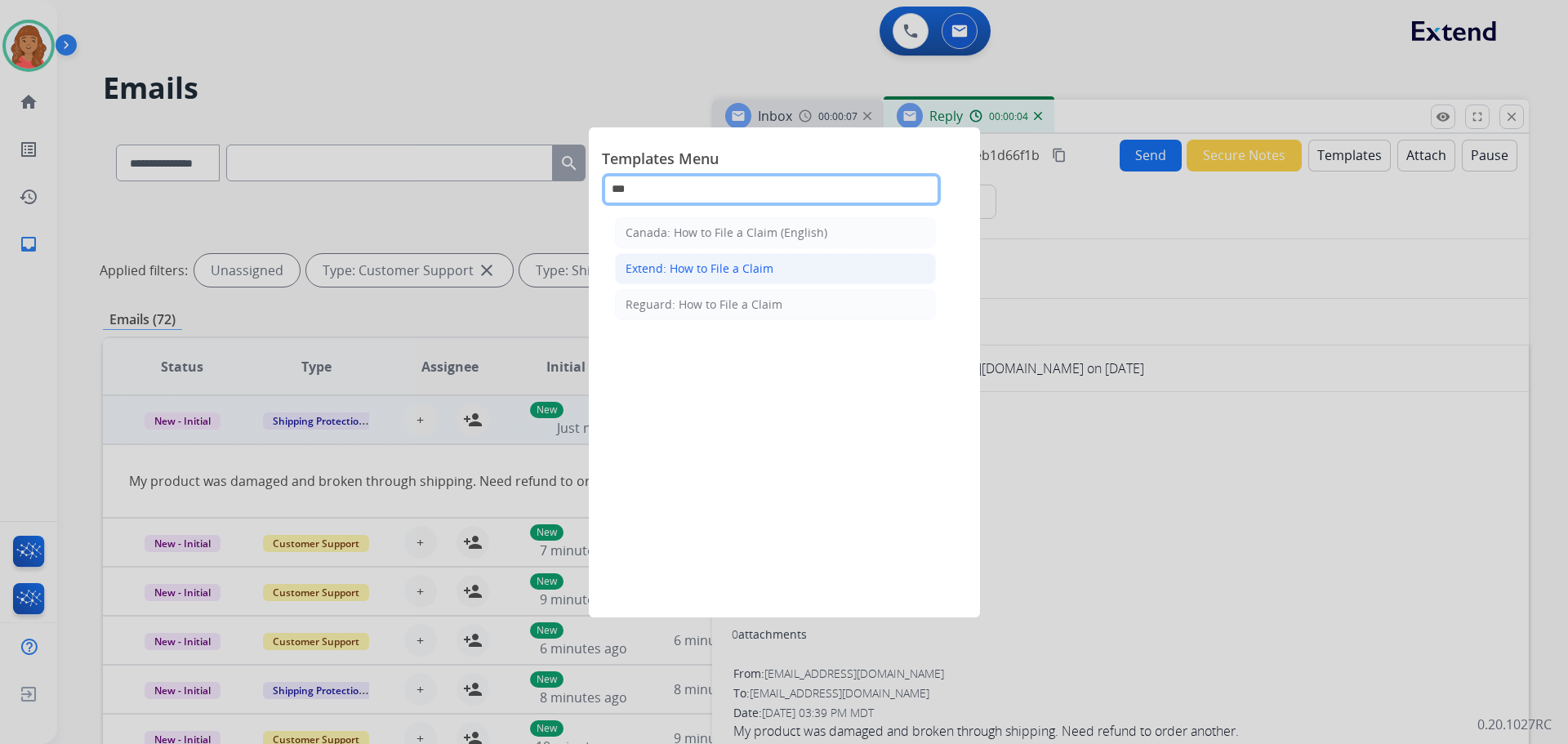
type input "***"
click at [688, 264] on div "Extend: How to File a Claim" at bounding box center [699, 269] width 148 height 17
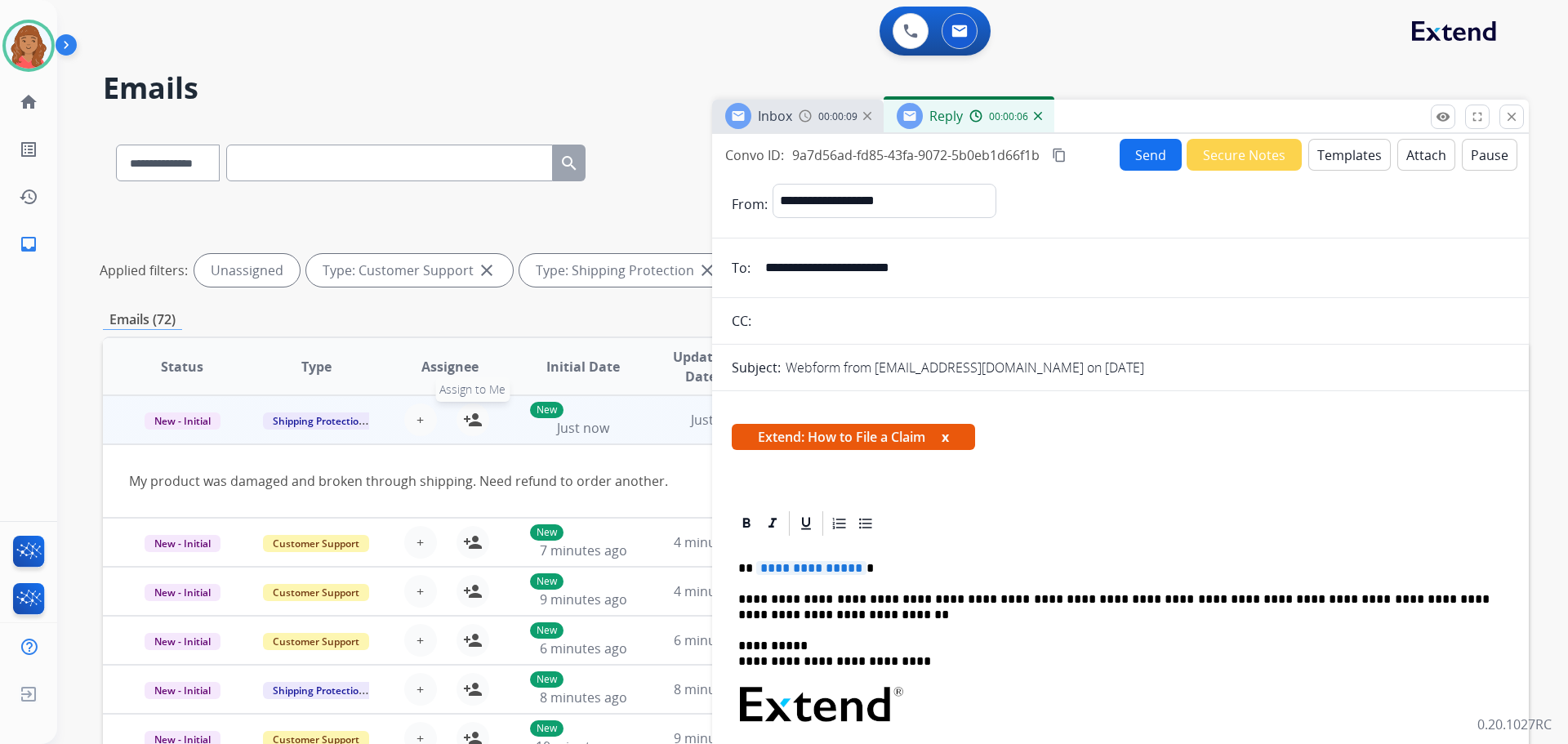
click at [466, 426] on mat-icon "person_add" at bounding box center [472, 419] width 20 height 20
click at [849, 568] on span "**********" at bounding box center [811, 568] width 110 height 14
click at [1136, 161] on button "Send" at bounding box center [1151, 155] width 62 height 32
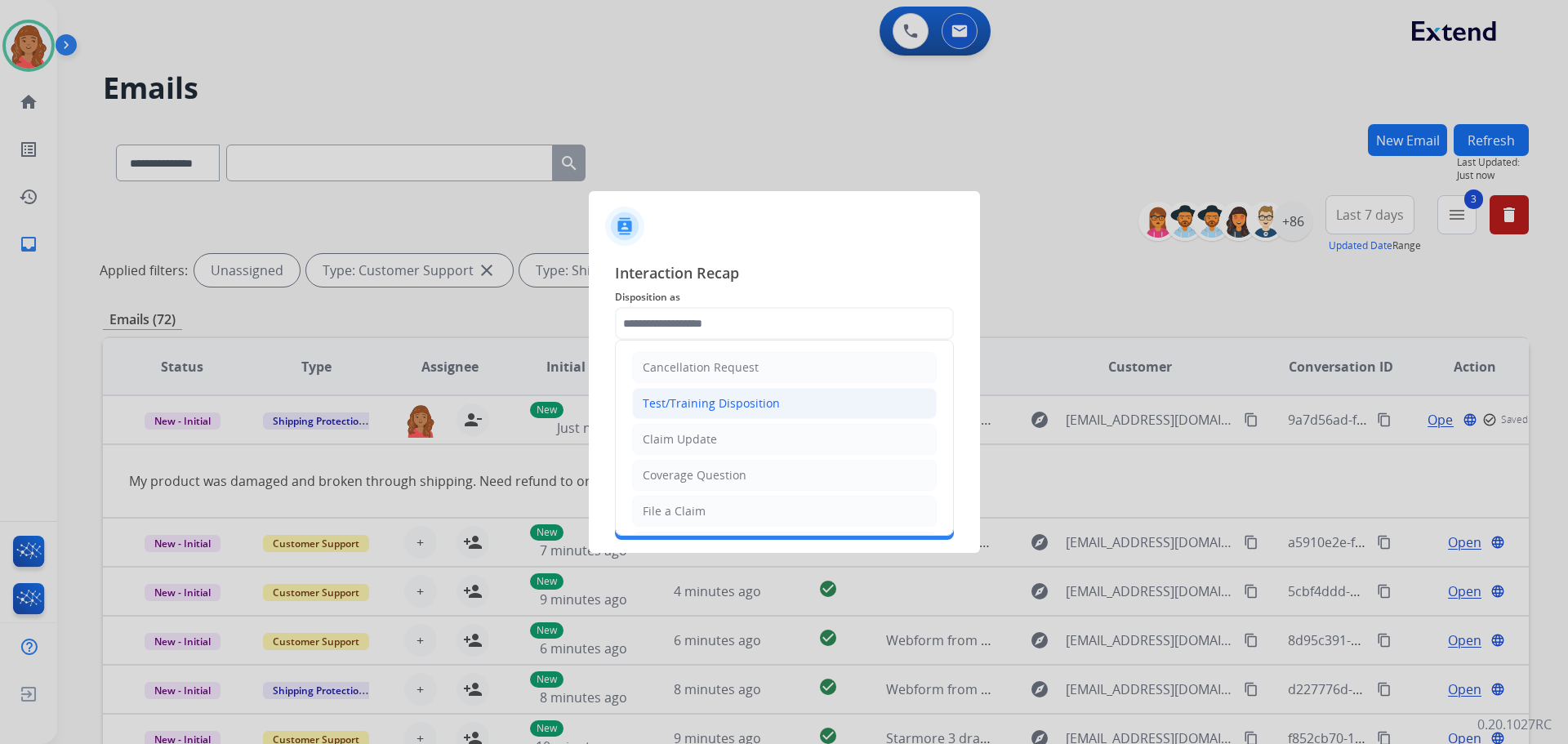
click at [718, 333] on input "text" at bounding box center [785, 323] width 339 height 33
click at [712, 436] on div "Claim Update" at bounding box center [680, 440] width 74 height 17
type input "**********"
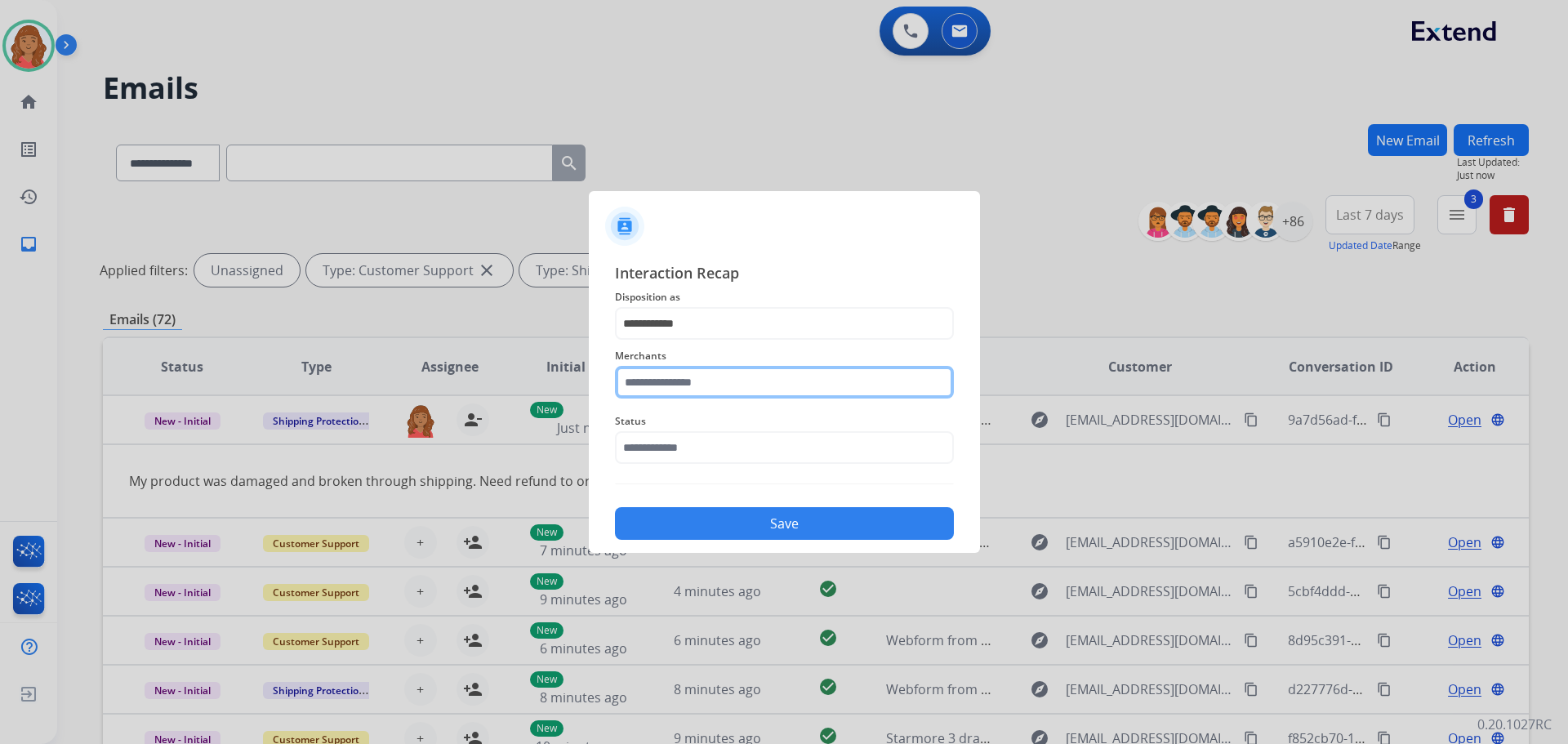
click at [680, 386] on input "text" at bounding box center [785, 382] width 339 height 33
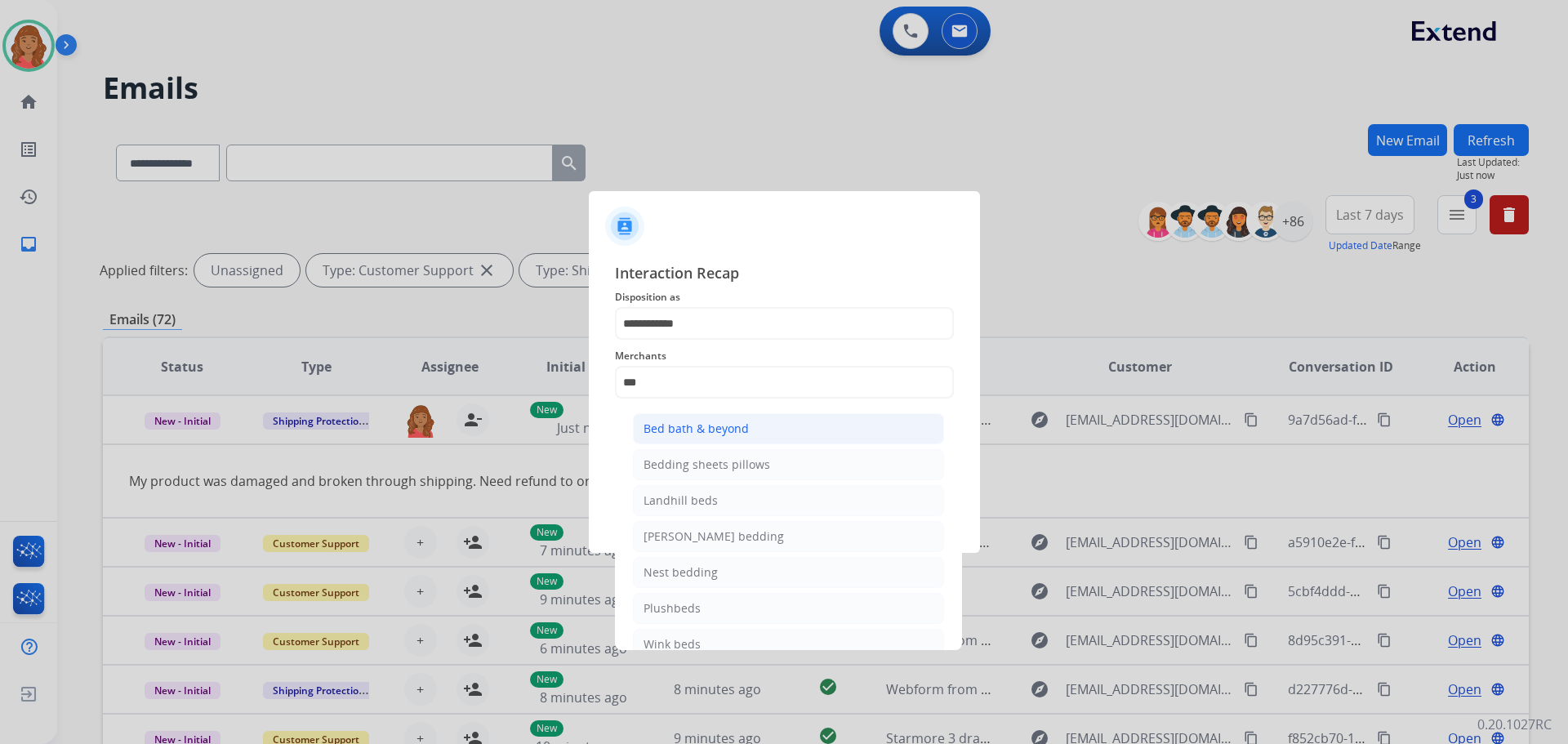
click at [676, 428] on div "Bed bath & beyond" at bounding box center [696, 429] width 105 height 17
type input "**********"
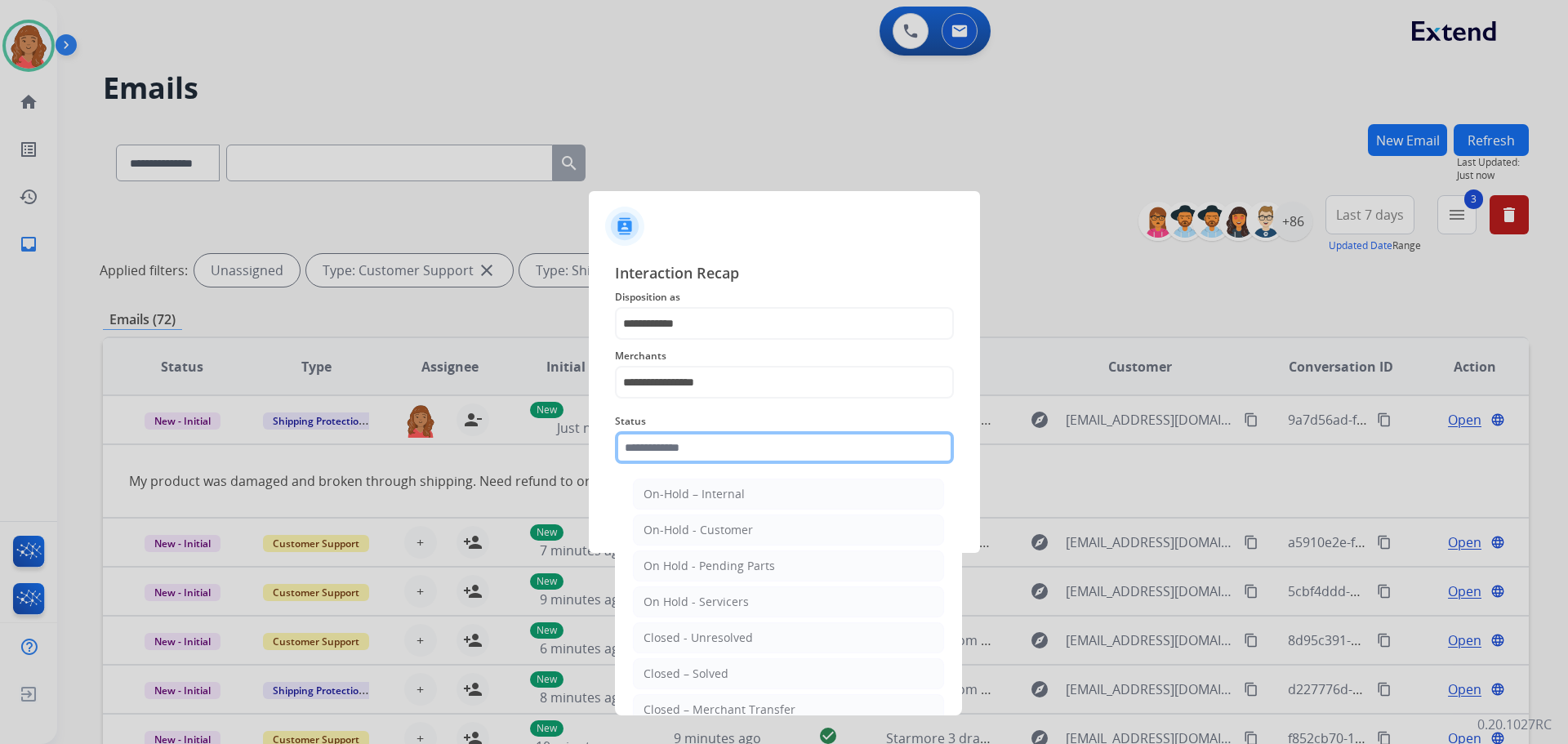
click at [664, 464] on input "text" at bounding box center [785, 447] width 339 height 33
drag, startPoint x: 665, startPoint y: 683, endPoint x: 680, endPoint y: 642, distance: 43.7
click at [666, 683] on li "Closed – Solved" at bounding box center [789, 673] width 311 height 31
type input "**********"
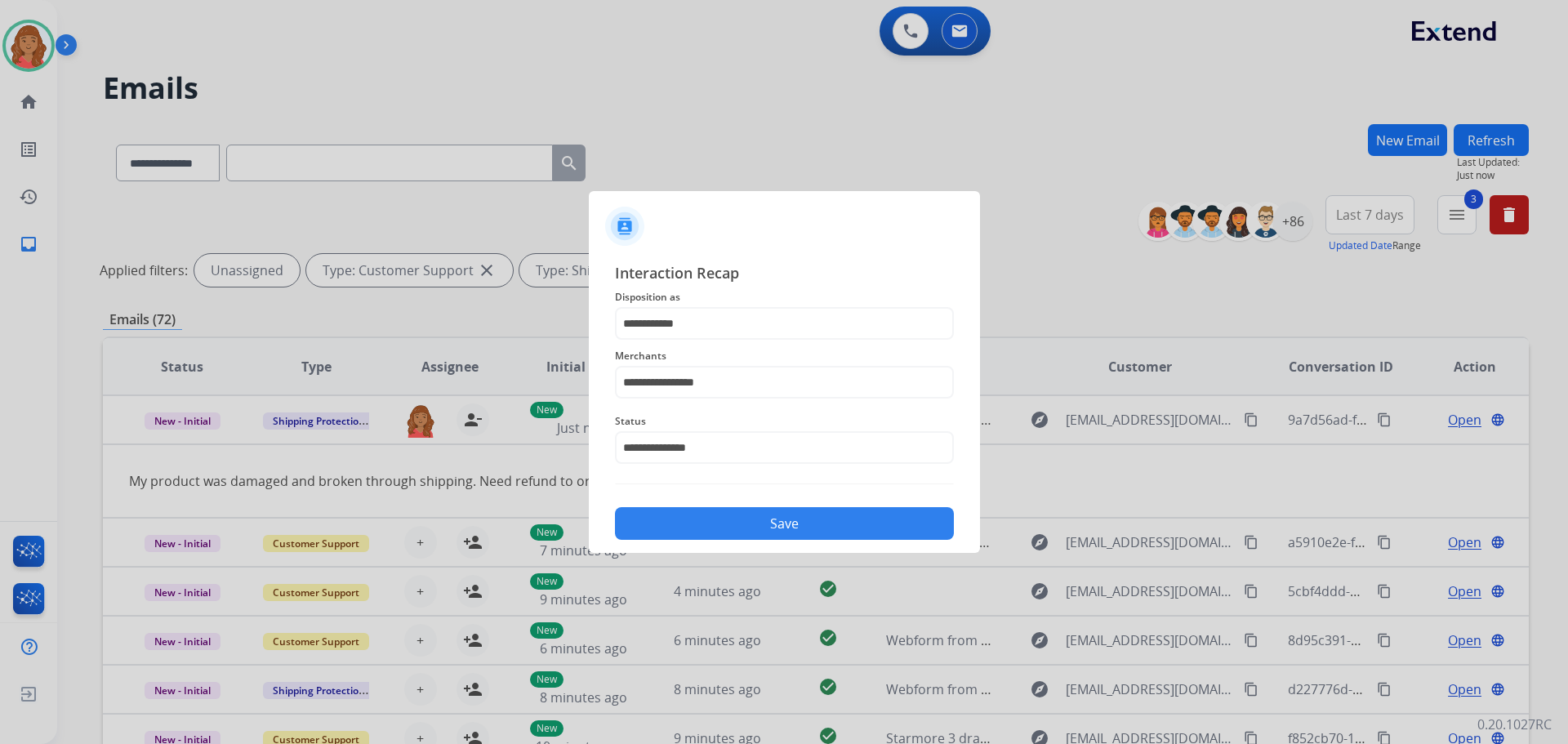
click at [696, 528] on button "Save" at bounding box center [785, 523] width 339 height 33
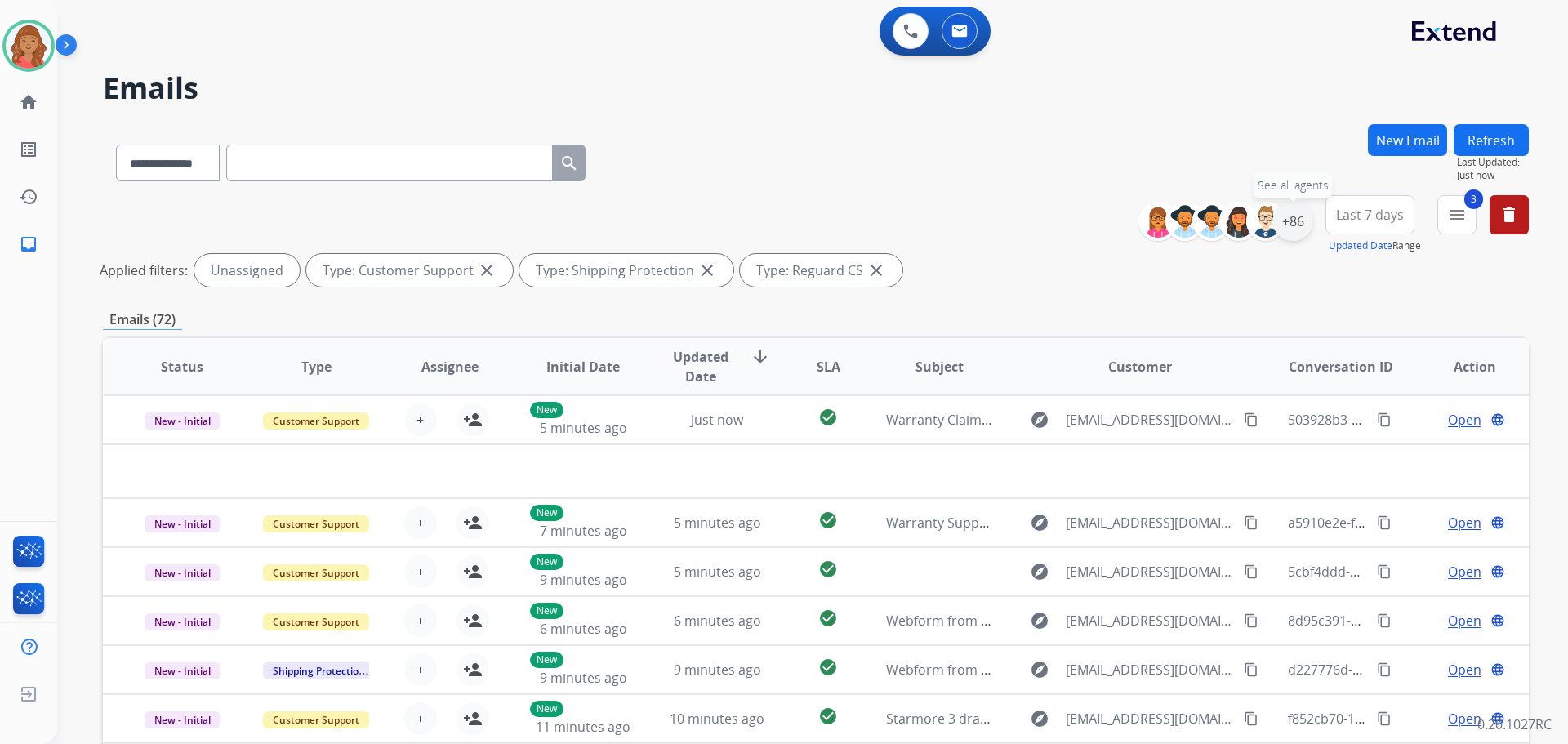
click at [1294, 226] on div "+86" at bounding box center [1293, 222] width 39 height 39
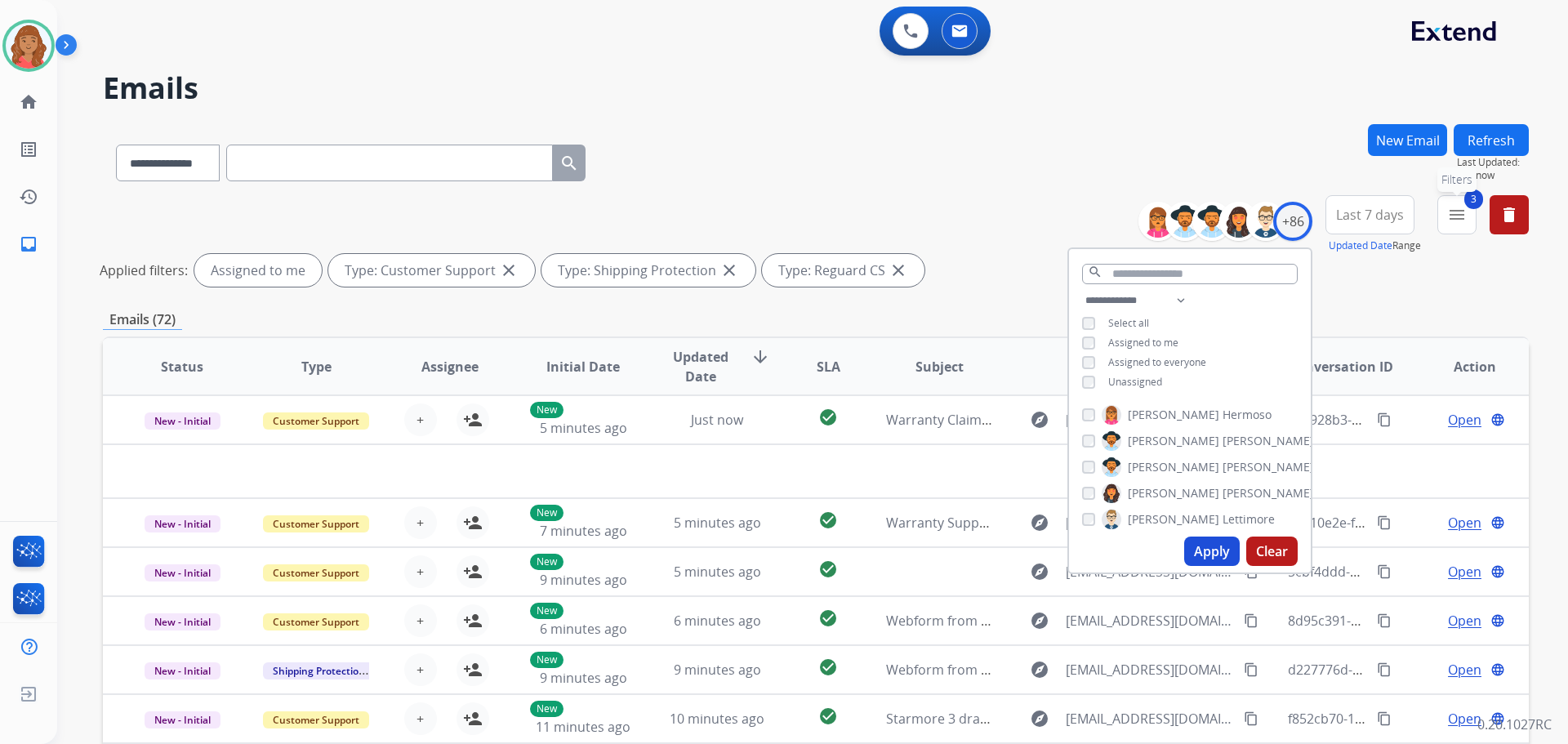
click at [1456, 230] on button "3 menu Filters" at bounding box center [1457, 215] width 39 height 39
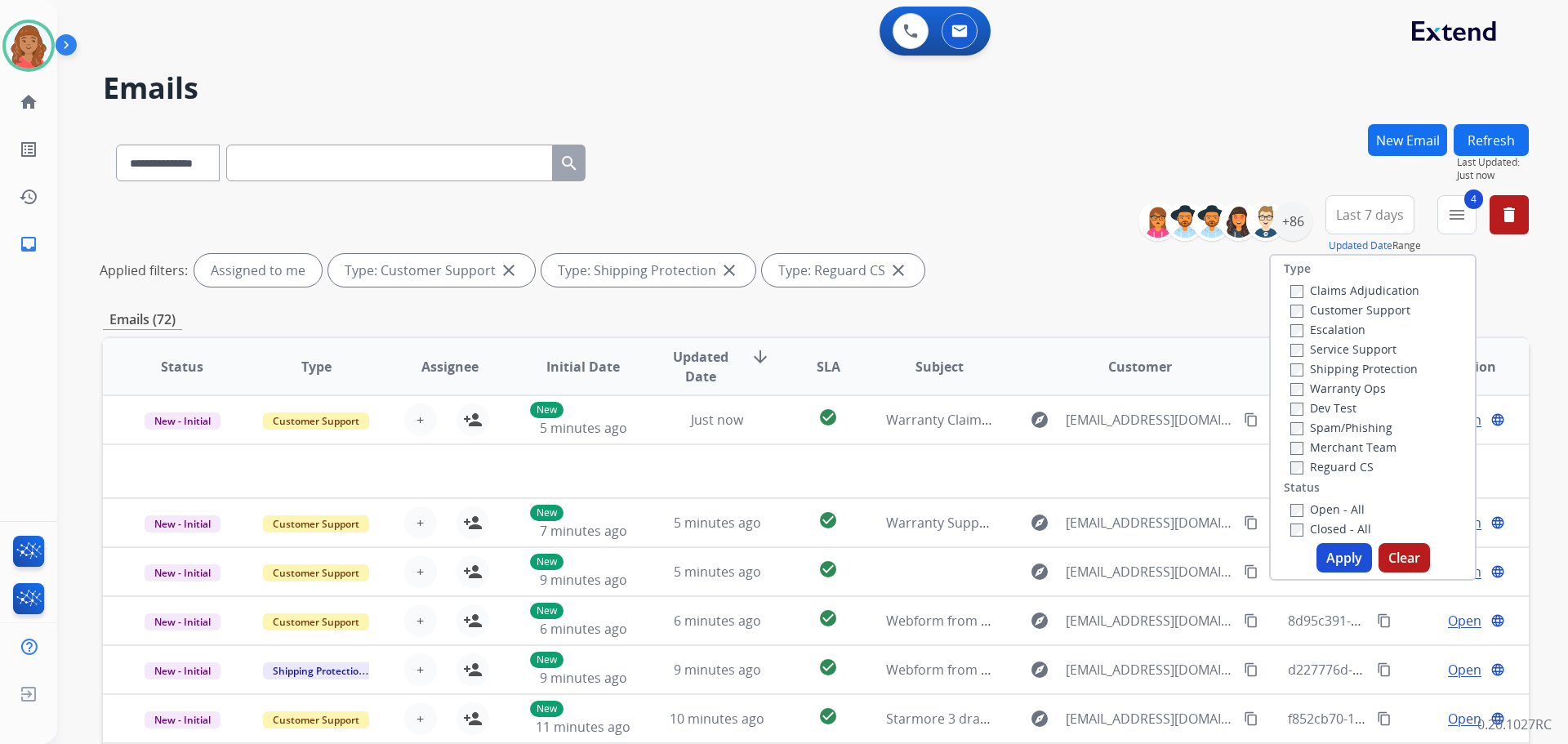
click at [1338, 560] on button "Apply" at bounding box center [1345, 558] width 56 height 30
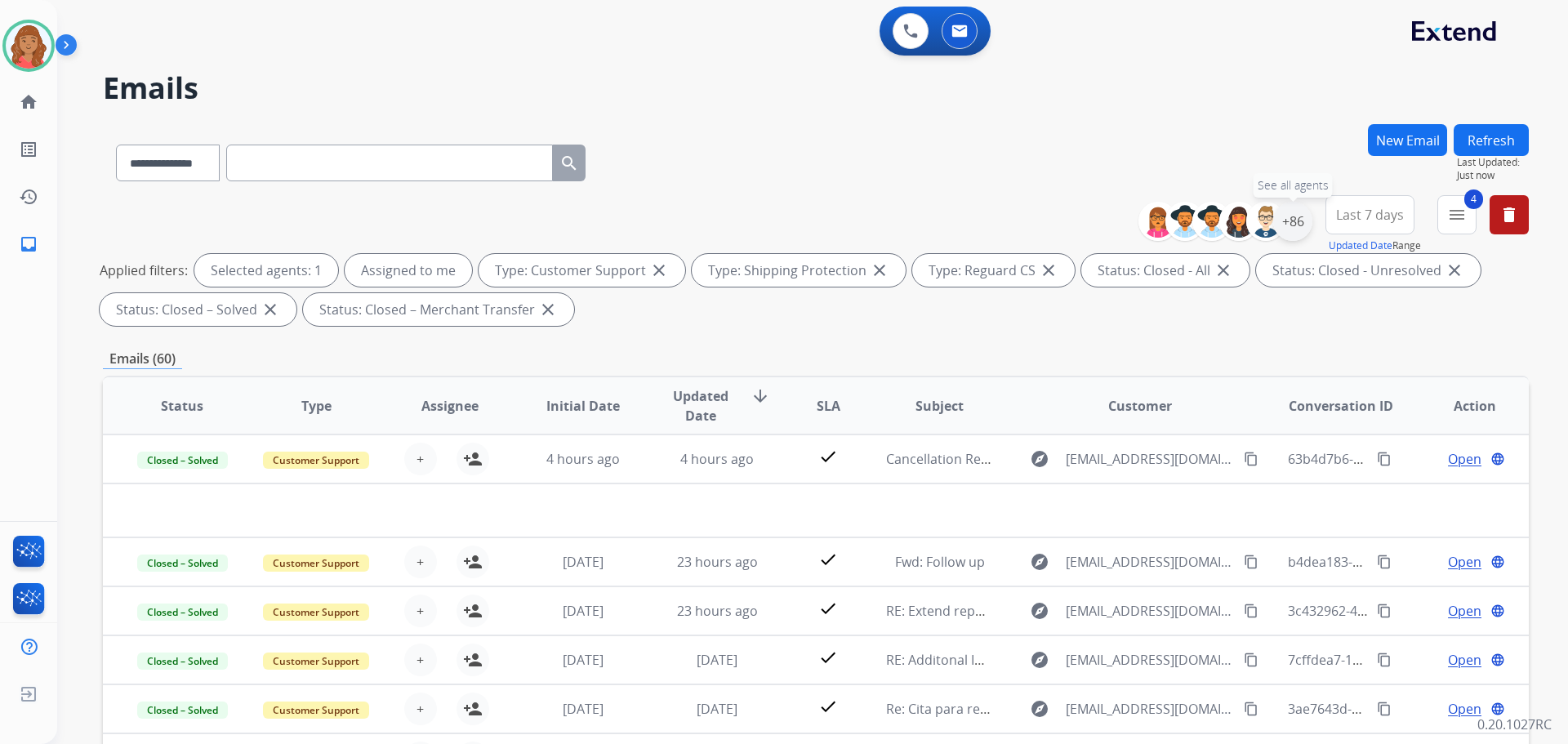
click at [1295, 230] on div "+86" at bounding box center [1293, 222] width 39 height 39
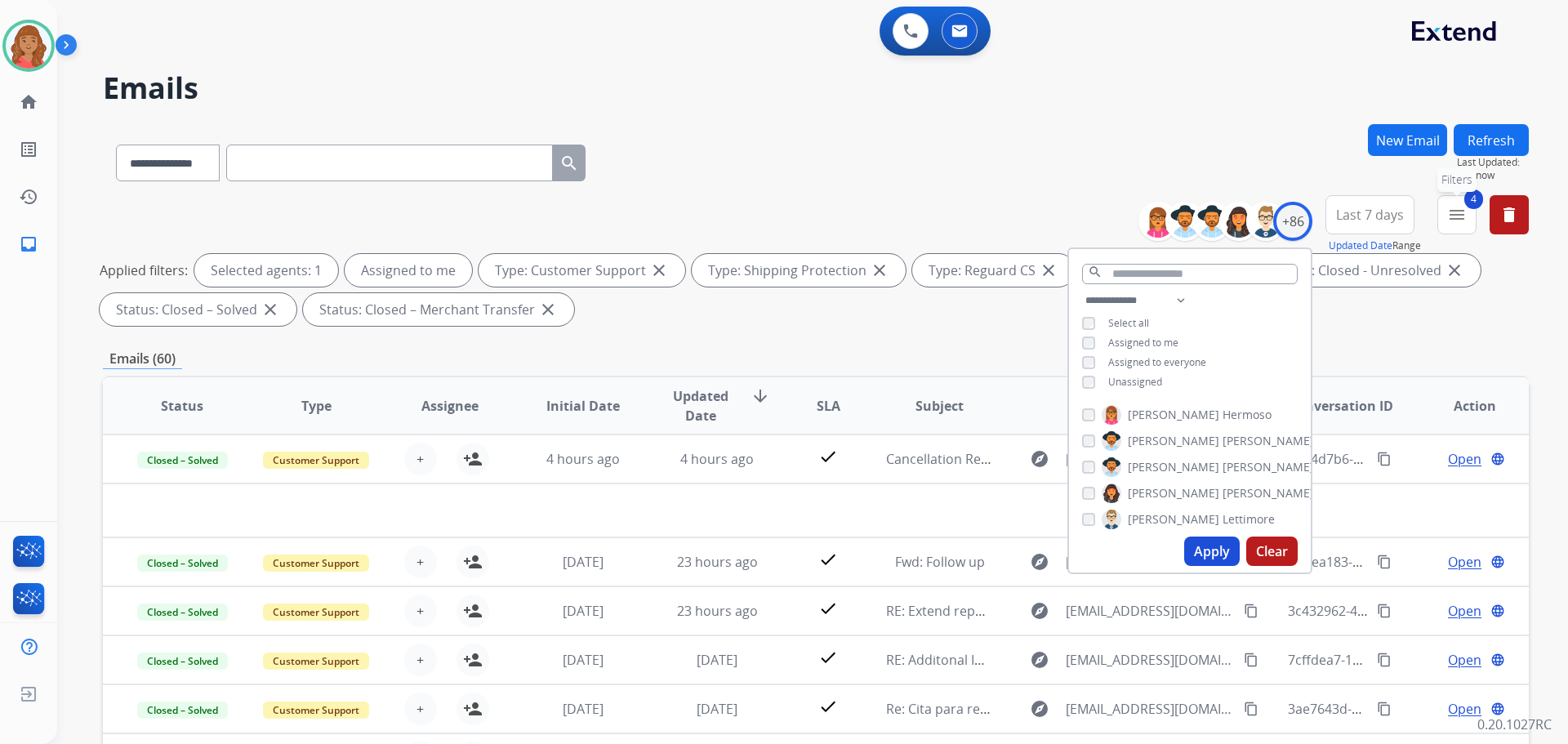
click at [1459, 223] on mat-icon "menu" at bounding box center [1457, 214] width 20 height 20
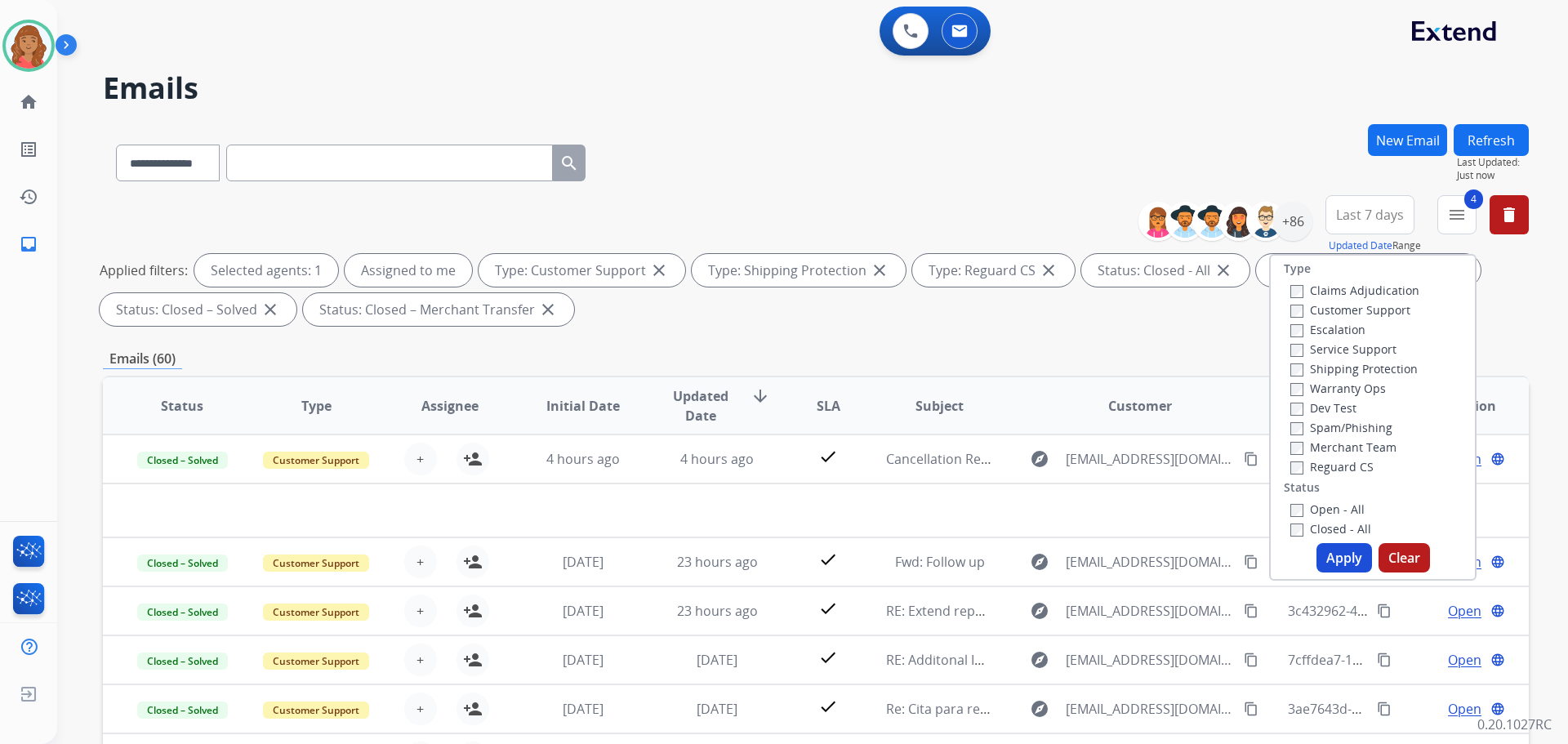
click at [1302, 509] on label "Open - All" at bounding box center [1328, 509] width 74 height 16
click at [1291, 522] on label "Closed - All" at bounding box center [1331, 529] width 81 height 16
click at [1349, 562] on button "Apply" at bounding box center [1345, 558] width 56 height 30
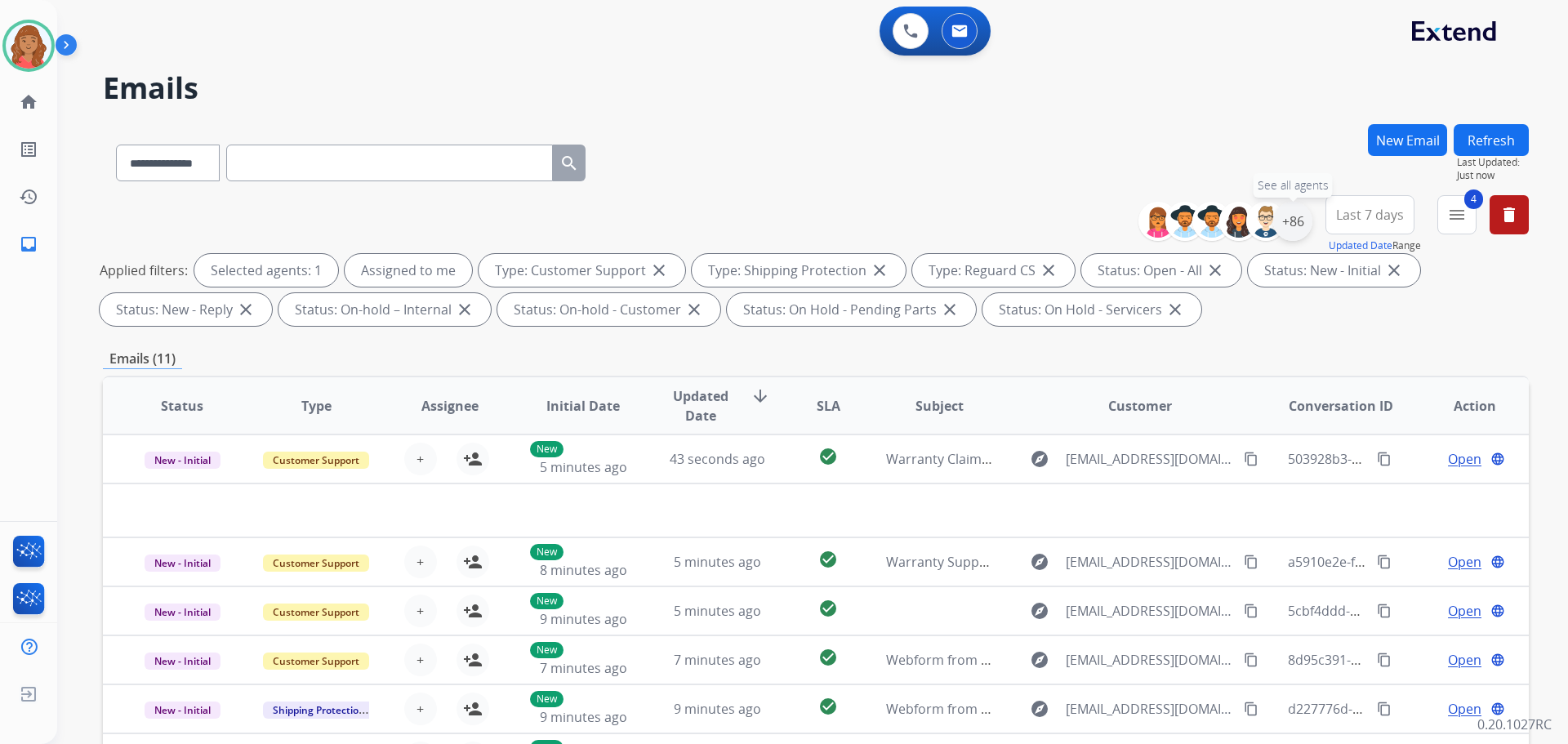
click at [1300, 222] on div "+86" at bounding box center [1293, 222] width 39 height 39
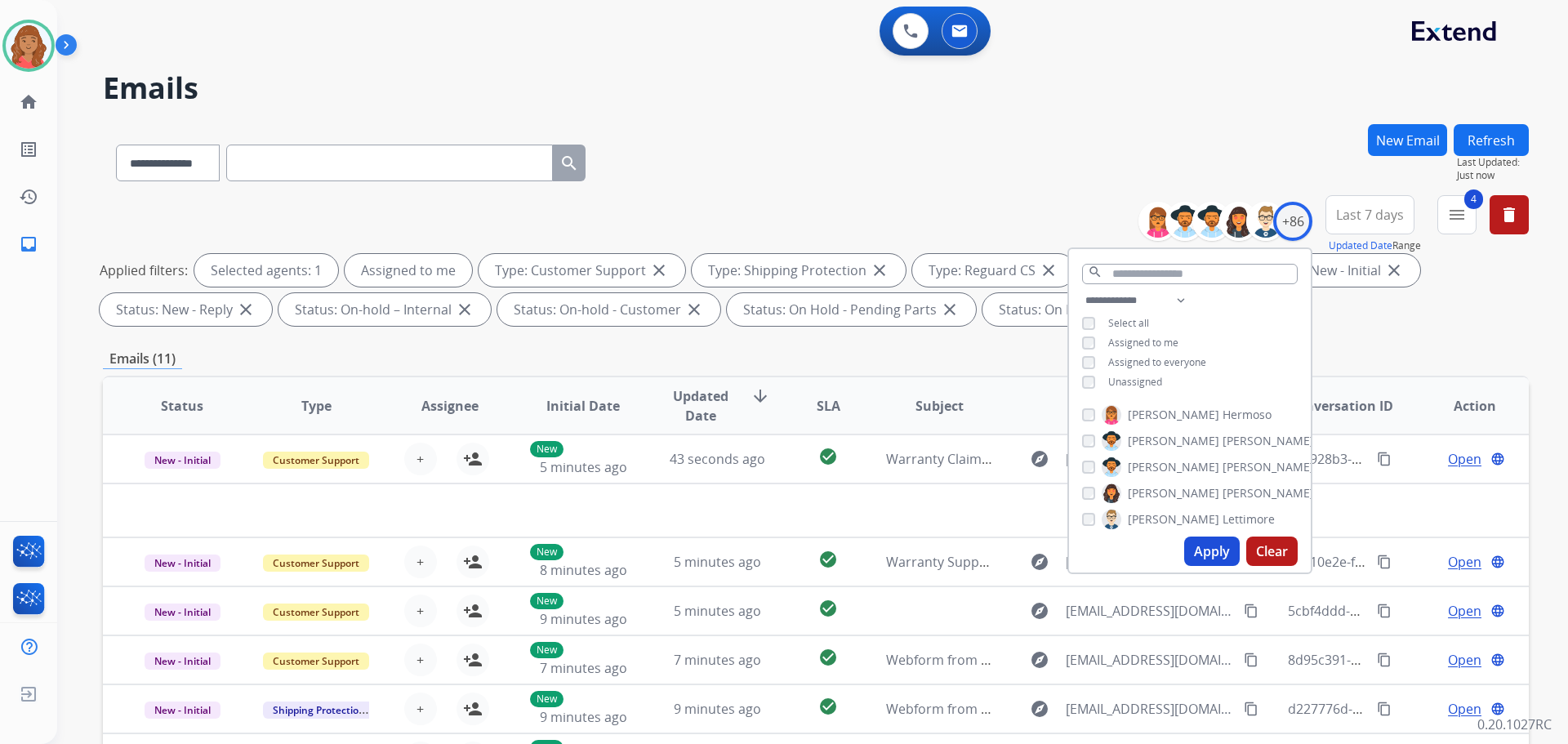
click at [1080, 384] on div "**********" at bounding box center [1190, 343] width 242 height 104
click at [1214, 553] on button "Apply" at bounding box center [1212, 551] width 56 height 30
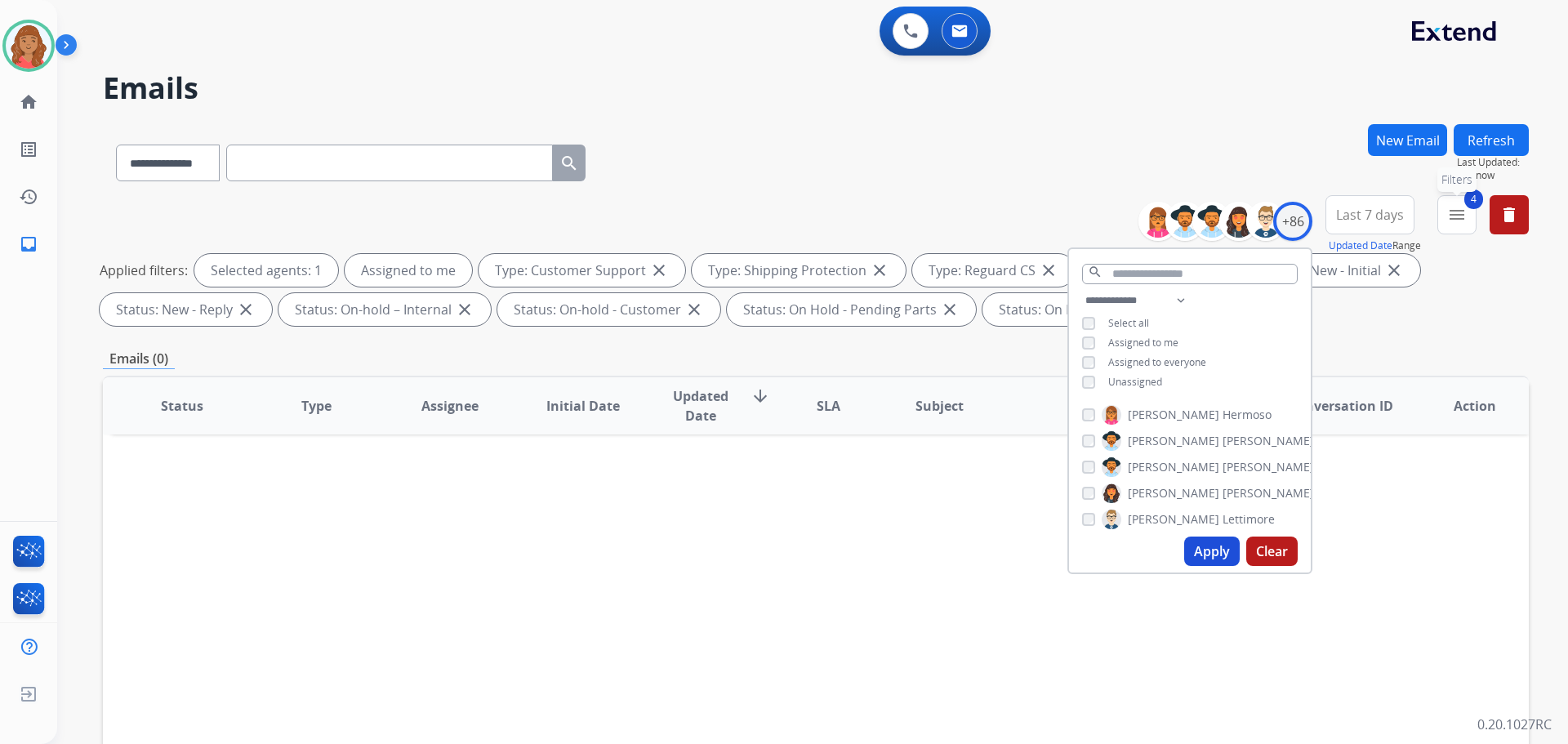
click at [1465, 227] on button "4 menu Filters" at bounding box center [1457, 215] width 39 height 39
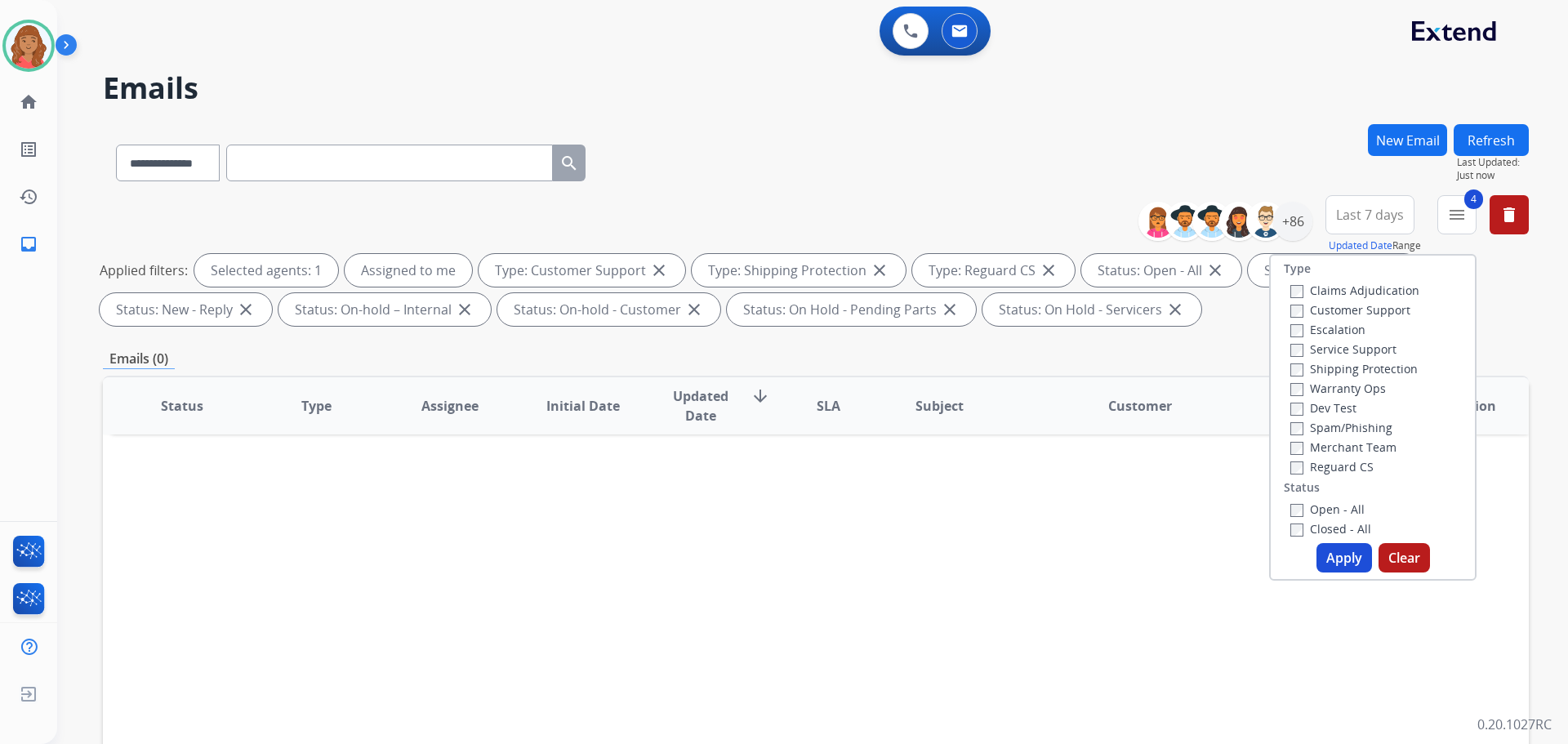
click at [1334, 556] on button "Apply" at bounding box center [1345, 558] width 56 height 30
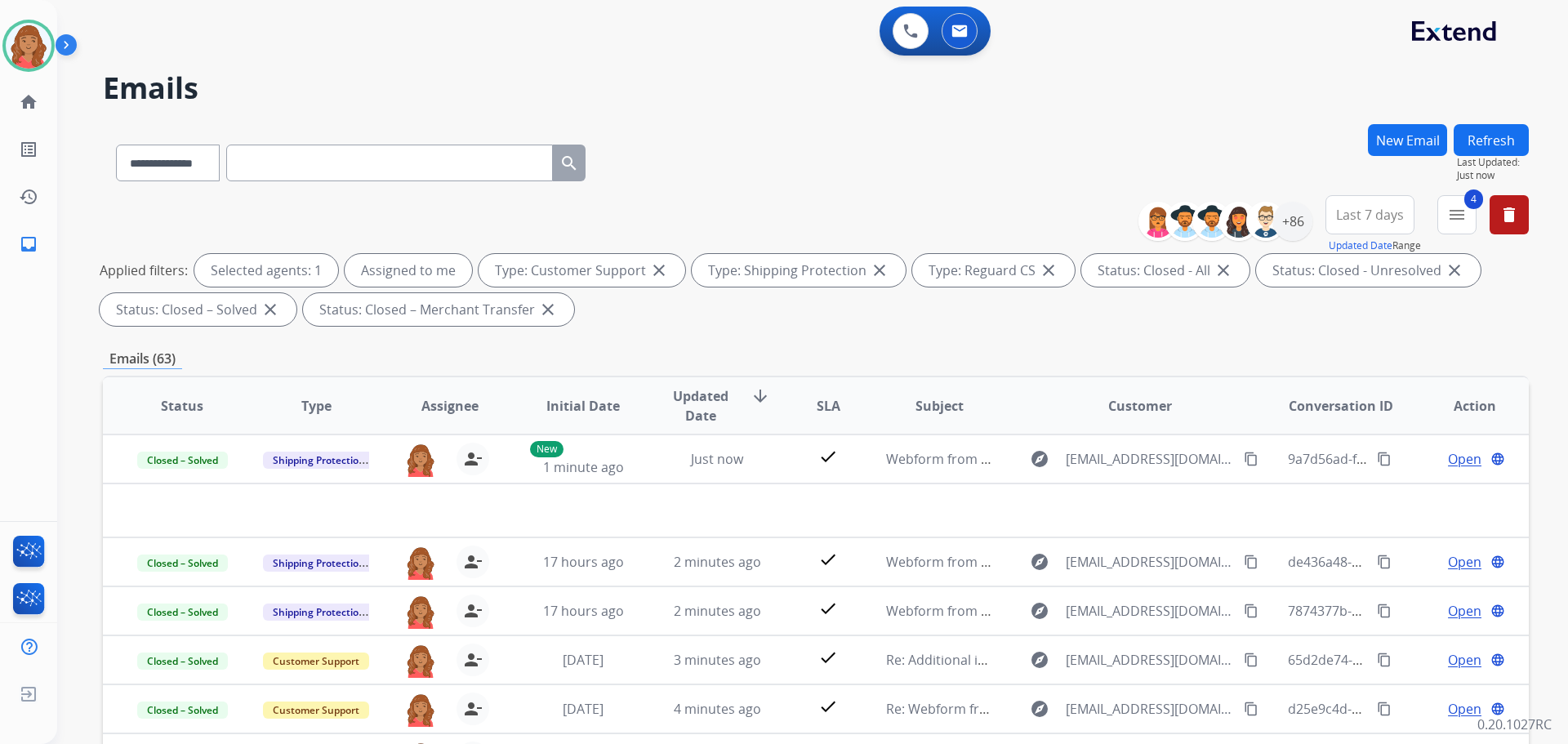
scroll to position [82, 0]
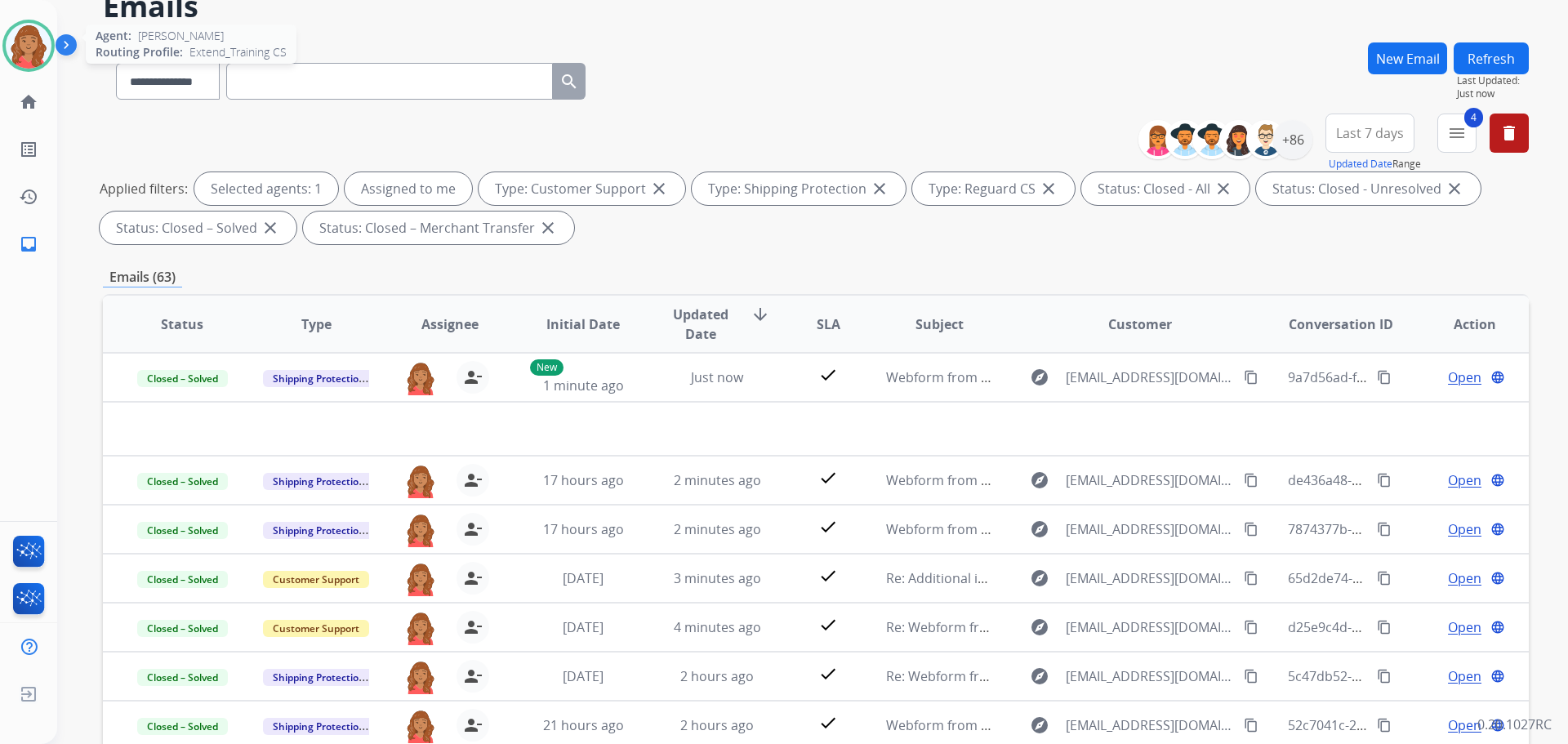
click at [33, 31] on img at bounding box center [28, 46] width 46 height 46
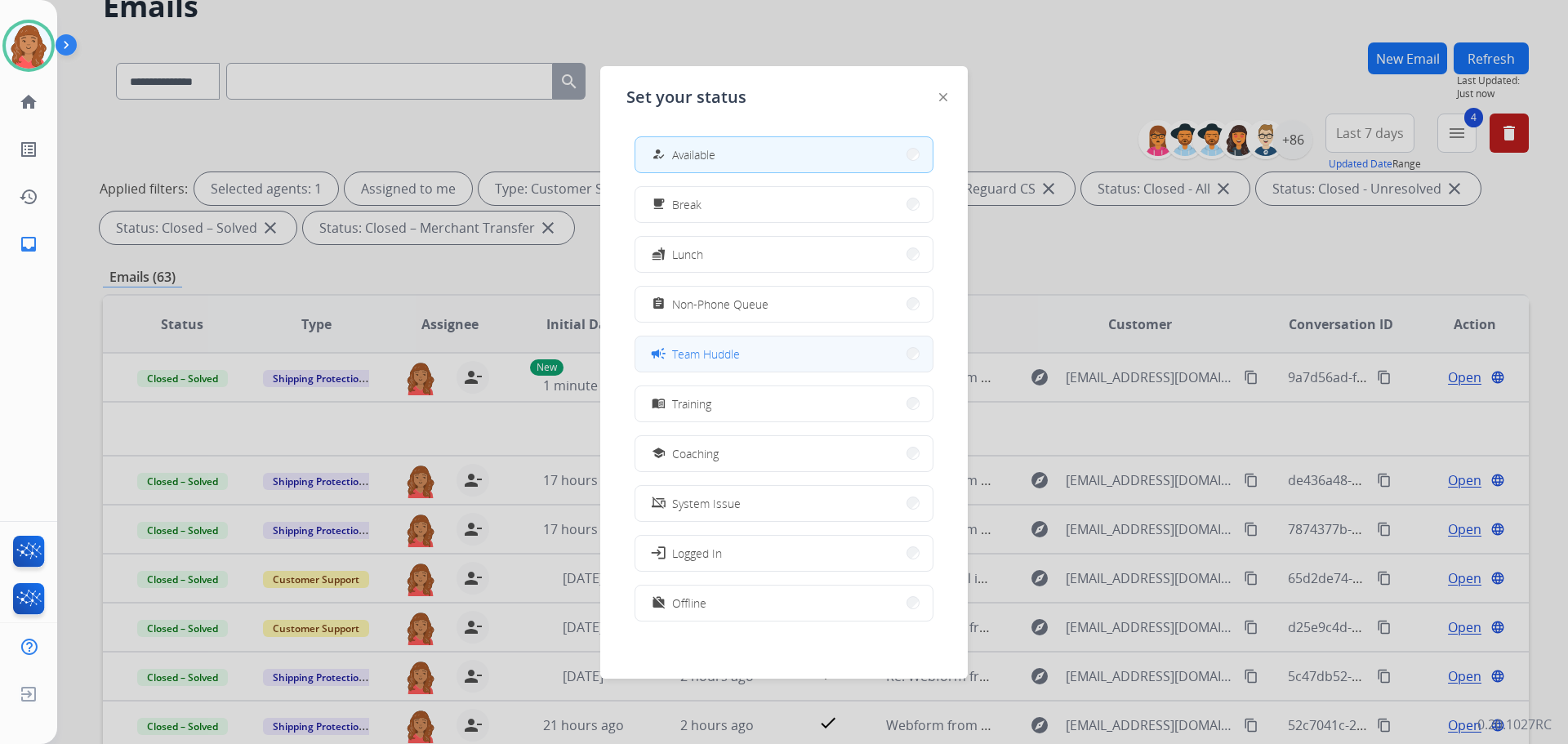
click at [696, 353] on span "Team Huddle" at bounding box center [706, 354] width 68 height 17
